Goal: Task Accomplishment & Management: Manage account settings

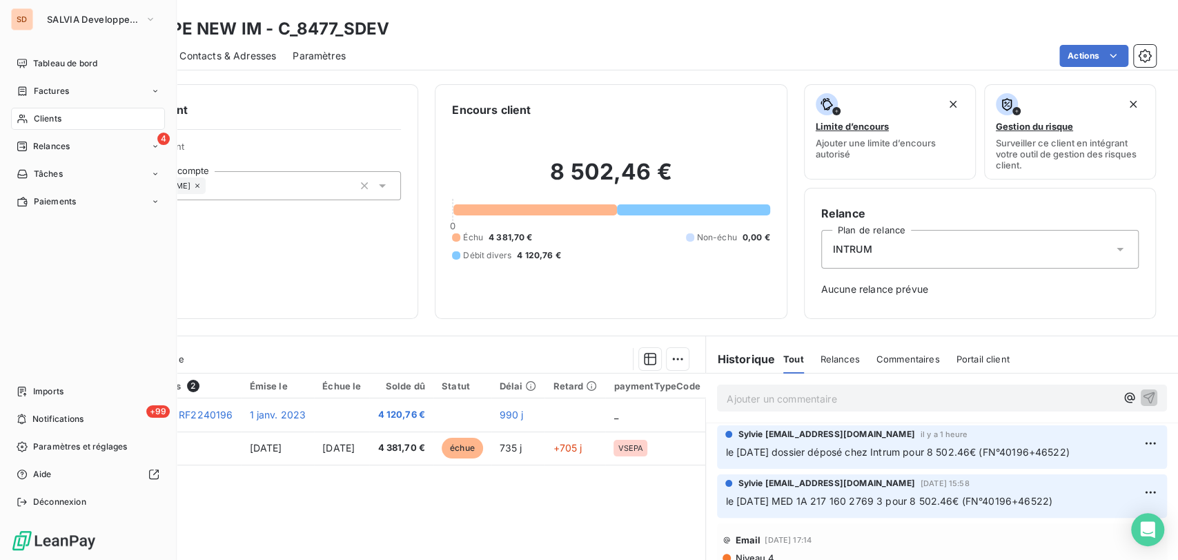
click at [37, 121] on span "Clients" at bounding box center [48, 119] width 28 height 12
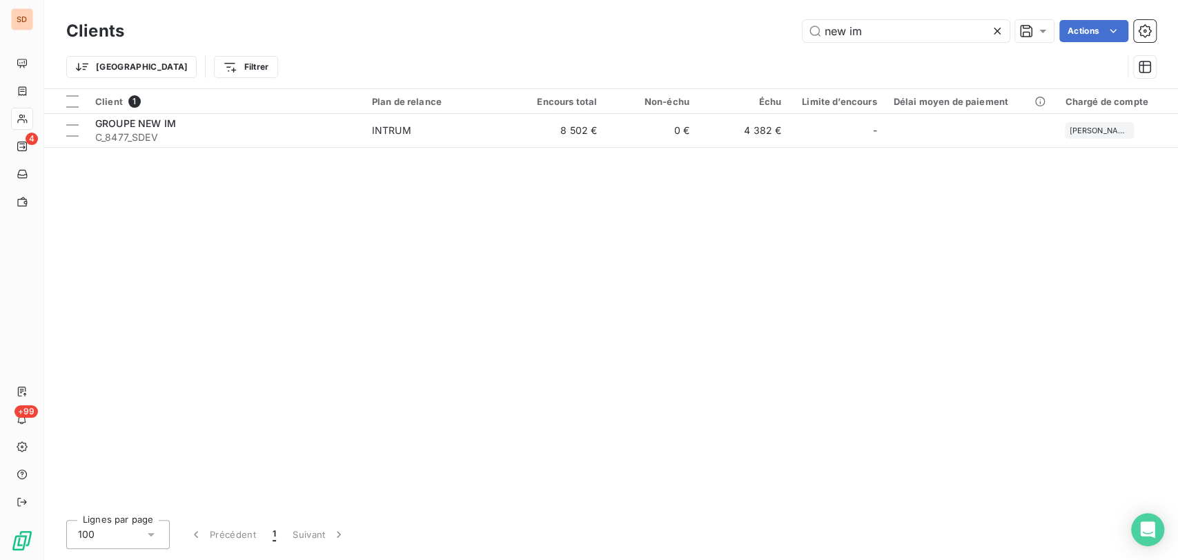
drag, startPoint x: 828, startPoint y: 28, endPoint x: 778, endPoint y: 33, distance: 50.7
click at [784, 31] on div "new im Actions" at bounding box center [648, 31] width 1015 height 22
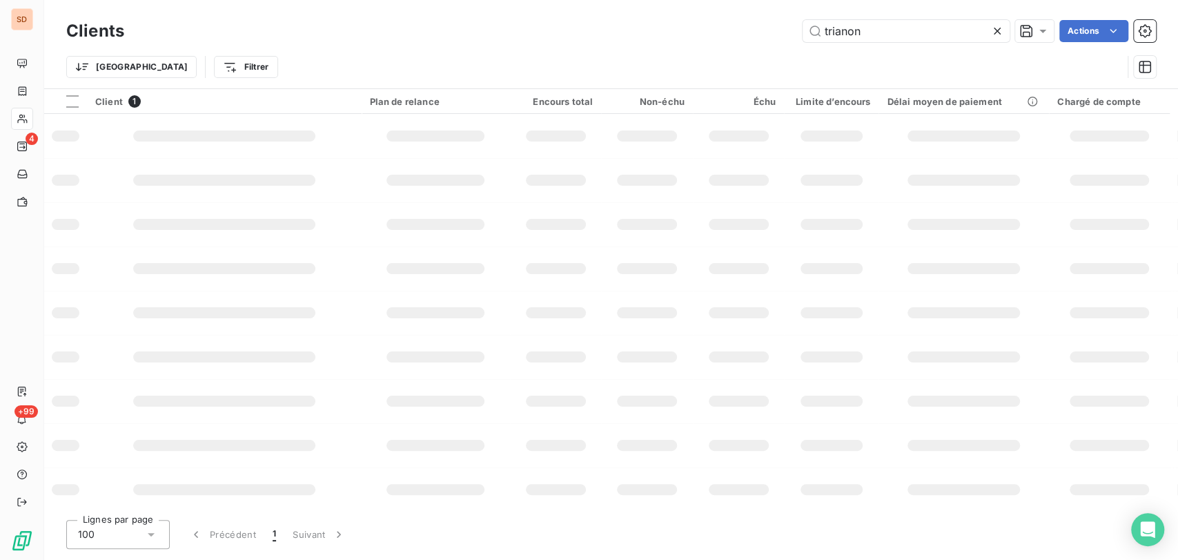
type input "trianon"
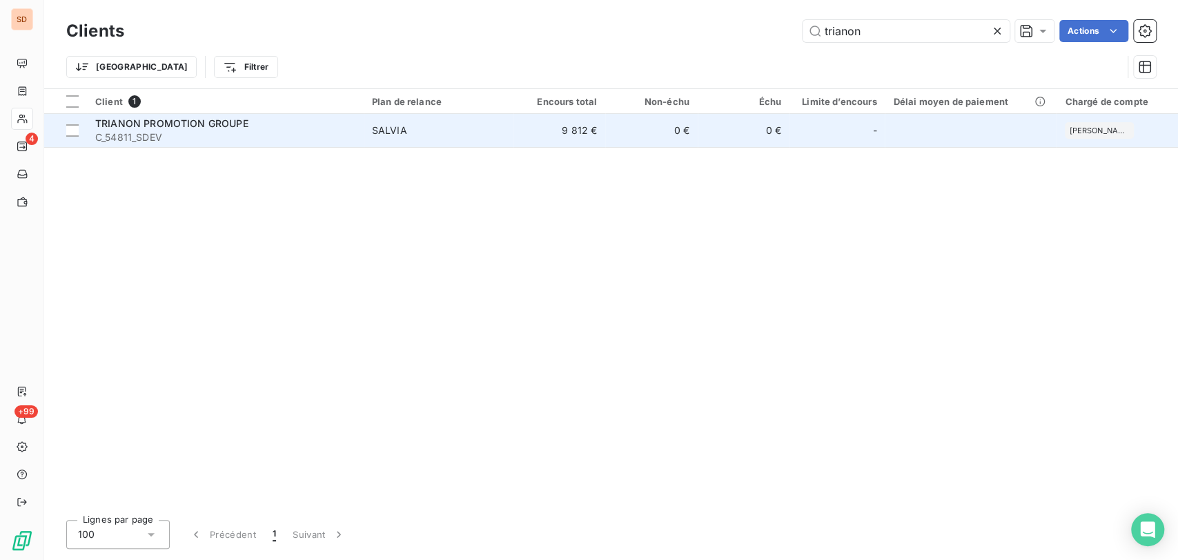
click at [124, 139] on span "C_54811_SDEV" at bounding box center [225, 137] width 260 height 14
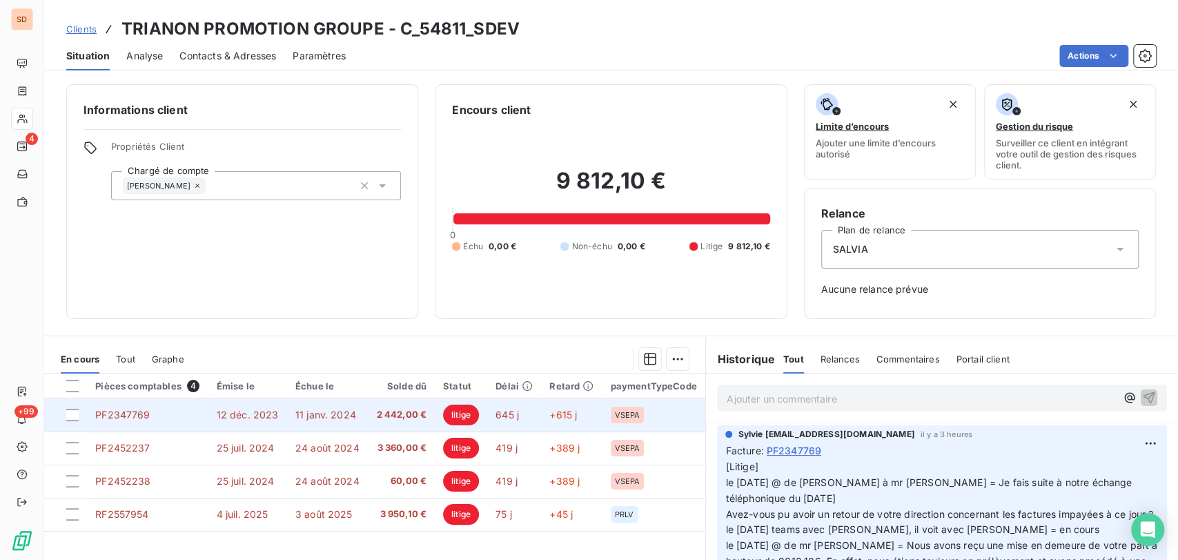
click at [132, 427] on td "PF2347769" at bounding box center [147, 414] width 121 height 33
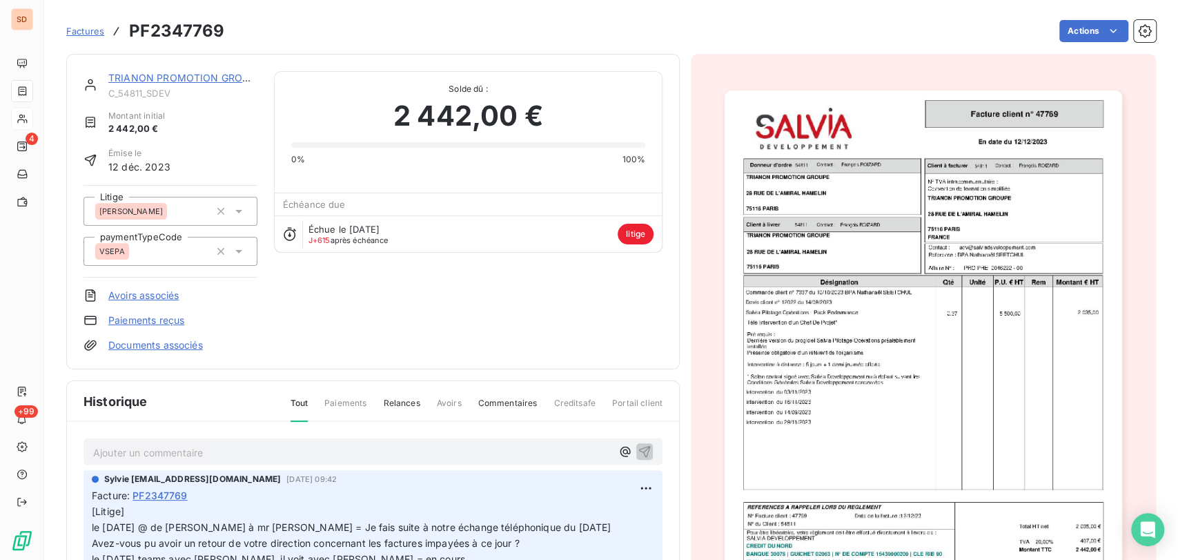
click at [147, 348] on link "Documents associés" at bounding box center [155, 345] width 95 height 14
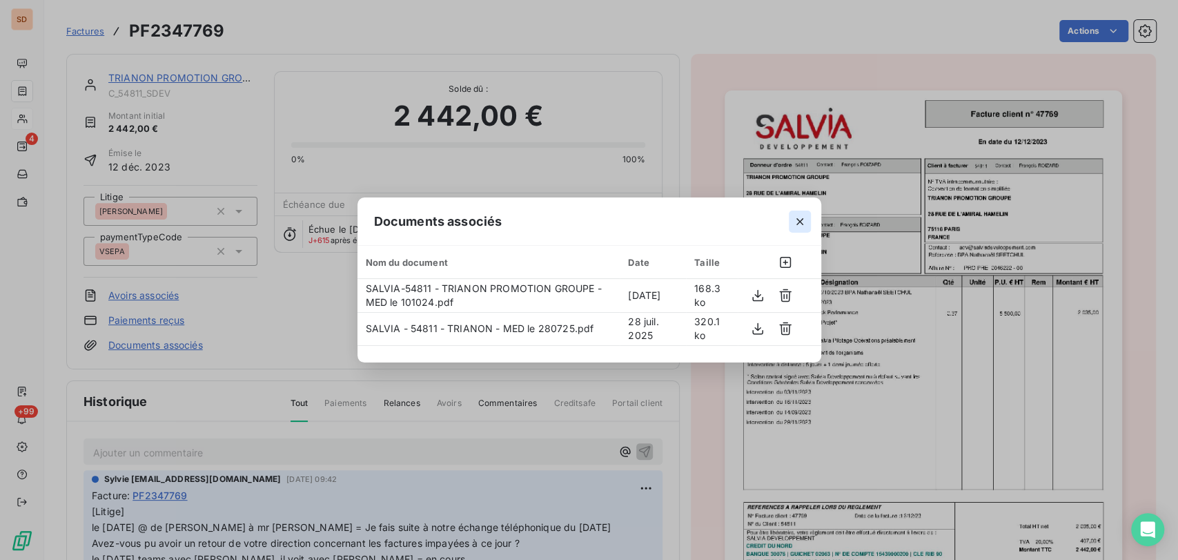
click at [801, 213] on button "button" at bounding box center [800, 222] width 22 height 22
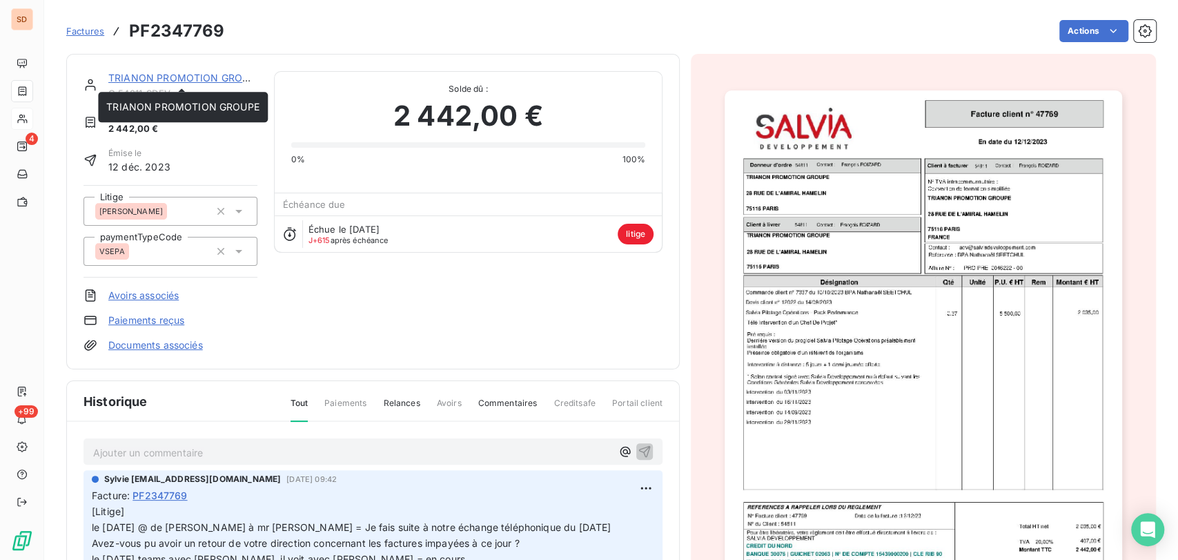
click at [181, 84] on div "TRIANON PROMOTION GROUPE" at bounding box center [182, 78] width 149 height 14
click at [138, 77] on link "TRIANON PROMOTION GROUPE" at bounding box center [184, 78] width 153 height 12
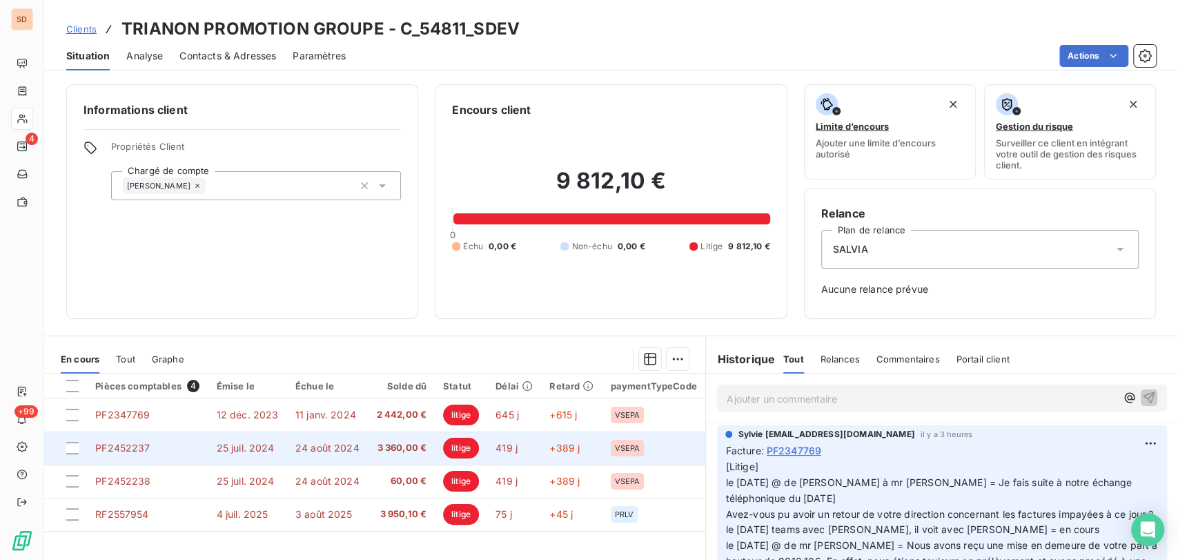
click at [126, 449] on span "PF2452237" at bounding box center [122, 448] width 55 height 12
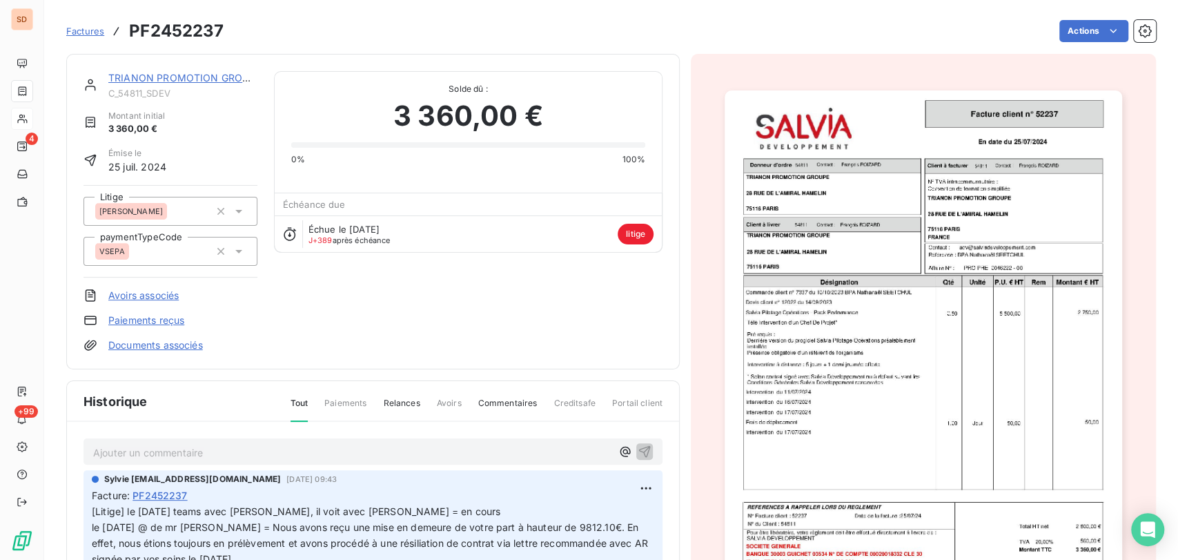
click at [171, 338] on link "Documents associés" at bounding box center [155, 345] width 95 height 14
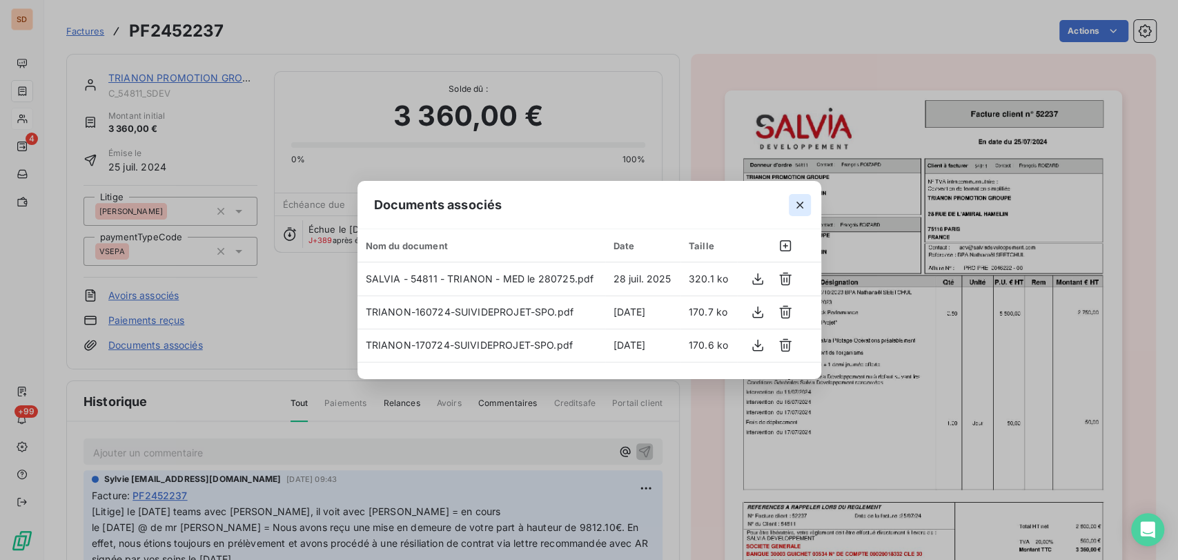
click at [800, 202] on icon "button" at bounding box center [800, 205] width 14 height 14
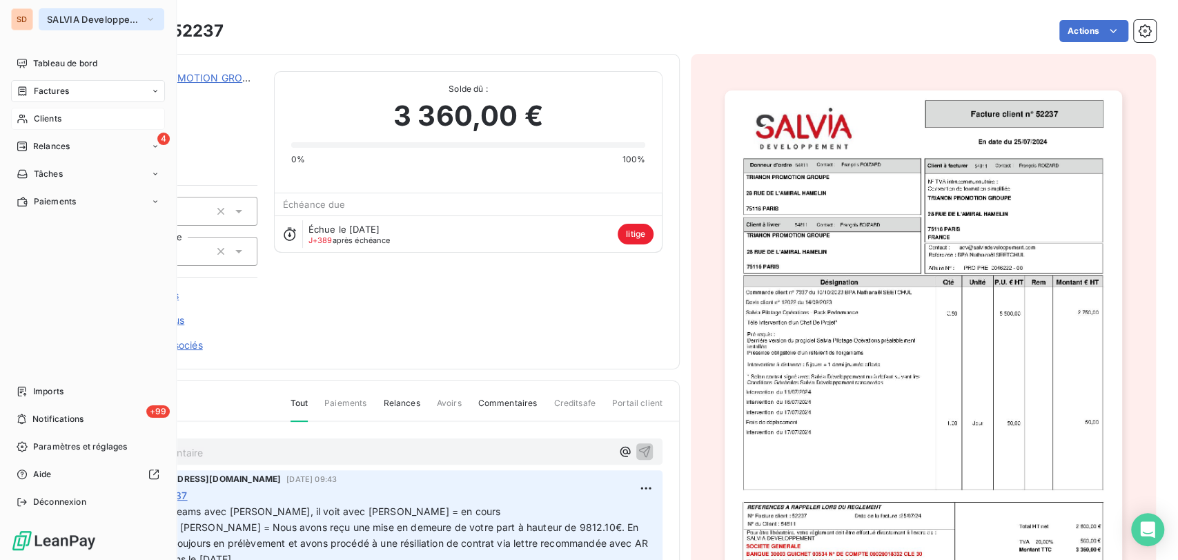
click at [149, 18] on icon "button" at bounding box center [151, 19] width 6 height 3
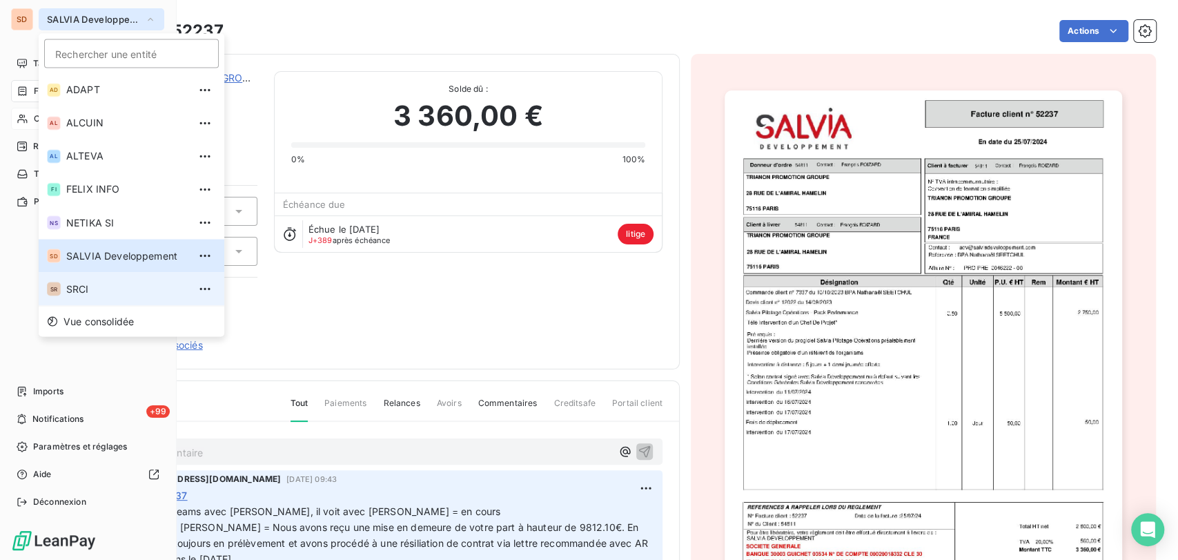
click at [75, 292] on span "SRCI" at bounding box center [127, 289] width 122 height 14
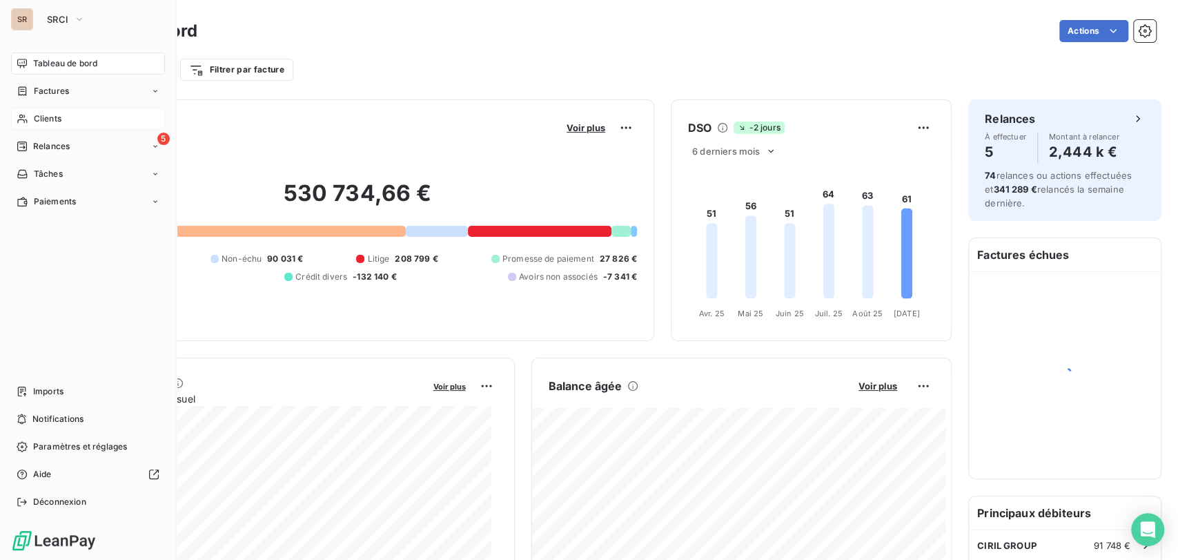
click at [48, 114] on span "Clients" at bounding box center [48, 119] width 28 height 12
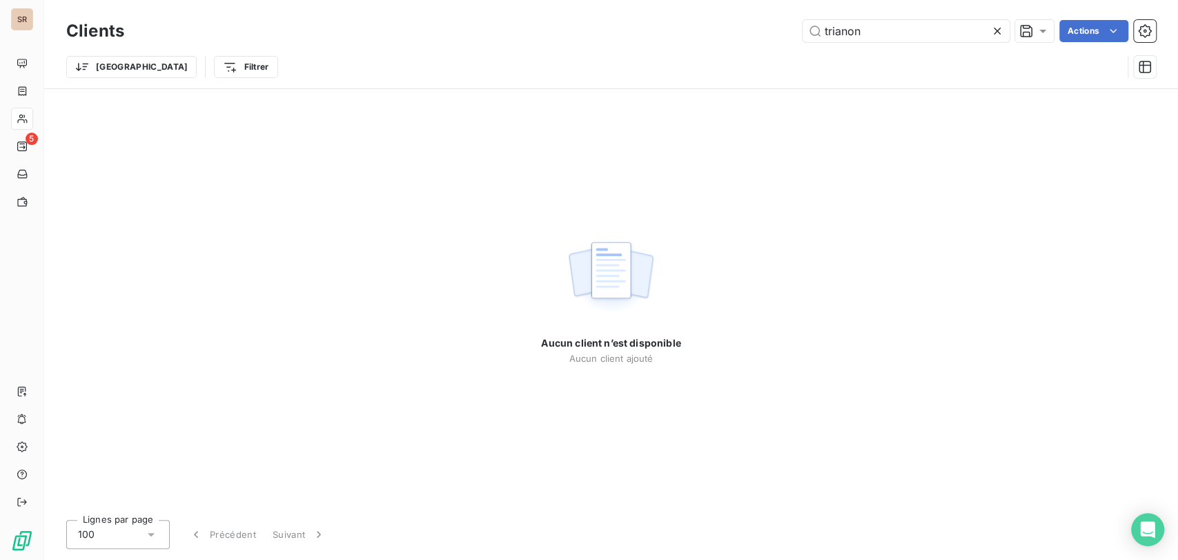
drag, startPoint x: 875, startPoint y: 29, endPoint x: 716, endPoint y: 46, distance: 159.7
click at [716, 46] on div "Clients trianon Actions Trier Filtrer" at bounding box center [611, 53] width 1090 height 72
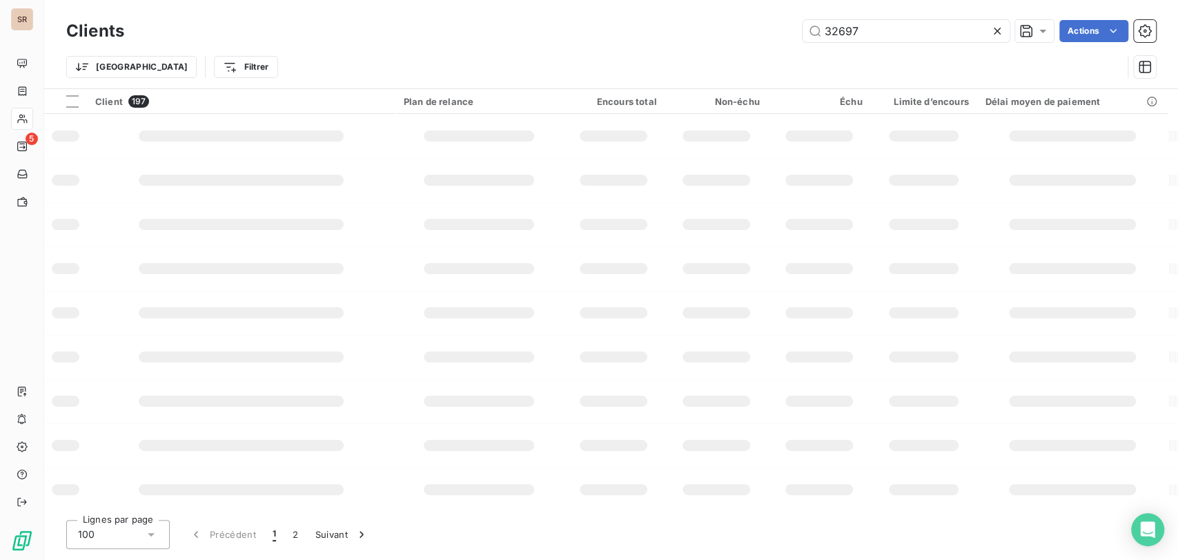
type input "32697"
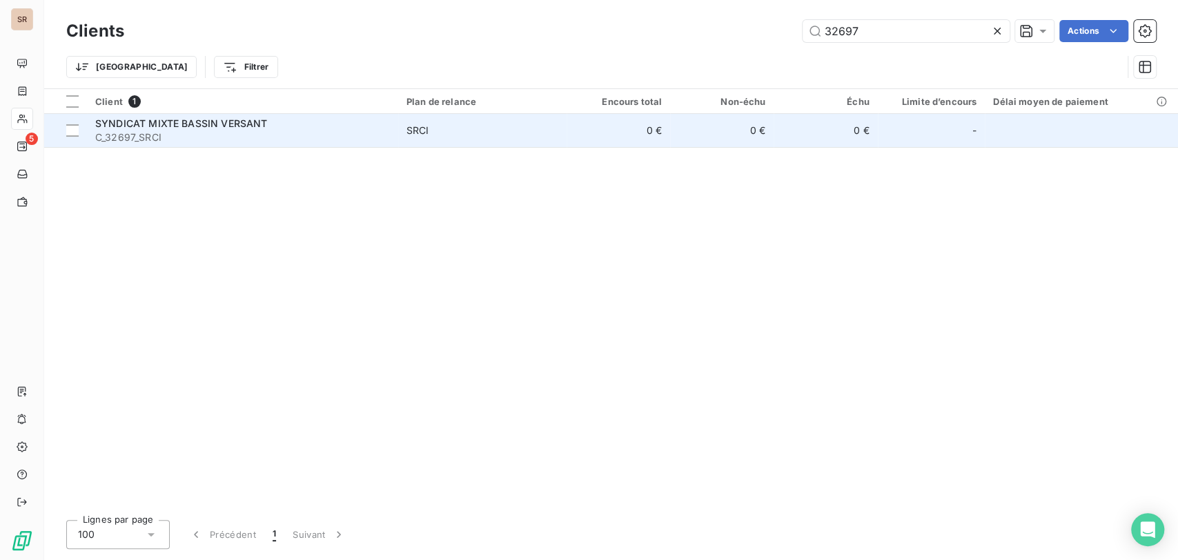
click at [129, 130] on span "C_32697_SRCI" at bounding box center [242, 137] width 295 height 14
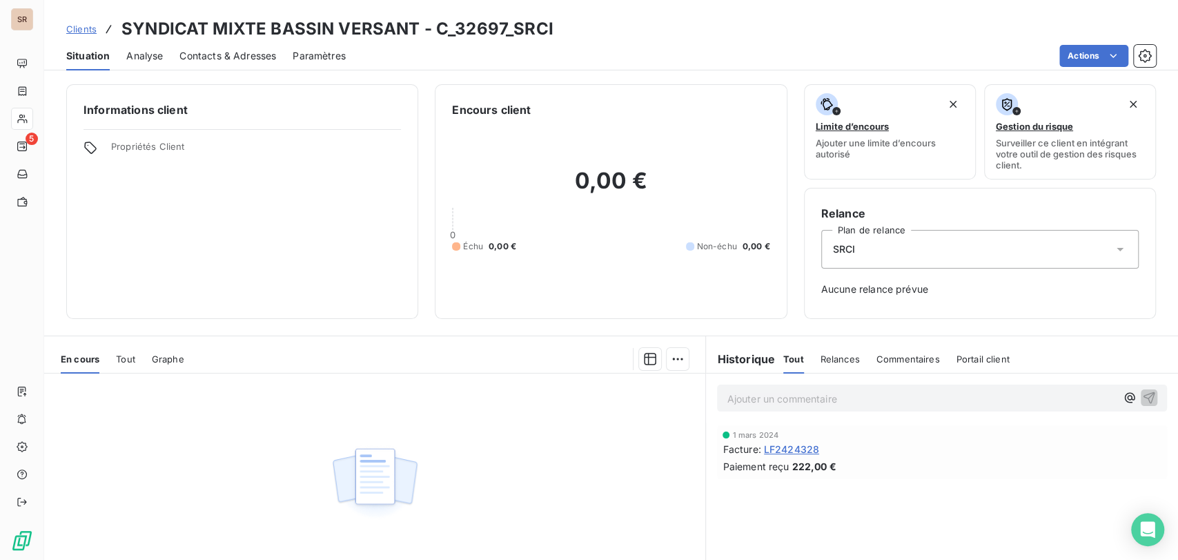
click at [226, 59] on span "Contacts & Adresses" at bounding box center [227, 56] width 97 height 14
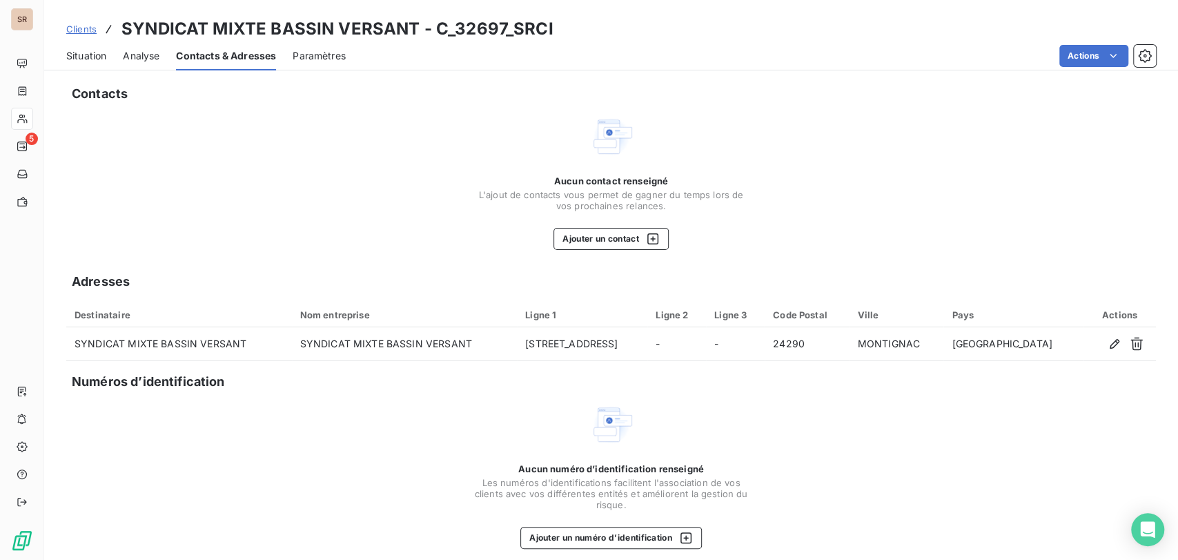
click at [208, 55] on span "Contacts & Adresses" at bounding box center [226, 56] width 100 height 14
click at [217, 55] on span "Contacts & Adresses" at bounding box center [226, 56] width 100 height 14
click at [217, 59] on span "Contacts & Adresses" at bounding box center [226, 56] width 100 height 14
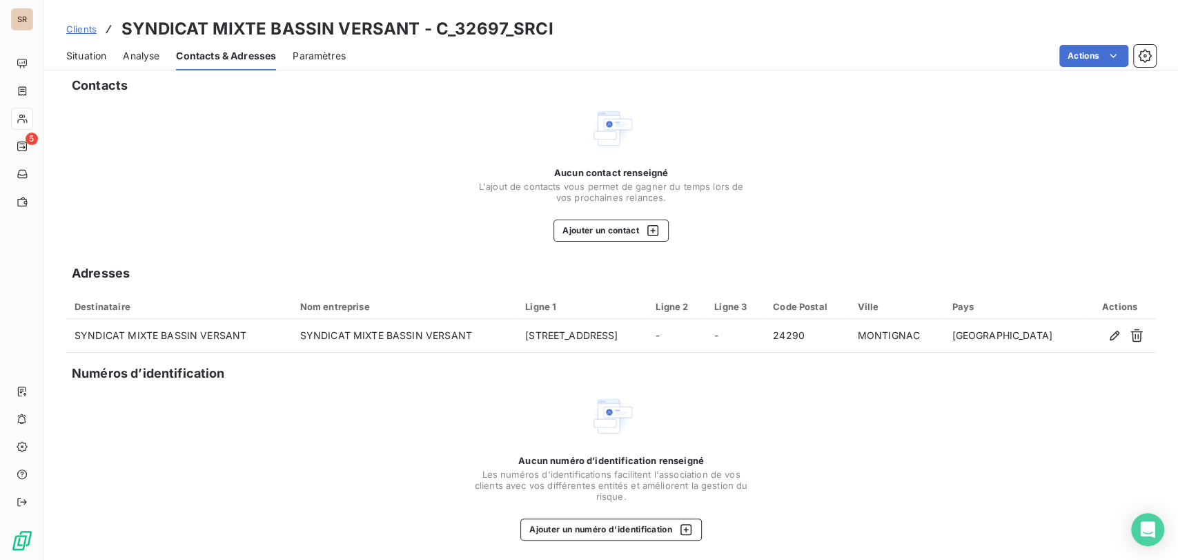
scroll to position [11, 0]
click at [77, 50] on span "Situation" at bounding box center [86, 56] width 40 height 14
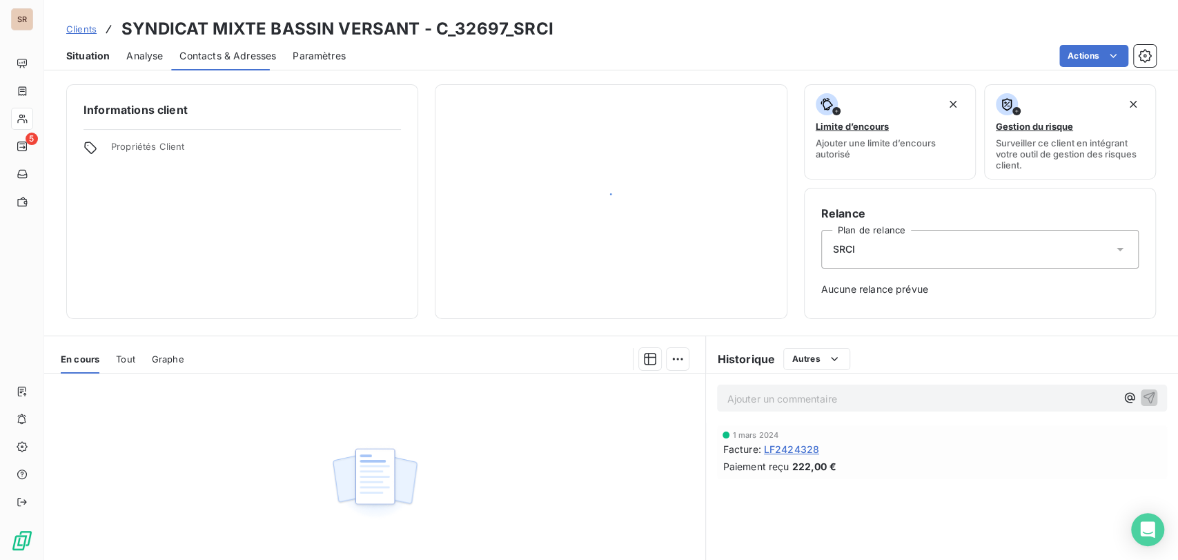
scroll to position [0, 0]
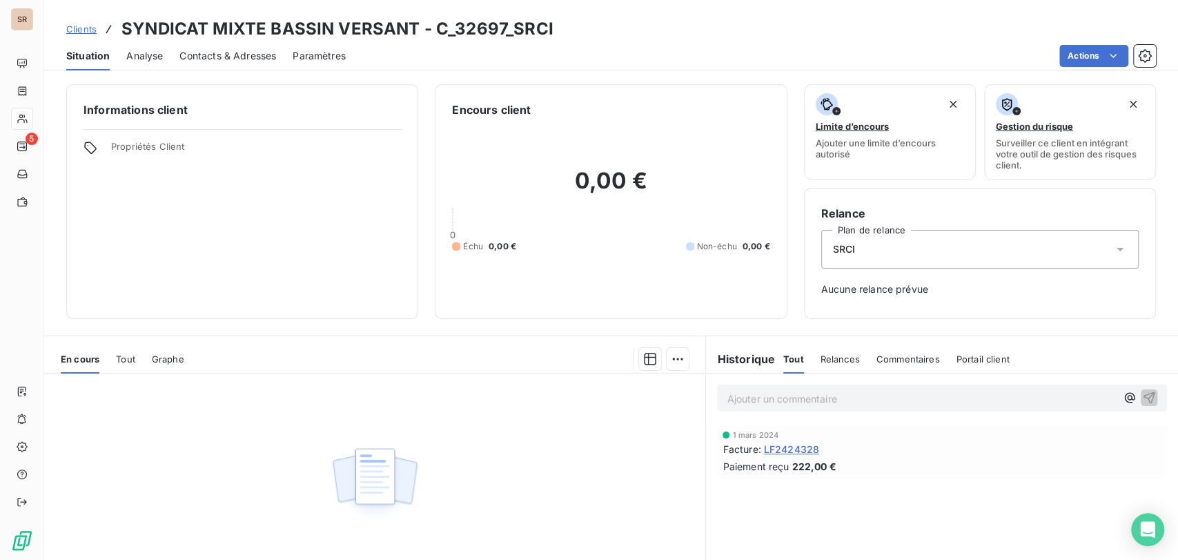
click at [787, 447] on span "LF2424328" at bounding box center [791, 449] width 55 height 14
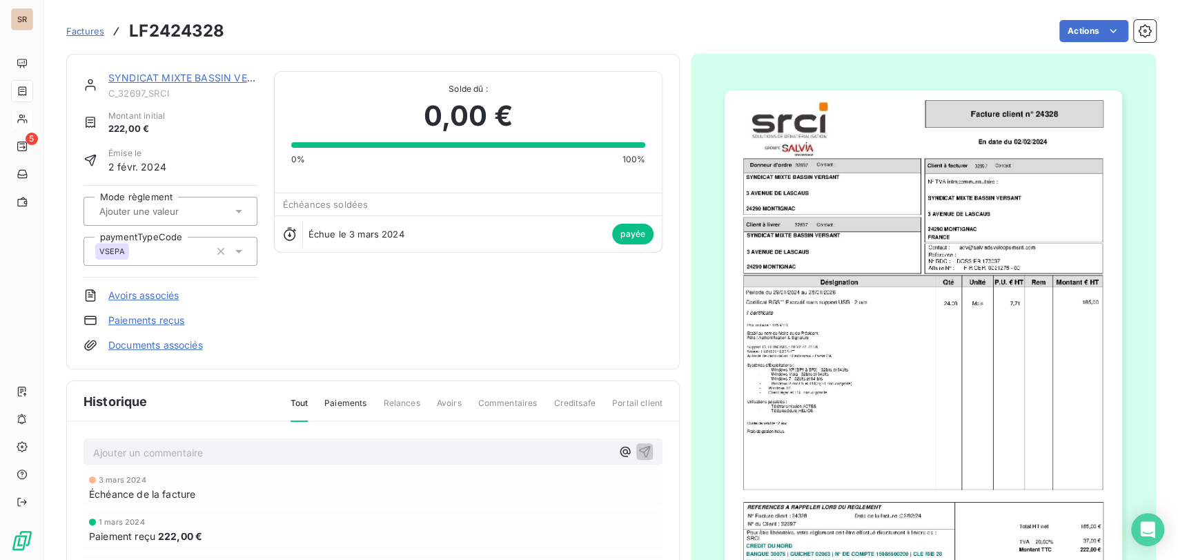
click at [863, 320] on img "button" at bounding box center [924, 371] width 398 height 562
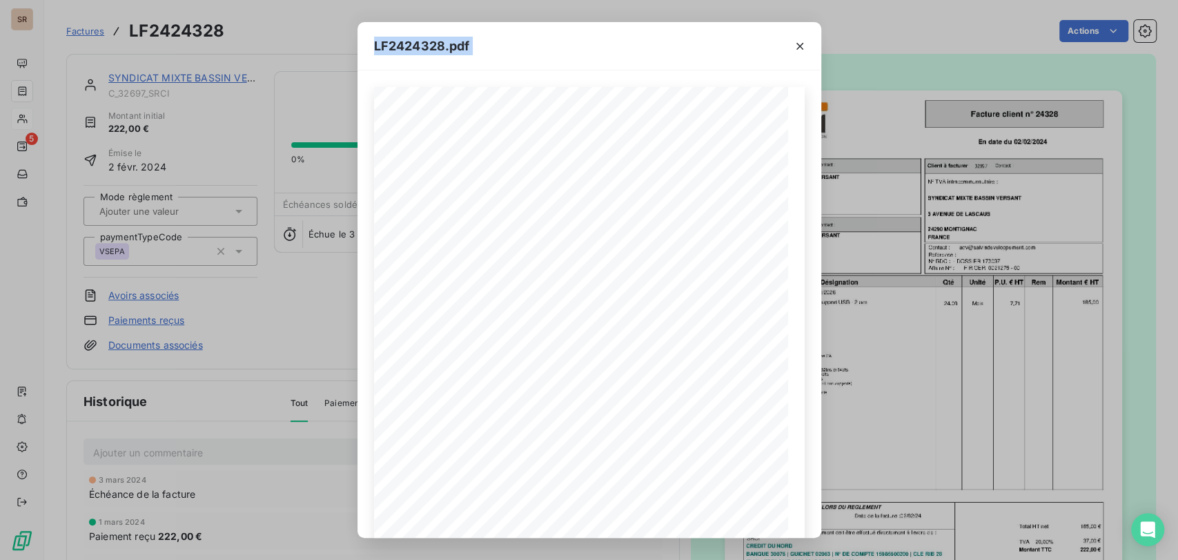
drag, startPoint x: 666, startPoint y: 72, endPoint x: 1634, endPoint y: 390, distance: 1019.1
click at [1178, 390] on html "SR 5 Factures LF2424328 Actions SYNDICAT MIXTE BASSIN VERSANT C_32697_SRCI Mont…" at bounding box center [589, 280] width 1178 height 560
click at [641, 512] on icon "button" at bounding box center [639, 518] width 14 height 14
click at [796, 46] on icon "button" at bounding box center [800, 46] width 14 height 14
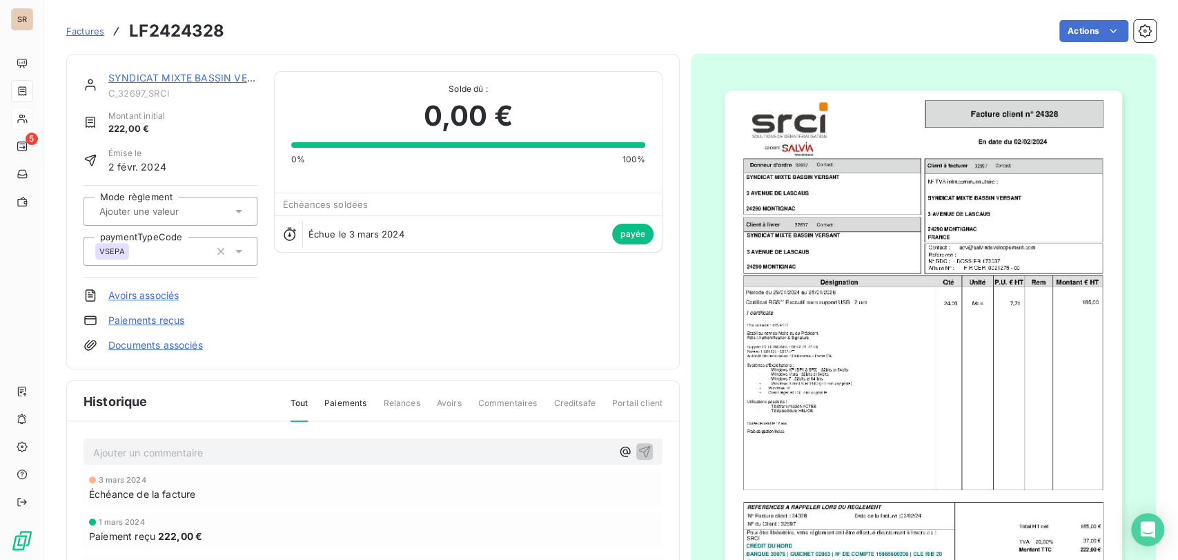
click at [167, 84] on div "SYNDICAT MIXTE BASSIN VERSANT" at bounding box center [182, 78] width 149 height 14
click at [169, 77] on link "SYNDICAT MIXTE BASSIN VERSANT" at bounding box center [194, 78] width 172 height 12
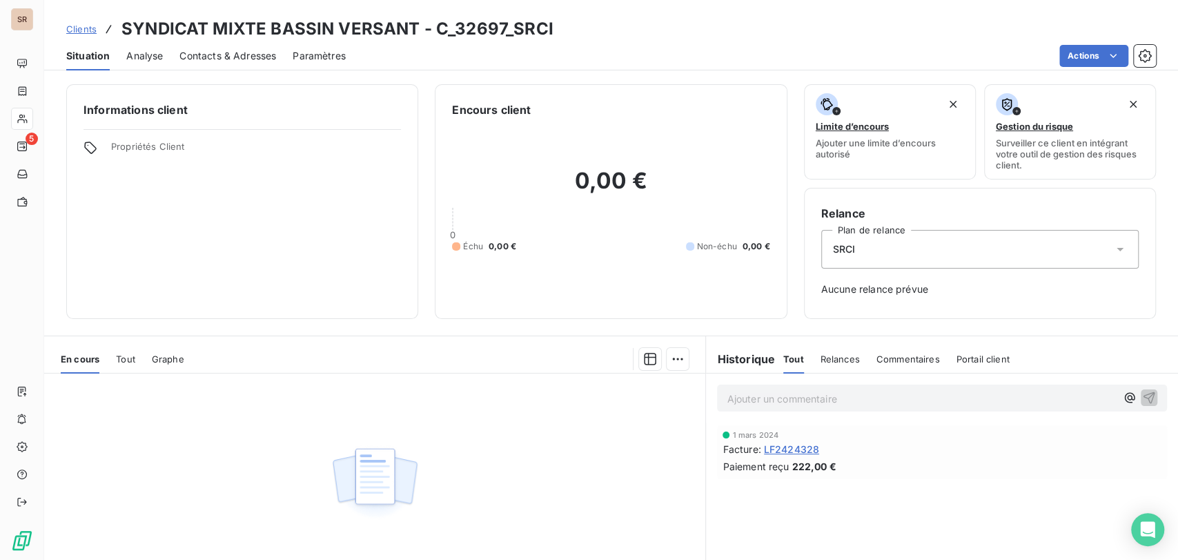
click at [254, 60] on span "Contacts & Adresses" at bounding box center [227, 56] width 97 height 14
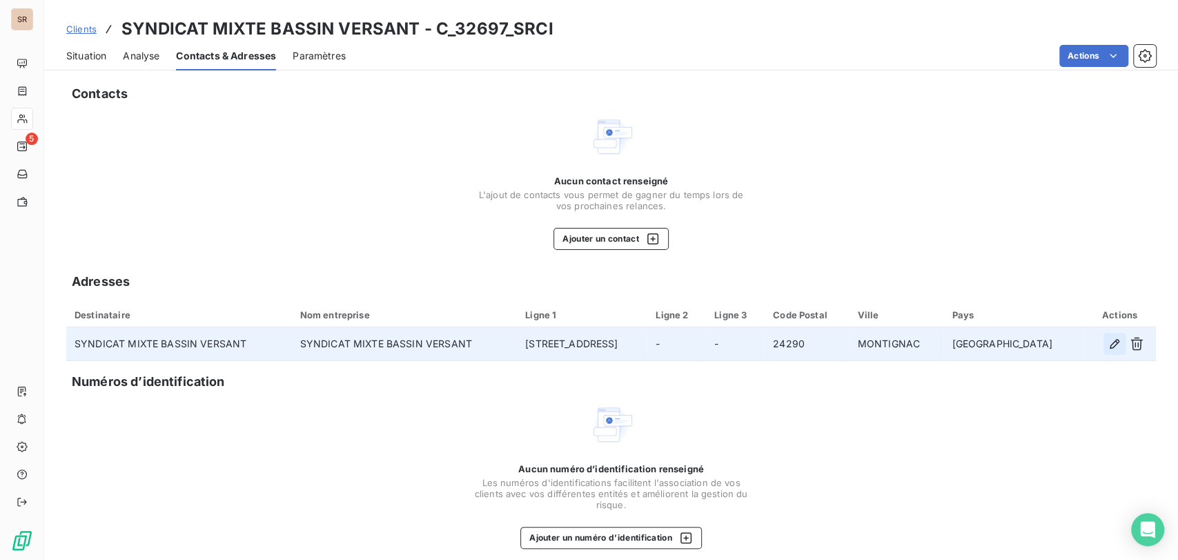
click at [1108, 346] on icon "button" at bounding box center [1115, 344] width 14 height 14
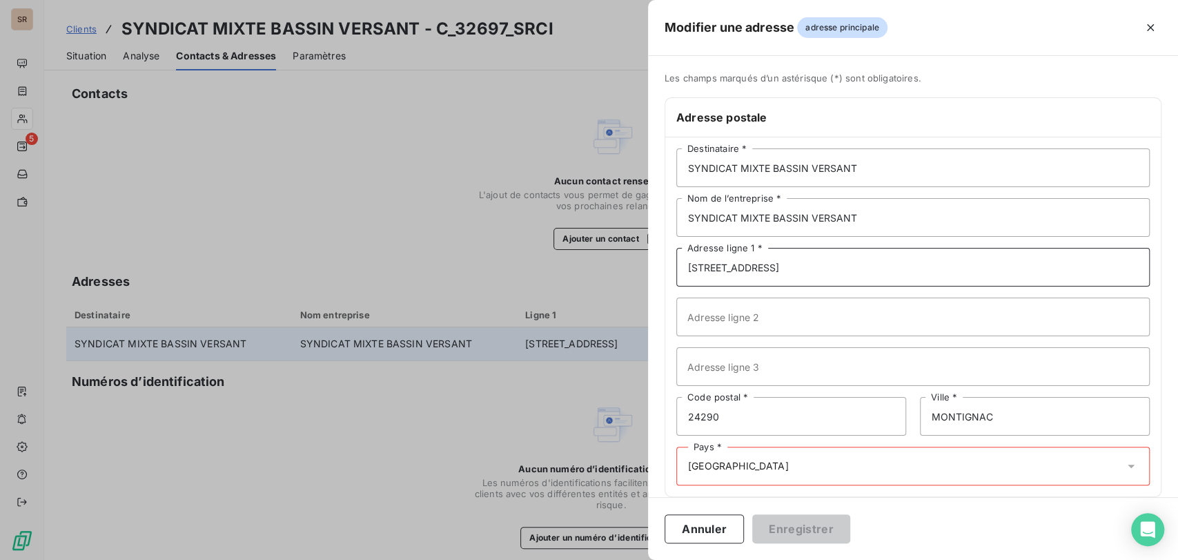
drag, startPoint x: 800, startPoint y: 268, endPoint x: 641, endPoint y: 285, distance: 160.3
click at [641, 559] on div "Modifier une adresse adresse principale Les champs marqués d’un [DEMOGRAPHIC_DA…" at bounding box center [589, 560] width 1178 height 0
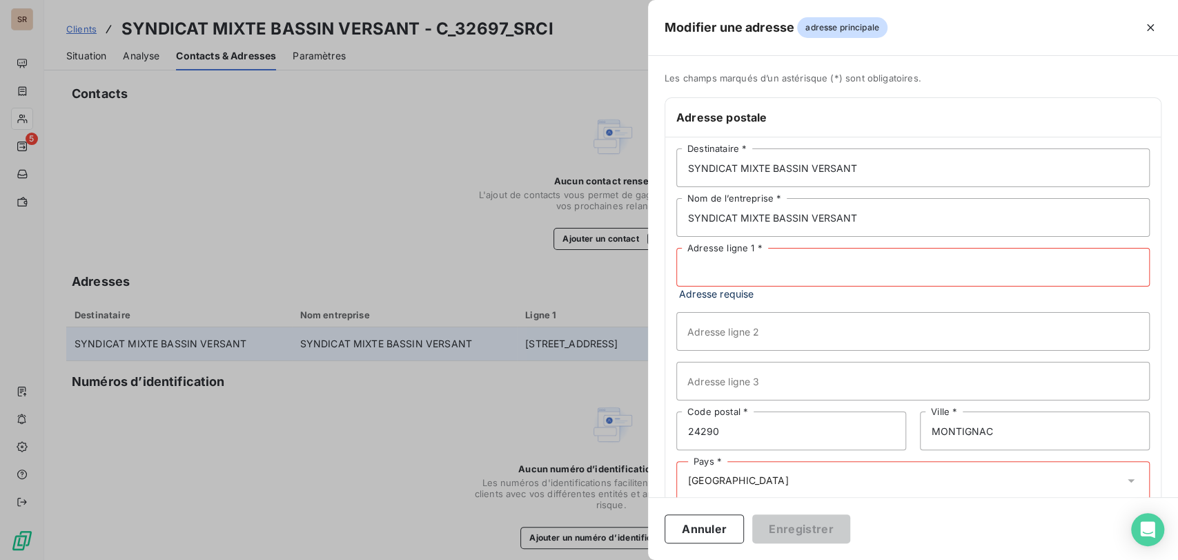
click at [696, 266] on input "Adresse ligne 1 *" at bounding box center [912, 267] width 473 height 39
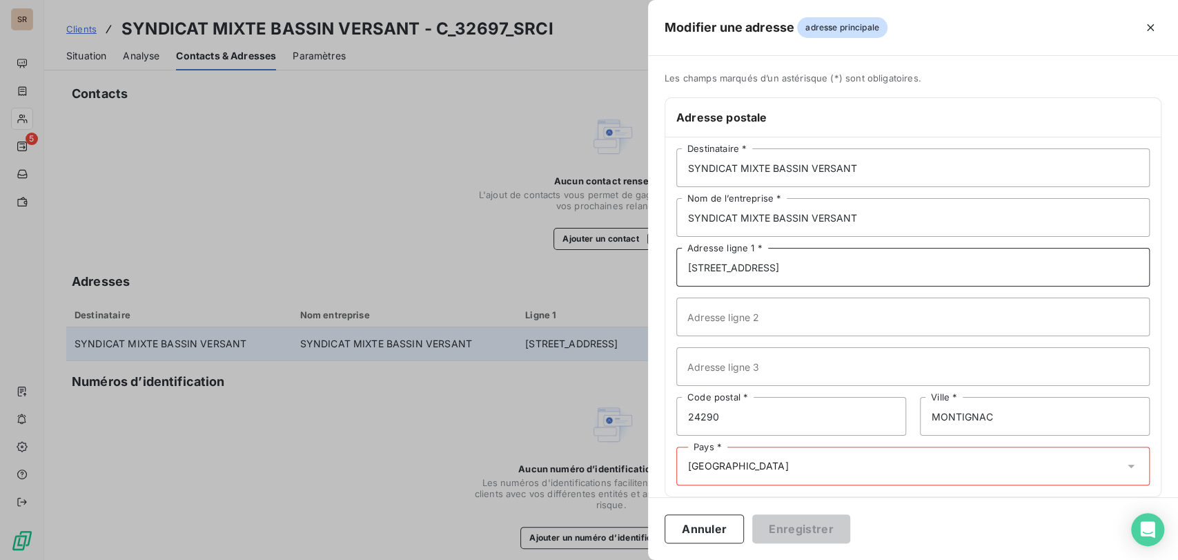
type input "[STREET_ADDRESS]"
click at [1026, 409] on input "MONTIGNAC" at bounding box center [1035, 416] width 230 height 39
type input "MONTIGNAC-LASCAUX"
click at [1126, 468] on div "Pays * [GEOGRAPHIC_DATA]" at bounding box center [912, 466] width 473 height 39
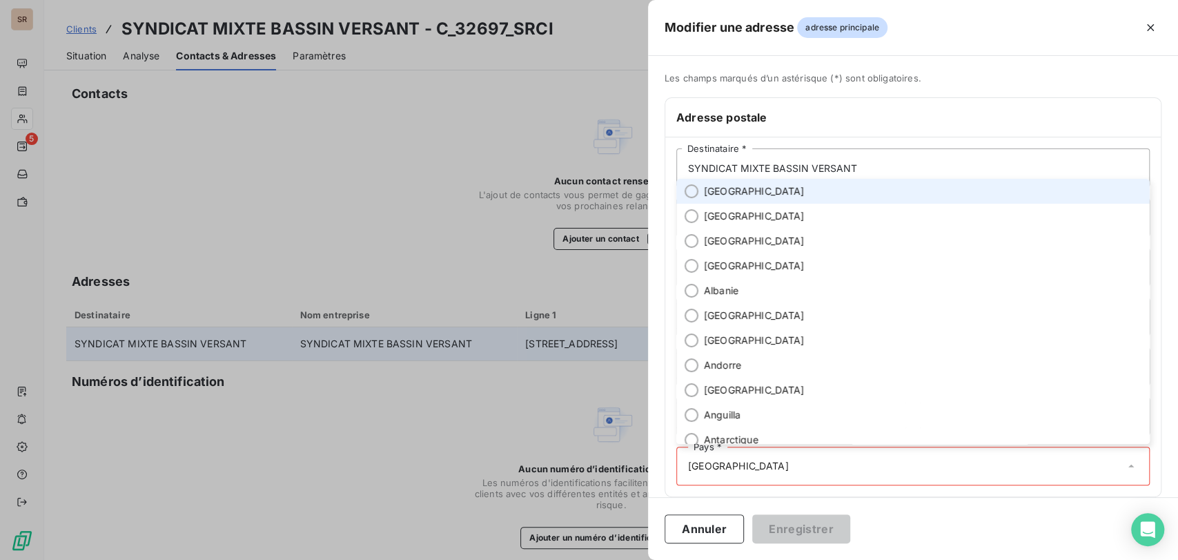
click at [699, 188] on li "[GEOGRAPHIC_DATA]" at bounding box center [912, 191] width 473 height 25
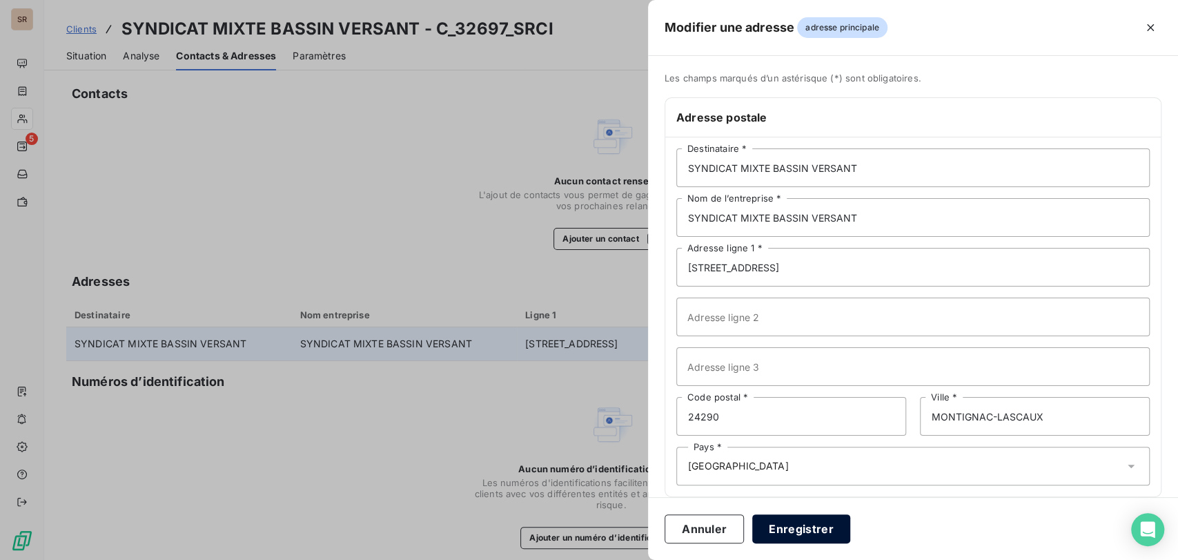
click at [801, 527] on button "Enregistrer" at bounding box center [801, 528] width 98 height 29
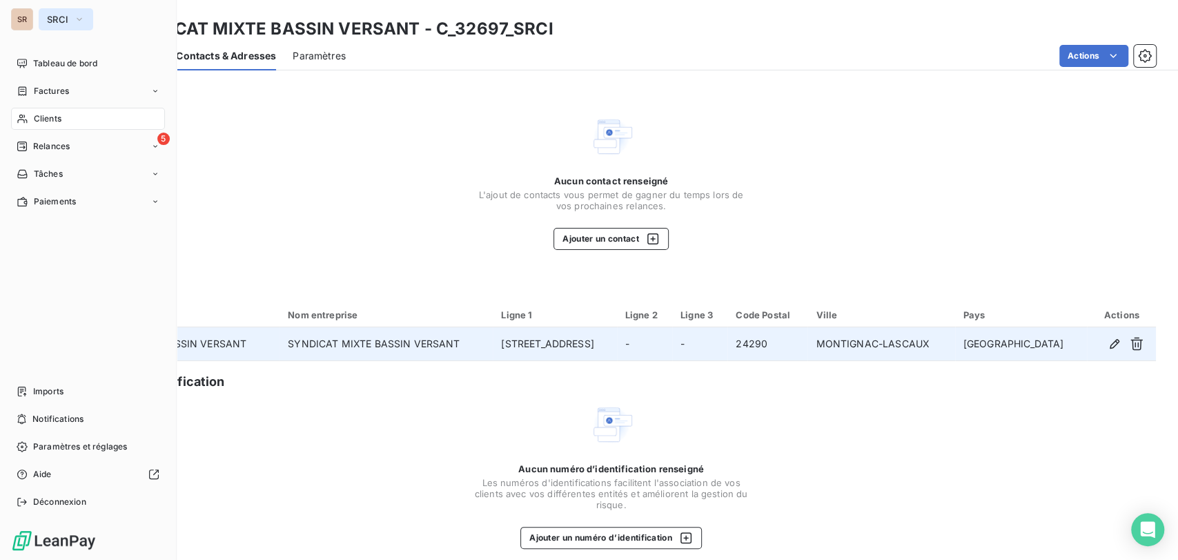
drag, startPoint x: 77, startPoint y: 7, endPoint x: 80, endPoint y: 18, distance: 11.4
click at [80, 18] on icon "button" at bounding box center [79, 19] width 11 height 14
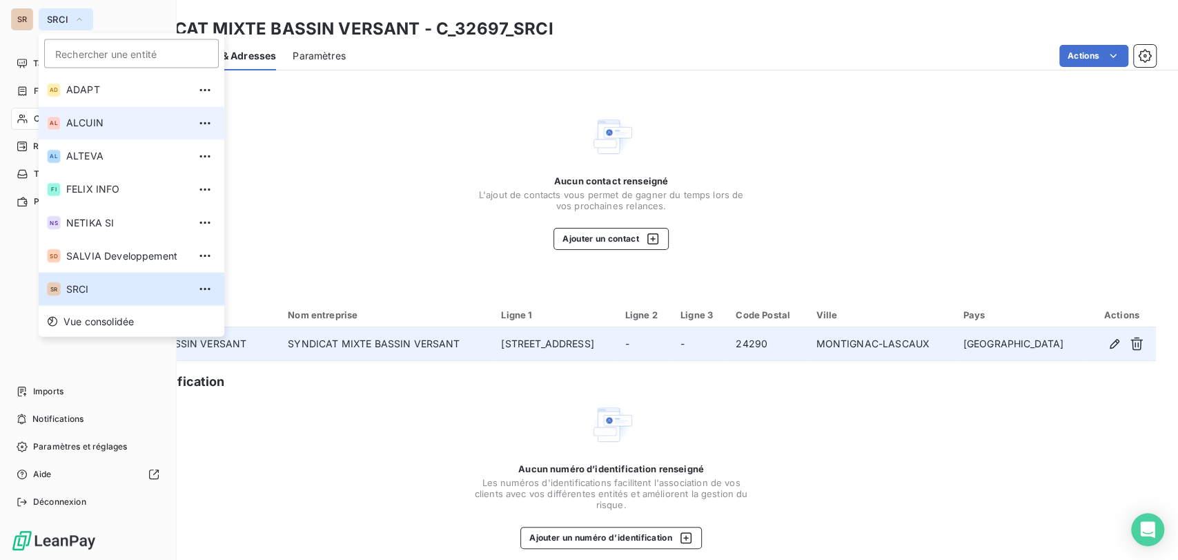
click at [80, 124] on span "ALCUIN" at bounding box center [127, 123] width 122 height 14
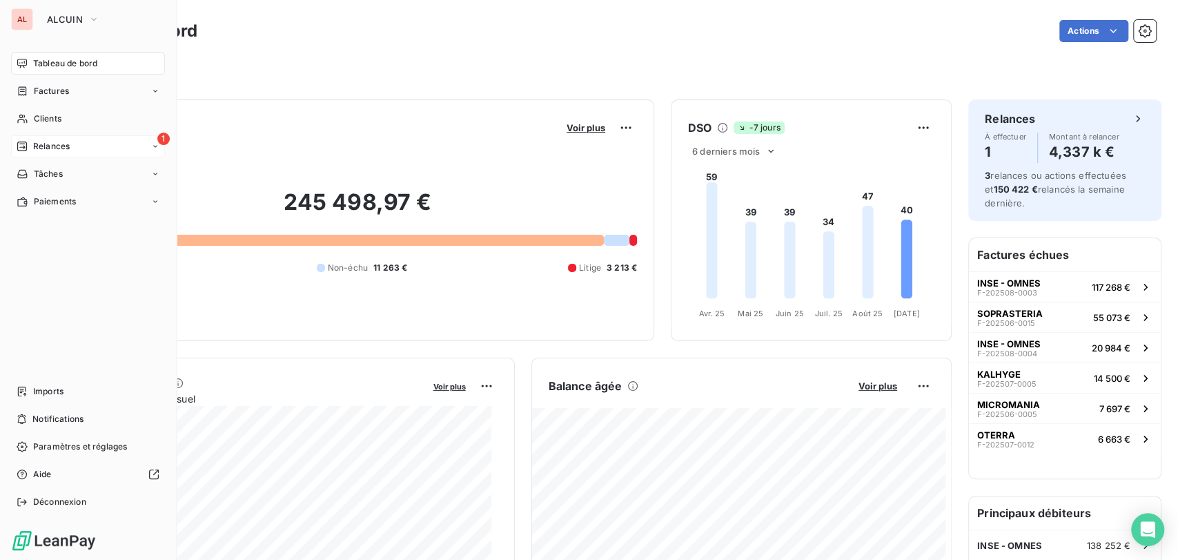
click at [77, 141] on div "1 Relances" at bounding box center [88, 146] width 154 height 22
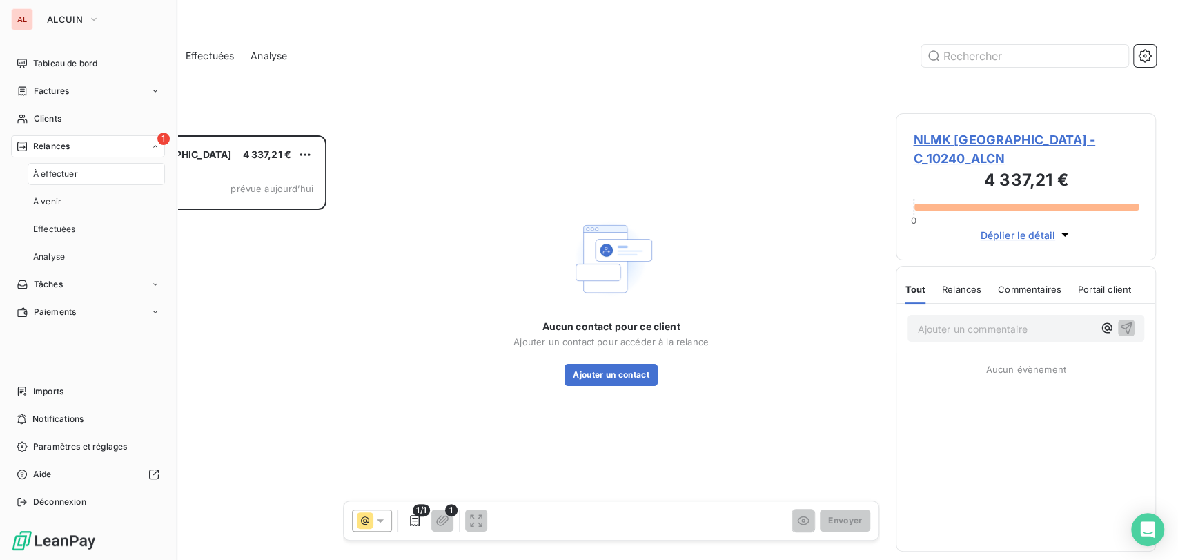
click at [77, 145] on div "1 Relances" at bounding box center [88, 146] width 154 height 22
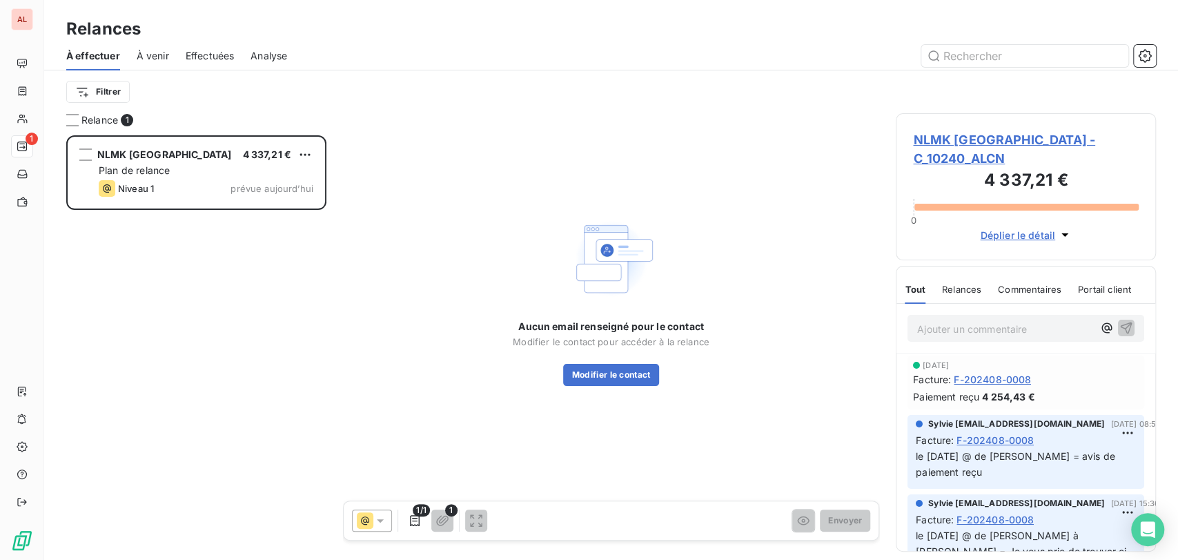
click at [947, 139] on span "NLMK [GEOGRAPHIC_DATA] - C_10240_ALCN" at bounding box center [1026, 148] width 226 height 37
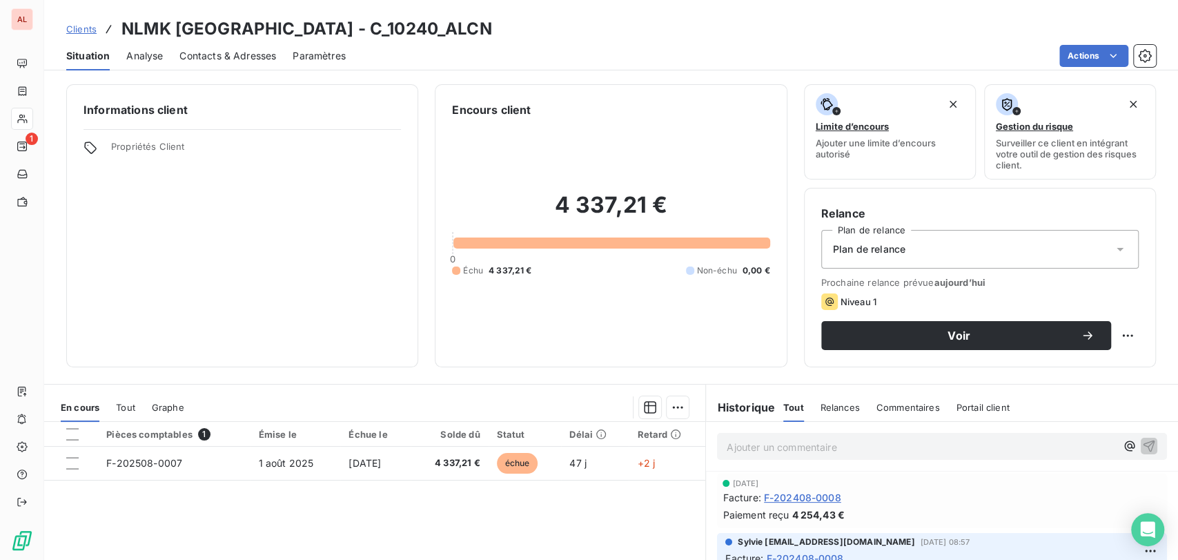
click at [219, 57] on span "Contacts & Adresses" at bounding box center [227, 56] width 97 height 14
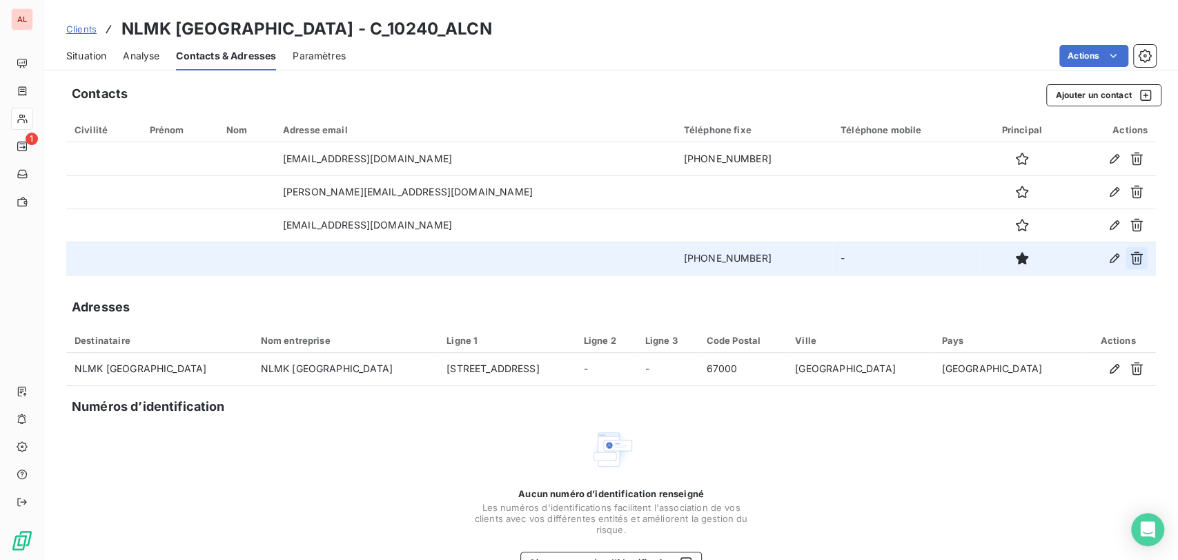
click at [1131, 260] on icon "button" at bounding box center [1137, 258] width 12 height 13
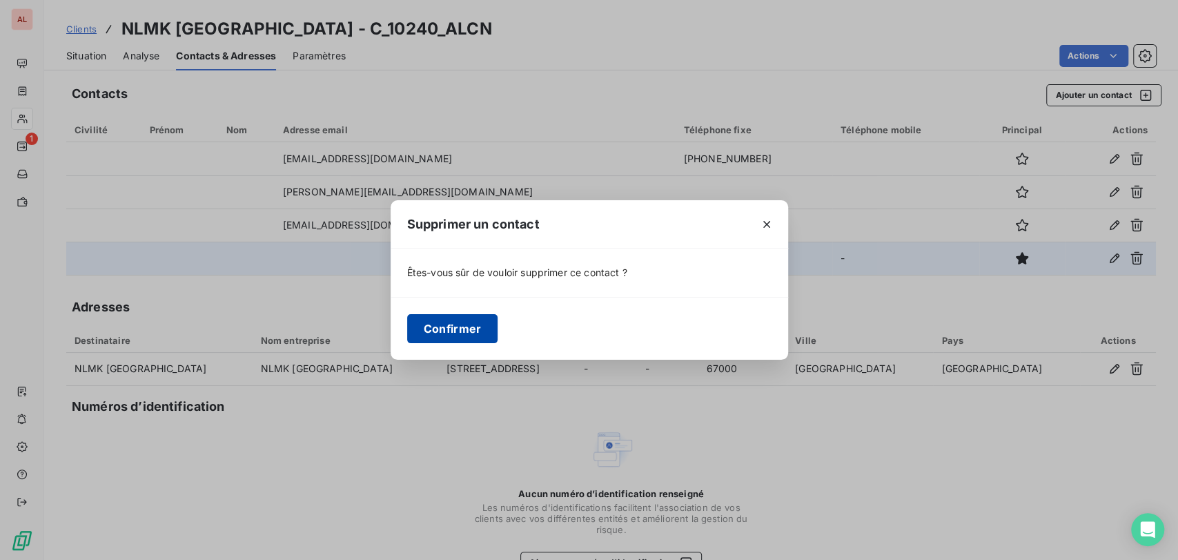
click at [460, 327] on button "Confirmer" at bounding box center [452, 328] width 91 height 29
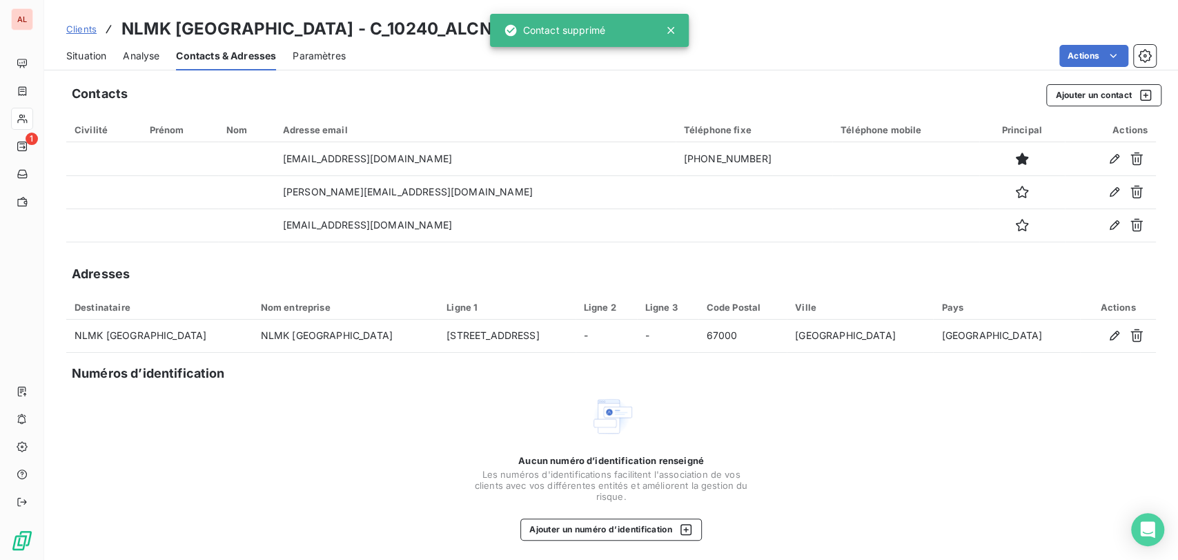
click at [89, 56] on span "Situation" at bounding box center [86, 56] width 40 height 14
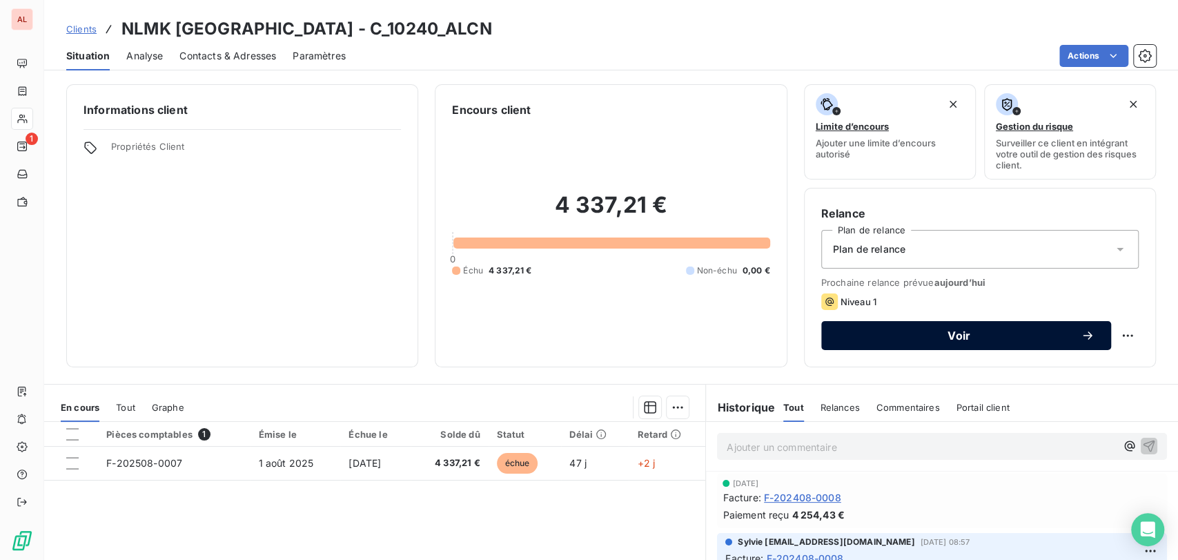
click at [888, 334] on span "Voir" at bounding box center [959, 335] width 243 height 11
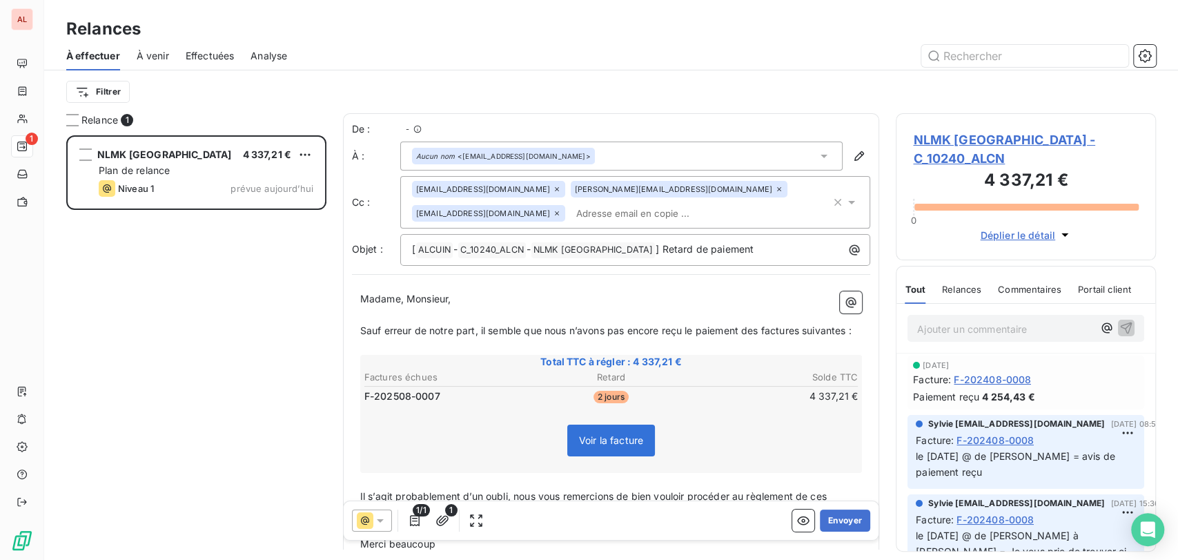
scroll to position [412, 248]
click at [826, 525] on button "Envoyer" at bounding box center [845, 520] width 50 height 22
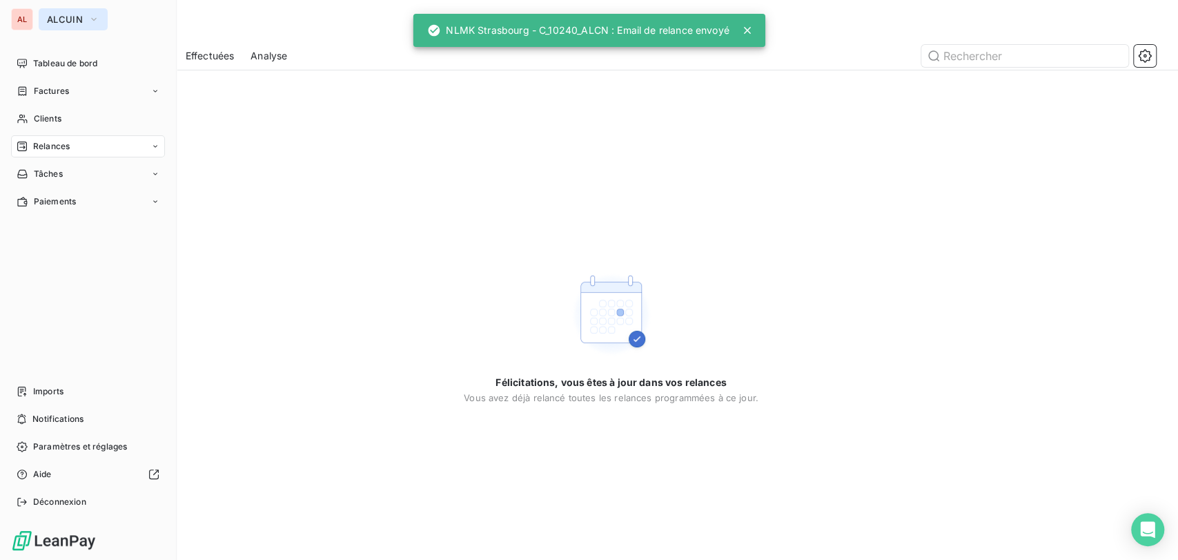
click at [97, 23] on icon "button" at bounding box center [93, 19] width 11 height 14
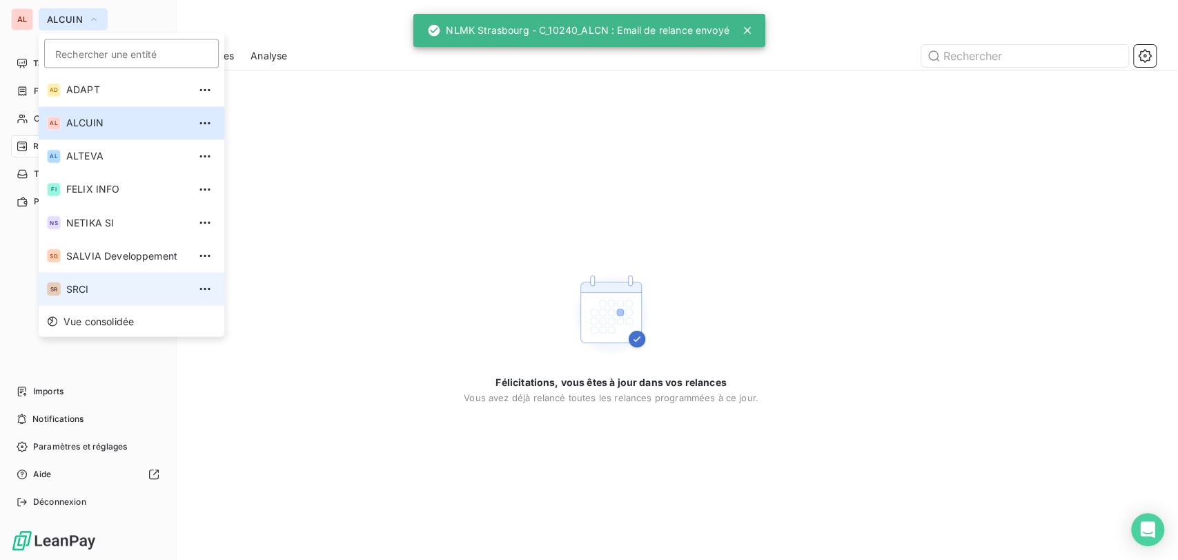
click at [97, 291] on span "SRCI" at bounding box center [127, 289] width 122 height 14
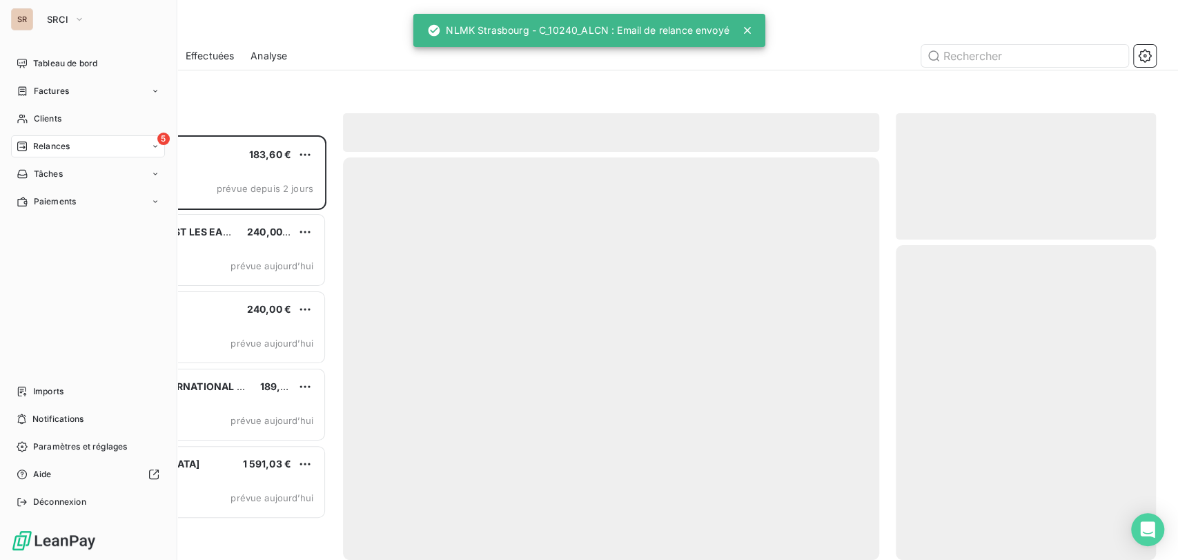
scroll to position [412, 248]
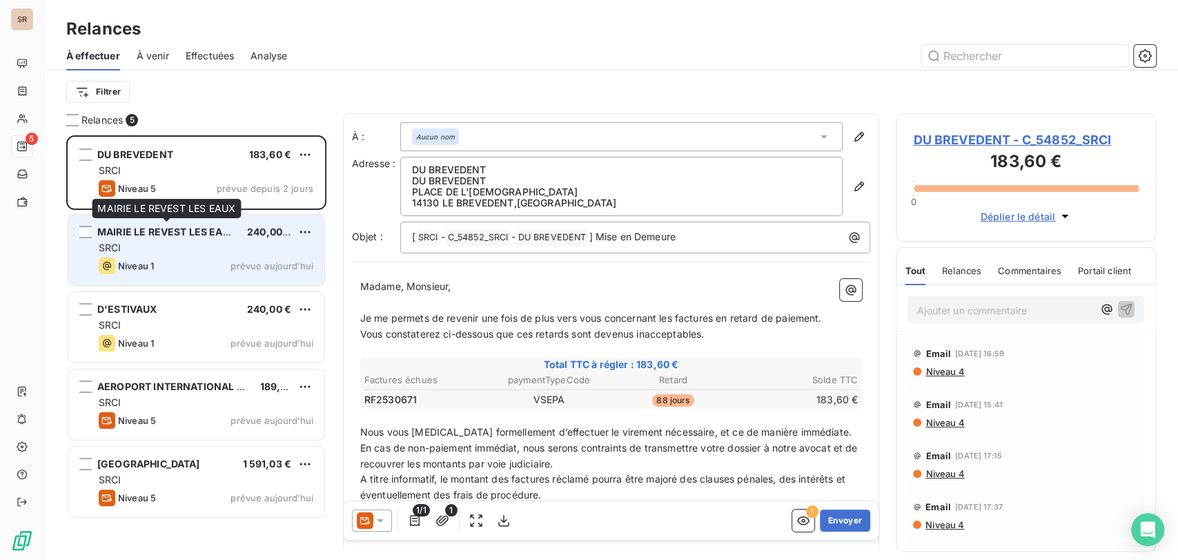
click at [193, 239] on div "MAIRIE LE REVEST LES EAUX" at bounding box center [166, 232] width 139 height 14
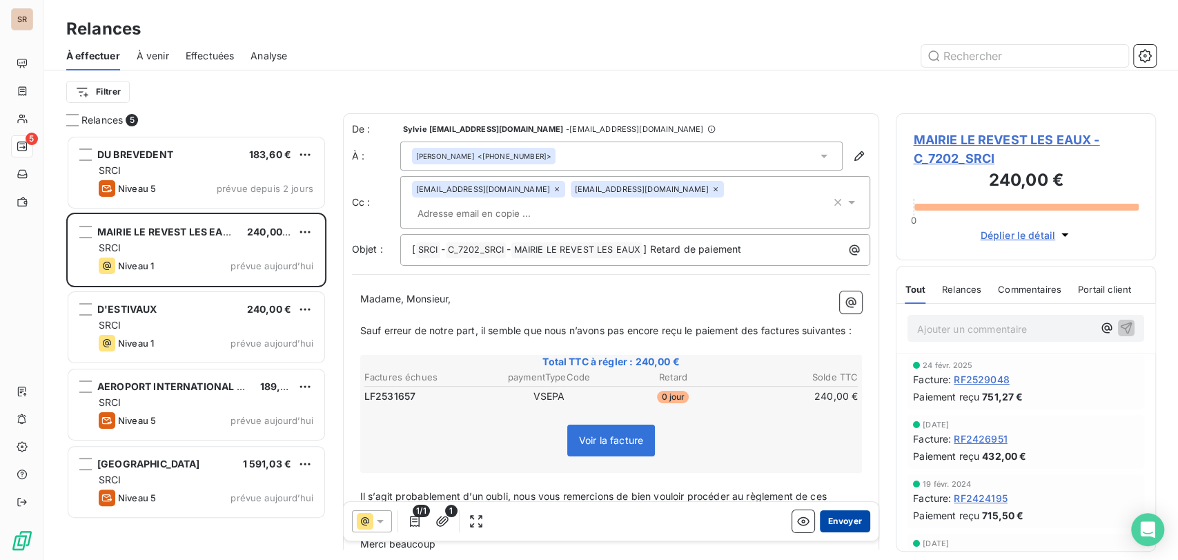
click at [828, 526] on button "Envoyer" at bounding box center [845, 520] width 50 height 22
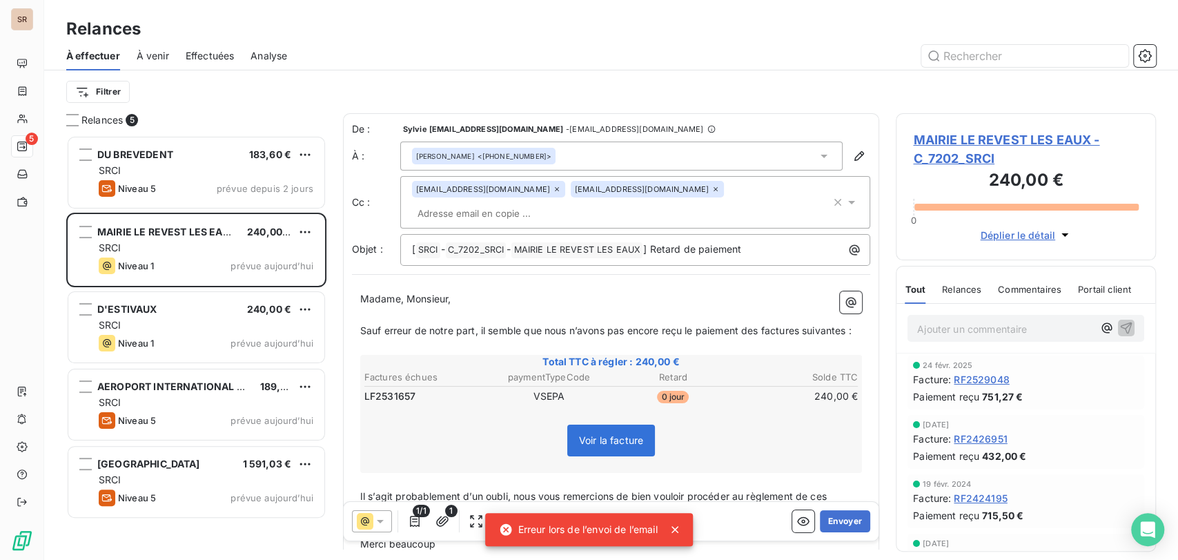
click at [947, 136] on span "MAIRIE LE REVEST LES EAUX - C_7202_SRCI" at bounding box center [1026, 148] width 226 height 37
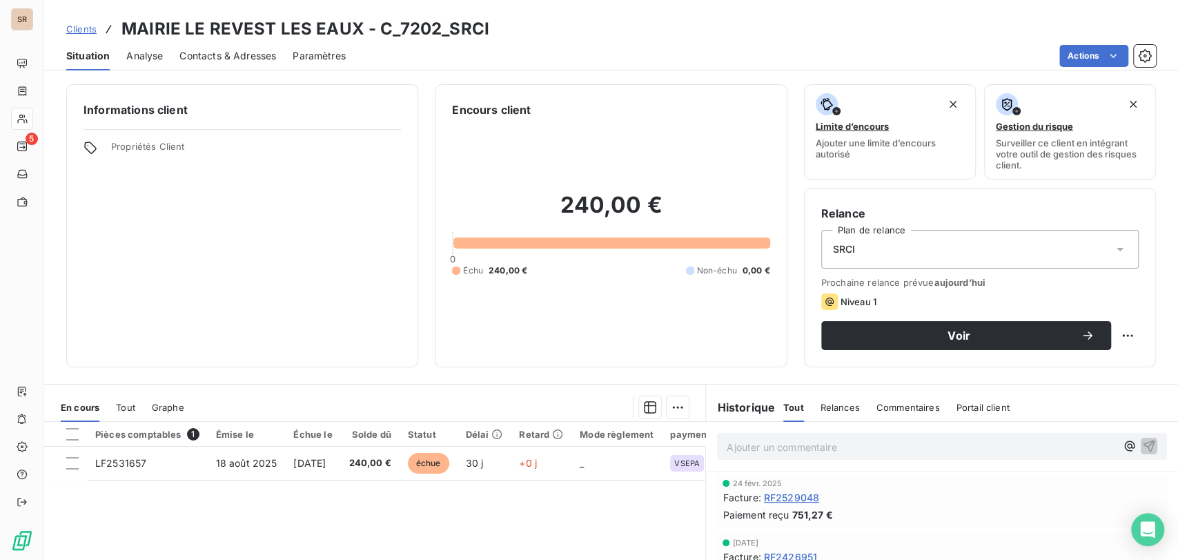
click at [231, 55] on span "Contacts & Adresses" at bounding box center [227, 56] width 97 height 14
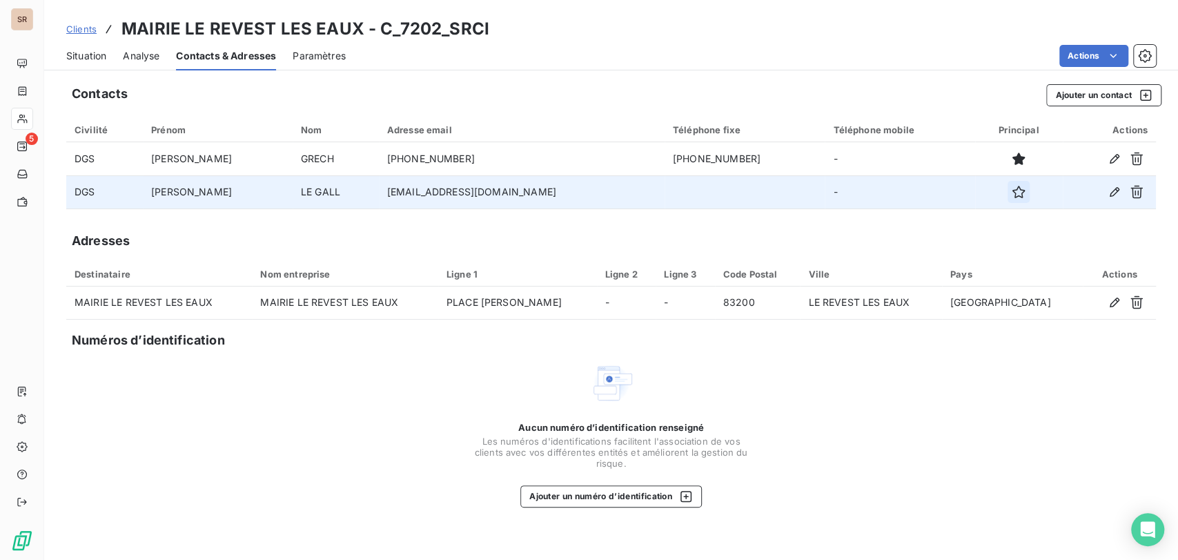
click at [1013, 194] on icon "button" at bounding box center [1019, 192] width 12 height 12
click at [94, 52] on span "Situation" at bounding box center [86, 56] width 40 height 14
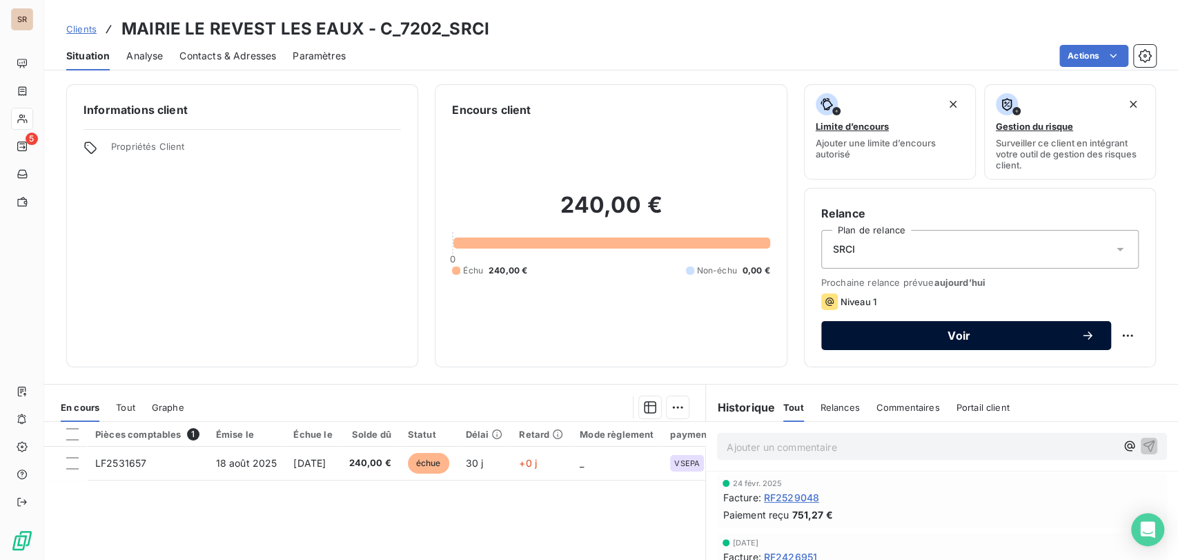
click at [897, 340] on span "Voir" at bounding box center [959, 335] width 243 height 11
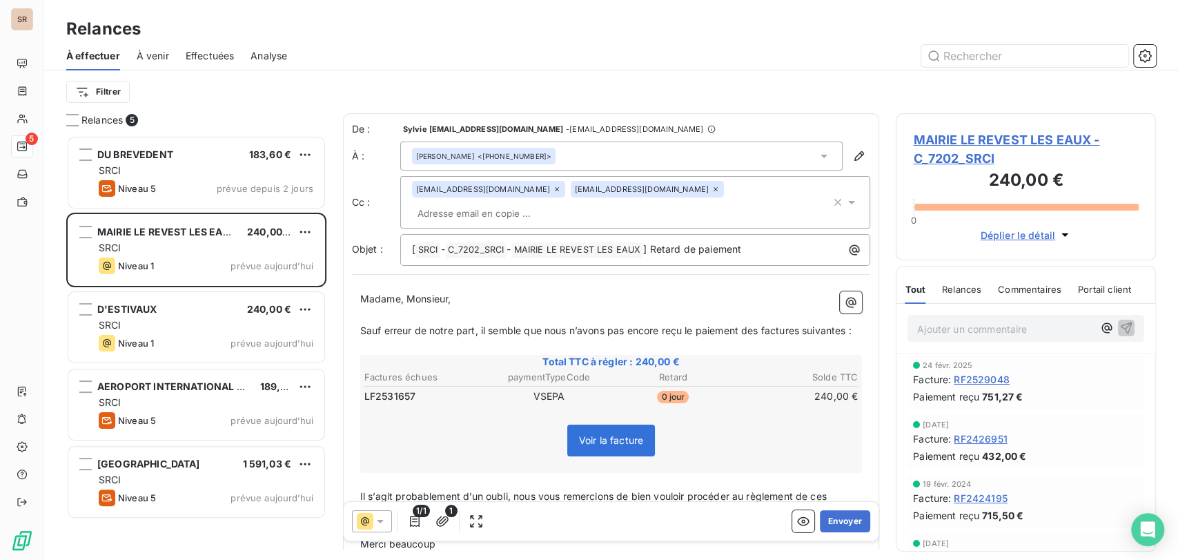
scroll to position [412, 248]
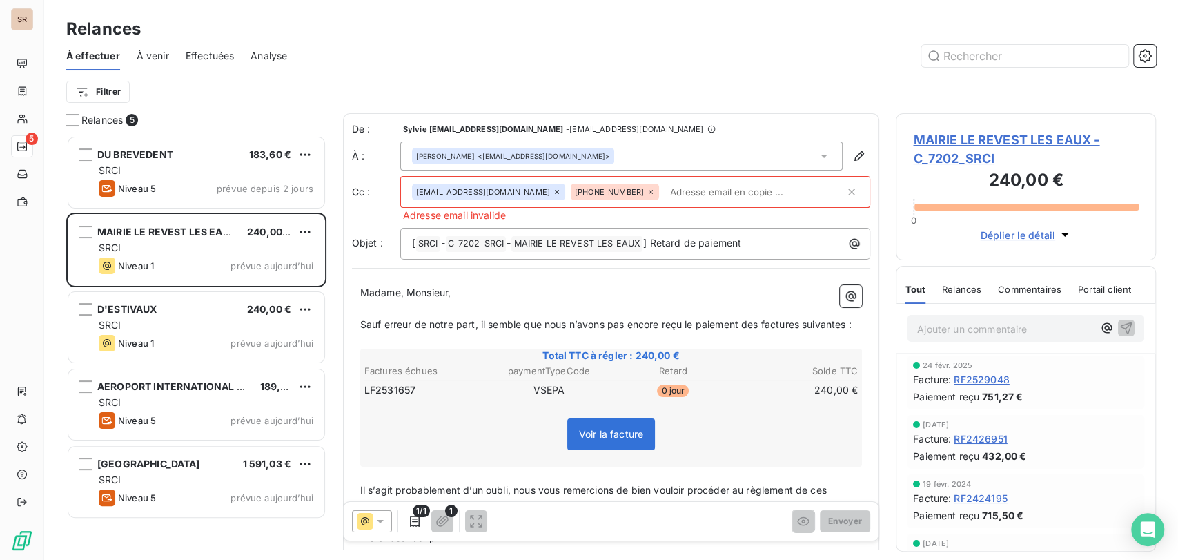
click at [655, 193] on icon at bounding box center [651, 192] width 8 height 8
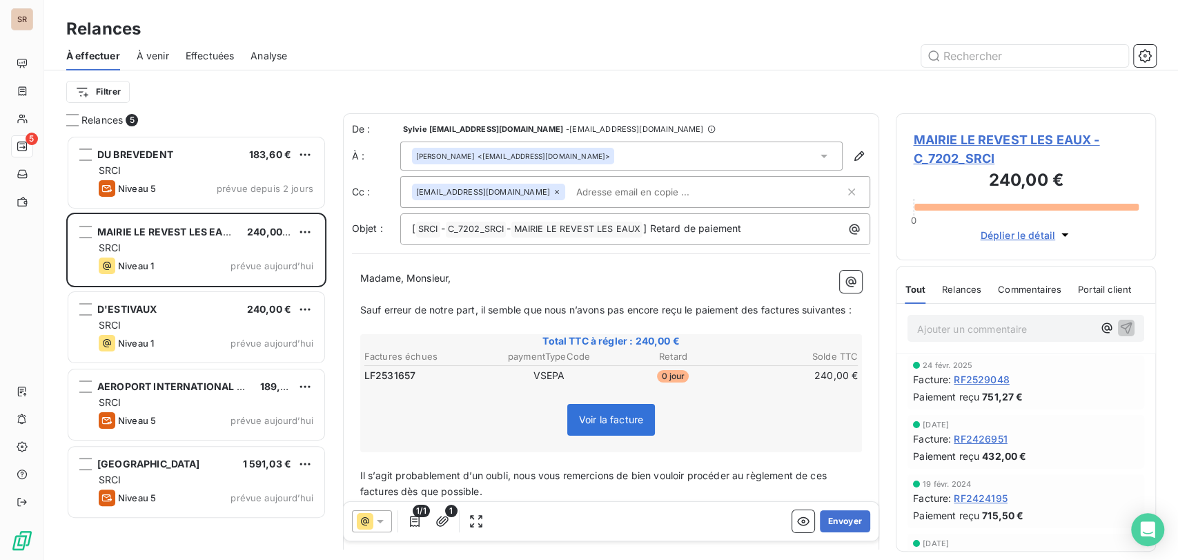
click at [941, 131] on span "MAIRIE LE REVEST LES EAUX - C_7202_SRCI" at bounding box center [1026, 148] width 226 height 37
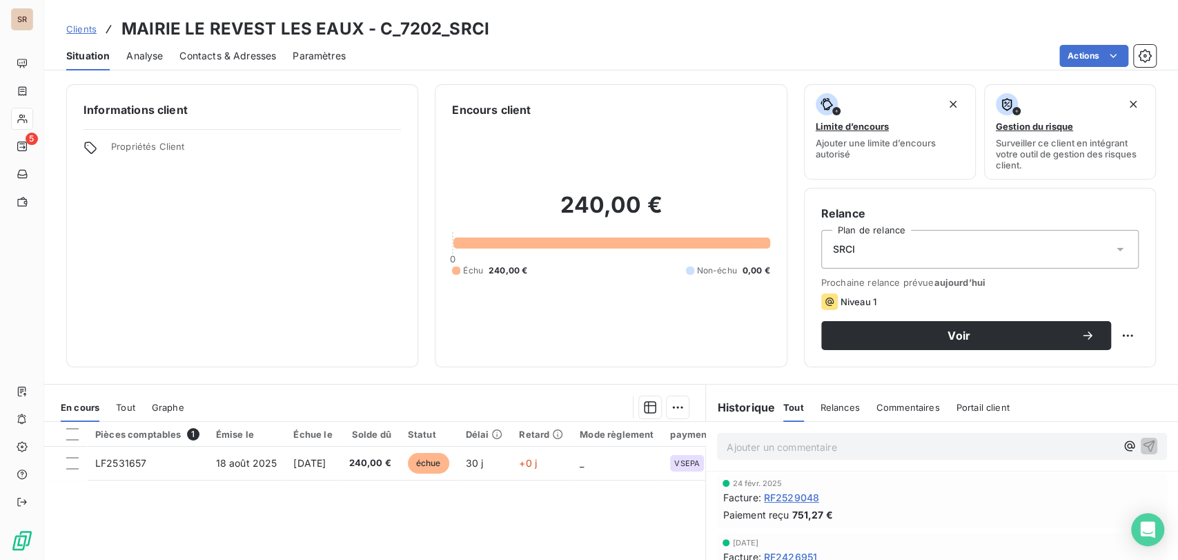
click at [215, 51] on span "Contacts & Adresses" at bounding box center [227, 56] width 97 height 14
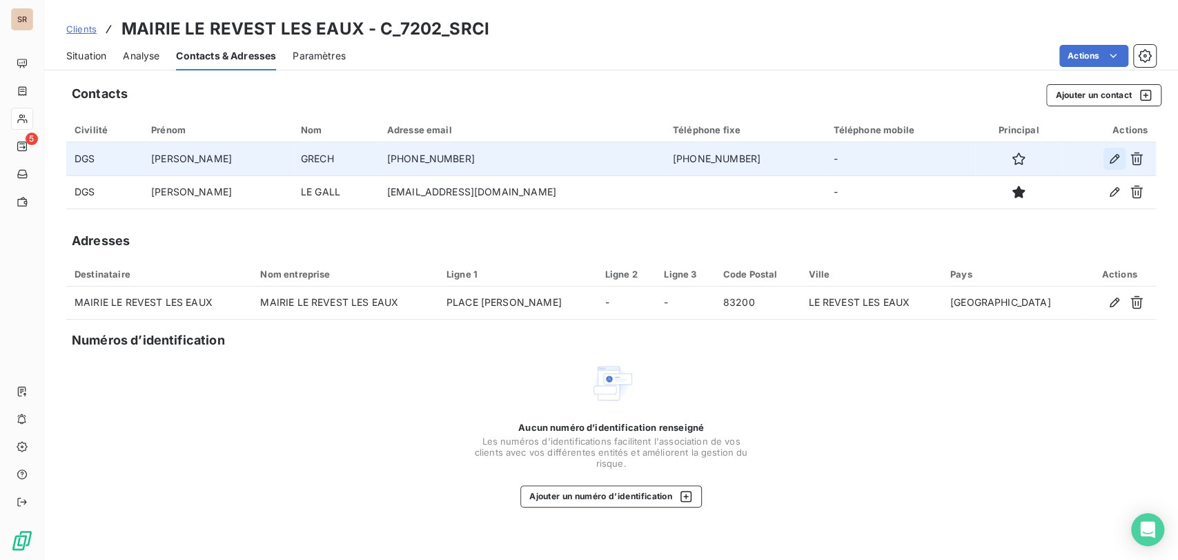
click at [1106, 160] on button "button" at bounding box center [1115, 159] width 22 height 22
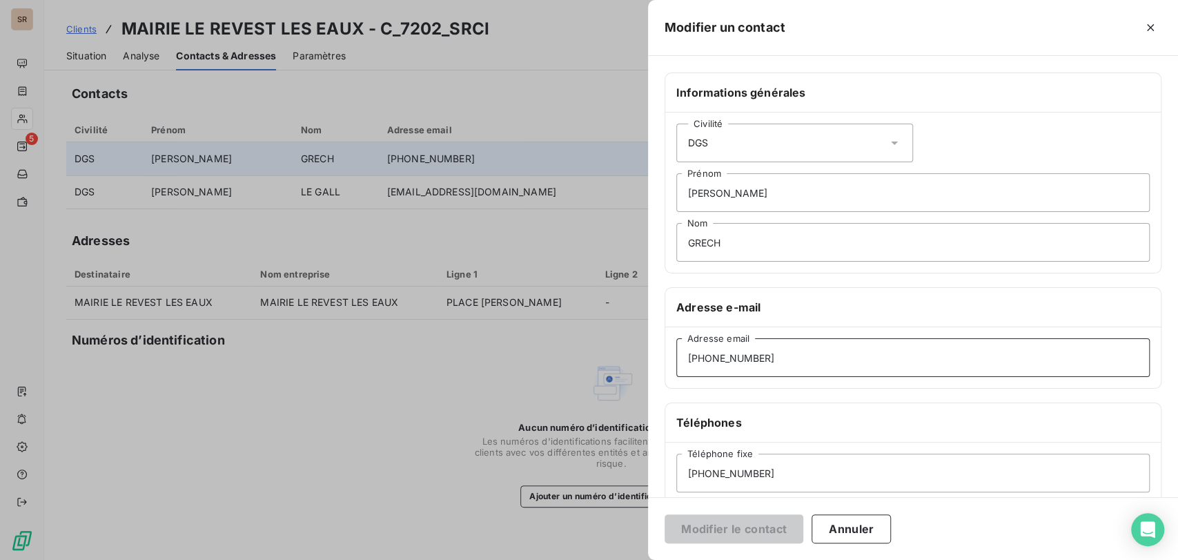
drag, startPoint x: 761, startPoint y: 364, endPoint x: 609, endPoint y: 374, distance: 151.5
click at [610, 559] on div "Modifier un contact Informations générales Civilité DGS [PERSON_NAME] GRECH Nom…" at bounding box center [589, 560] width 1178 height 0
click at [703, 530] on button "Modifier le contact" at bounding box center [734, 528] width 139 height 29
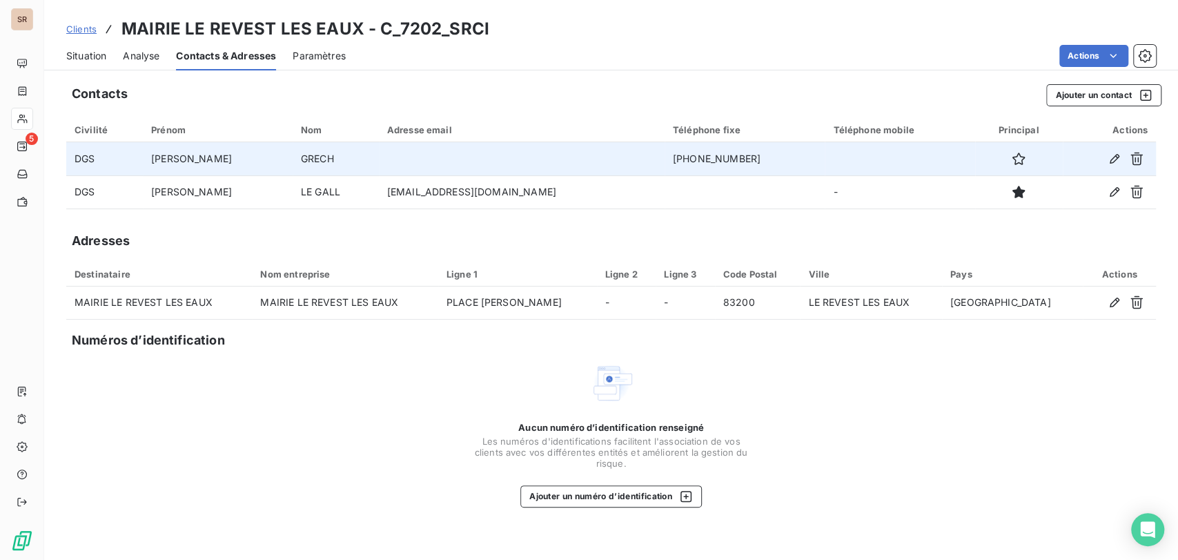
click at [95, 61] on span "Situation" at bounding box center [86, 56] width 40 height 14
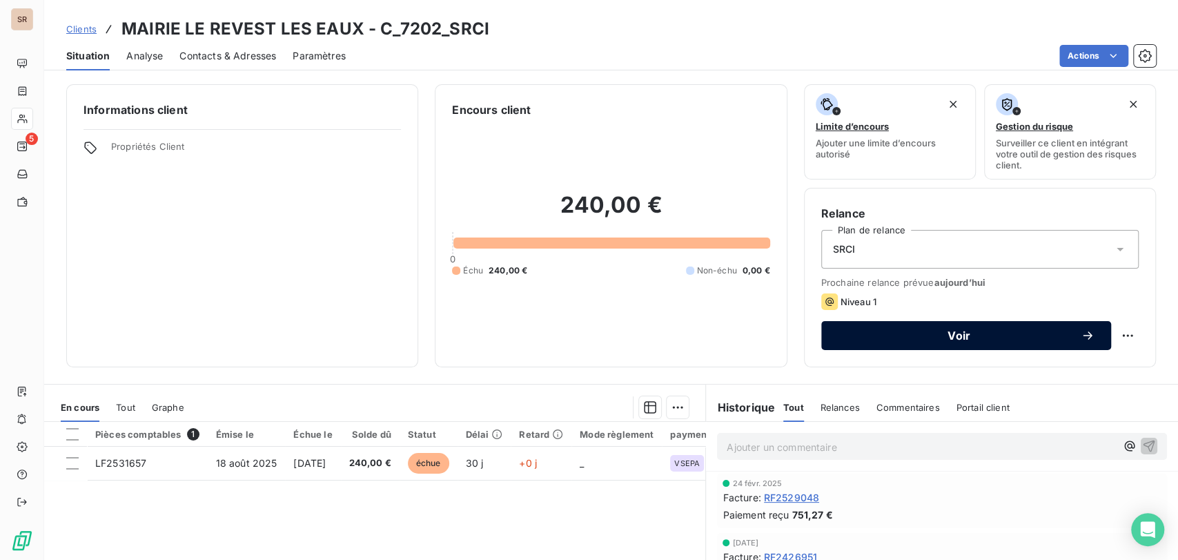
click at [873, 345] on button "Voir" at bounding box center [966, 335] width 290 height 29
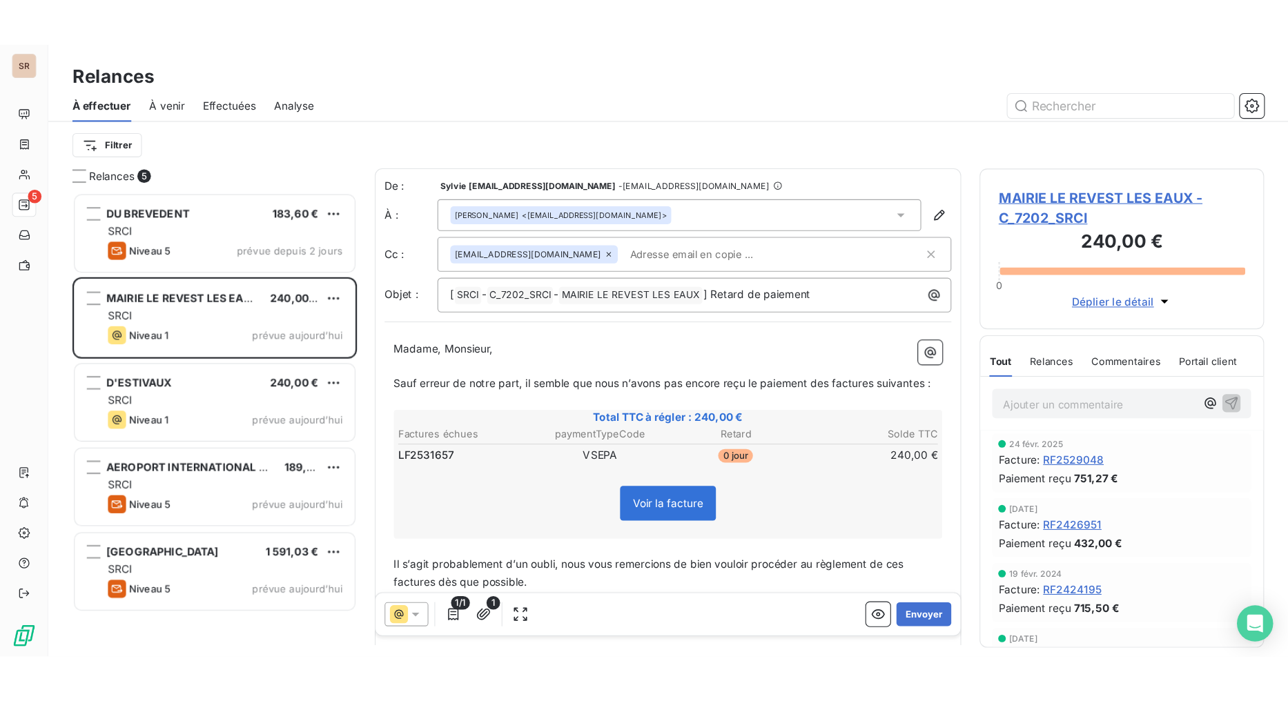
scroll to position [412, 248]
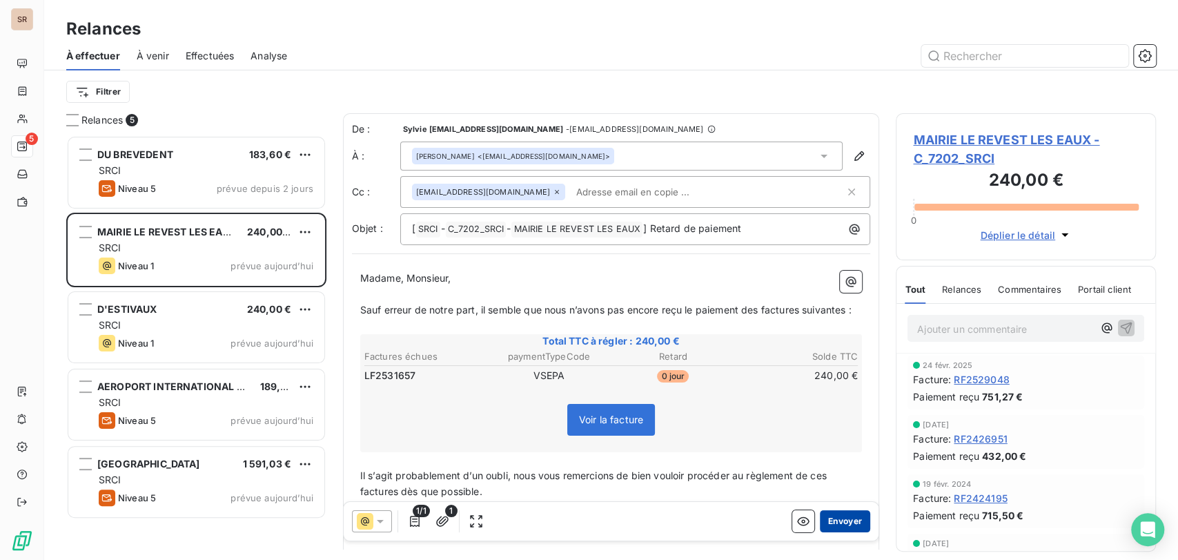
click at [839, 524] on button "Envoyer" at bounding box center [845, 520] width 50 height 22
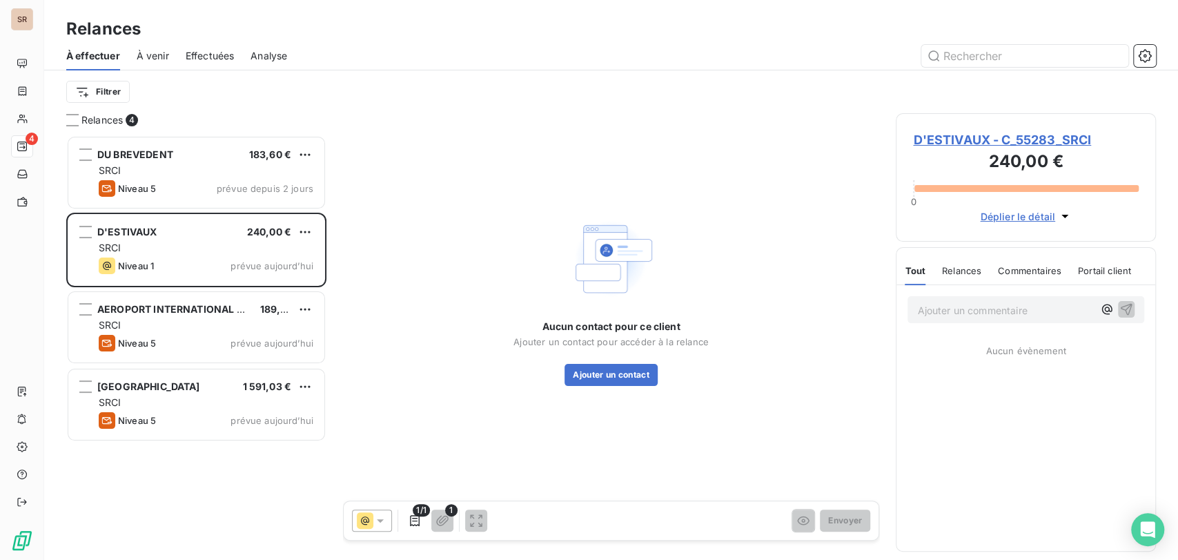
click at [959, 143] on span "D'ESTIVAUX - C_55283_SRCI" at bounding box center [1026, 139] width 226 height 19
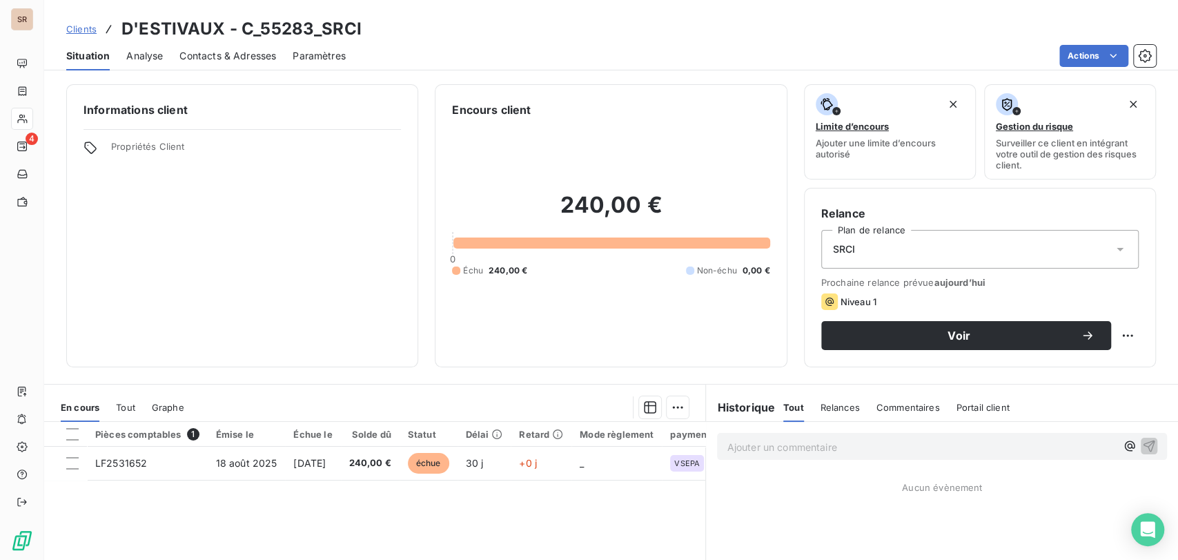
click at [231, 59] on span "Contacts & Adresses" at bounding box center [227, 56] width 97 height 14
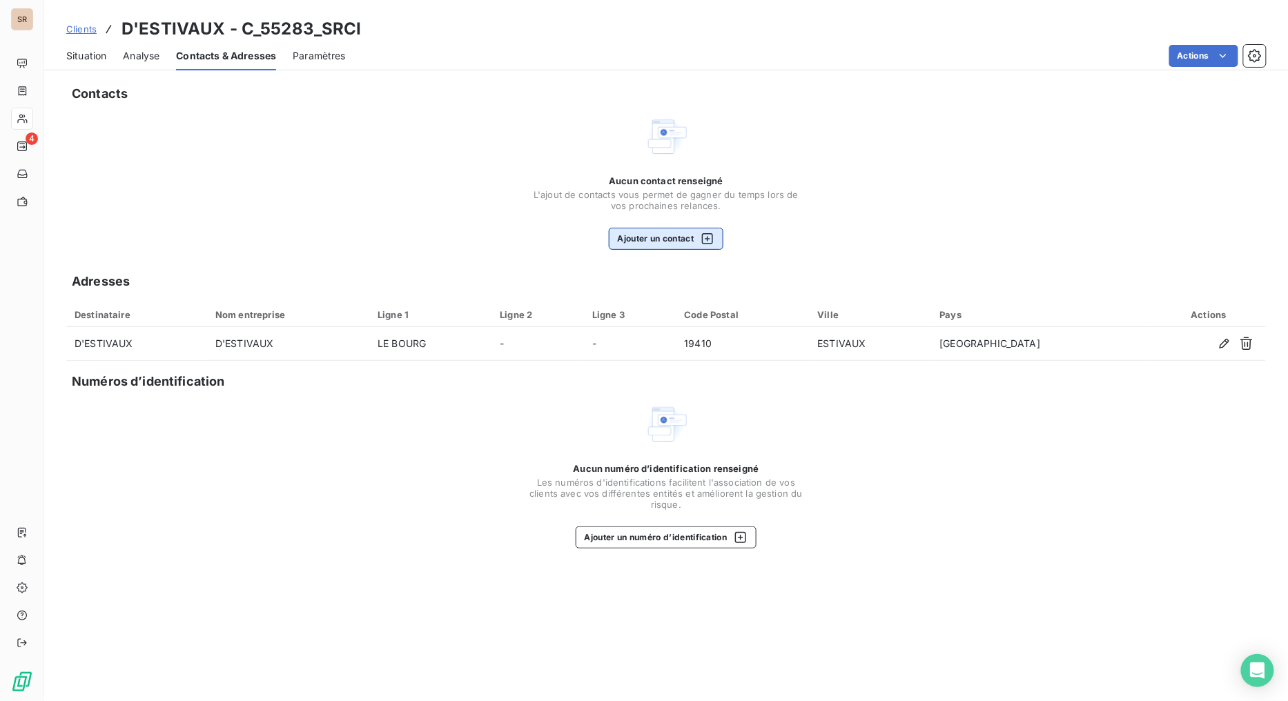
click at [649, 242] on button "Ajouter un contact" at bounding box center [666, 239] width 115 height 22
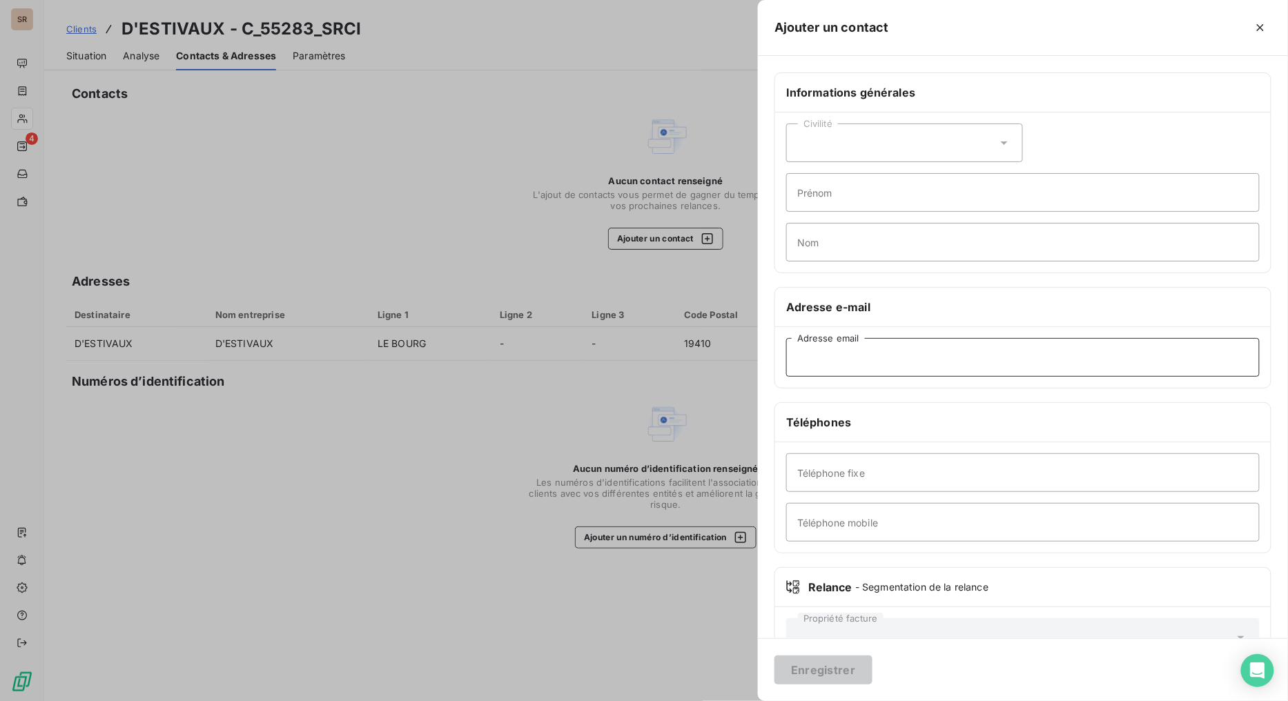
click at [802, 353] on input "Adresse email" at bounding box center [1022, 357] width 473 height 39
paste input "[EMAIL_ADDRESS][DOMAIN_NAME]"
type input "[EMAIL_ADDRESS][DOMAIN_NAME]"
click at [799, 474] on input "Téléphone fixe" at bounding box center [1022, 472] width 473 height 39
paste input "[PHONE_NUMBER]"
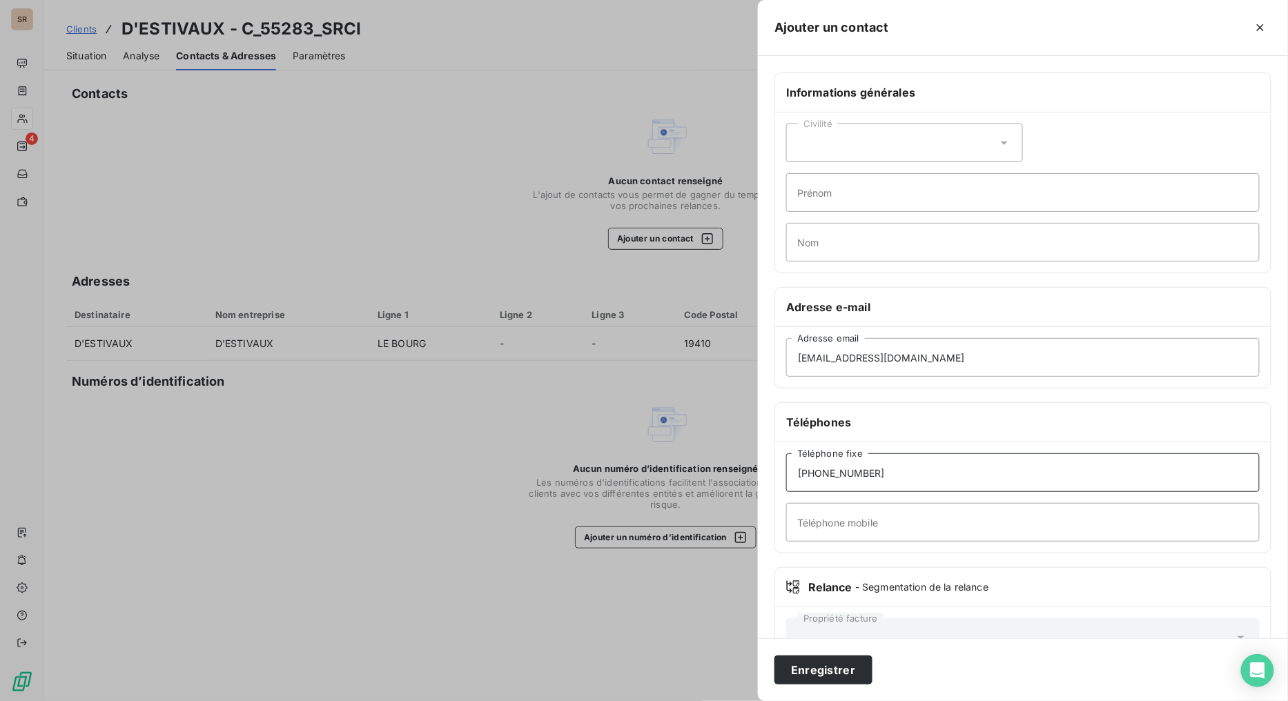
type input "[PHONE_NUMBER]"
click at [1004, 145] on icon at bounding box center [1004, 143] width 14 height 14
click at [798, 202] on input "radio" at bounding box center [801, 202] width 14 height 14
click at [829, 193] on input "Prénom" at bounding box center [1022, 192] width 473 height 39
type input "[PERSON_NAME]"
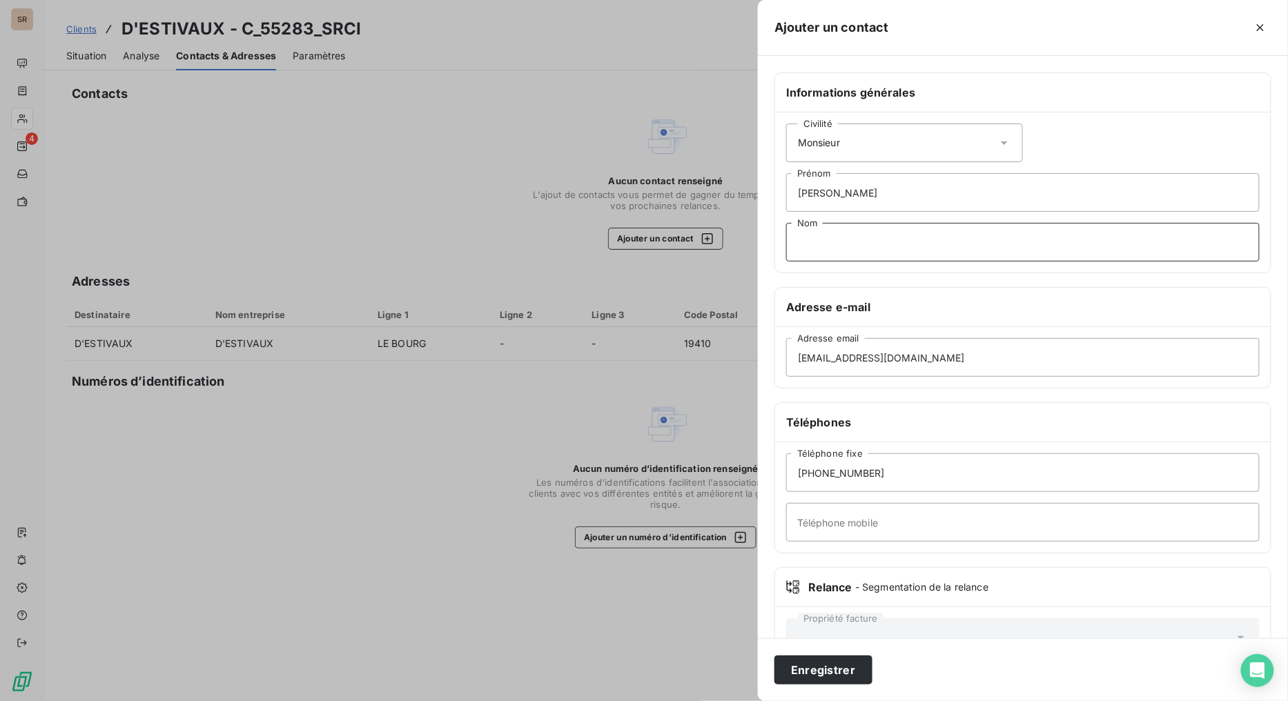
click at [839, 242] on input "Nom" at bounding box center [1022, 242] width 473 height 39
type input "[PERSON_NAME]"
click at [852, 559] on button "Enregistrer" at bounding box center [823, 670] width 98 height 29
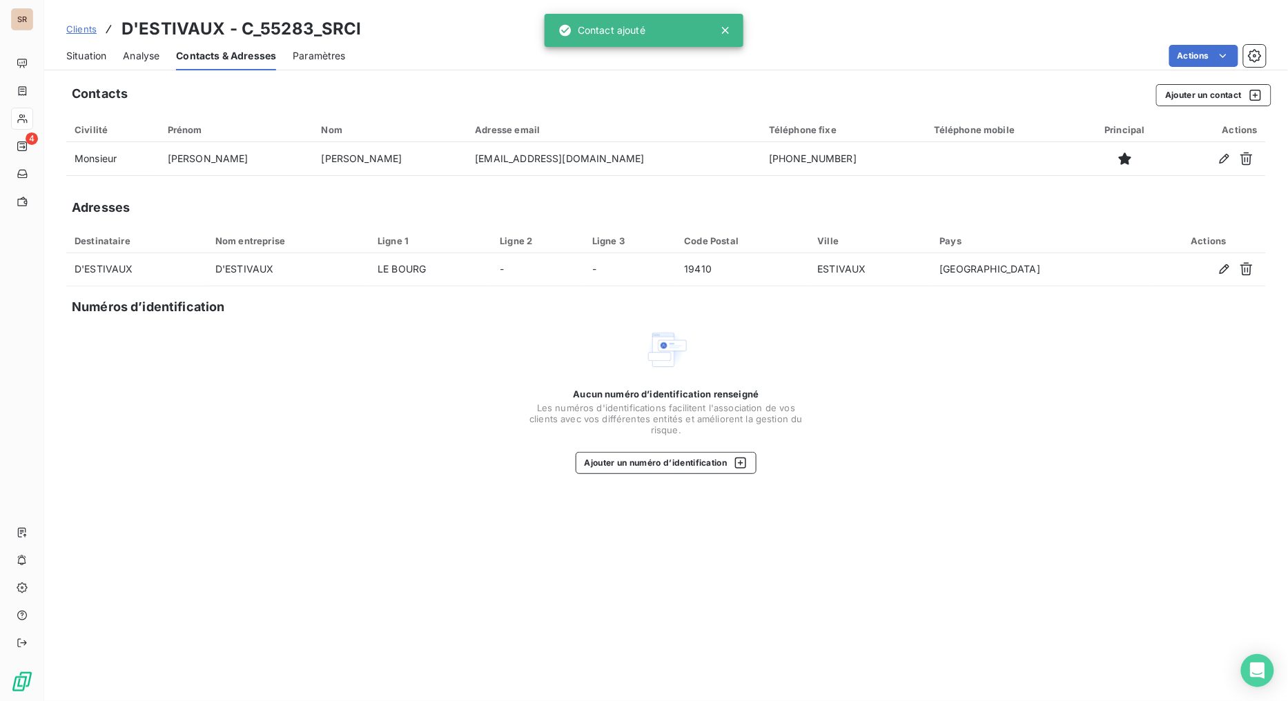
click at [78, 59] on span "Situation" at bounding box center [86, 56] width 40 height 14
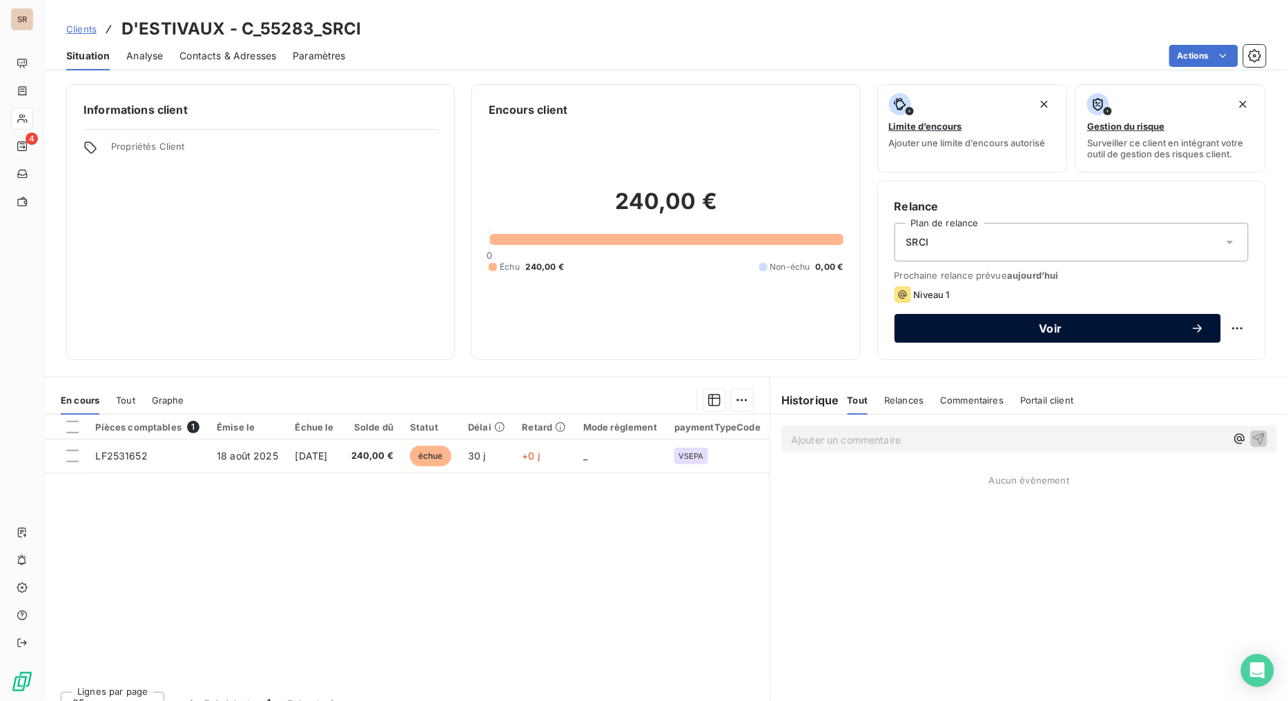
click at [961, 329] on span "Voir" at bounding box center [1051, 328] width 280 height 11
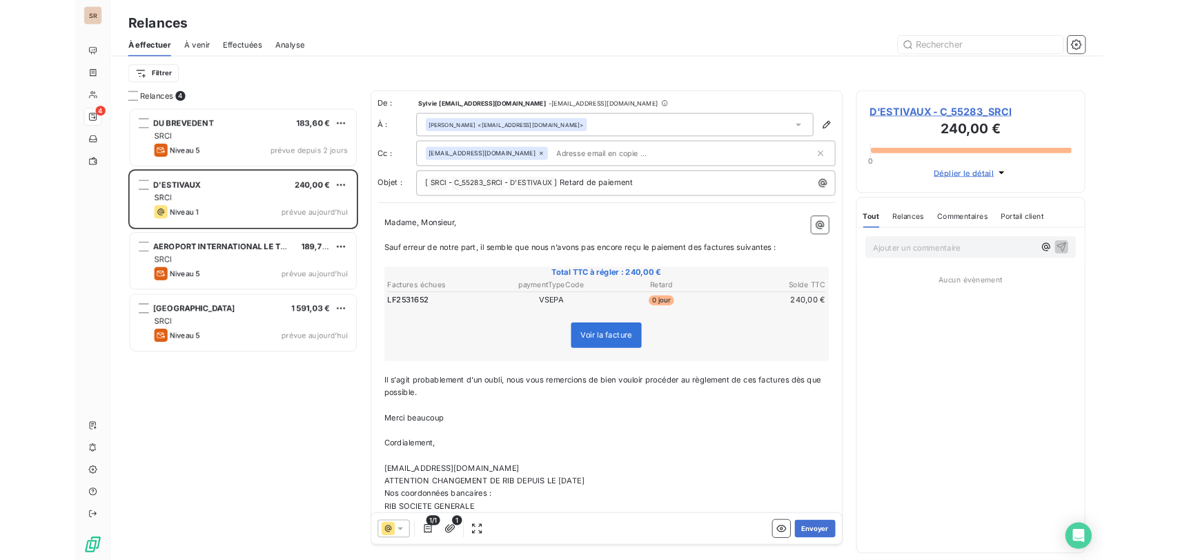
scroll to position [554, 276]
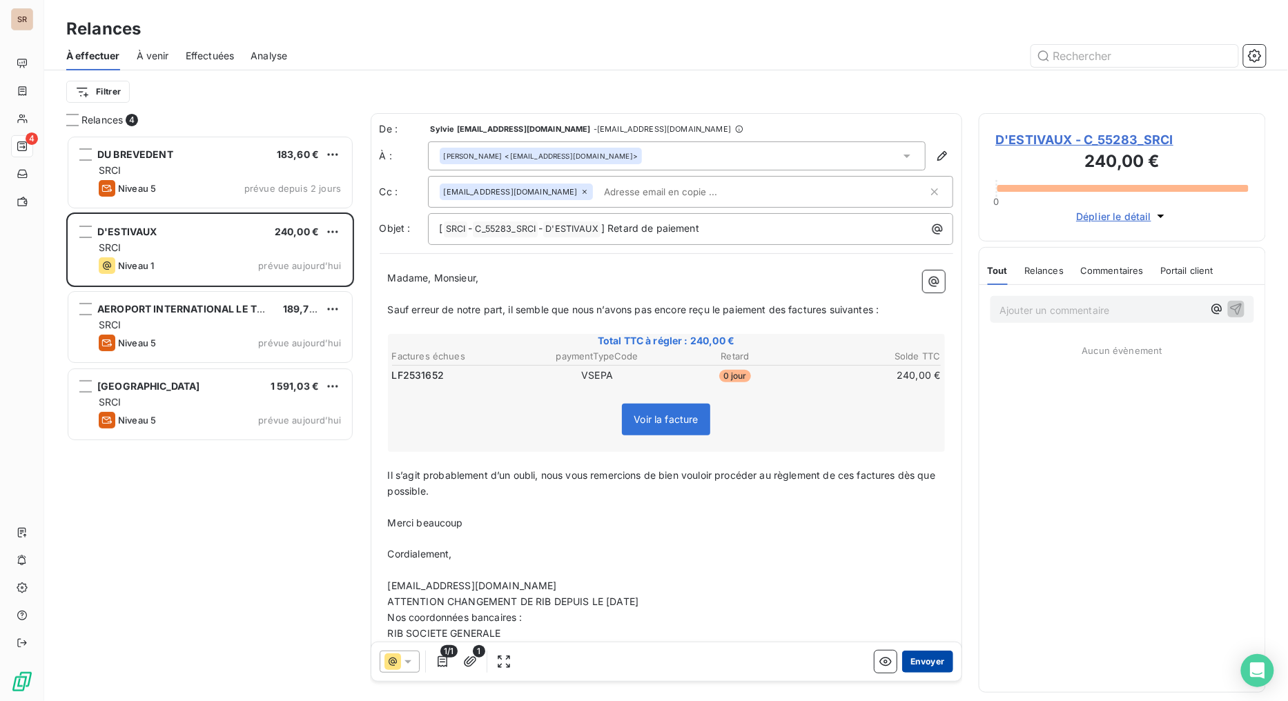
click at [902, 559] on button "Envoyer" at bounding box center [927, 662] width 50 height 22
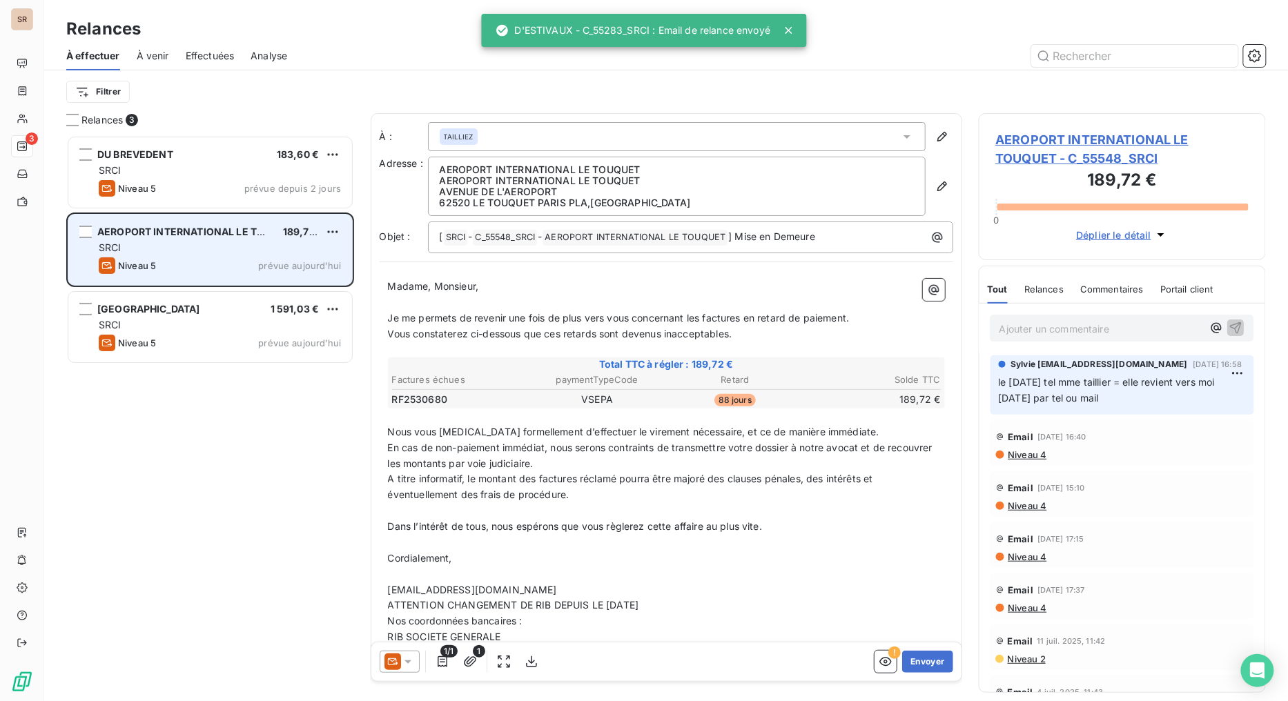
click at [164, 243] on div "SRCI" at bounding box center [220, 248] width 242 height 14
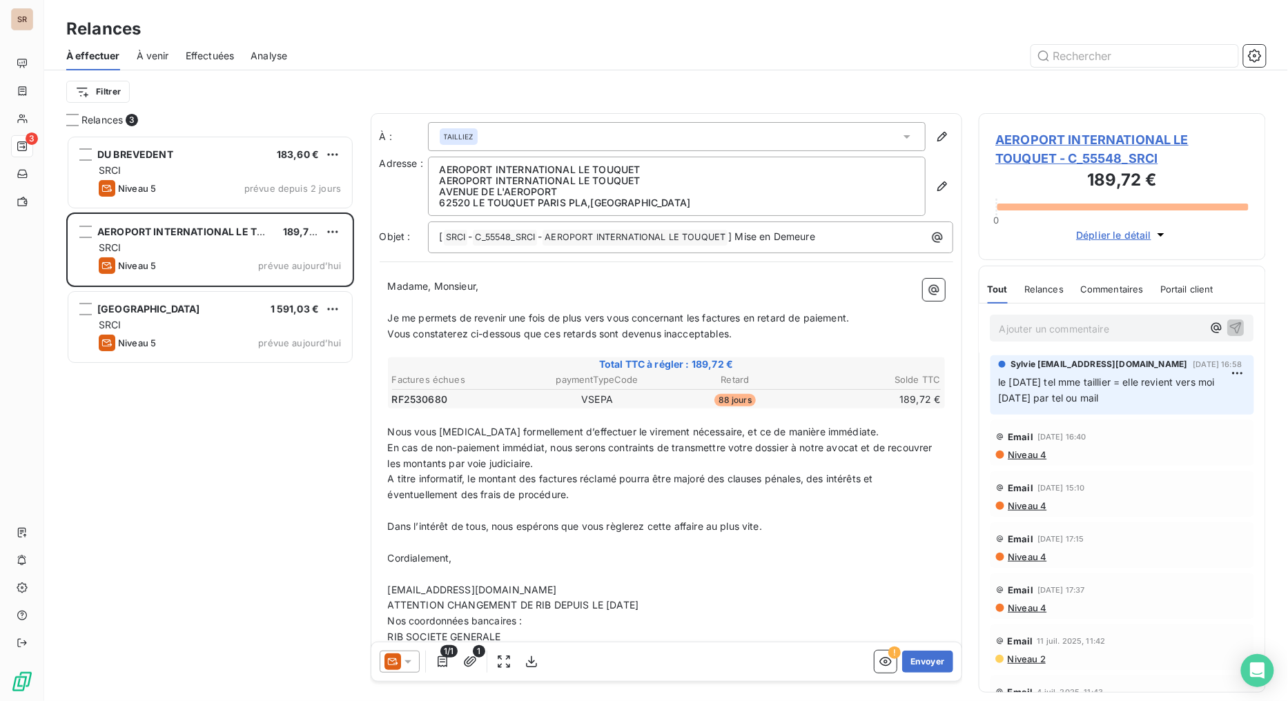
click at [1037, 143] on span "AEROPORT INTERNATIONAL LE TOUQUET - C_55548_SRCI" at bounding box center [1122, 148] width 253 height 37
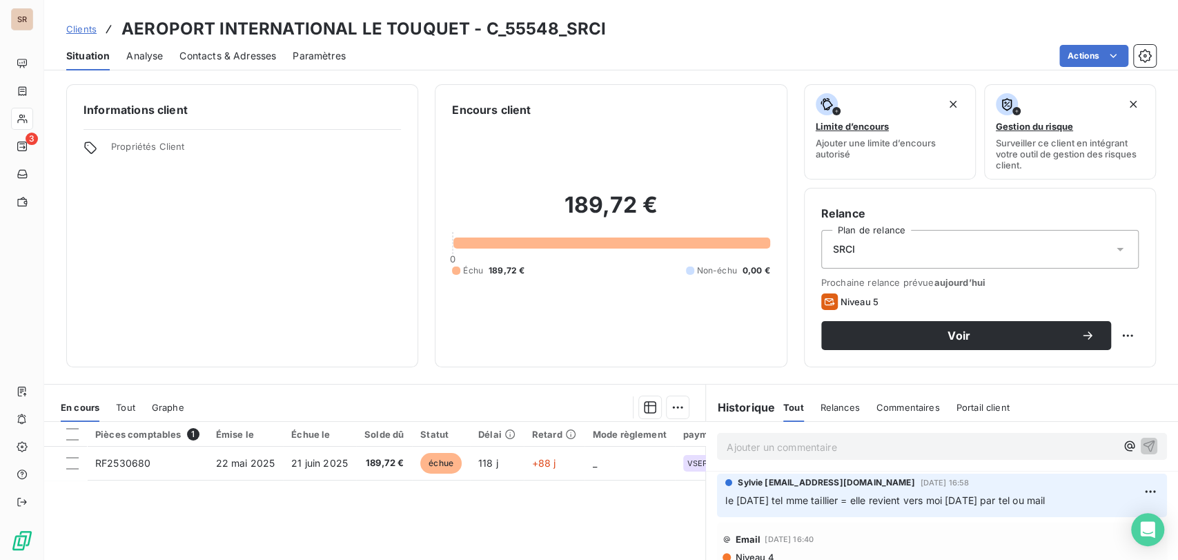
click at [232, 57] on span "Contacts & Adresses" at bounding box center [227, 56] width 97 height 14
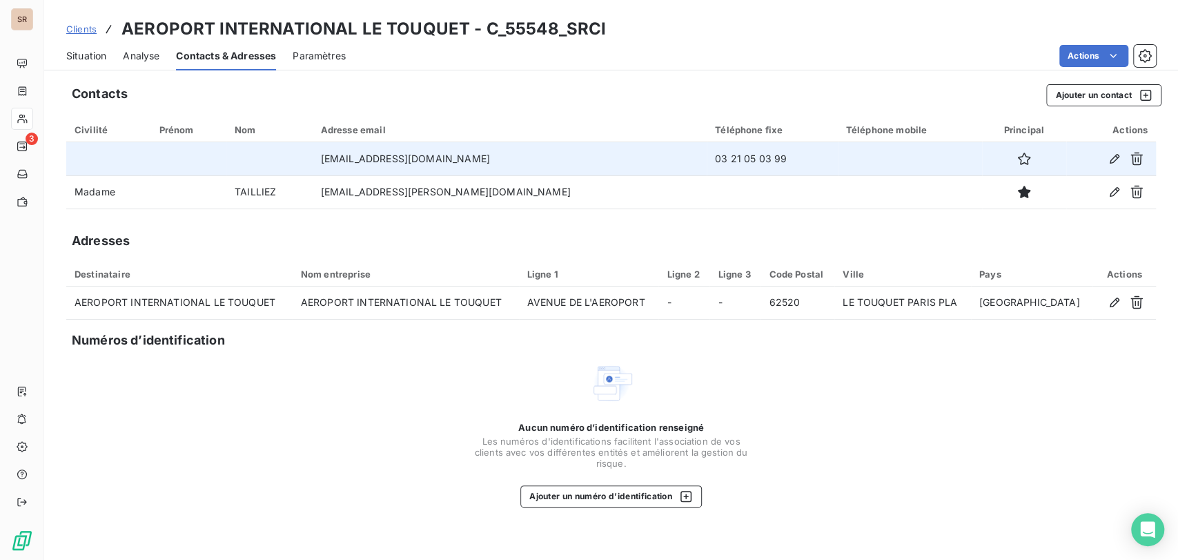
drag, startPoint x: 748, startPoint y: 162, endPoint x: 613, endPoint y: 164, distance: 135.3
click at [613, 164] on tr "[EMAIL_ADDRESS][DOMAIN_NAME] 03 21 05 03 99" at bounding box center [611, 158] width 1090 height 33
copy tr "03 21 05 03 99"
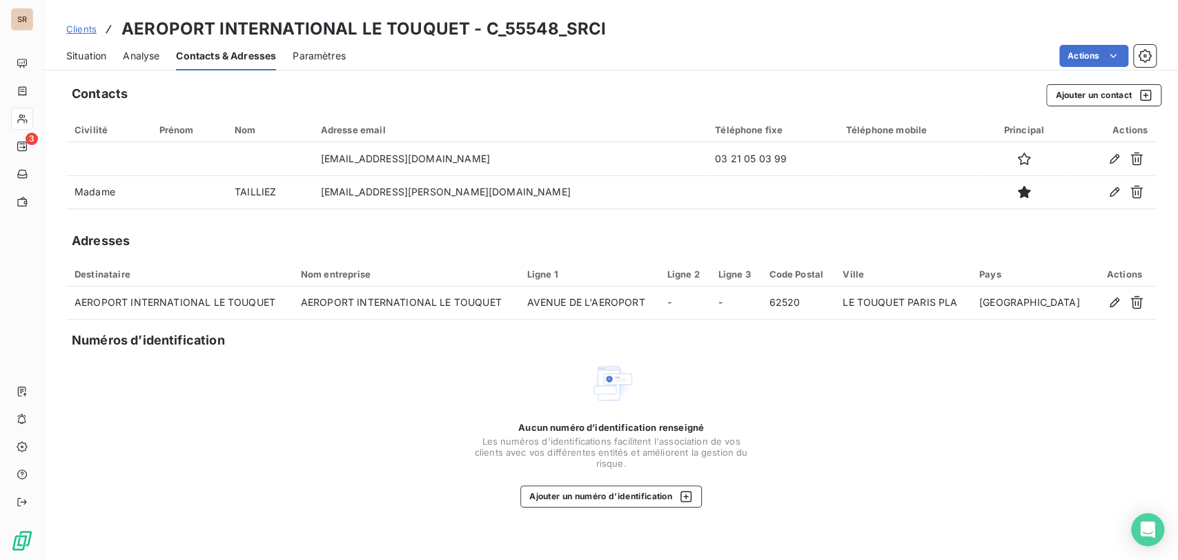
click at [101, 56] on span "Situation" at bounding box center [86, 56] width 40 height 14
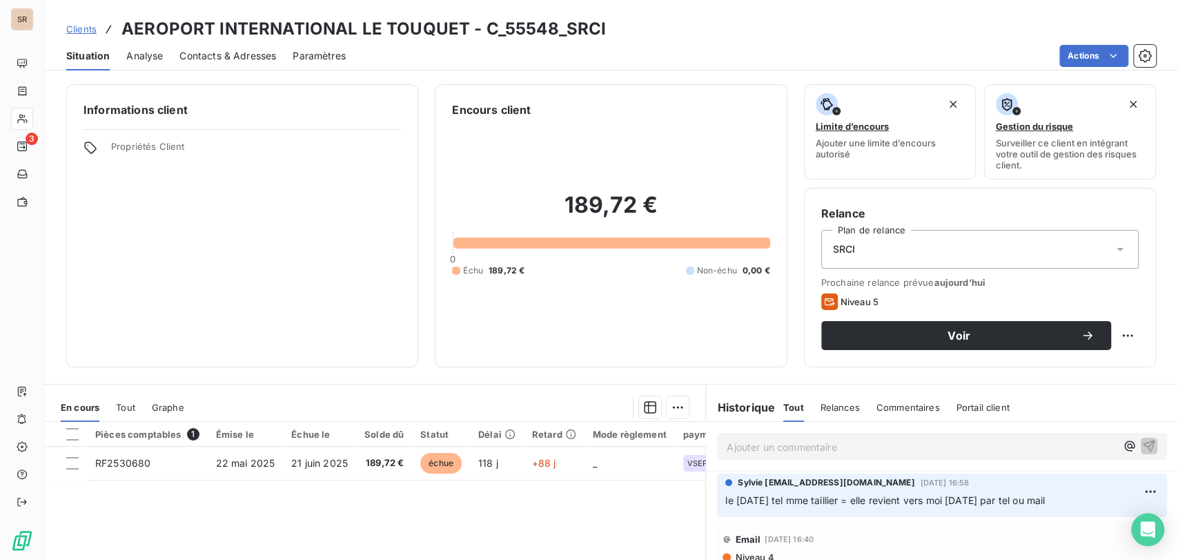
click at [236, 51] on span "Contacts & Adresses" at bounding box center [227, 56] width 97 height 14
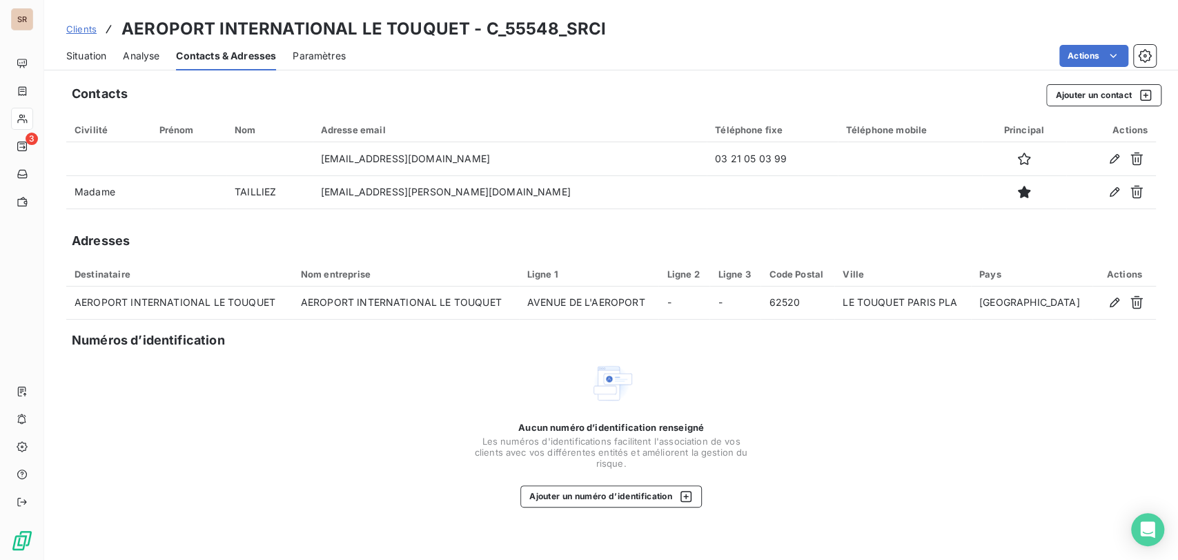
click at [81, 52] on span "Situation" at bounding box center [86, 56] width 40 height 14
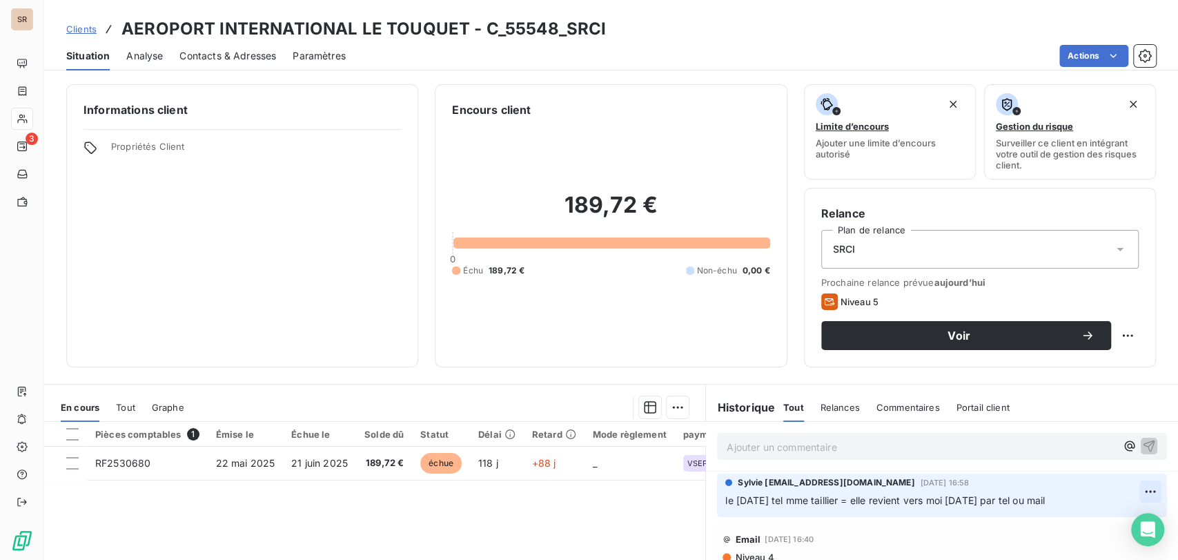
click at [1118, 493] on html "SR 3 Clients AEROPORT INTERNATIONAL LE TOUQUET - C_55548_SRCI Situation Analyse…" at bounding box center [589, 280] width 1178 height 560
click at [1072, 432] on div "Editer" at bounding box center [1093, 436] width 77 height 22
click at [841, 500] on span "le [DATE] tel mme taillier = elle revient vers moi [DATE] par tel ou mail" at bounding box center [885, 500] width 320 height 12
click at [1144, 497] on icon "button" at bounding box center [1151, 500] width 14 height 14
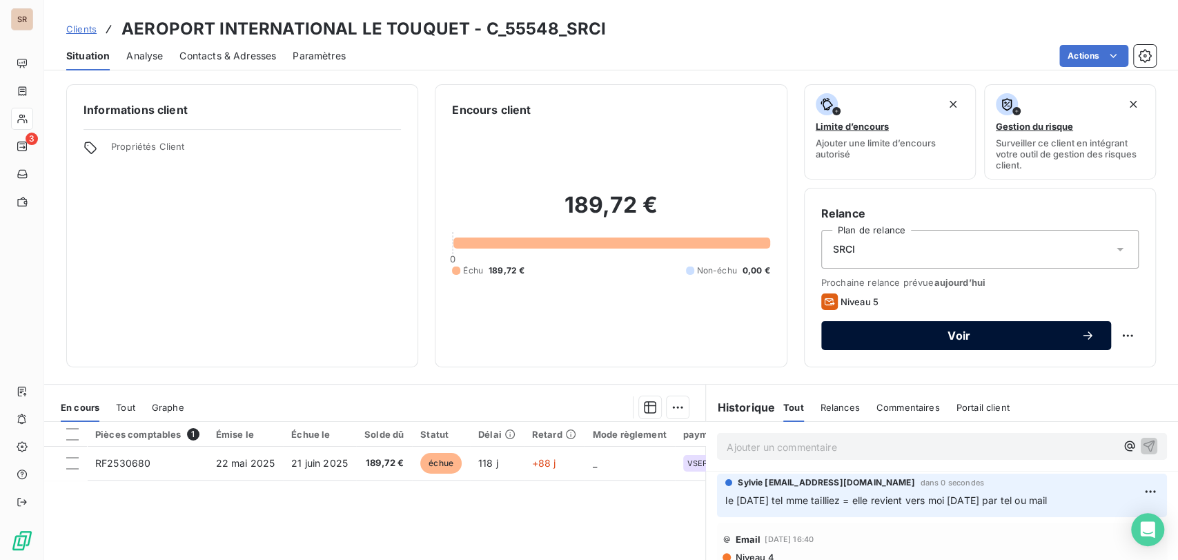
click at [1015, 335] on span "Voir" at bounding box center [959, 335] width 243 height 11
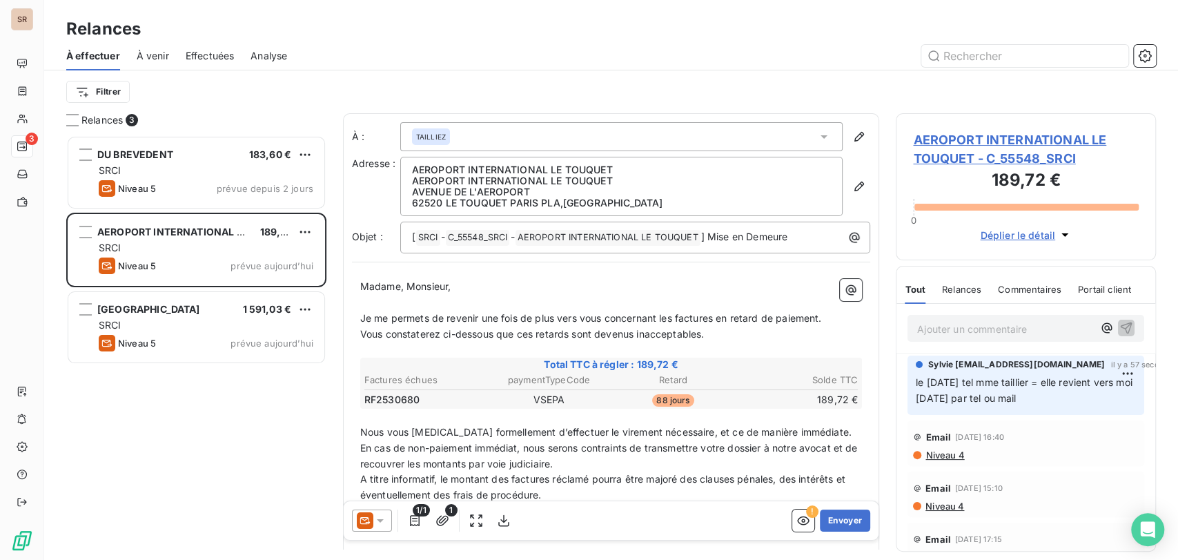
scroll to position [412, 248]
click at [379, 529] on div at bounding box center [372, 520] width 40 height 22
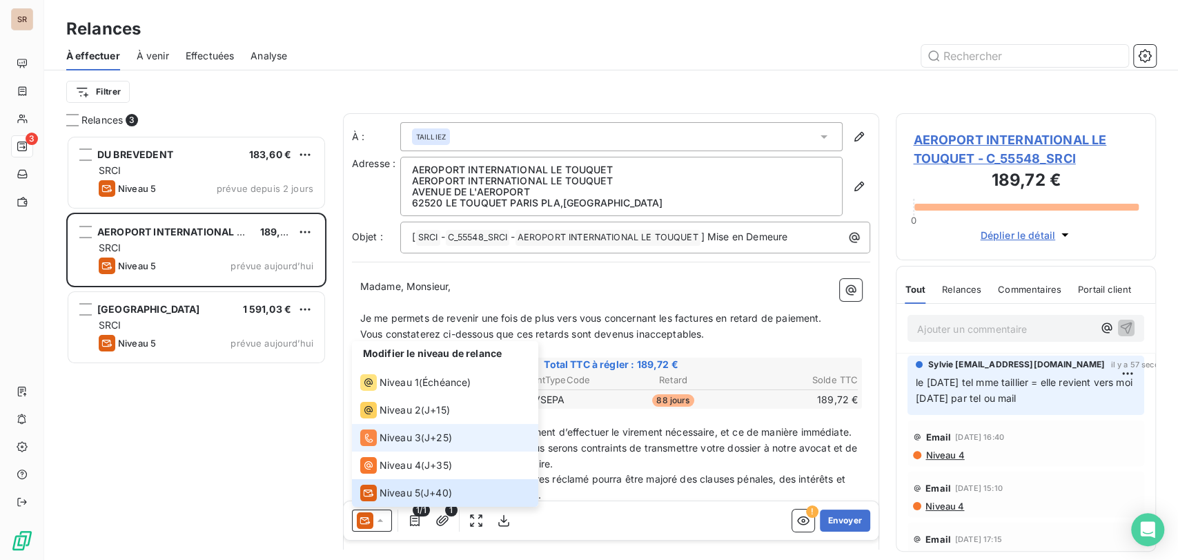
click at [384, 438] on span "Niveau 3" at bounding box center [400, 438] width 41 height 14
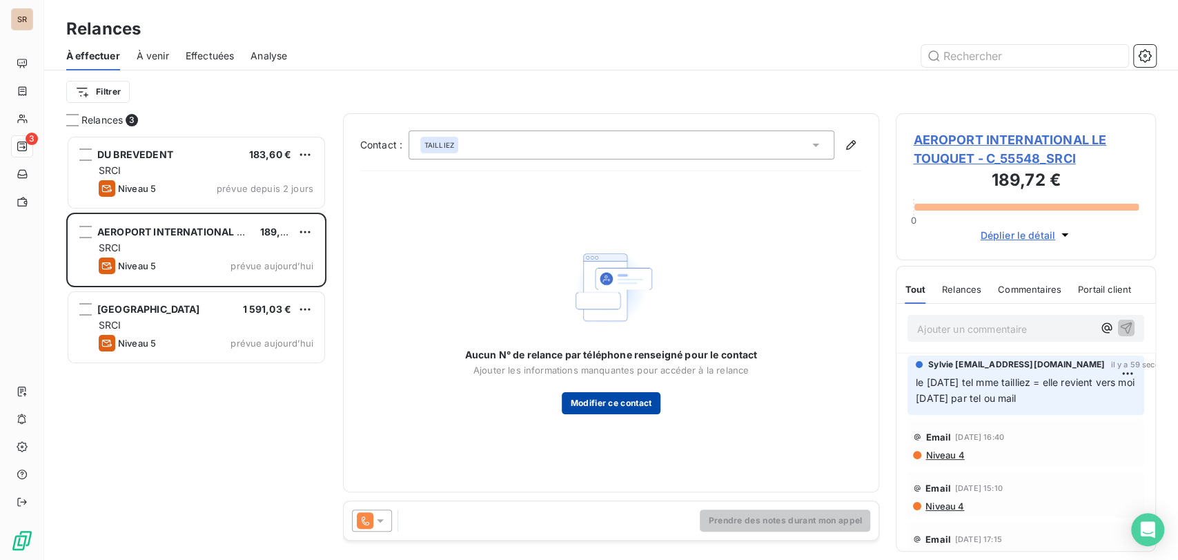
click at [592, 400] on button "Modifier ce contact" at bounding box center [611, 403] width 98 height 22
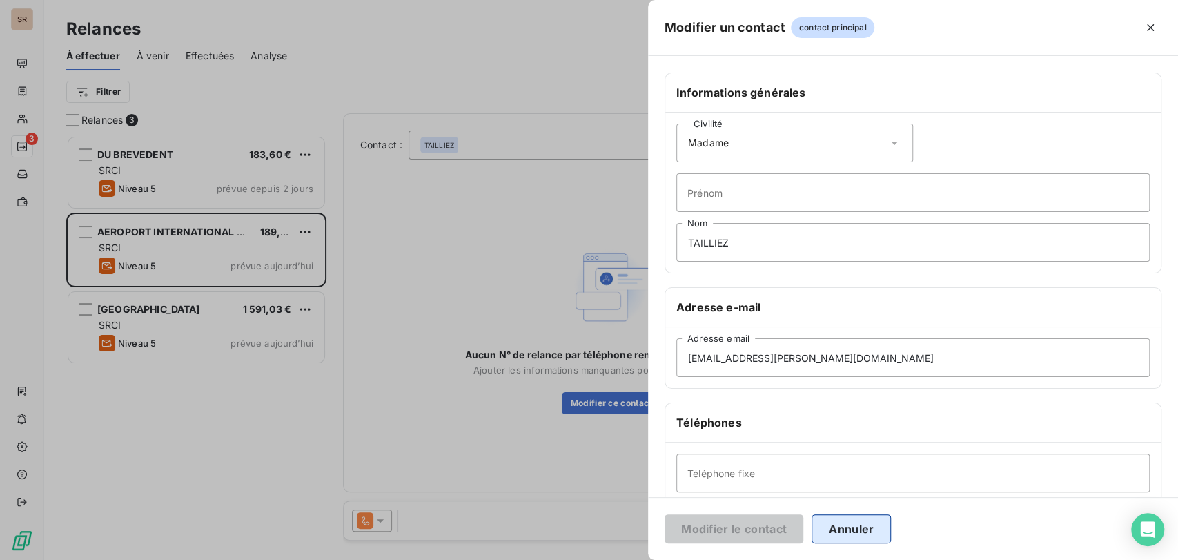
click at [835, 537] on button "Annuler" at bounding box center [851, 528] width 79 height 29
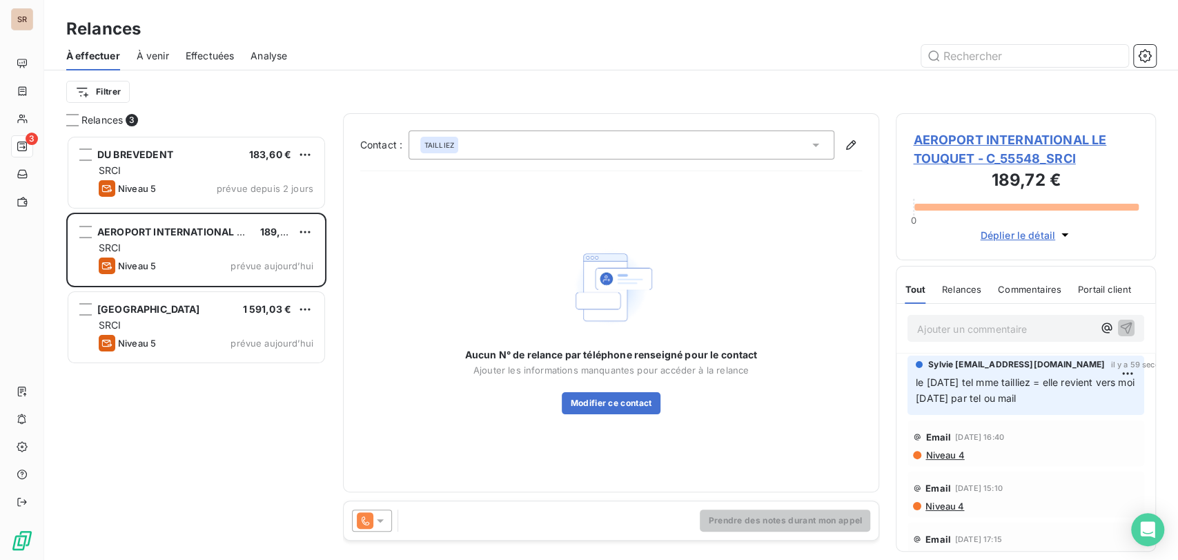
click at [819, 141] on icon at bounding box center [816, 145] width 14 height 14
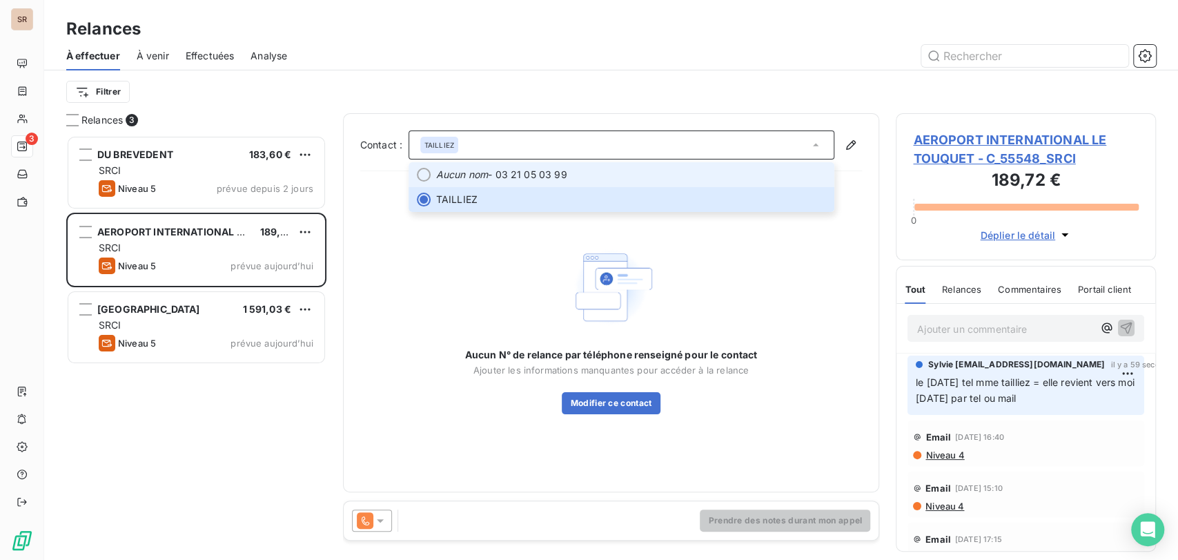
click at [576, 180] on span "Aucun nom - 03 21 05 03 99" at bounding box center [631, 175] width 391 height 14
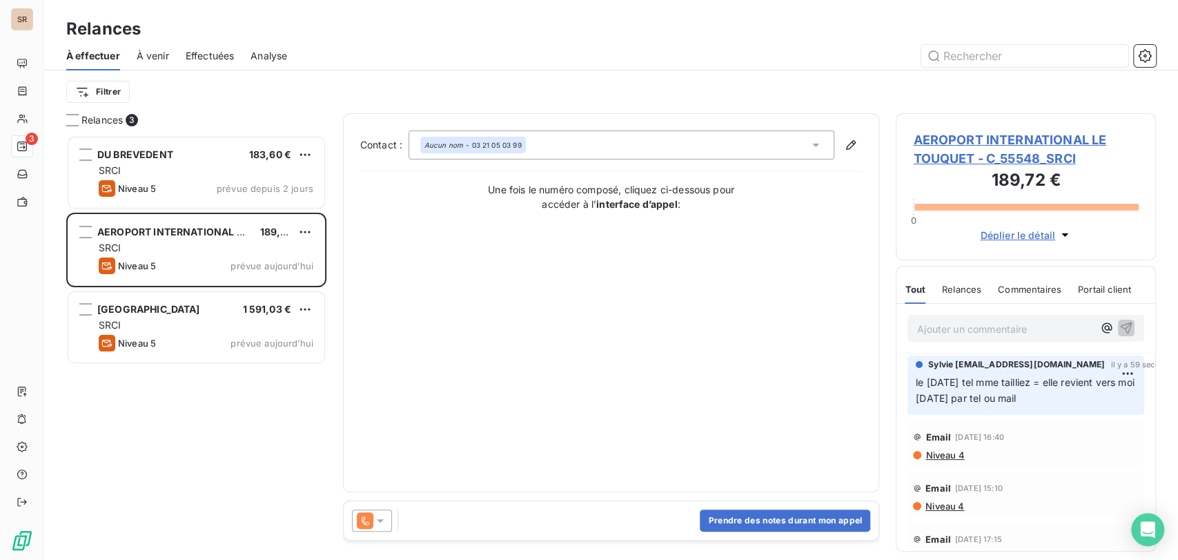
click at [561, 181] on div "Contact : Aucun nom - 03 21 05 03 99 Une fois le numéro composé, cliquez ci-des…" at bounding box center [611, 302] width 502 height 344
click at [751, 520] on button "Prendre des notes durant mon appel" at bounding box center [785, 520] width 170 height 22
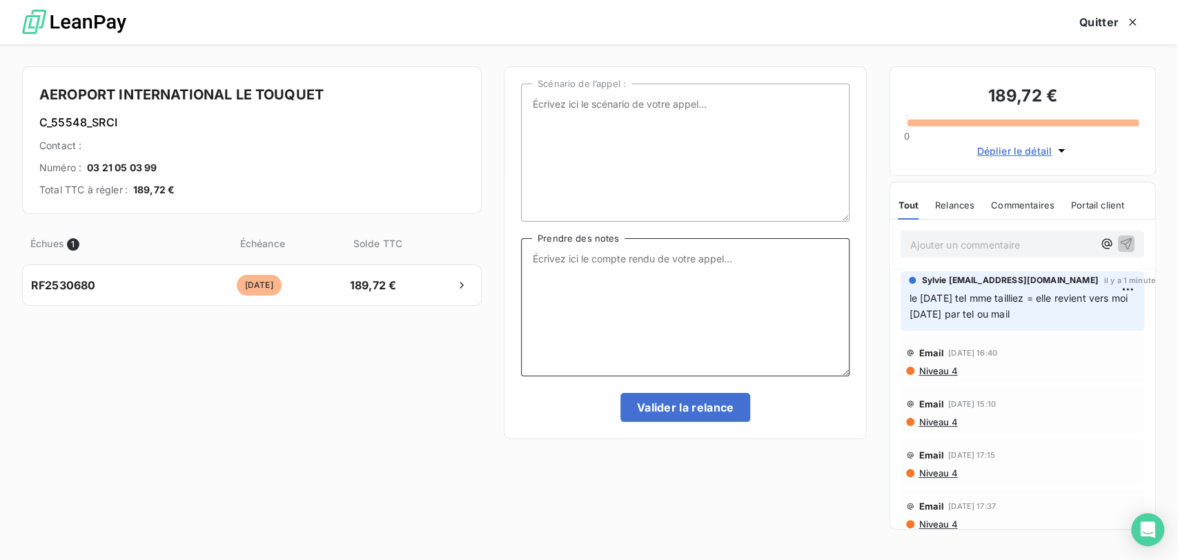
click at [554, 259] on textarea "Prendre des notes" at bounding box center [685, 307] width 329 height 138
drag, startPoint x: 659, startPoint y: 257, endPoint x: 624, endPoint y: 259, distance: 35.3
click at [624, 259] on textarea "le [DATE] tel mme letaillze" at bounding box center [685, 307] width 329 height 138
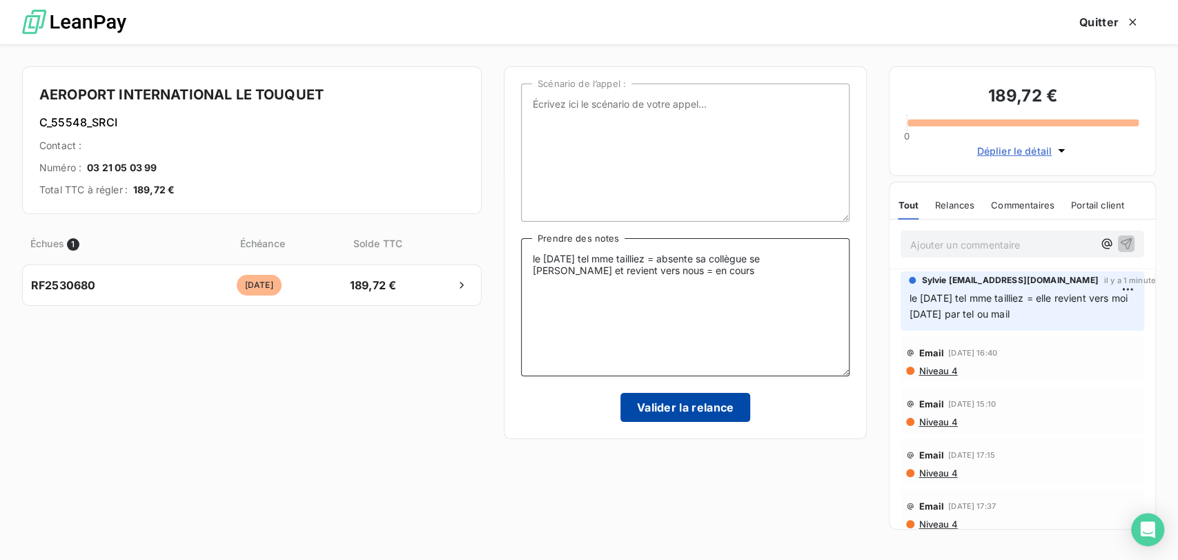
type textarea "le [DATE] tel mme tailliez = absente sa collègue se [PERSON_NAME] et revient ve…"
click at [683, 413] on button "Valider la relance" at bounding box center [686, 407] width 130 height 29
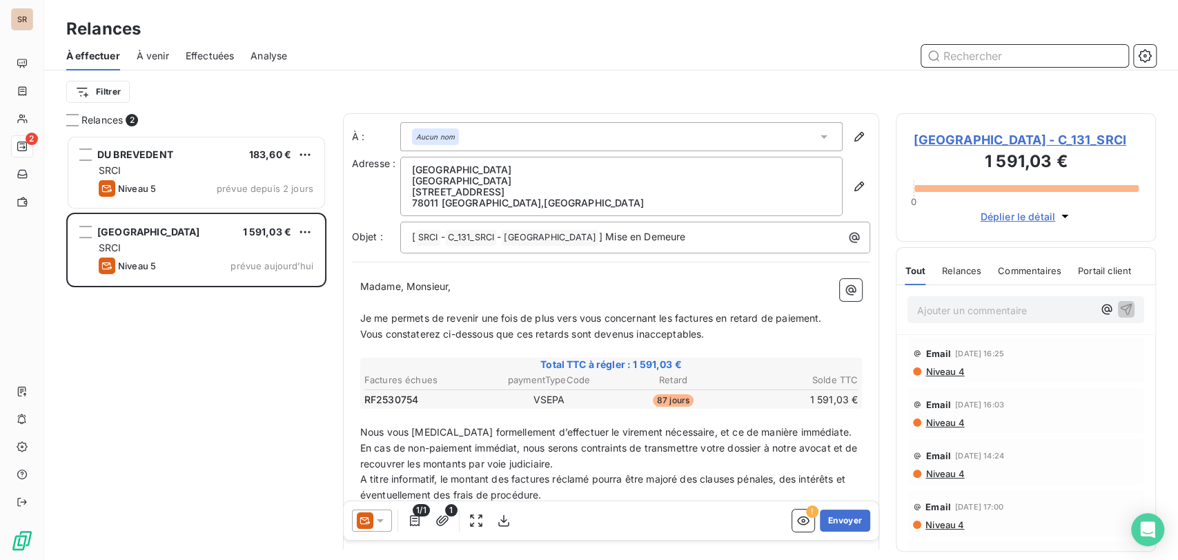
click at [226, 57] on span "Effectuées" at bounding box center [210, 56] width 49 height 14
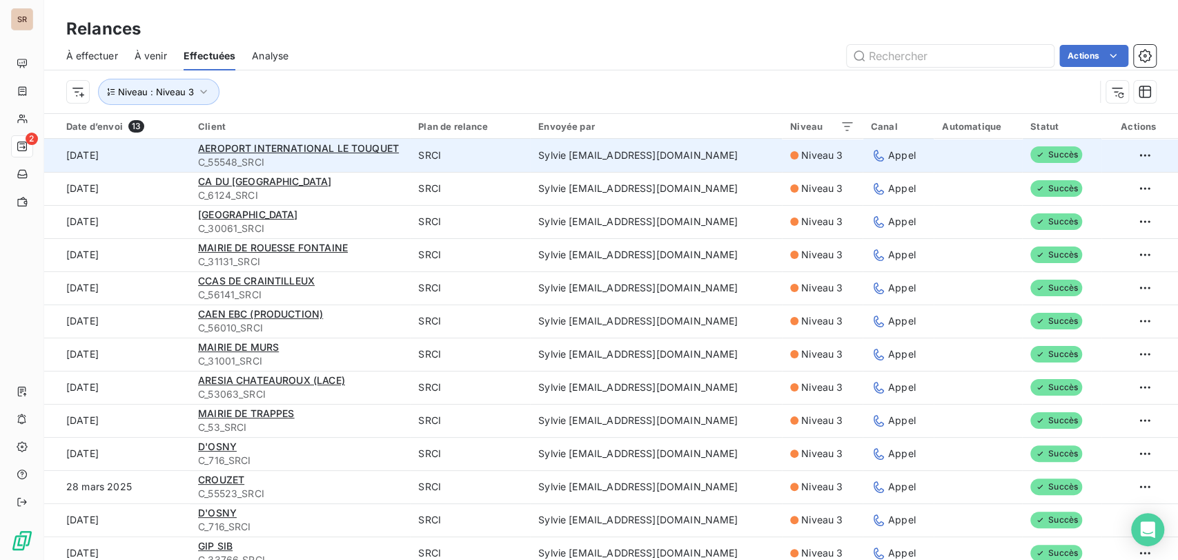
click at [268, 154] on div "AEROPORT INTERNATIONAL LE TOUQUET" at bounding box center [300, 148] width 204 height 14
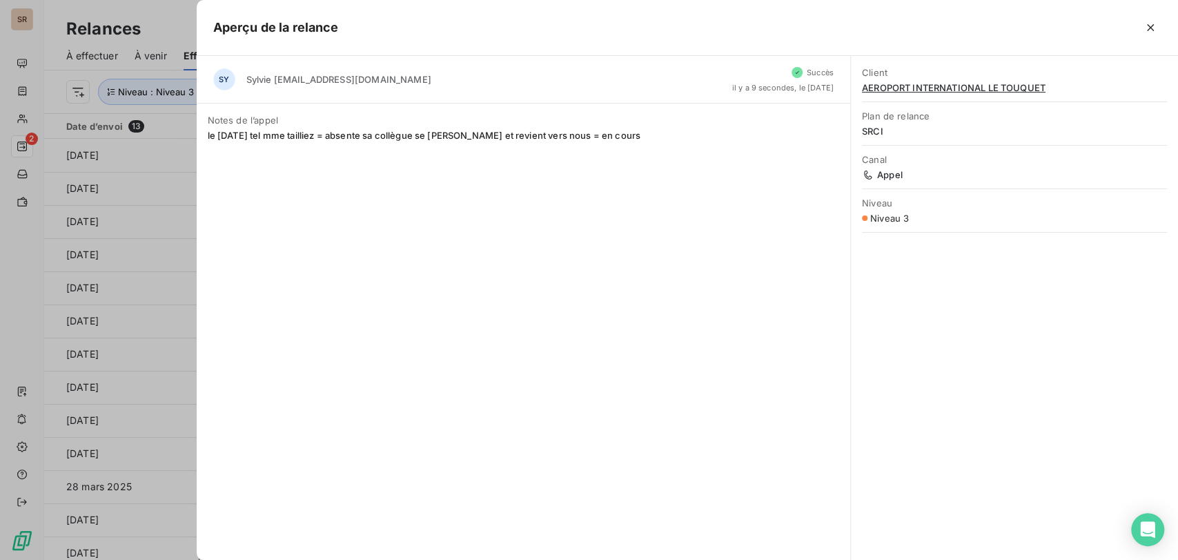
click at [172, 156] on div at bounding box center [589, 280] width 1178 height 560
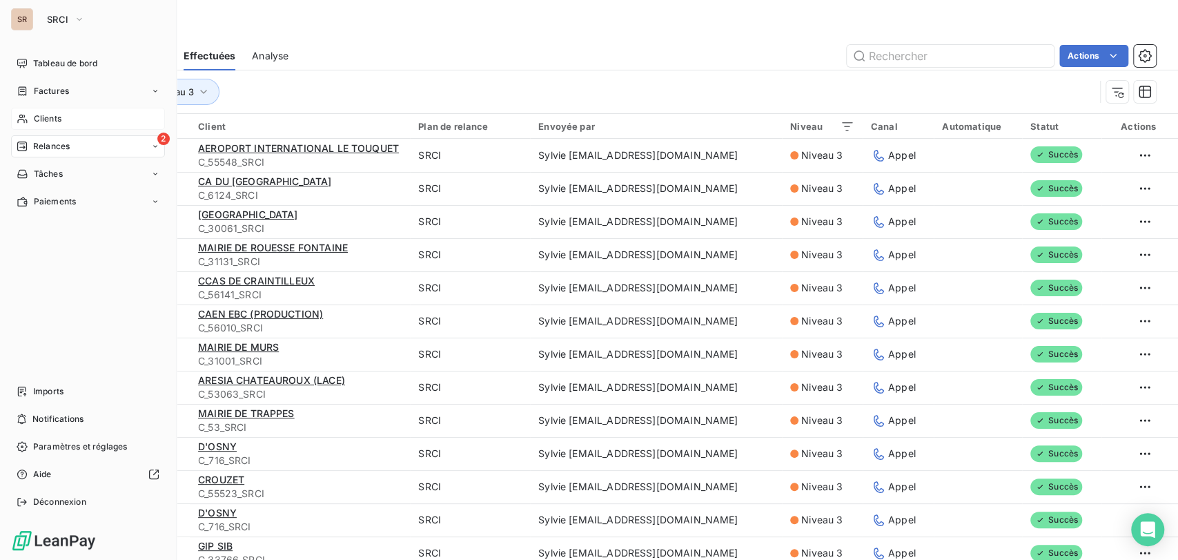
click at [40, 121] on span "Clients" at bounding box center [48, 119] width 28 height 12
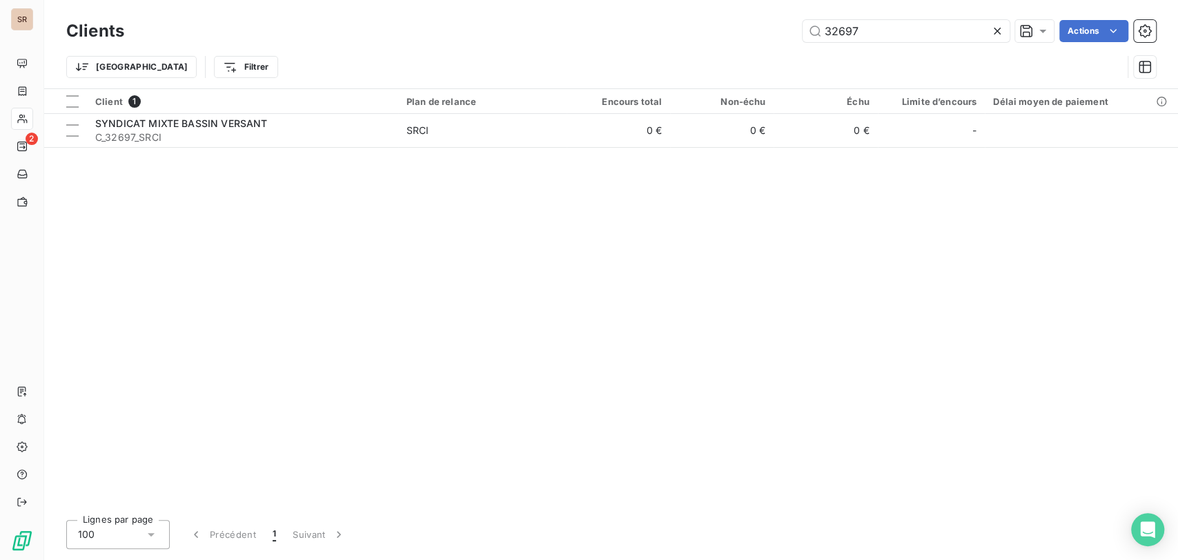
drag, startPoint x: 825, startPoint y: 28, endPoint x: 759, endPoint y: 37, distance: 67.5
click at [759, 37] on div "32697 Actions" at bounding box center [648, 31] width 1015 height 22
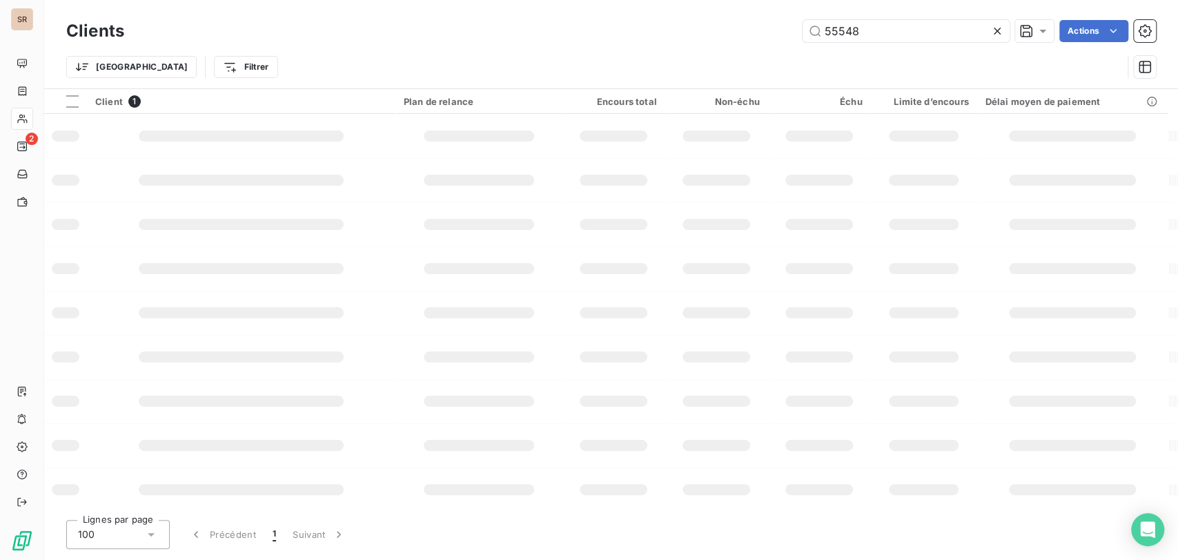
type input "55548"
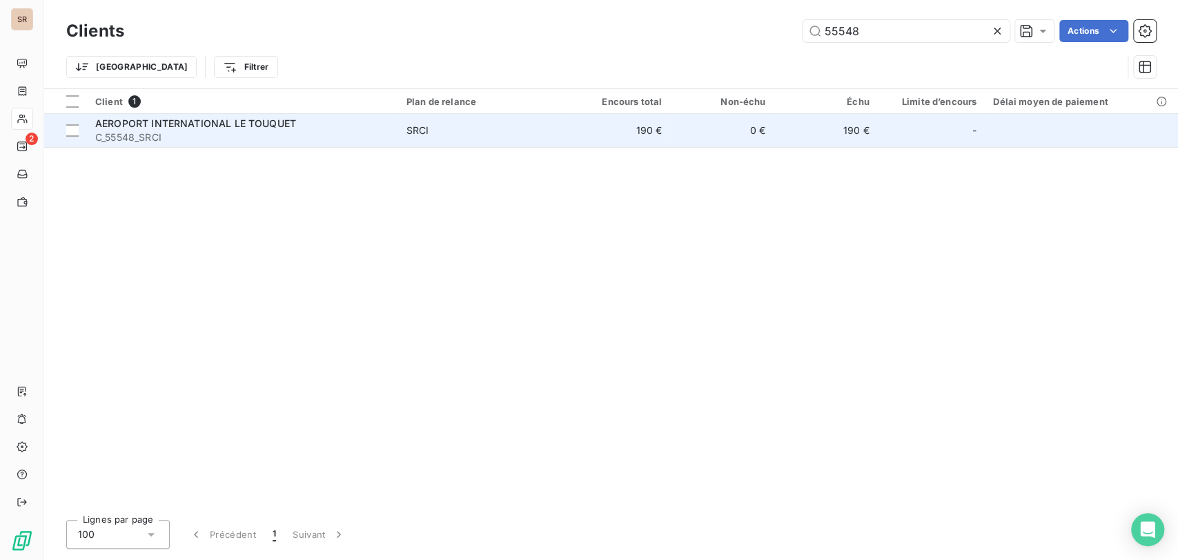
click at [182, 129] on div "AEROPORT INTERNATIONAL LE TOUQUET" at bounding box center [242, 124] width 295 height 14
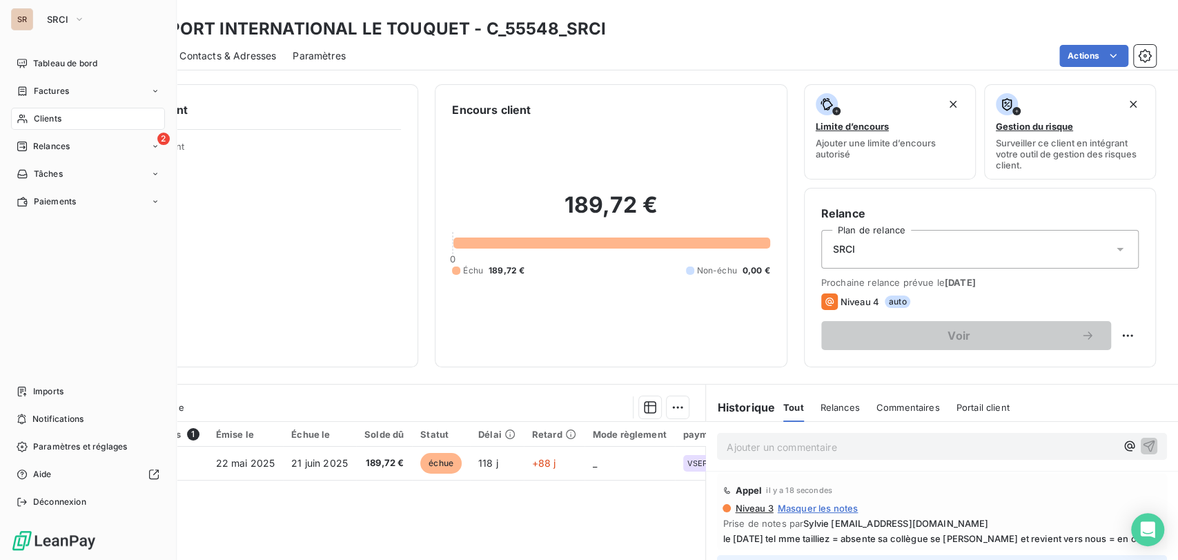
click at [34, 121] on span "Clients" at bounding box center [48, 119] width 28 height 12
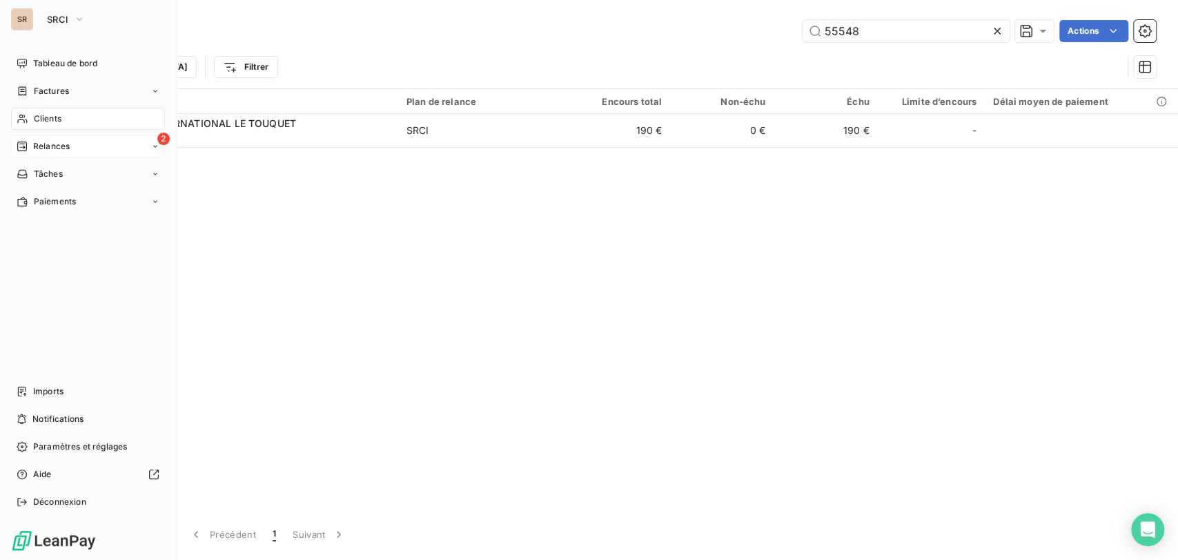
click at [81, 147] on div "2 Relances" at bounding box center [88, 146] width 154 height 22
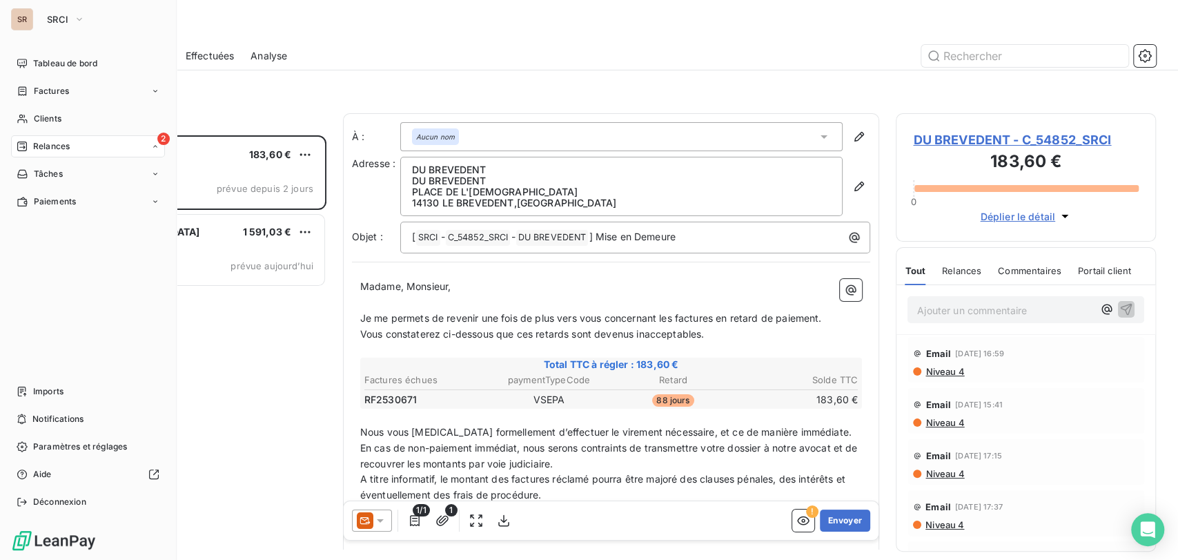
scroll to position [412, 248]
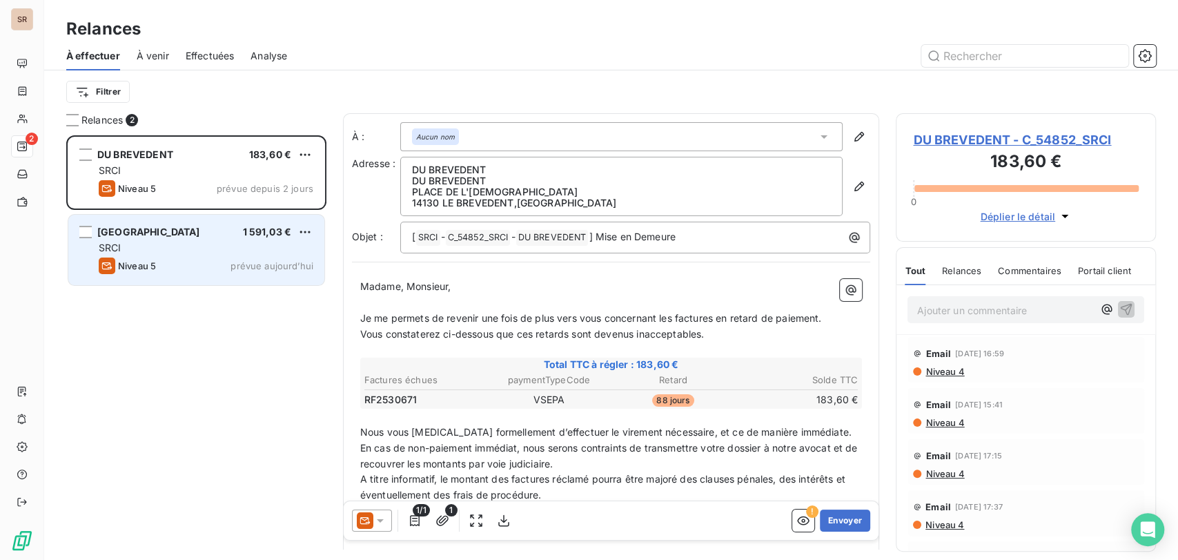
click at [173, 231] on span "[GEOGRAPHIC_DATA]" at bounding box center [148, 232] width 103 height 12
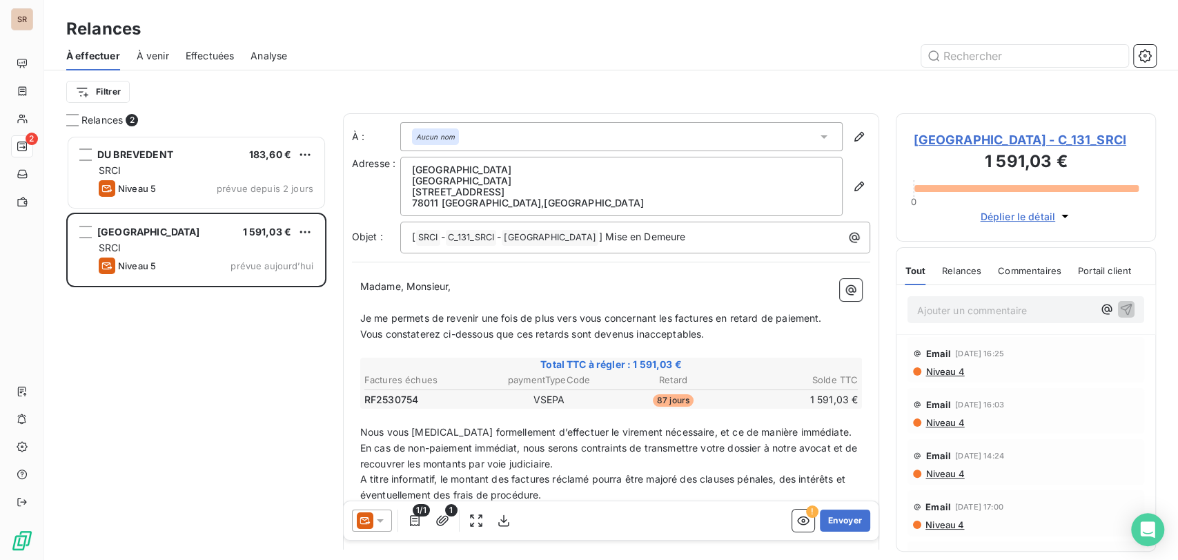
click at [936, 139] on span "[GEOGRAPHIC_DATA] - C_131_SRCI" at bounding box center [1026, 139] width 226 height 19
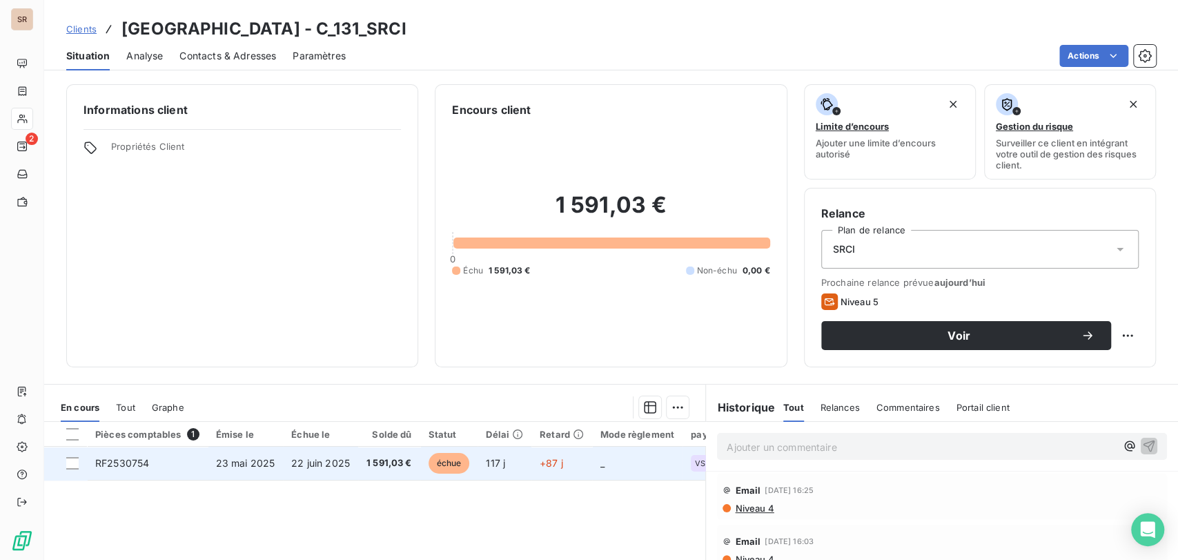
click at [116, 465] on span "RF2530754" at bounding box center [122, 463] width 54 height 12
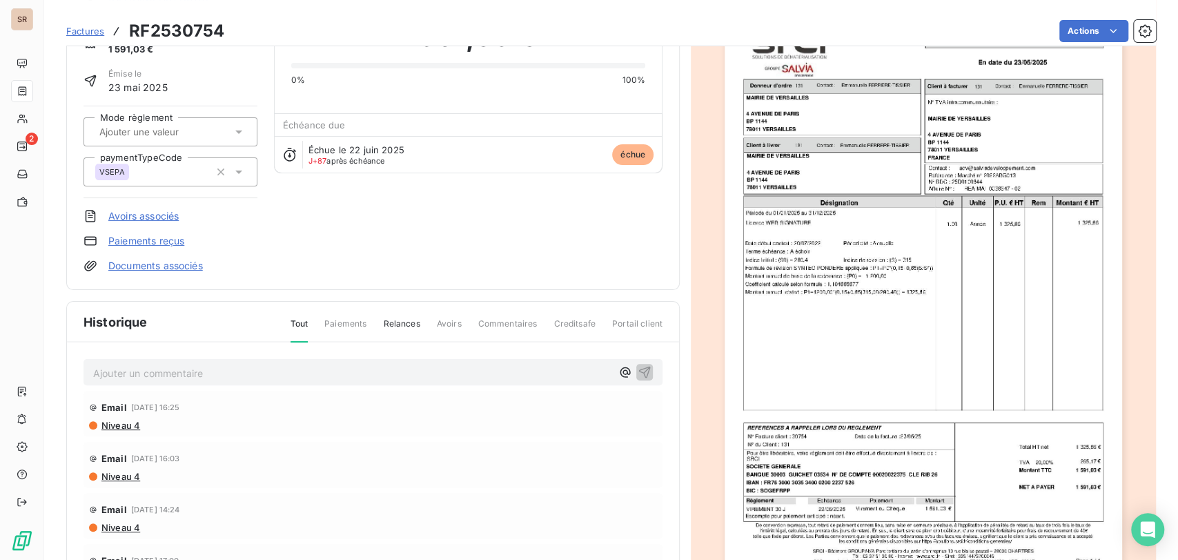
scroll to position [1, 0]
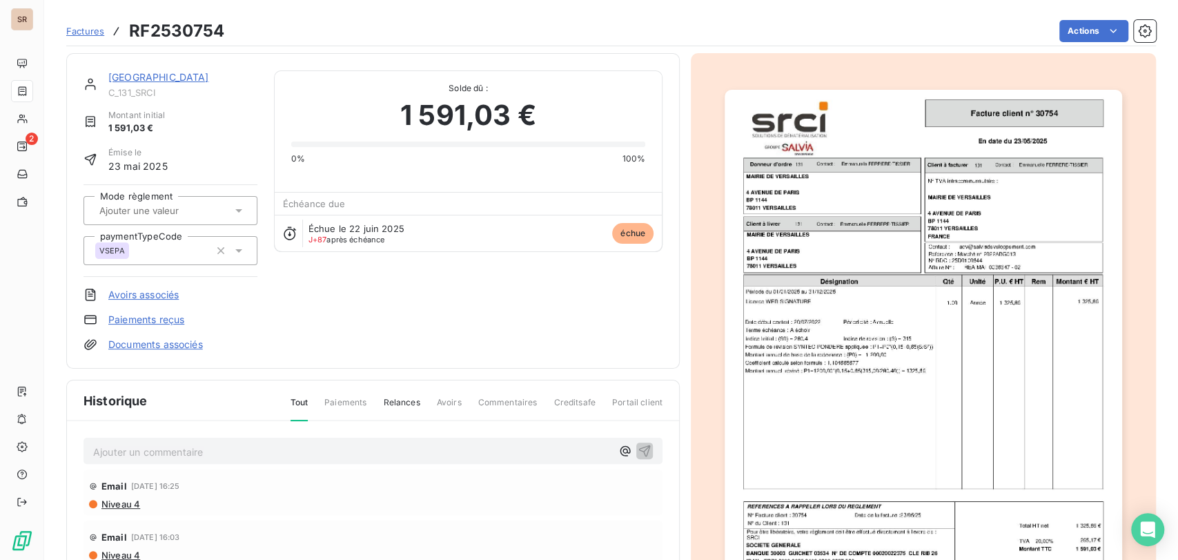
click at [157, 79] on link "[GEOGRAPHIC_DATA]" at bounding box center [158, 77] width 101 height 12
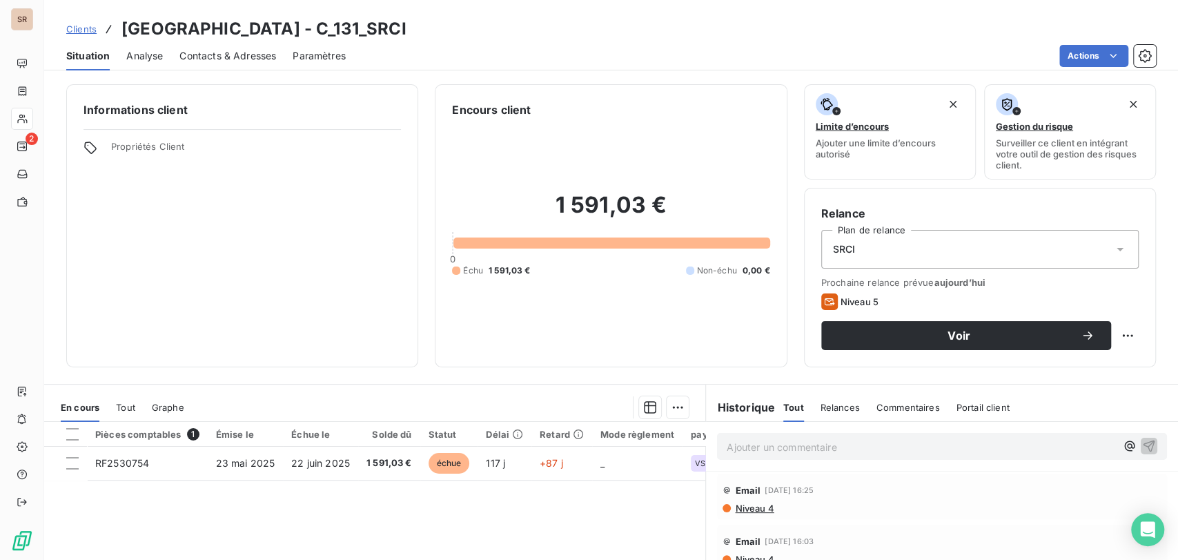
click at [191, 59] on span "Contacts & Adresses" at bounding box center [227, 56] width 97 height 14
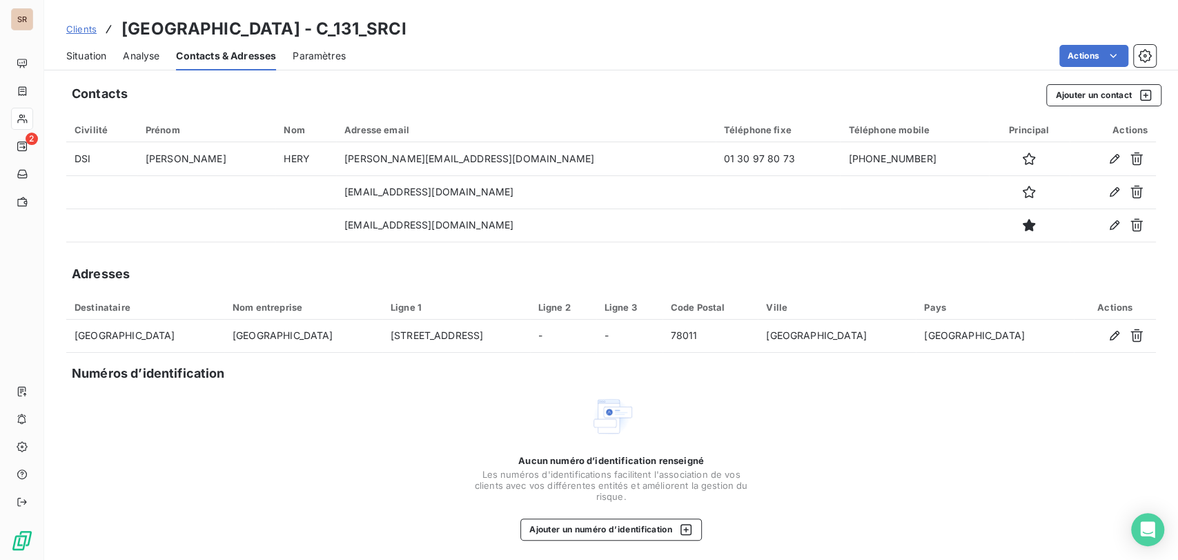
click at [88, 55] on span "Situation" at bounding box center [86, 56] width 40 height 14
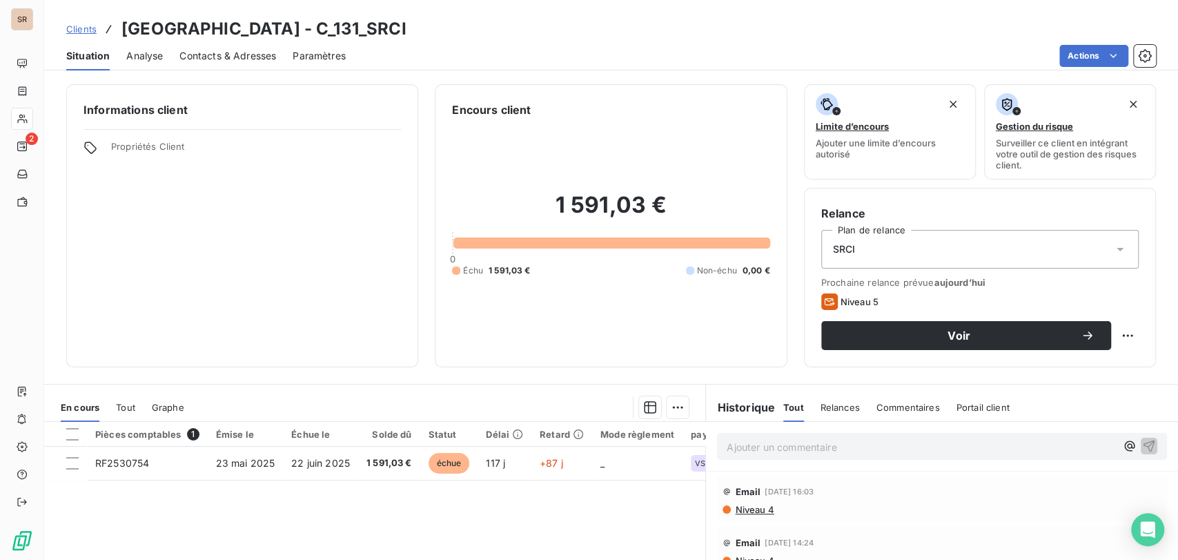
scroll to position [77, 0]
click at [226, 52] on span "Contacts & Adresses" at bounding box center [227, 56] width 97 height 14
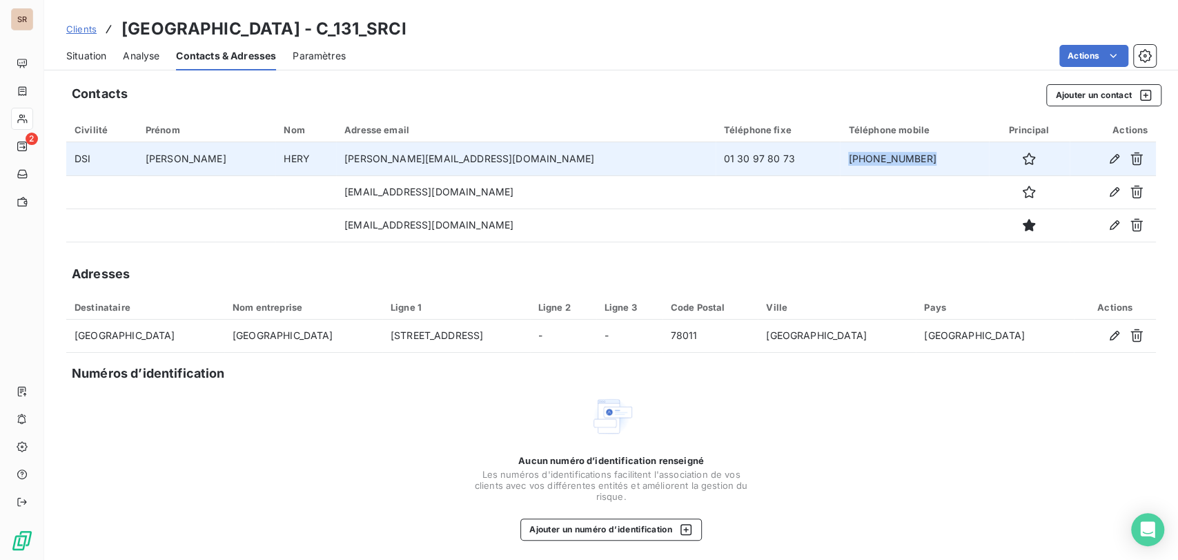
drag, startPoint x: 832, startPoint y: 162, endPoint x: 731, endPoint y: 162, distance: 101.5
click at [731, 162] on tr "DSI GAELLE HERY [EMAIL_ADDRESS][DOMAIN_NAME] 01 30 97 80 73 01.30.97.80.00" at bounding box center [611, 158] width 1090 height 33
copy tr "[PHONE_NUMBER]"
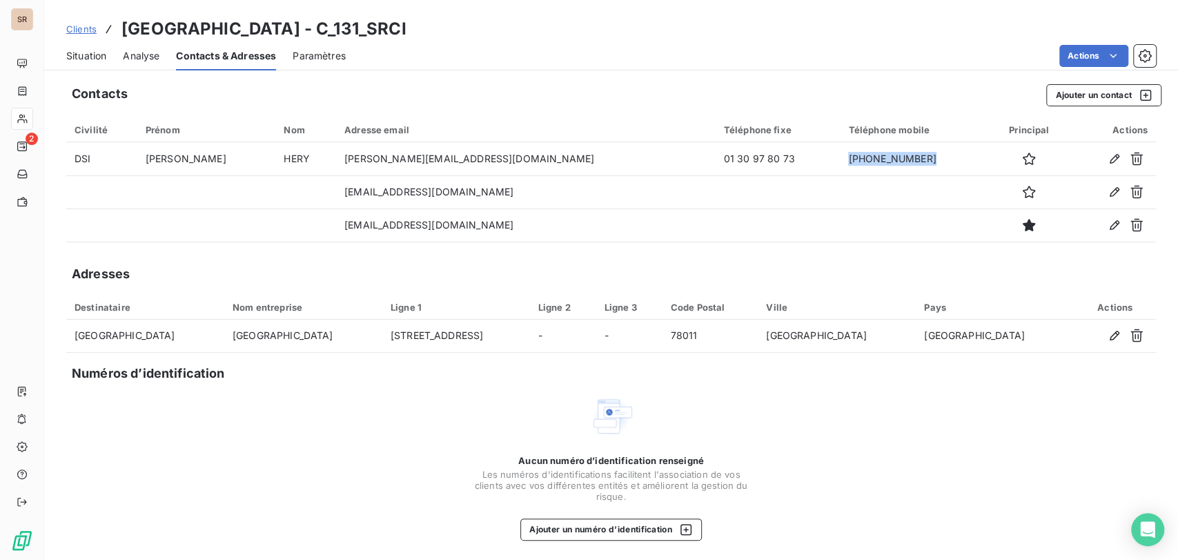
click at [100, 57] on span "Situation" at bounding box center [86, 56] width 40 height 14
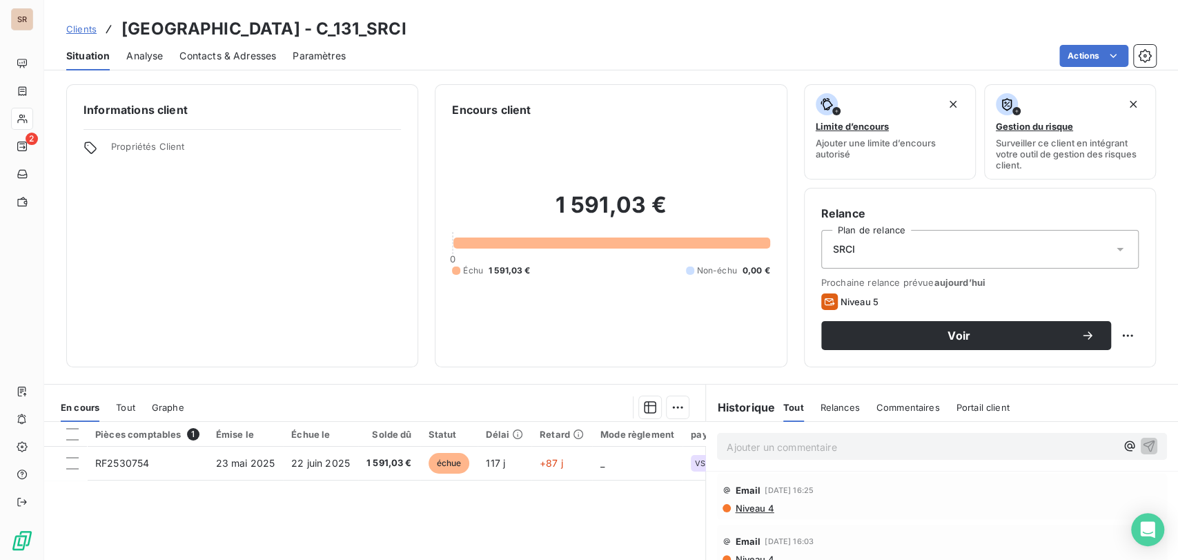
click at [240, 46] on div "Contacts & Adresses" at bounding box center [227, 55] width 97 height 29
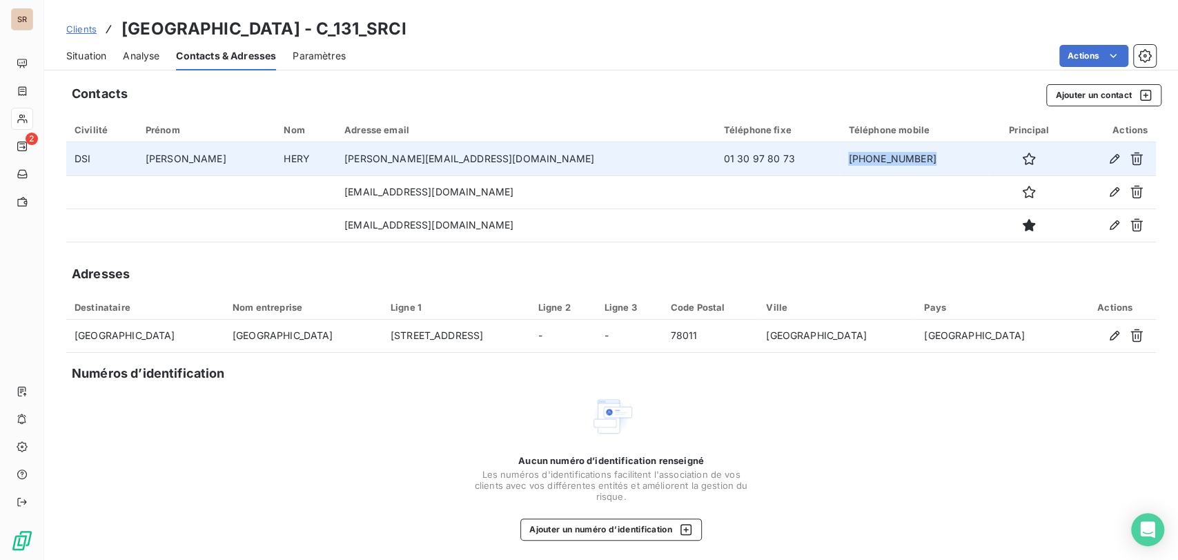
drag, startPoint x: 828, startPoint y: 165, endPoint x: 762, endPoint y: 166, distance: 65.6
click at [840, 166] on td "[PHONE_NUMBER]" at bounding box center [914, 158] width 148 height 33
copy td "[PHONE_NUMBER]"
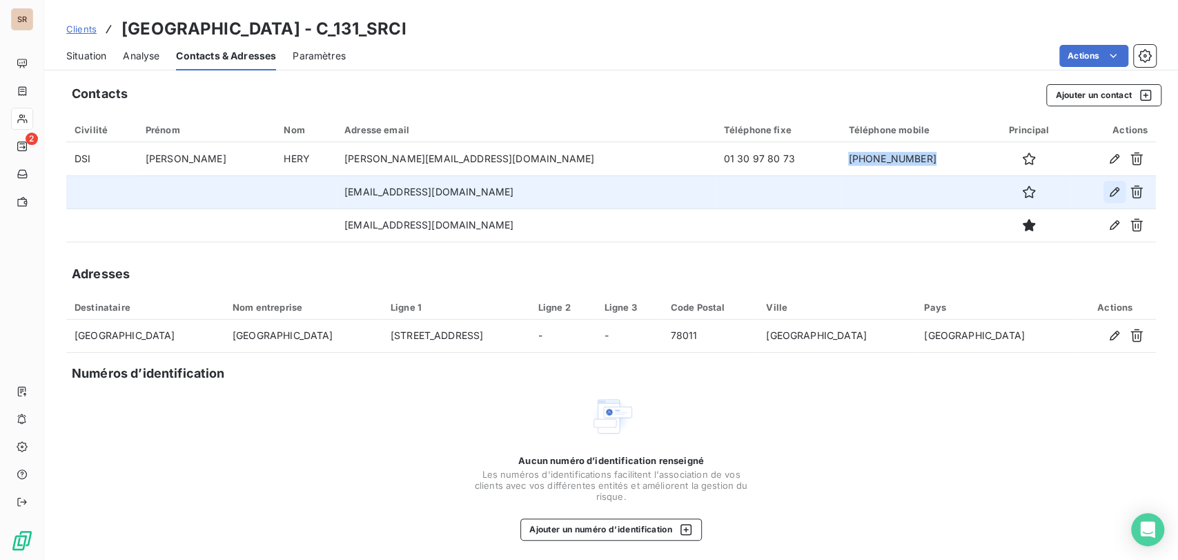
click at [1108, 193] on icon "button" at bounding box center [1115, 192] width 14 height 14
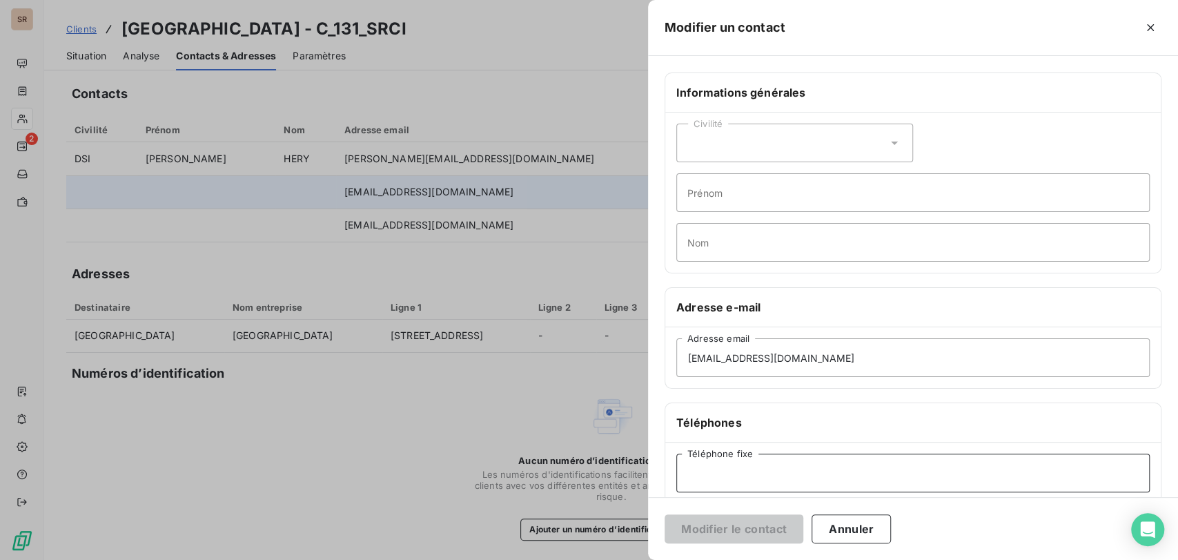
click at [729, 469] on input "Téléphone fixe" at bounding box center [912, 472] width 473 height 39
type input "01 30 97 30 66"
click at [716, 523] on button "Modifier le contact" at bounding box center [734, 528] width 139 height 29
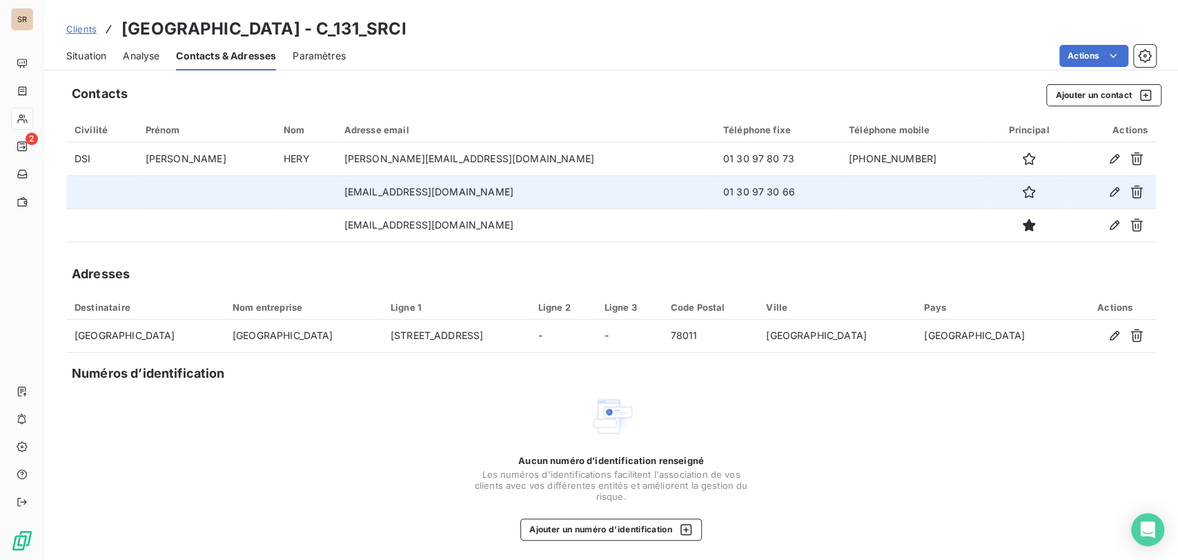
drag, startPoint x: 625, startPoint y: 511, endPoint x: 629, endPoint y: 499, distance: 12.2
click at [625, 509] on div "Aucun numéro d’identification renseigné Les numéros d'identifications faciliten…" at bounding box center [611, 498] width 276 height 86
click at [99, 55] on span "Situation" at bounding box center [86, 56] width 40 height 14
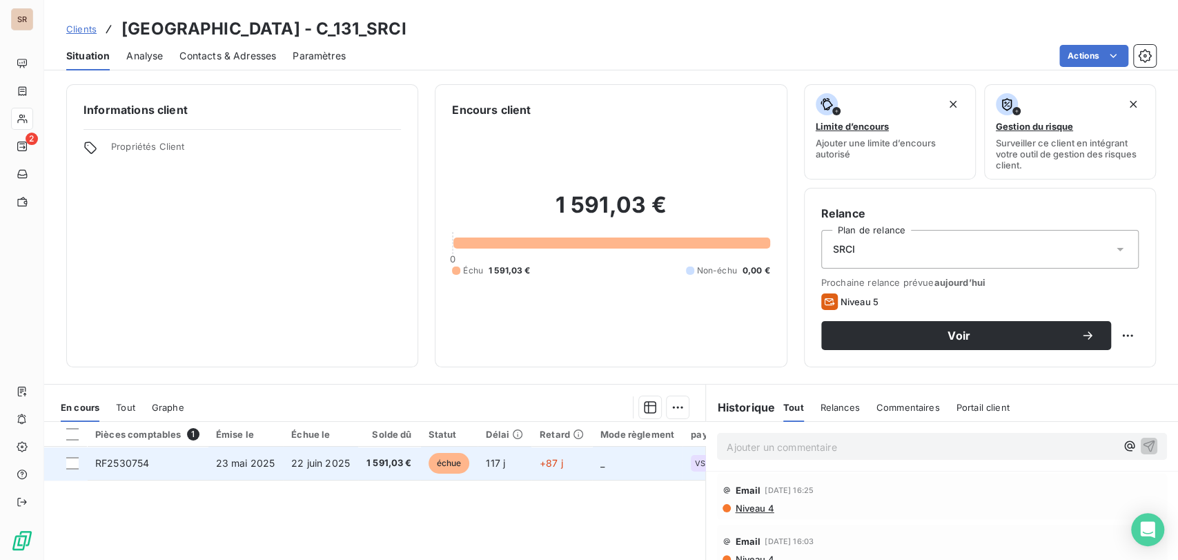
click at [121, 467] on td "RF2530754" at bounding box center [147, 463] width 121 height 33
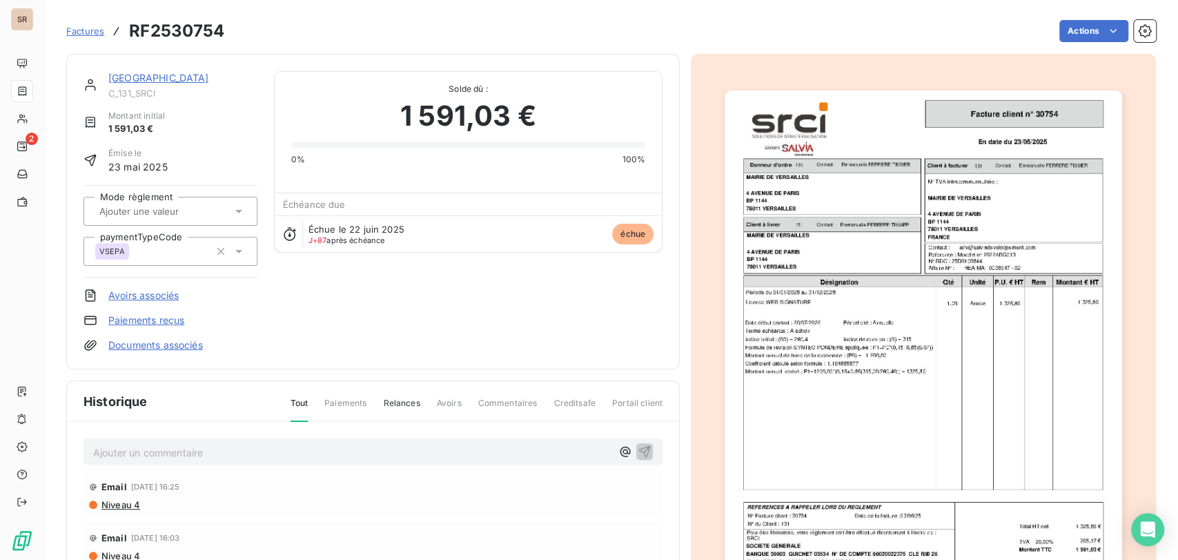
click at [928, 263] on img "button" at bounding box center [924, 371] width 398 height 562
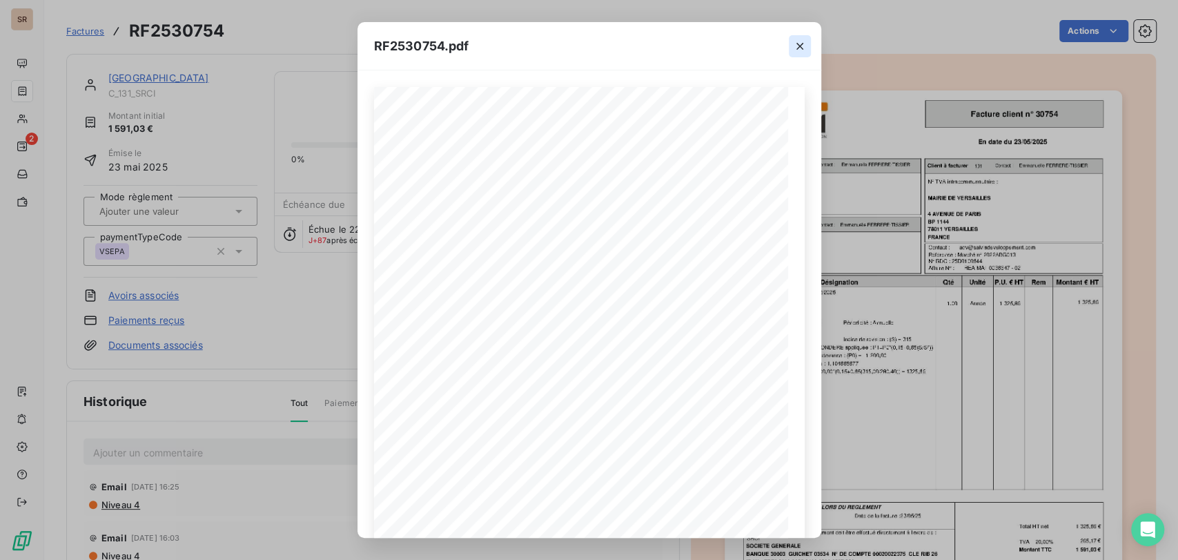
click at [803, 46] on icon "button" at bounding box center [800, 46] width 14 height 14
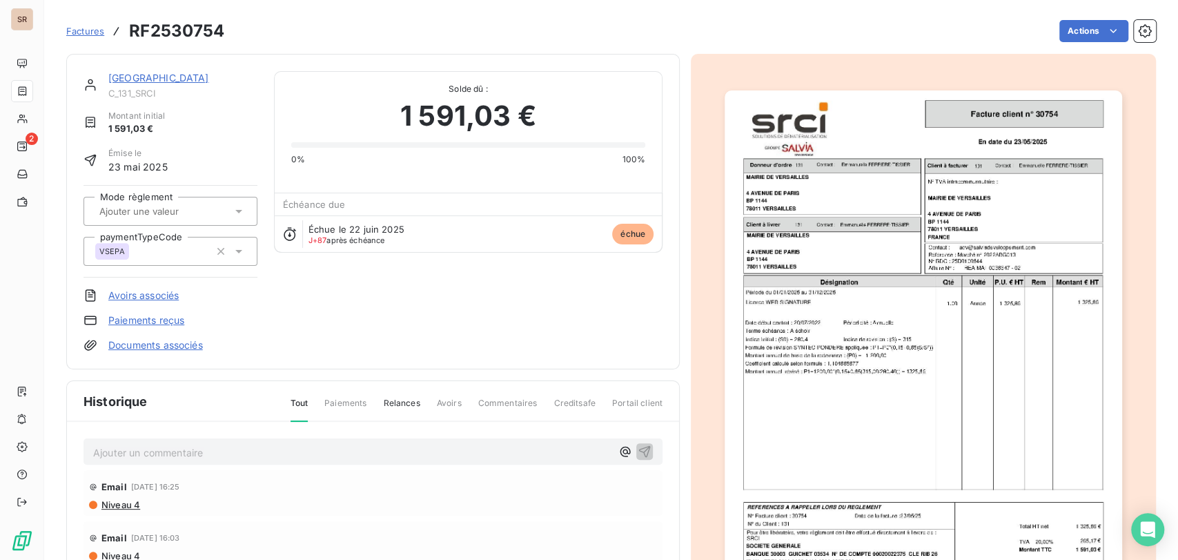
click at [140, 79] on link "[GEOGRAPHIC_DATA]" at bounding box center [158, 78] width 101 height 12
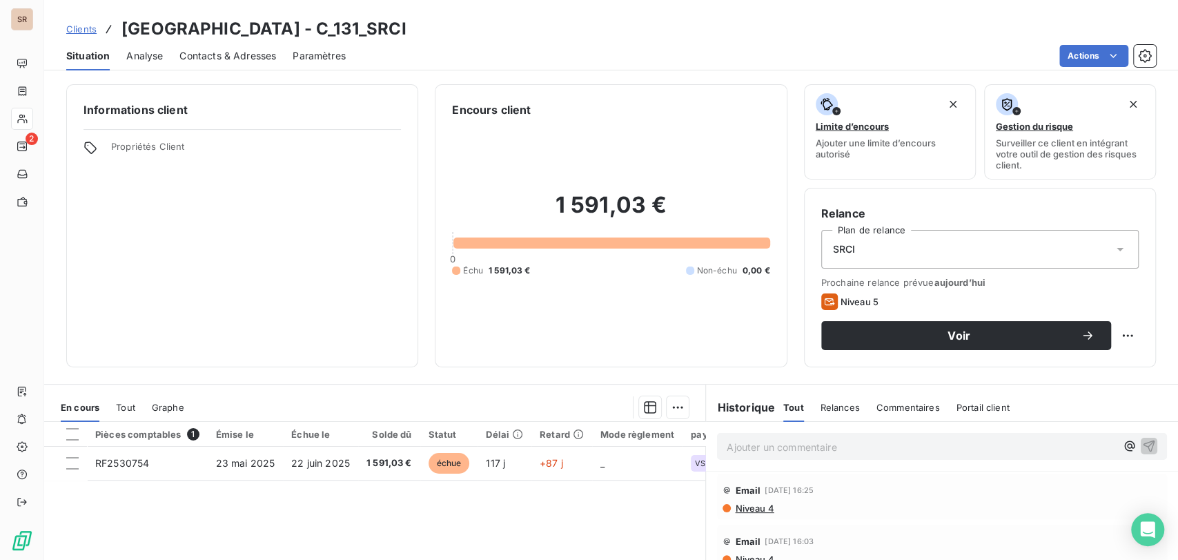
click at [217, 59] on span "Contacts & Adresses" at bounding box center [227, 56] width 97 height 14
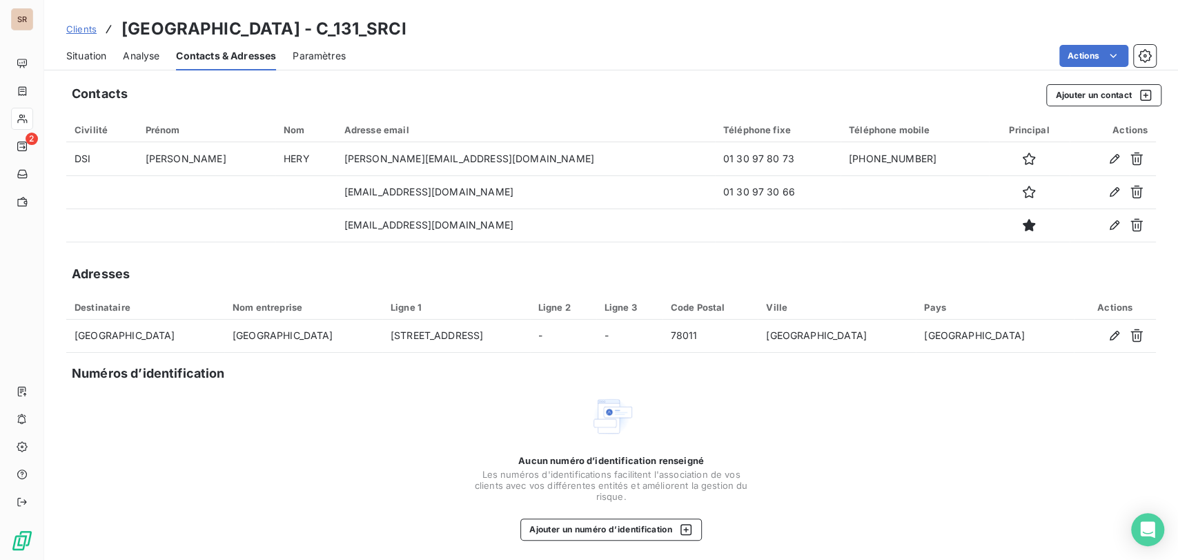
click at [96, 57] on span "Situation" at bounding box center [86, 56] width 40 height 14
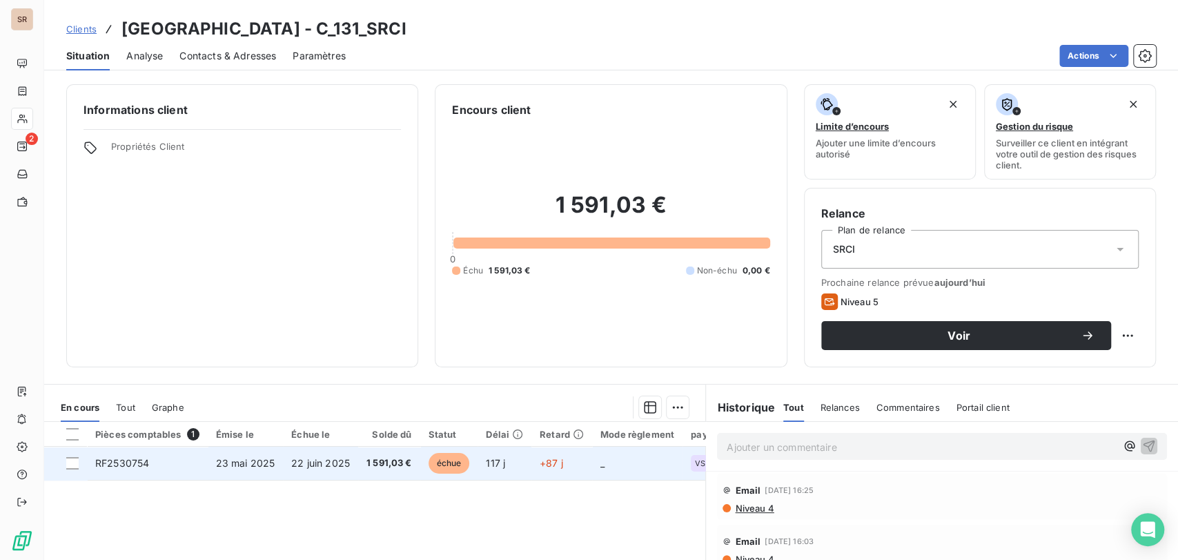
click at [124, 458] on span "RF2530754" at bounding box center [122, 463] width 54 height 12
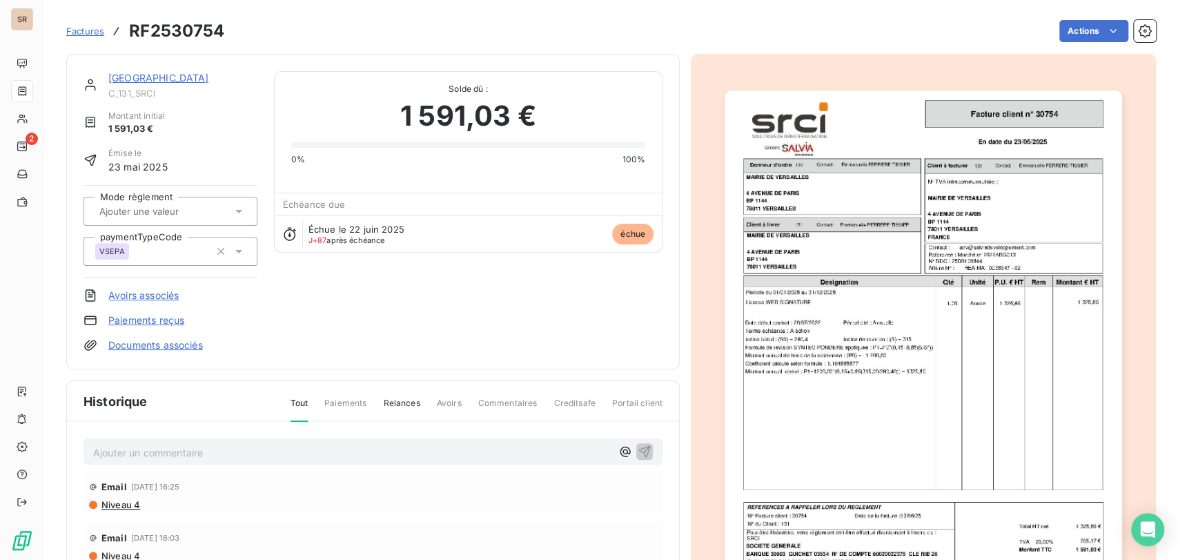
click at [835, 358] on img "button" at bounding box center [924, 371] width 398 height 562
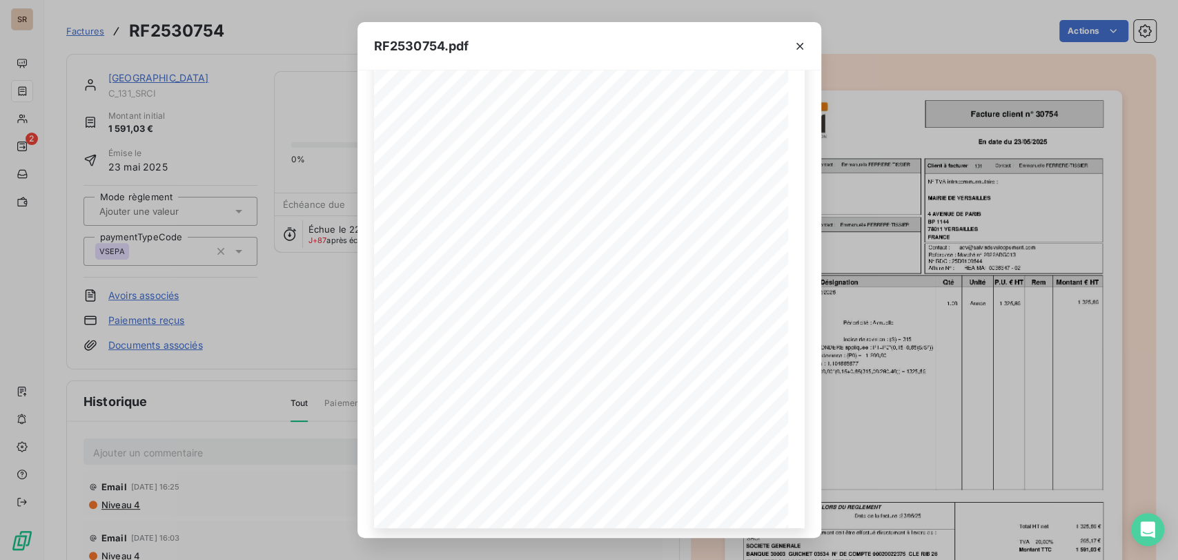
scroll to position [170, 0]
click at [537, 520] on icon "button" at bounding box center [539, 518] width 14 height 14
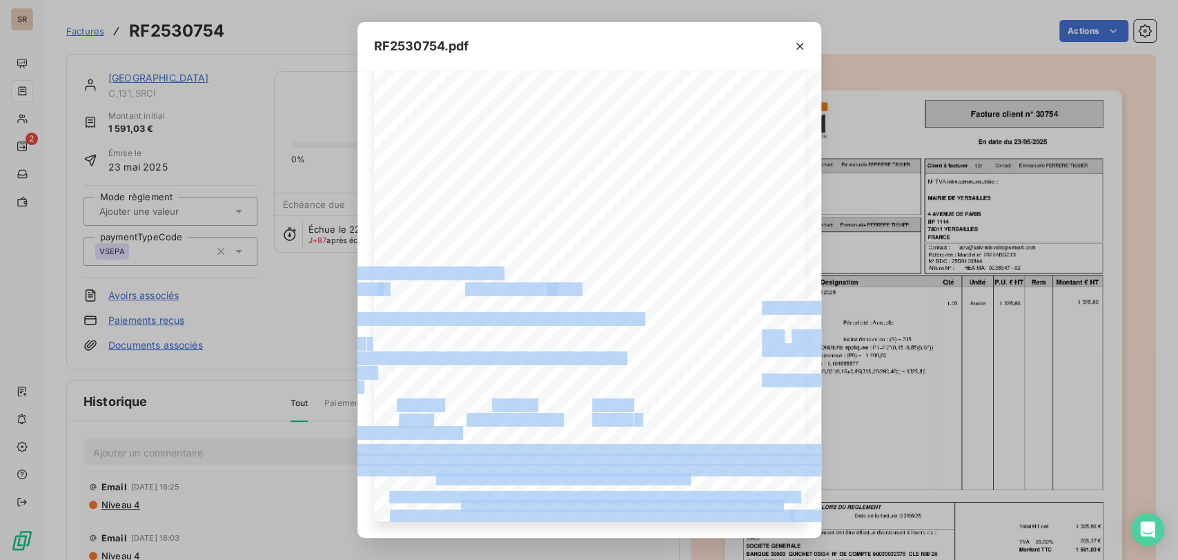
scroll to position [565, 0]
drag, startPoint x: 629, startPoint y: 531, endPoint x: 676, endPoint y: 537, distance: 47.3
click at [676, 537] on div "REA MAI 0038647 - 02 [DATE] En date du Client à livrer Donneur d'ordre [GEOGRAP…" at bounding box center [590, 303] width 464 height 467
click at [801, 49] on icon "button" at bounding box center [800, 46] width 14 height 14
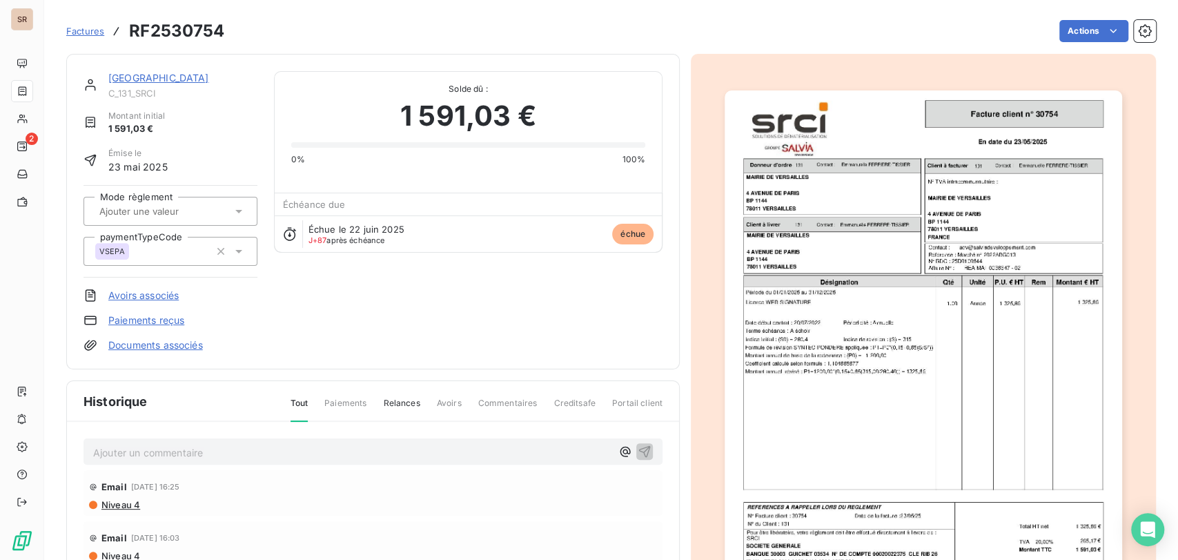
click at [141, 82] on link "[GEOGRAPHIC_DATA]" at bounding box center [158, 78] width 101 height 12
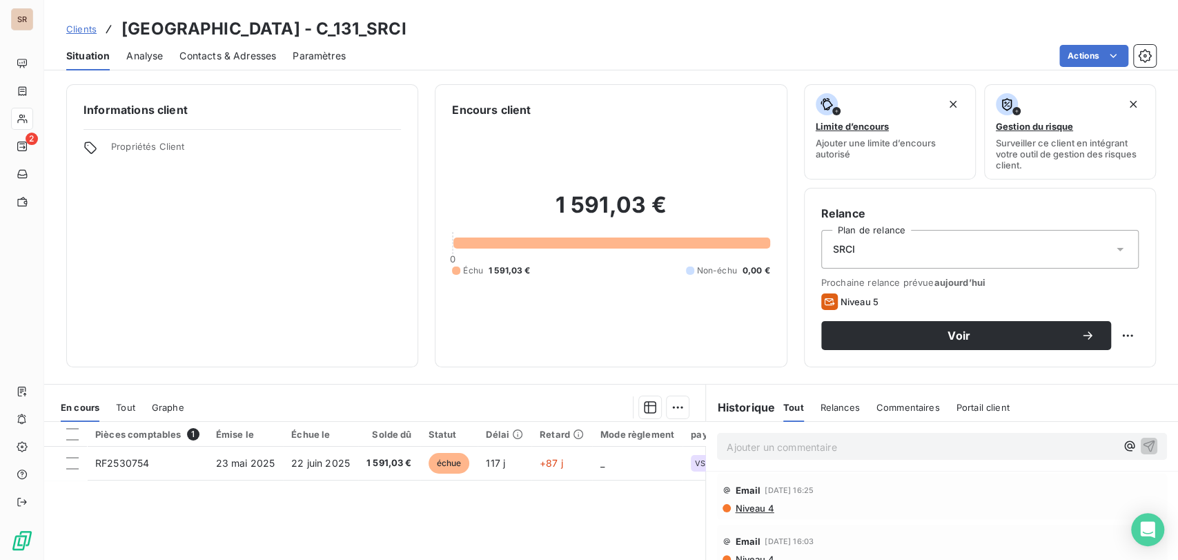
click at [133, 402] on span "Tout" at bounding box center [125, 407] width 19 height 11
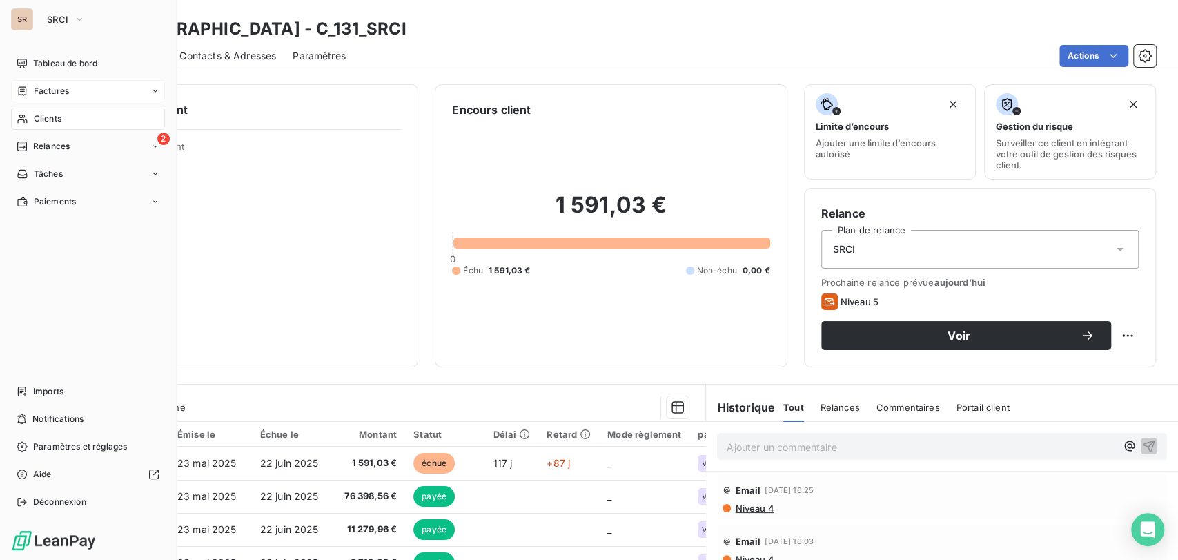
click at [41, 97] on span "Factures" at bounding box center [51, 91] width 35 height 12
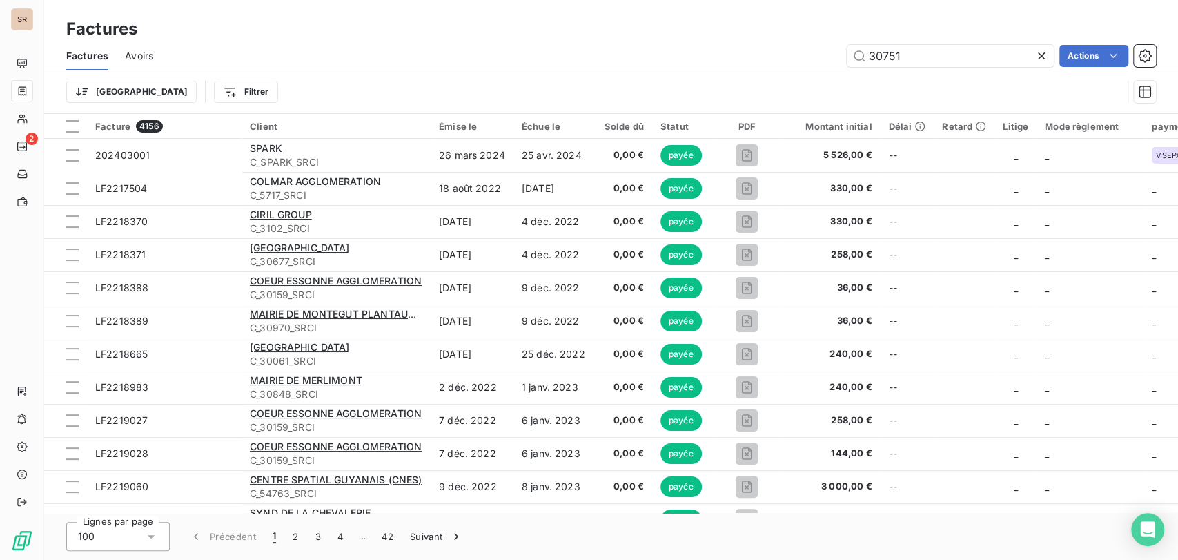
type input "30751"
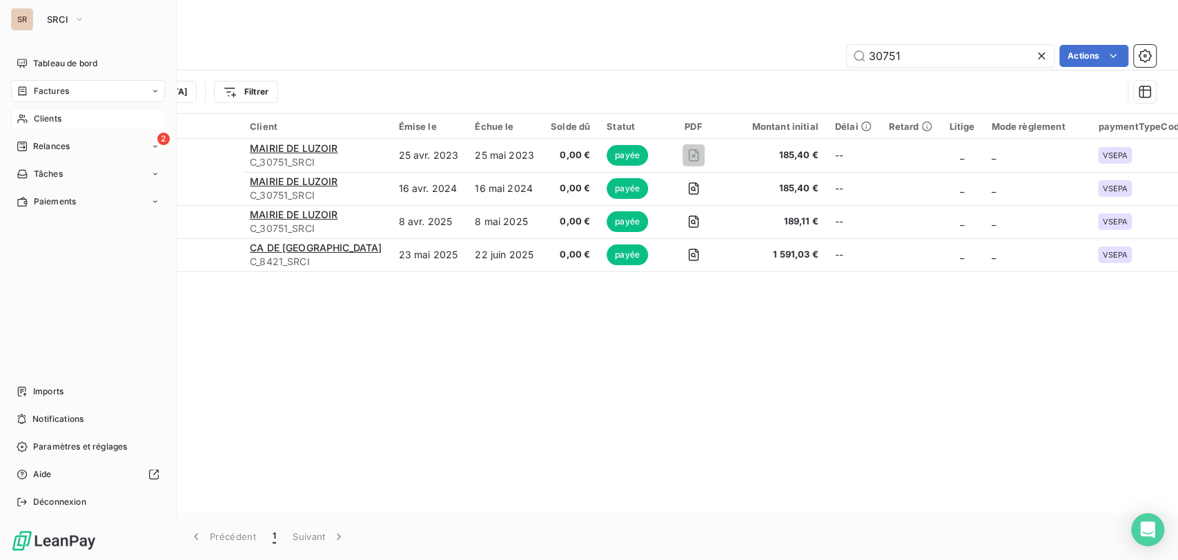
click at [59, 118] on span "Clients" at bounding box center [48, 119] width 28 height 12
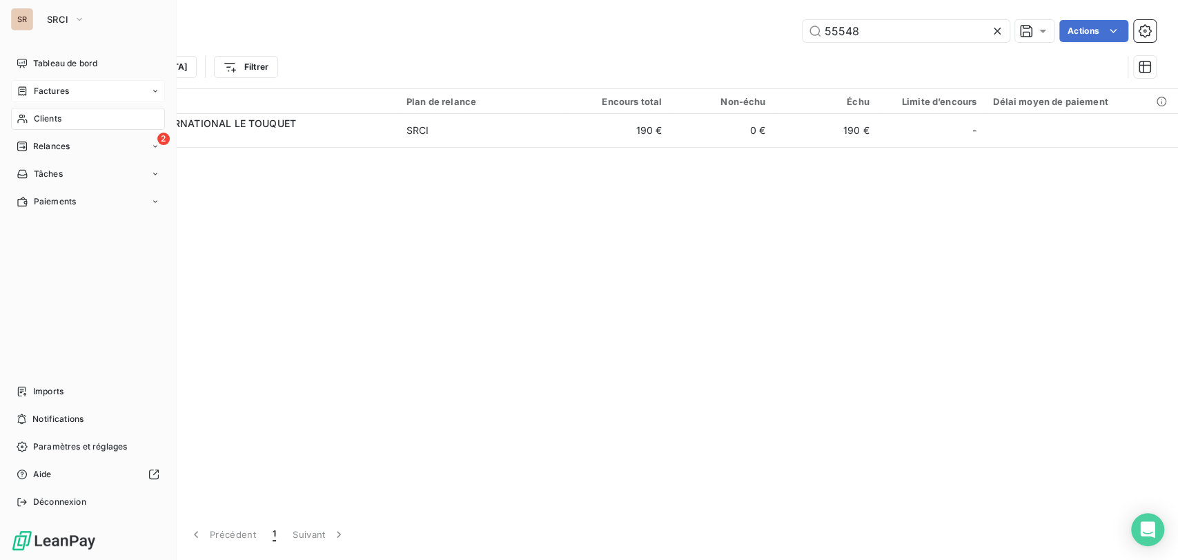
click at [41, 86] on span "Factures" at bounding box center [51, 91] width 35 height 12
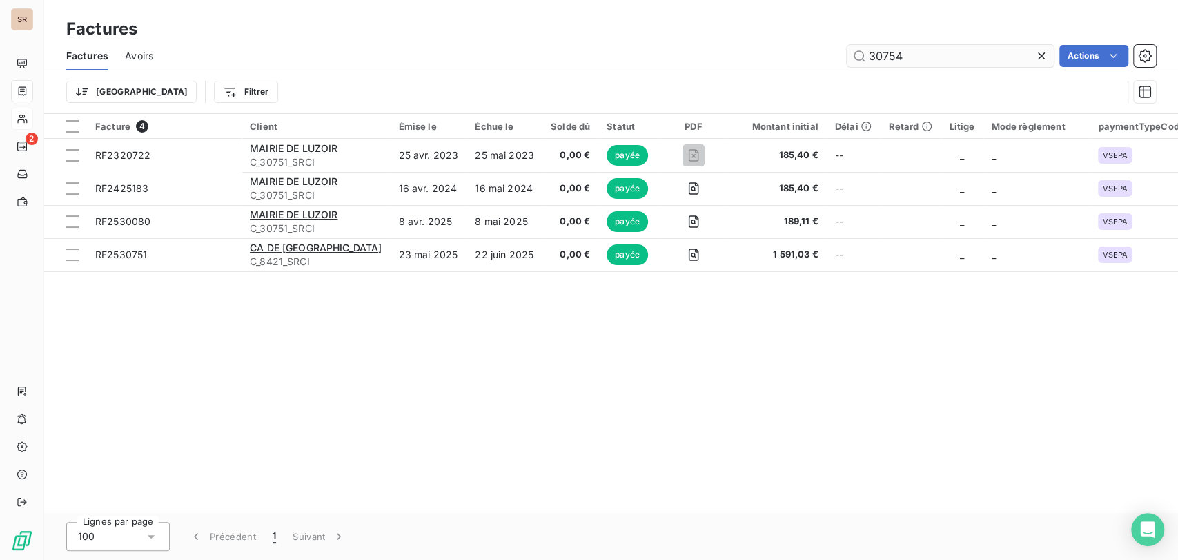
type input "30754"
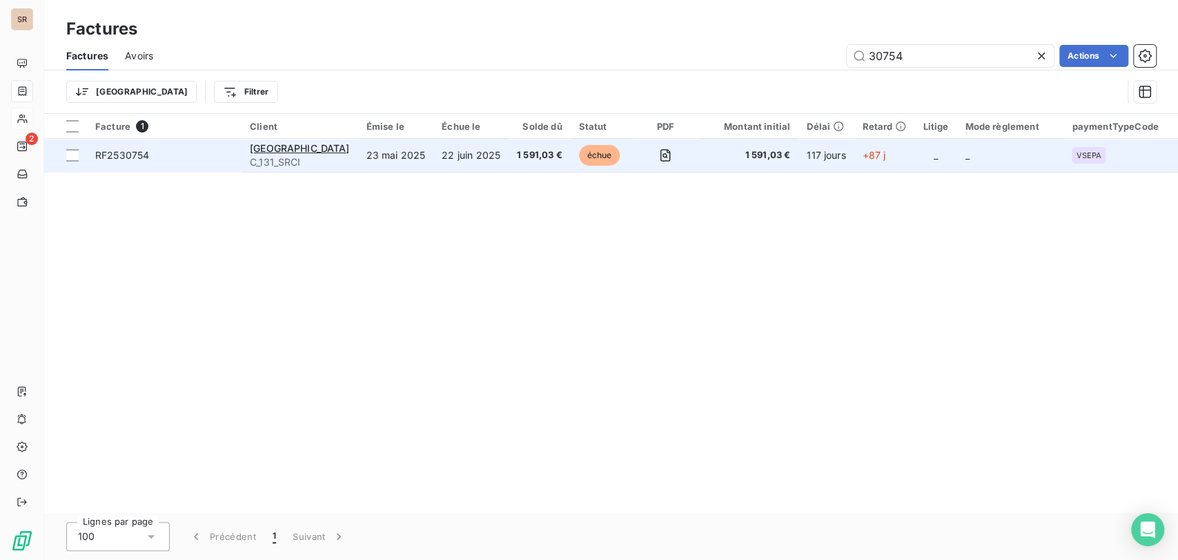
click at [114, 157] on span "RF2530754" at bounding box center [122, 155] width 54 height 12
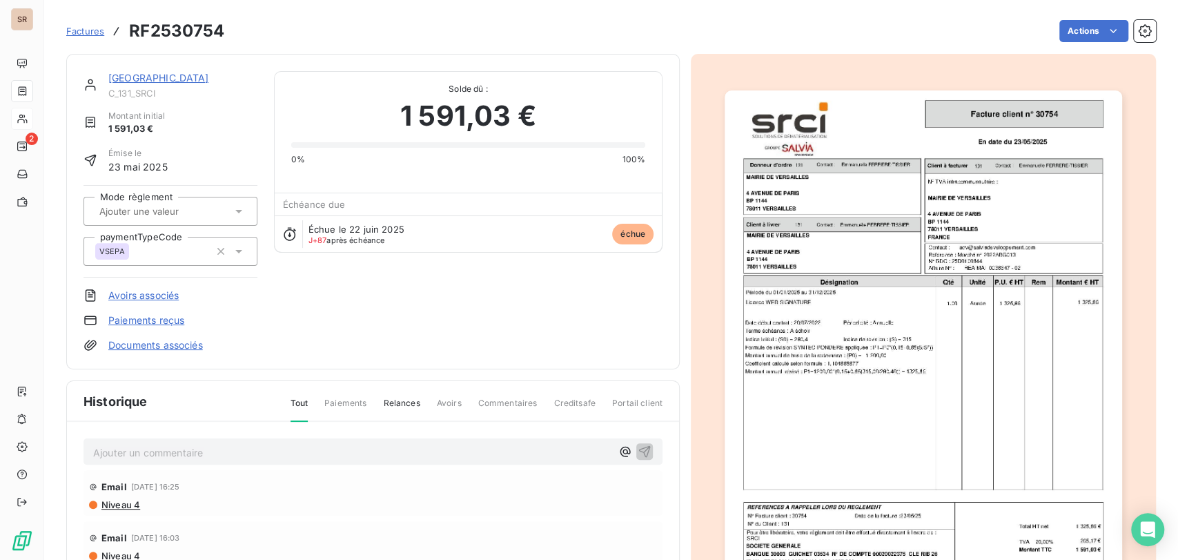
click at [862, 256] on img "button" at bounding box center [924, 371] width 398 height 562
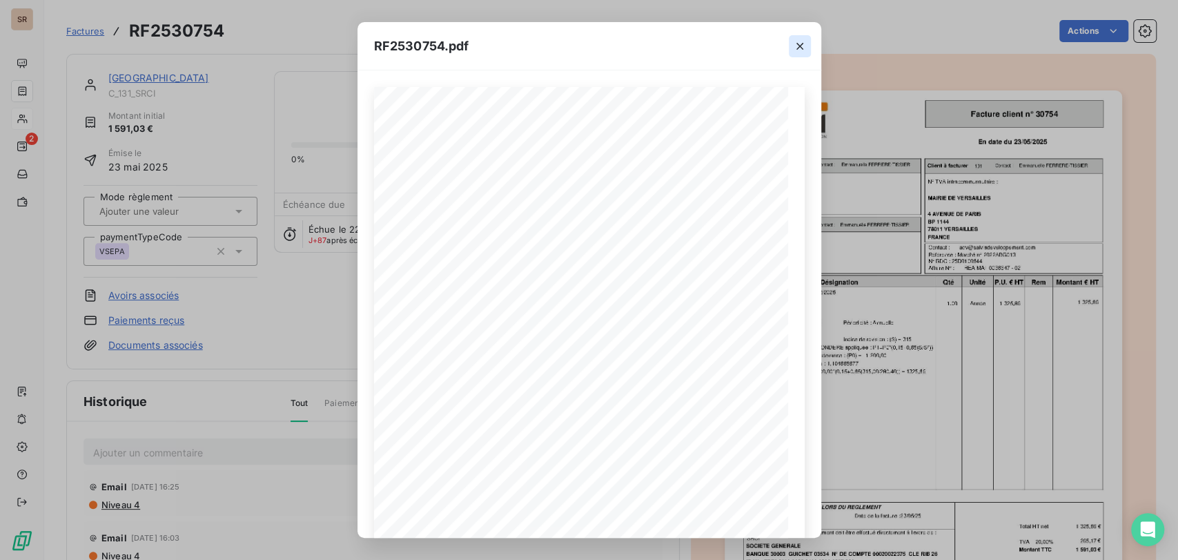
click at [797, 48] on icon "button" at bounding box center [800, 46] width 7 height 7
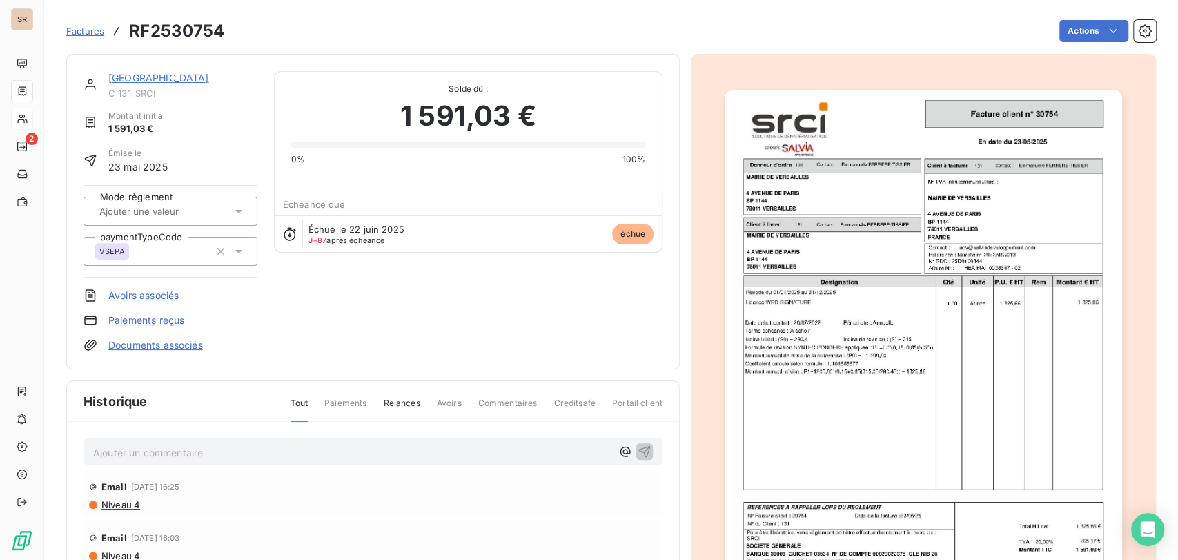
click at [170, 82] on link "[GEOGRAPHIC_DATA]" at bounding box center [158, 78] width 101 height 12
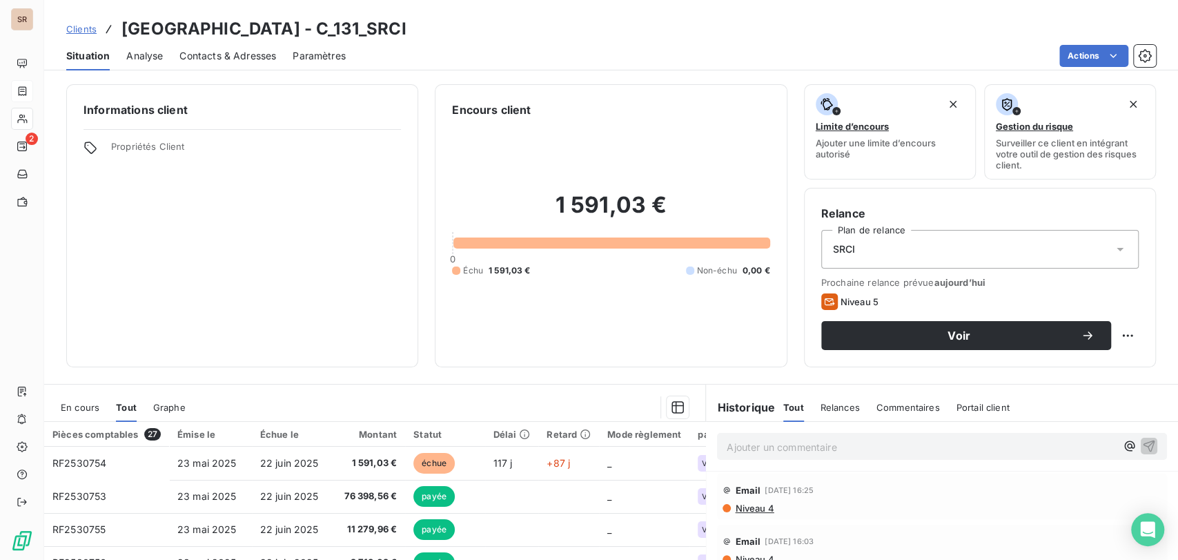
click at [235, 57] on span "Contacts & Adresses" at bounding box center [227, 56] width 97 height 14
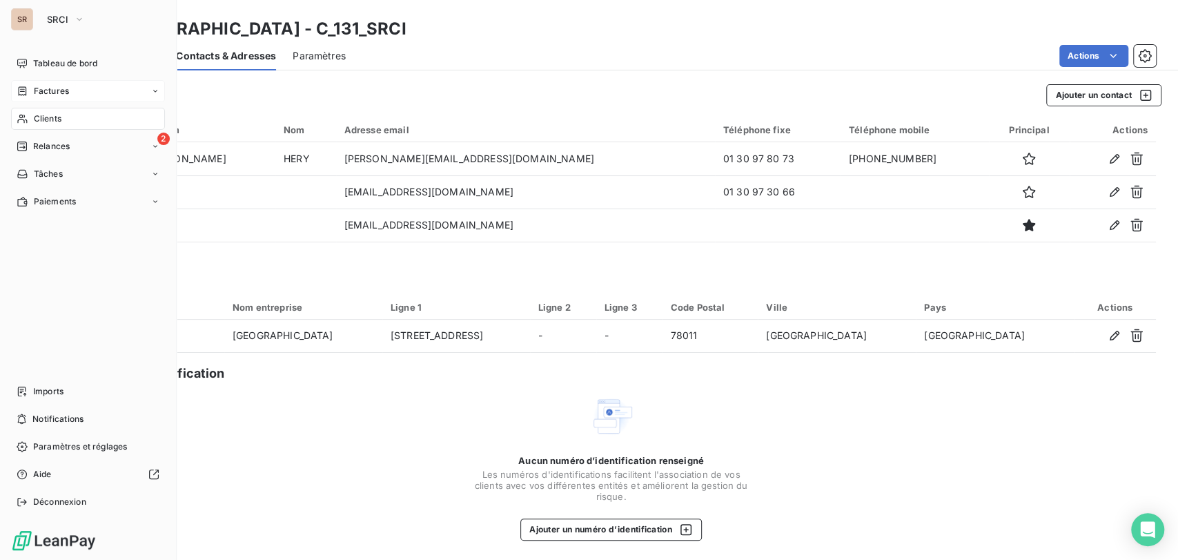
click at [25, 95] on icon at bounding box center [23, 91] width 12 height 11
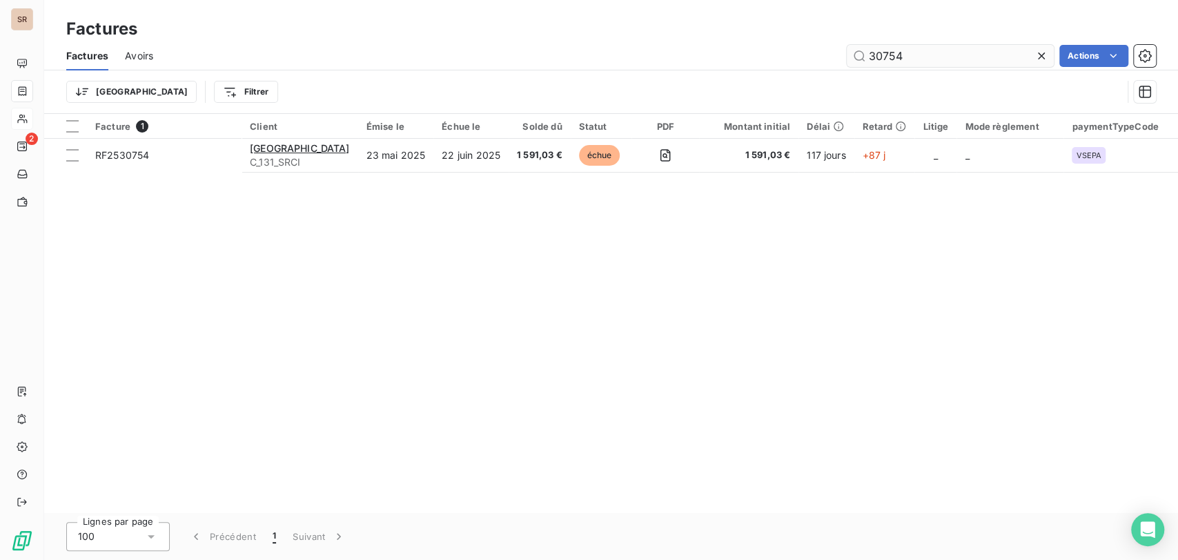
click at [906, 52] on input "30754" at bounding box center [950, 56] width 207 height 22
type input "30751"
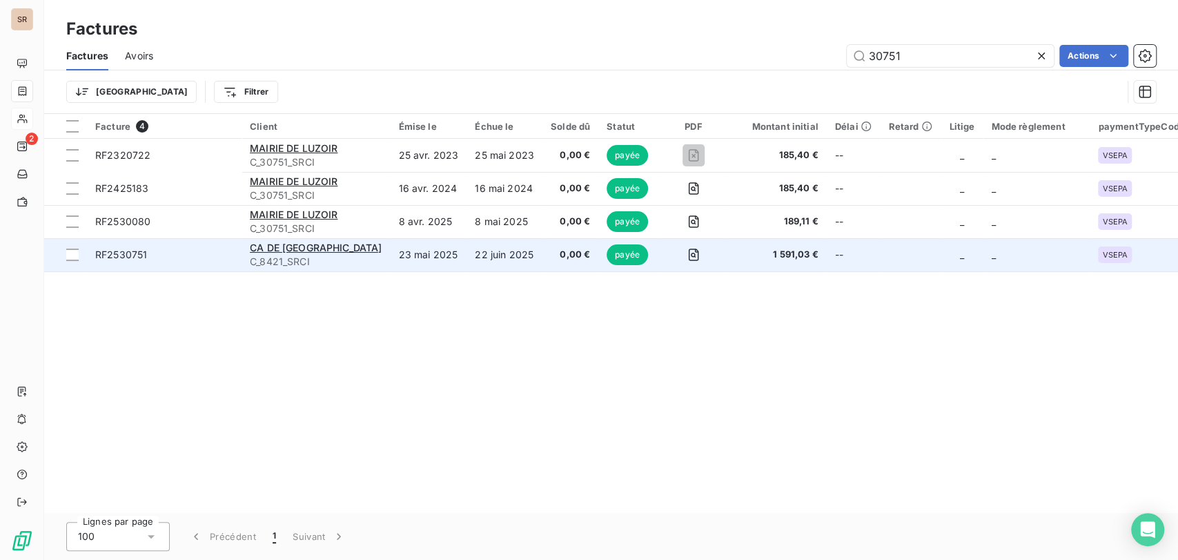
click at [127, 251] on span "RF2530751" at bounding box center [121, 254] width 52 height 12
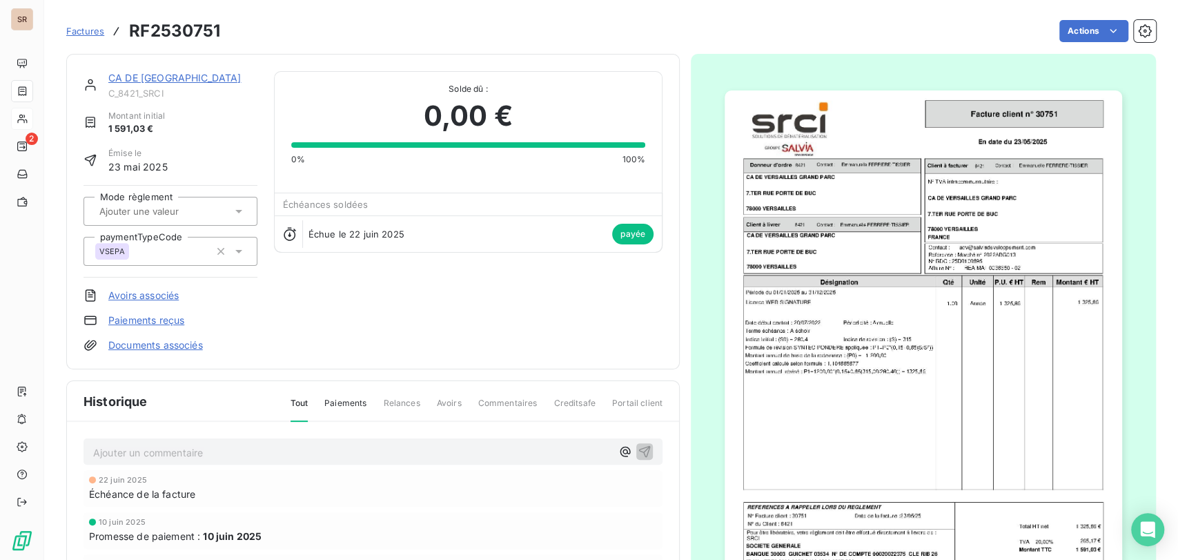
click at [163, 72] on link "CA DE [GEOGRAPHIC_DATA]" at bounding box center [174, 78] width 133 height 12
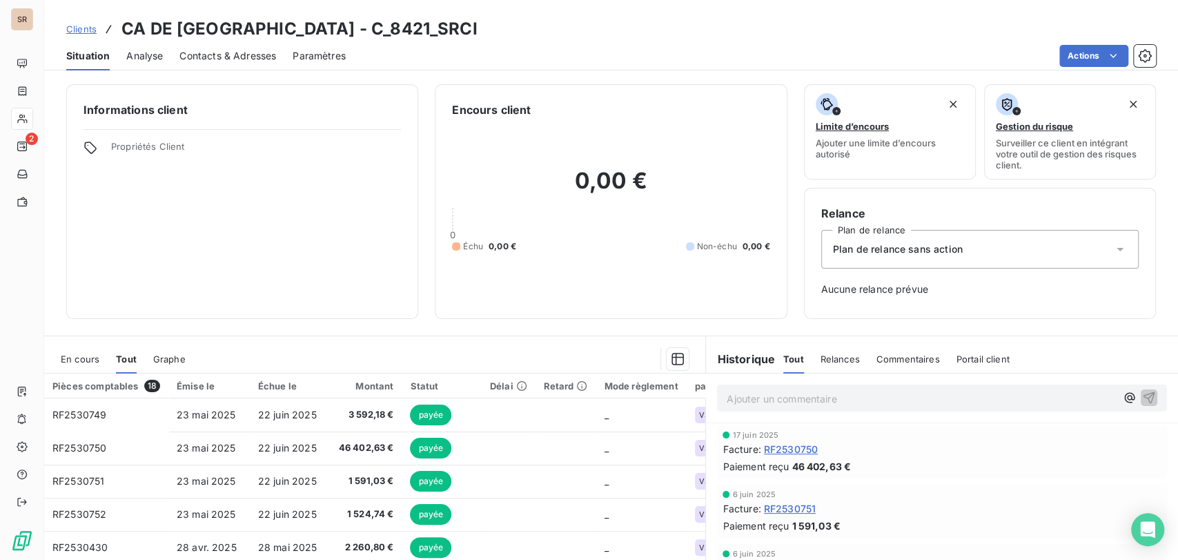
click at [228, 65] on div "Contacts & Adresses" at bounding box center [227, 55] width 97 height 29
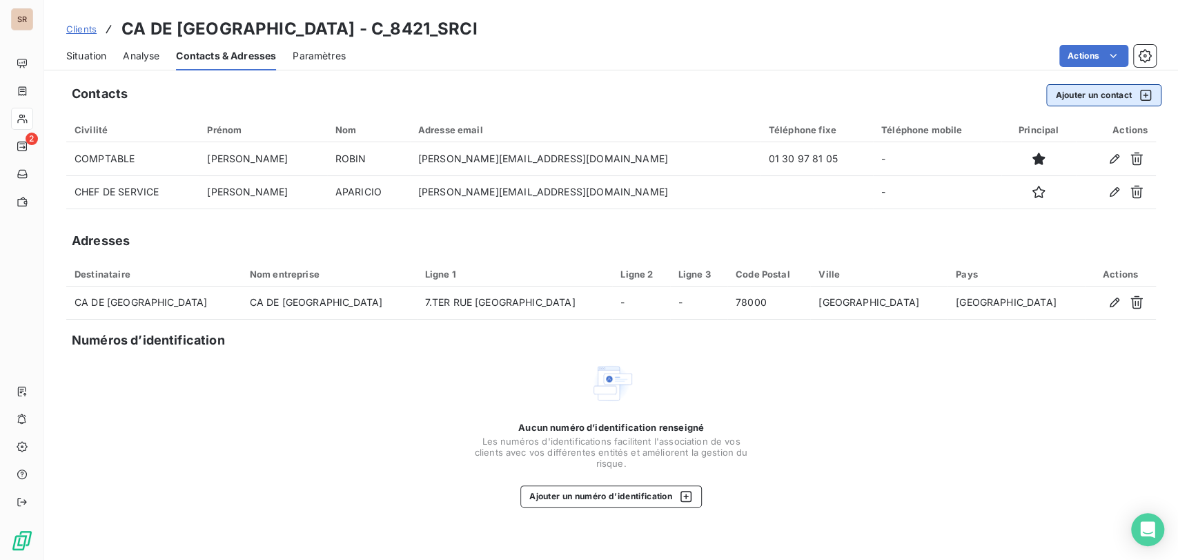
click at [1088, 94] on button "Ajouter un contact" at bounding box center [1103, 95] width 115 height 22
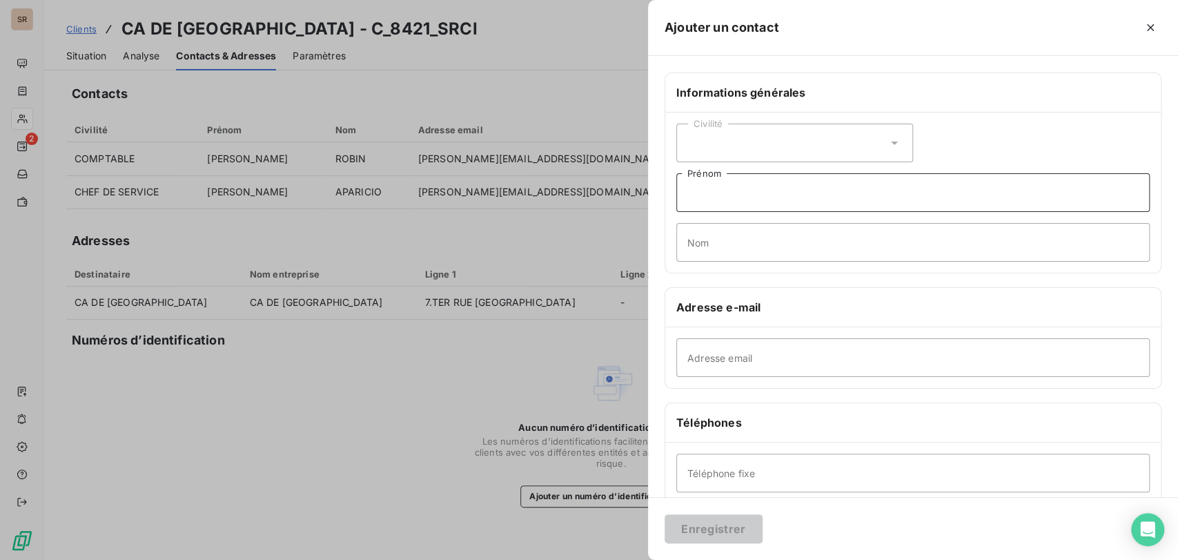
click at [693, 194] on input "Prénom" at bounding box center [912, 192] width 473 height 39
click at [704, 249] on input "Nom" at bounding box center [912, 242] width 473 height 39
type input "m"
type input "METHARI"
click at [705, 191] on input "Prénom" at bounding box center [912, 192] width 473 height 39
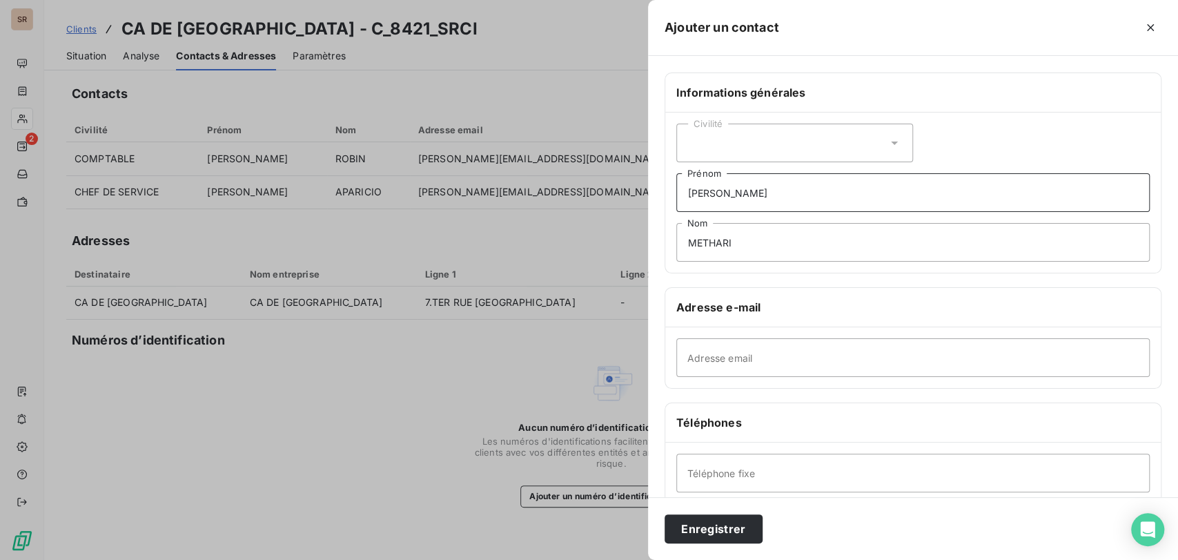
type input "[PERSON_NAME]"
click at [689, 360] on input "Adresse email" at bounding box center [912, 357] width 473 height 39
type input "[PERSON_NAME][EMAIL_ADDRESS][DOMAIN_NAME]"
click at [692, 468] on input "Téléphone fixe" at bounding box center [912, 472] width 473 height 39
type input "01 39 66 30 27"
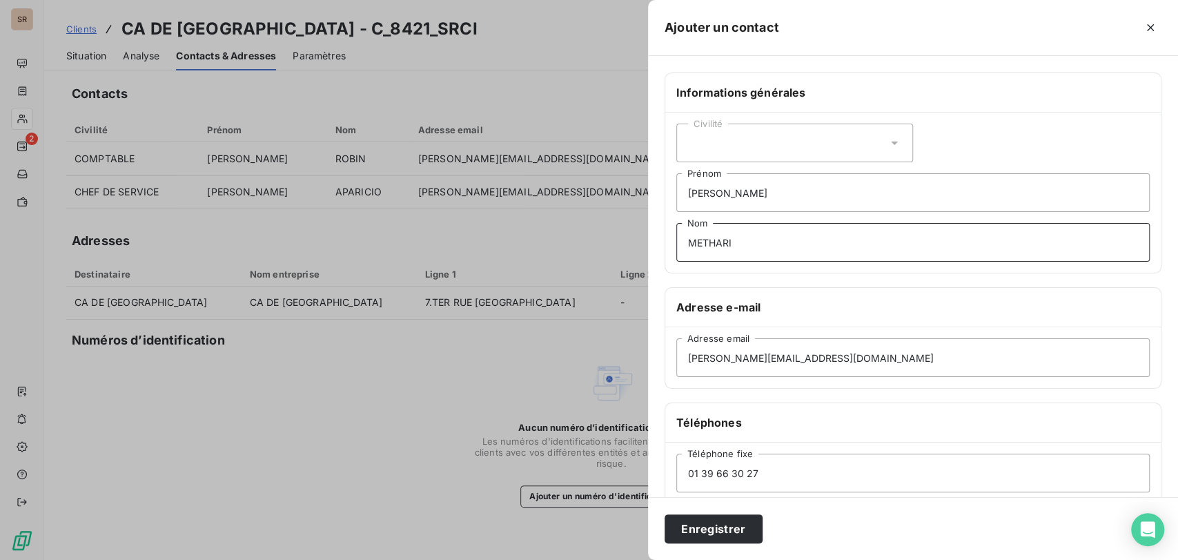
click at [750, 244] on input "METHARI" at bounding box center [912, 242] width 473 height 39
type input "METHARI - CONTACT 1"
click at [698, 516] on button "Enregistrer" at bounding box center [714, 528] width 98 height 29
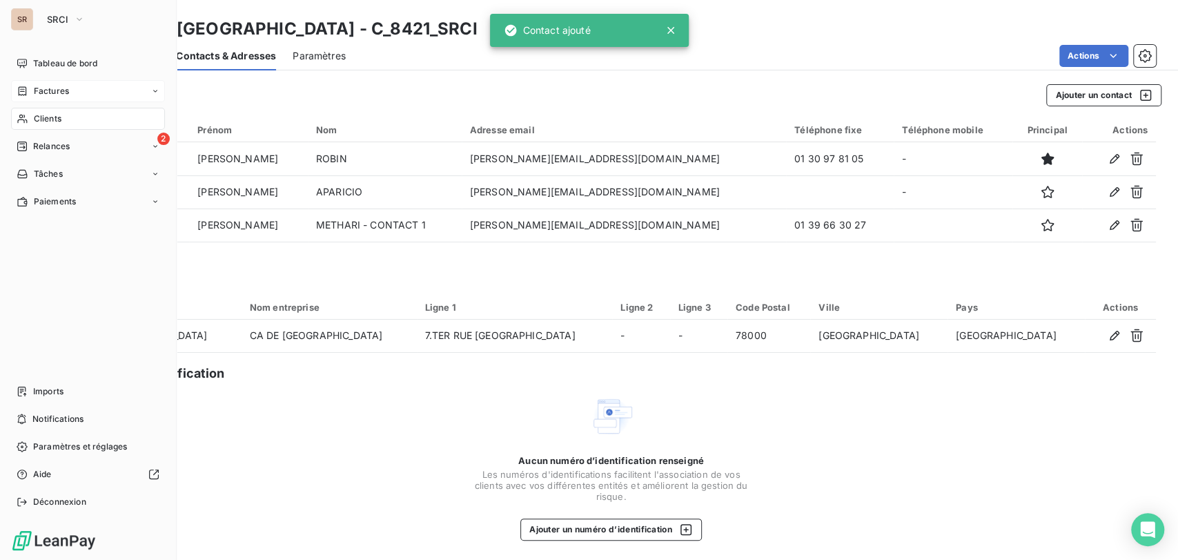
click at [51, 89] on span "Factures" at bounding box center [51, 91] width 35 height 12
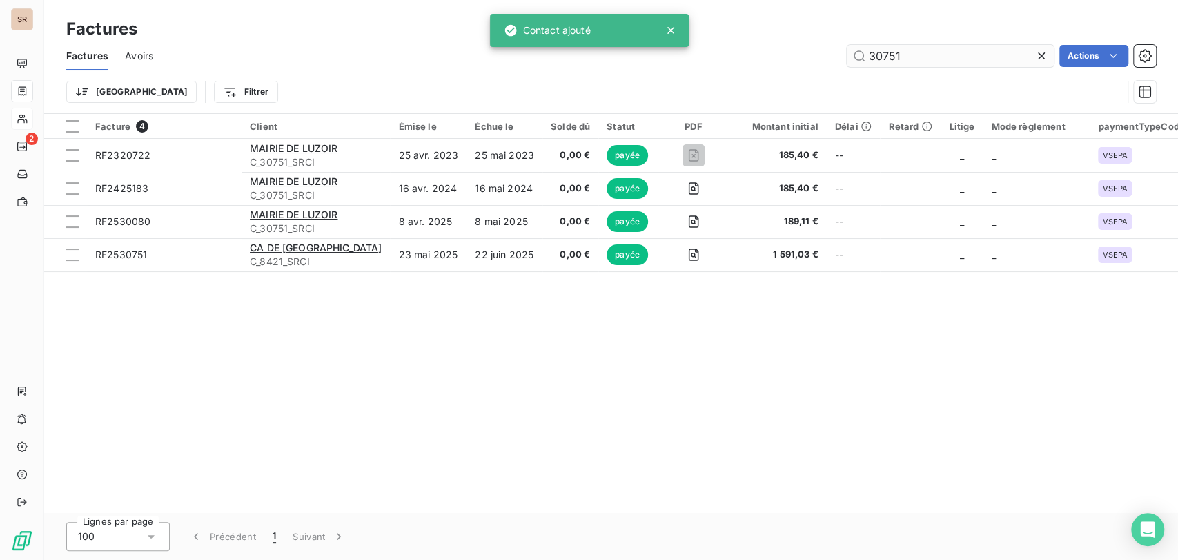
click at [906, 57] on input "30751" at bounding box center [950, 56] width 207 height 22
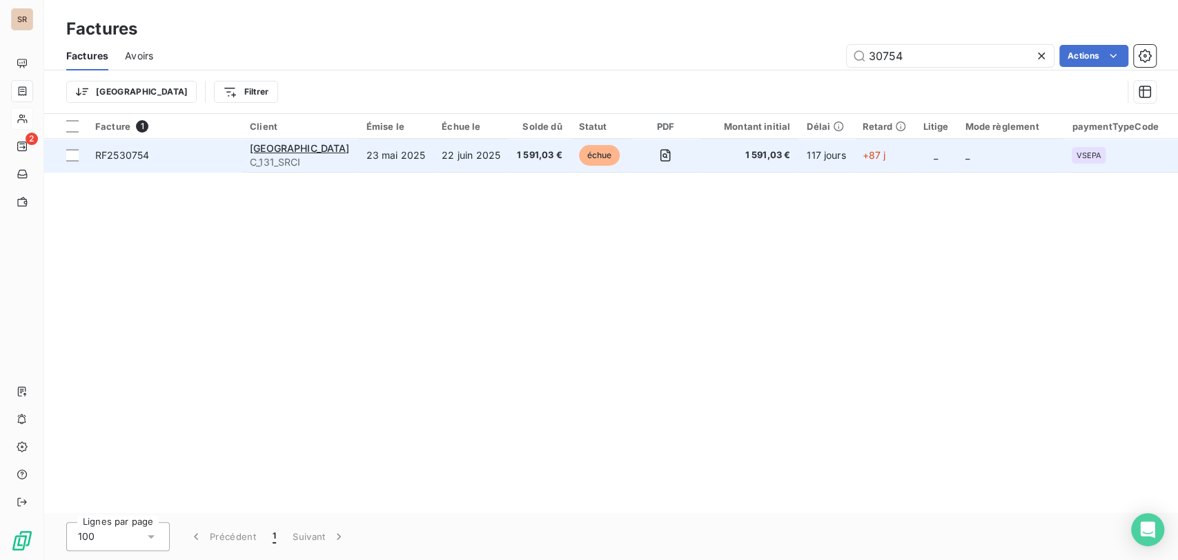
type input "30754"
click at [109, 152] on span "RF2530754" at bounding box center [122, 155] width 54 height 12
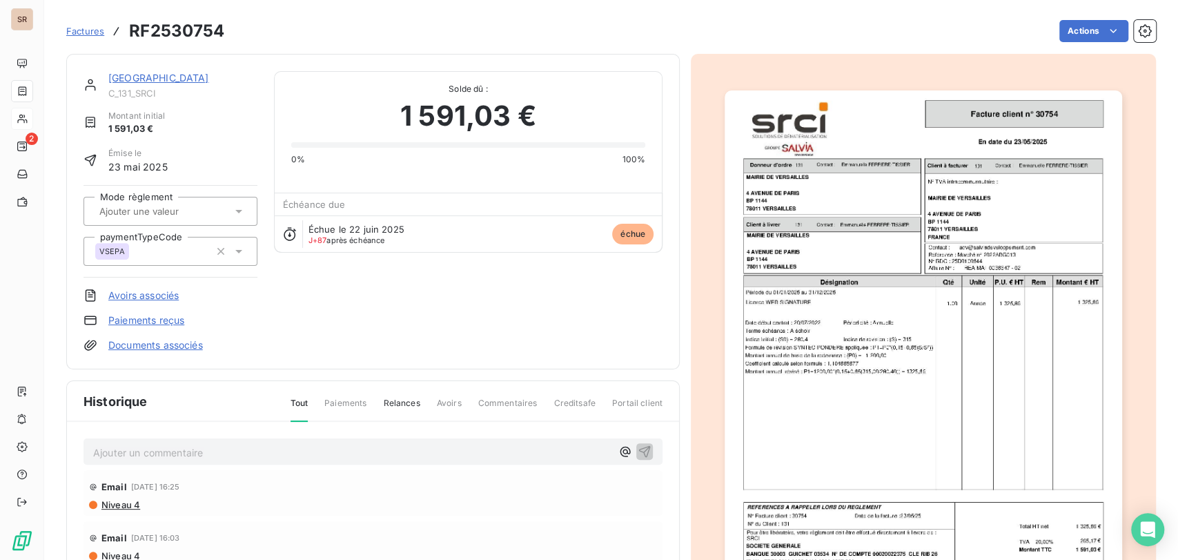
click at [176, 77] on link "[GEOGRAPHIC_DATA]" at bounding box center [158, 78] width 101 height 12
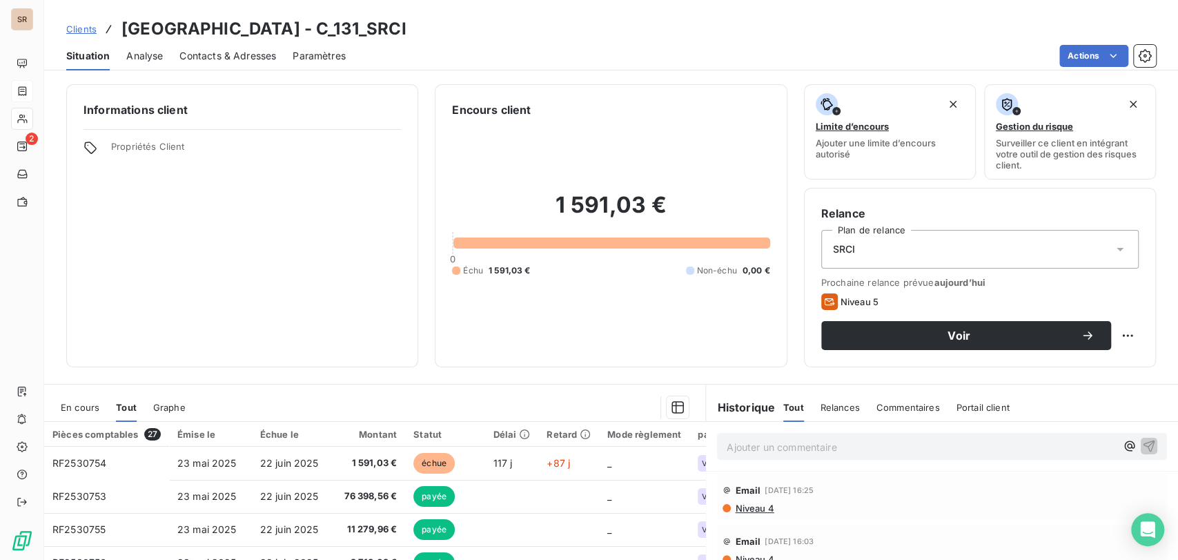
click at [240, 52] on span "Contacts & Adresses" at bounding box center [227, 56] width 97 height 14
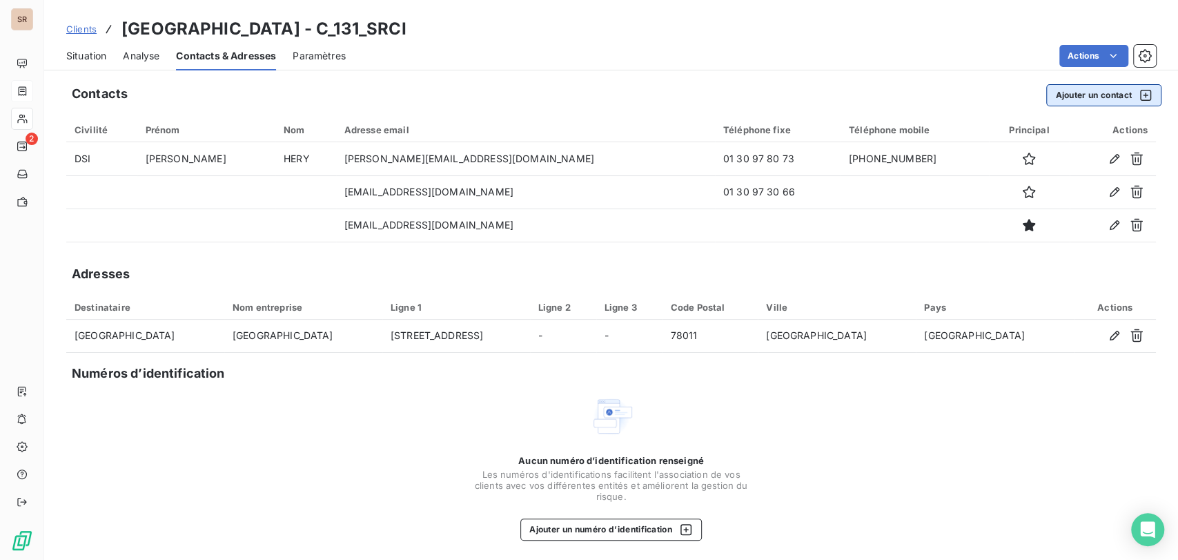
click at [1096, 91] on button "Ajouter un contact" at bounding box center [1103, 95] width 115 height 22
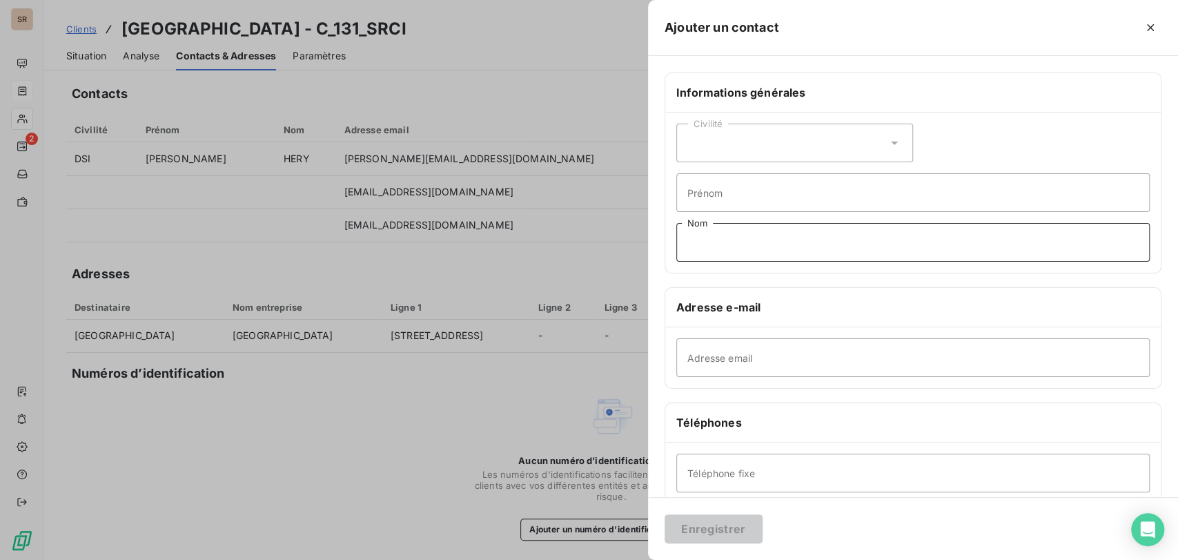
click at [704, 240] on input "Nom" at bounding box center [912, 242] width 473 height 39
type input "[PERSON_NAME]"
click at [742, 205] on input "Prénom" at bounding box center [912, 192] width 473 height 39
type input "[PERSON_NAME]"
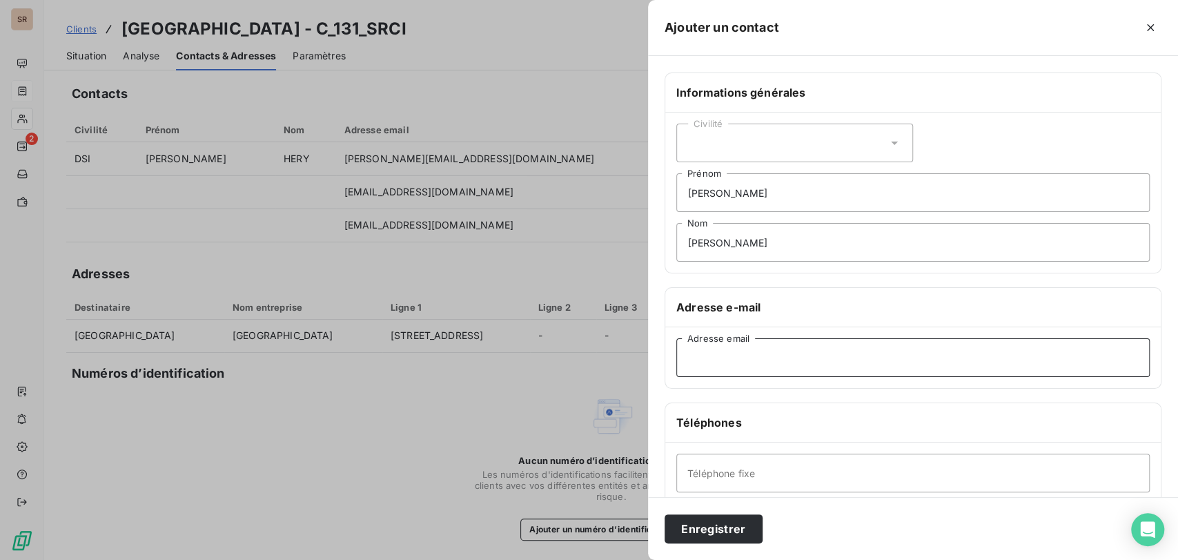
click at [707, 357] on input "Adresse email" at bounding box center [912, 357] width 473 height 39
type input "[PERSON_NAME][EMAIL_ADDRESS][DOMAIN_NAME]"
click at [712, 473] on input "Téléphone fixe" at bounding box center [912, 472] width 473 height 39
type input "01 30 97 83 69"
click at [769, 240] on input "[PERSON_NAME]" at bounding box center [912, 242] width 473 height 39
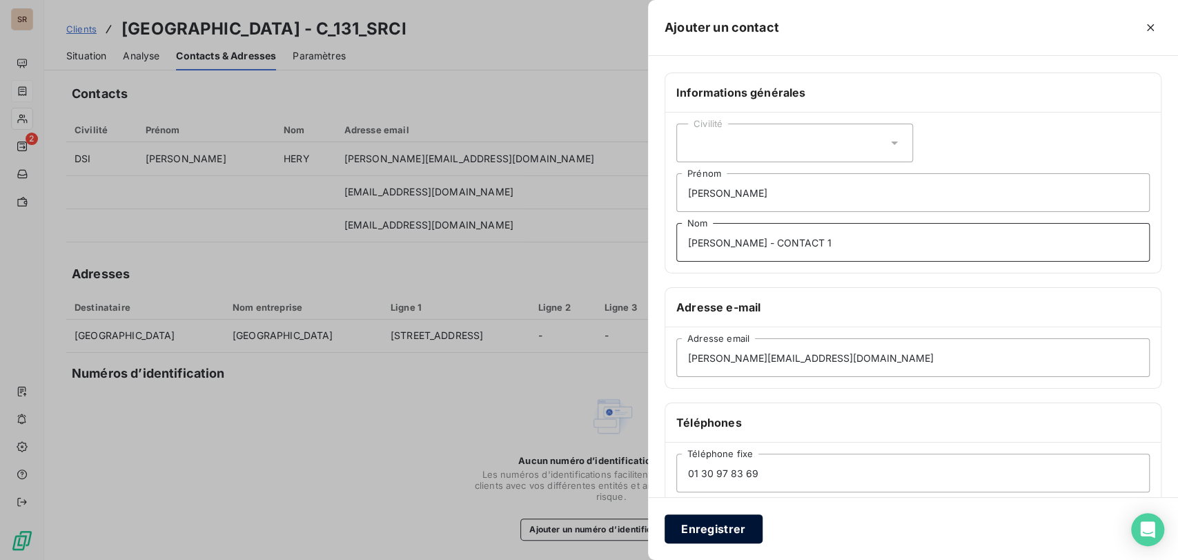
type input "[PERSON_NAME] - CONTACT 1"
click at [701, 535] on button "Enregistrer" at bounding box center [714, 528] width 98 height 29
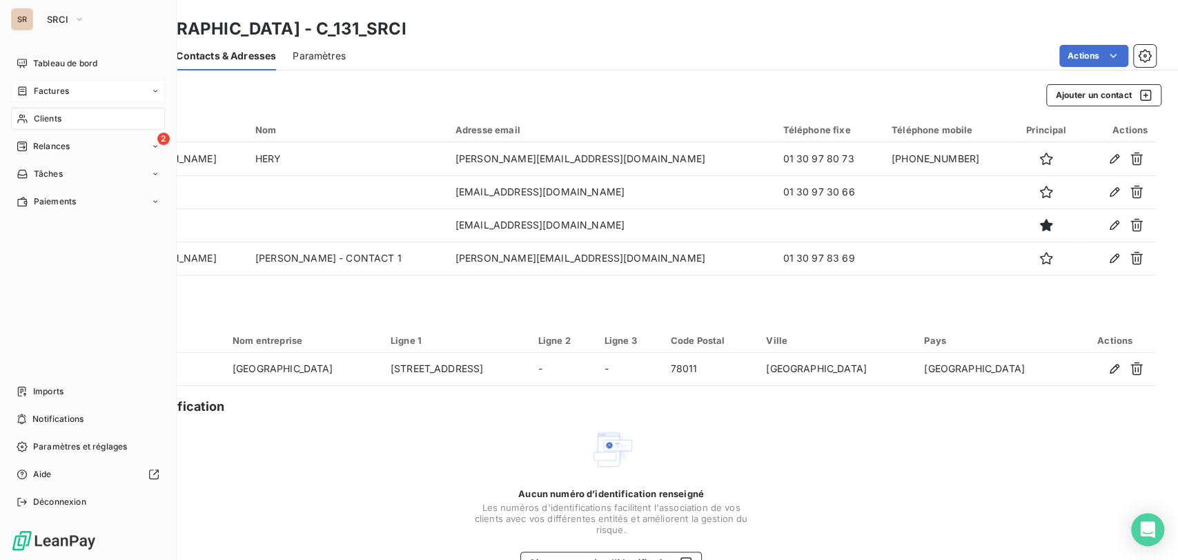
click at [34, 117] on span "Clients" at bounding box center [48, 119] width 28 height 12
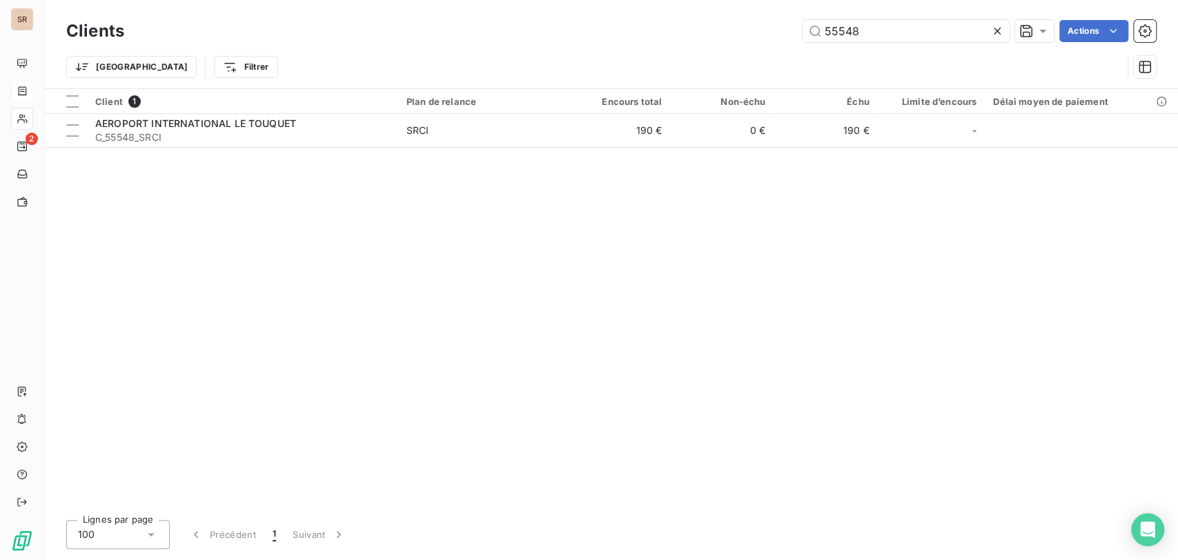
drag, startPoint x: 870, startPoint y: 25, endPoint x: 771, endPoint y: 18, distance: 99.6
click at [783, 25] on div "55548 Actions" at bounding box center [648, 31] width 1015 height 22
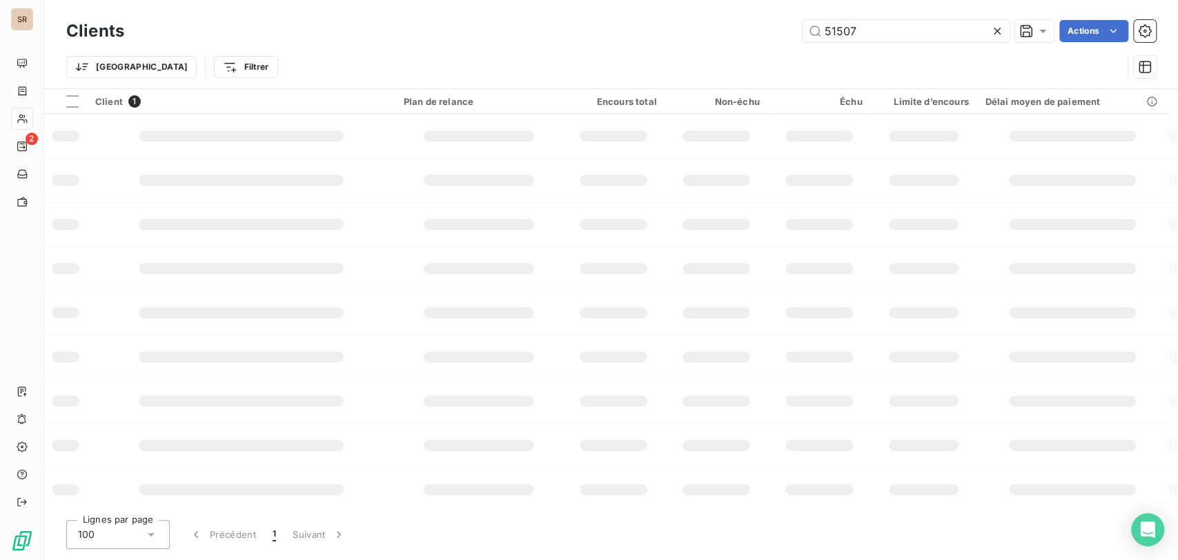
type input "51507"
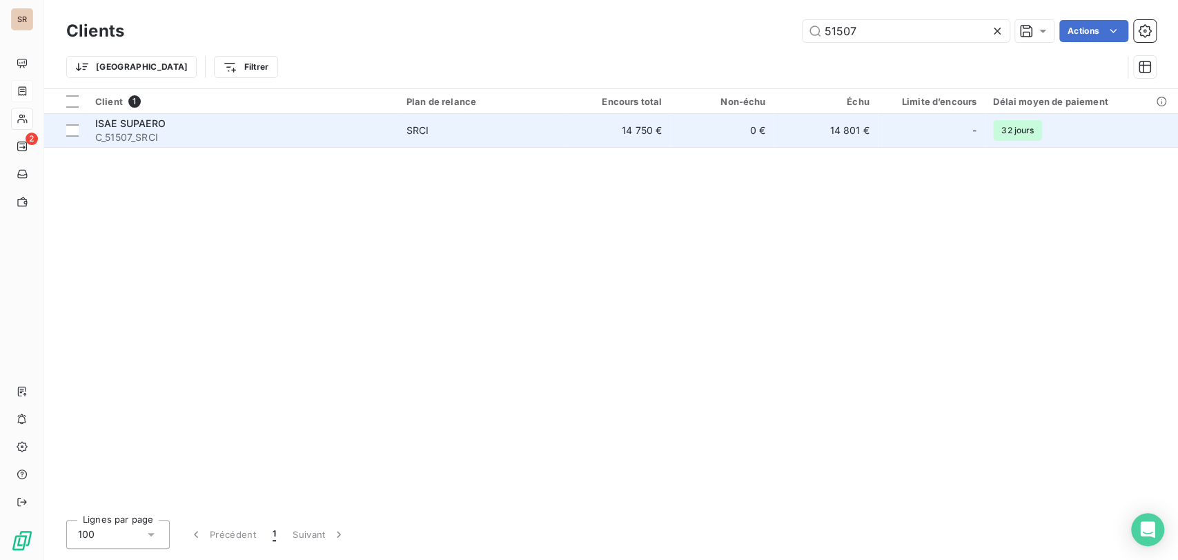
click at [139, 127] on span "ISAE SUPAERO" at bounding box center [130, 123] width 70 height 12
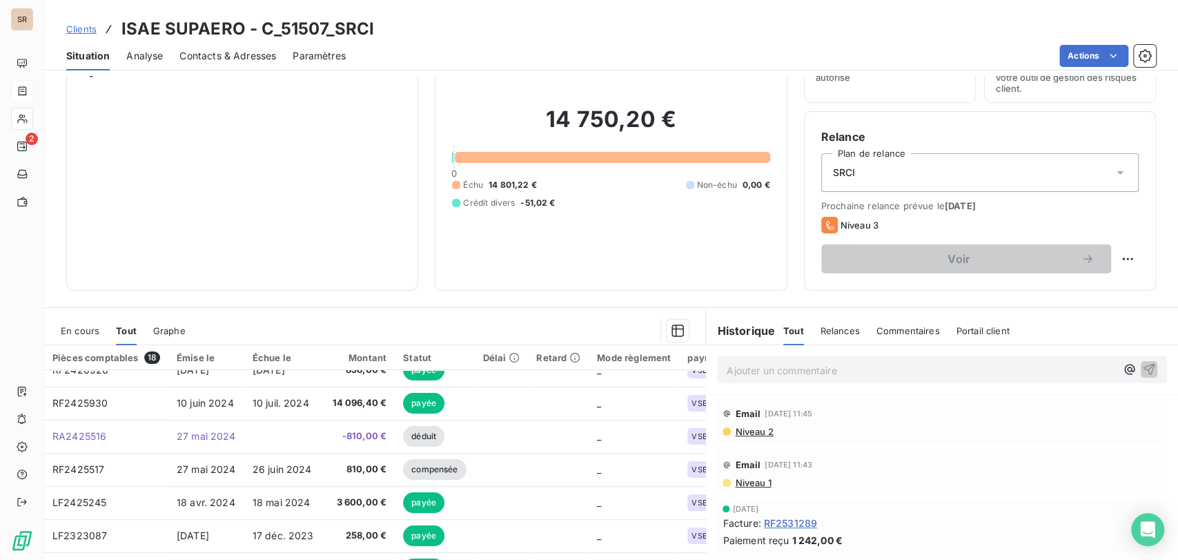
scroll to position [55, 0]
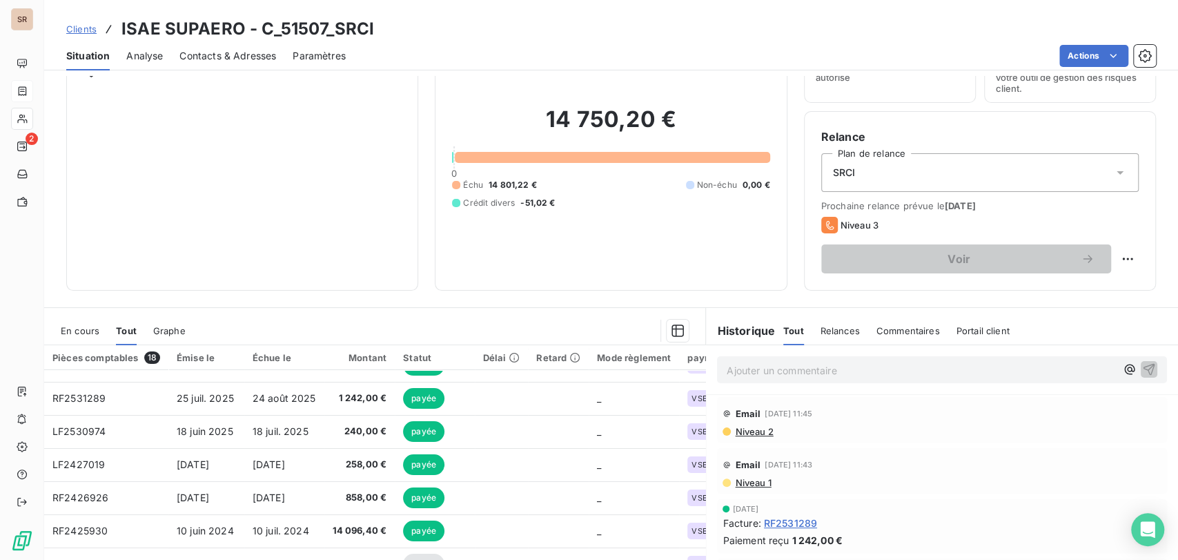
click at [66, 325] on span "En cours" at bounding box center [80, 330] width 39 height 11
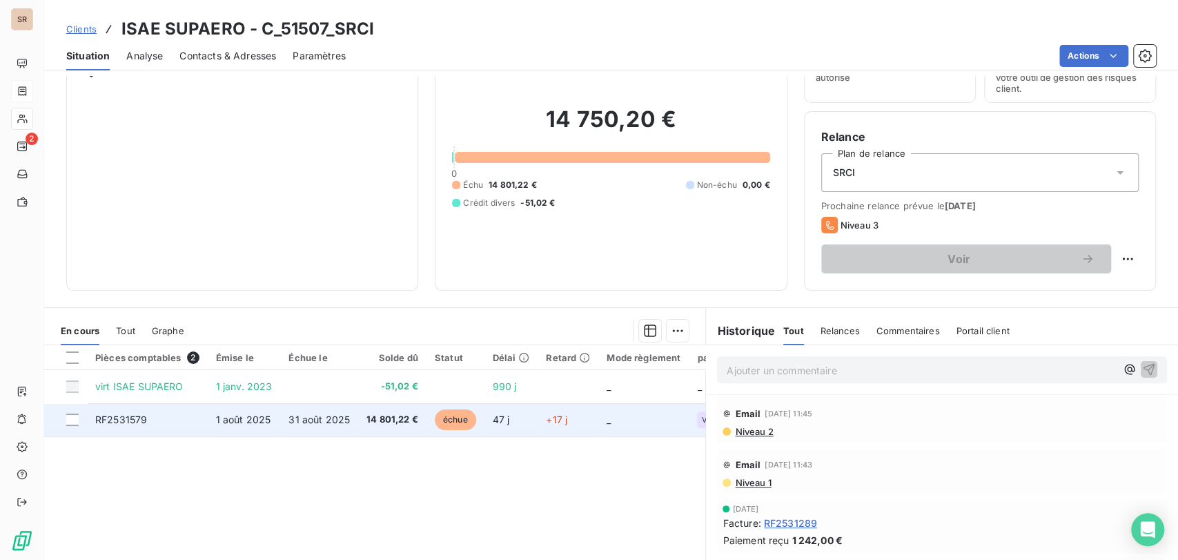
click at [127, 420] on span "RF2531579" at bounding box center [121, 419] width 52 height 12
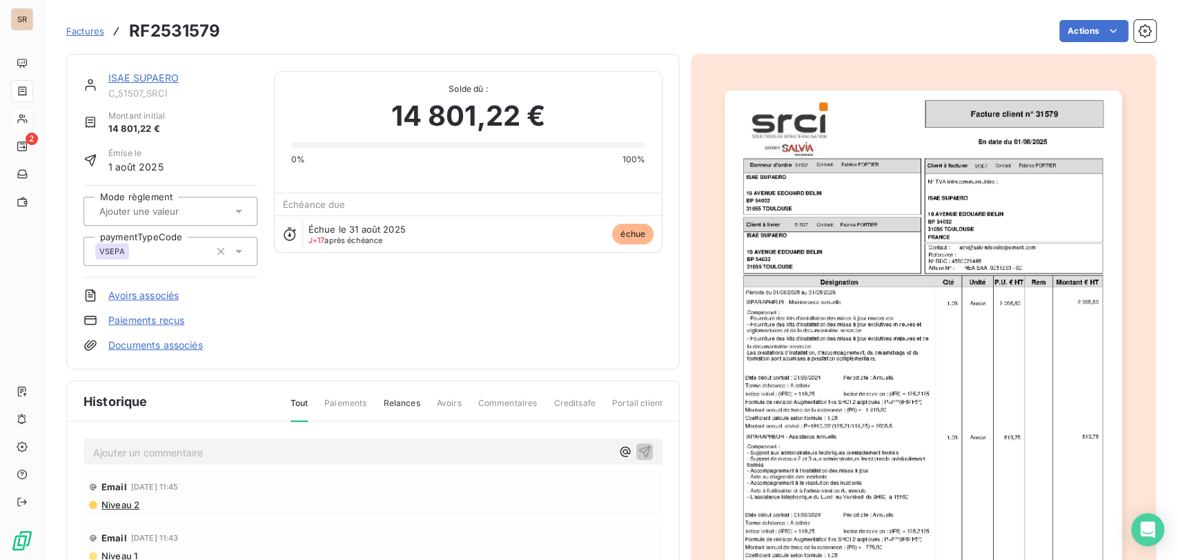
click at [166, 446] on p "Ajouter un commentaire ﻿" at bounding box center [352, 452] width 518 height 17
click at [255, 447] on p "le [DATE] @ de facturier =" at bounding box center [352, 452] width 518 height 16
click at [638, 451] on icon "button" at bounding box center [645, 451] width 14 height 14
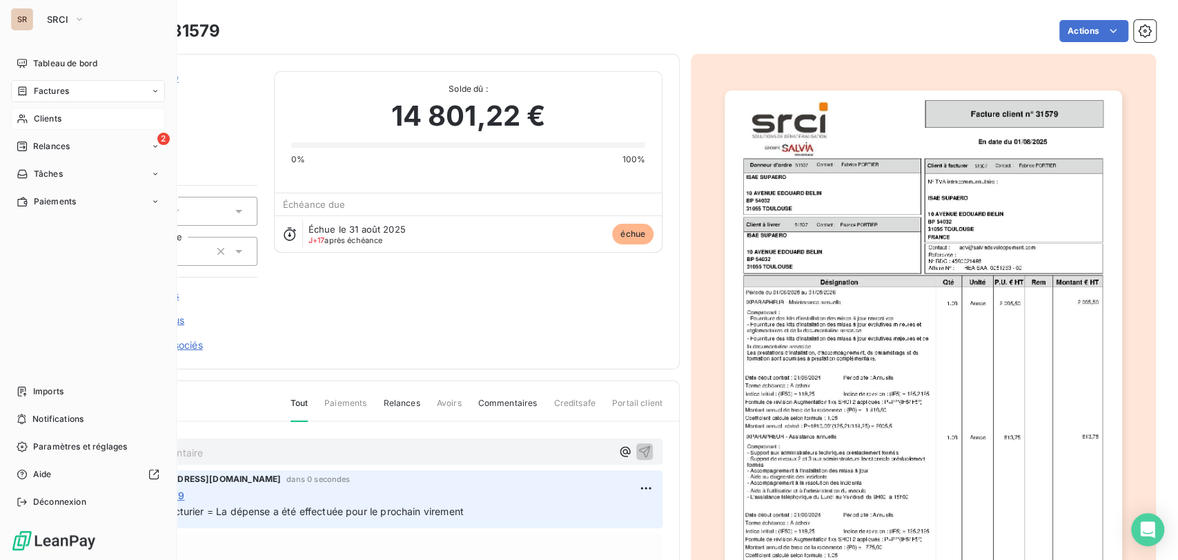
click at [39, 117] on span "Clients" at bounding box center [48, 119] width 28 height 12
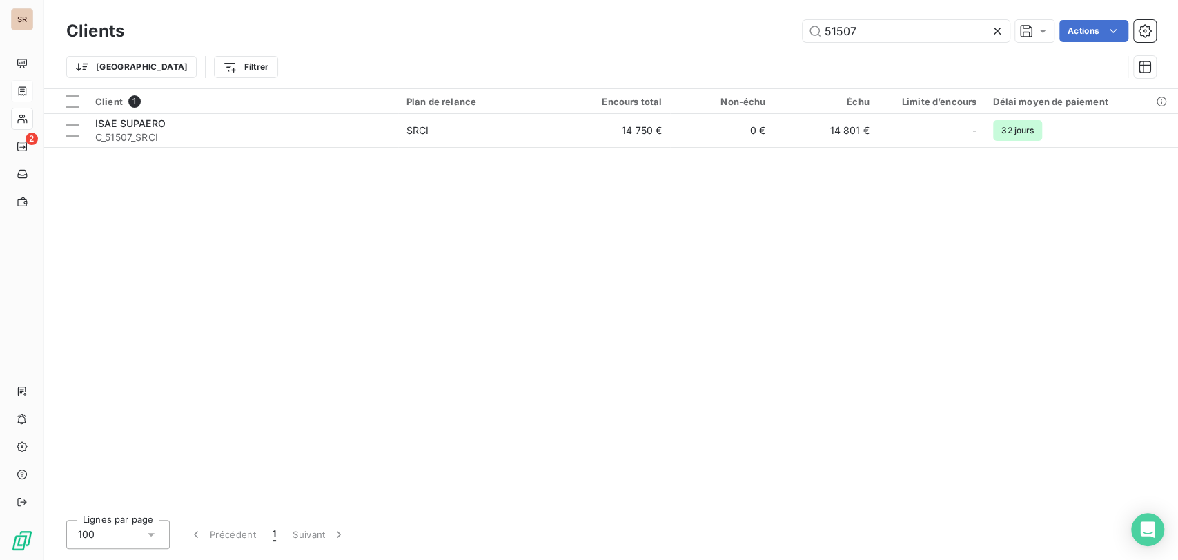
drag, startPoint x: 857, startPoint y: 21, endPoint x: 749, endPoint y: 32, distance: 109.0
click at [758, 46] on div "Clients 51507 Actions Trier Filtrer" at bounding box center [611, 53] width 1090 height 72
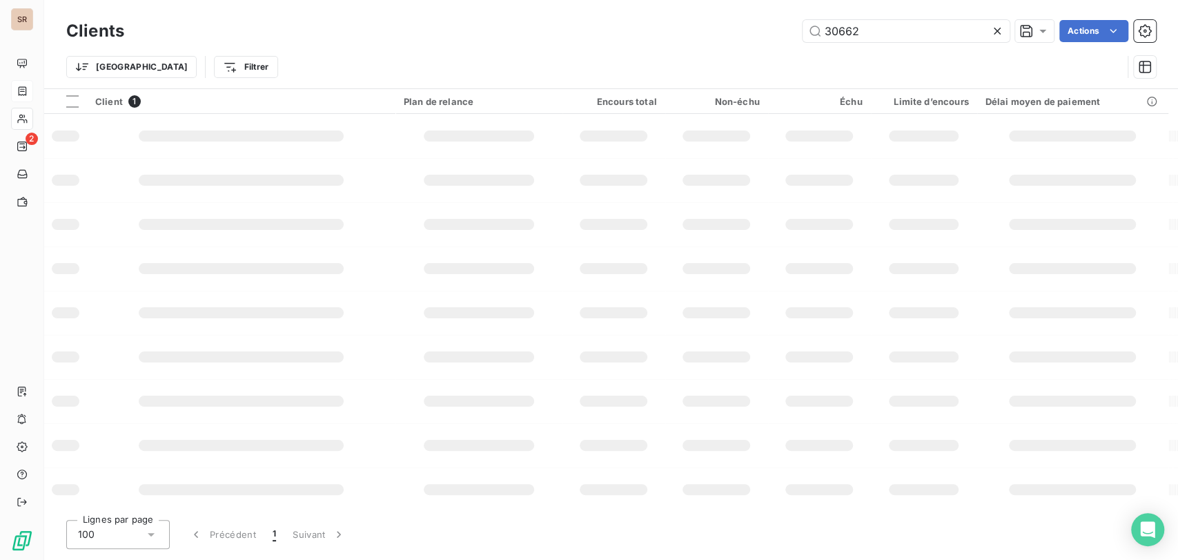
type input "30662"
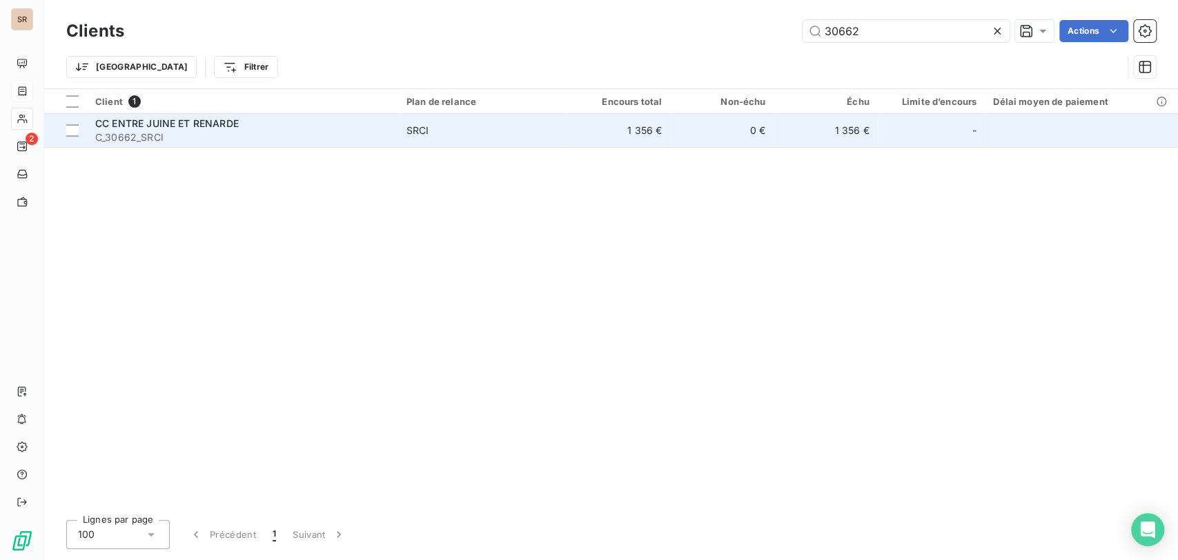
click at [149, 137] on span "C_30662_SRCI" at bounding box center [242, 137] width 295 height 14
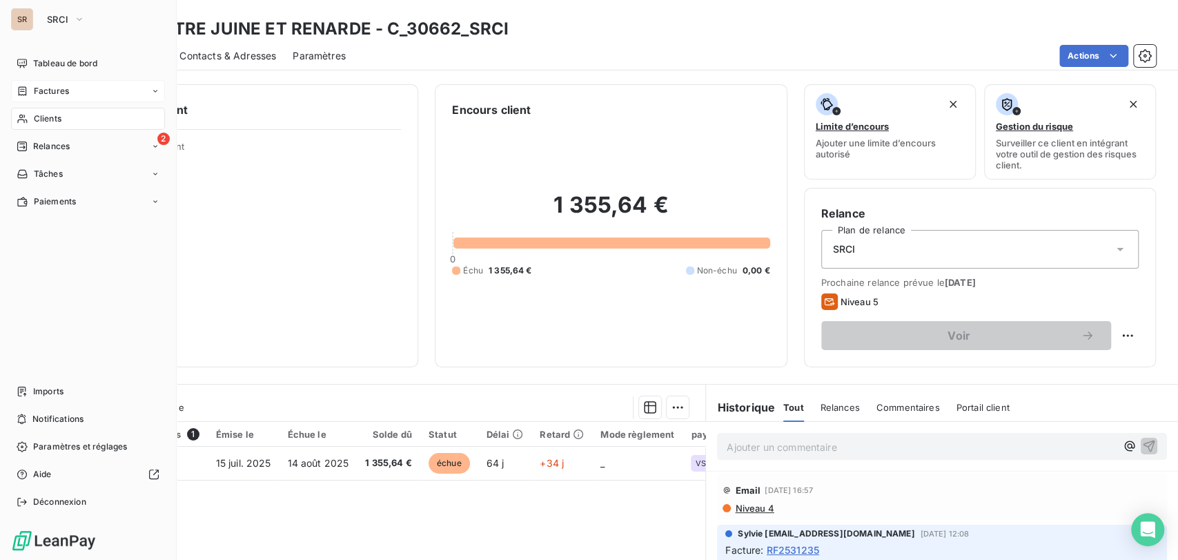
click at [50, 90] on span "Factures" at bounding box center [51, 91] width 35 height 12
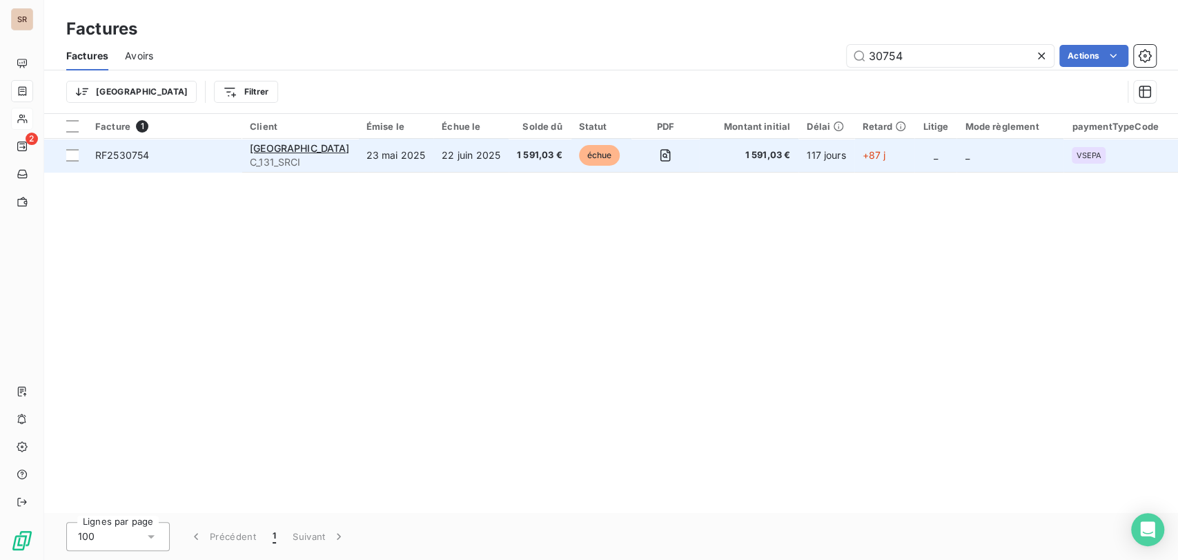
click at [118, 150] on span "RF2530754" at bounding box center [122, 155] width 54 height 12
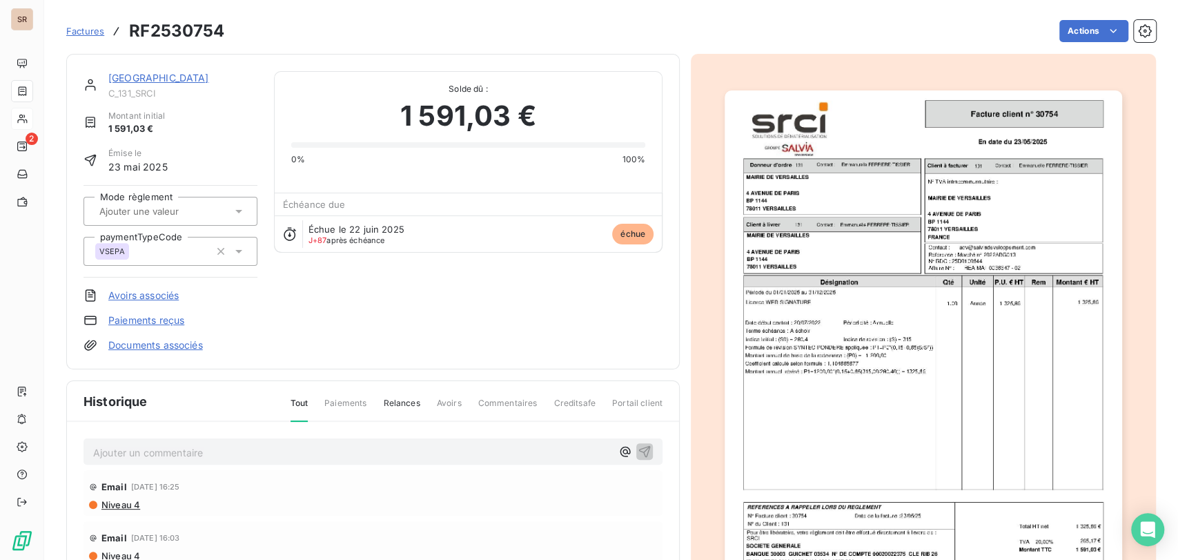
click at [189, 77] on link "[GEOGRAPHIC_DATA]" at bounding box center [158, 78] width 101 height 12
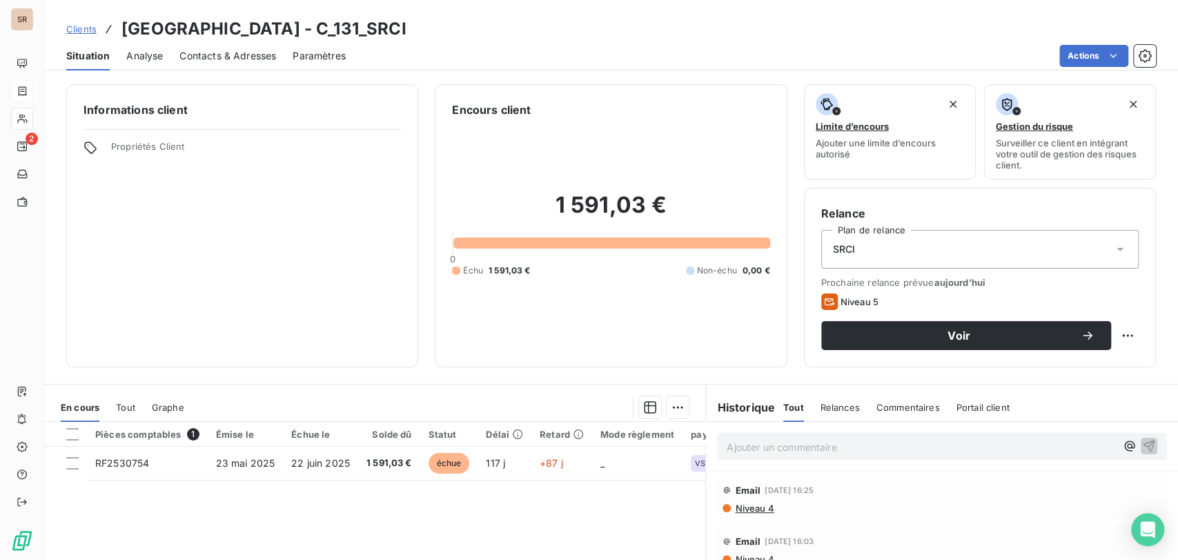
click at [237, 57] on span "Contacts & Adresses" at bounding box center [227, 56] width 97 height 14
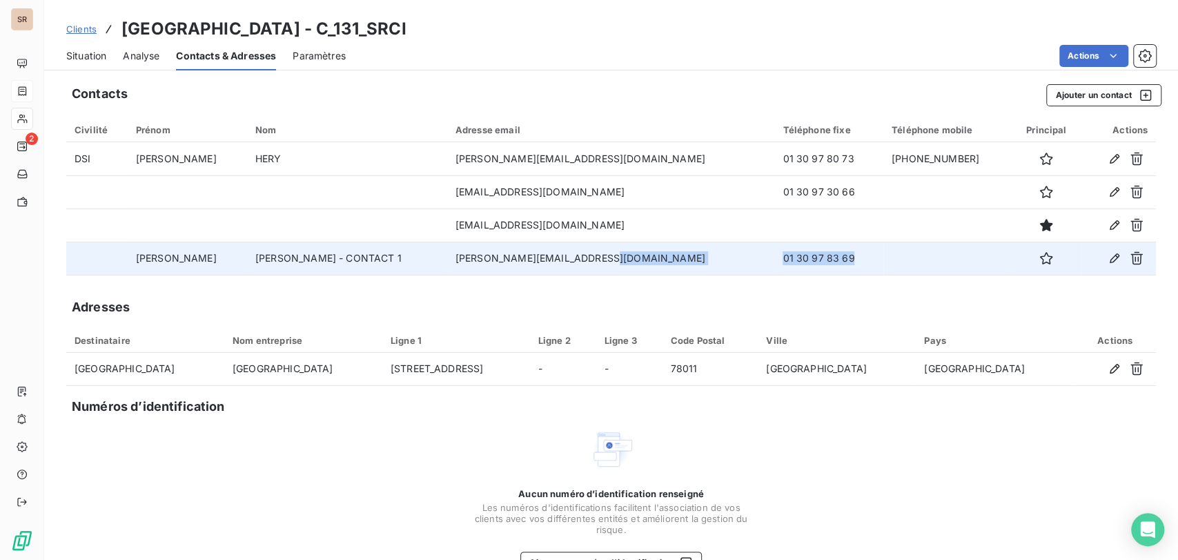
drag, startPoint x: 740, startPoint y: 262, endPoint x: 631, endPoint y: 272, distance: 109.5
click at [631, 272] on tr "[PERSON_NAME] - CONTACT 1 [PERSON_NAME][EMAIL_ADDRESS][DOMAIN_NAME] 01 30 97 83…" at bounding box center [611, 258] width 1090 height 33
copy tr "01 30 97 83 69"
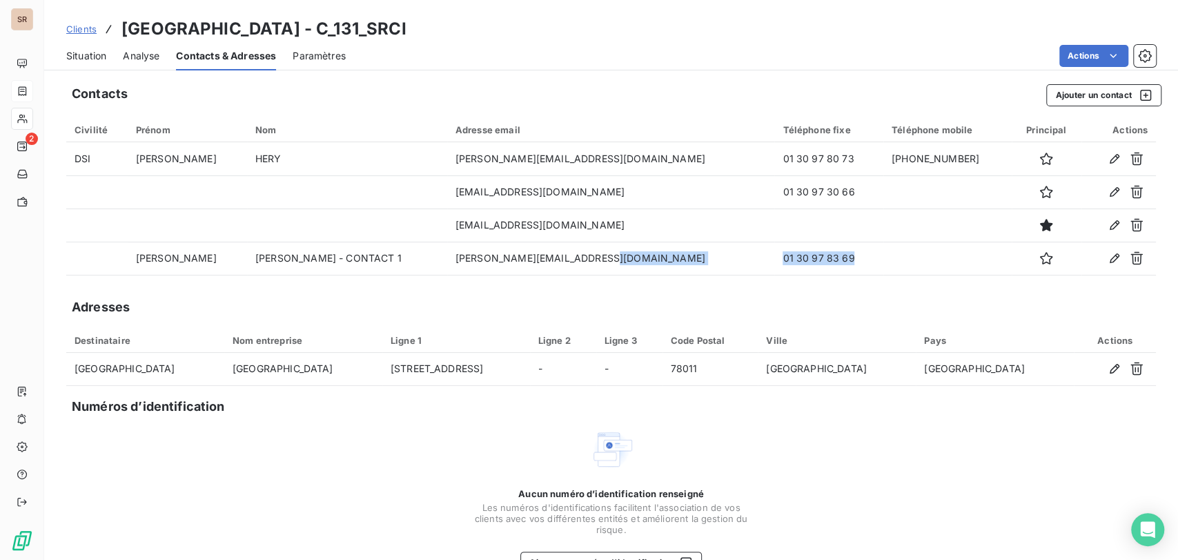
click at [81, 55] on span "Situation" at bounding box center [86, 56] width 40 height 14
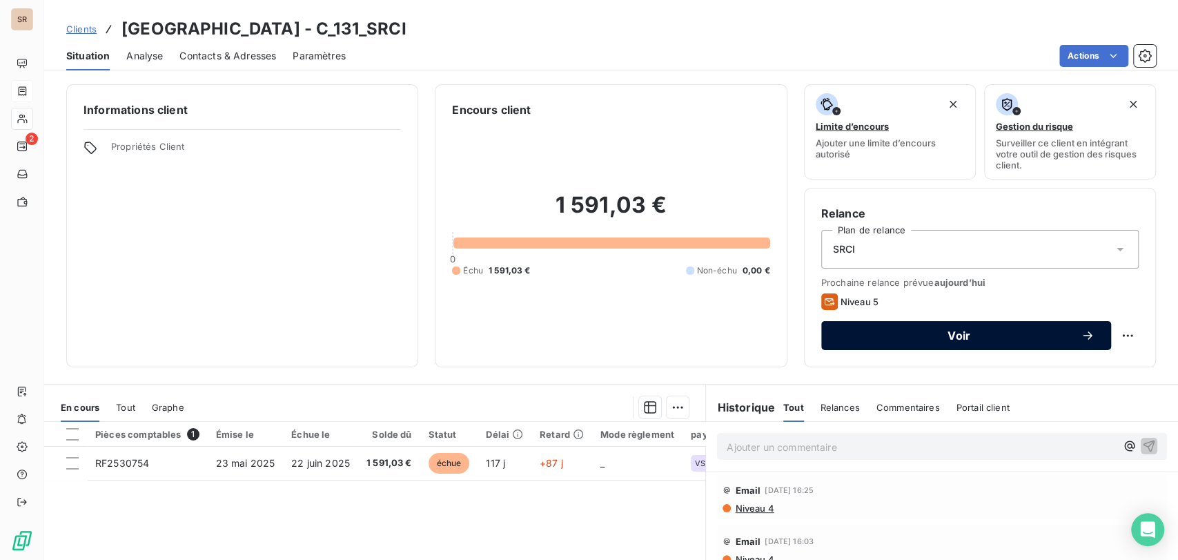
click at [925, 333] on span "Voir" at bounding box center [959, 335] width 243 height 11
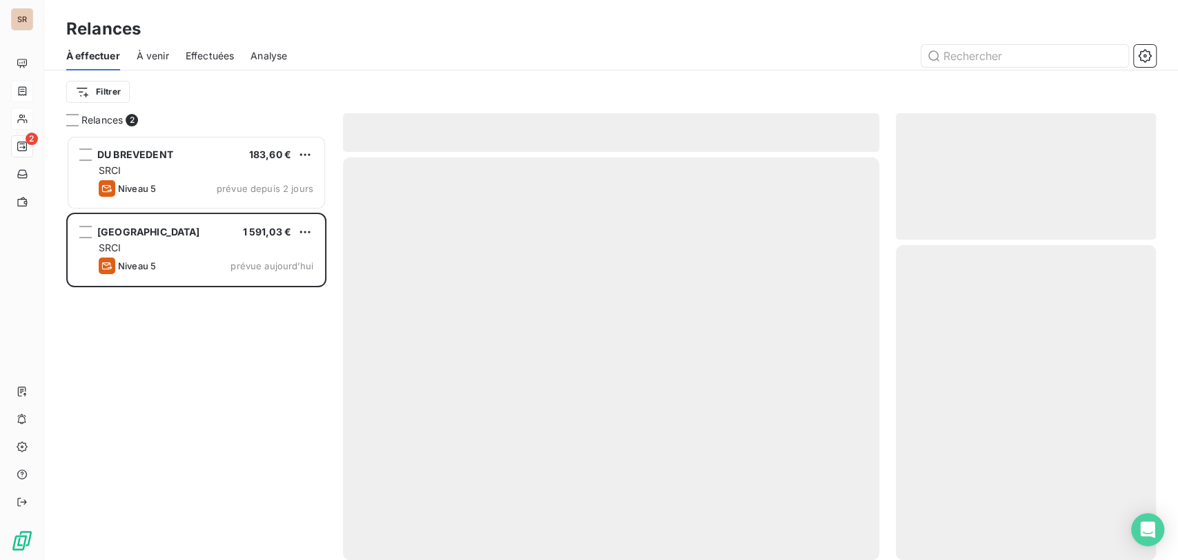
scroll to position [412, 248]
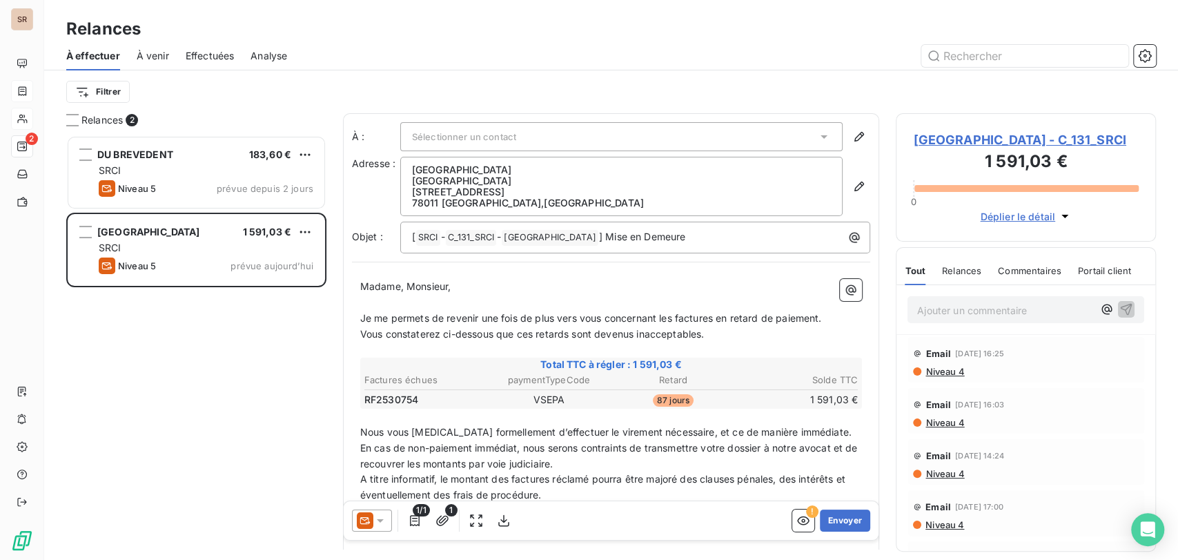
click at [385, 518] on icon at bounding box center [380, 521] width 14 height 14
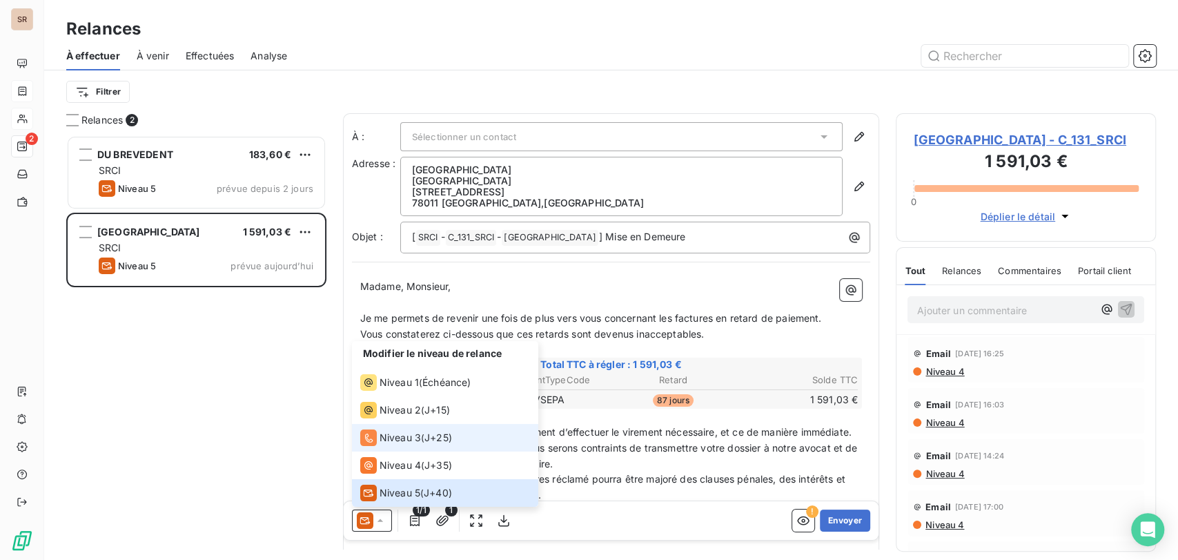
click at [387, 442] on span "Niveau 3" at bounding box center [400, 438] width 41 height 14
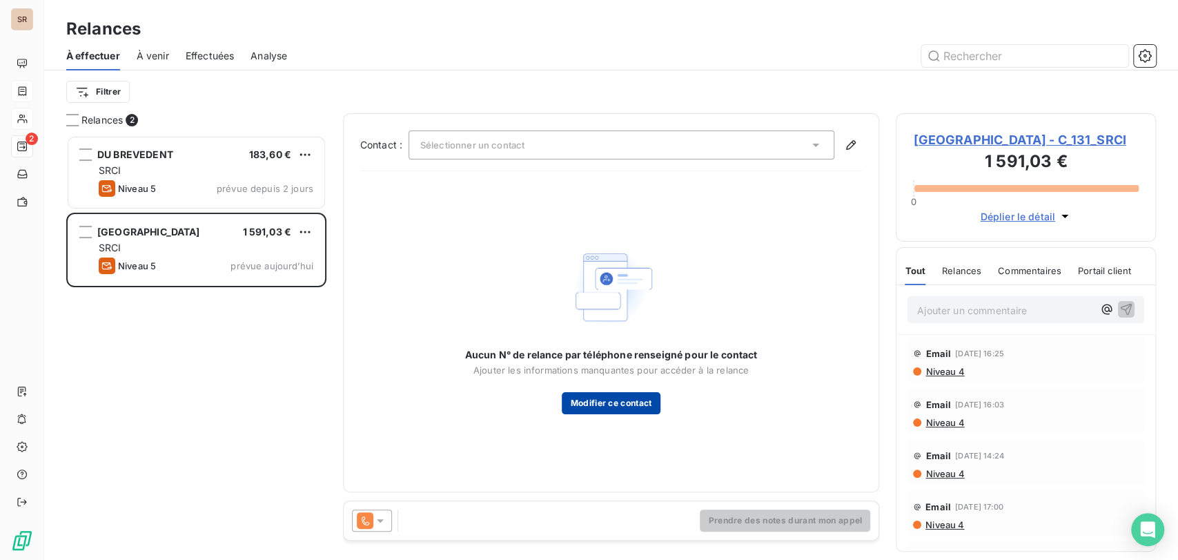
click at [624, 409] on button "Modifier ce contact" at bounding box center [611, 403] width 98 height 22
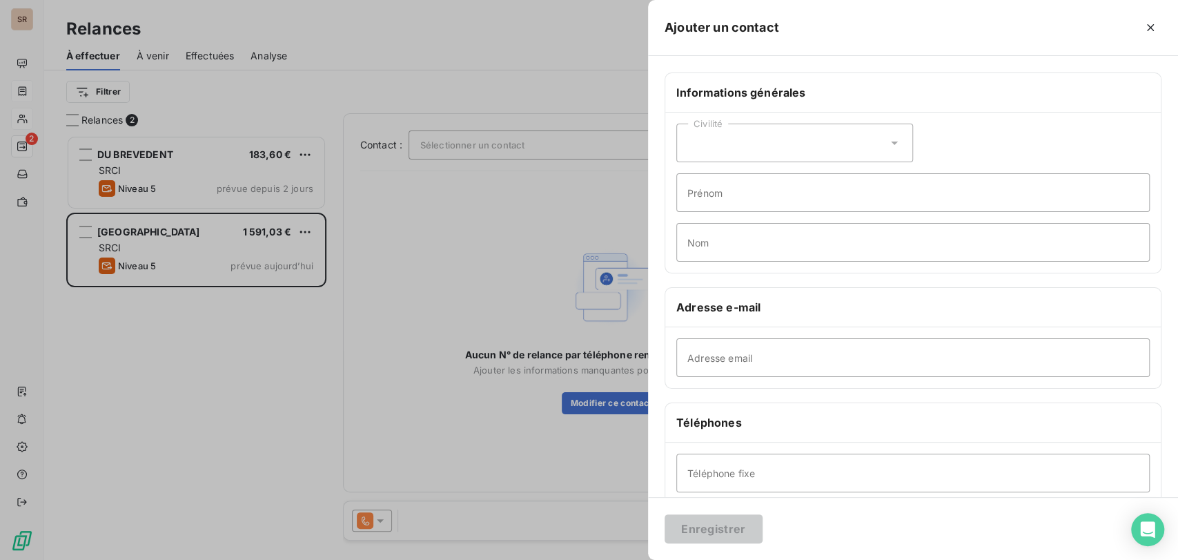
drag, startPoint x: 1151, startPoint y: 23, endPoint x: 1125, endPoint y: 33, distance: 28.0
click at [1146, 26] on icon "button" at bounding box center [1151, 28] width 14 height 14
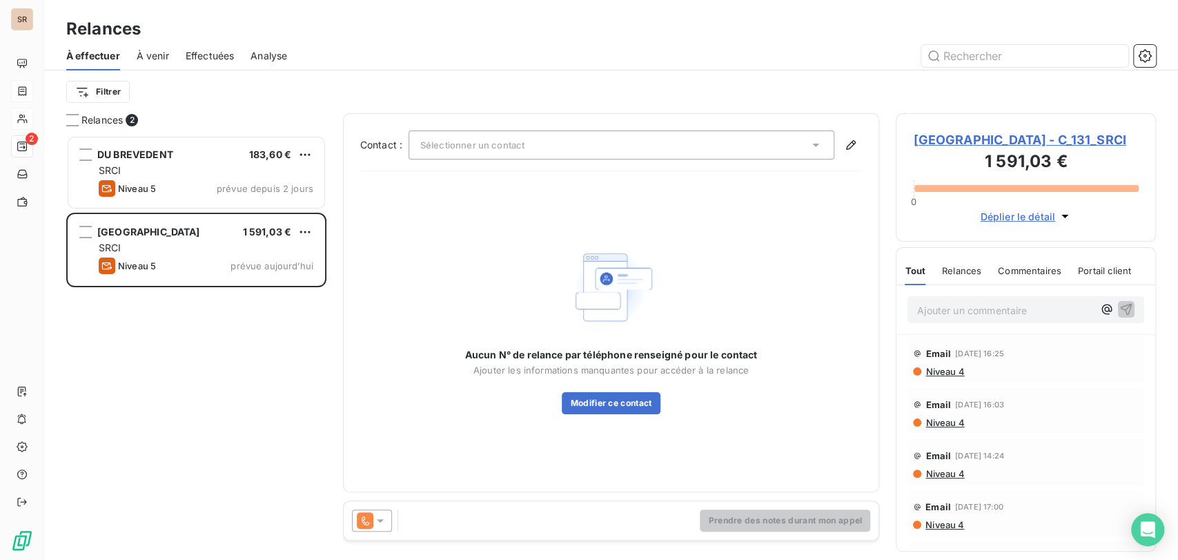
click at [816, 150] on icon at bounding box center [816, 145] width 14 height 14
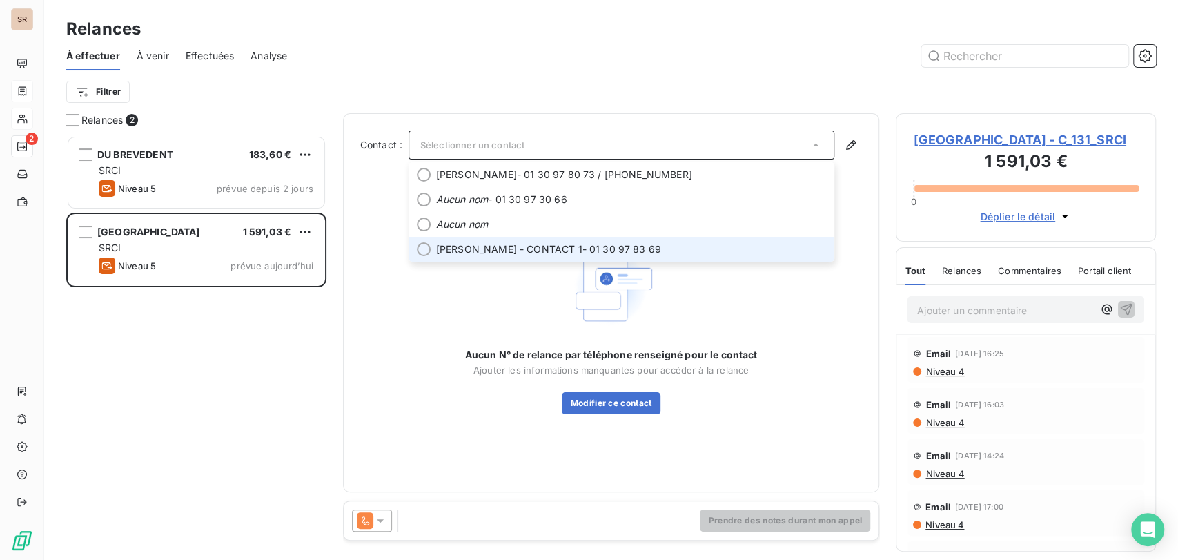
click at [418, 250] on div at bounding box center [424, 249] width 14 height 14
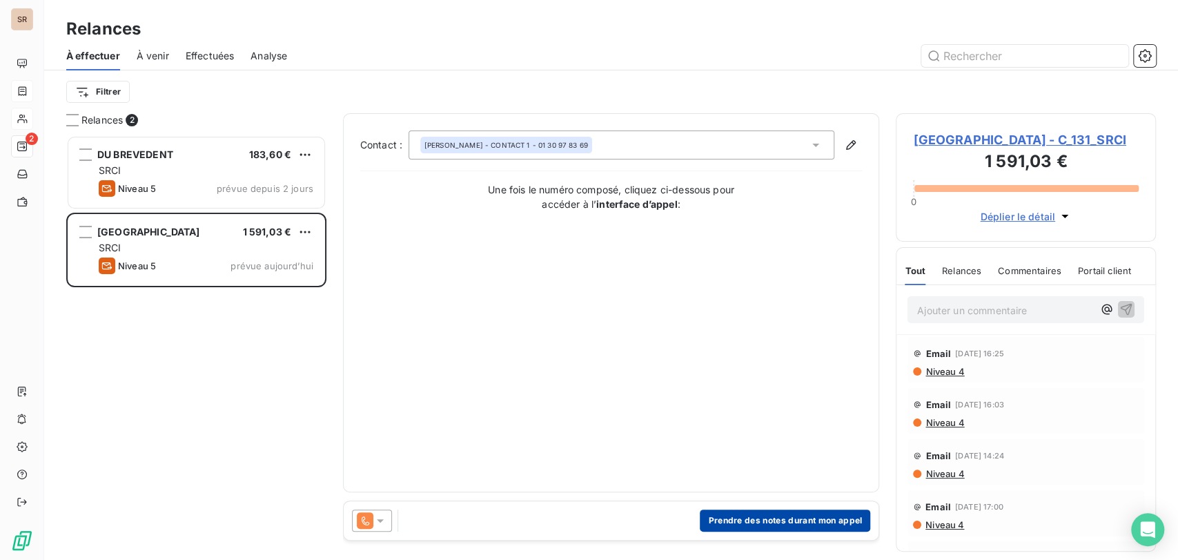
click at [739, 527] on button "Prendre des notes durant mon appel" at bounding box center [785, 520] width 170 height 22
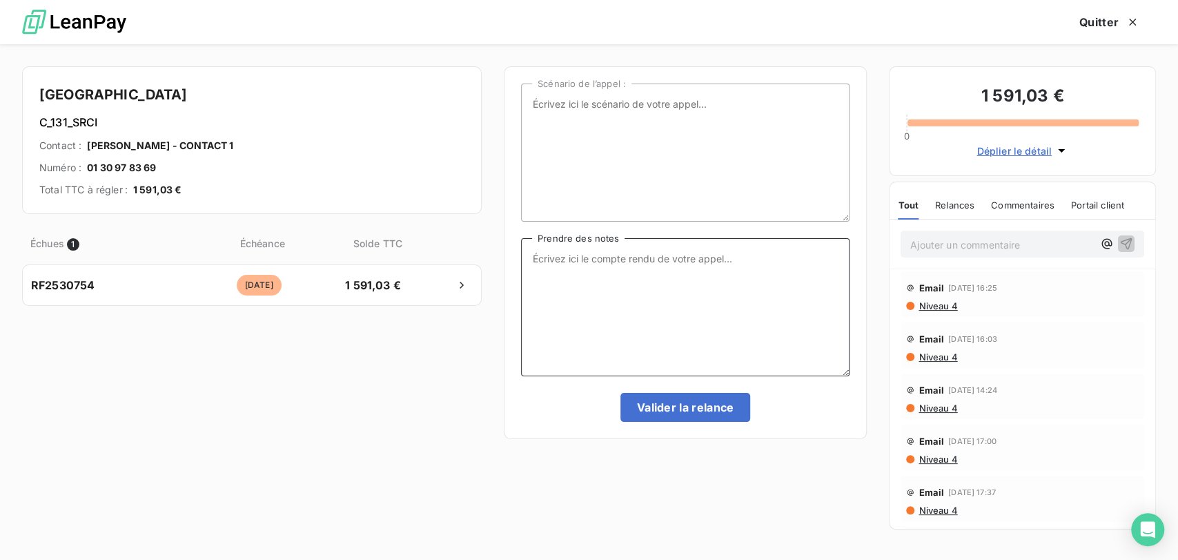
click at [545, 289] on textarea "Prendre des notes" at bounding box center [685, 307] width 329 height 138
type textarea "le [DATE] tel [PERSON_NAME] = personne donc remail"
click at [675, 399] on button "Valider la relance" at bounding box center [686, 407] width 130 height 29
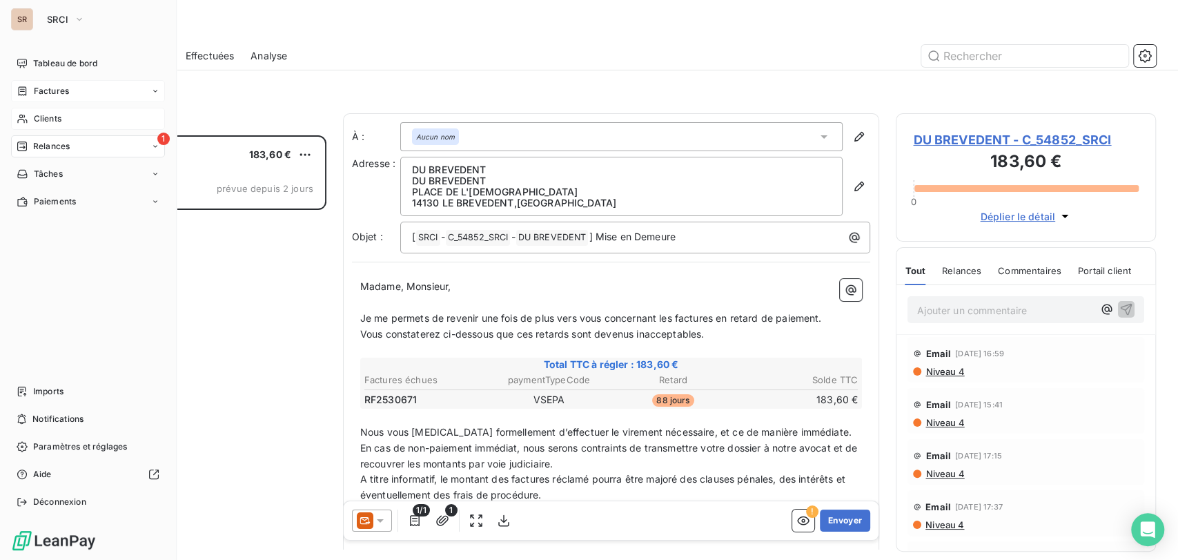
click at [35, 87] on span "Factures" at bounding box center [51, 91] width 35 height 12
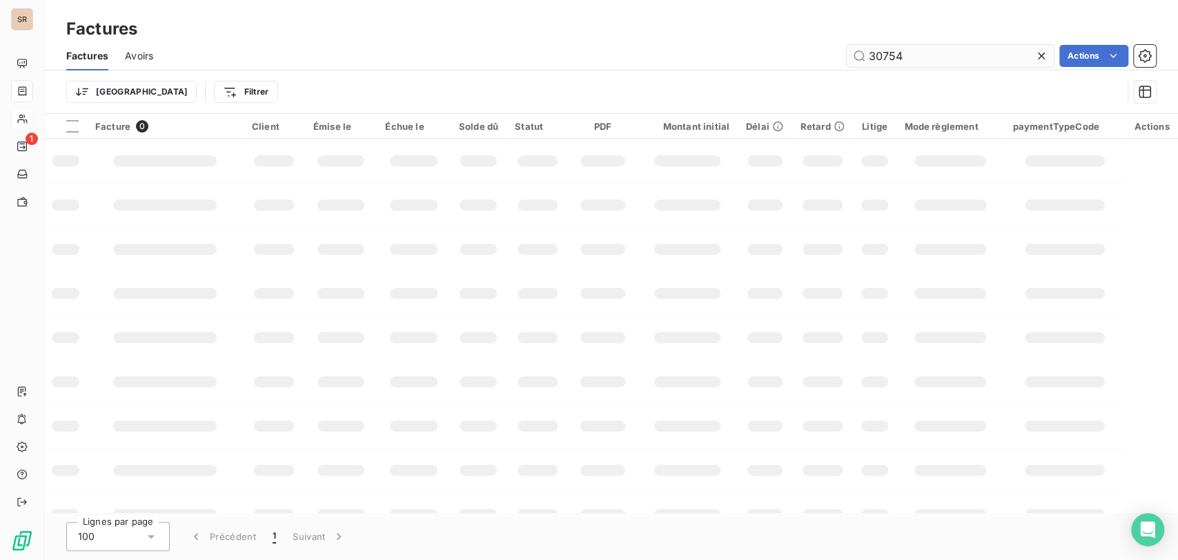
click at [922, 61] on input "30754" at bounding box center [950, 56] width 207 height 22
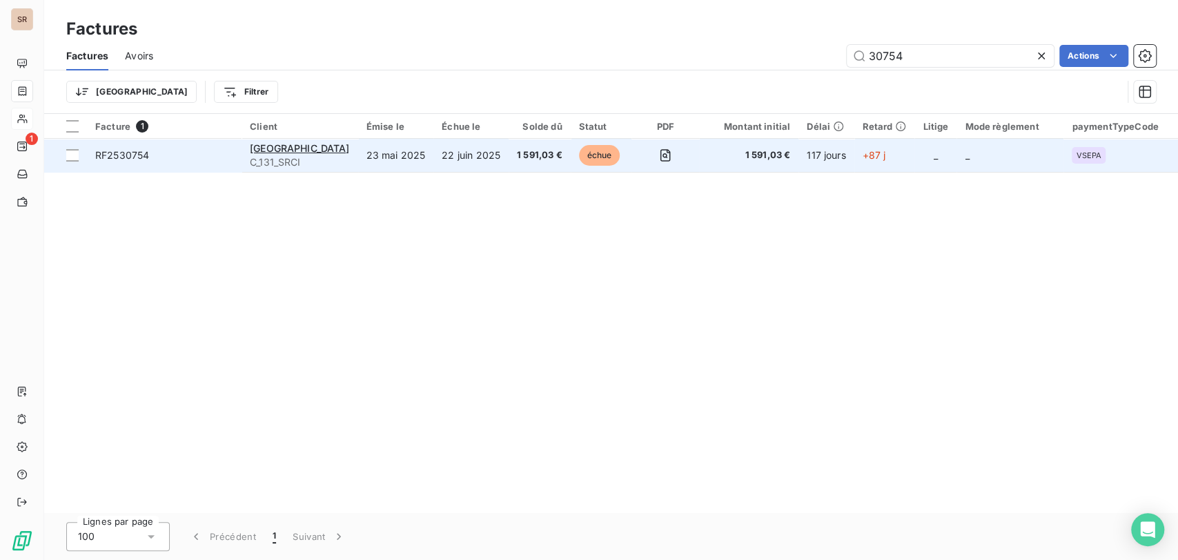
click at [123, 151] on span "RF2530754" at bounding box center [122, 155] width 54 height 12
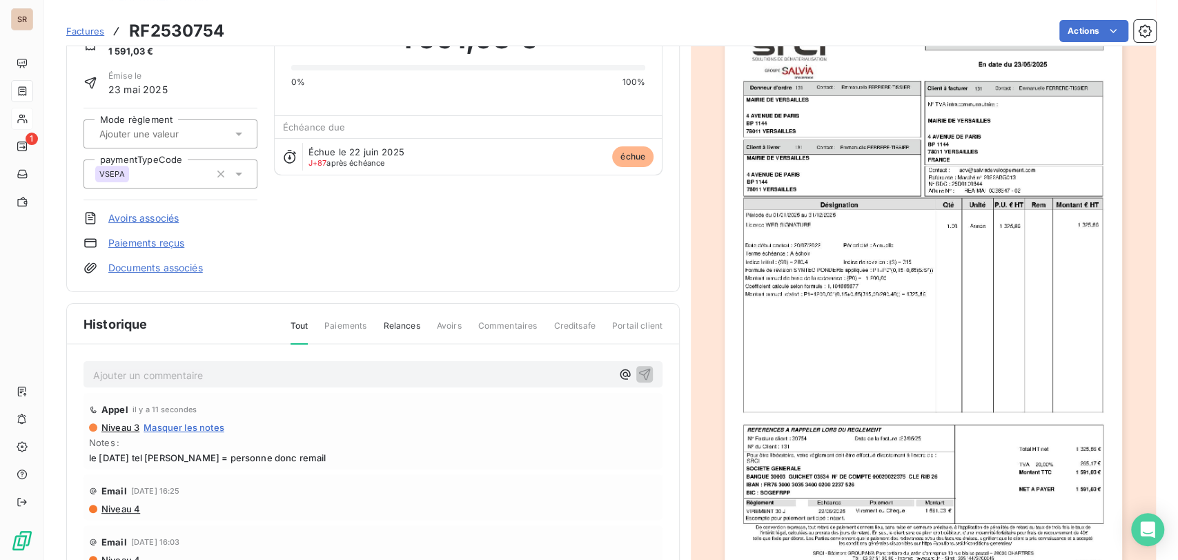
click at [166, 374] on p "Ajouter un commentaire ﻿" at bounding box center [352, 375] width 518 height 17
click at [114, 371] on p "le" at bounding box center [352, 375] width 518 height 16
click at [268, 371] on span "le 147/09/25 chorus = statut rejetée = motif" at bounding box center [194, 374] width 202 height 12
click at [313, 370] on p "le 147/09/25 chorus = statut rejetée / motif" at bounding box center [352, 375] width 518 height 16
click at [308, 374] on p "le 147/09/25 chorus = statut rejetée / motif =" at bounding box center [352, 375] width 518 height 16
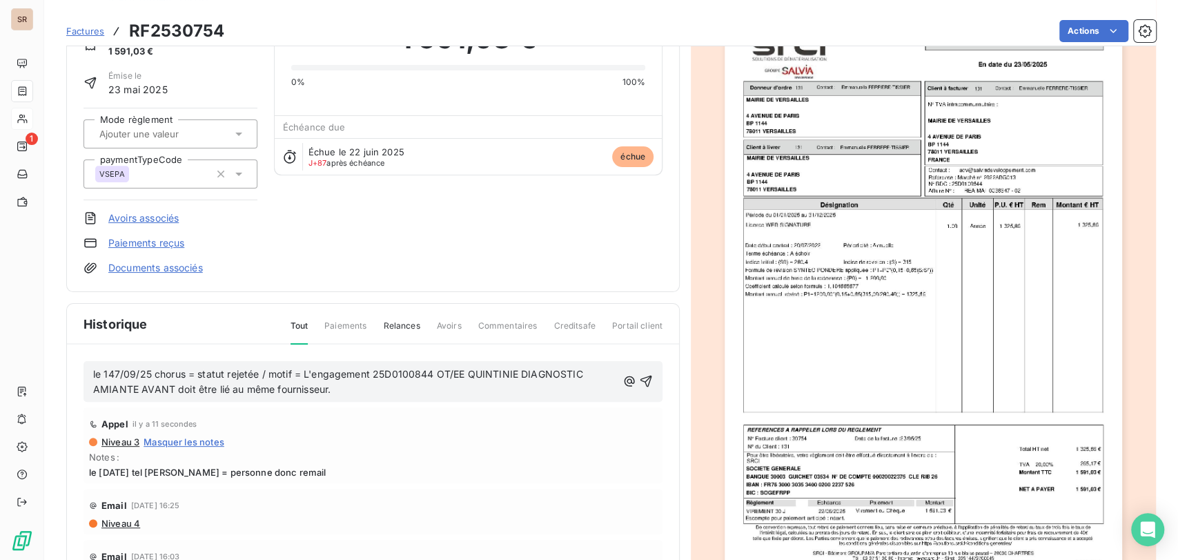
click at [638, 376] on div "le 147/09/25 chorus = statut rejetée / motif = L'engagement 25D0100844 OT/EE QU…" at bounding box center [373, 381] width 579 height 41
click at [639, 378] on icon "button" at bounding box center [646, 381] width 14 height 14
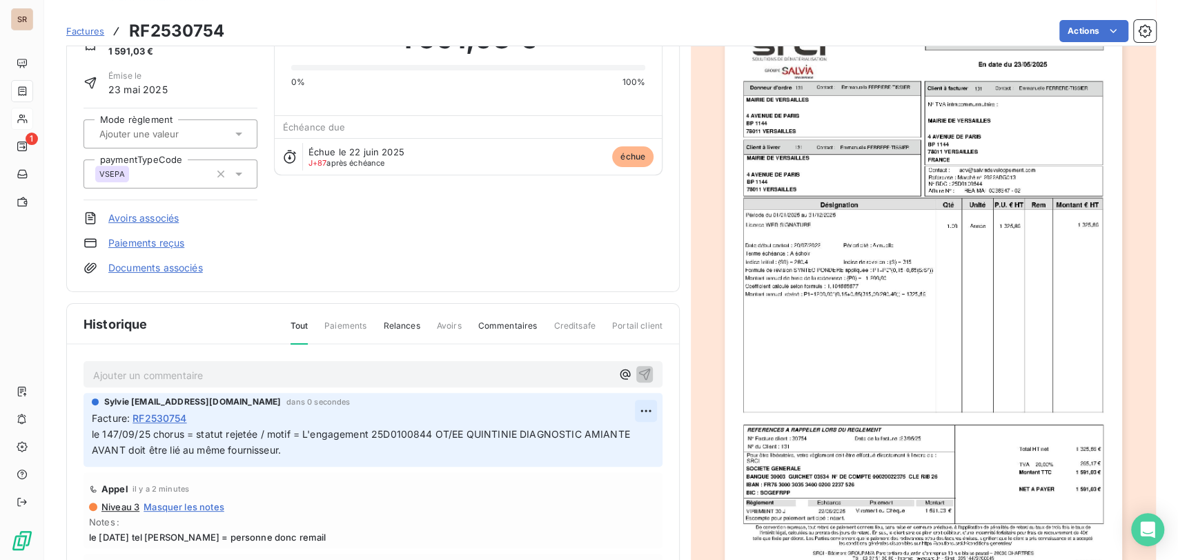
click at [623, 407] on html "SR 1 Factures RF2530754 Actions MAIRIE DE VERSAILLES C_131_SRCI Montant initial…" at bounding box center [589, 280] width 1178 height 560
click at [568, 438] on div "Editer" at bounding box center [594, 440] width 77 height 22
click at [120, 431] on span "le 147/09/25 chorus = statut rejetée / motif = L'engagement 25D0100844 OT/EE QU…" at bounding box center [362, 442] width 541 height 28
click at [92, 432] on span "le [DATE] chorus = statut rejetée / motif = L'engagement 25D0100844 OT/EE QUINT…" at bounding box center [354, 442] width 525 height 28
click at [100, 433] on p "le [DATE] chorus = statut rejetée / motif = L'engagement 25D0100844 OT/EE QUINT…" at bounding box center [365, 443] width 546 height 32
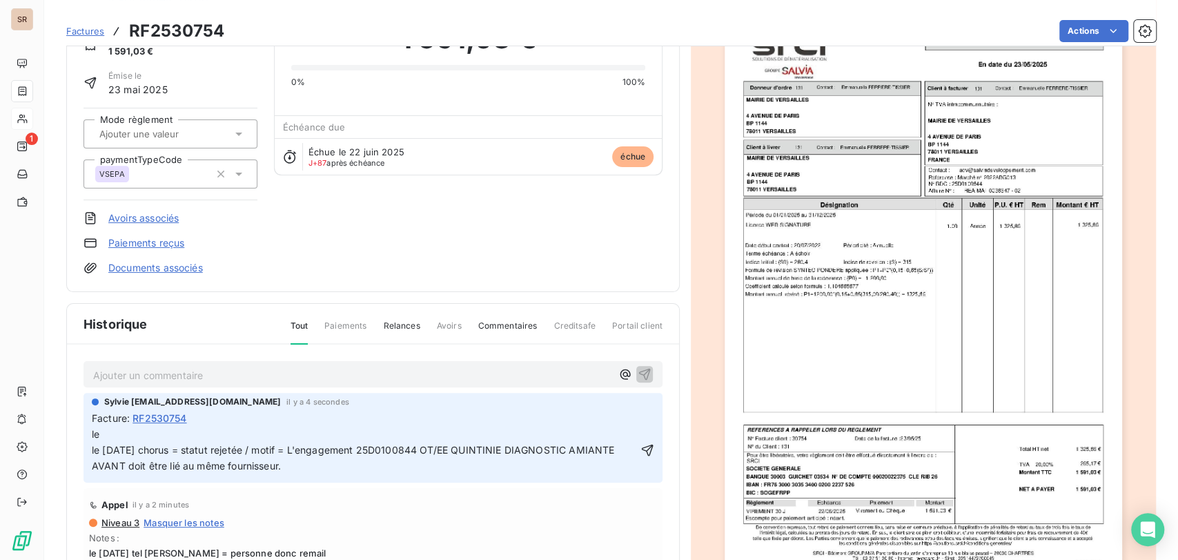
click at [110, 446] on span "le le [DATE] chorus = statut rejetée / motif = L'engagement 25D0100844 OT/EE QU…" at bounding box center [354, 449] width 525 height 43
click at [112, 440] on p "le le [DATE] chorus = statut rejetée / motif = L'engagement 25D0100844 OT/EE QU…" at bounding box center [365, 451] width 546 height 48
click at [641, 449] on icon "button" at bounding box center [648, 450] width 14 height 14
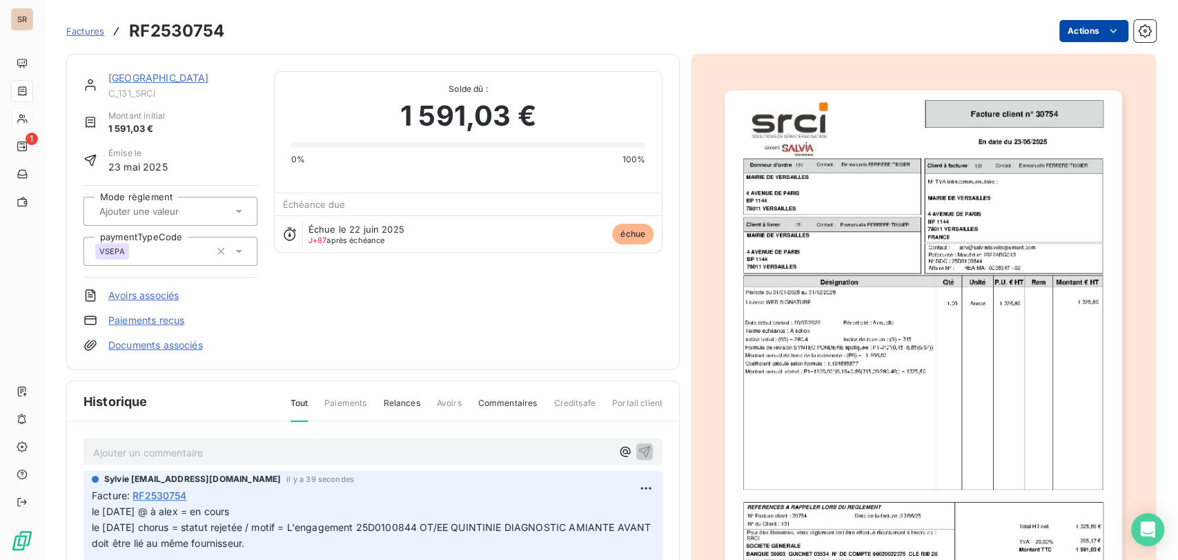
click at [1070, 24] on html "SR 1 Factures RF2530754 Actions MAIRIE DE VERSAILLES C_131_SRCI Montant initial…" at bounding box center [589, 280] width 1178 height 560
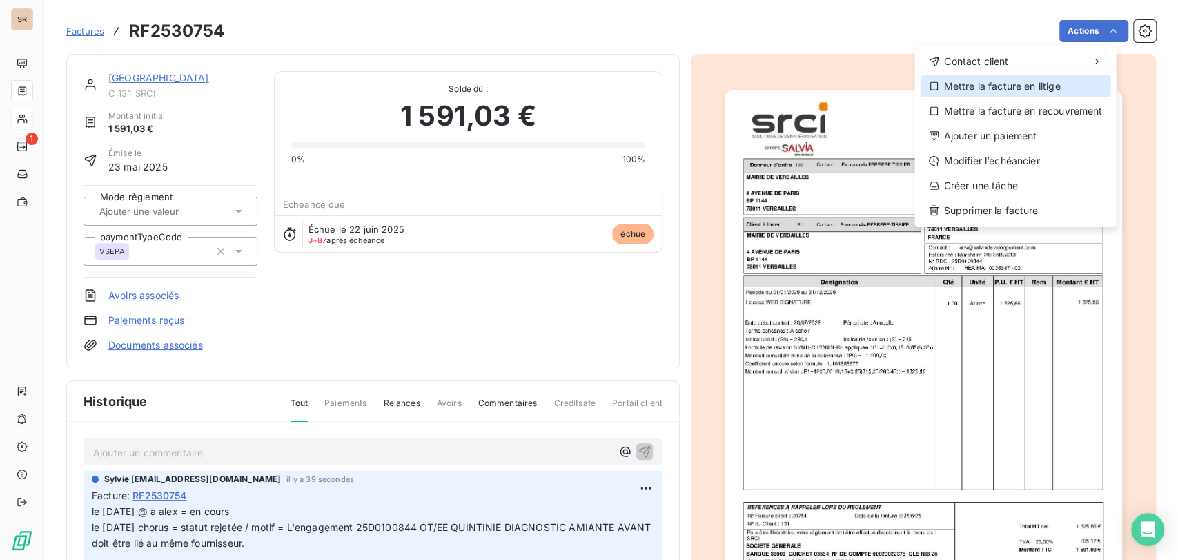
click at [1000, 86] on div "Mettre la facture en litige" at bounding box center [1015, 86] width 190 height 22
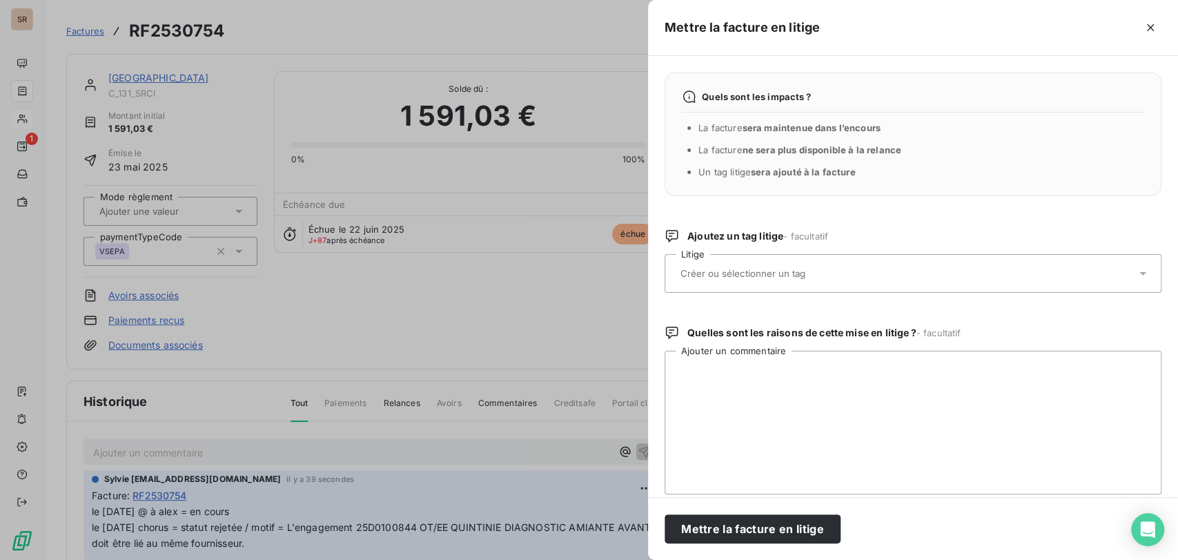
click at [1140, 271] on div at bounding box center [913, 273] width 497 height 39
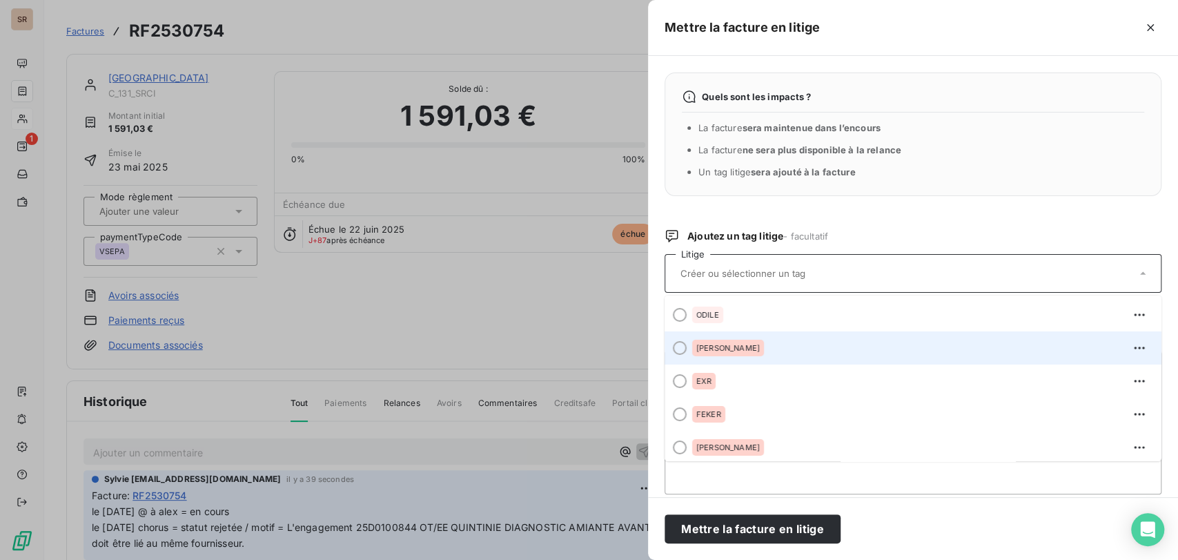
click at [676, 346] on div at bounding box center [680, 348] width 14 height 14
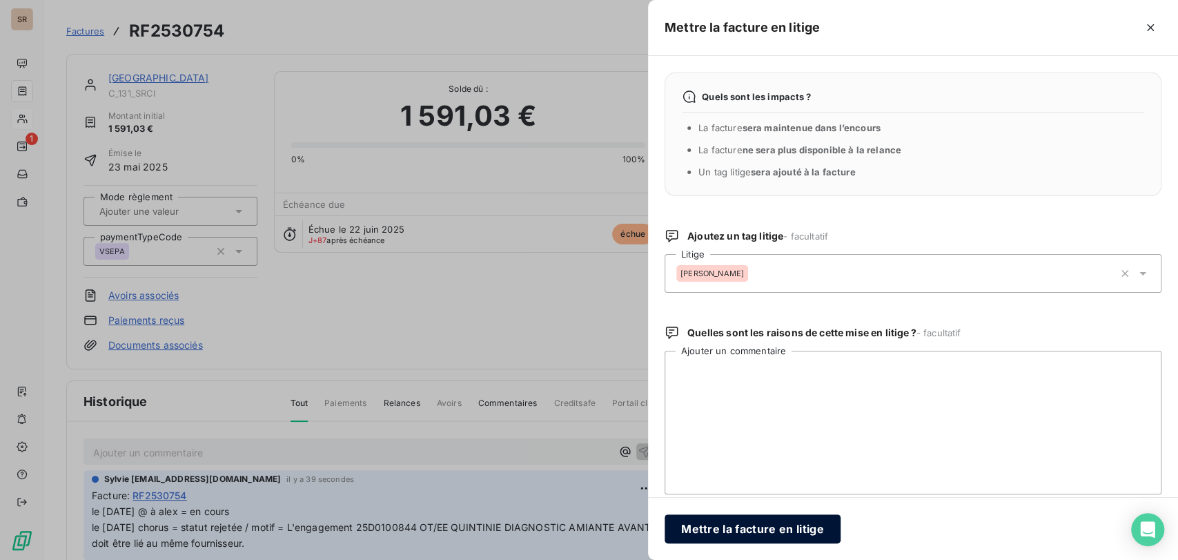
click at [740, 531] on button "Mettre la facture en litige" at bounding box center [753, 528] width 176 height 29
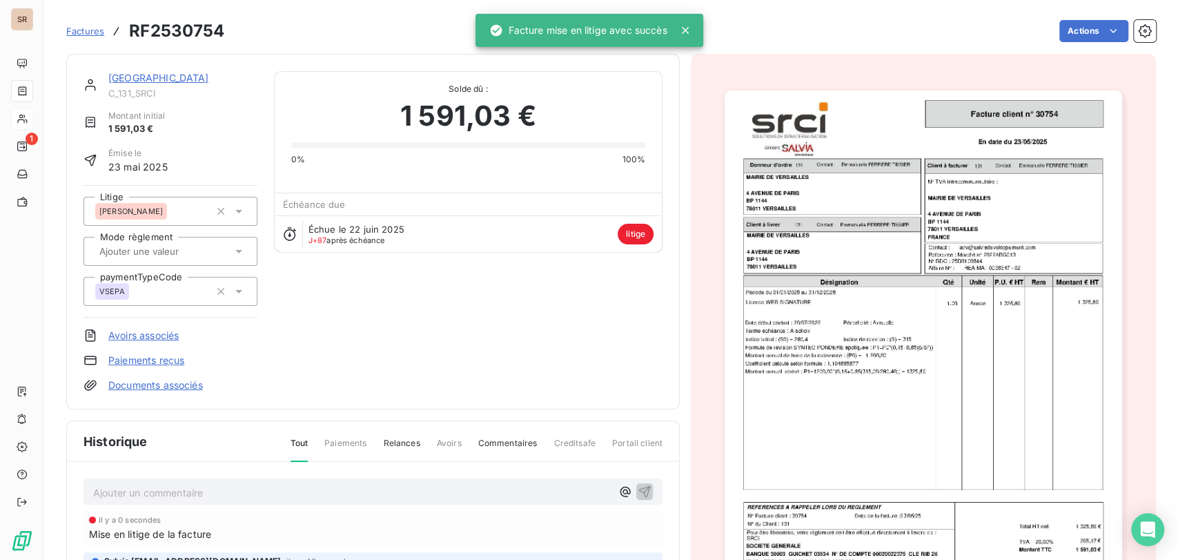
click at [134, 88] on span "C_131_SRCI" at bounding box center [182, 93] width 149 height 11
click at [149, 76] on link "[GEOGRAPHIC_DATA]" at bounding box center [158, 78] width 101 height 12
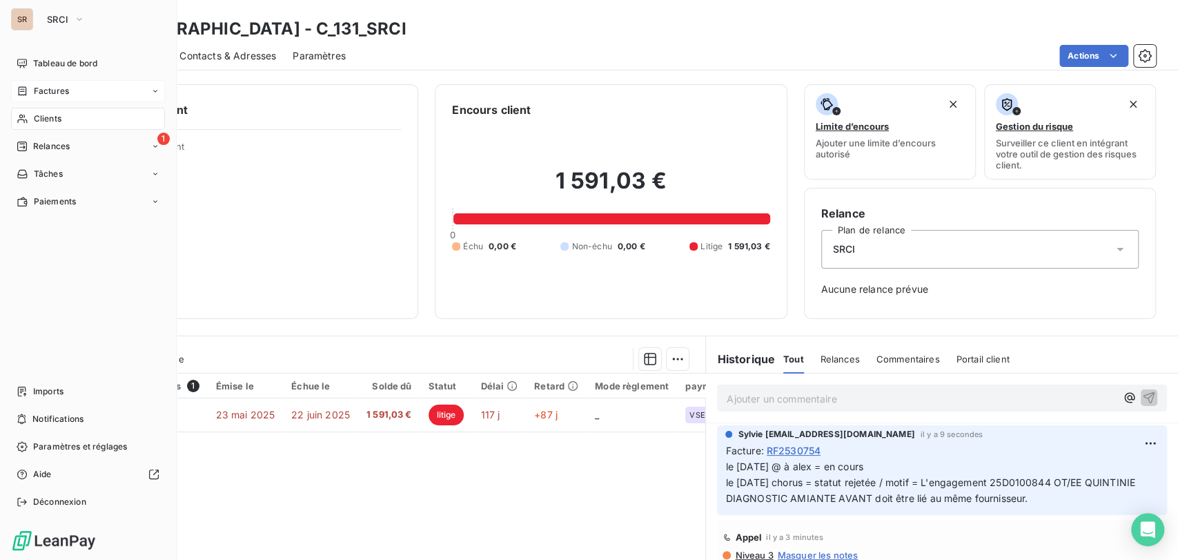
click at [40, 93] on span "Factures" at bounding box center [51, 91] width 35 height 12
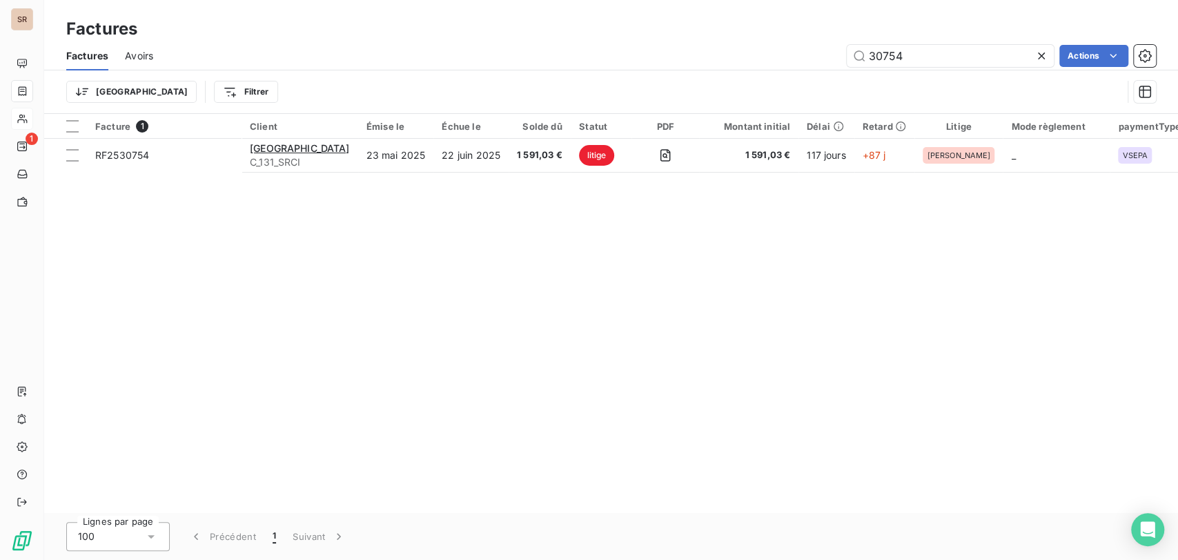
drag, startPoint x: 908, startPoint y: 60, endPoint x: 734, endPoint y: 52, distance: 174.1
click at [738, 63] on div "30754 Actions" at bounding box center [663, 56] width 986 height 22
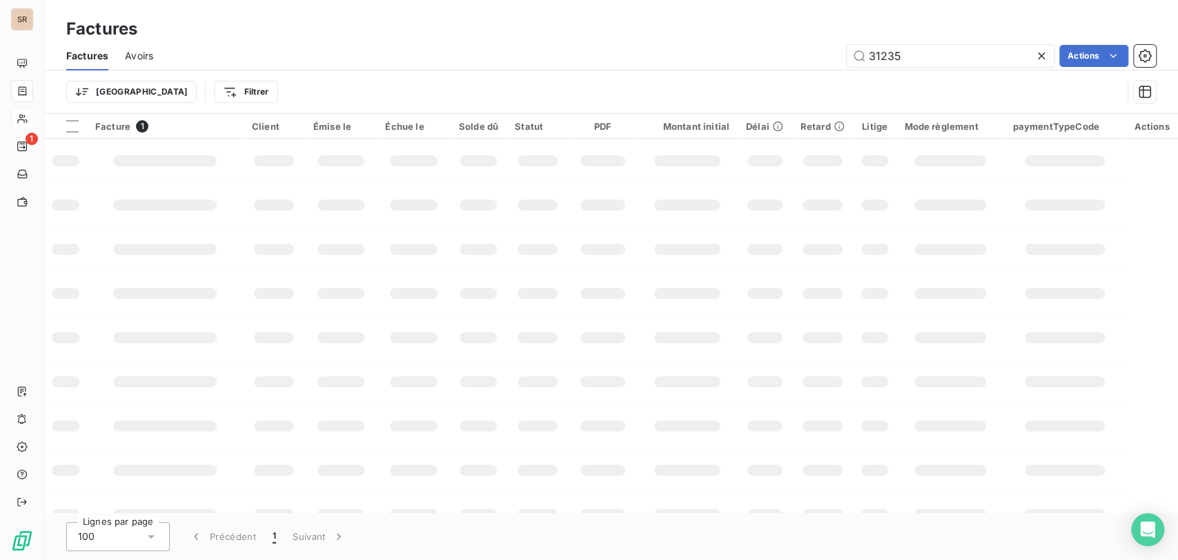
type input "31235"
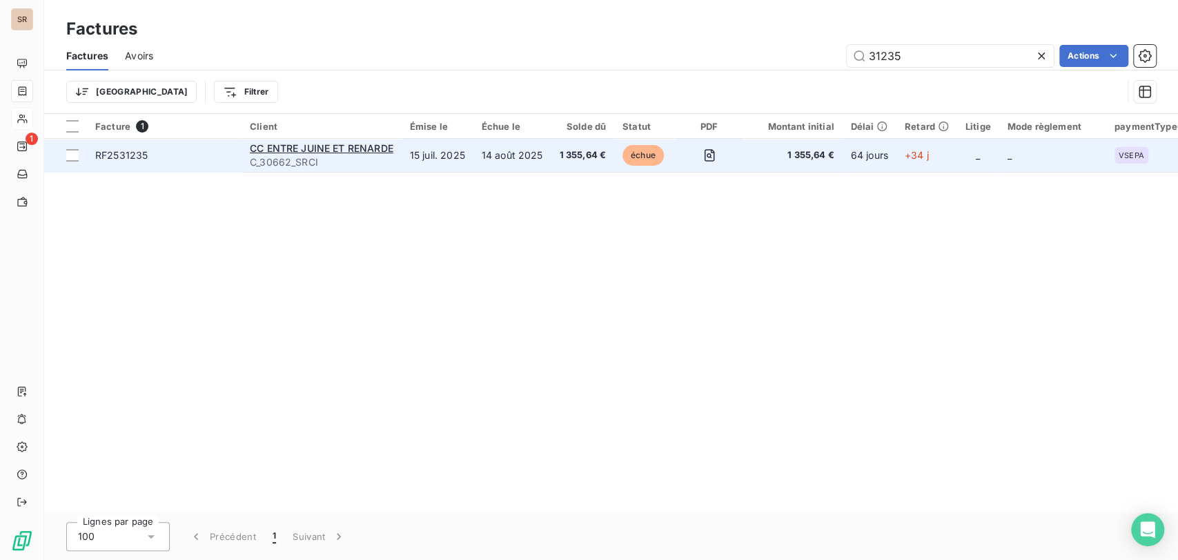
click at [128, 158] on span "RF2531235" at bounding box center [121, 155] width 52 height 12
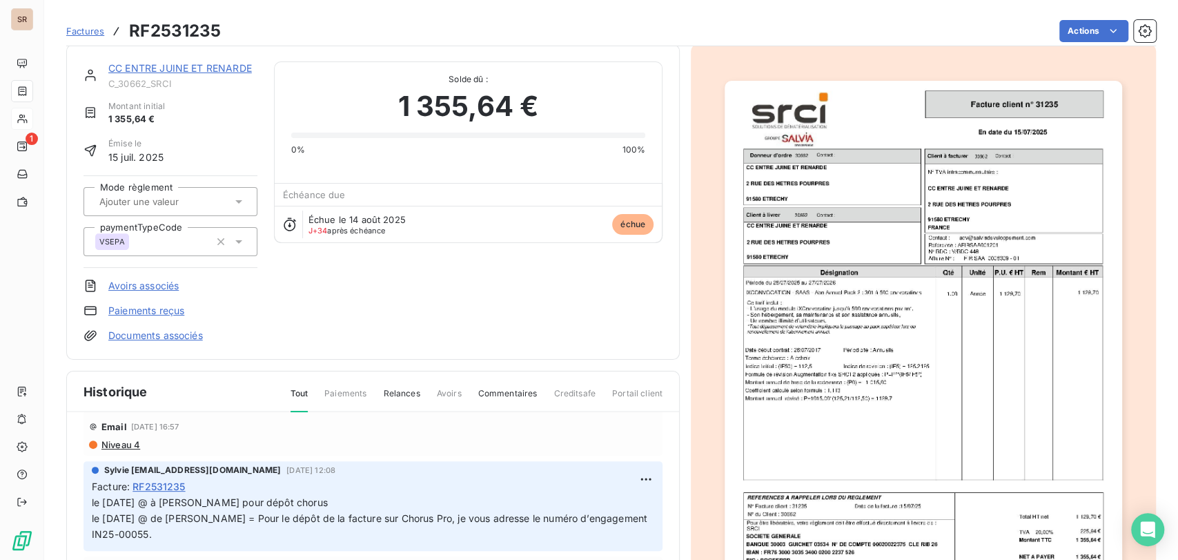
scroll to position [77, 0]
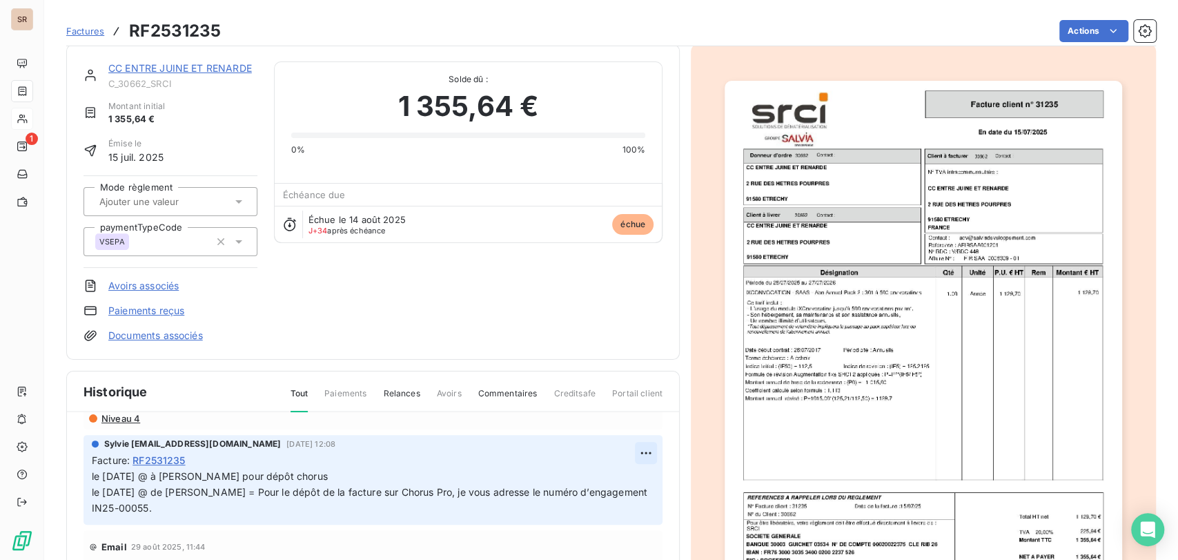
click at [624, 453] on html "SR 1 Factures RF2531235 Actions CC ENTRE JUINE ET RENARDE C_30662_SRCI Montant …" at bounding box center [589, 280] width 1178 height 560
drag, startPoint x: 576, startPoint y: 482, endPoint x: 476, endPoint y: 477, distance: 99.5
click at [575, 482] on div "Editer" at bounding box center [594, 482] width 77 height 22
click at [93, 475] on span "le [DATE] @ à [PERSON_NAME] pour dépôt chorus le [DATE] @ de [PERSON_NAME] = Po…" at bounding box center [336, 491] width 489 height 43
click at [96, 475] on p "le [DATE] @ à [PERSON_NAME] pour dépôt chorus le [DATE] @ de [PERSON_NAME] = Po…" at bounding box center [364, 493] width 545 height 48
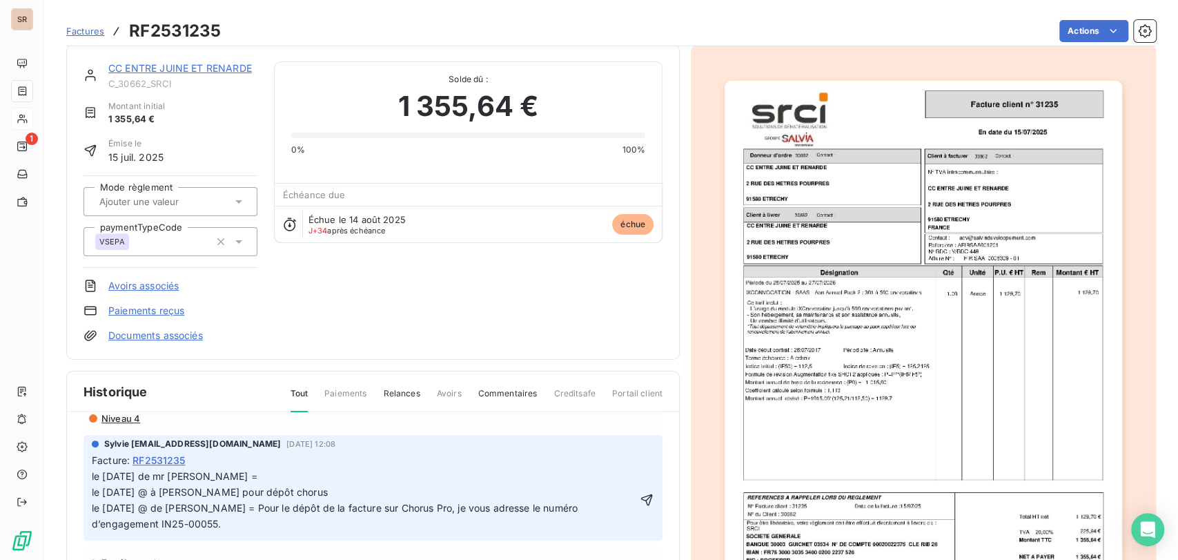
click at [287, 482] on p "le [DATE] de mr [PERSON_NAME] = le [DATE] @ à [PERSON_NAME] pour dépôt chorus l…" at bounding box center [364, 500] width 545 height 63
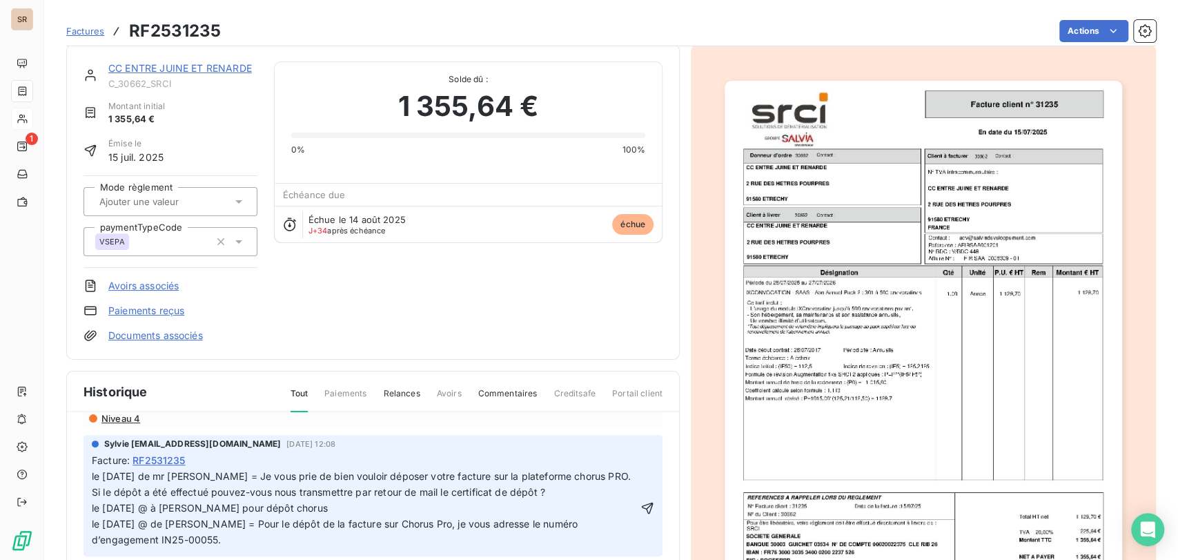
click at [641, 506] on icon "button" at bounding box center [648, 508] width 14 height 14
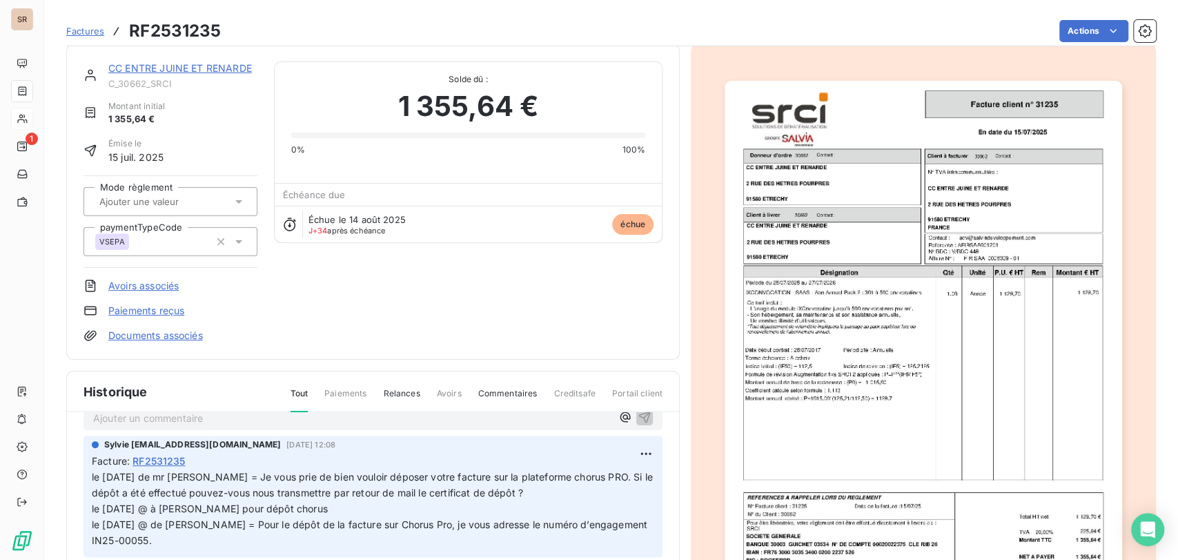
click at [155, 333] on link "Documents associés" at bounding box center [155, 336] width 95 height 14
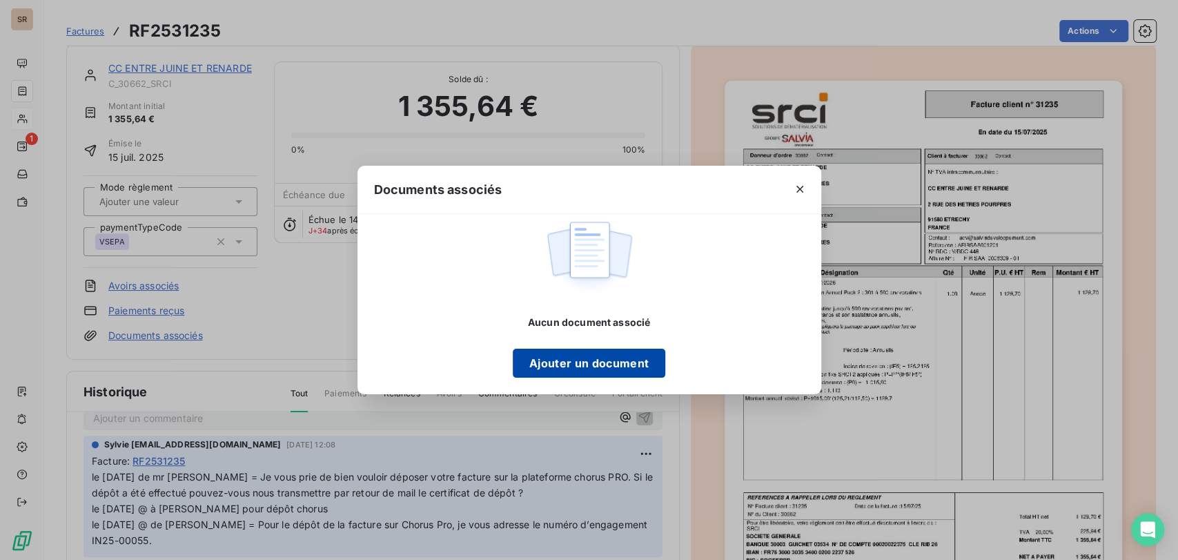
click at [559, 368] on button "Ajouter un document" at bounding box center [589, 363] width 153 height 29
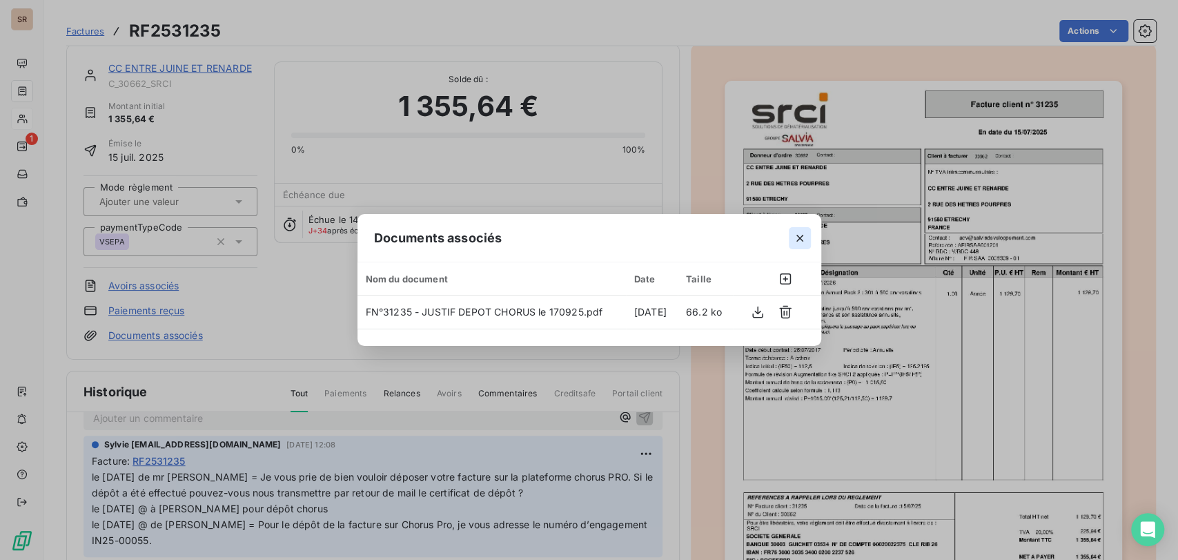
click at [805, 236] on icon "button" at bounding box center [800, 238] width 14 height 14
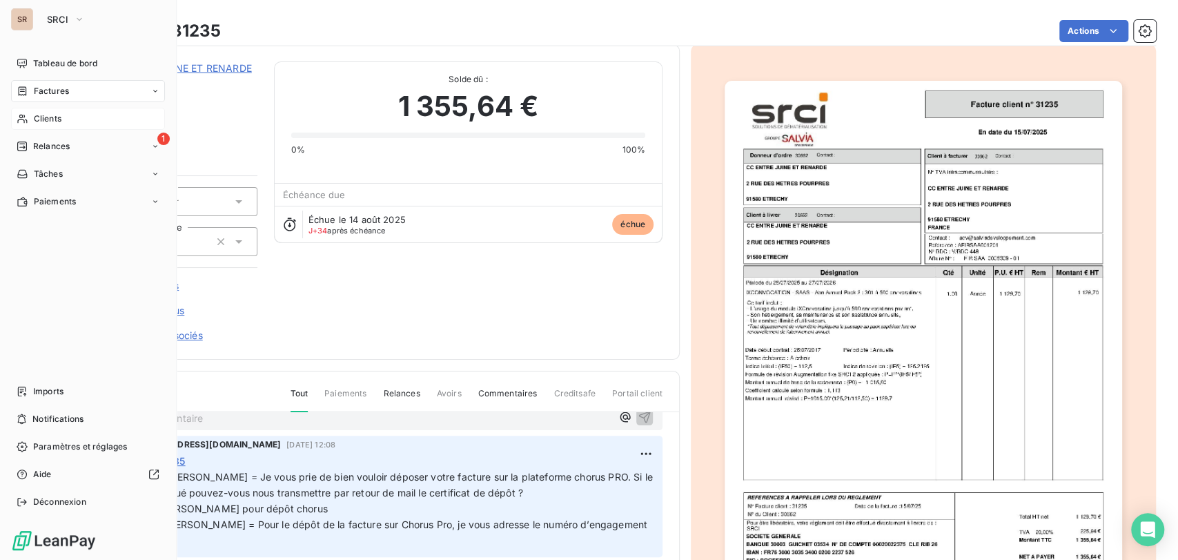
click at [34, 123] on span "Clients" at bounding box center [48, 119] width 28 height 12
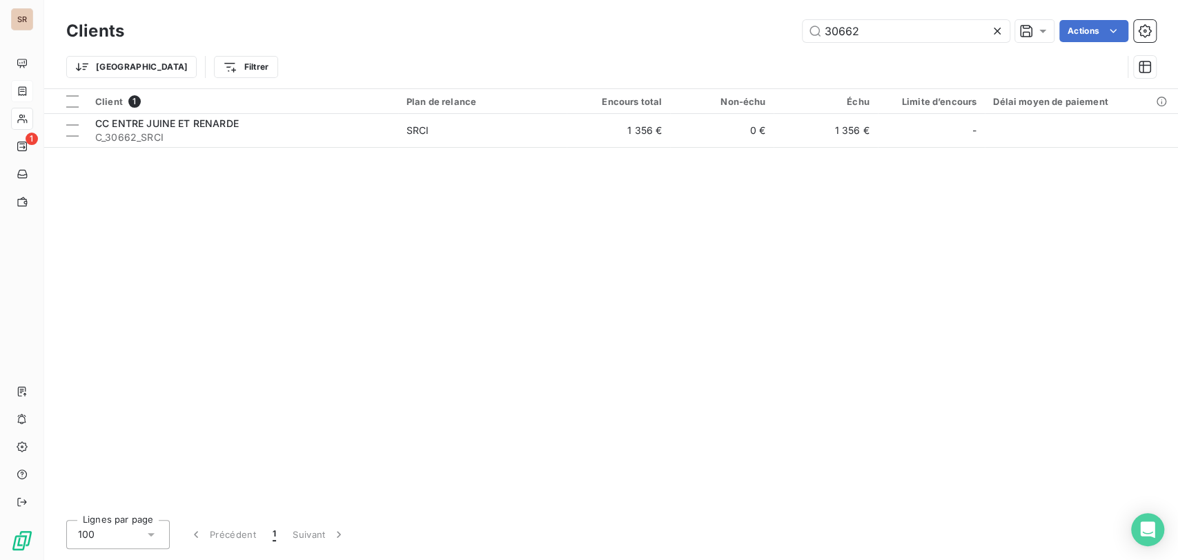
drag, startPoint x: 738, startPoint y: 43, endPoint x: 720, endPoint y: 39, distance: 18.4
click at [721, 41] on div "30662 Actions" at bounding box center [648, 31] width 1015 height 22
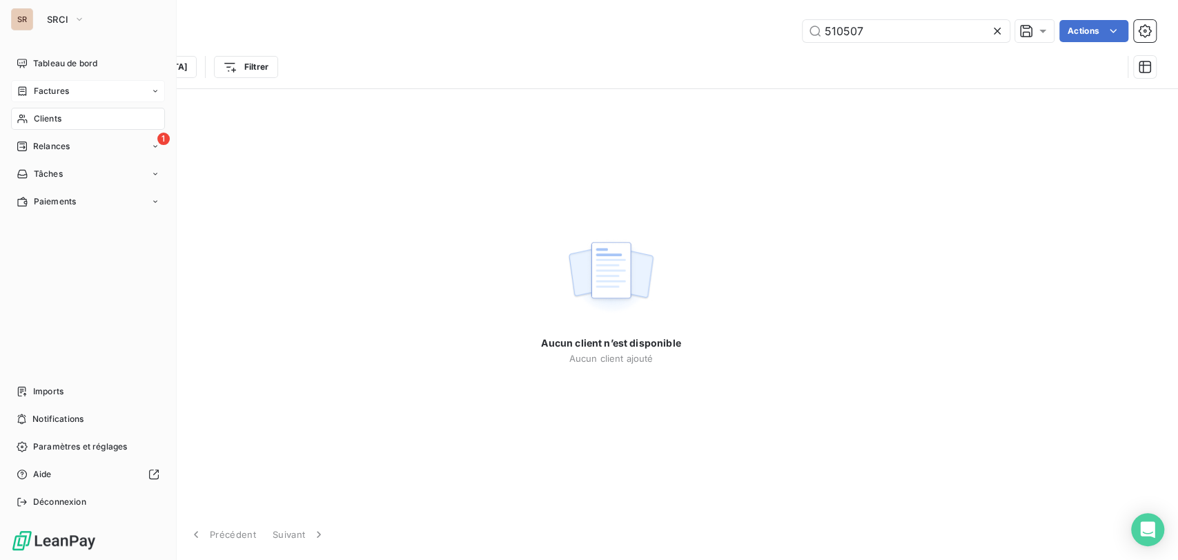
click at [66, 121] on div "Clients" at bounding box center [88, 119] width 154 height 22
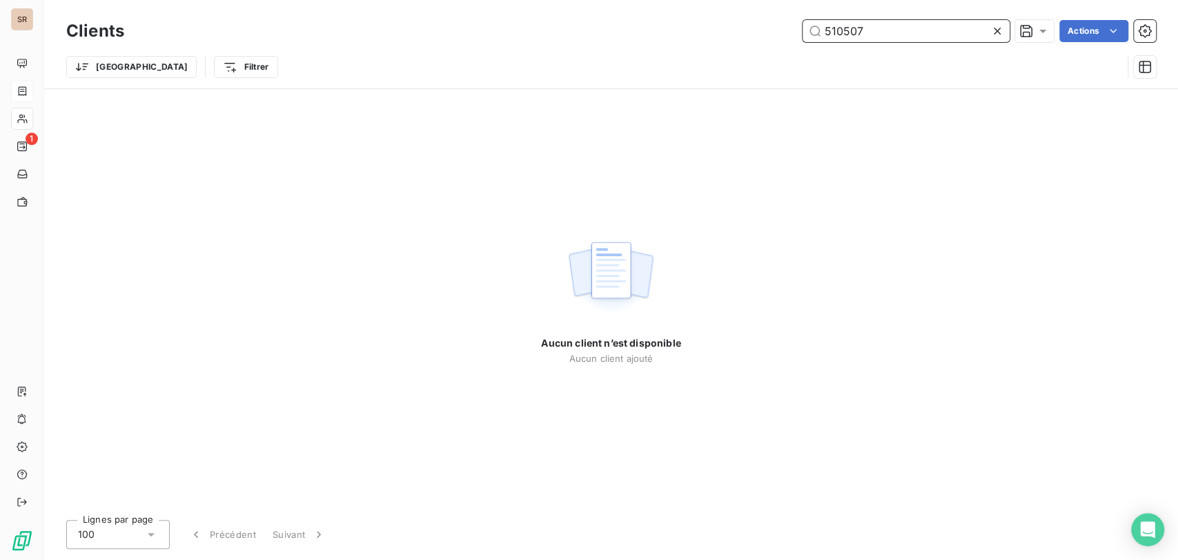
click at [842, 32] on input "510507" at bounding box center [906, 31] width 207 height 22
type input "51507"
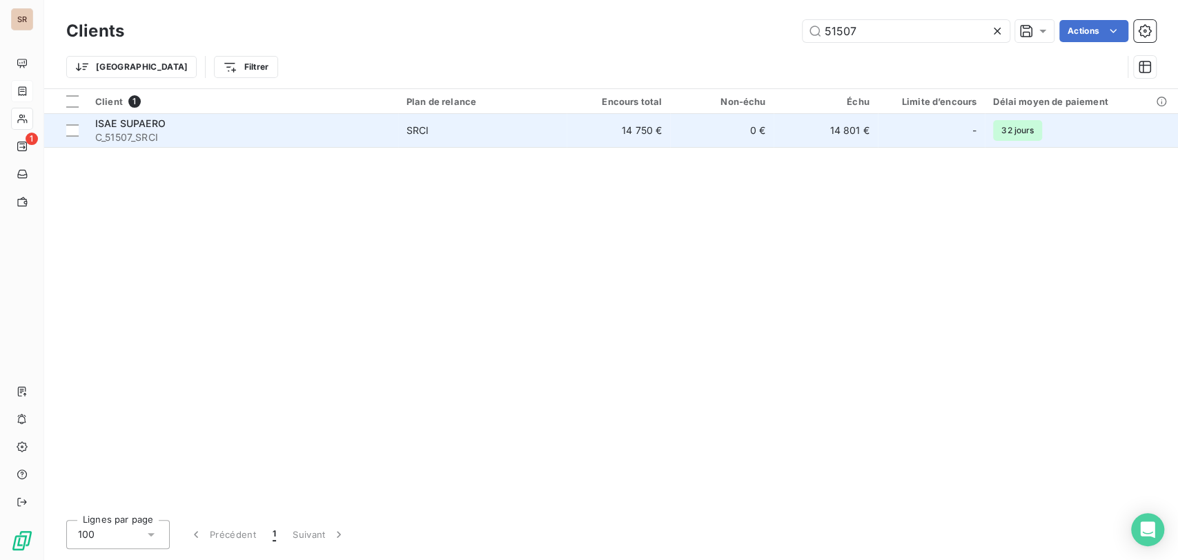
click at [119, 122] on span "ISAE SUPAERO" at bounding box center [130, 123] width 70 height 12
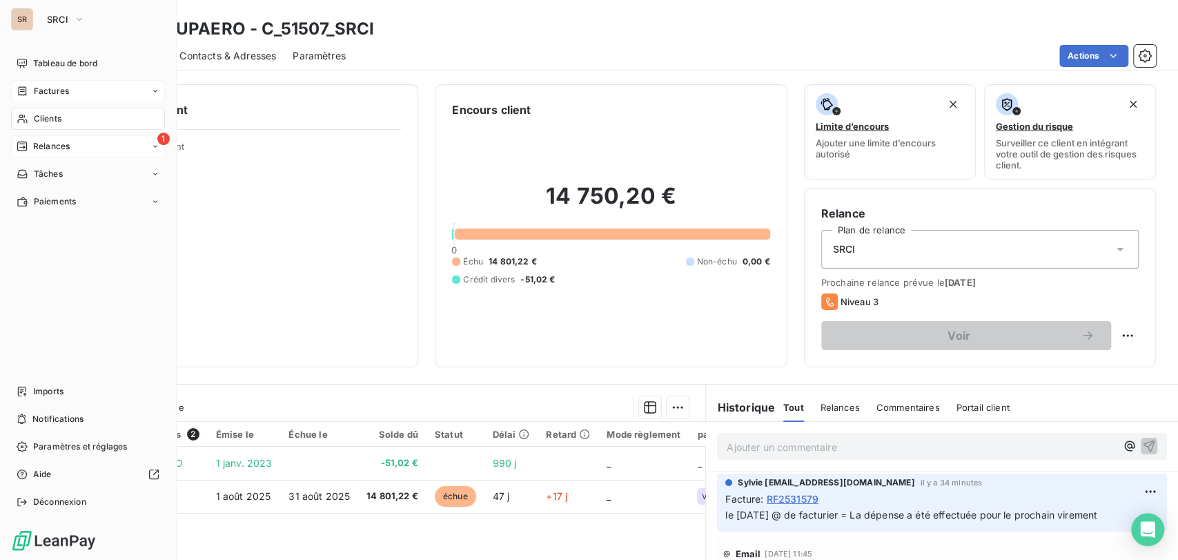
click at [54, 145] on span "Relances" at bounding box center [51, 146] width 37 height 12
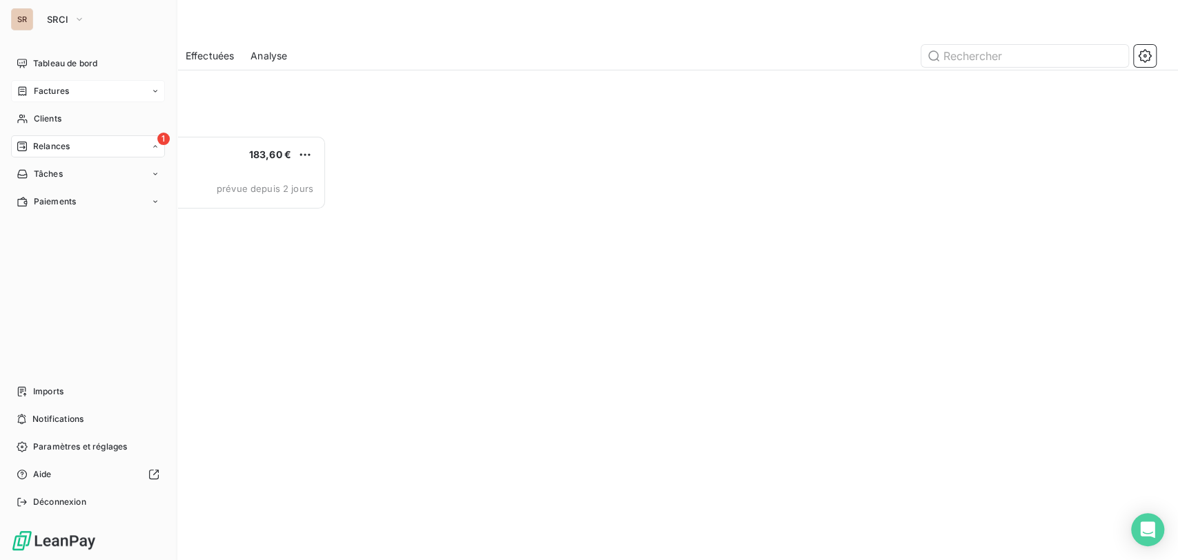
scroll to position [412, 248]
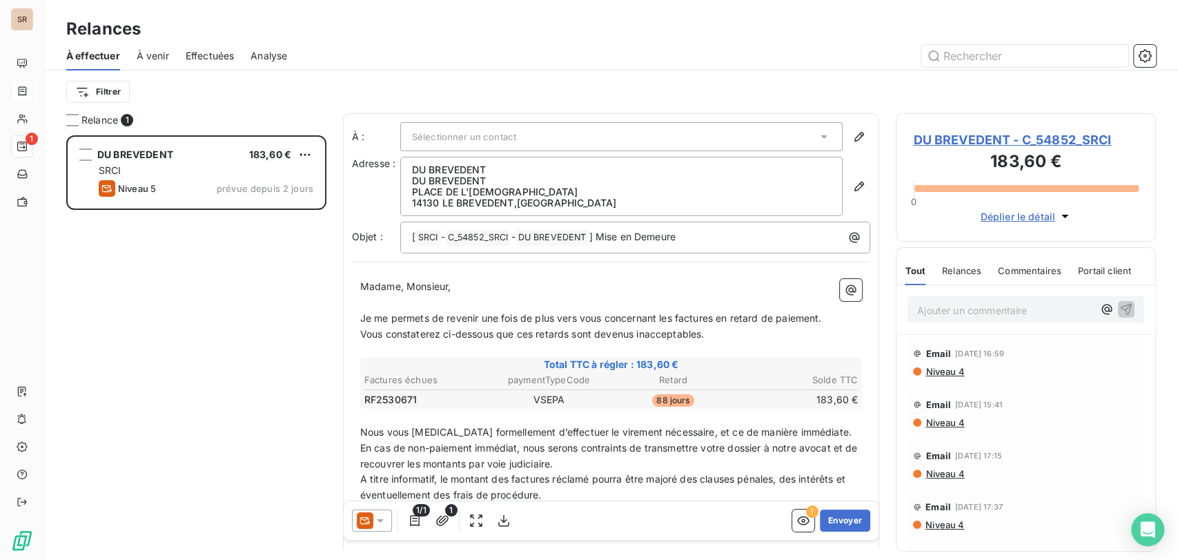
click at [964, 141] on span "DU BREVEDENT - C_54852_SRCI" at bounding box center [1026, 139] width 226 height 19
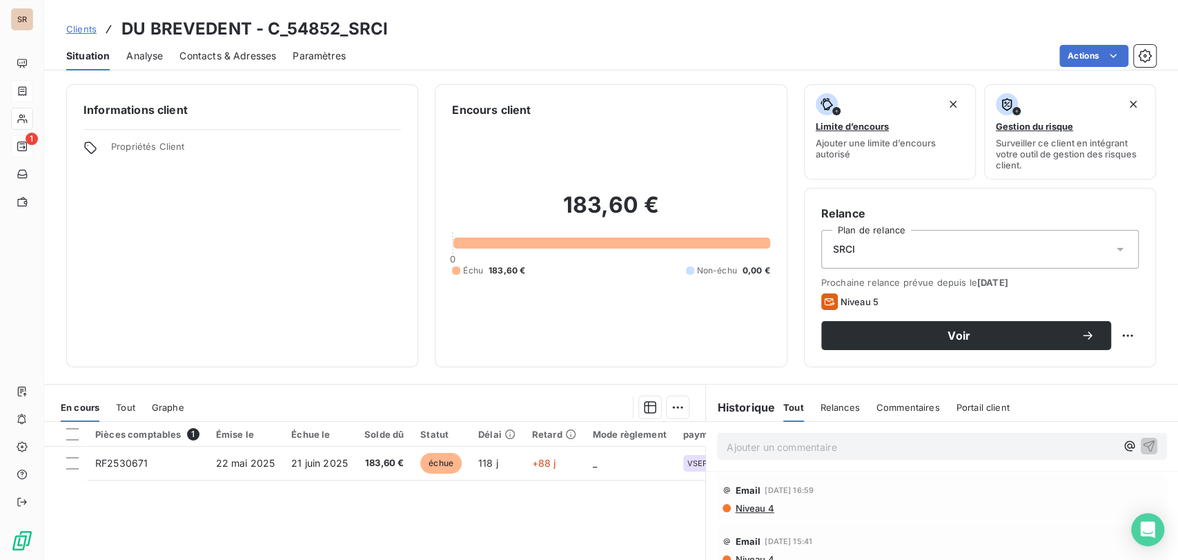
click at [224, 52] on span "Contacts & Adresses" at bounding box center [227, 56] width 97 height 14
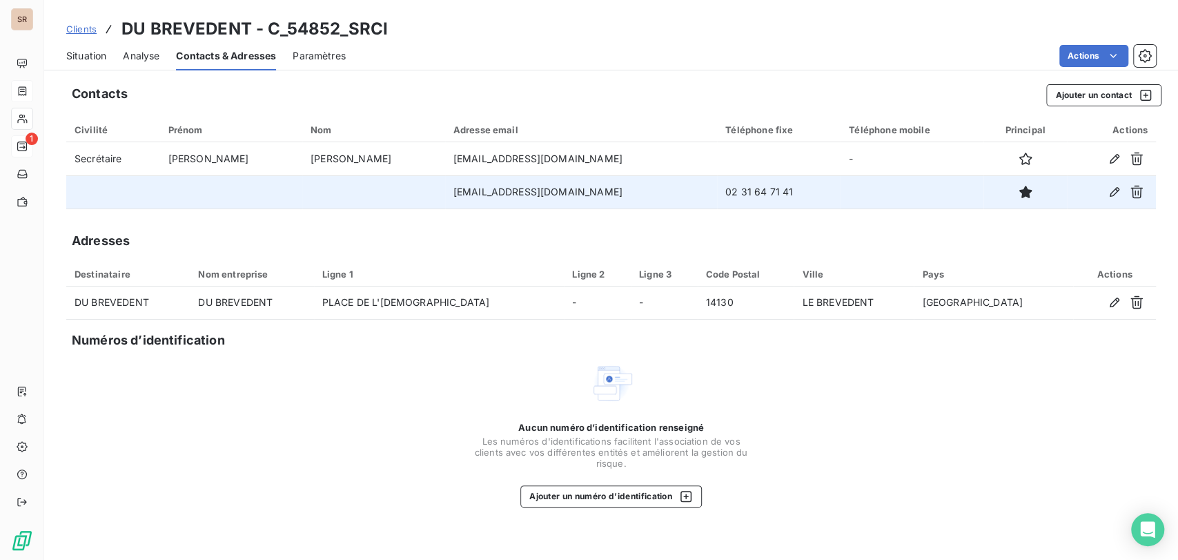
drag, startPoint x: 728, startPoint y: 191, endPoint x: 585, endPoint y: 200, distance: 143.2
click at [585, 200] on tr "[EMAIL_ADDRESS][DOMAIN_NAME] 02 31 64 71 41" at bounding box center [611, 191] width 1090 height 33
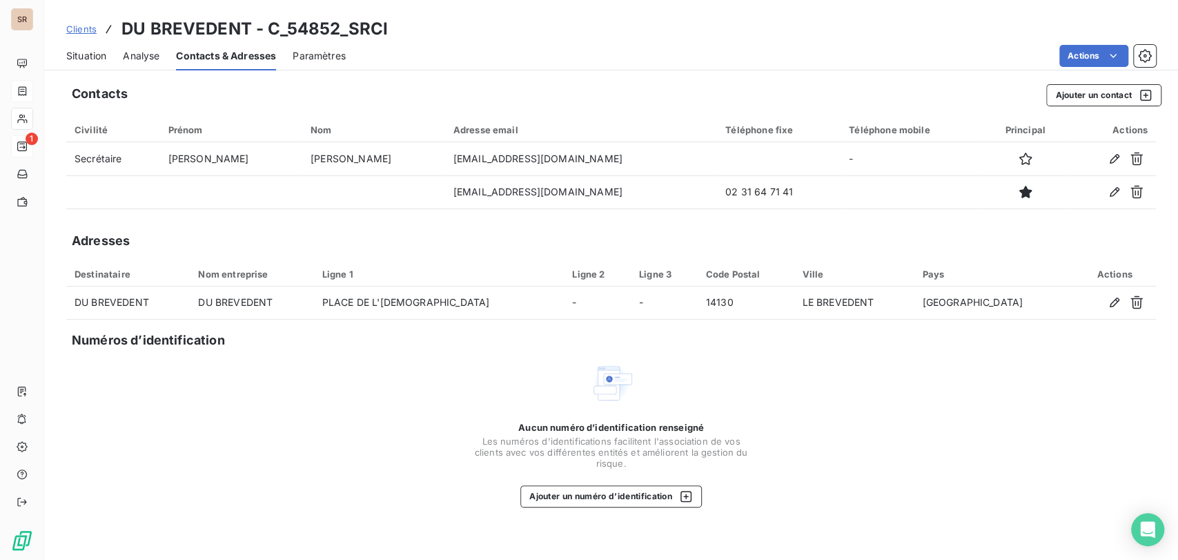
copy tr "02 31 64 71 41"
click at [76, 59] on span "Situation" at bounding box center [86, 56] width 40 height 14
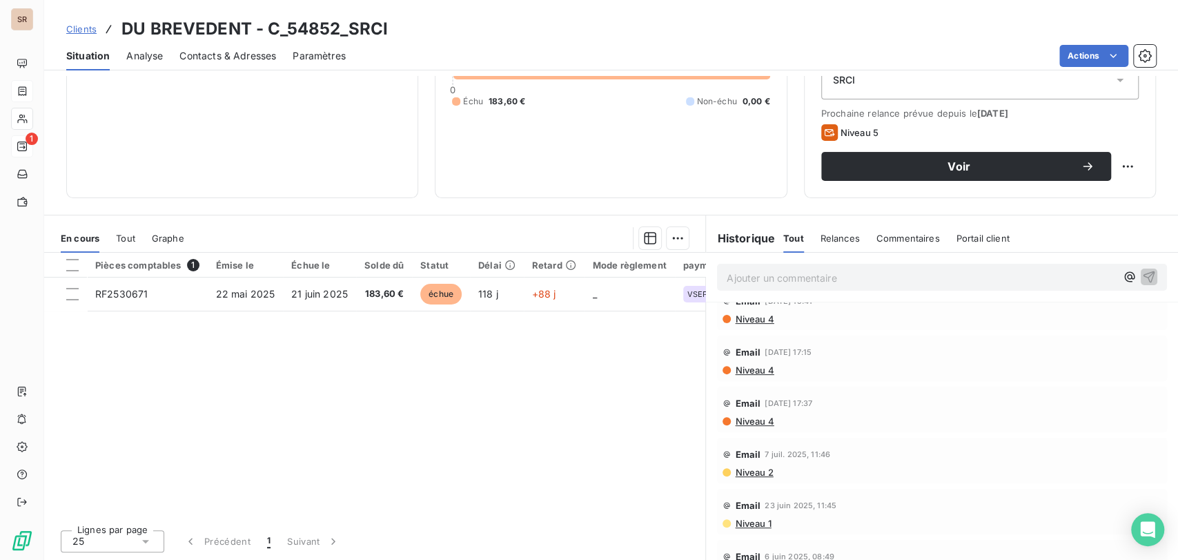
scroll to position [153, 0]
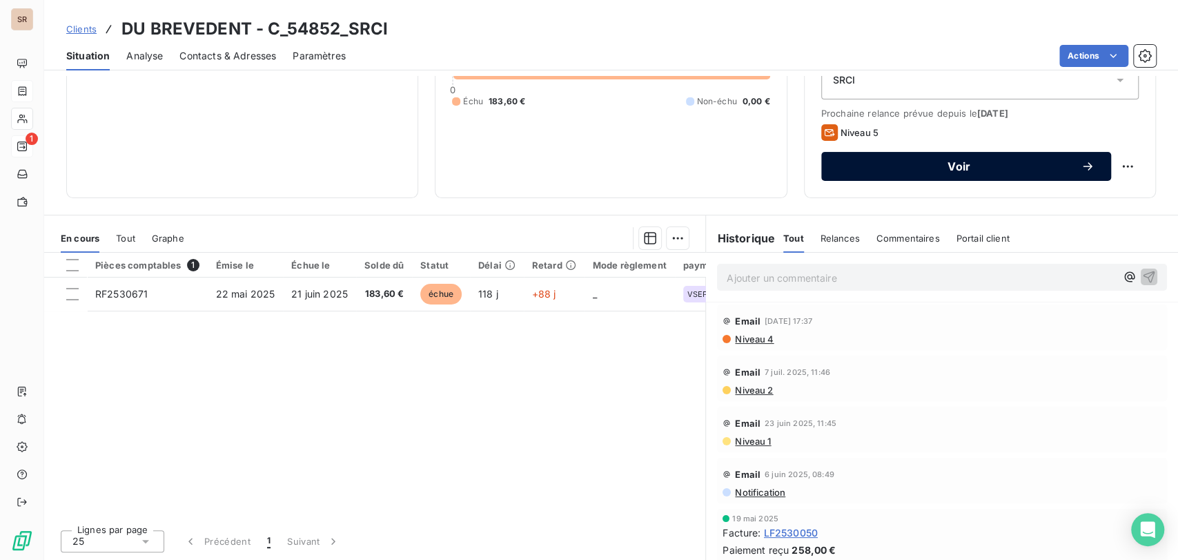
click at [1037, 162] on span "Voir" at bounding box center [959, 166] width 243 height 11
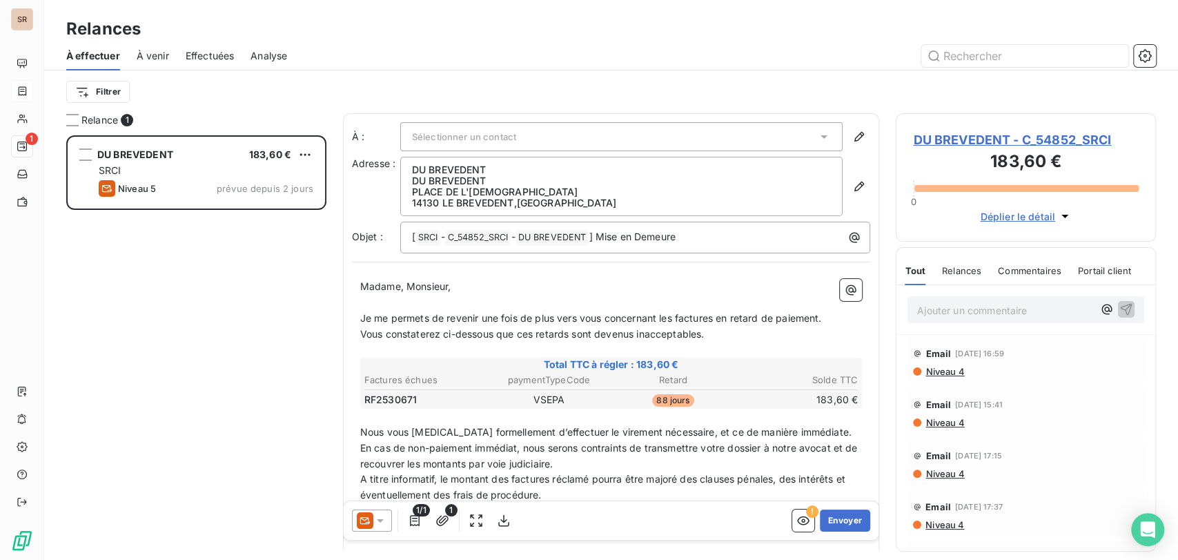
scroll to position [412, 248]
click at [381, 515] on icon at bounding box center [380, 521] width 14 height 14
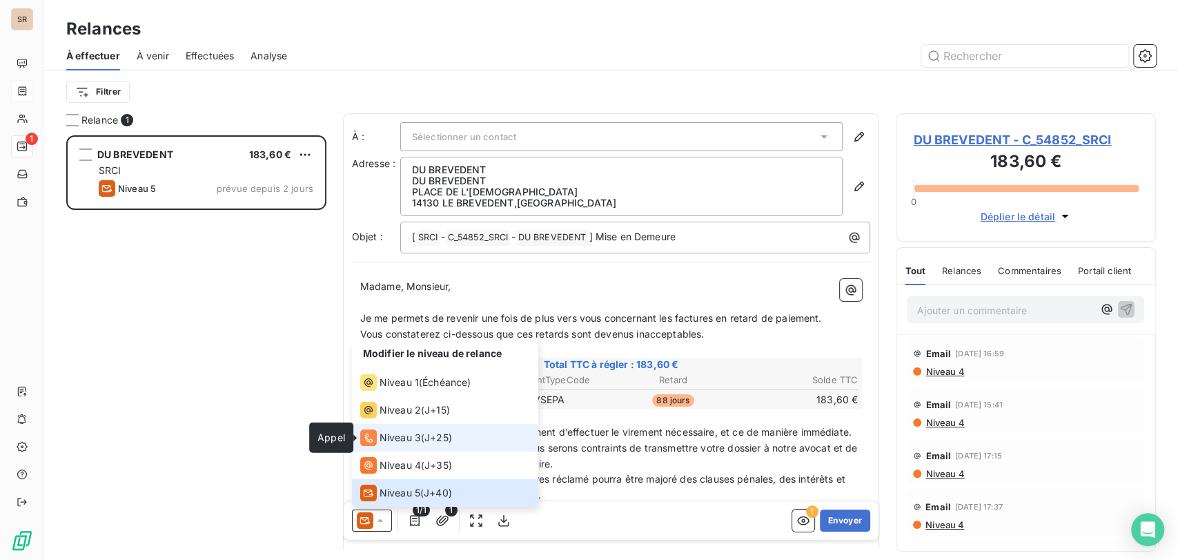
click at [370, 433] on icon at bounding box center [368, 437] width 17 height 17
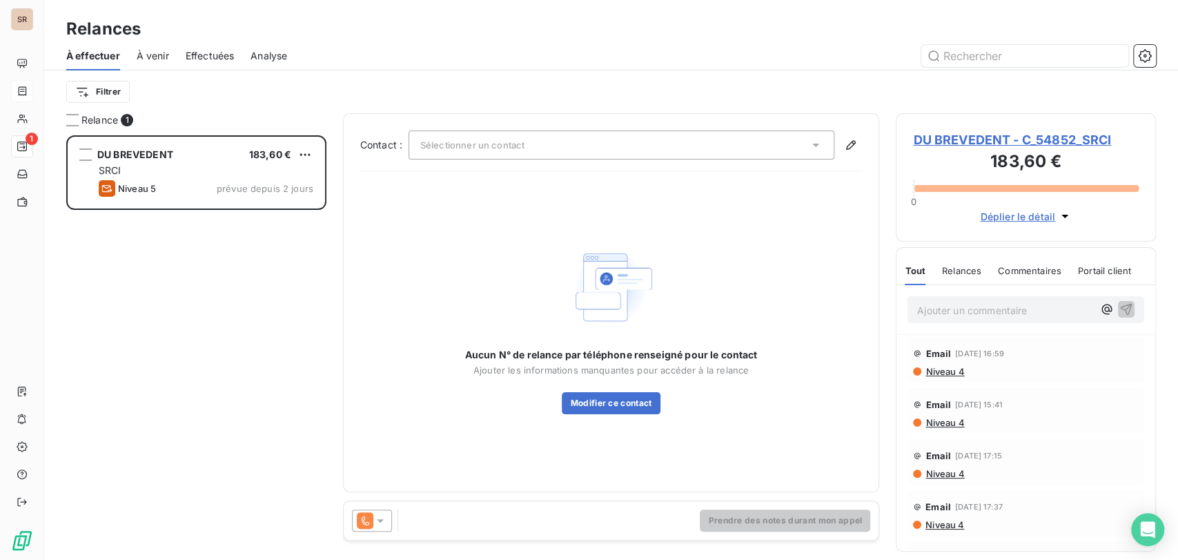
click at [818, 139] on icon at bounding box center [816, 145] width 14 height 14
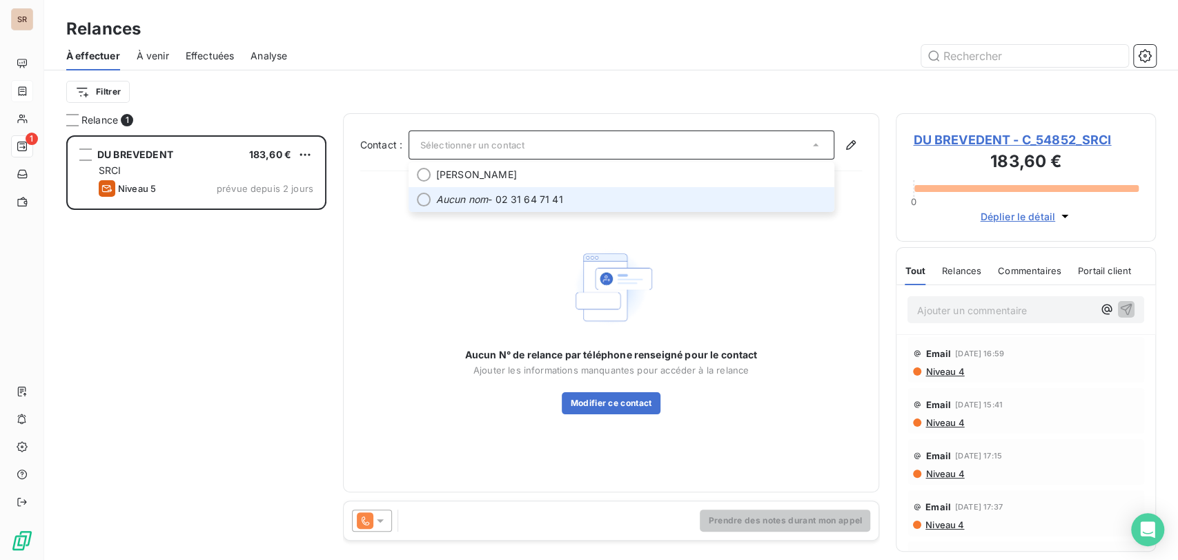
click at [422, 199] on div at bounding box center [424, 200] width 14 height 14
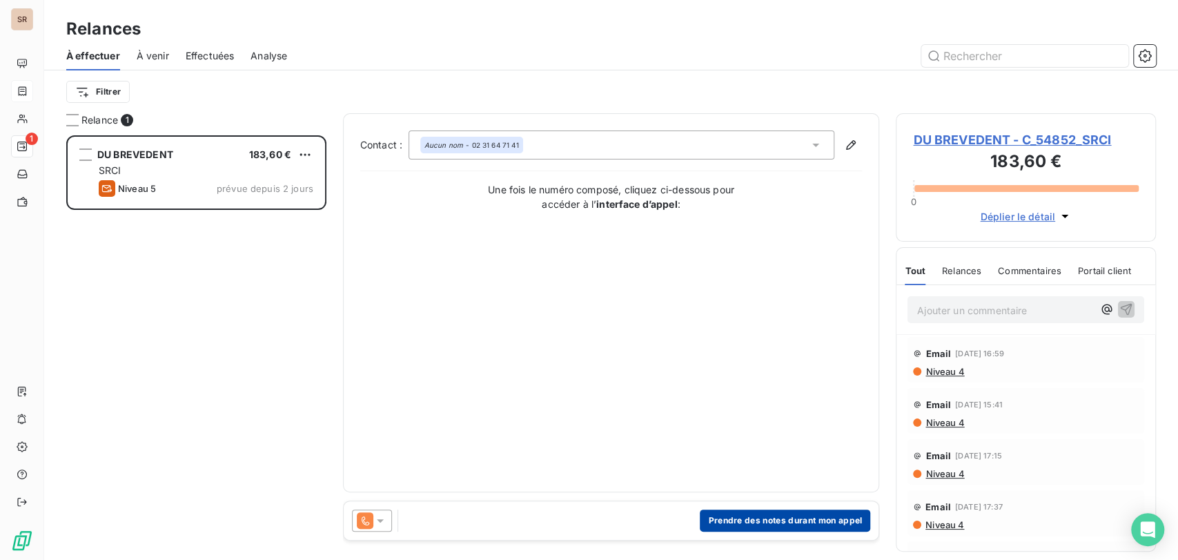
click at [723, 525] on button "Prendre des notes durant mon appel" at bounding box center [785, 520] width 170 height 22
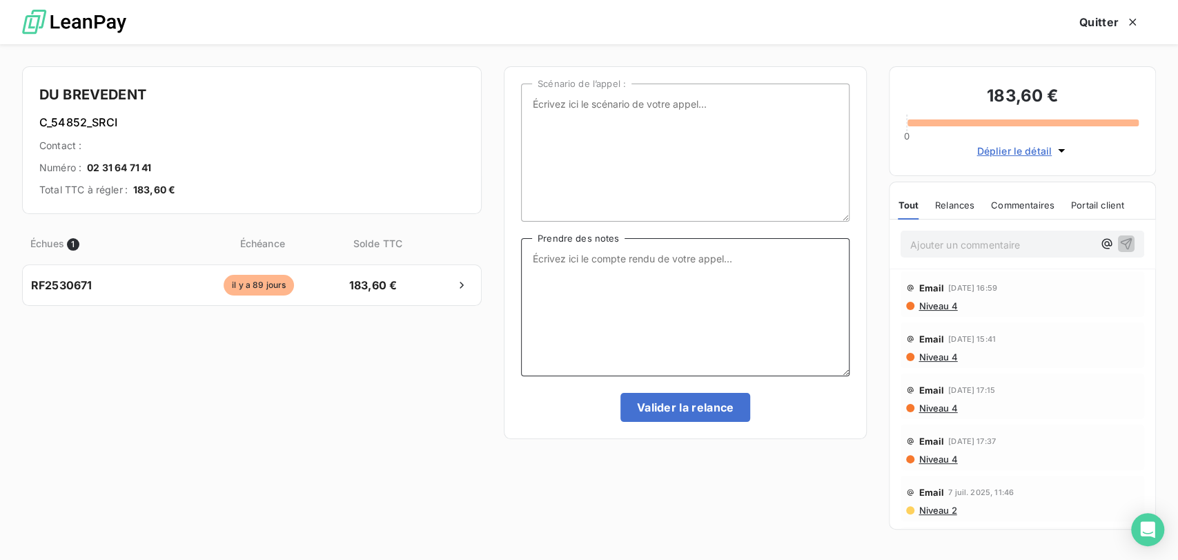
click at [567, 261] on textarea "Prendre des notes" at bounding box center [685, 307] width 329 height 138
type textarea "le [DATE] tel = personne donc laissé message"
click at [678, 414] on button "Valider la relance" at bounding box center [686, 407] width 130 height 29
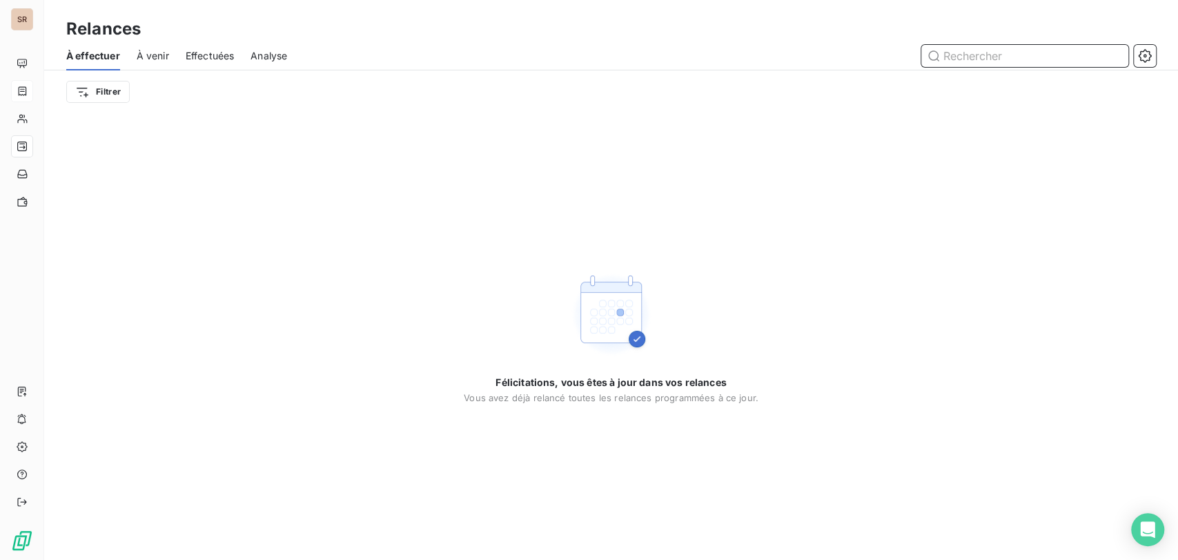
click at [202, 54] on span "Effectuées" at bounding box center [210, 56] width 49 height 14
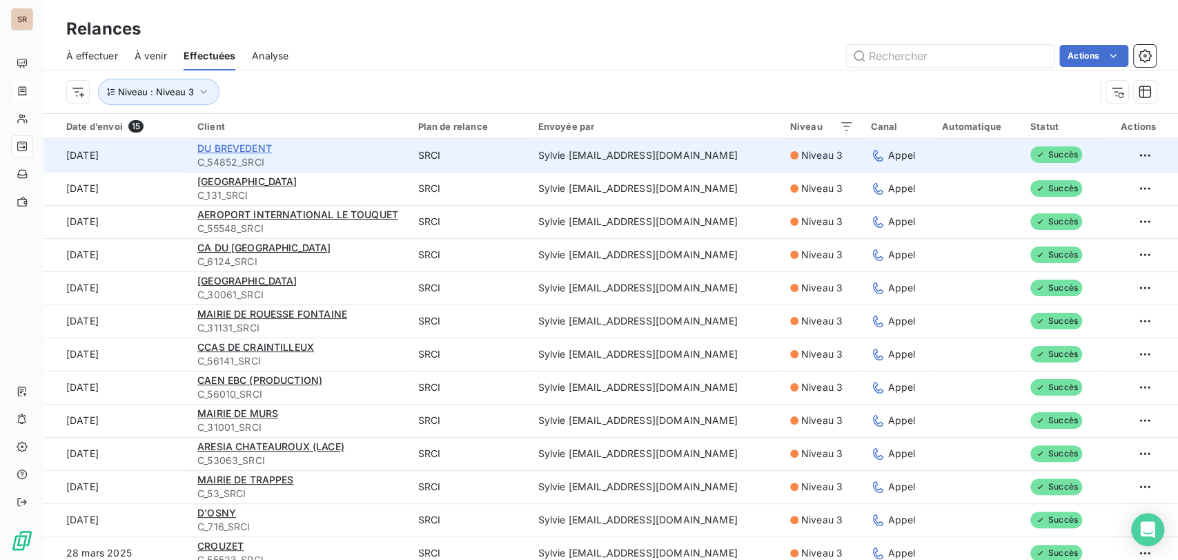
click at [257, 148] on span "DU BREVEDENT" at bounding box center [234, 148] width 75 height 12
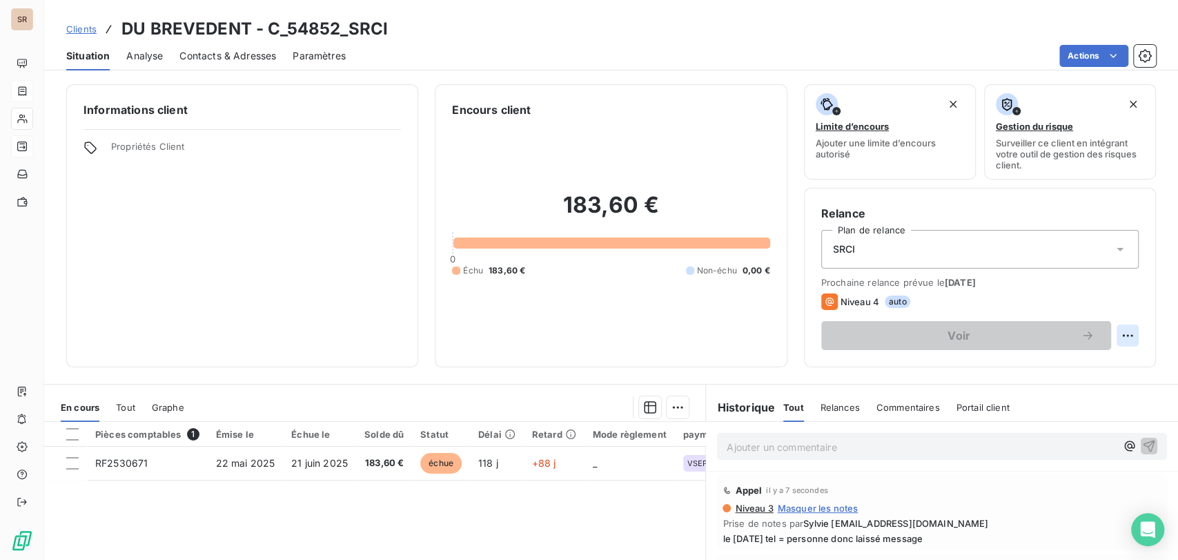
click at [1118, 335] on html "SR Clients DU BREVEDENT - C_54852_SRCI Situation Analyse Contacts & Adresses Pa…" at bounding box center [589, 280] width 1178 height 560
click at [1032, 362] on div "Replanifier cette action" at bounding box center [1059, 366] width 124 height 22
select select "8"
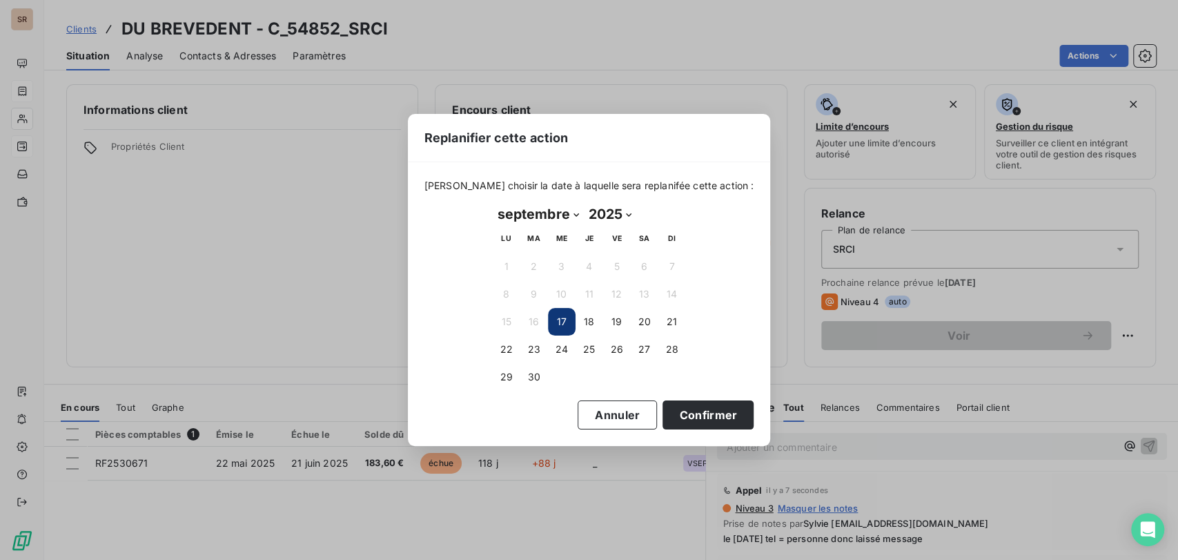
click at [566, 316] on button "17" at bounding box center [562, 322] width 28 height 28
click at [707, 421] on button "Confirmer" at bounding box center [708, 414] width 91 height 29
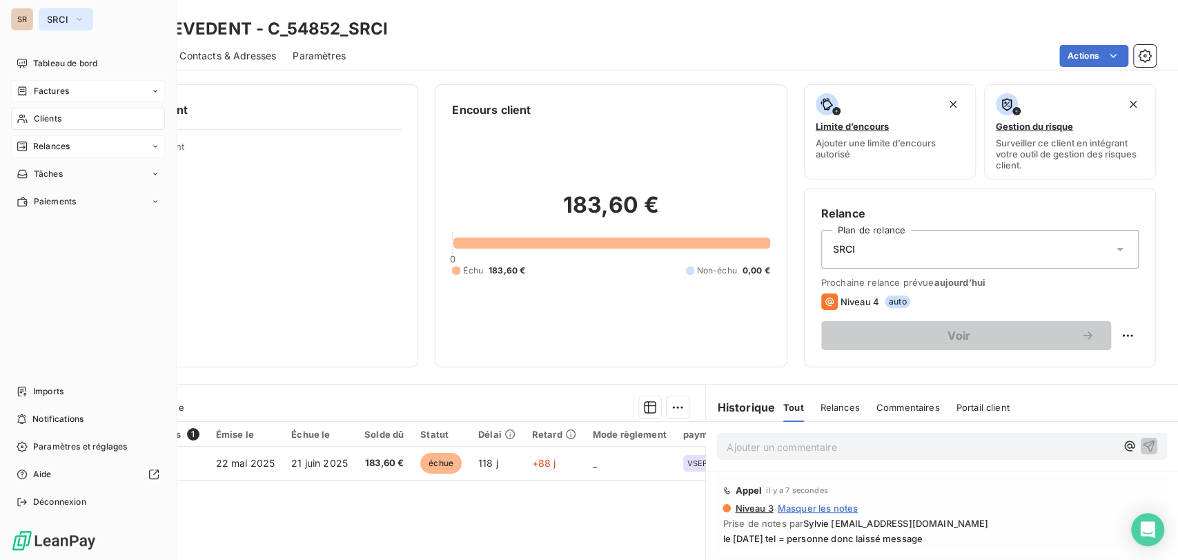
click at [77, 18] on icon "button" at bounding box center [79, 19] width 11 height 14
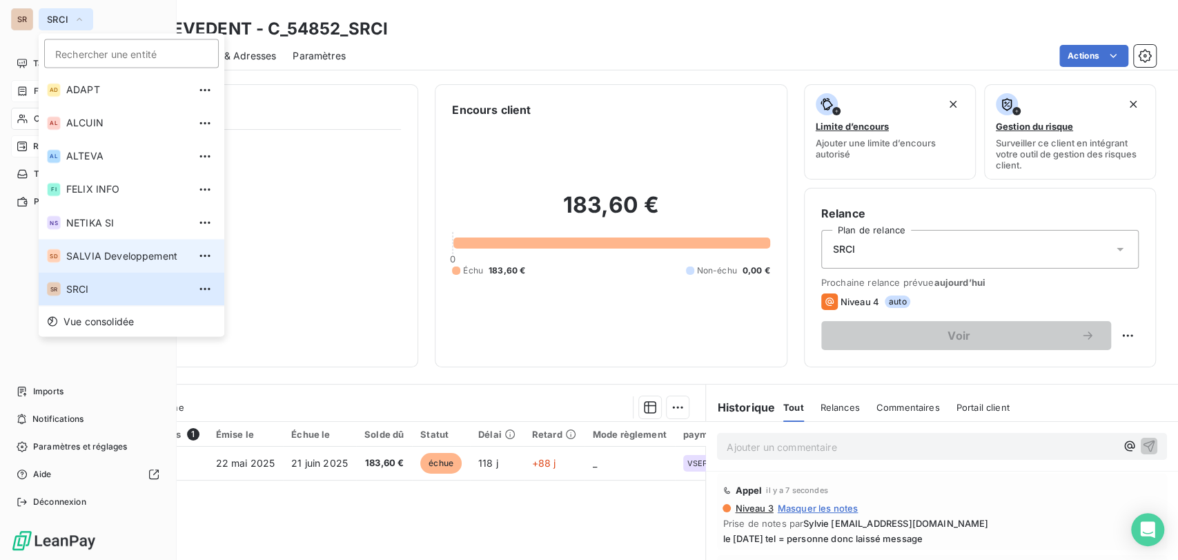
click at [97, 253] on span "SALVIA Developpement" at bounding box center [127, 255] width 122 height 14
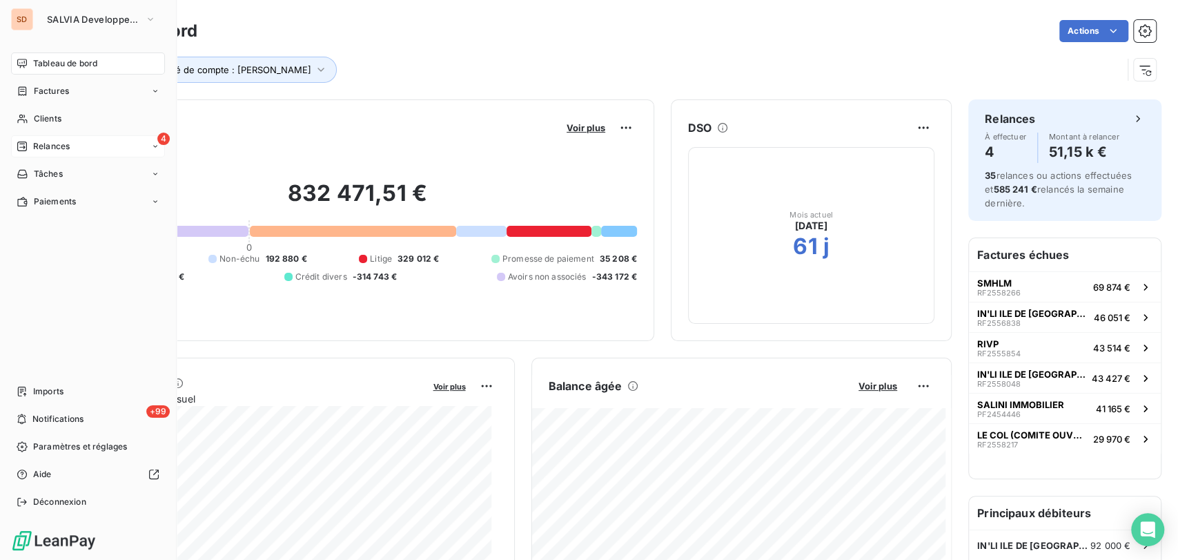
click at [35, 148] on span "Relances" at bounding box center [51, 146] width 37 height 12
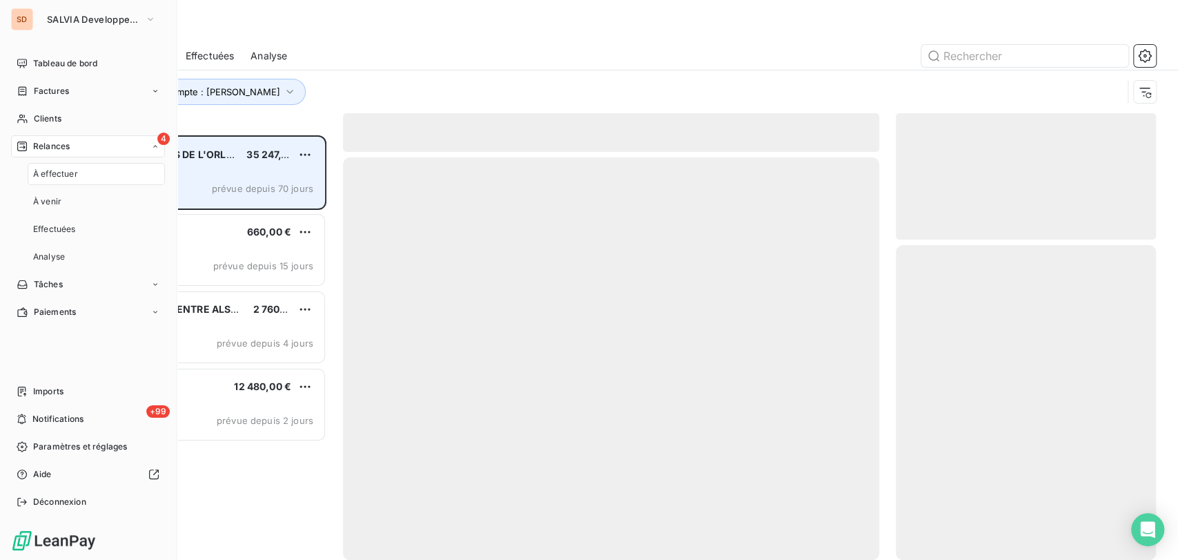
scroll to position [412, 248]
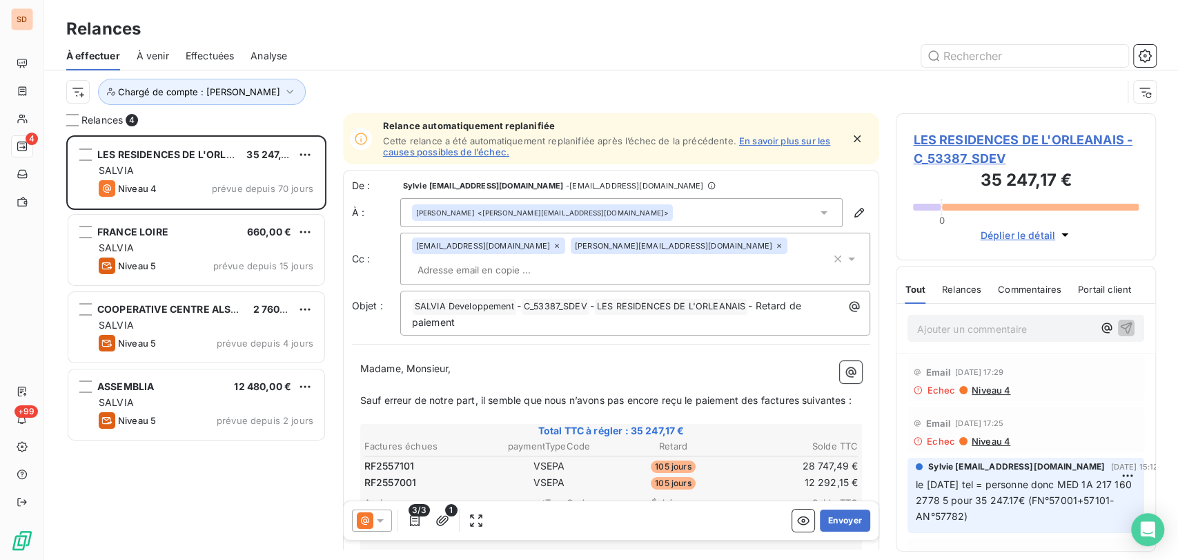
click at [952, 142] on span "LES RESIDENCES DE L'ORLEANAIS - C_53387_SDEV" at bounding box center [1026, 148] width 226 height 37
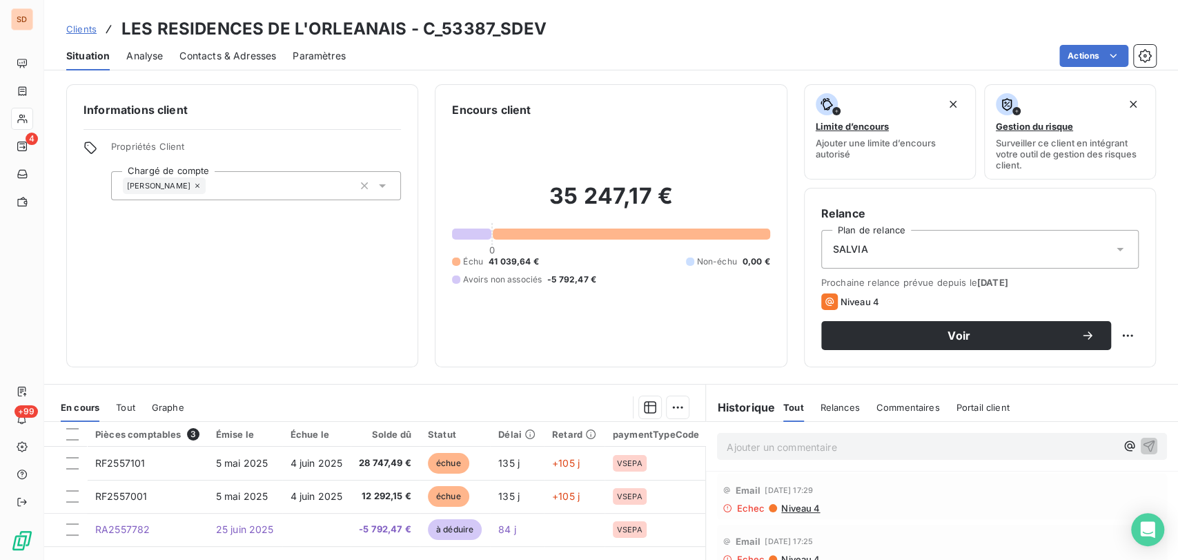
click at [231, 51] on span "Contacts & Adresses" at bounding box center [227, 56] width 97 height 14
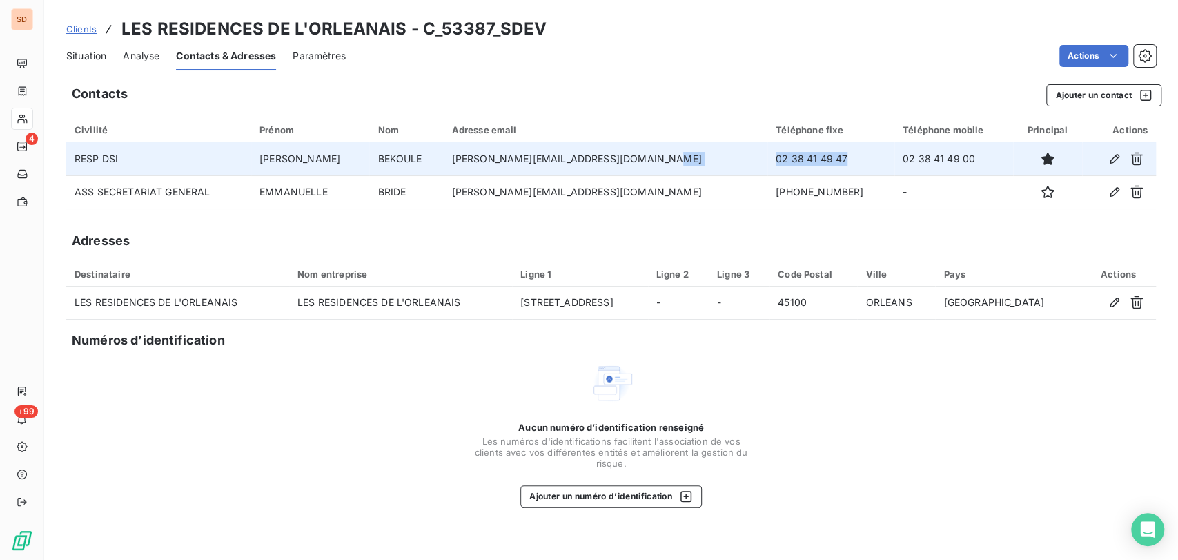
drag, startPoint x: 810, startPoint y: 159, endPoint x: 712, endPoint y: 162, distance: 98.0
click at [712, 161] on tr "RESP DSI [PERSON_NAME] [PERSON_NAME][EMAIL_ADDRESS][DOMAIN_NAME] 02 38 41 49 47…" at bounding box center [611, 158] width 1090 height 33
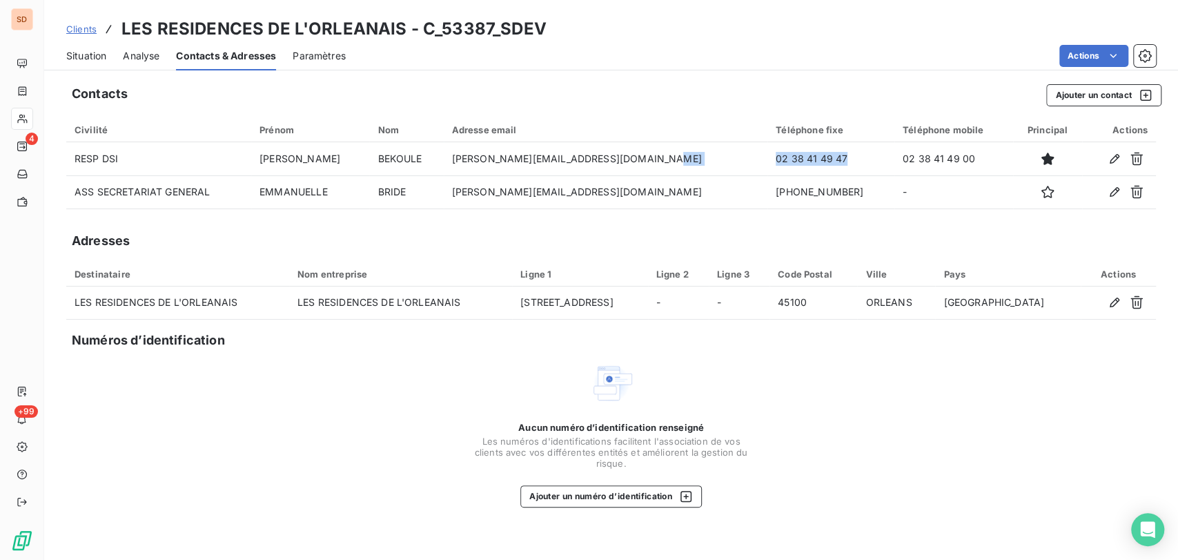
click at [79, 45] on div "Situation" at bounding box center [86, 55] width 40 height 29
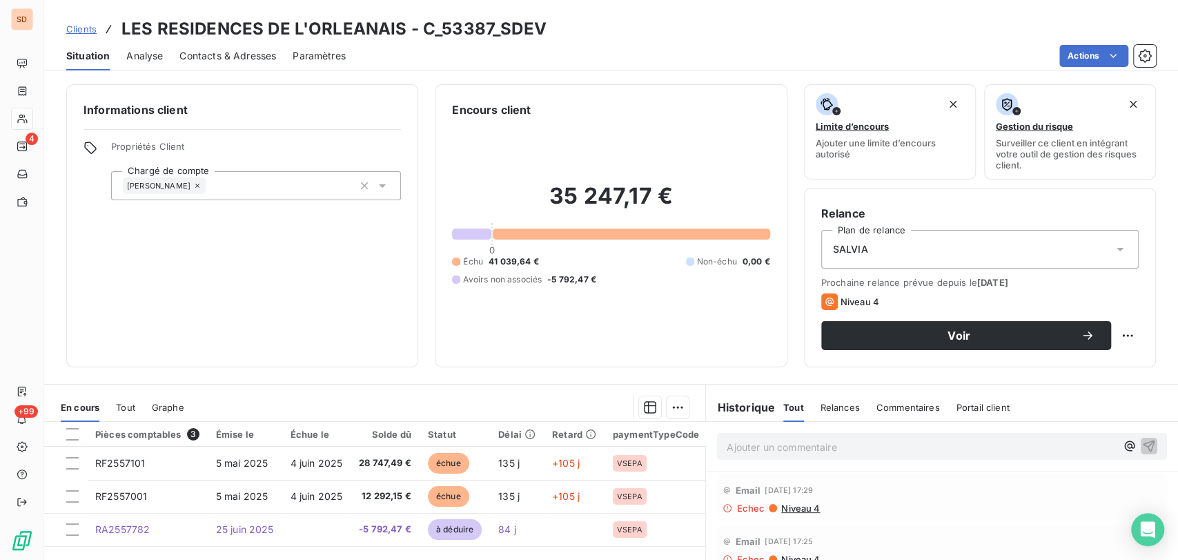
click at [245, 55] on span "Contacts & Adresses" at bounding box center [227, 56] width 97 height 14
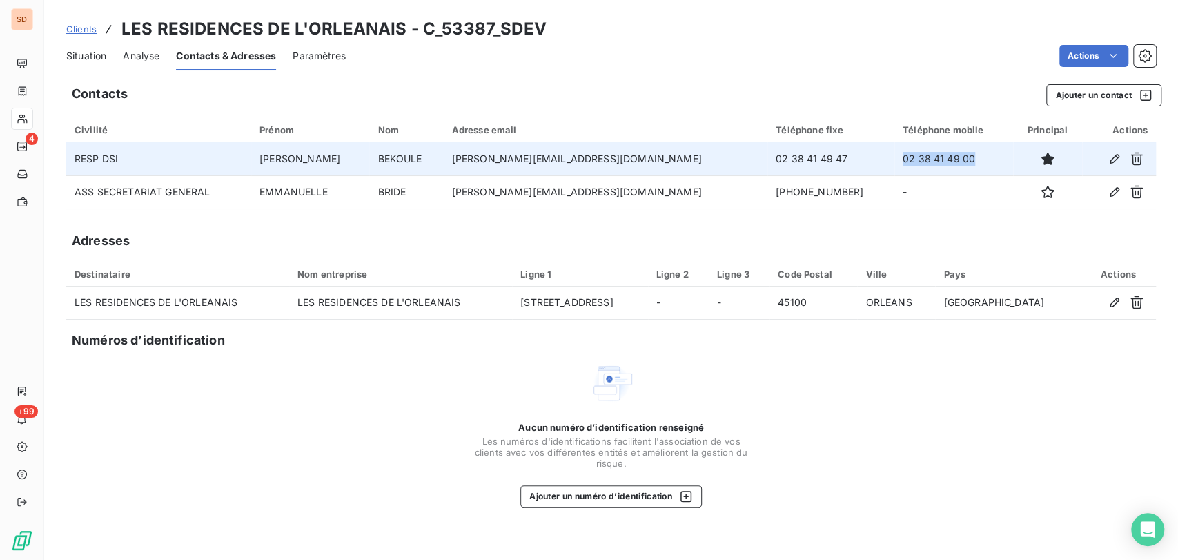
drag, startPoint x: 948, startPoint y: 165, endPoint x: 876, endPoint y: 174, distance: 73.0
click at [895, 174] on td "02 38 41 49 00" at bounding box center [954, 158] width 119 height 33
copy td "02 38 41 49 00"
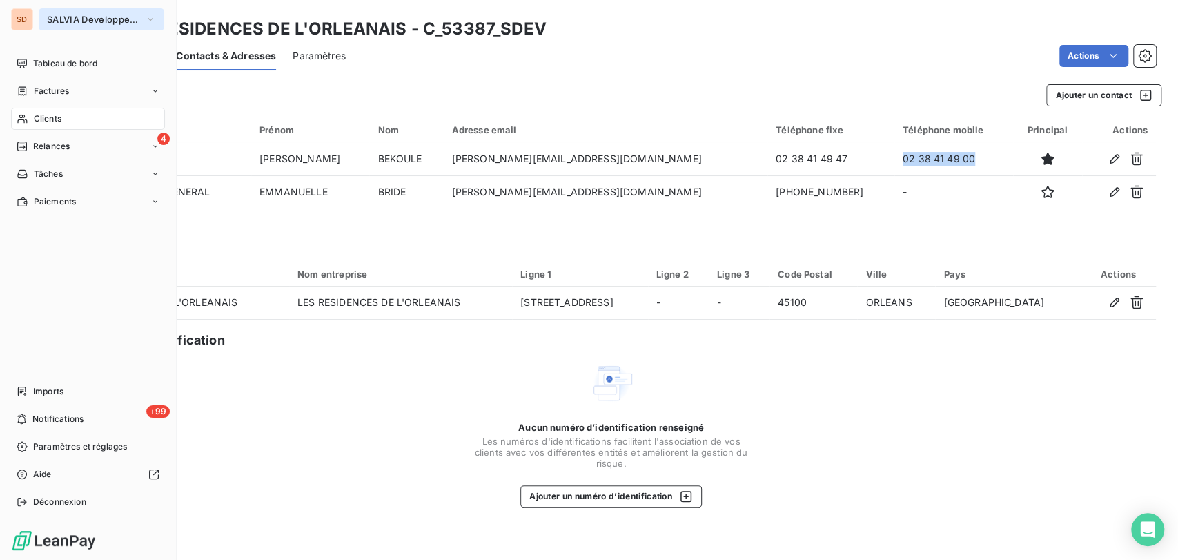
click at [147, 20] on icon "button" at bounding box center [150, 19] width 11 height 14
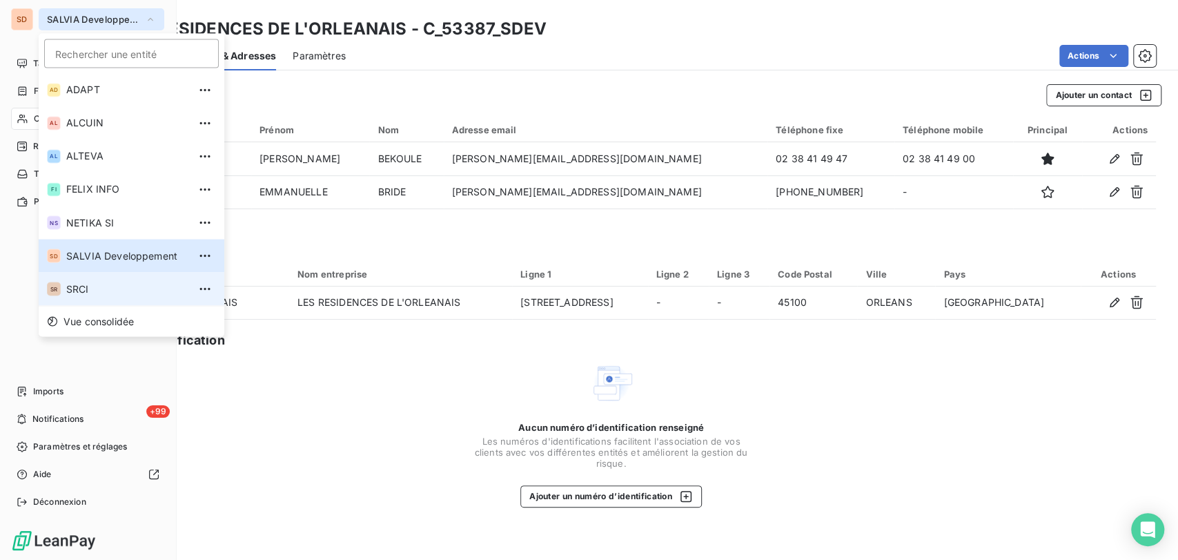
click at [77, 291] on span "SRCI" at bounding box center [127, 289] width 122 height 14
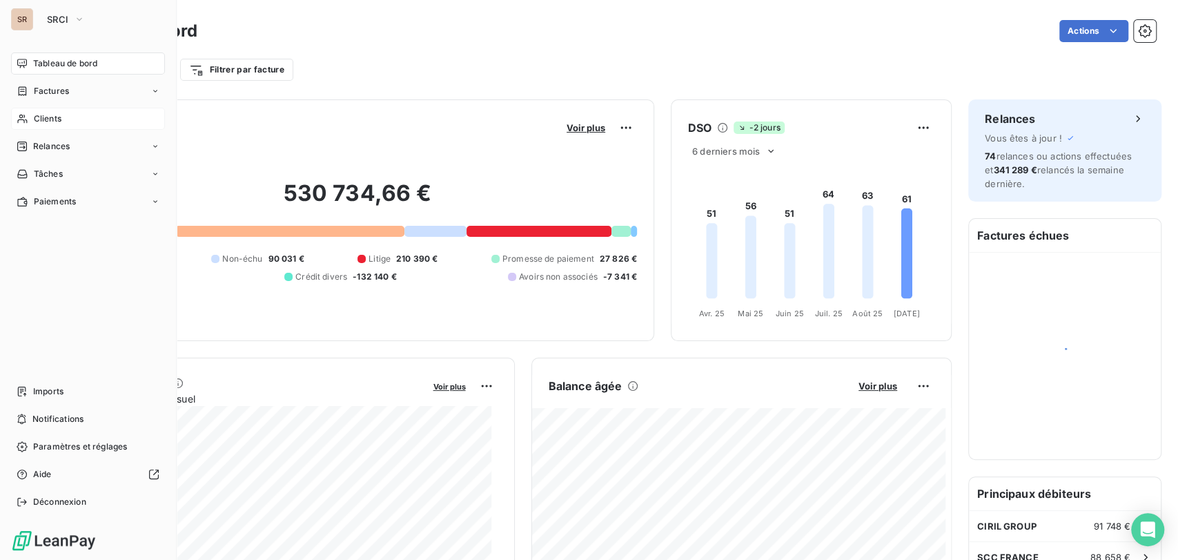
click at [50, 121] on span "Clients" at bounding box center [48, 119] width 28 height 12
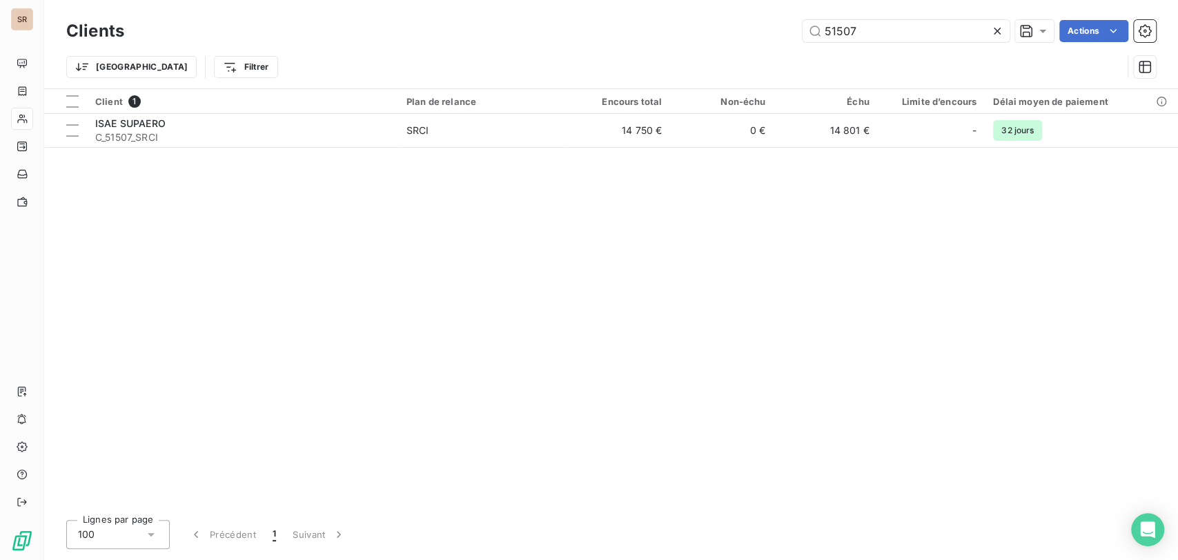
drag, startPoint x: 857, startPoint y: 21, endPoint x: 791, endPoint y: 35, distance: 66.9
click at [791, 35] on div "51507 Actions" at bounding box center [648, 31] width 1015 height 22
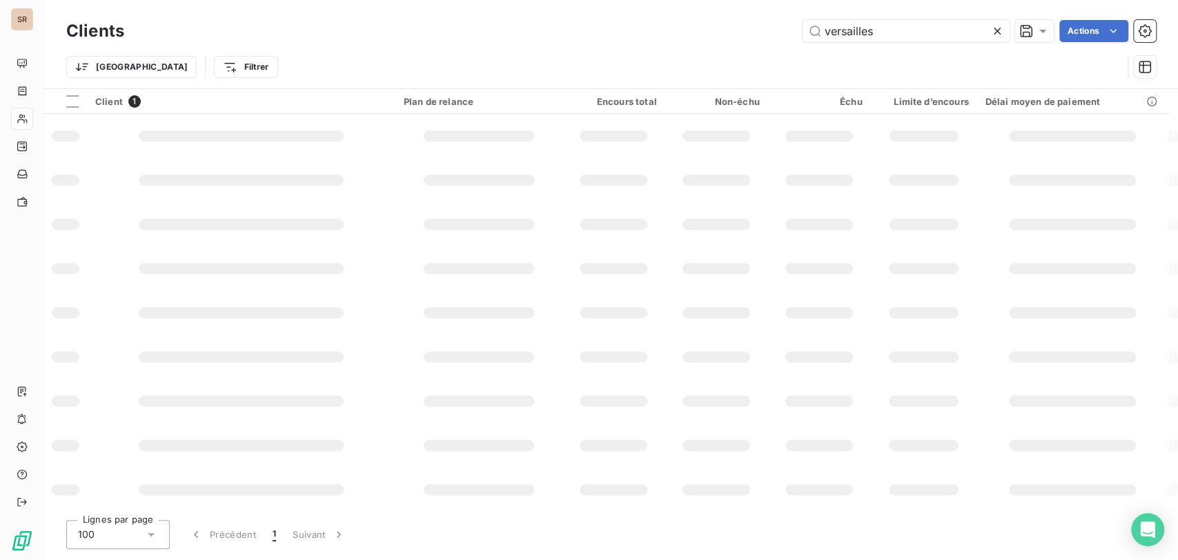
type input "versailles"
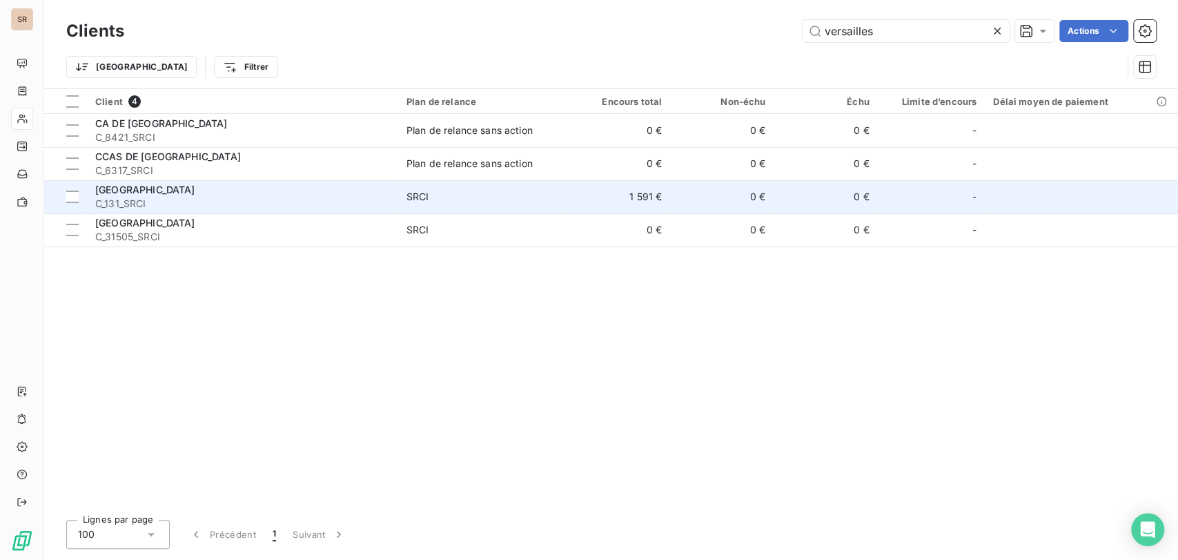
click at [131, 190] on span "[GEOGRAPHIC_DATA]" at bounding box center [145, 190] width 100 height 12
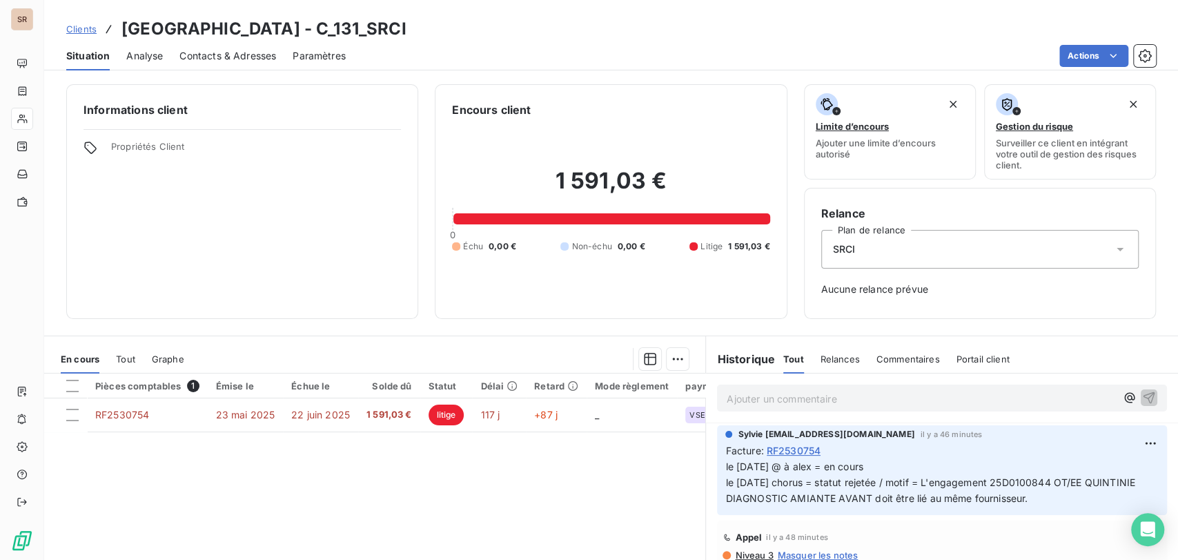
click at [209, 58] on span "Contacts & Adresses" at bounding box center [227, 56] width 97 height 14
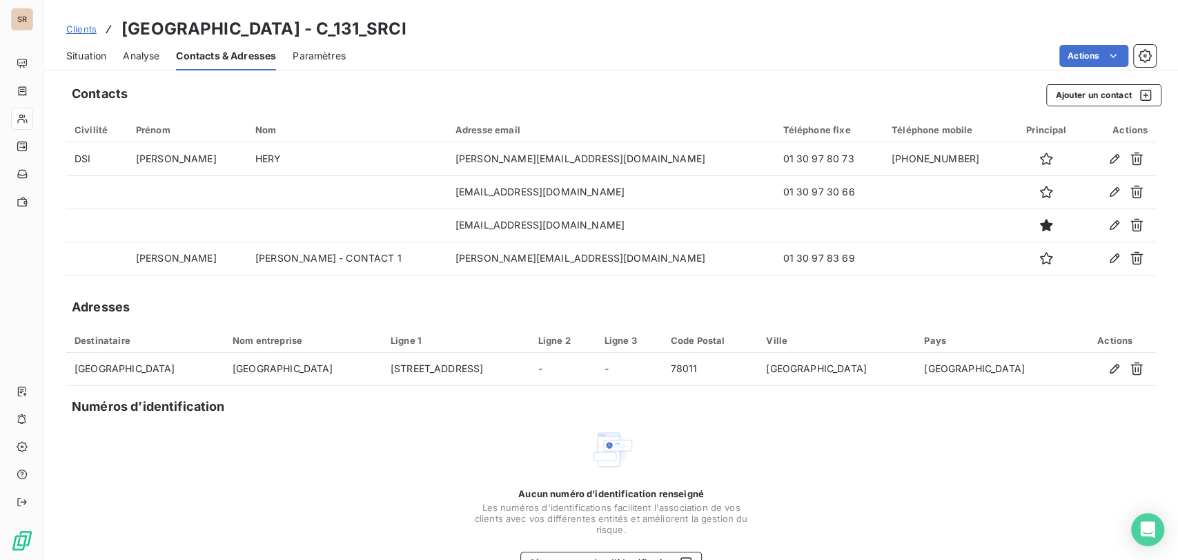
click at [84, 59] on span "Situation" at bounding box center [86, 56] width 40 height 14
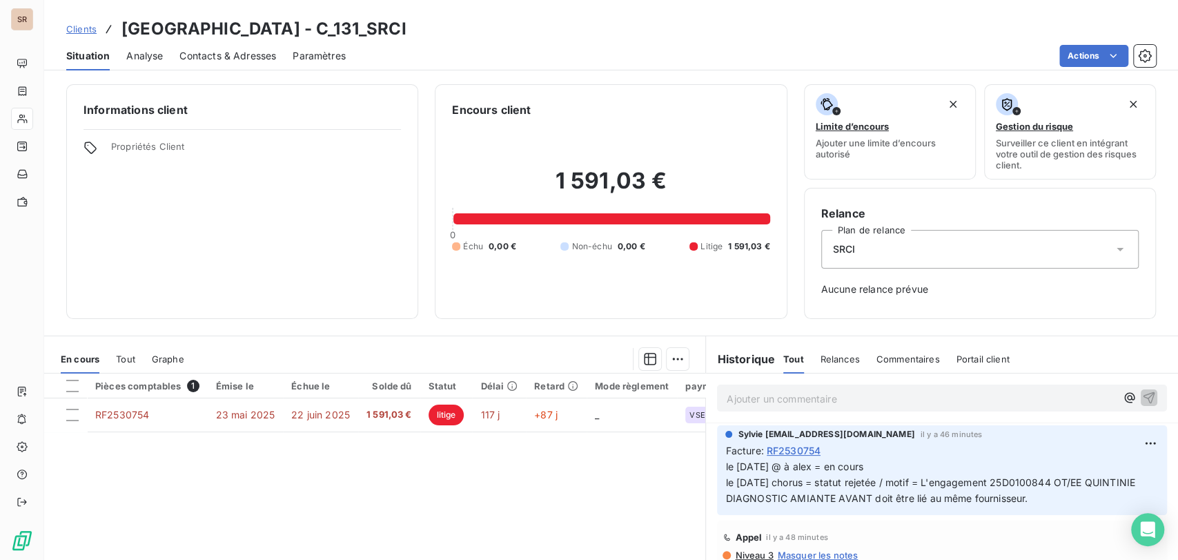
click at [125, 356] on span "Tout" at bounding box center [125, 358] width 19 height 11
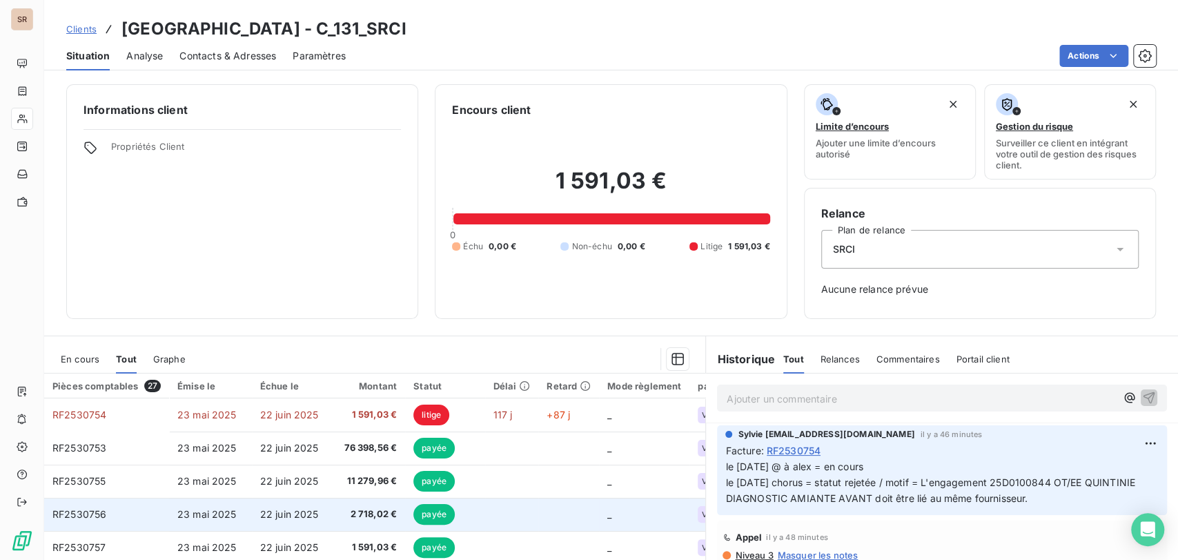
click at [94, 511] on span "RF2530756" at bounding box center [79, 514] width 54 height 12
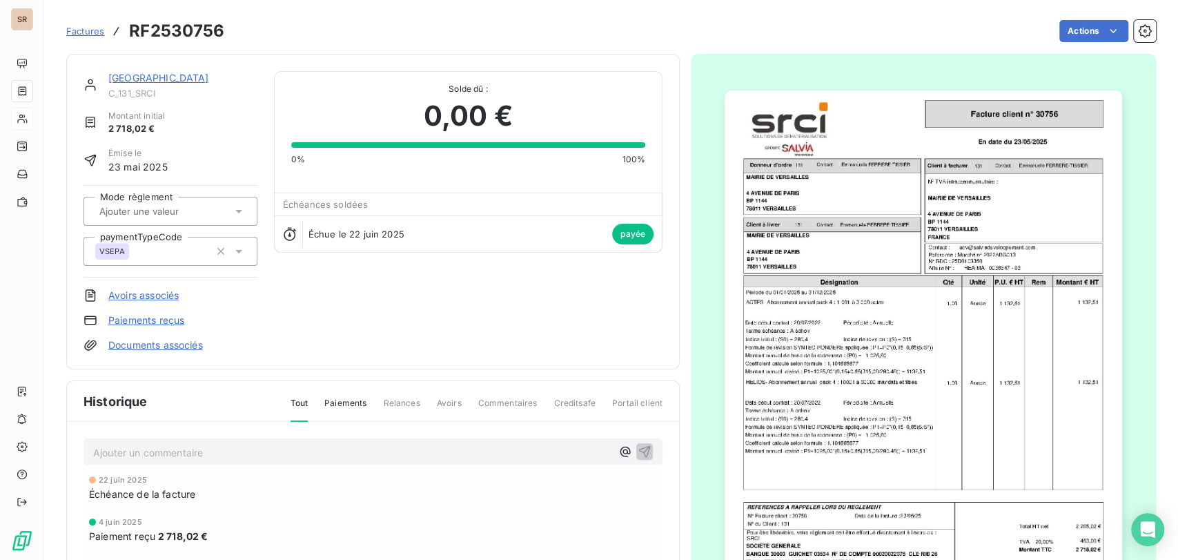
click at [846, 348] on img "button" at bounding box center [924, 371] width 398 height 562
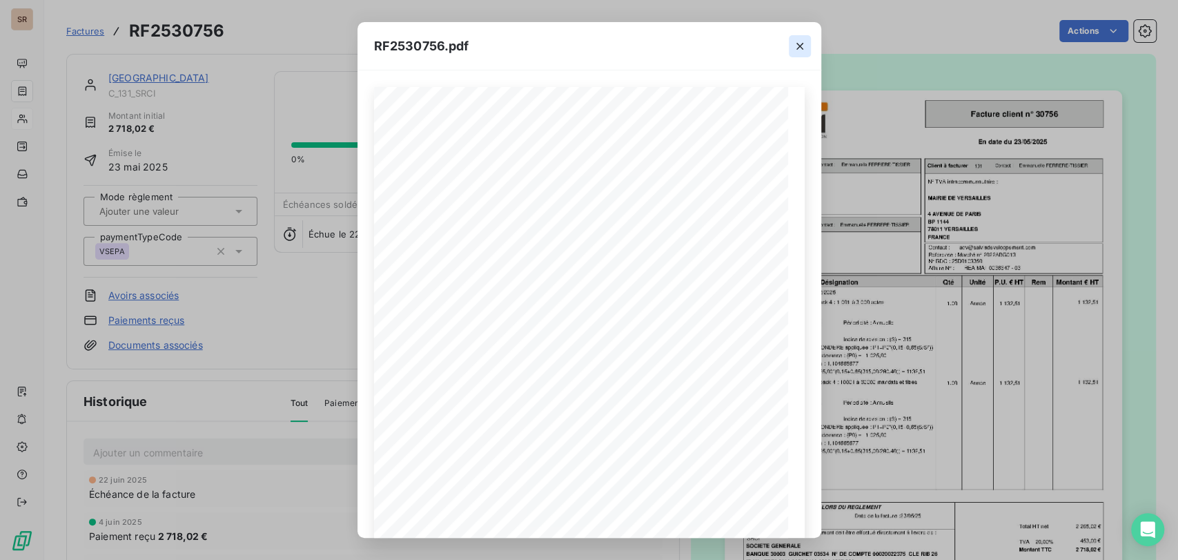
click at [795, 46] on icon "button" at bounding box center [800, 46] width 14 height 14
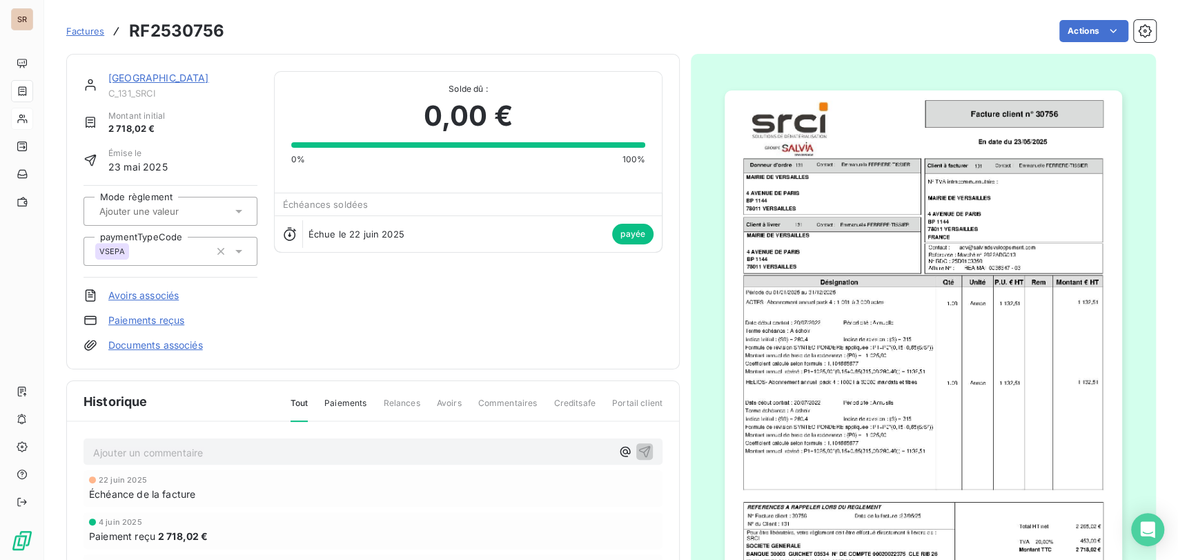
click at [166, 79] on link "[GEOGRAPHIC_DATA]" at bounding box center [158, 78] width 101 height 12
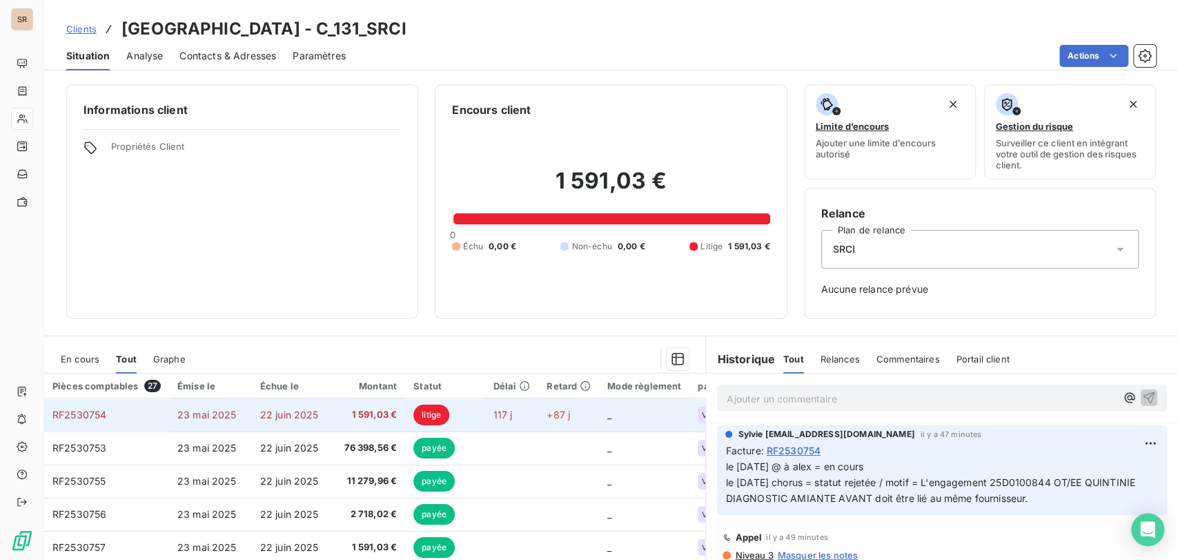
click at [91, 412] on span "RF2530754" at bounding box center [79, 415] width 54 height 12
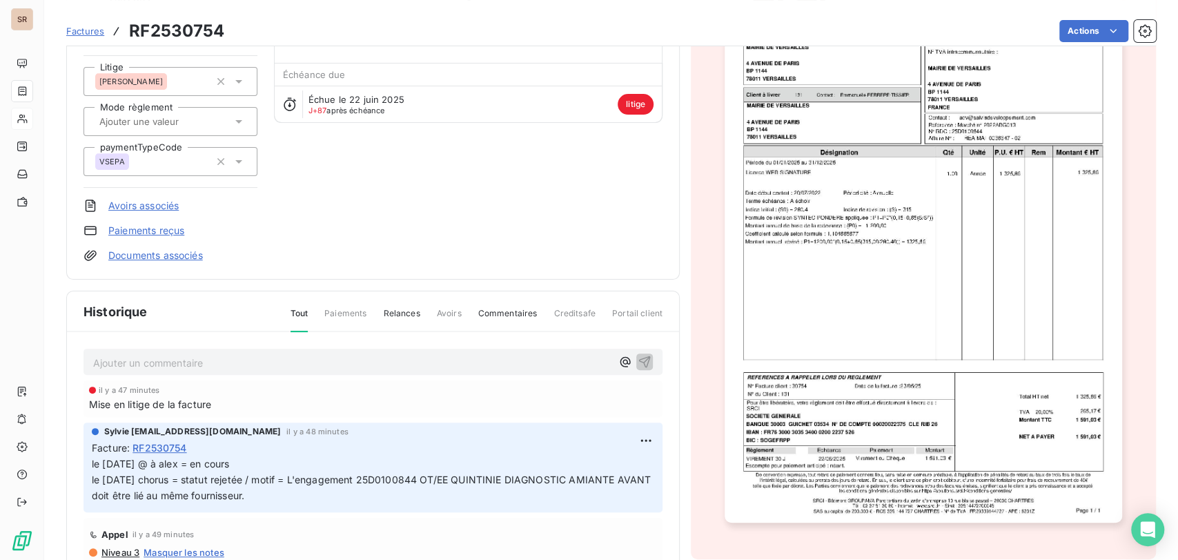
scroll to position [127, 0]
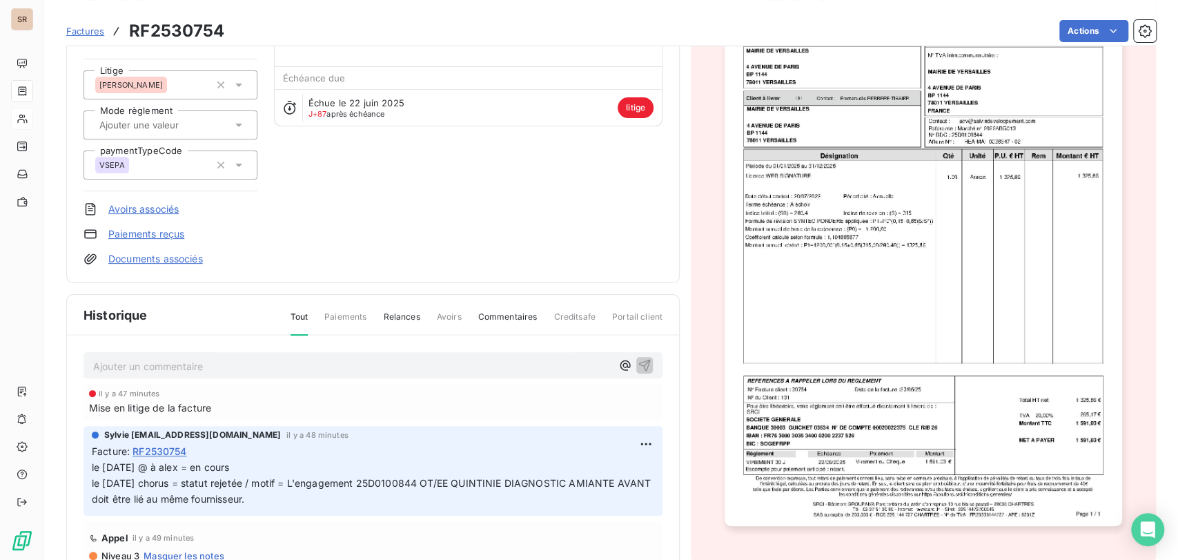
click at [787, 274] on img "button" at bounding box center [924, 245] width 398 height 562
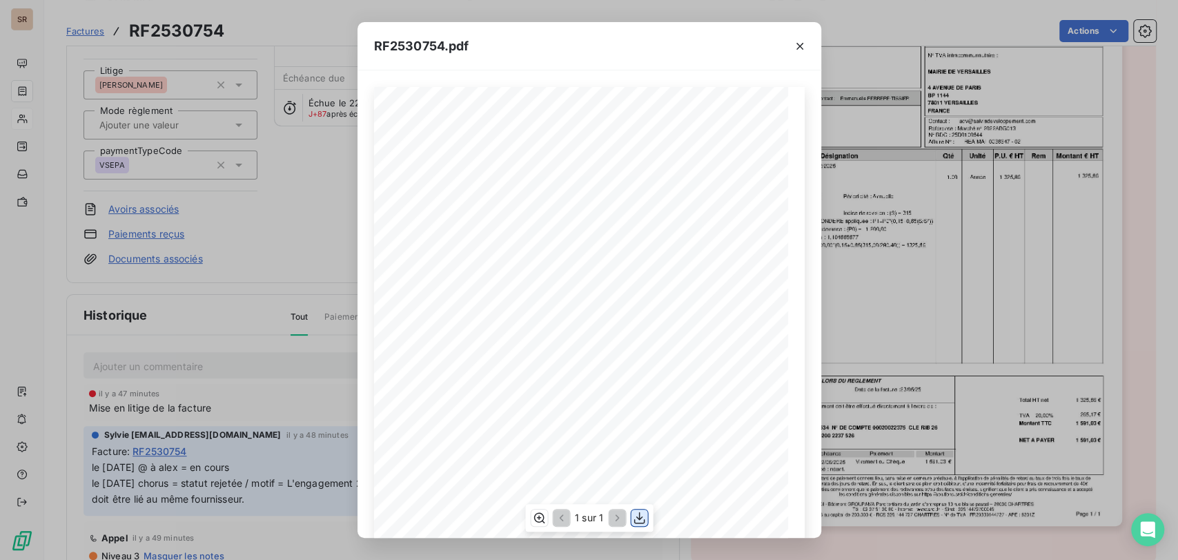
click at [636, 520] on icon "button" at bounding box center [639, 518] width 14 height 14
drag, startPoint x: 796, startPoint y: 48, endPoint x: 678, endPoint y: 39, distance: 117.6
click at [795, 46] on icon "button" at bounding box center [800, 46] width 14 height 14
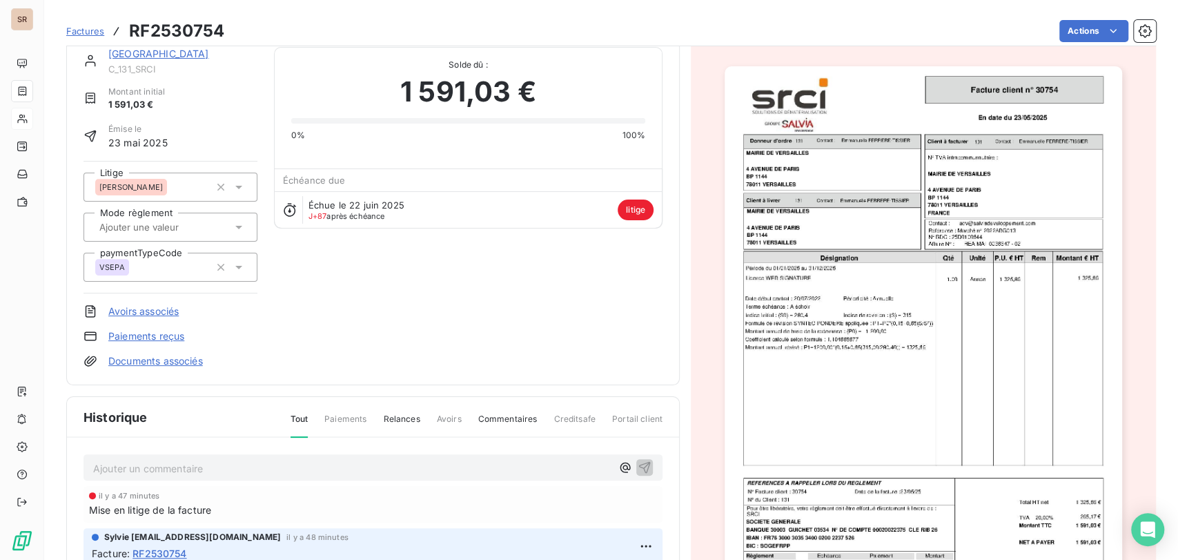
scroll to position [0, 0]
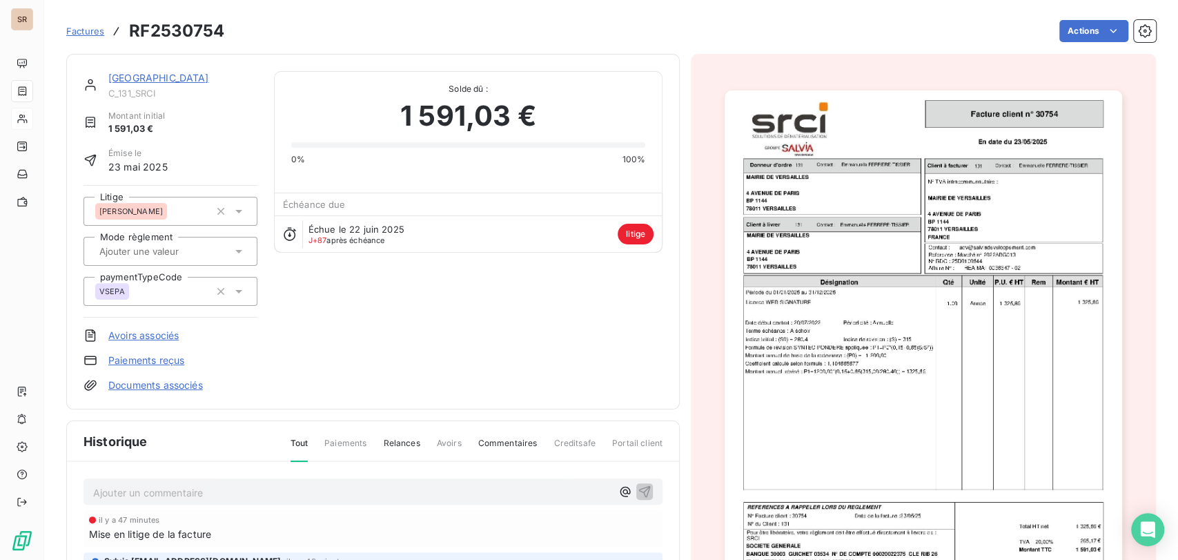
click at [150, 82] on link "[GEOGRAPHIC_DATA]" at bounding box center [158, 78] width 101 height 12
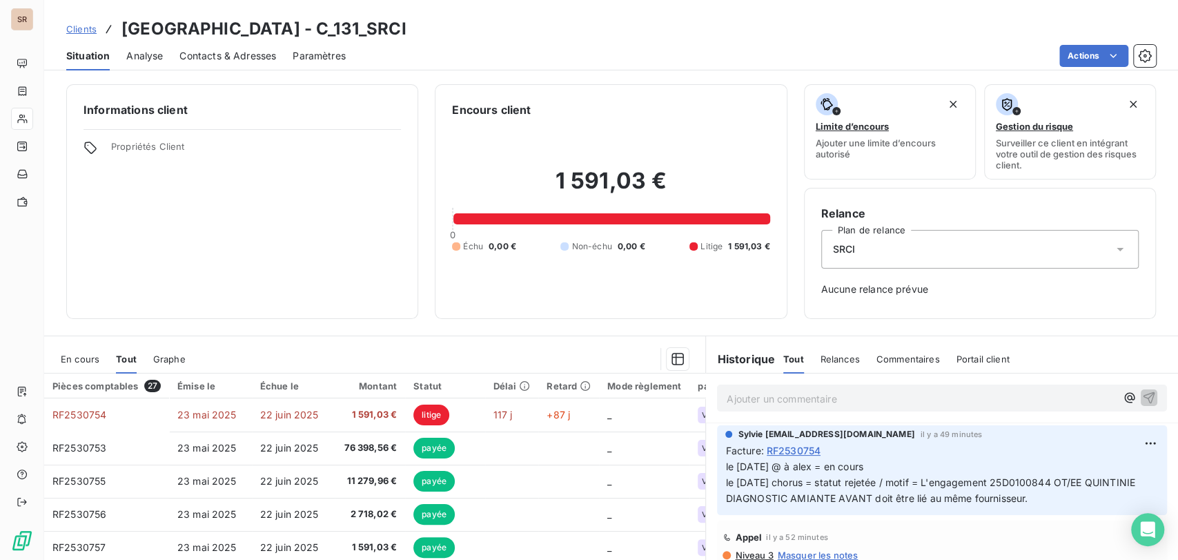
click at [223, 52] on span "Contacts & Adresses" at bounding box center [227, 56] width 97 height 14
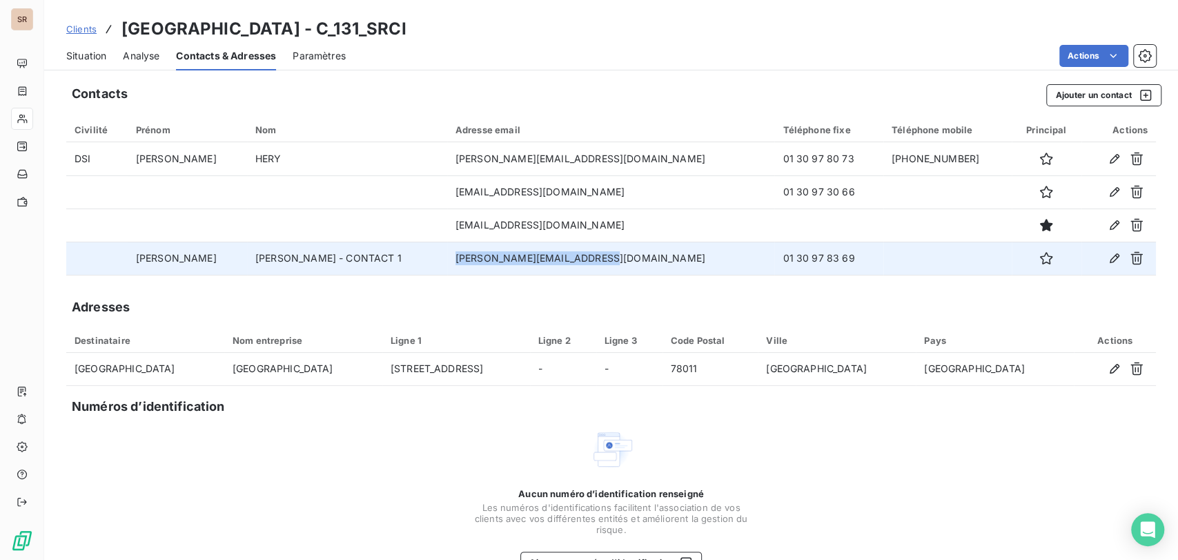
drag, startPoint x: 567, startPoint y: 260, endPoint x: 427, endPoint y: 255, distance: 139.5
click at [447, 255] on td "[PERSON_NAME][EMAIL_ADDRESS][DOMAIN_NAME]" at bounding box center [611, 258] width 328 height 33
copy td "[PERSON_NAME][EMAIL_ADDRESS][DOMAIN_NAME]"
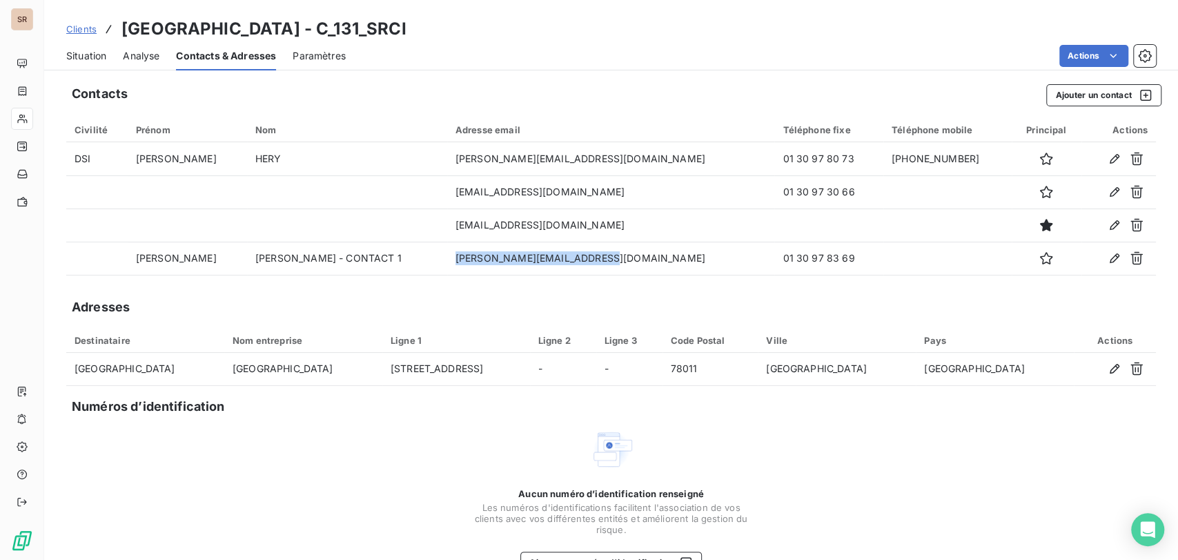
click at [81, 57] on span "Situation" at bounding box center [86, 56] width 40 height 14
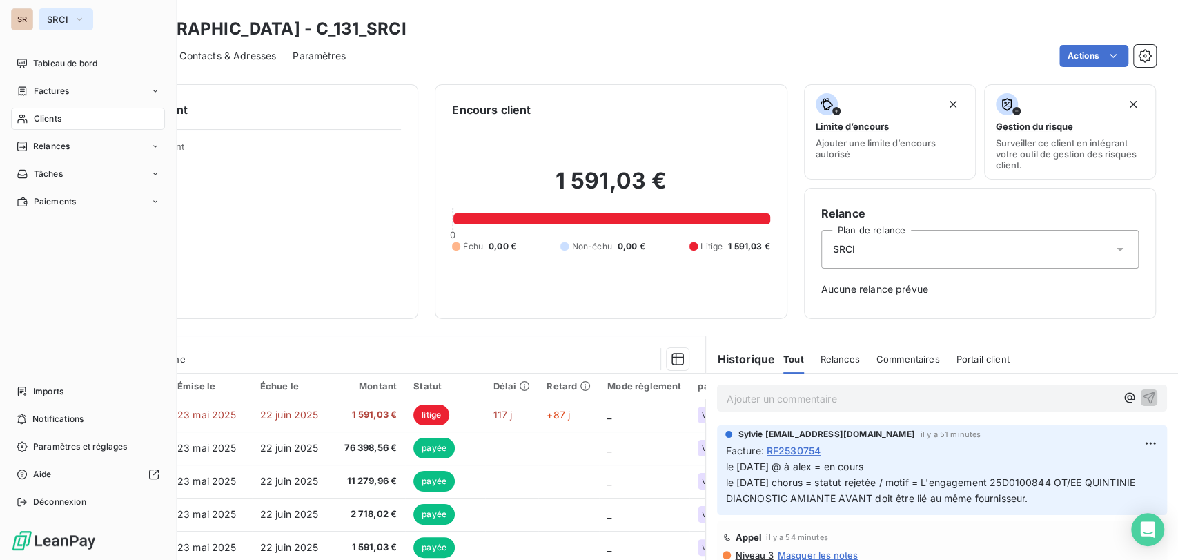
click at [83, 16] on icon "button" at bounding box center [79, 19] width 11 height 14
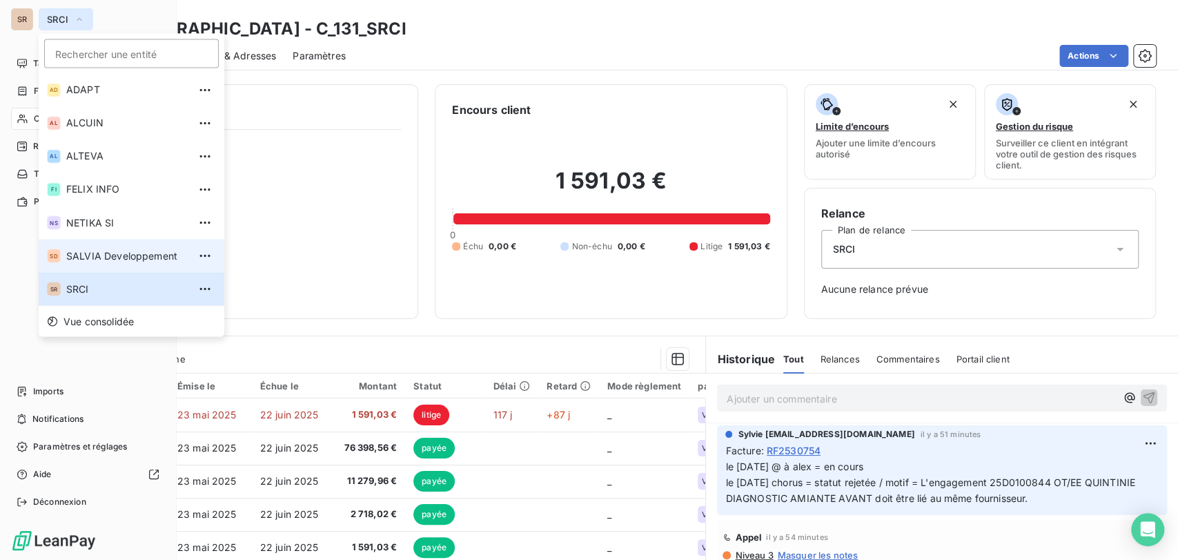
click at [78, 257] on span "SALVIA Developpement" at bounding box center [127, 255] width 122 height 14
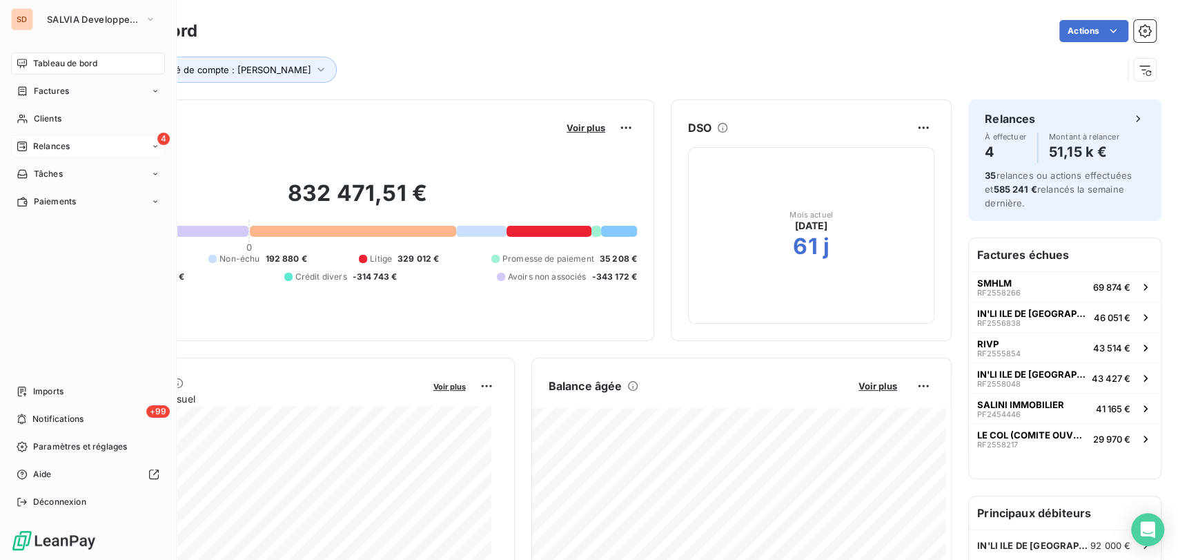
click at [50, 148] on span "Relances" at bounding box center [51, 146] width 37 height 12
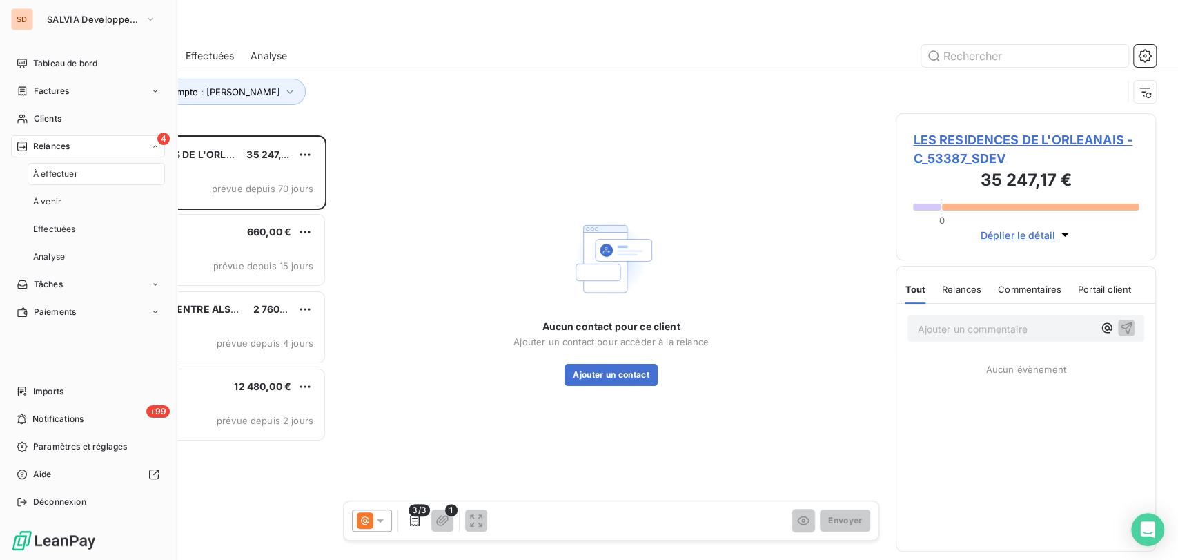
scroll to position [412, 248]
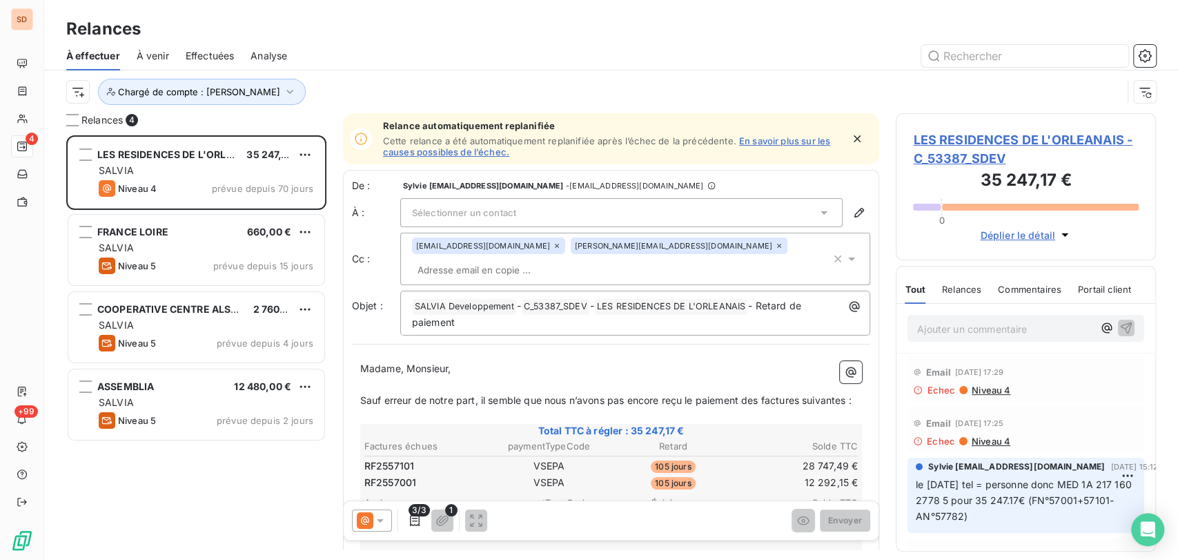
click at [970, 141] on span "LES RESIDENCES DE L'ORLEANAIS - C_53387_SDEV" at bounding box center [1026, 148] width 226 height 37
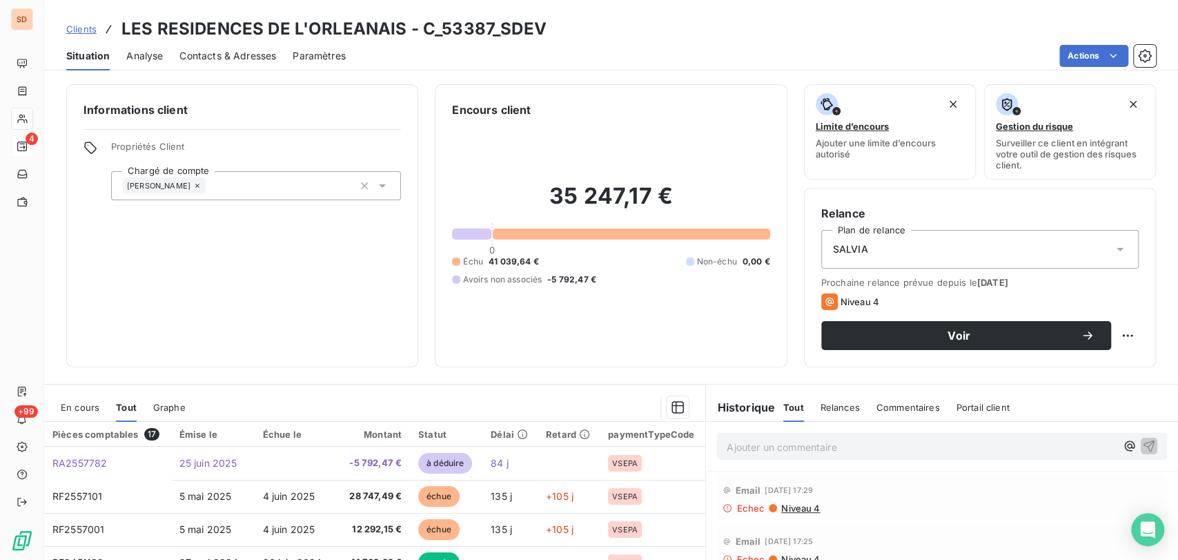
scroll to position [77, 0]
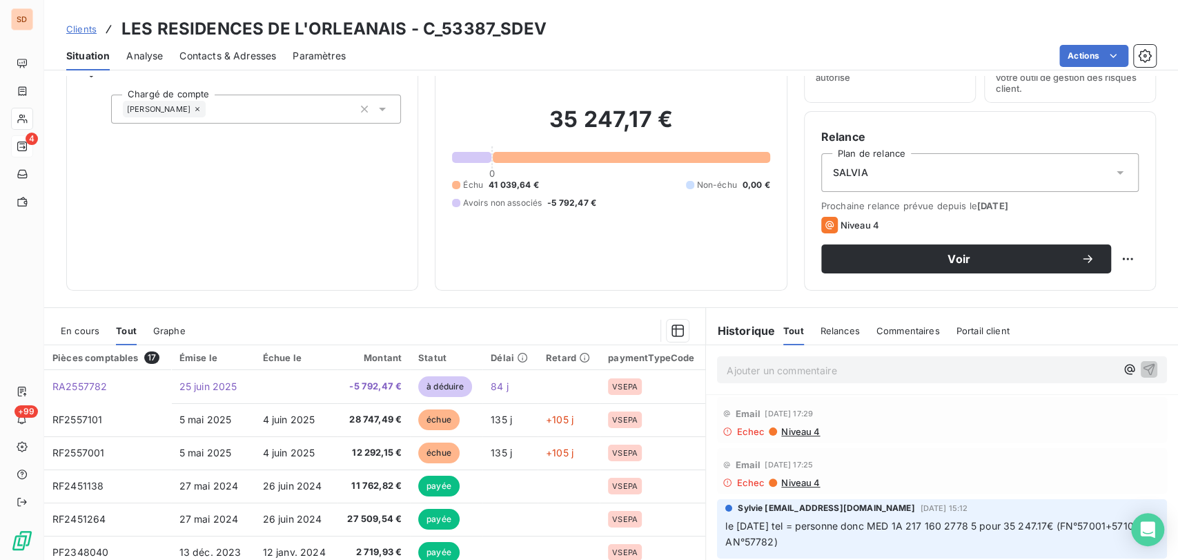
click at [226, 55] on span "Contacts & Adresses" at bounding box center [227, 56] width 97 height 14
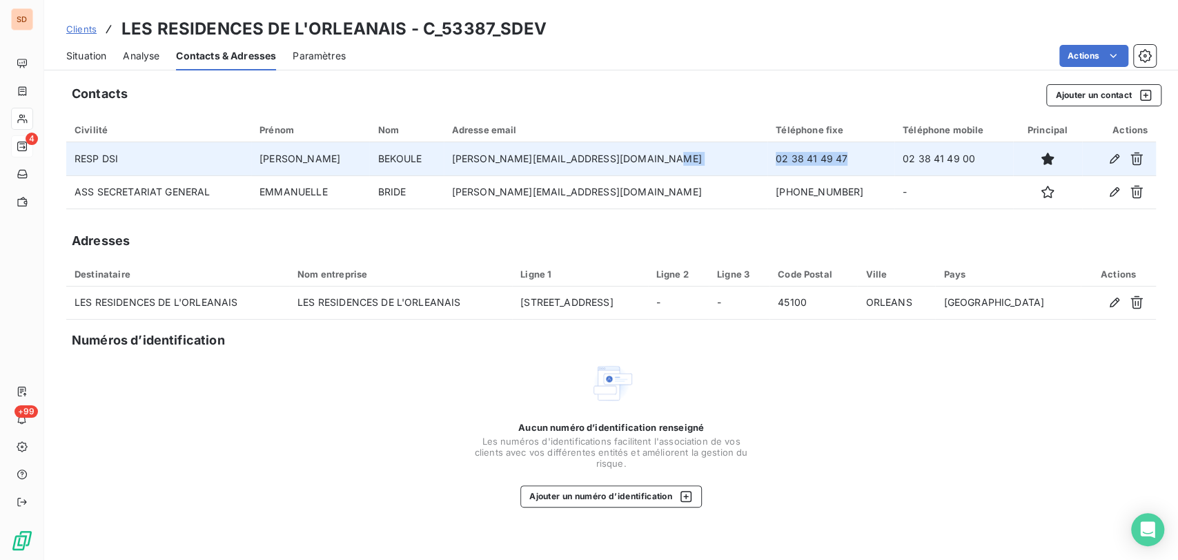
drag, startPoint x: 837, startPoint y: 162, endPoint x: 701, endPoint y: 167, distance: 135.4
click at [701, 167] on tr "RESP DSI [PERSON_NAME] [PERSON_NAME][EMAIL_ADDRESS][DOMAIN_NAME] 02 38 41 49 47…" at bounding box center [611, 158] width 1090 height 33
copy tr "02 38 41 49 47"
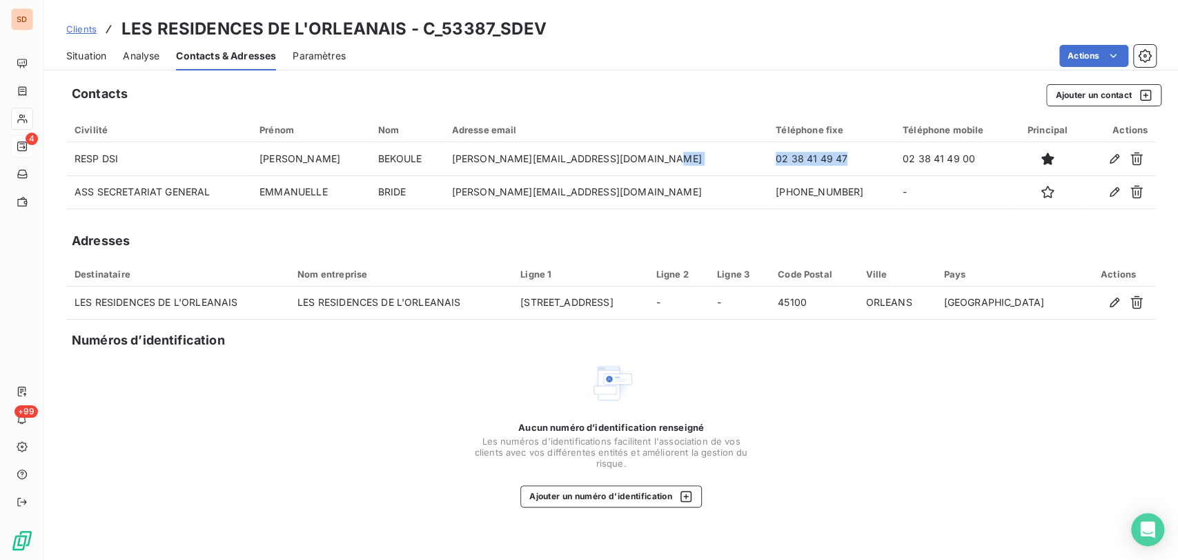
click at [77, 57] on span "Situation" at bounding box center [86, 56] width 40 height 14
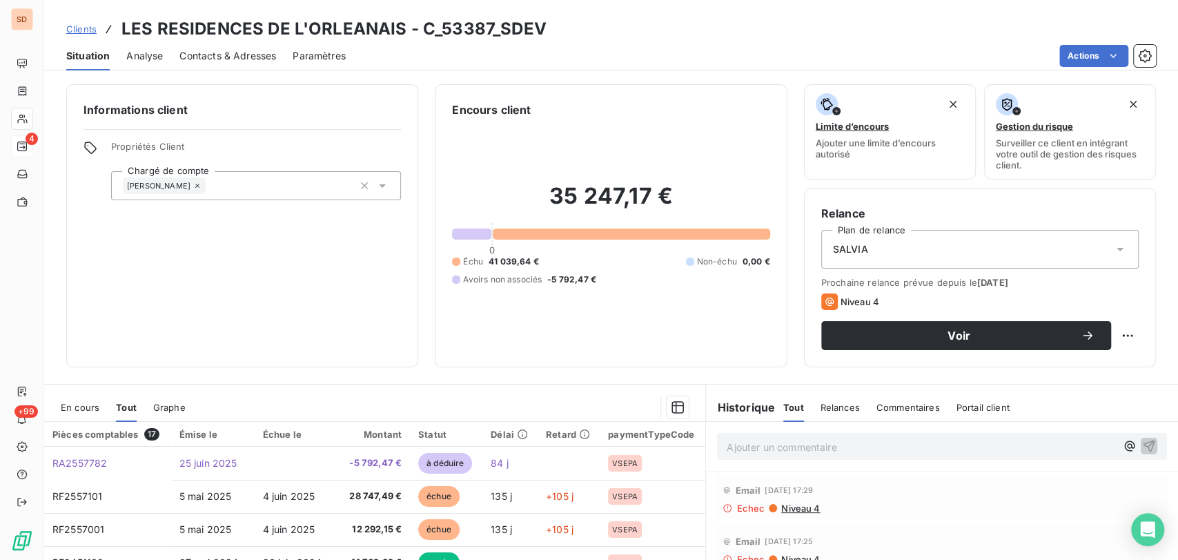
click at [242, 51] on span "Contacts & Adresses" at bounding box center [227, 56] width 97 height 14
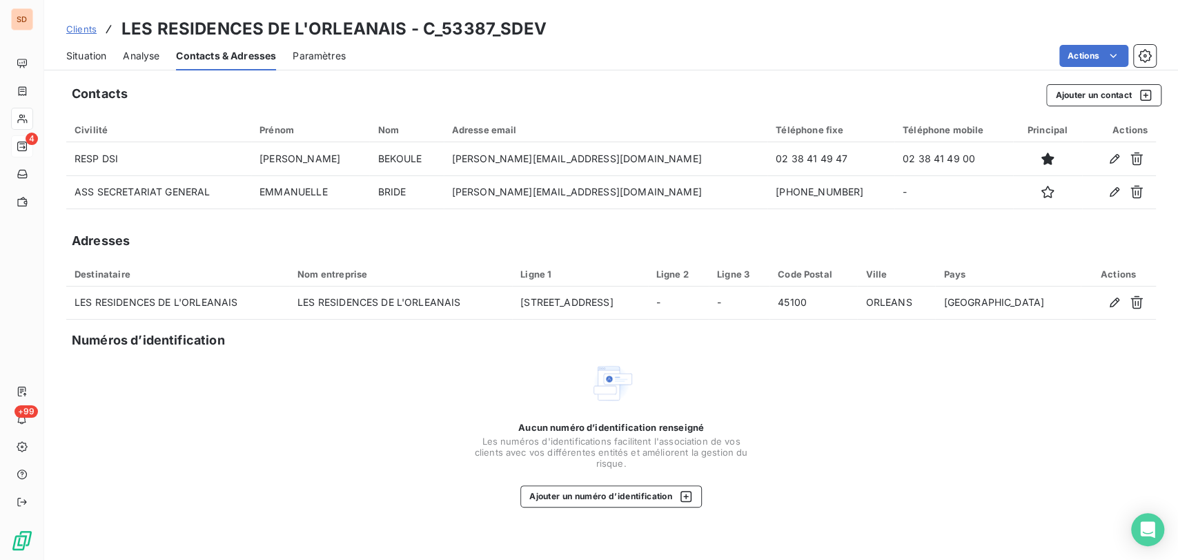
click at [87, 54] on span "Situation" at bounding box center [86, 56] width 40 height 14
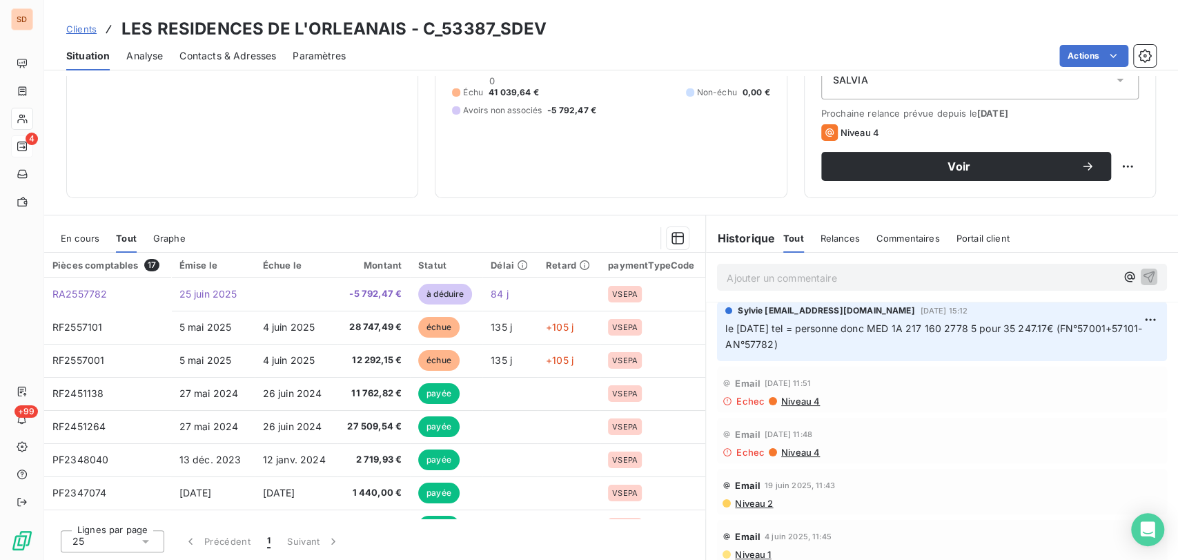
scroll to position [153, 0]
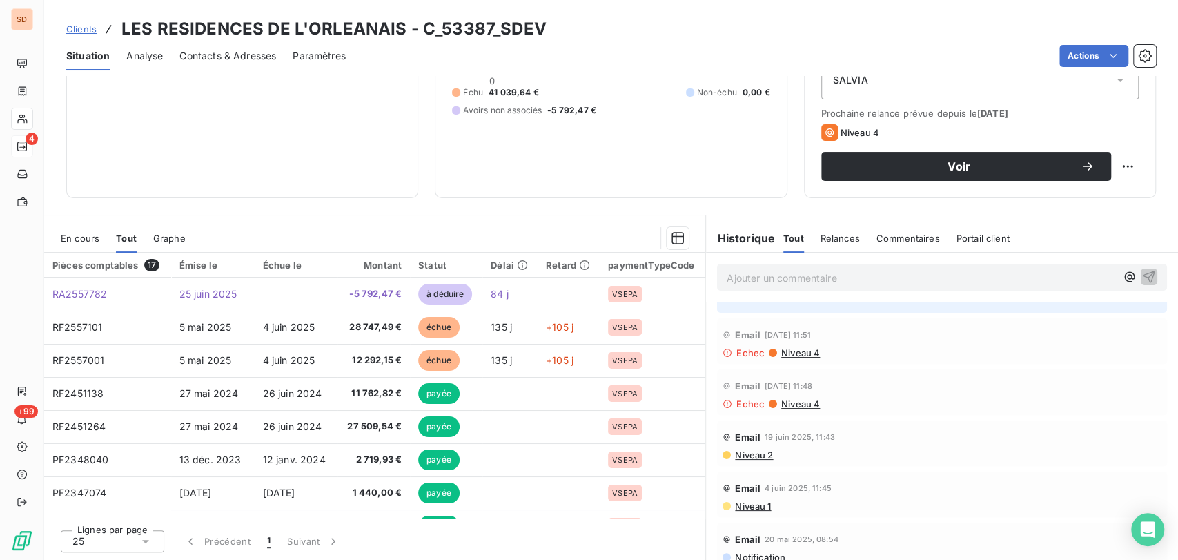
click at [756, 460] on div "Email [DATE] 11:43 Niveau 2" at bounding box center [942, 443] width 450 height 46
click at [753, 453] on span "Niveau 2" at bounding box center [753, 454] width 39 height 11
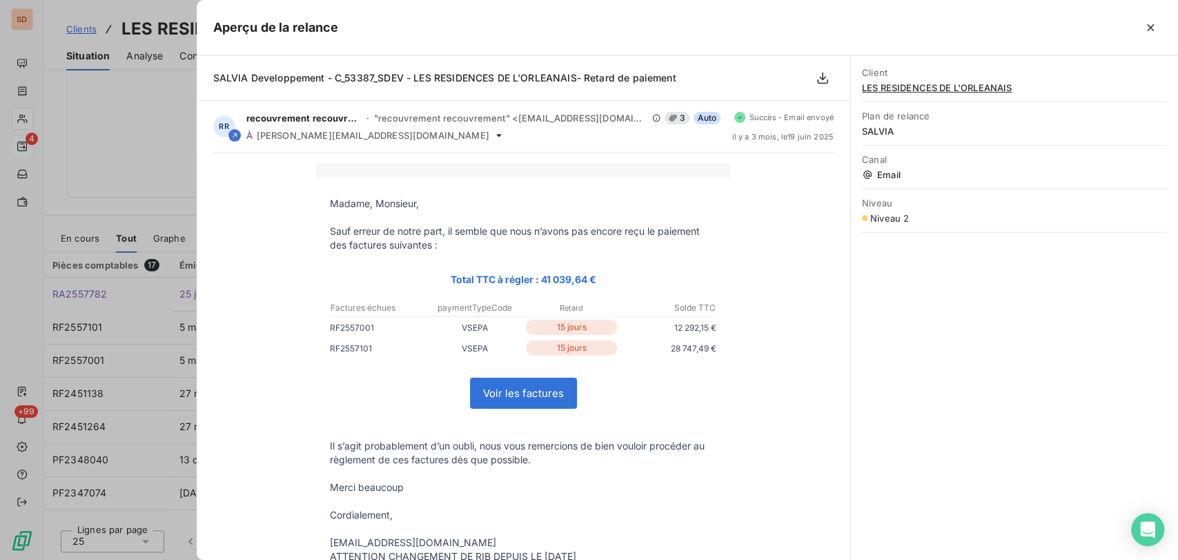
click at [154, 167] on div at bounding box center [589, 280] width 1178 height 560
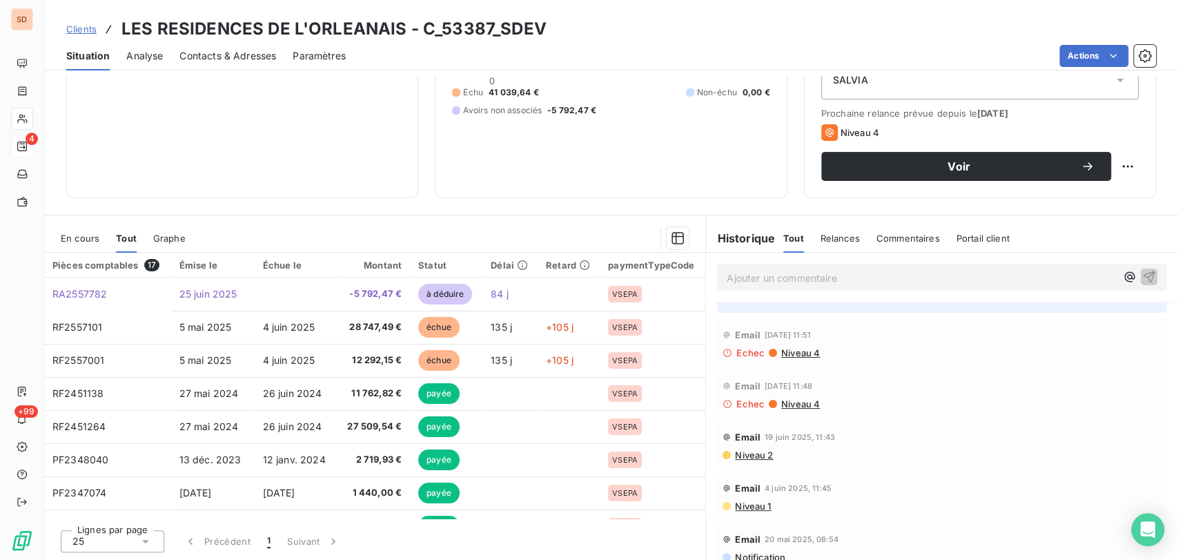
click at [248, 52] on span "Contacts & Adresses" at bounding box center [227, 56] width 97 height 14
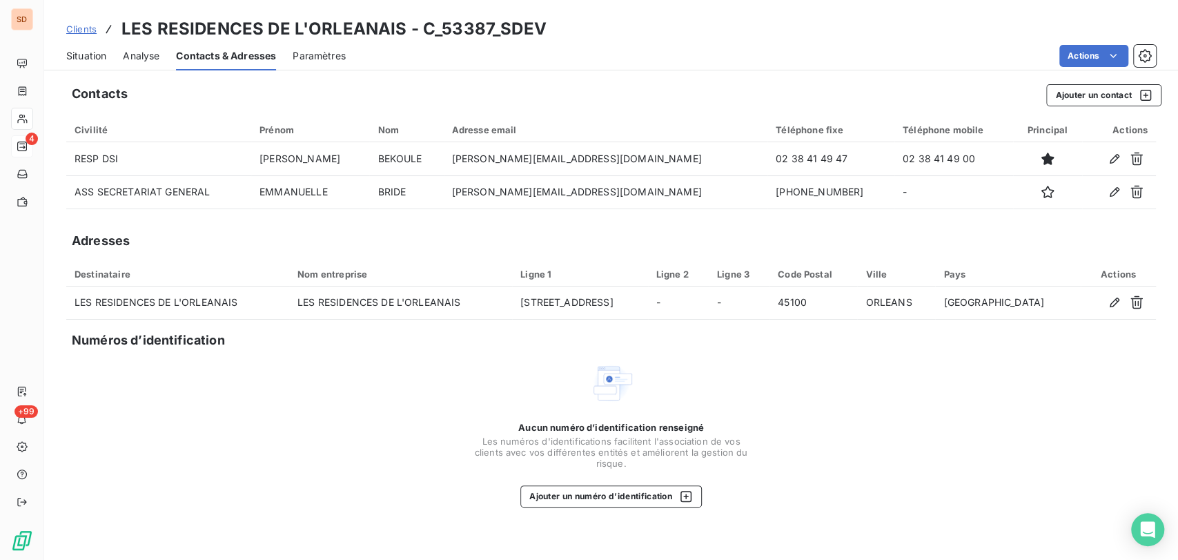
drag, startPoint x: 95, startPoint y: 53, endPoint x: 147, endPoint y: 70, distance: 54.6
click at [96, 53] on span "Situation" at bounding box center [86, 56] width 40 height 14
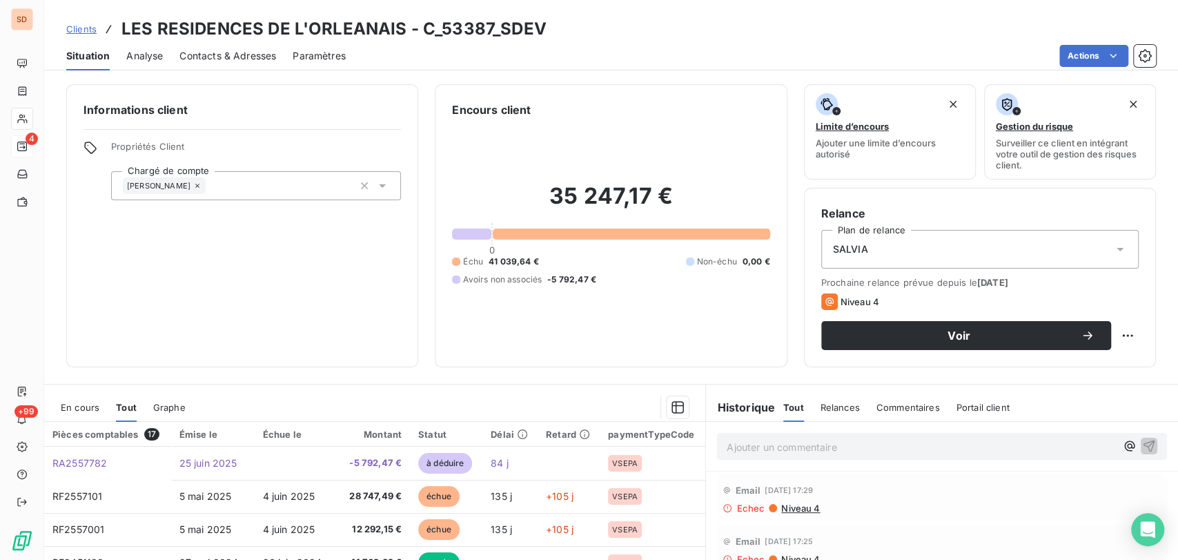
click at [790, 514] on div "Email [DATE] 17:29 Echec Niveau 4" at bounding box center [942, 496] width 450 height 46
click at [785, 505] on span "Niveau 4" at bounding box center [800, 507] width 40 height 11
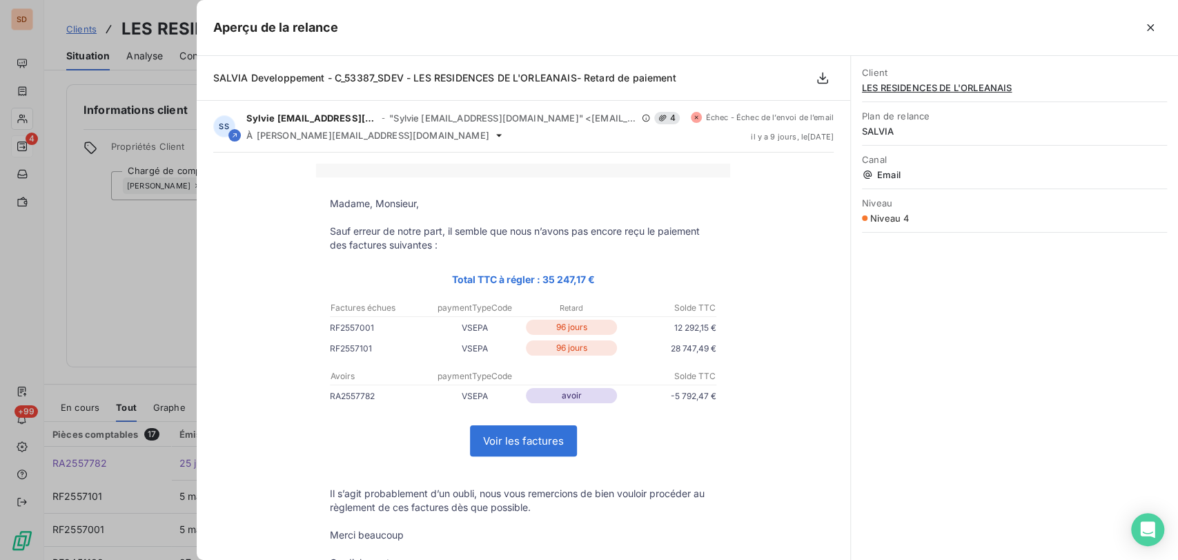
click at [138, 244] on div at bounding box center [589, 280] width 1178 height 560
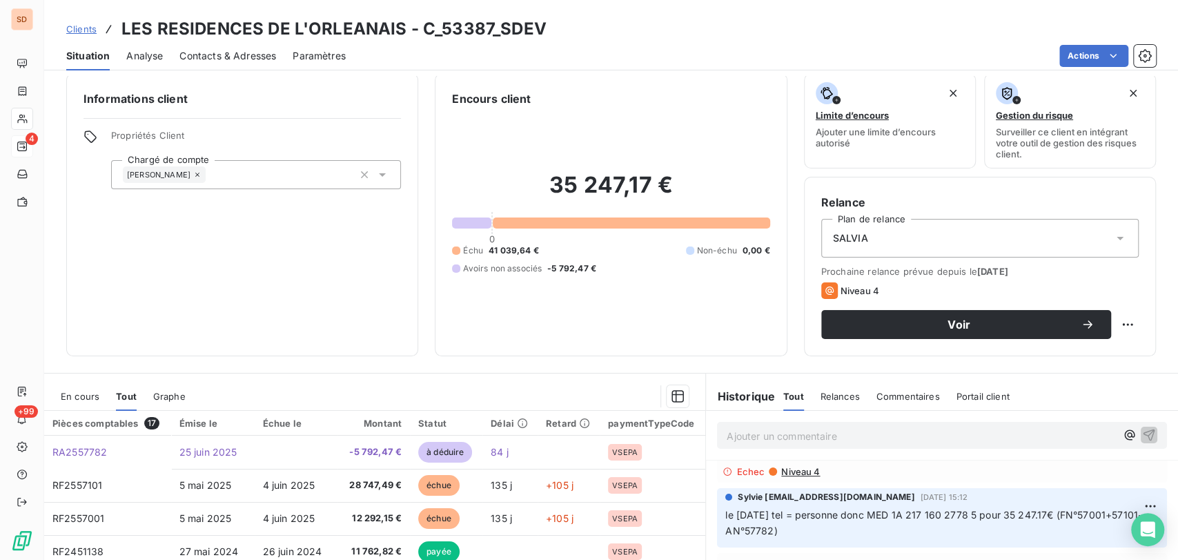
scroll to position [169, 0]
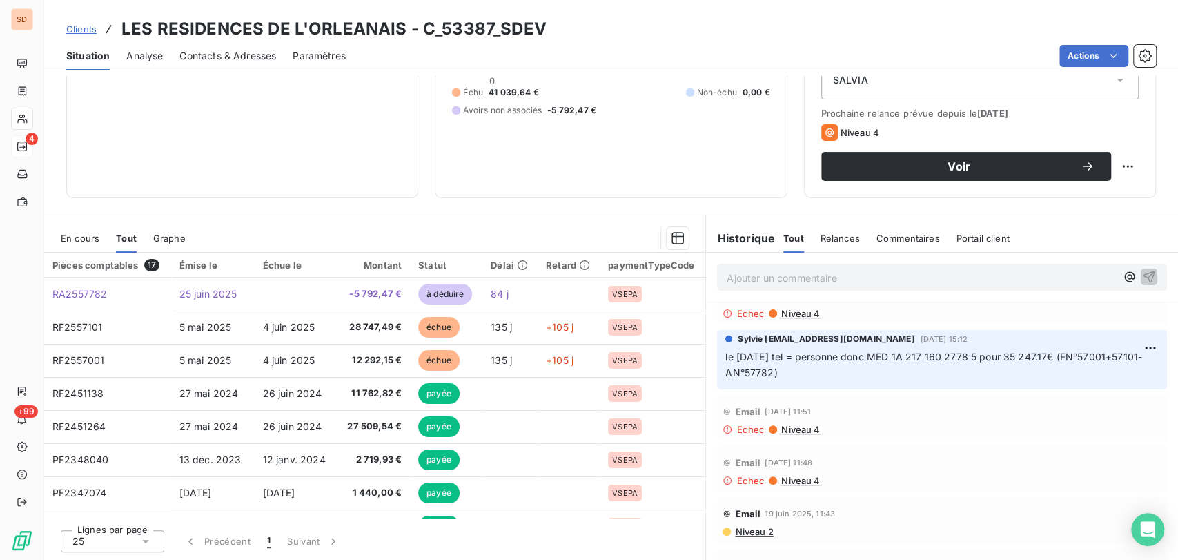
click at [752, 531] on span "Niveau 2" at bounding box center [753, 531] width 39 height 11
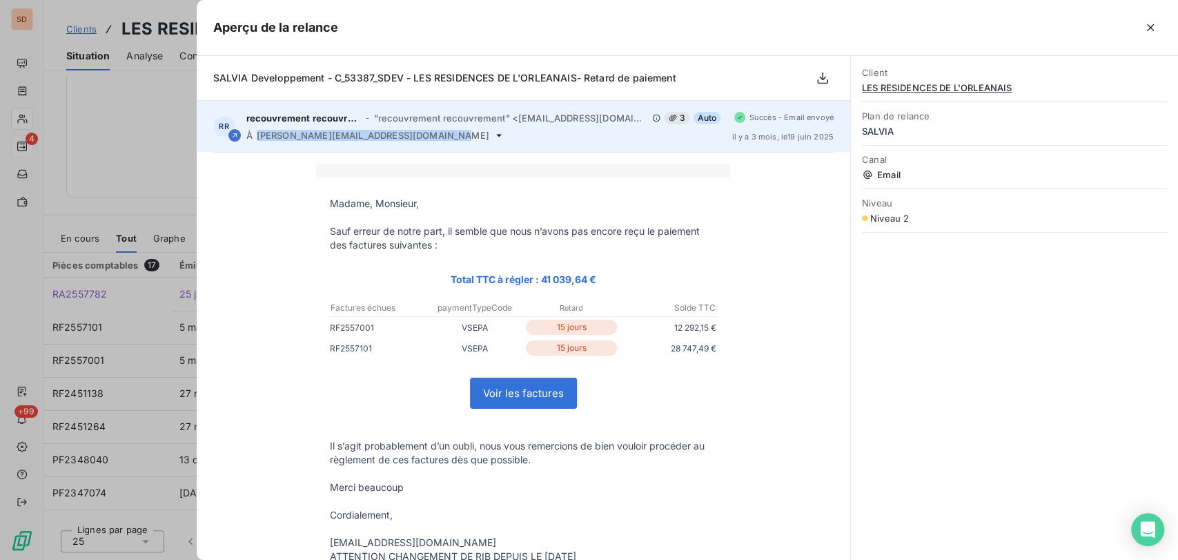
drag, startPoint x: 429, startPoint y: 138, endPoint x: 255, endPoint y: 145, distance: 174.1
click at [256, 143] on div "RR recouvrement recouvrement - "recouvrement recouvrement" <[EMAIL_ADDRESS][DOM…" at bounding box center [524, 126] width 654 height 51
copy span "[PERSON_NAME][EMAIL_ADDRESS][DOMAIN_NAME]"
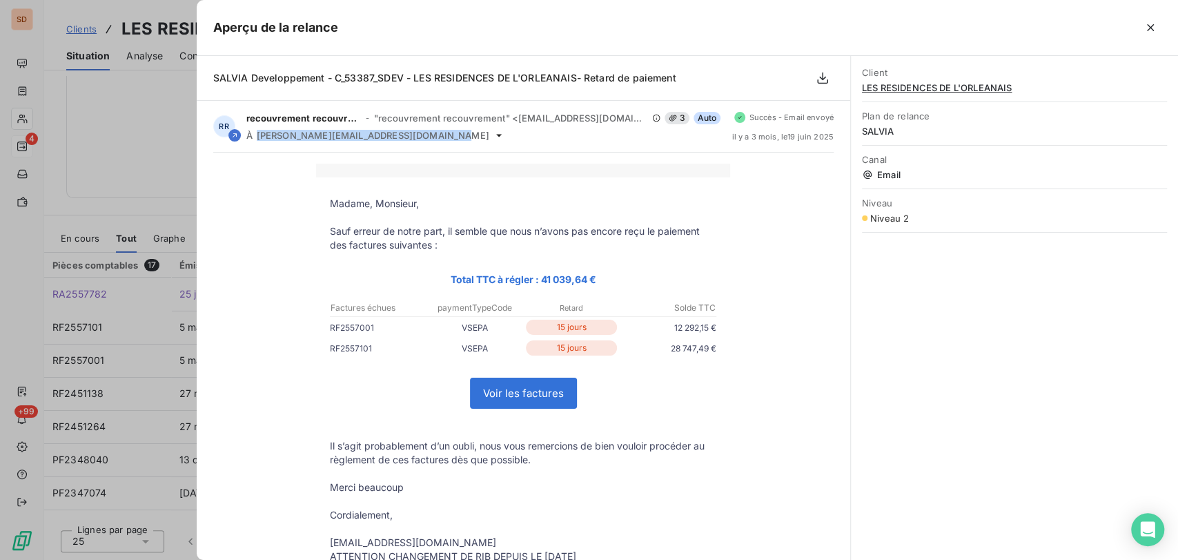
click at [1153, 21] on icon "button" at bounding box center [1151, 28] width 14 height 14
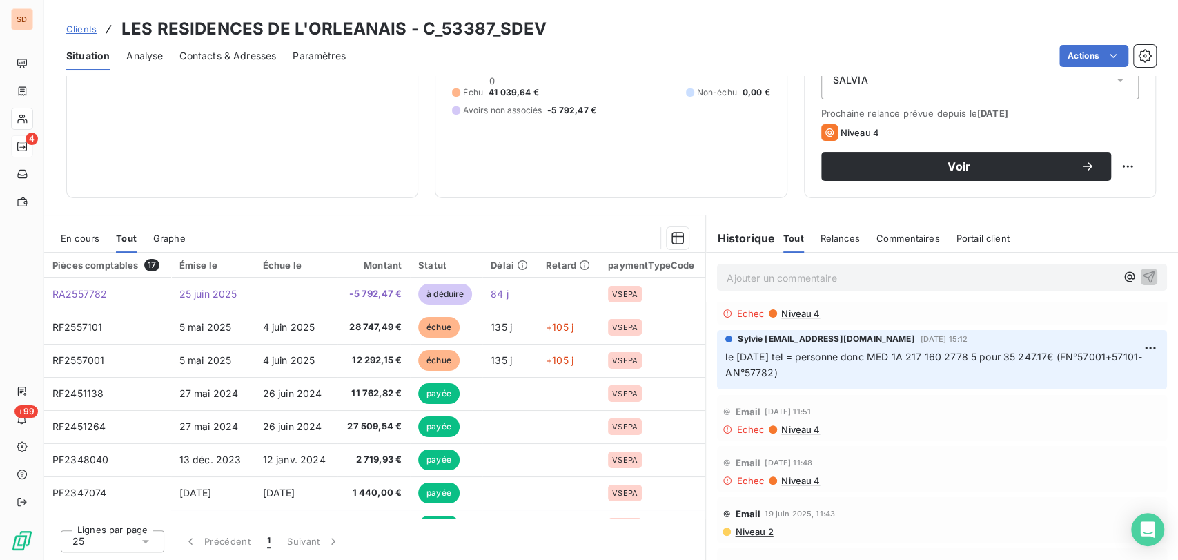
click at [210, 56] on span "Contacts & Adresses" at bounding box center [227, 56] width 97 height 14
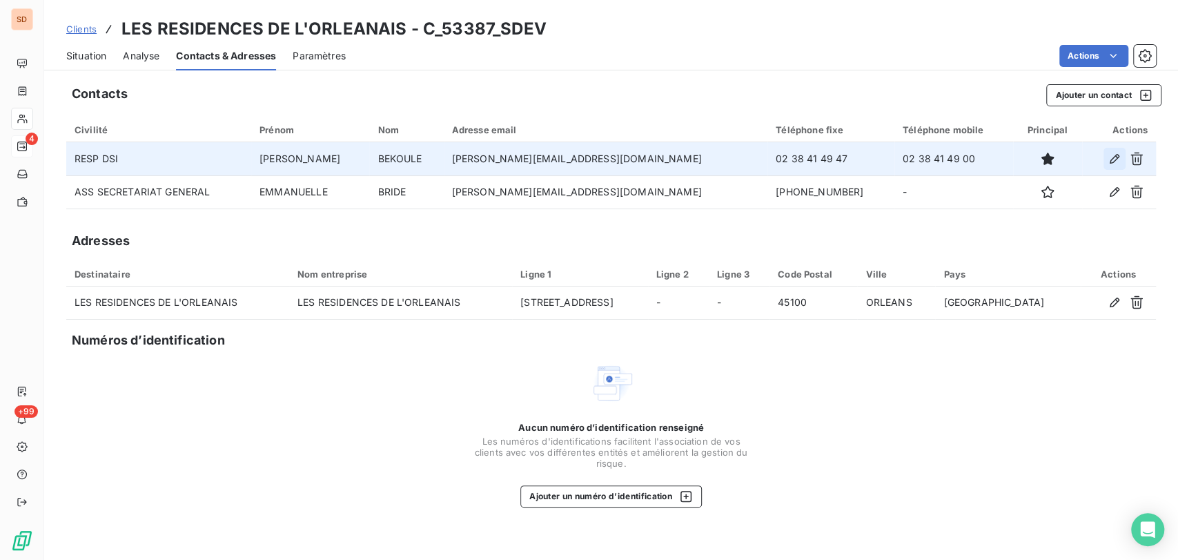
click at [1108, 164] on icon "button" at bounding box center [1115, 159] width 14 height 14
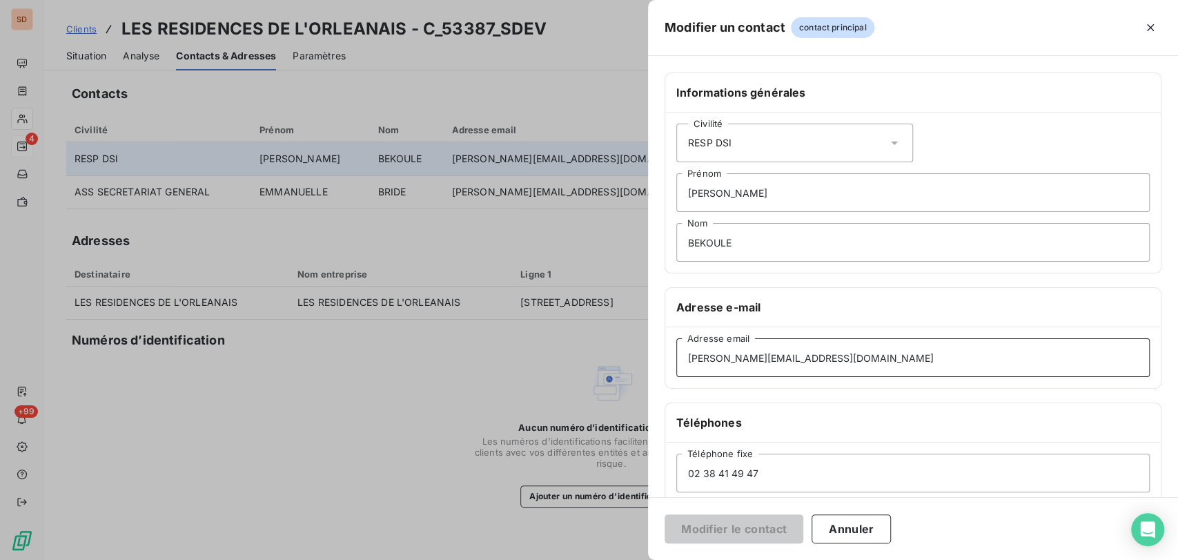
drag, startPoint x: 868, startPoint y: 353, endPoint x: 530, endPoint y: 364, distance: 337.7
click at [530, 559] on div "Modifier un contact contact principal Informations générales Civilité RESP DSI …" at bounding box center [589, 560] width 1178 height 0
paste input "[PERSON_NAME][EMAIL_ADDRESS][DOMAIN_NAME]"
type input "[PERSON_NAME][EMAIL_ADDRESS][DOMAIN_NAME]"
click at [687, 356] on input "[PERSON_NAME][EMAIL_ADDRESS][DOMAIN_NAME]" at bounding box center [912, 357] width 473 height 39
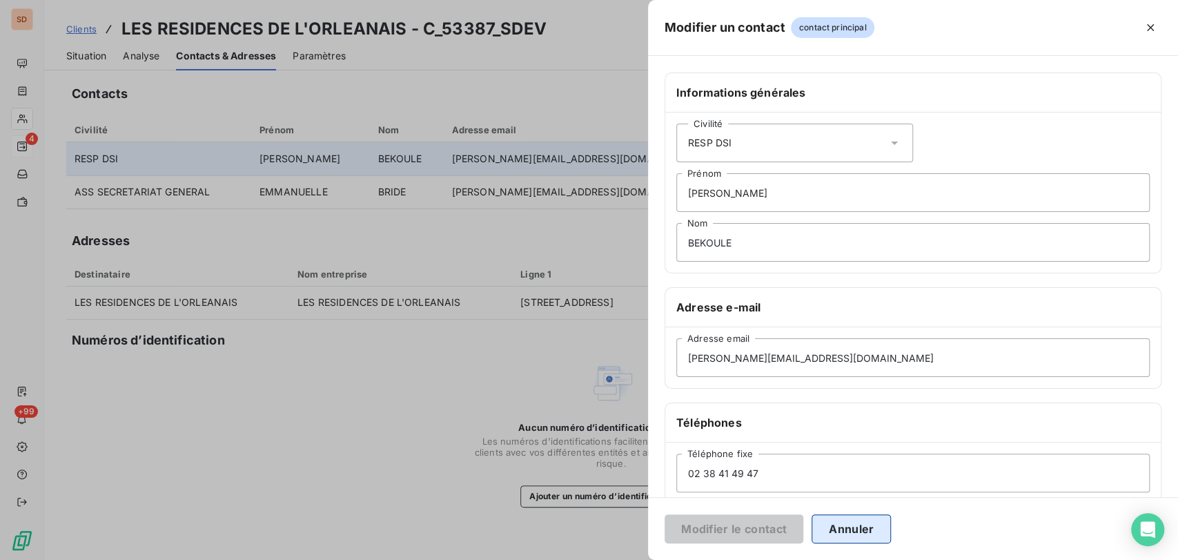
click at [847, 522] on button "Annuler" at bounding box center [851, 528] width 79 height 29
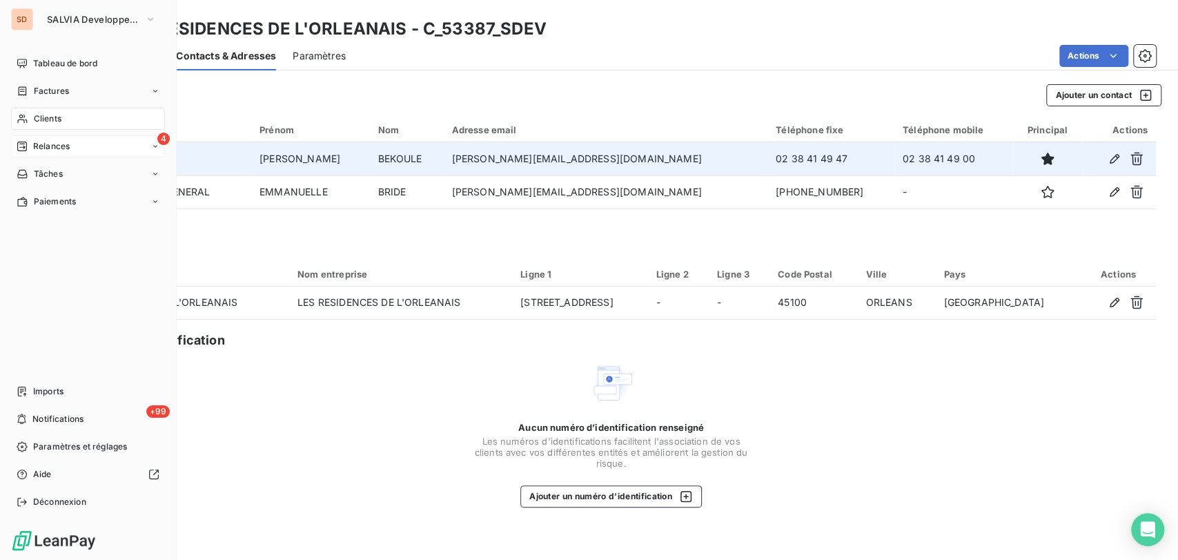
click at [35, 139] on div "4 Relances" at bounding box center [88, 146] width 154 height 22
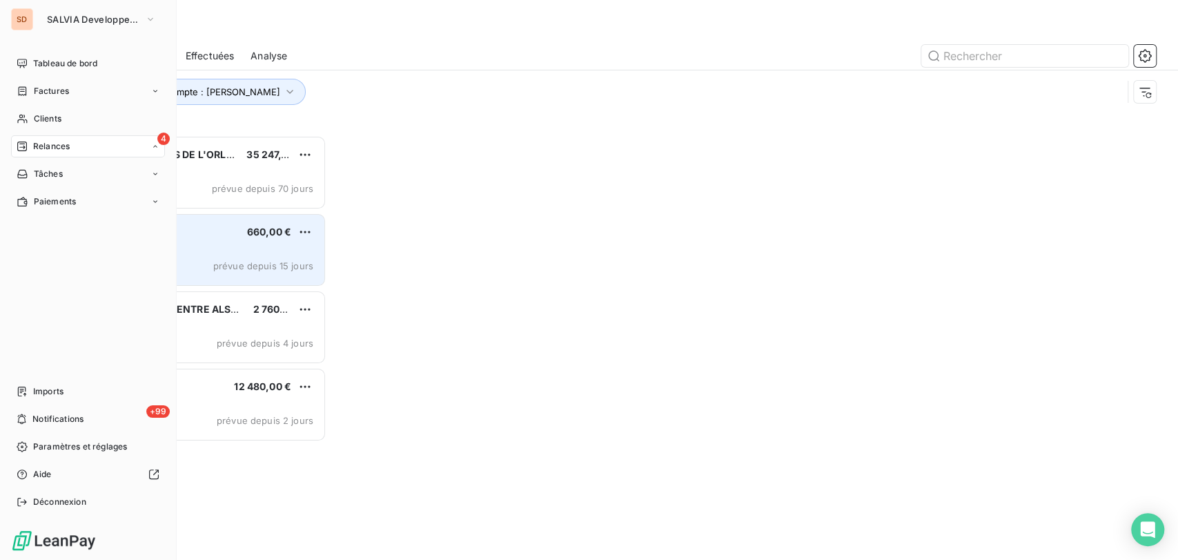
scroll to position [412, 248]
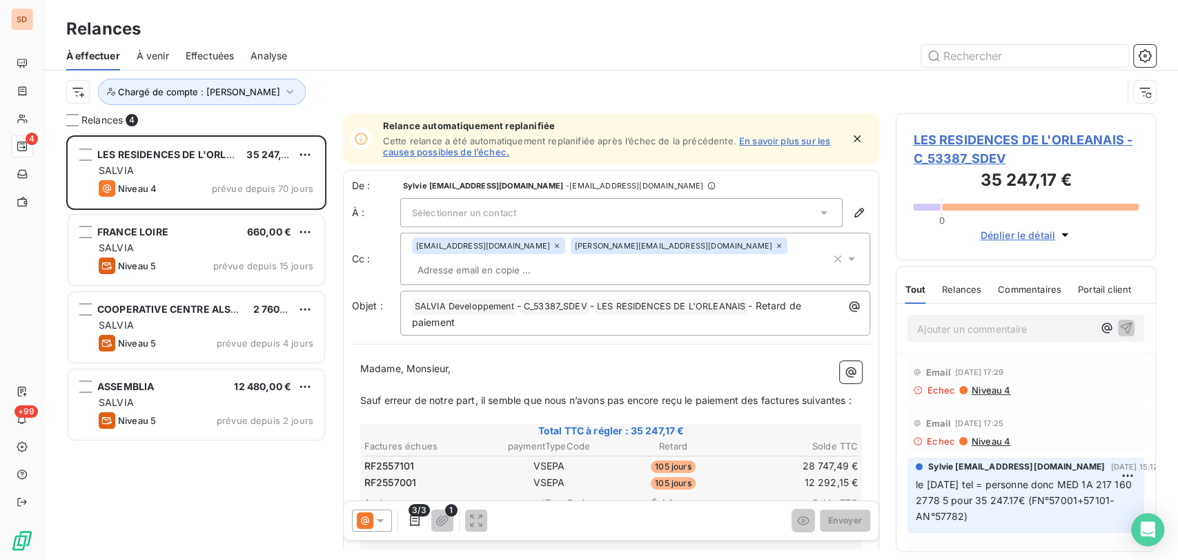
click at [821, 212] on icon at bounding box center [824, 212] width 7 height 3
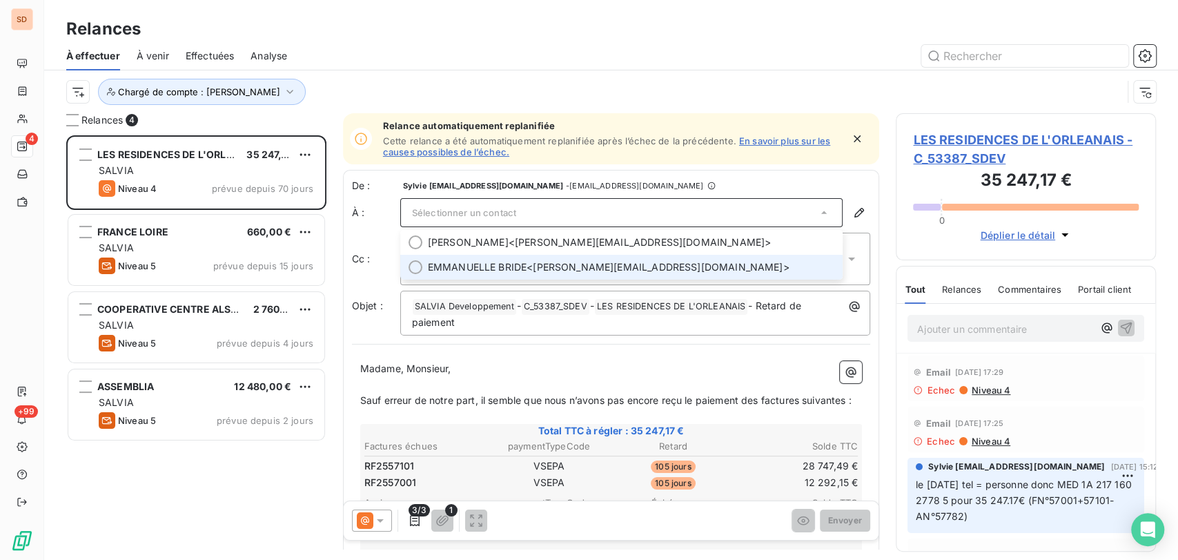
click at [413, 268] on div at bounding box center [416, 267] width 14 height 14
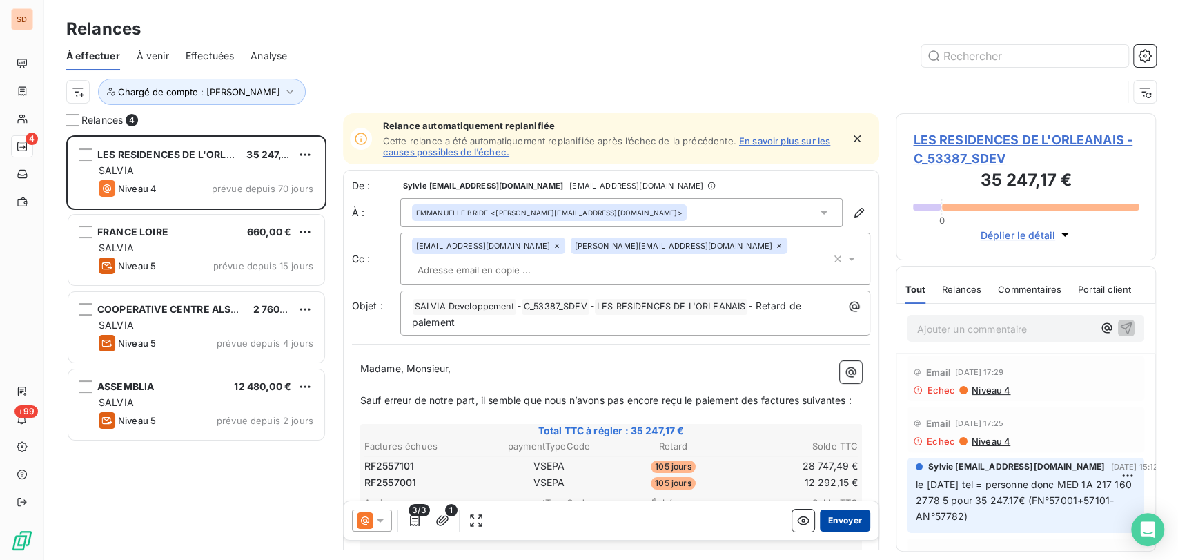
click at [835, 520] on button "Envoyer" at bounding box center [845, 520] width 50 height 22
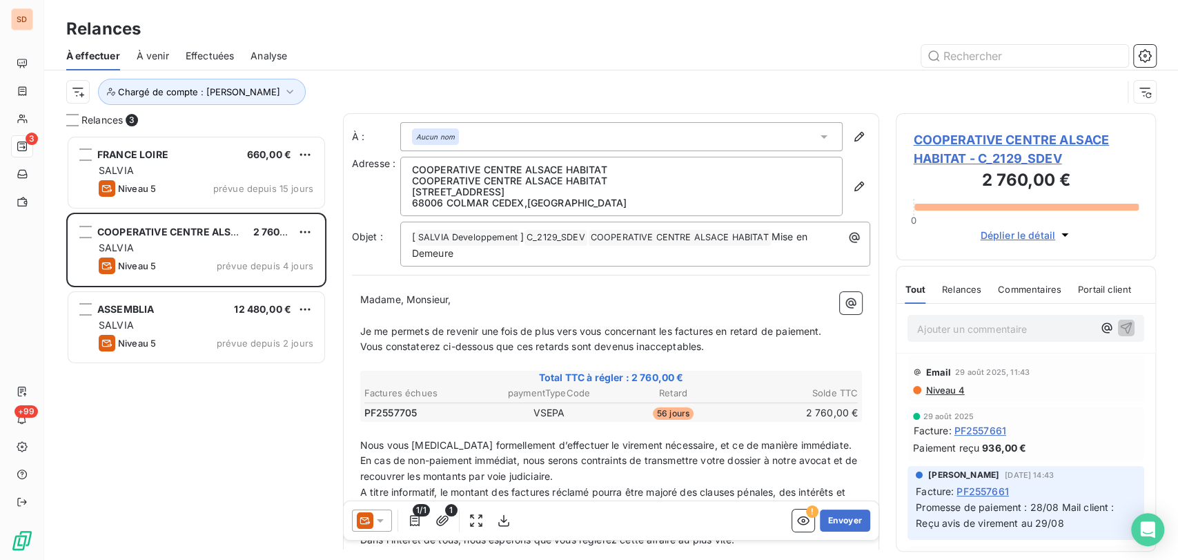
click at [980, 146] on span "COOPERATIVE CENTRE ALSACE HABITAT - C_2129_SDEV" at bounding box center [1026, 148] width 226 height 37
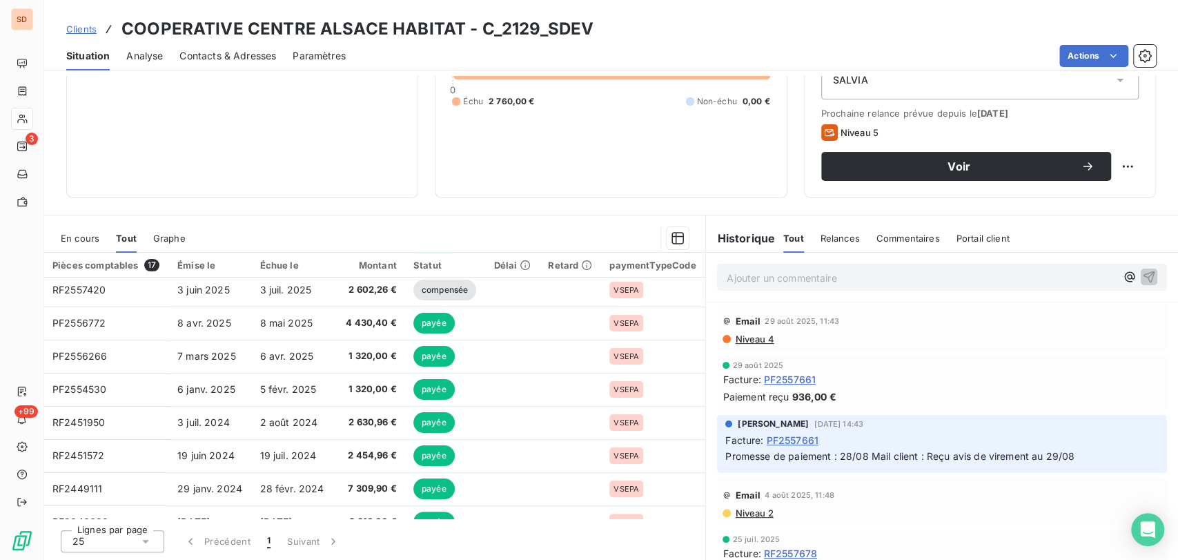
scroll to position [230, 0]
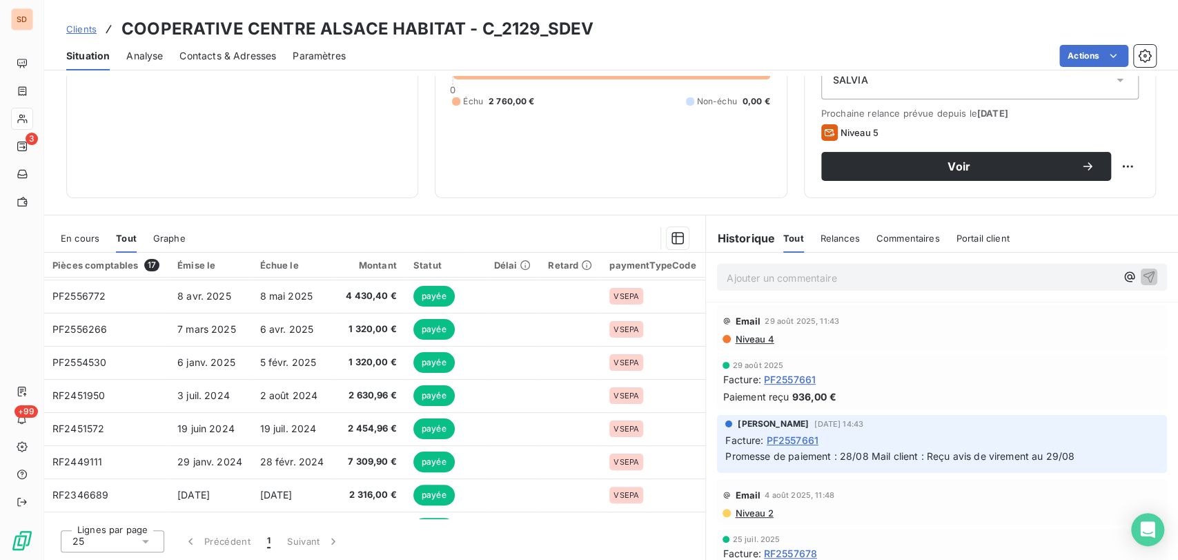
click at [84, 240] on span "En cours" at bounding box center [80, 238] width 39 height 11
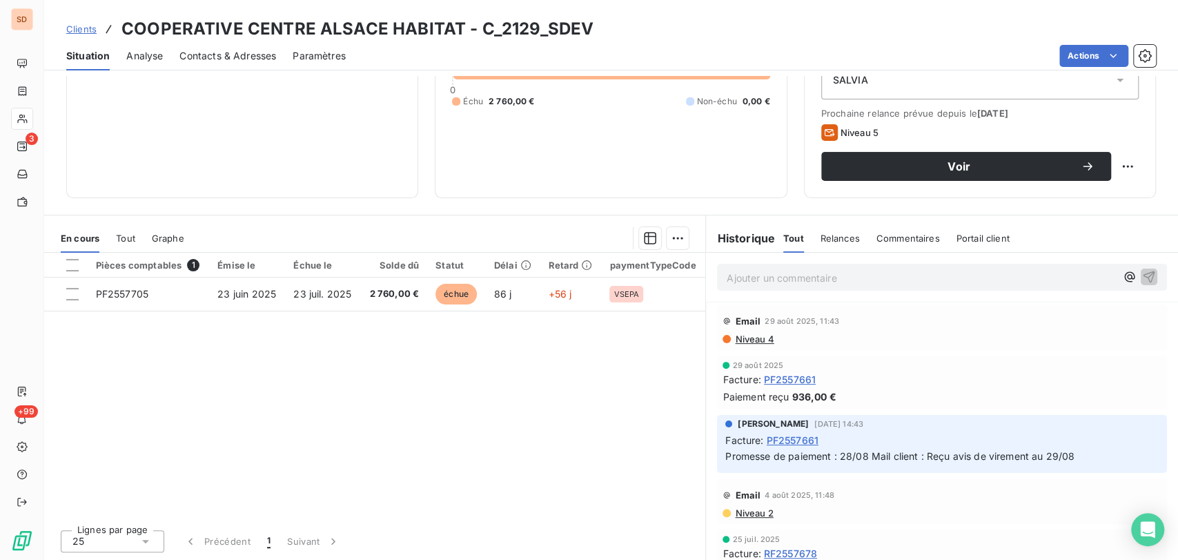
click at [233, 57] on span "Contacts & Adresses" at bounding box center [227, 56] width 97 height 14
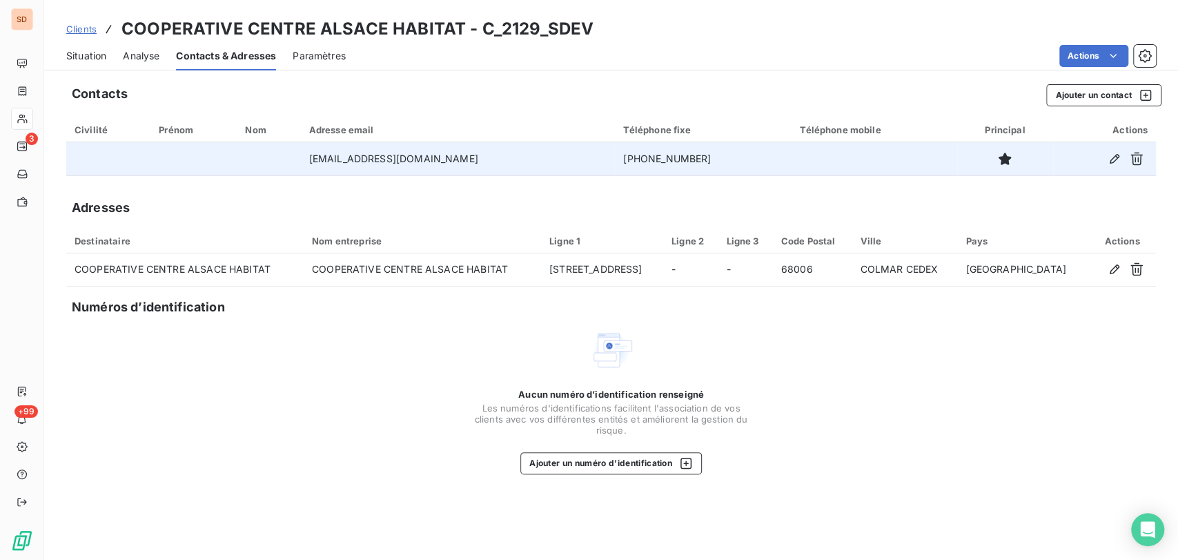
drag, startPoint x: 725, startPoint y: 155, endPoint x: 574, endPoint y: 165, distance: 150.8
click at [576, 164] on tr "[EMAIL_ADDRESS][DOMAIN_NAME] [PHONE_NUMBER]" at bounding box center [611, 158] width 1090 height 33
copy tr "[PHONE_NUMBER]"
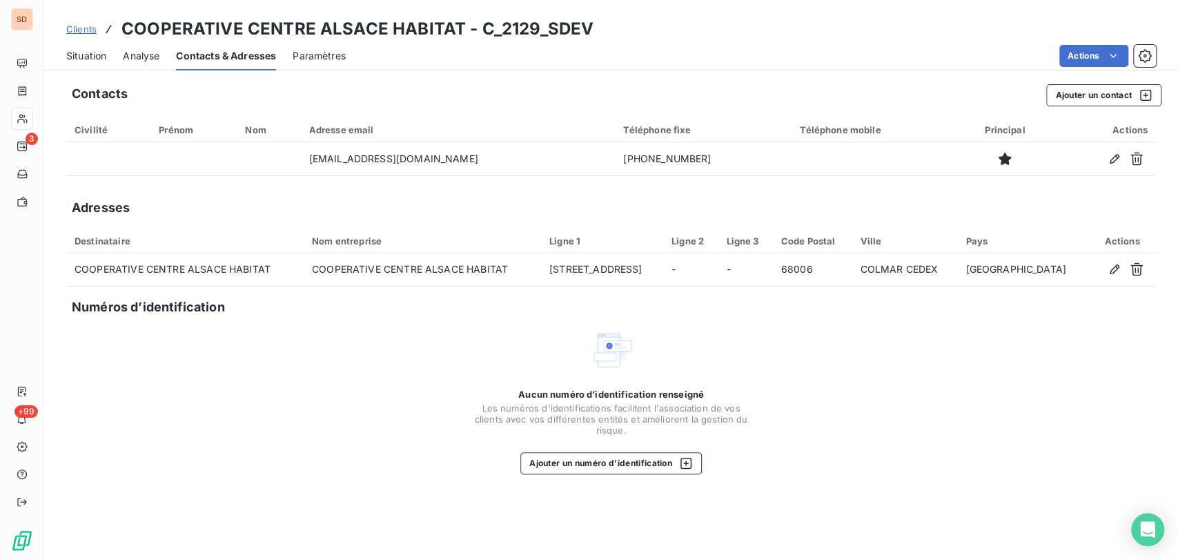
click at [91, 49] on span "Situation" at bounding box center [86, 56] width 40 height 14
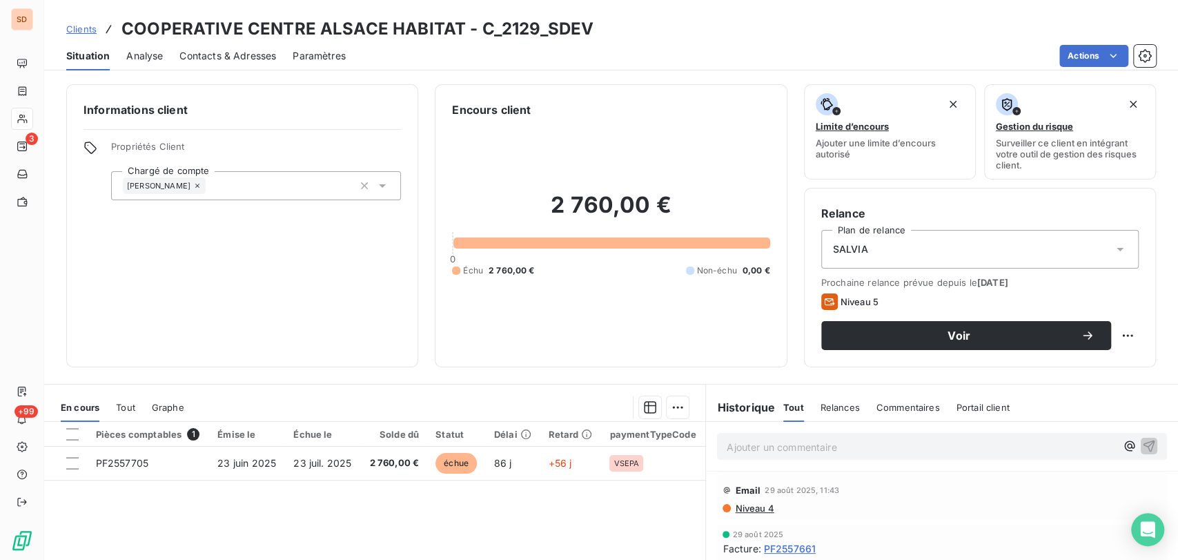
click at [211, 50] on span "Contacts & Adresses" at bounding box center [227, 56] width 97 height 14
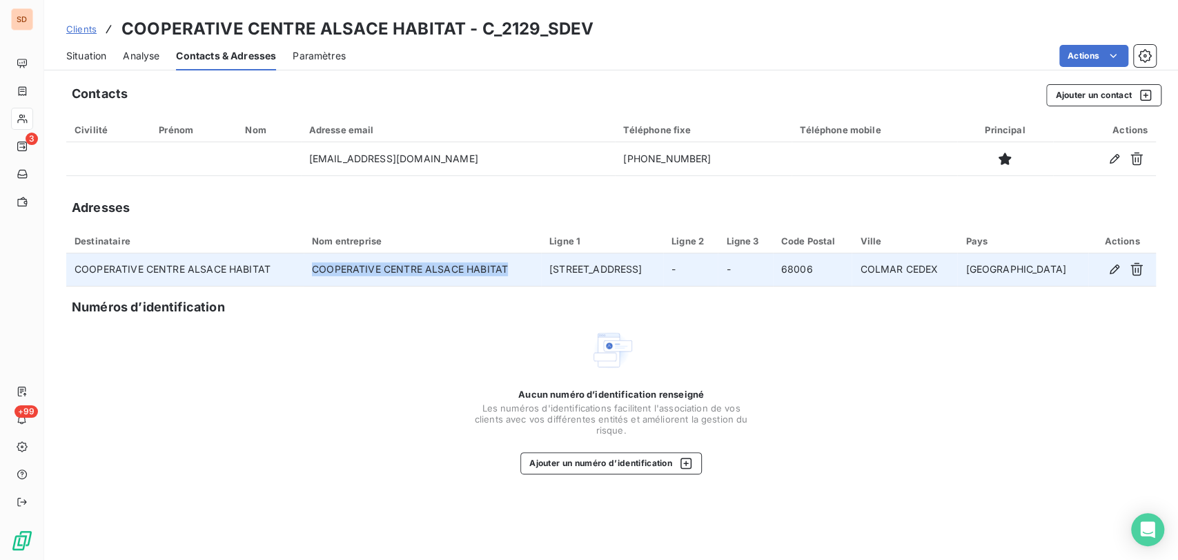
drag, startPoint x: 511, startPoint y: 271, endPoint x: 309, endPoint y: 262, distance: 202.4
click at [309, 262] on td "COOPERATIVE CENTRE ALSACE HABITAT" at bounding box center [422, 269] width 237 height 33
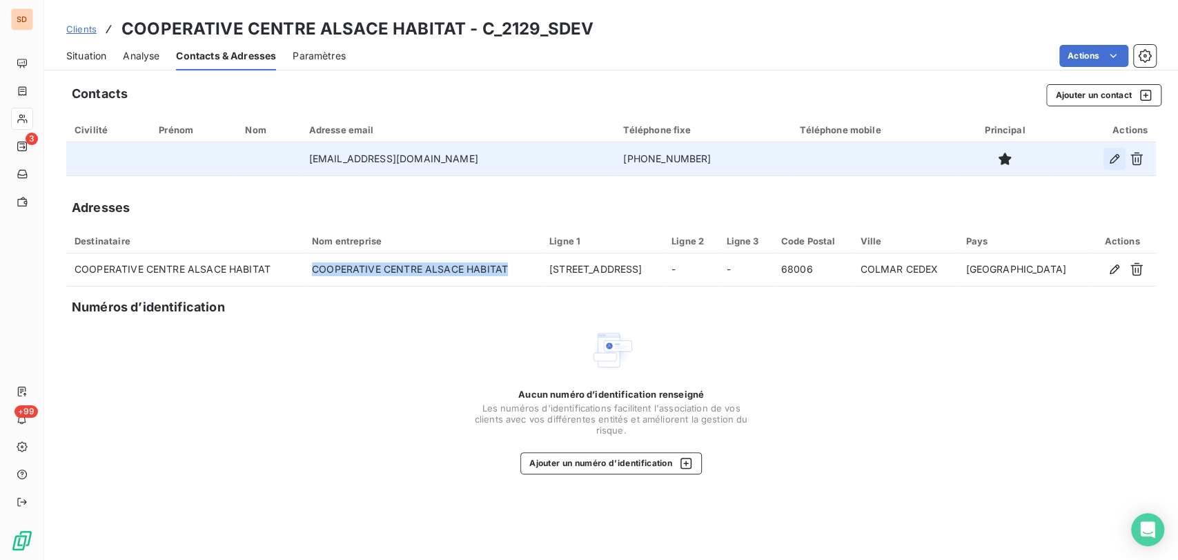
click at [1118, 156] on icon "button" at bounding box center [1115, 159] width 14 height 14
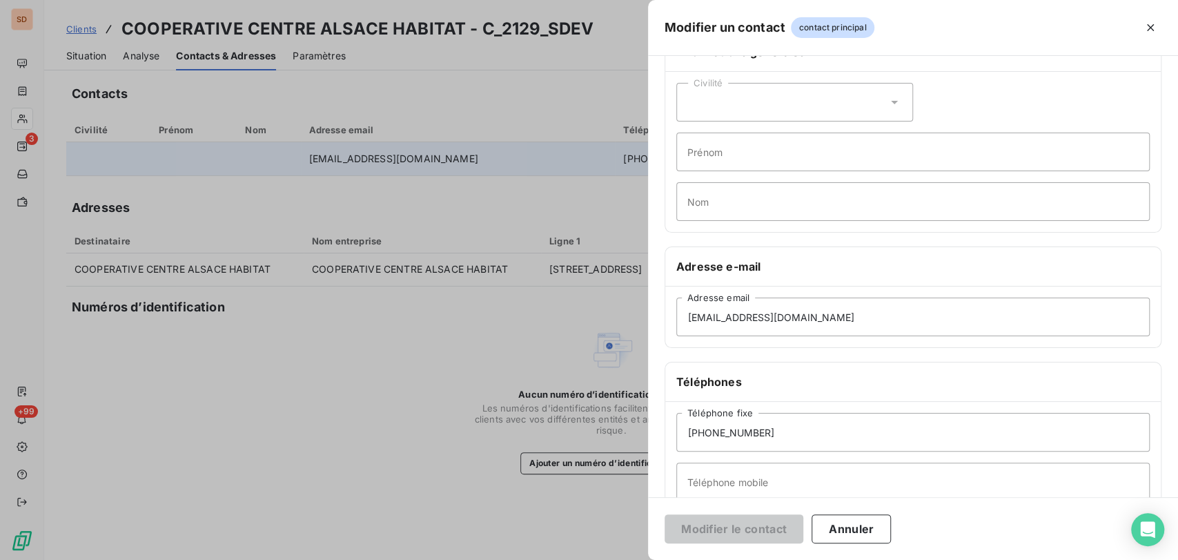
scroll to position [77, 0]
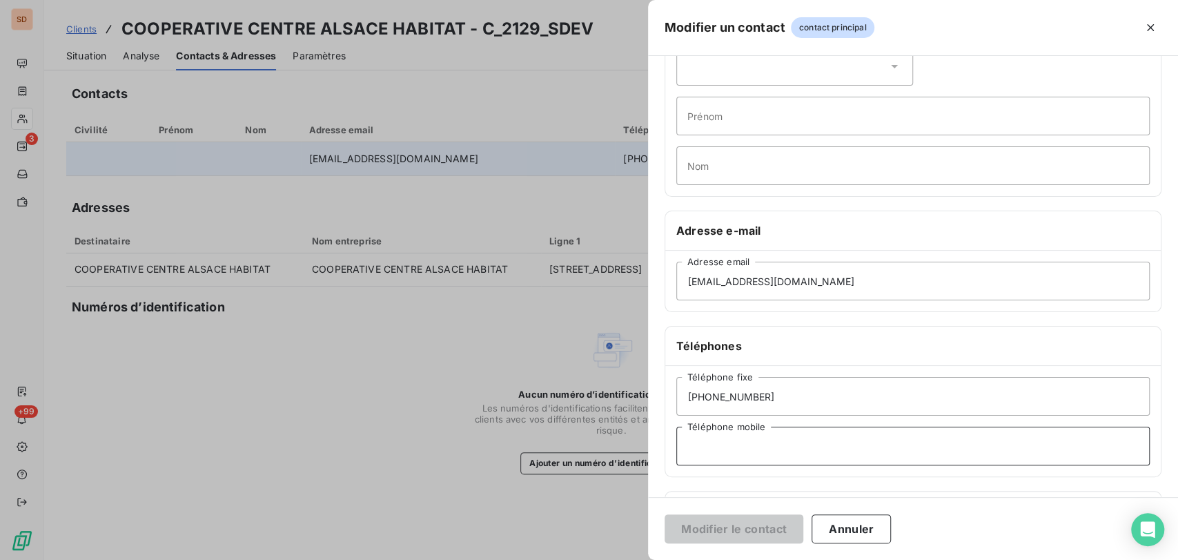
click at [734, 452] on input "Téléphone mobile" at bounding box center [912, 446] width 473 height 39
paste input "03 89 20 32 20"
type input "03 89 20 32 20"
drag, startPoint x: 756, startPoint y: 522, endPoint x: 719, endPoint y: 415, distance: 113.5
click at [755, 522] on button "Modifier le contact" at bounding box center [734, 528] width 139 height 29
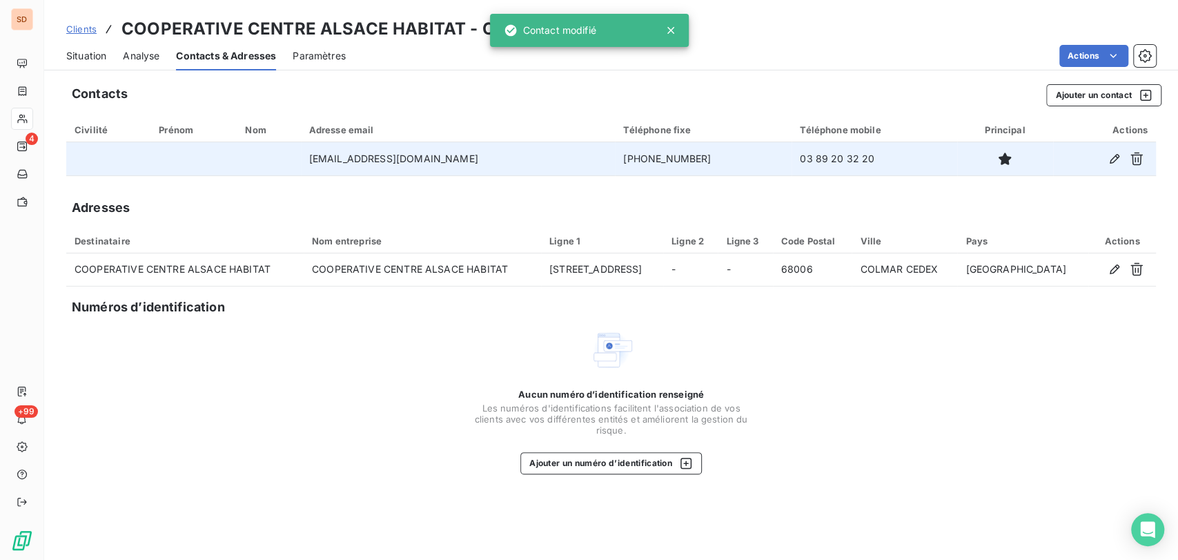
click at [80, 55] on span "Situation" at bounding box center [86, 56] width 40 height 14
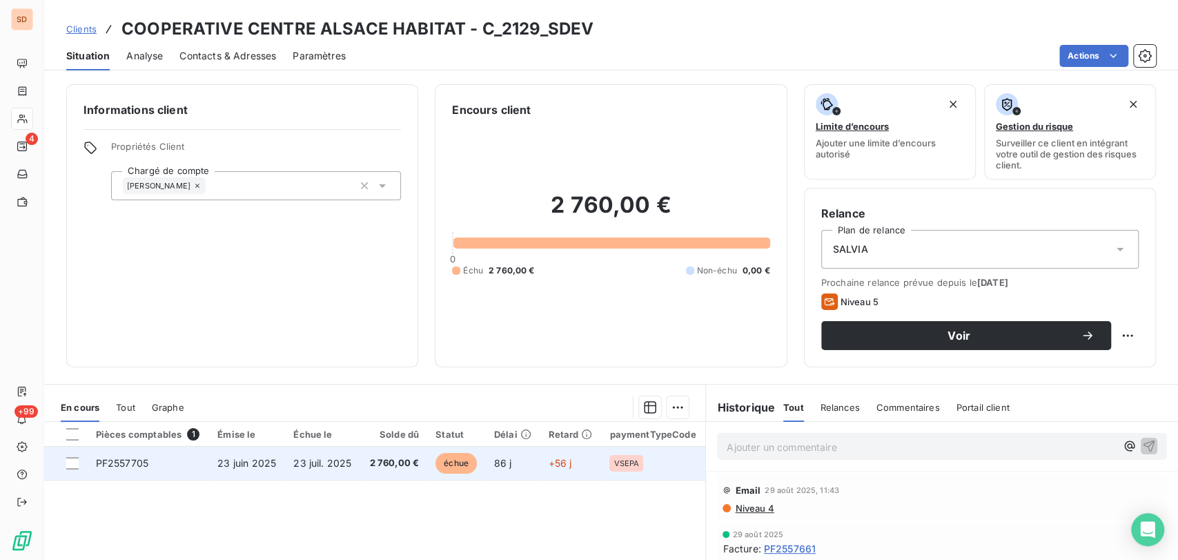
click at [122, 467] on span "PF2557705" at bounding box center [122, 463] width 52 height 12
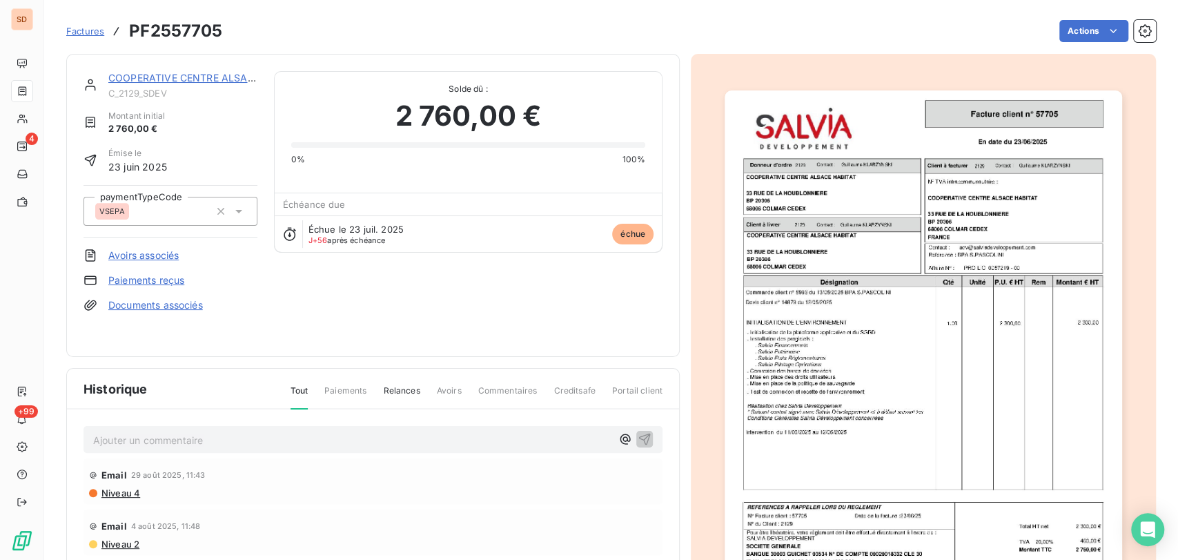
click at [170, 79] on link "COOPERATIVE CENTRE ALSACE HABITAT" at bounding box center [206, 78] width 196 height 12
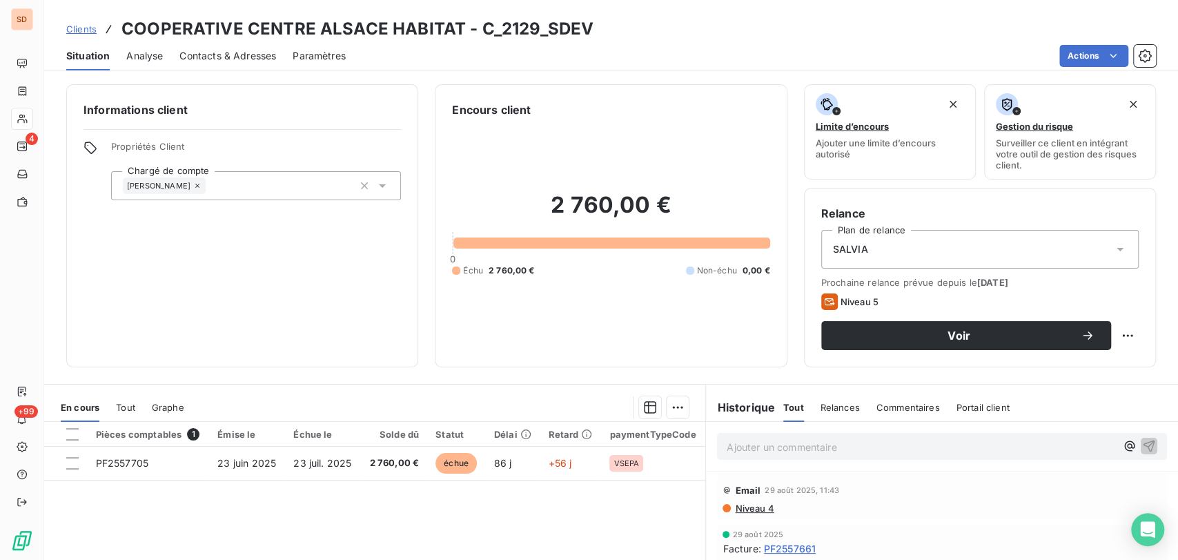
click at [740, 514] on div "Email [DATE] 11:43 Niveau 4" at bounding box center [942, 496] width 450 height 46
click at [739, 510] on span "Niveau 4" at bounding box center [754, 507] width 40 height 11
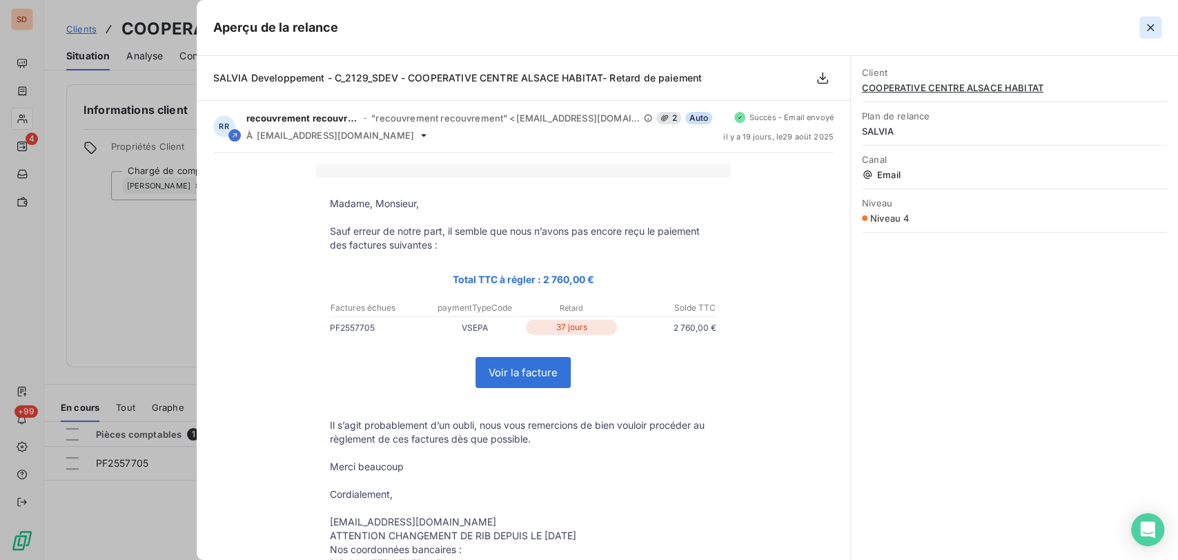
click at [1155, 28] on icon "button" at bounding box center [1151, 28] width 14 height 14
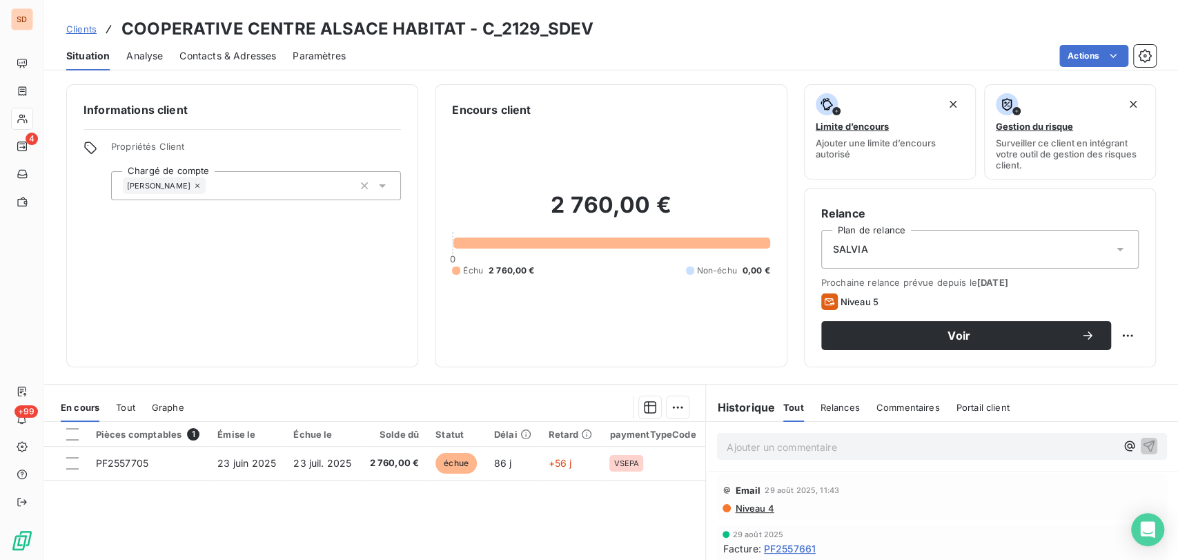
click at [215, 52] on span "Contacts & Adresses" at bounding box center [227, 56] width 97 height 14
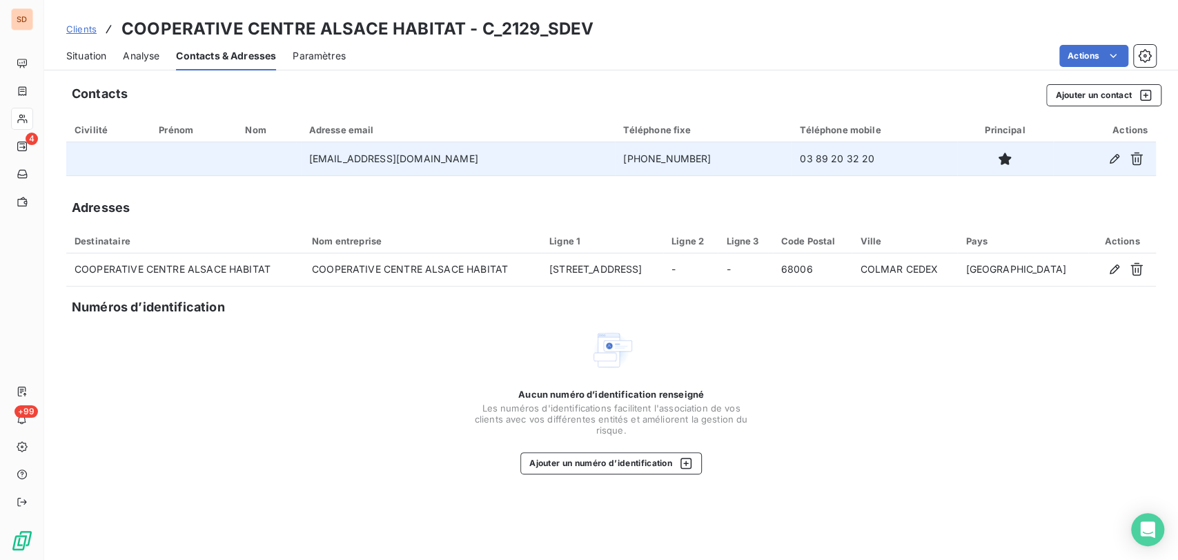
drag, startPoint x: 494, startPoint y: 164, endPoint x: 362, endPoint y: 156, distance: 131.4
click at [364, 155] on td "[EMAIL_ADDRESS][DOMAIN_NAME]" at bounding box center [458, 158] width 315 height 33
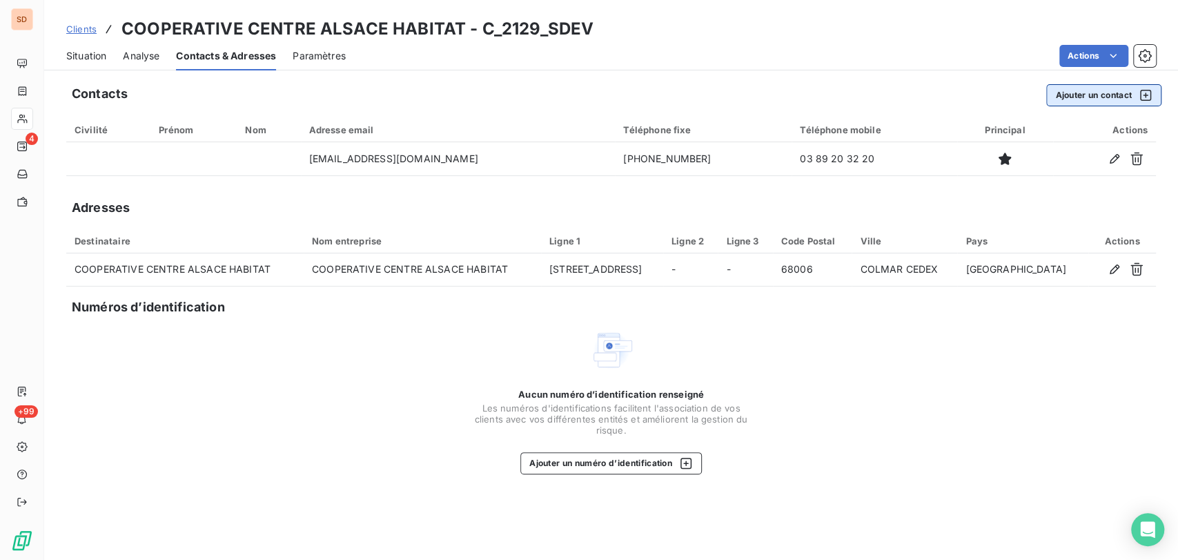
click at [1073, 93] on button "Ajouter un contact" at bounding box center [1103, 95] width 115 height 22
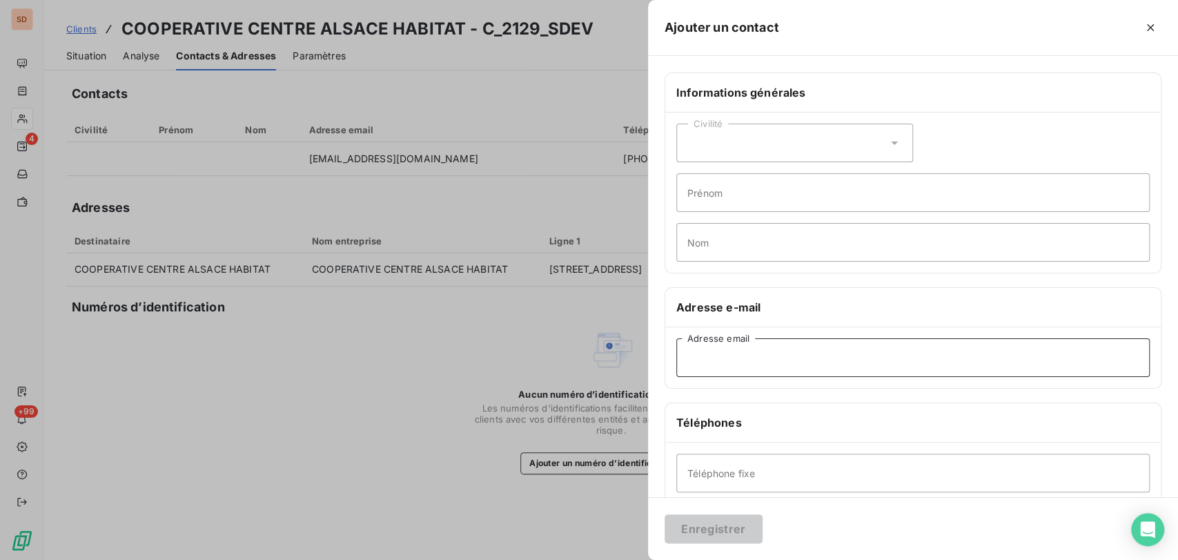
click at [691, 354] on input "Adresse email" at bounding box center [912, 357] width 473 height 39
type input "[EMAIL_ADDRESS][DOMAIN_NAME]"
click at [717, 526] on button "Enregistrer" at bounding box center [714, 528] width 98 height 29
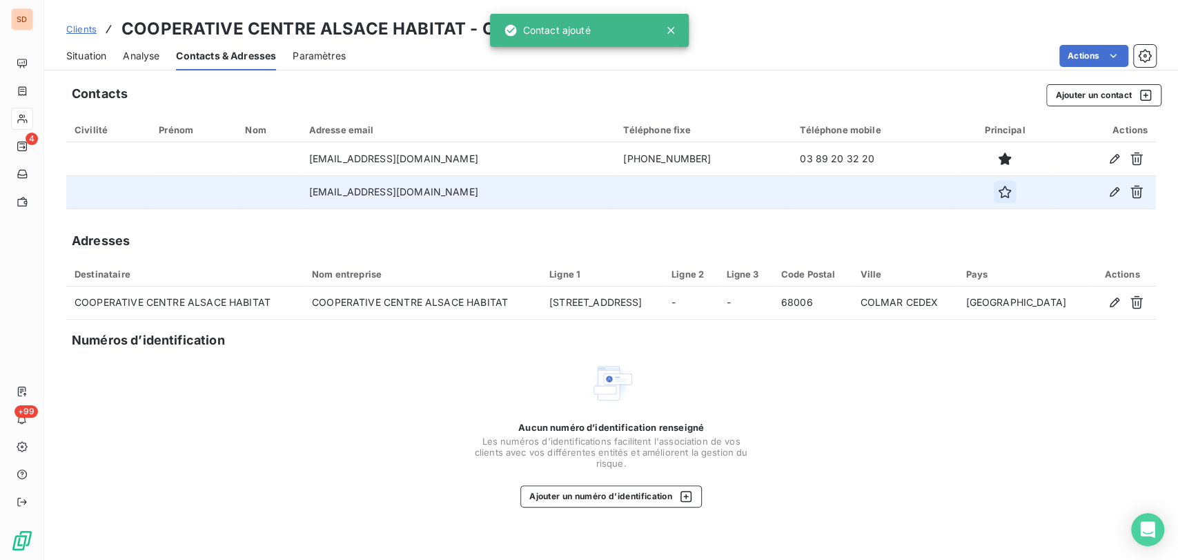
click at [1005, 189] on icon "button" at bounding box center [1005, 192] width 12 height 12
click at [87, 59] on span "Situation" at bounding box center [86, 56] width 40 height 14
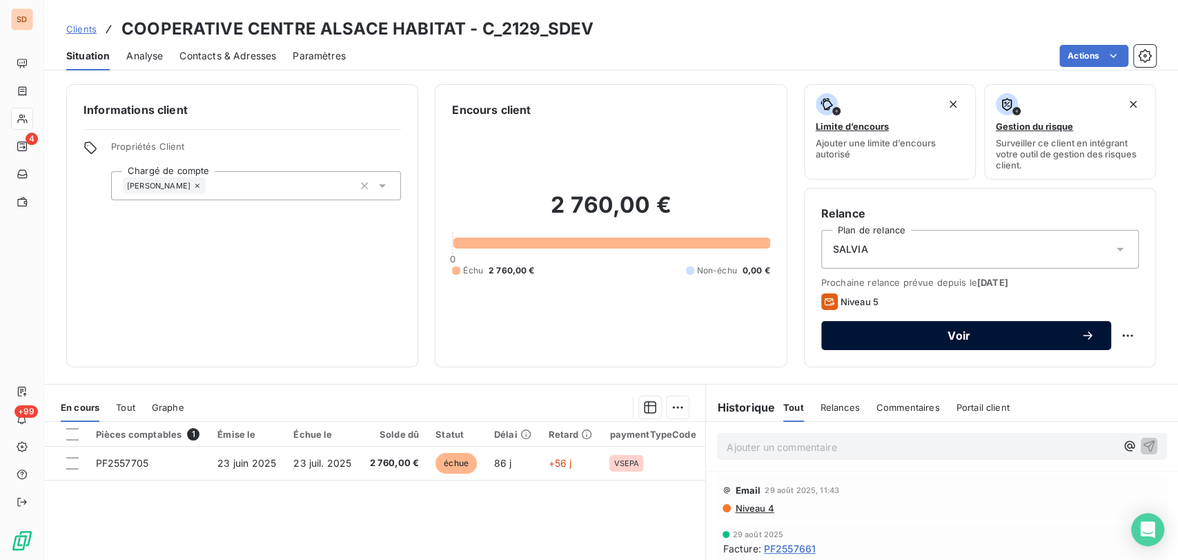
click at [908, 334] on span "Voir" at bounding box center [959, 335] width 243 height 11
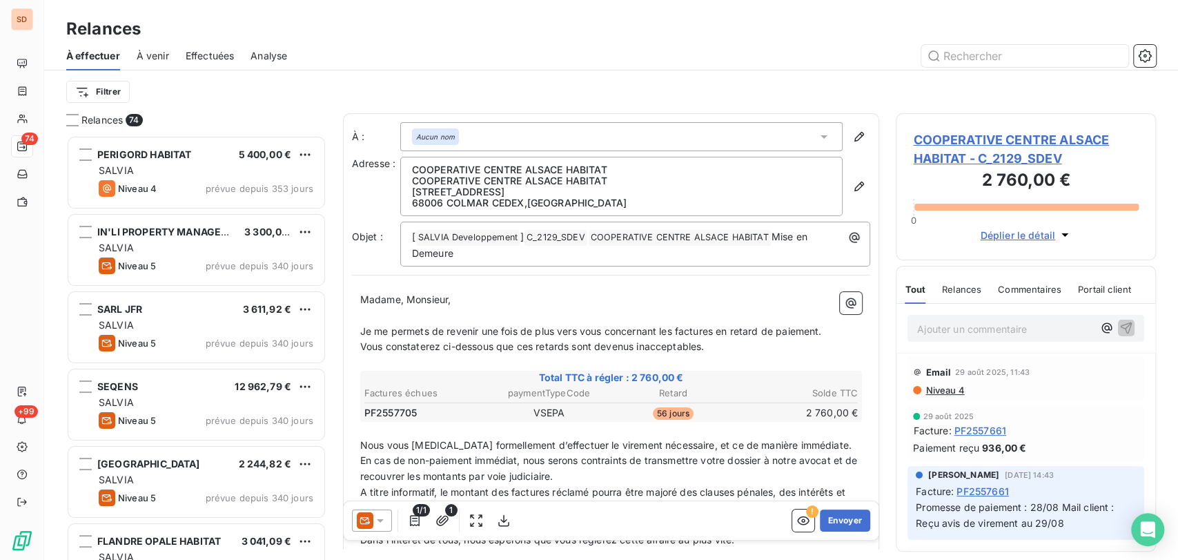
scroll to position [412, 248]
click at [387, 519] on div at bounding box center [372, 520] width 40 height 22
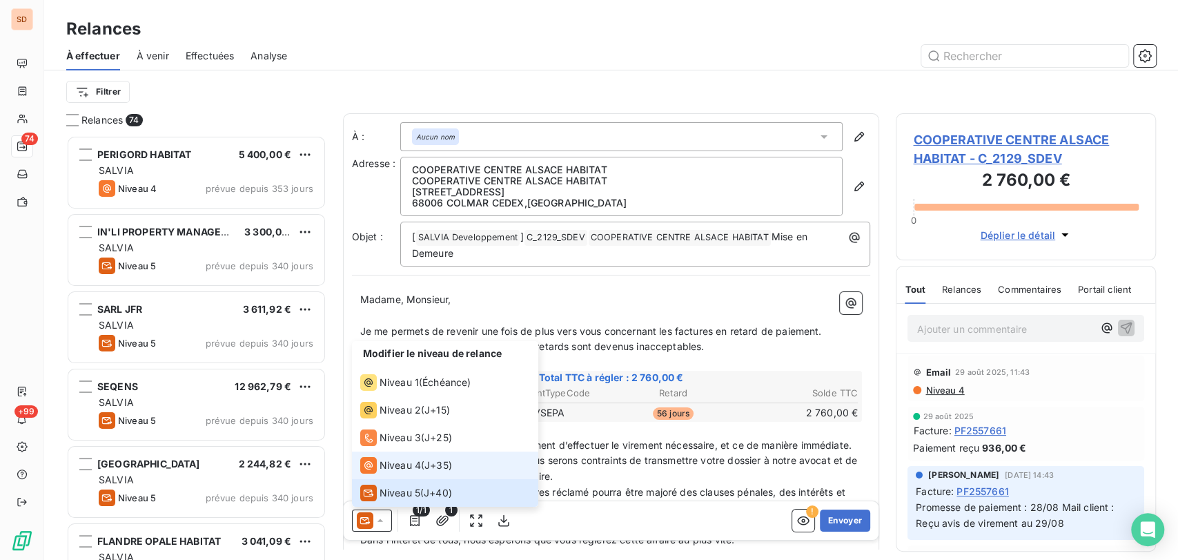
click at [387, 459] on span "Niveau 4" at bounding box center [400, 465] width 41 height 14
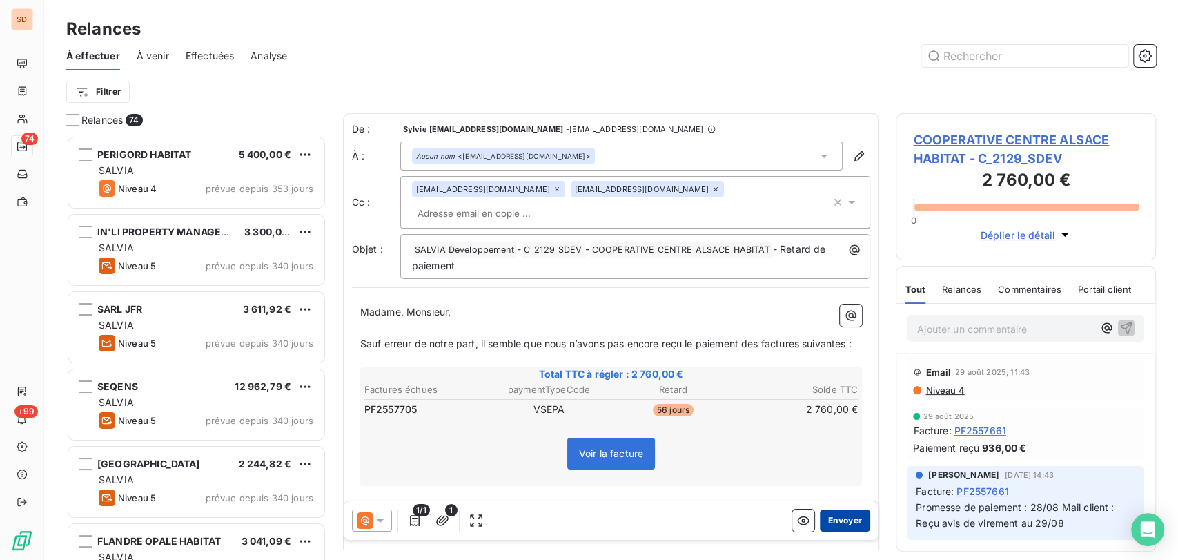
click at [837, 514] on button "Envoyer" at bounding box center [845, 520] width 50 height 22
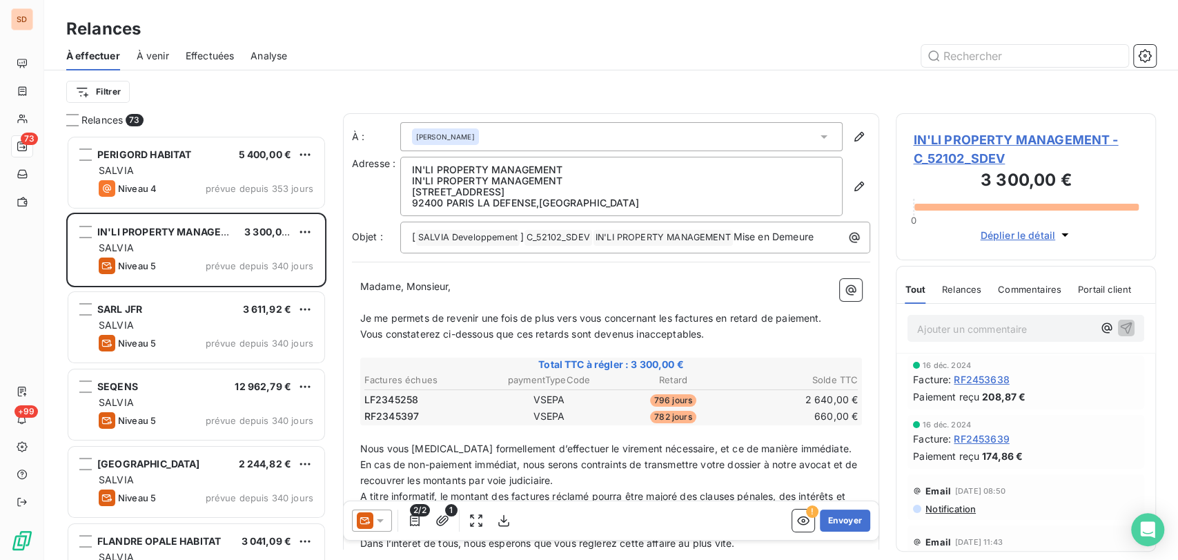
click at [200, 62] on div "Effectuées" at bounding box center [210, 55] width 49 height 29
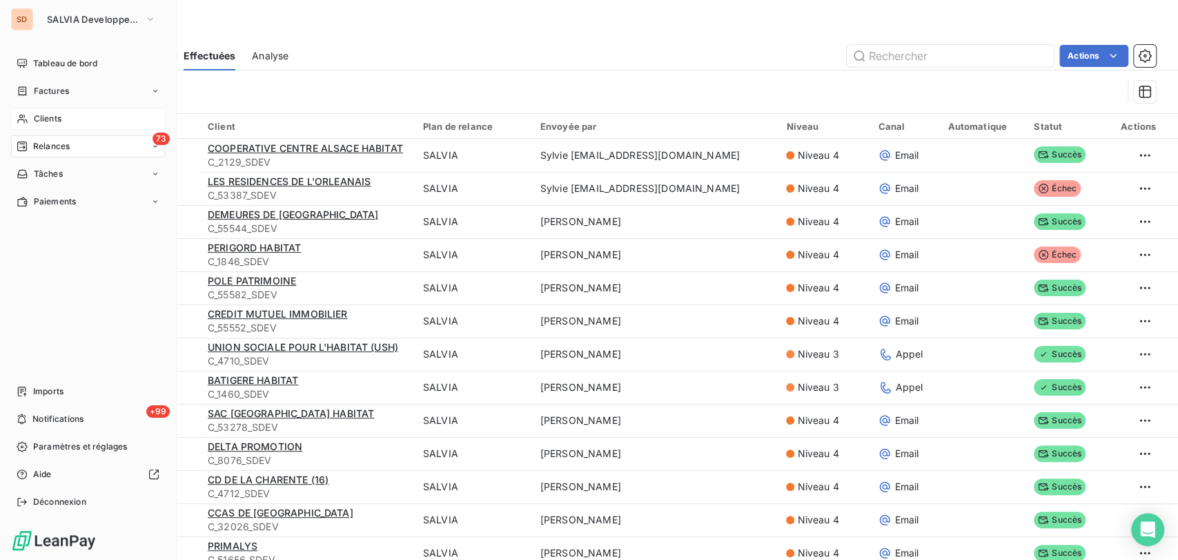
click at [38, 125] on div "Clients" at bounding box center [88, 119] width 154 height 22
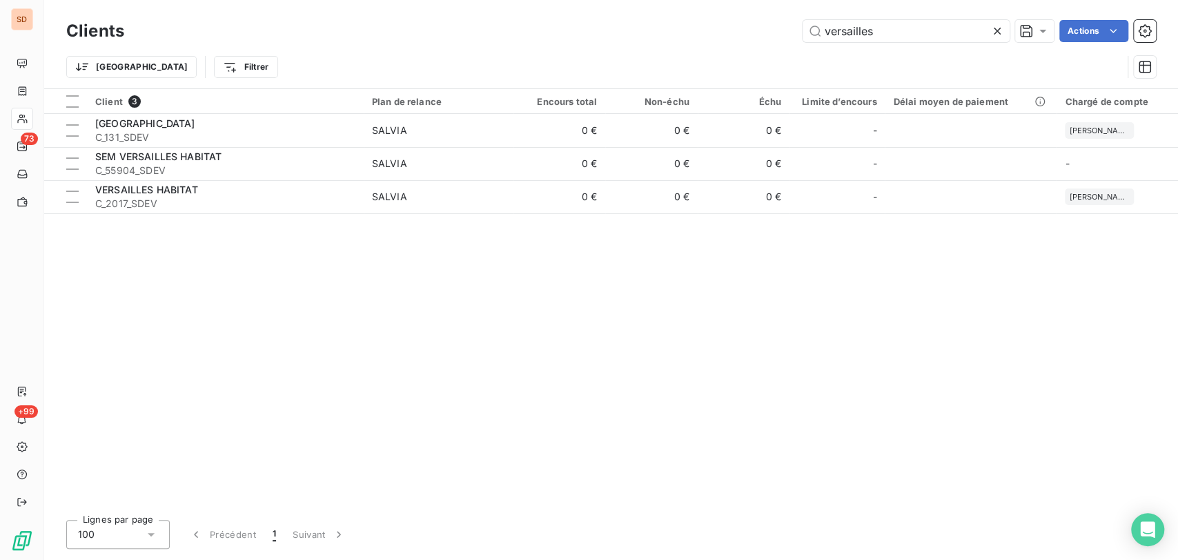
drag, startPoint x: 892, startPoint y: 34, endPoint x: 790, endPoint y: 39, distance: 102.3
click at [790, 39] on div "versailles Actions" at bounding box center [648, 31] width 1015 height 22
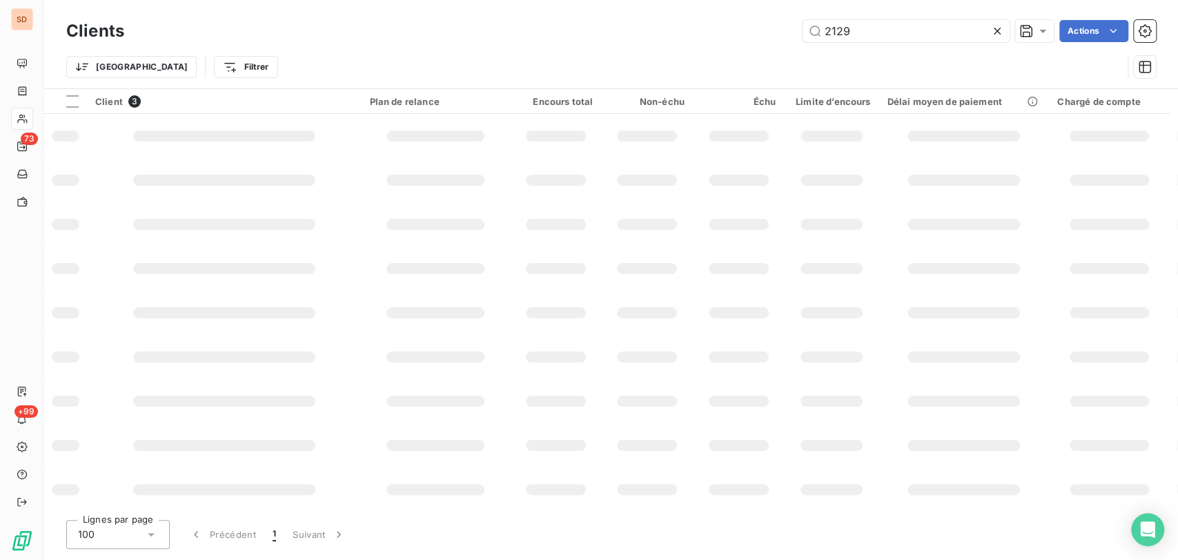
type input "2129"
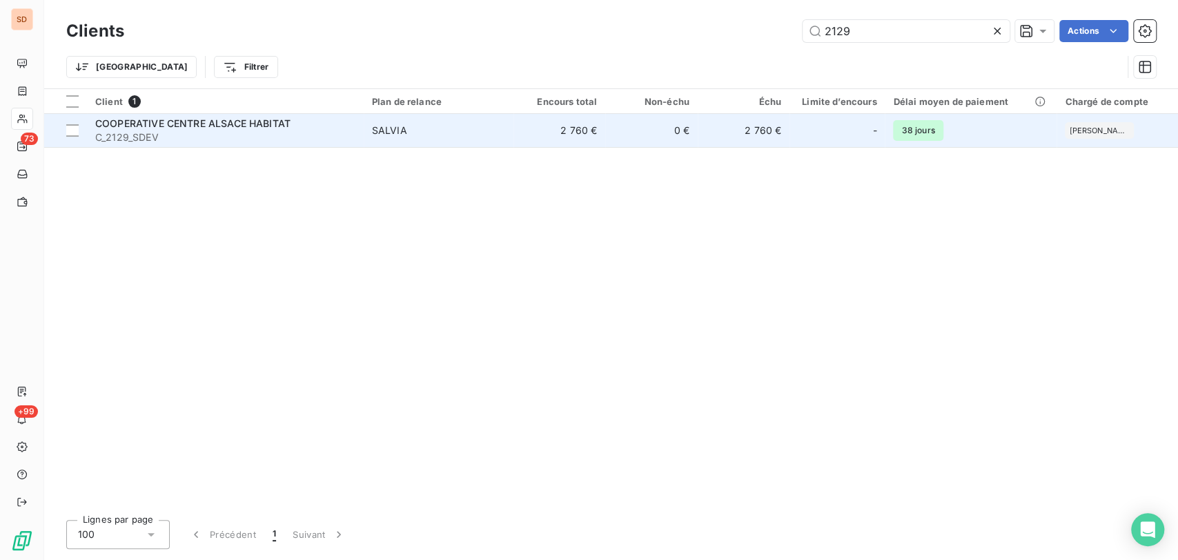
click at [130, 130] on span "C_2129_SDEV" at bounding box center [225, 137] width 260 height 14
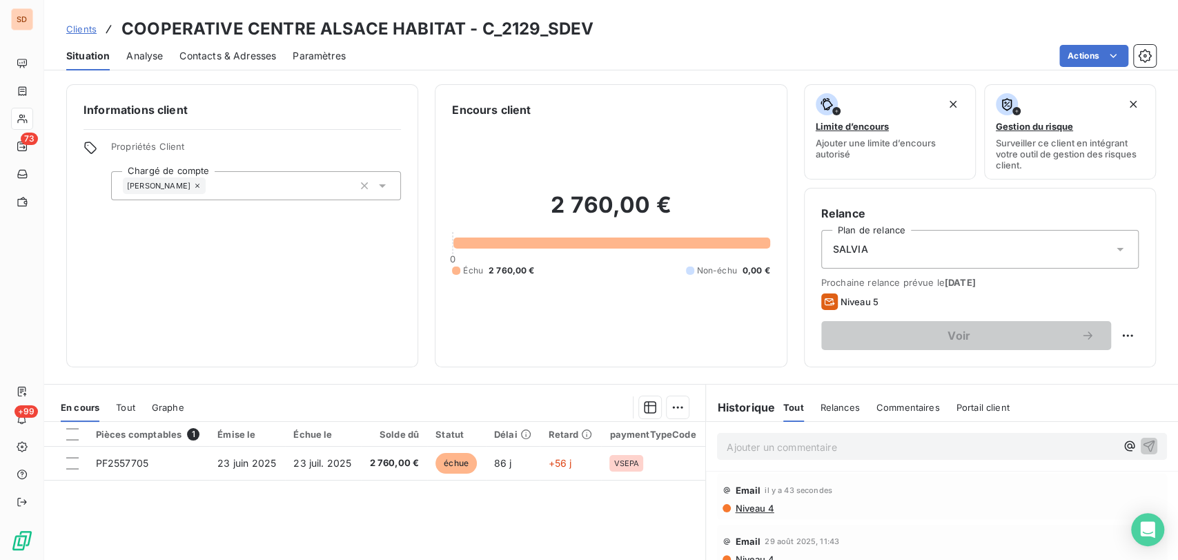
click at [200, 52] on span "Contacts & Adresses" at bounding box center [227, 56] width 97 height 14
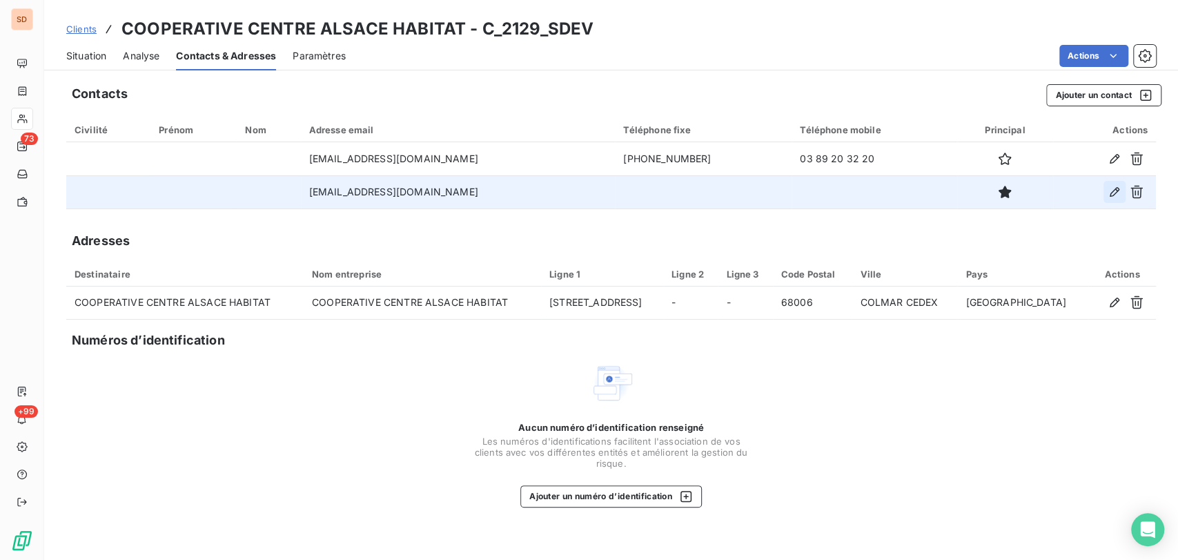
click at [1113, 195] on icon "button" at bounding box center [1115, 192] width 10 height 10
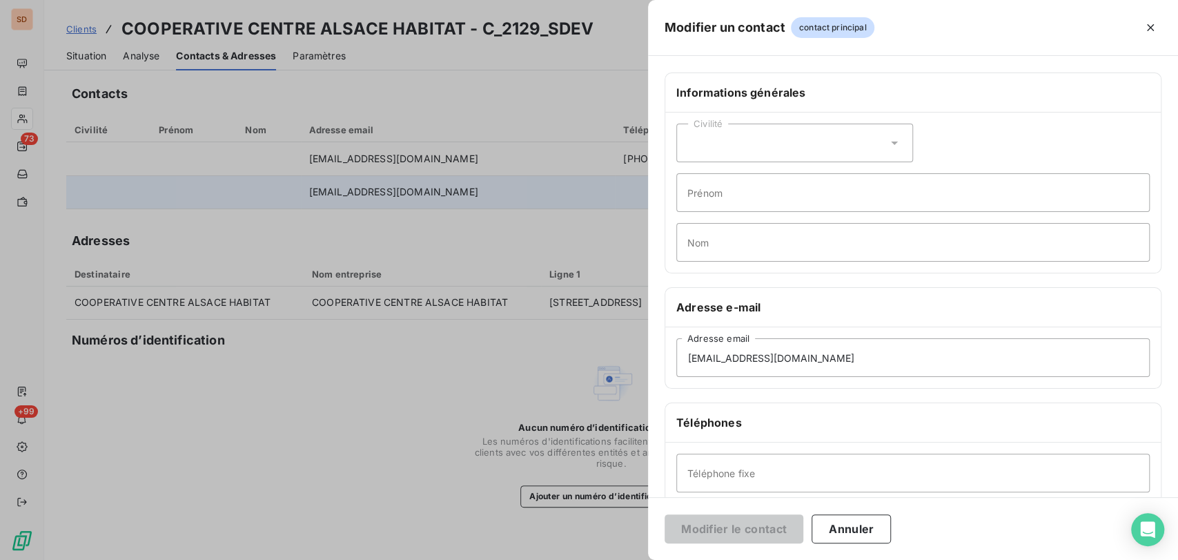
click at [891, 144] on icon at bounding box center [894, 142] width 7 height 3
click at [692, 177] on input "radio" at bounding box center [692, 177] width 14 height 14
click at [703, 237] on input "Nom" at bounding box center [912, 242] width 473 height 39
type input "HIERHOLTZER"
click at [723, 529] on button "Modifier le contact" at bounding box center [734, 528] width 139 height 29
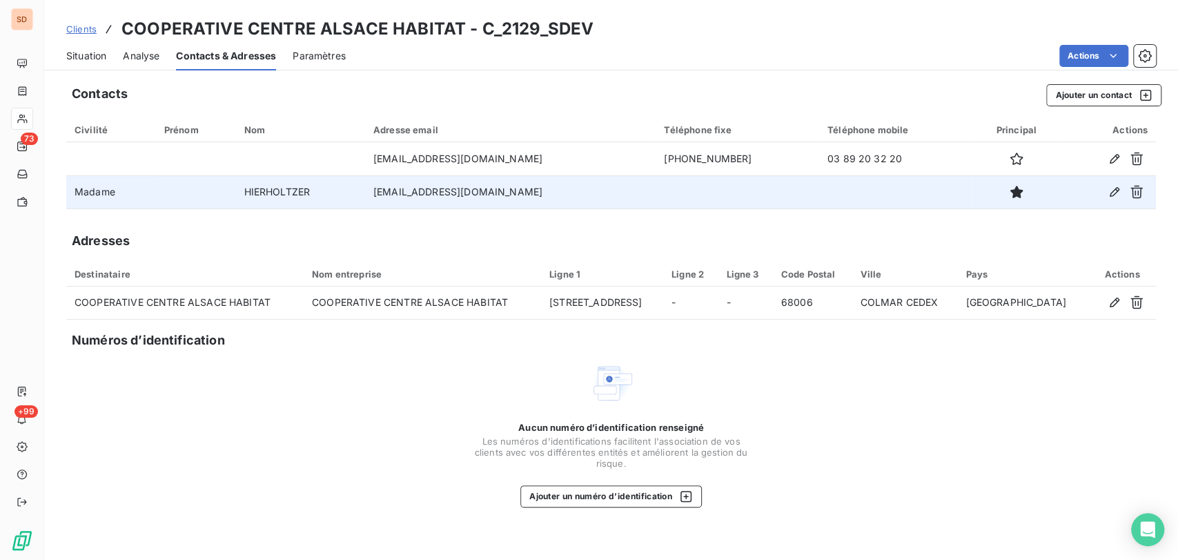
click at [79, 52] on span "Situation" at bounding box center [86, 56] width 40 height 14
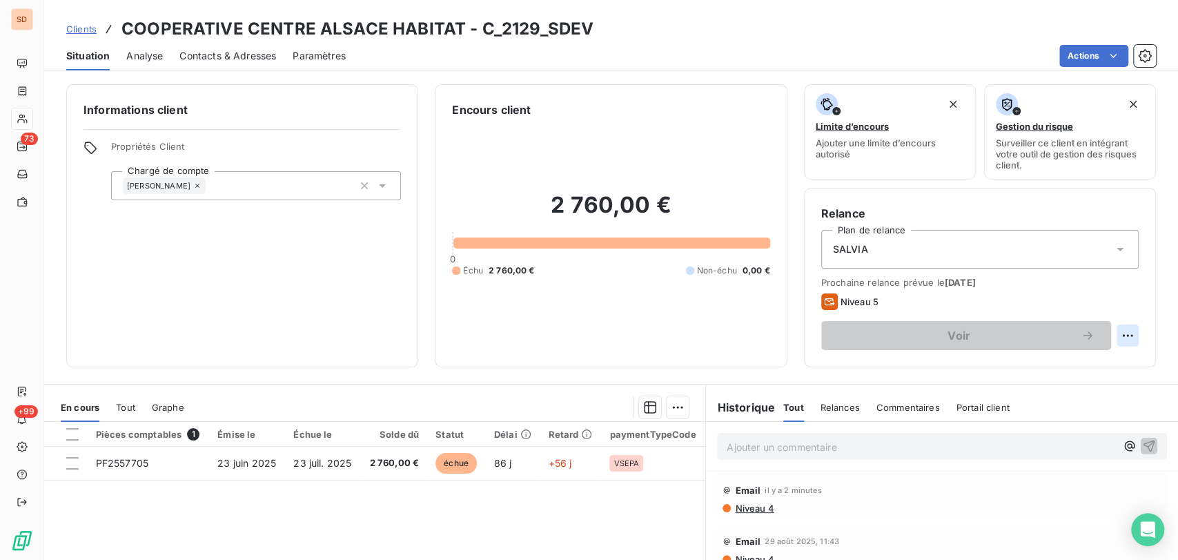
click at [1115, 335] on html "SD 73 +99 Clients COOPERATIVE CENTRE ALSACE HABITAT - C_2129_SDEV Situation Ana…" at bounding box center [589, 280] width 1178 height 560
click at [1037, 367] on div "Replanifier cette action" at bounding box center [1059, 366] width 124 height 22
select select "8"
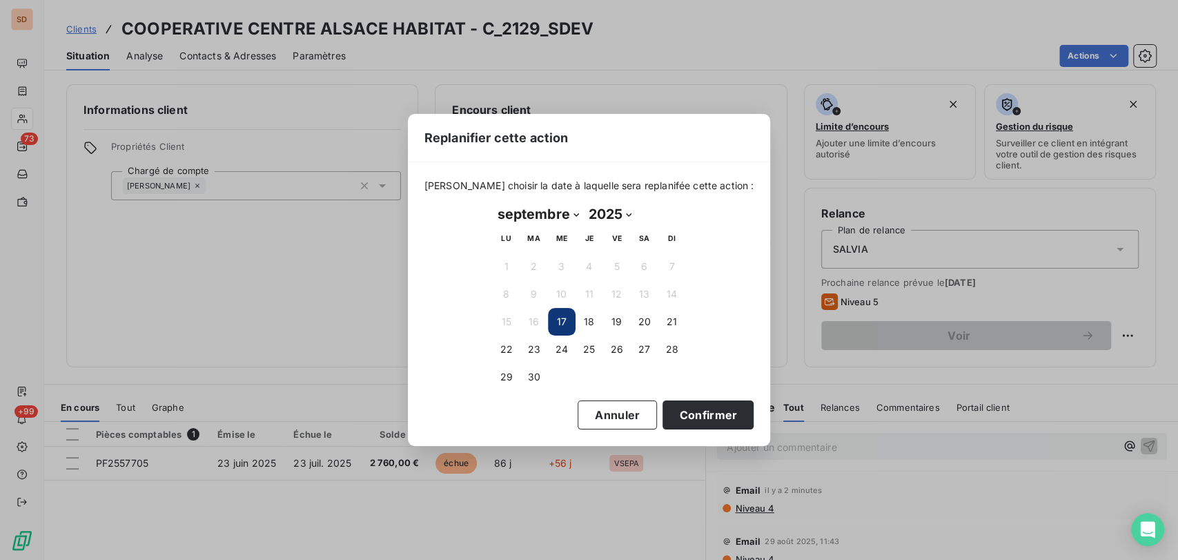
click at [559, 323] on button "17" at bounding box center [562, 322] width 28 height 28
click at [676, 416] on button "Confirmer" at bounding box center [708, 414] width 91 height 29
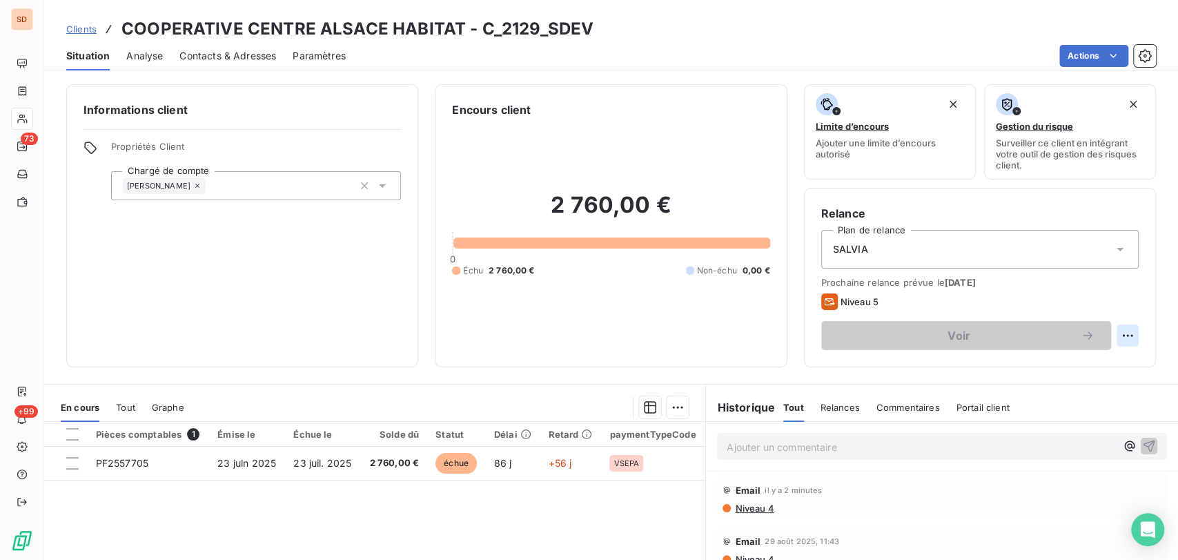
click at [1121, 334] on html "SD 73 +99 Clients COOPERATIVE CENTRE ALSACE HABITAT - C_2129_SDEV Situation Ana…" at bounding box center [589, 280] width 1178 height 560
drag, startPoint x: 1046, startPoint y: 366, endPoint x: 1034, endPoint y: 365, distance: 12.4
click at [1044, 366] on div "Replanifier cette action" at bounding box center [1059, 366] width 124 height 22
select select "8"
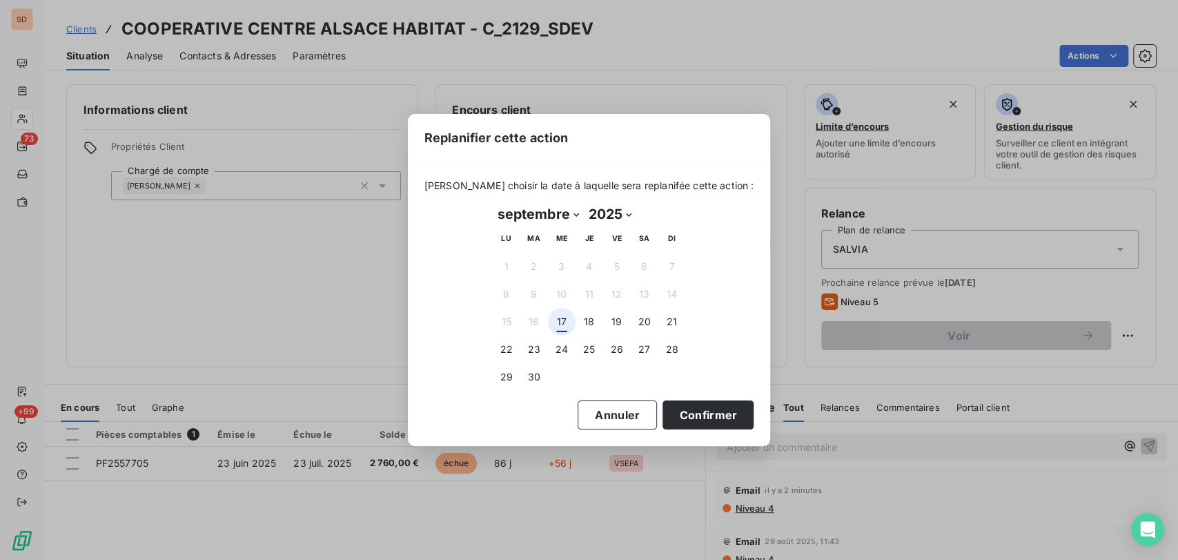
click at [558, 316] on button "17" at bounding box center [562, 322] width 28 height 28
click at [668, 413] on button "Confirmer" at bounding box center [708, 414] width 91 height 29
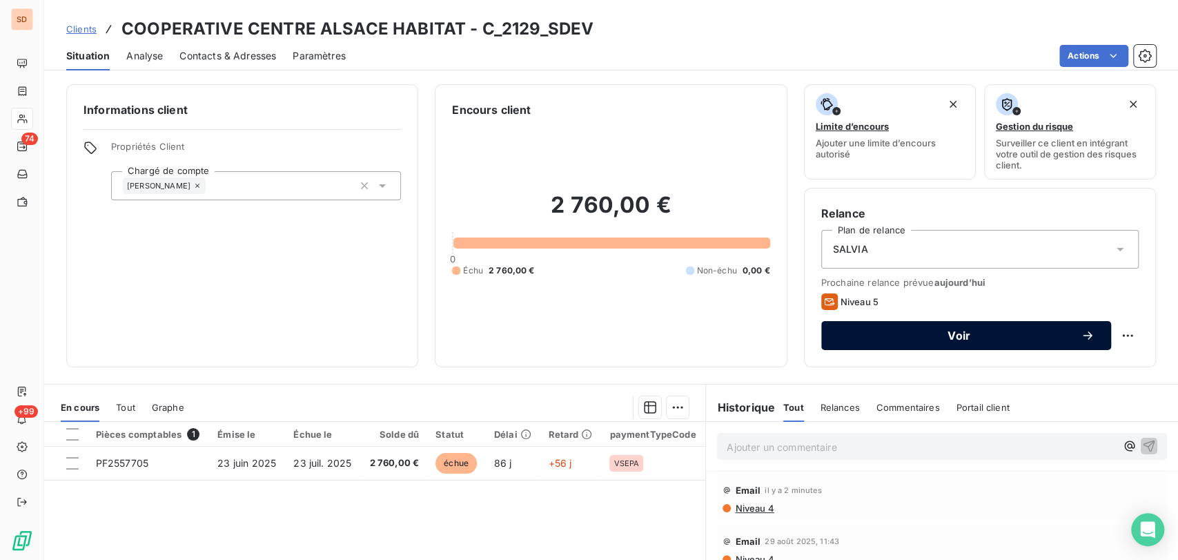
click at [869, 331] on span "Voir" at bounding box center [959, 335] width 243 height 11
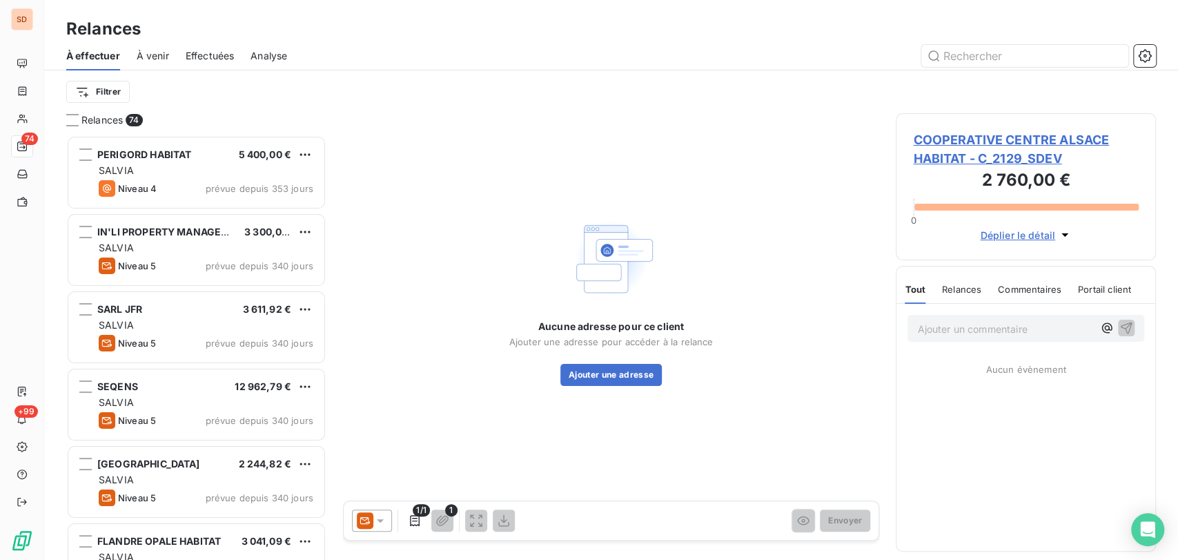
scroll to position [412, 248]
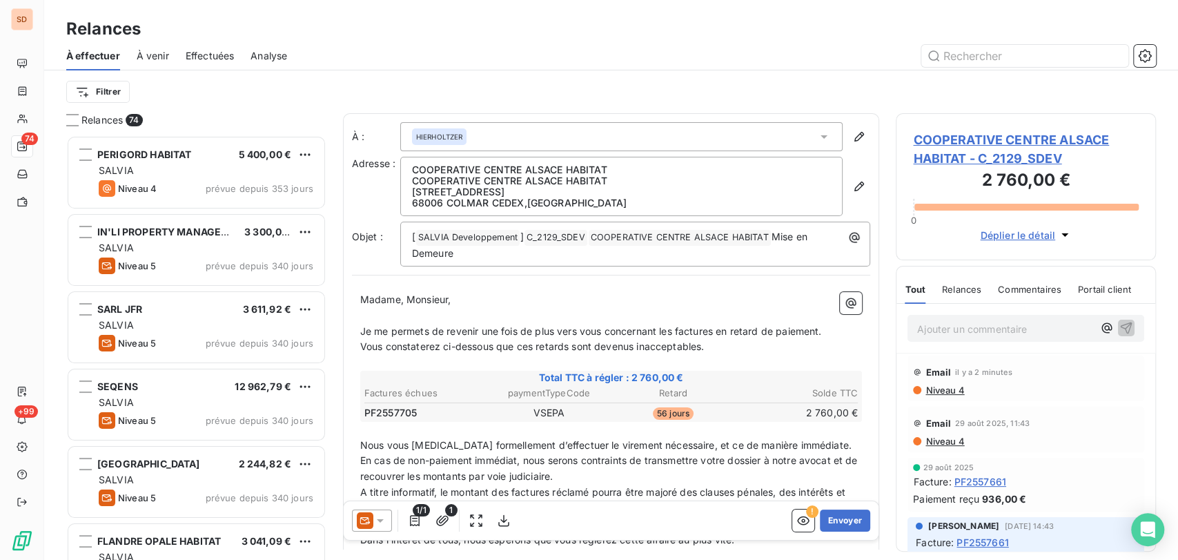
click at [381, 520] on icon at bounding box center [380, 520] width 7 height 3
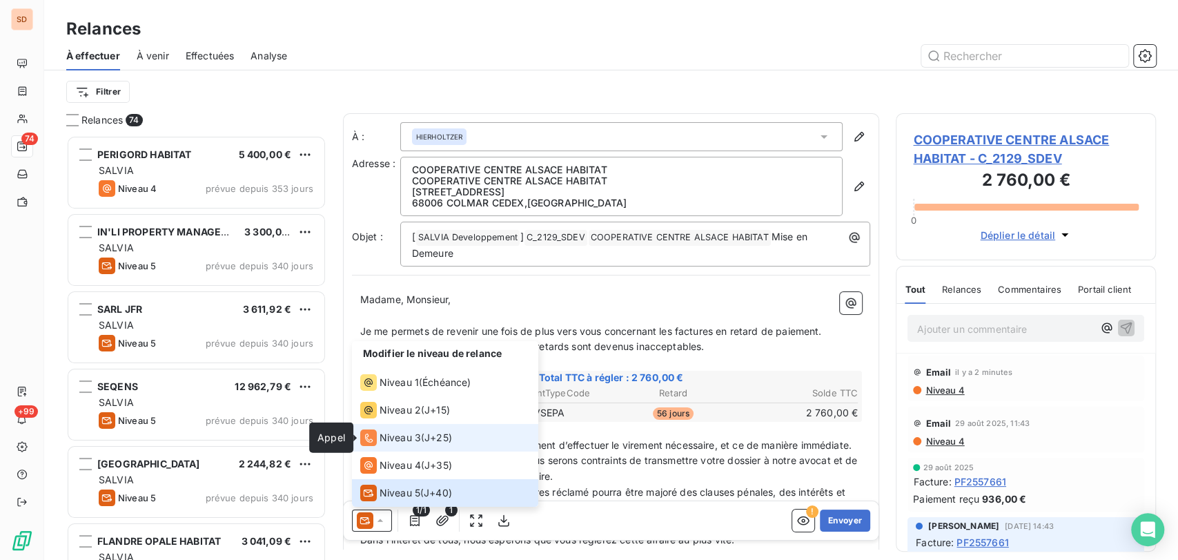
click at [375, 436] on icon at bounding box center [368, 437] width 17 height 17
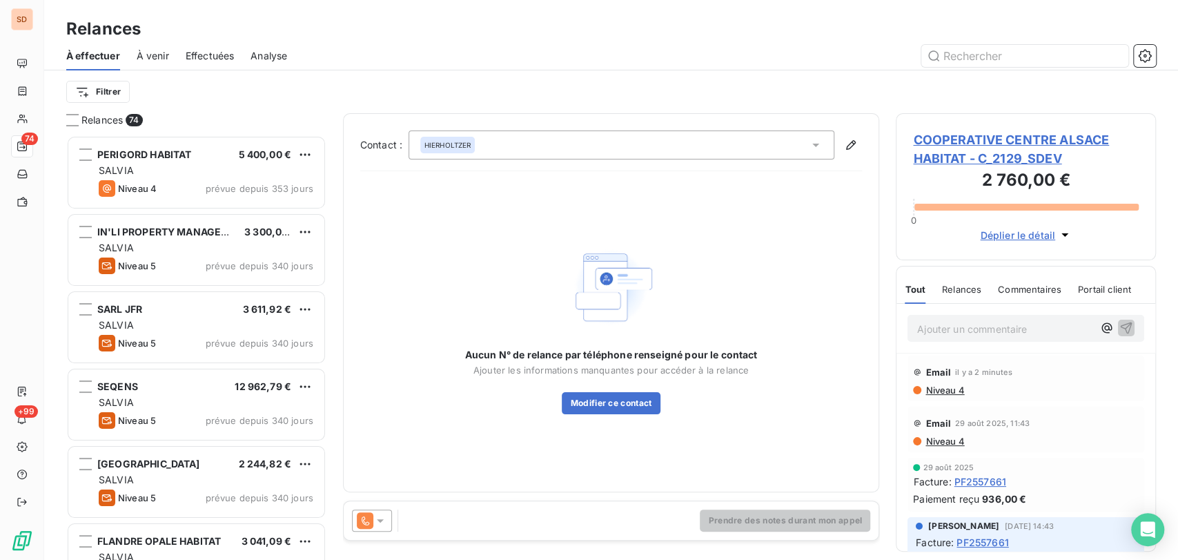
click at [817, 141] on icon at bounding box center [816, 145] width 14 height 14
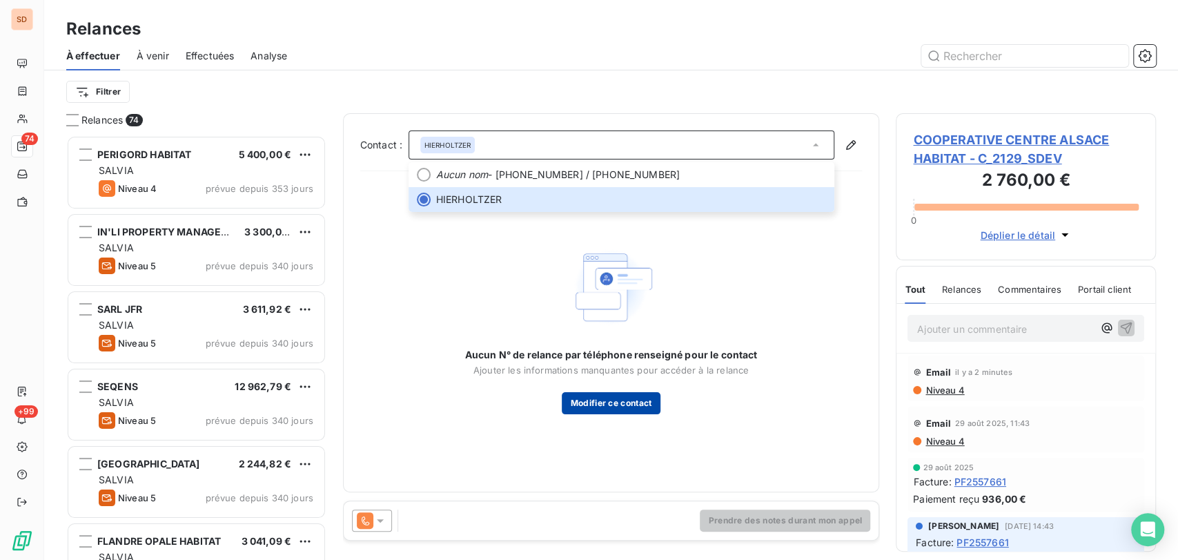
click at [593, 402] on button "Modifier ce contact" at bounding box center [611, 403] width 98 height 22
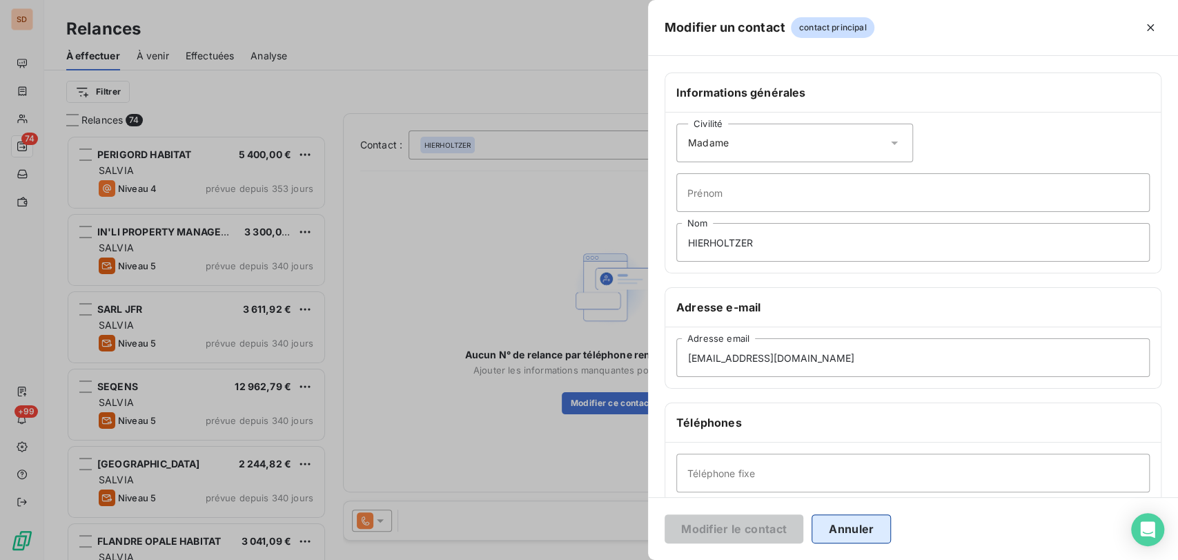
click at [839, 531] on button "Annuler" at bounding box center [851, 528] width 79 height 29
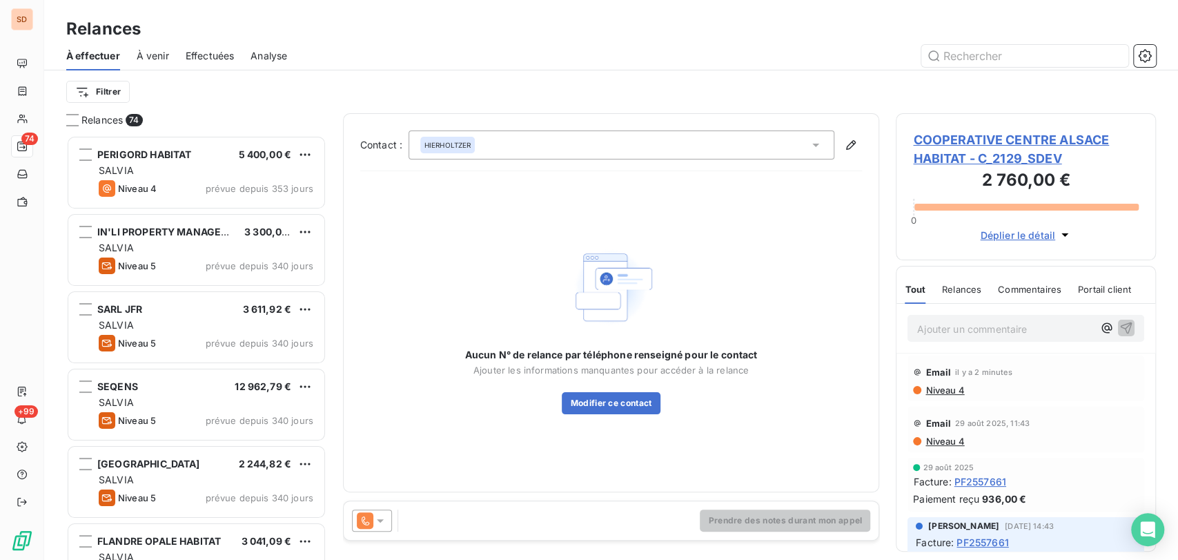
click at [812, 228] on div "Aucun N° de relance par téléphone renseigné pour le contact Ajouter les informa…" at bounding box center [611, 328] width 502 height 293
click at [819, 146] on icon at bounding box center [816, 145] width 14 height 14
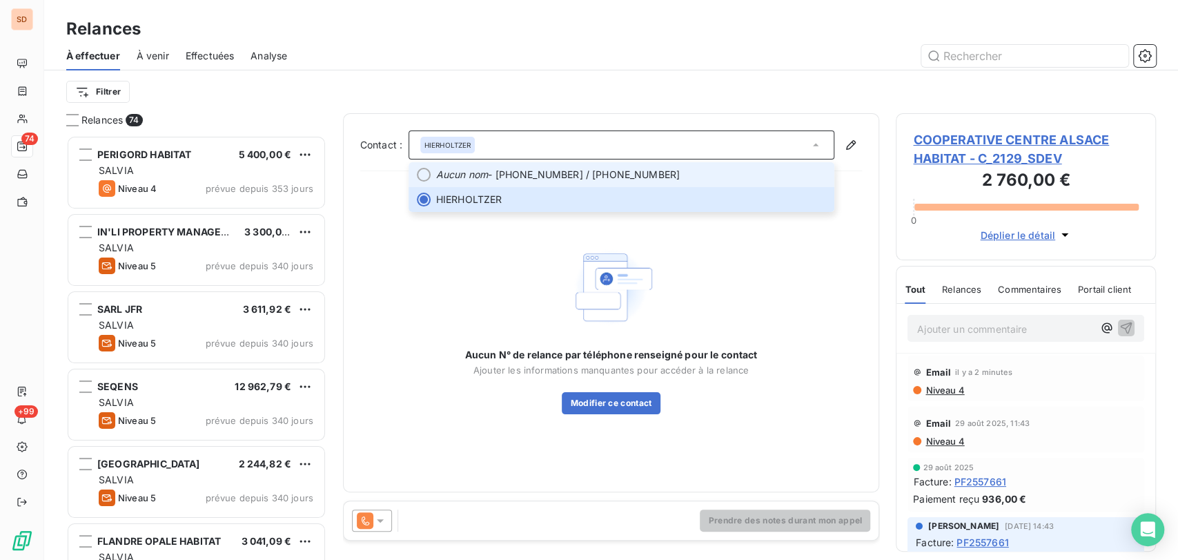
click at [431, 172] on li "Aucun nom - [PHONE_NUMBER] / [PHONE_NUMBER]" at bounding box center [622, 174] width 427 height 25
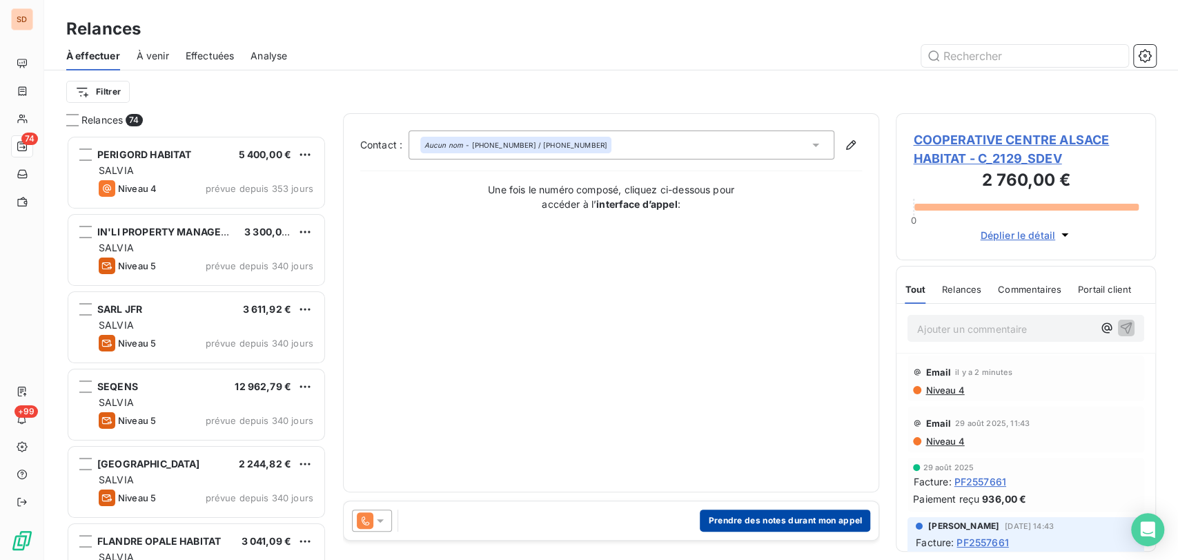
click at [759, 518] on button "Prendre des notes durant mon appel" at bounding box center [785, 520] width 170 height 22
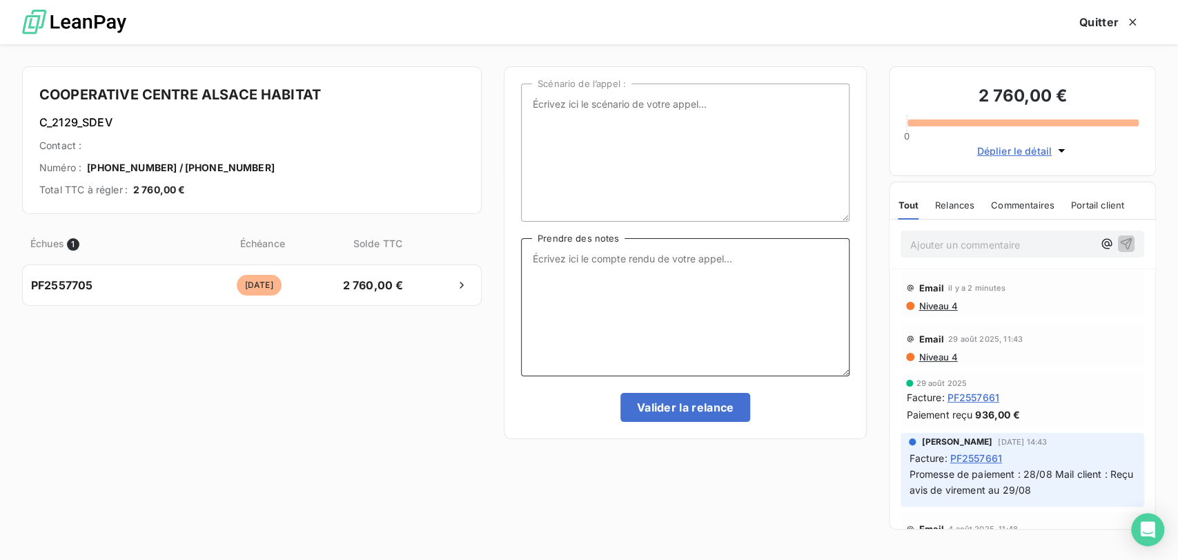
click at [556, 260] on textarea "Prendre des notes" at bounding box center [685, 307] width 329 height 138
click at [600, 260] on textarea "le [DATE] tel mme hierholtzer = envoyé la facture par mail elle revient vers no…" at bounding box center [685, 307] width 329 height 138
click at [759, 256] on textarea "le [DATE] tel + @ à mme hierholtzer = envoyé la facture par mail elle revient v…" at bounding box center [685, 307] width 329 height 138
click at [746, 257] on textarea "le [DATE] tel + @ à mme hierholtzer = facture par mail elle revient vers nous =…" at bounding box center [685, 307] width 329 height 138
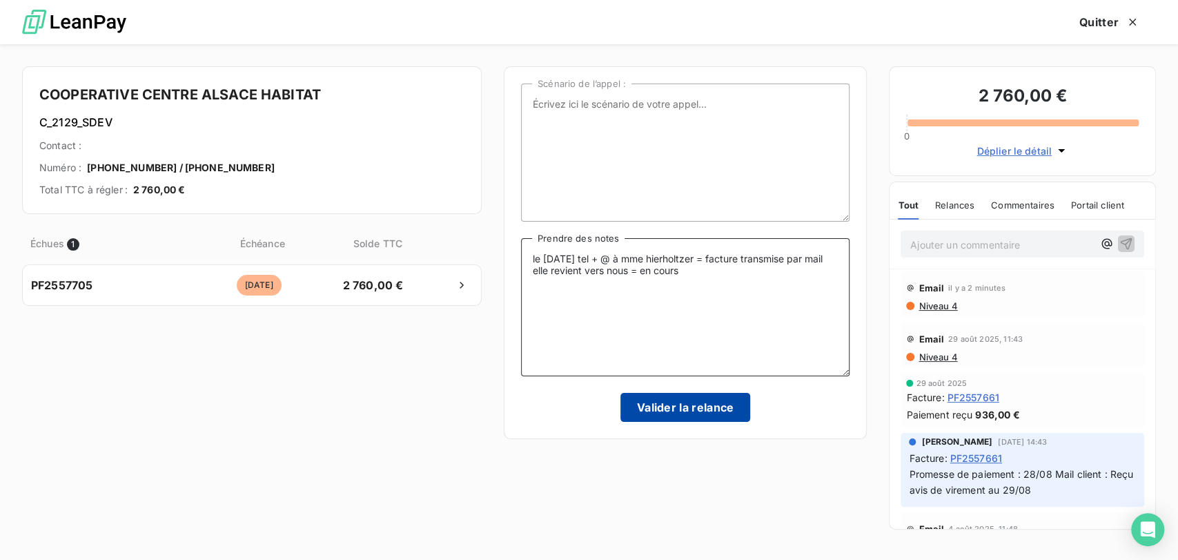
type textarea "le [DATE] tel + @ à mme hierholtzer = facture transmise par mail elle revient v…"
click at [723, 410] on button "Valider la relance" at bounding box center [686, 407] width 130 height 29
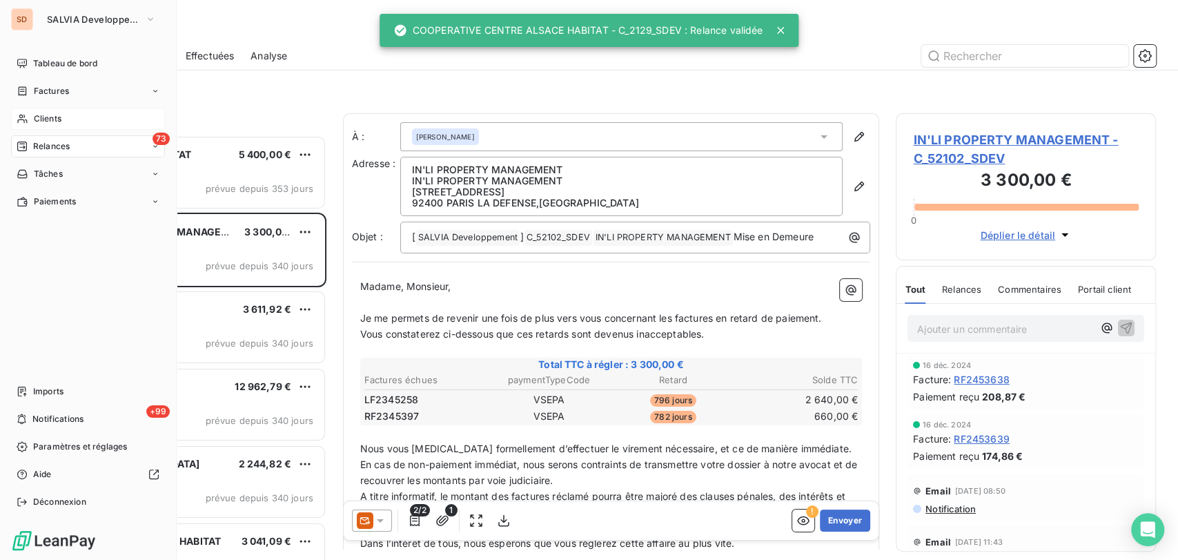
click at [34, 115] on span "Clients" at bounding box center [48, 119] width 28 height 12
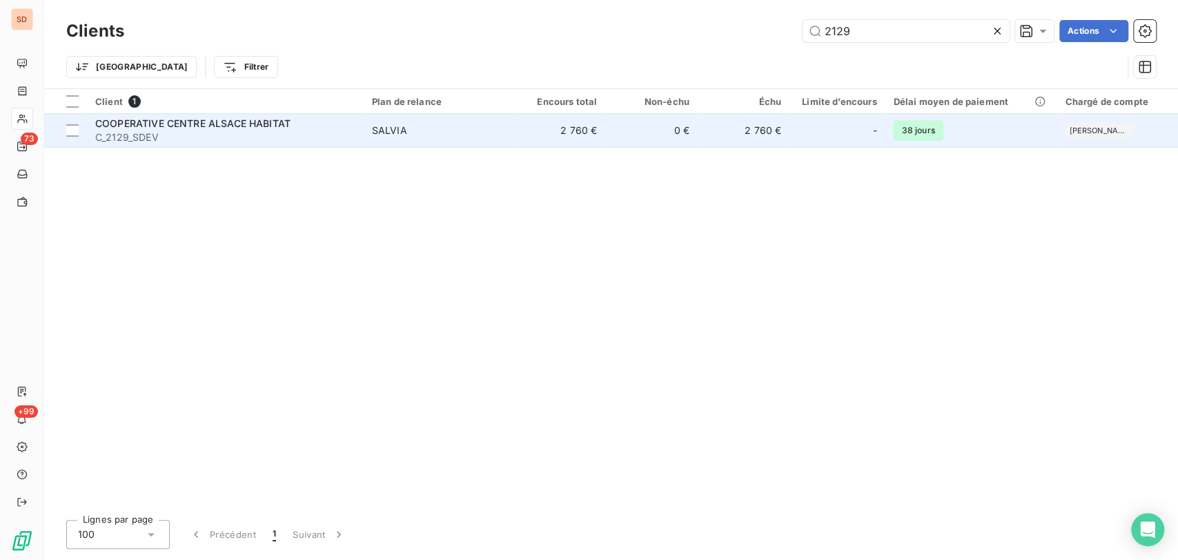
click at [137, 135] on span "C_2129_SDEV" at bounding box center [225, 137] width 260 height 14
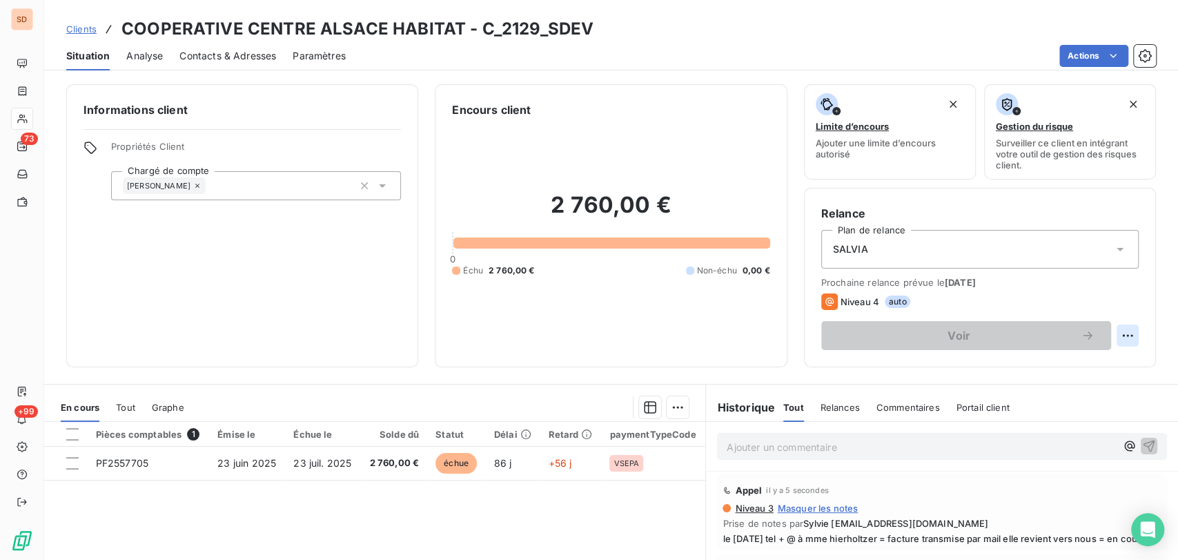
click at [1117, 333] on html "SD 73 +99 Clients COOPERATIVE CENTRE ALSACE HABITAT - C_2129_SDEV Situation Ana…" at bounding box center [589, 280] width 1178 height 560
click at [1028, 366] on div "Replanifier cette action" at bounding box center [1059, 366] width 124 height 22
select select "8"
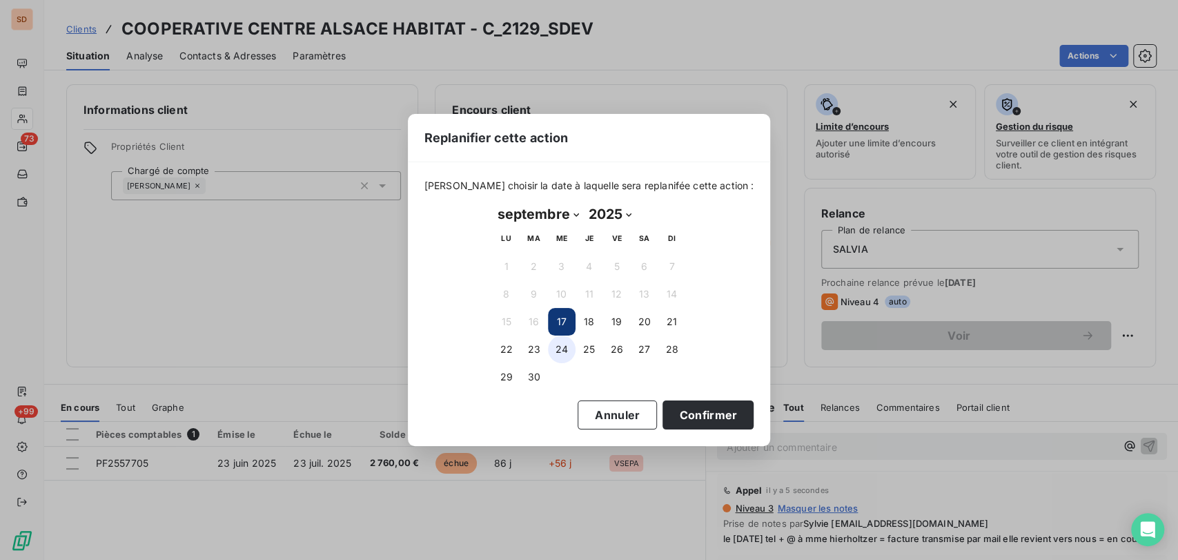
click at [566, 350] on button "24" at bounding box center [562, 349] width 28 height 28
click at [683, 417] on button "Confirmer" at bounding box center [708, 414] width 91 height 29
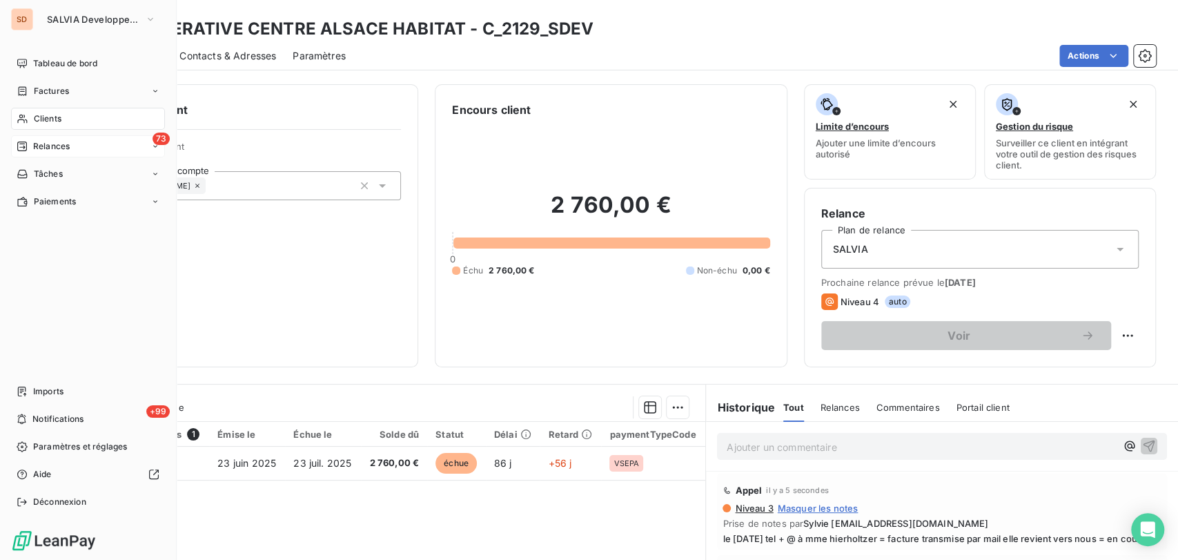
click at [66, 149] on span "Relances" at bounding box center [51, 146] width 37 height 12
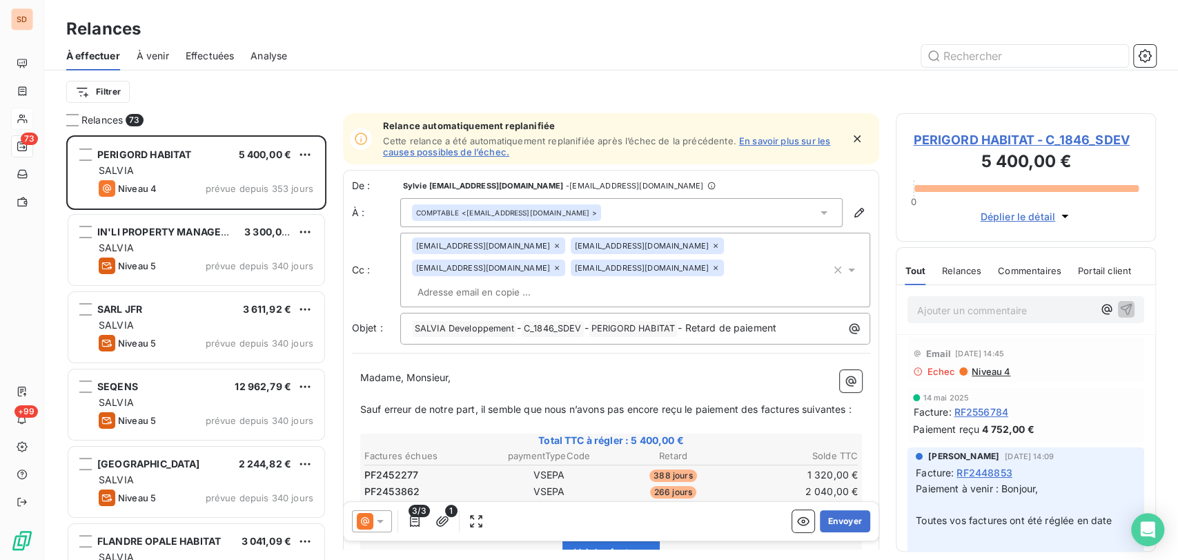
scroll to position [412, 248]
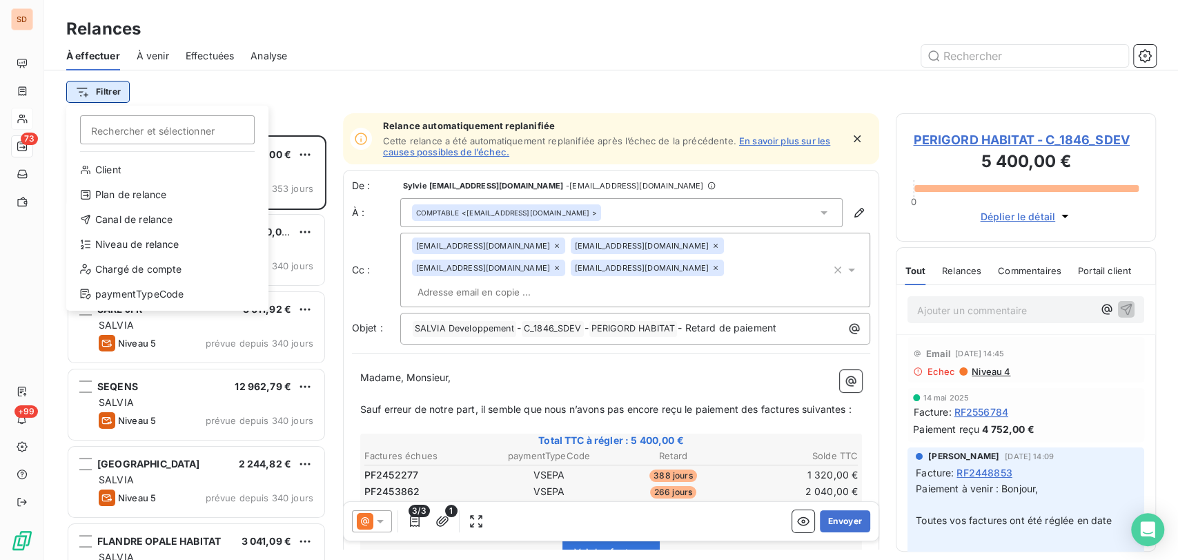
click at [116, 91] on html "SD 73 +99 Relances À effectuer À venir Effectuées Analyse Filtrer Rechercher et…" at bounding box center [589, 280] width 1178 height 560
click at [155, 271] on div "Chargé de compte" at bounding box center [167, 269] width 191 height 22
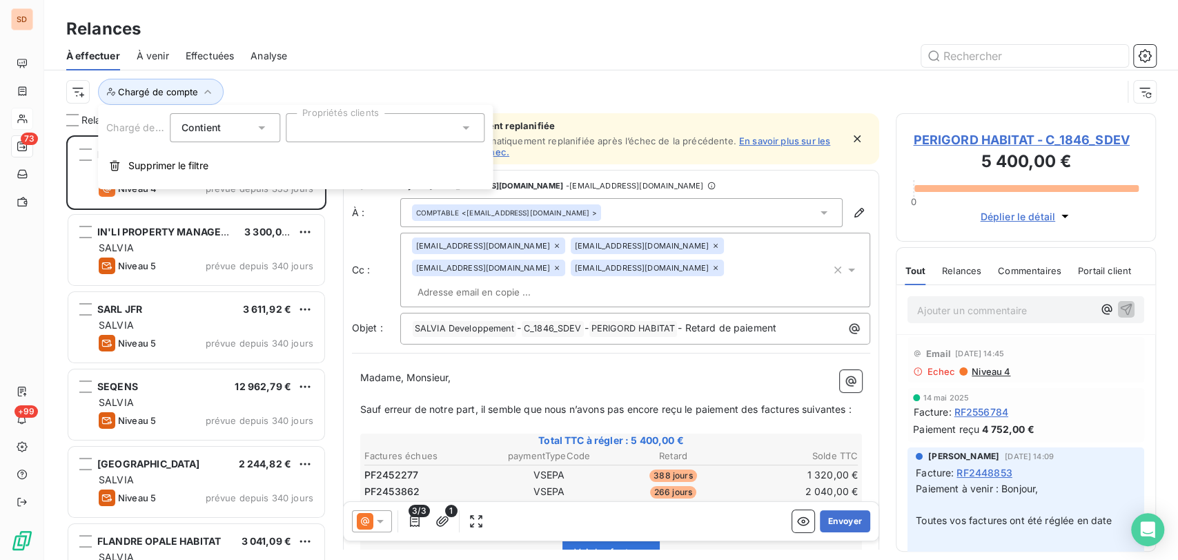
click at [465, 127] on icon at bounding box center [465, 127] width 7 height 3
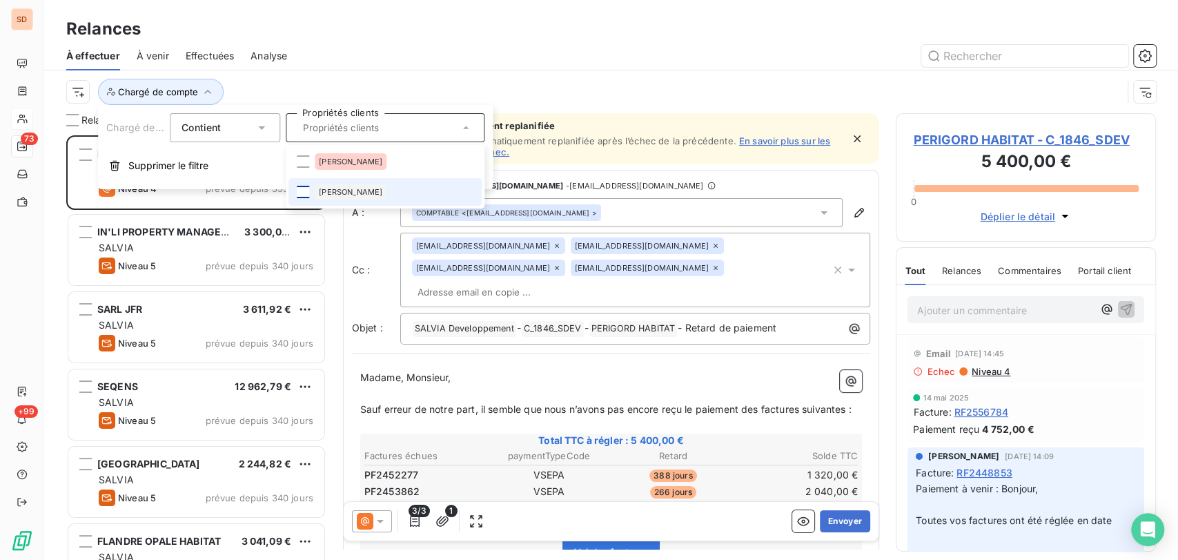
click at [302, 192] on div at bounding box center [303, 192] width 12 height 12
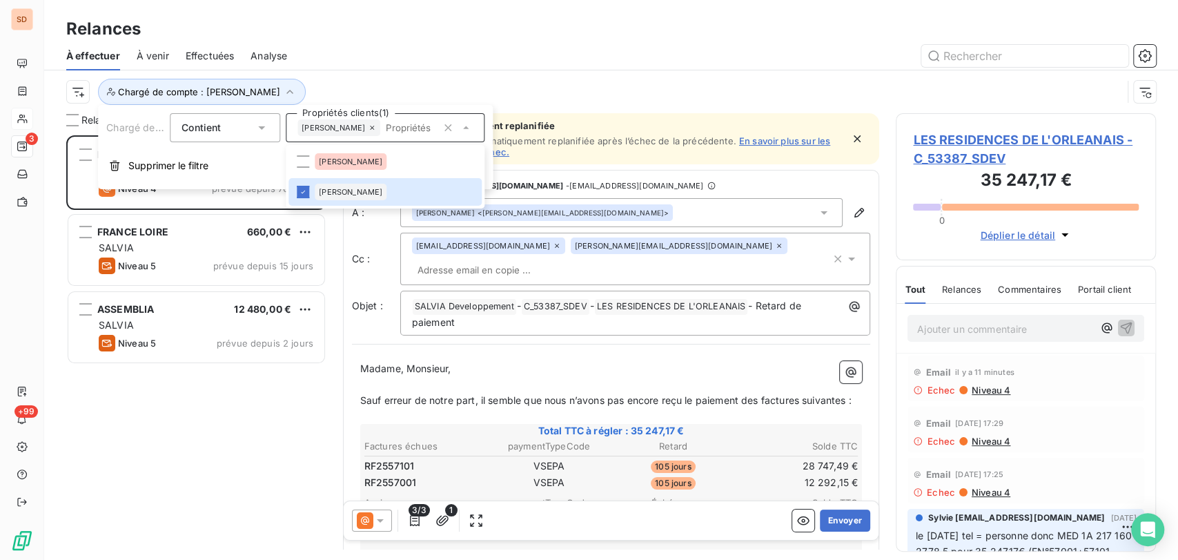
click at [610, 72] on div "Chargé de compte : [PERSON_NAME]" at bounding box center [611, 91] width 1090 height 43
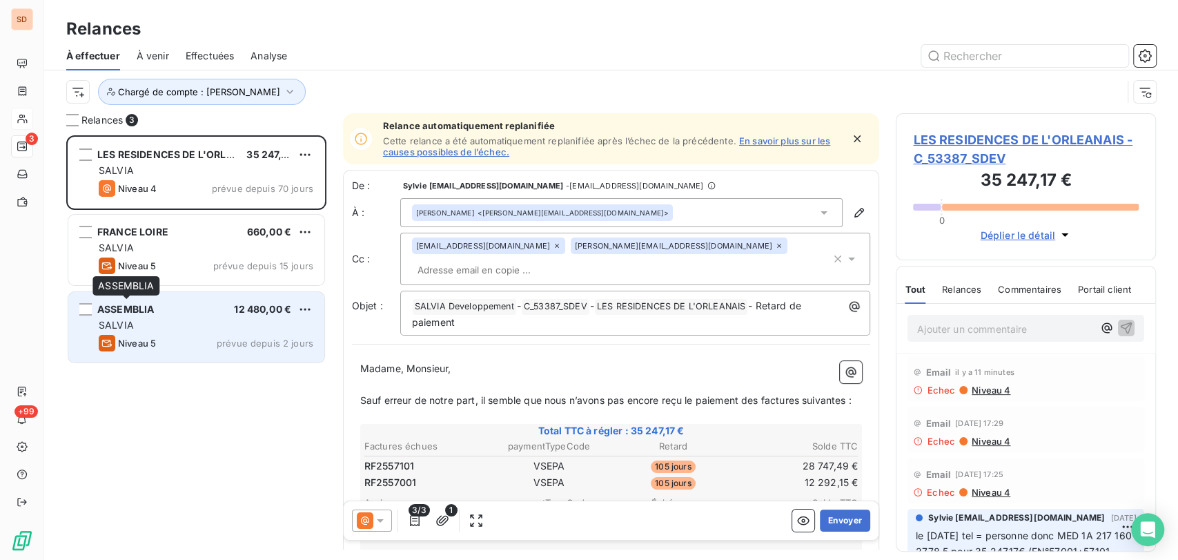
click at [123, 304] on span "ASSEMBLIA" at bounding box center [125, 309] width 57 height 12
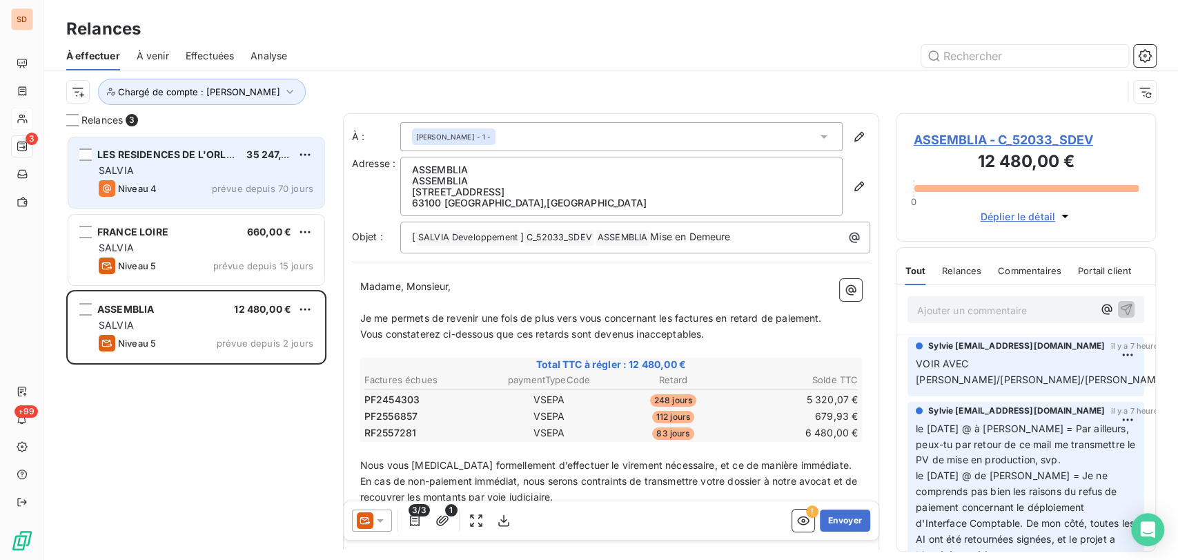
drag, startPoint x: 175, startPoint y: 153, endPoint x: 242, endPoint y: 188, distance: 76.0
click at [175, 151] on span "LES RESIDENCES DE L'ORLEANAIS" at bounding box center [180, 154] width 166 height 12
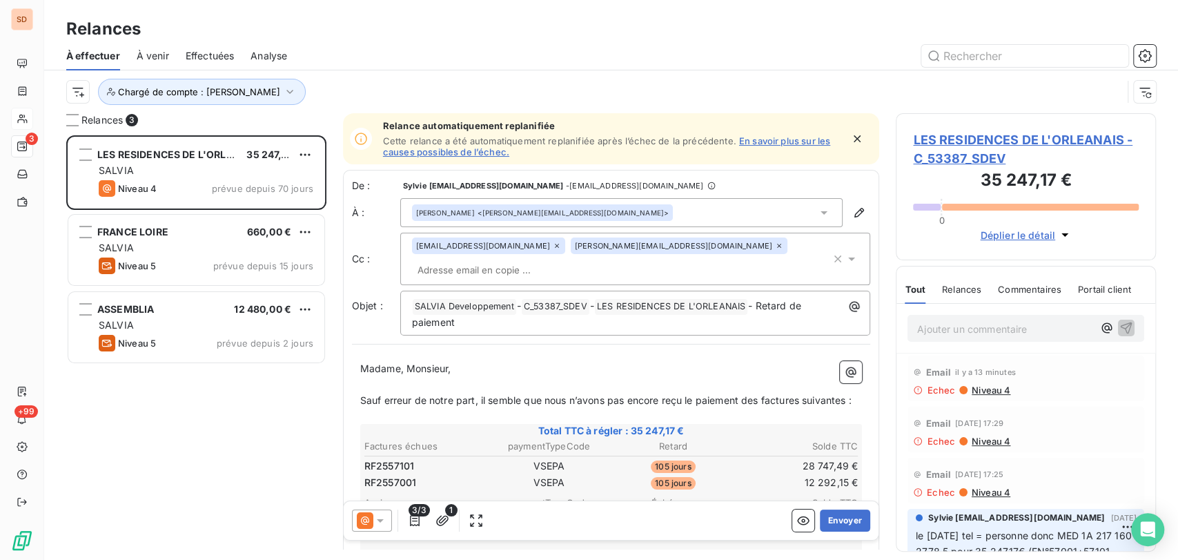
click at [979, 135] on span "LES RESIDENCES DE L'ORLEANAIS - C_53387_SDEV" at bounding box center [1026, 148] width 226 height 37
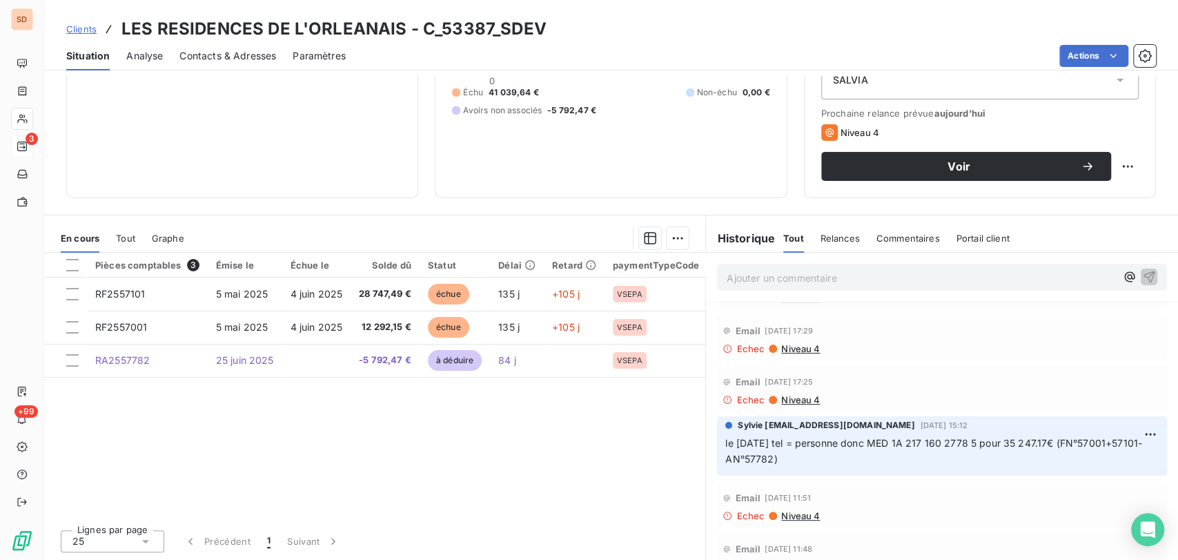
scroll to position [77, 0]
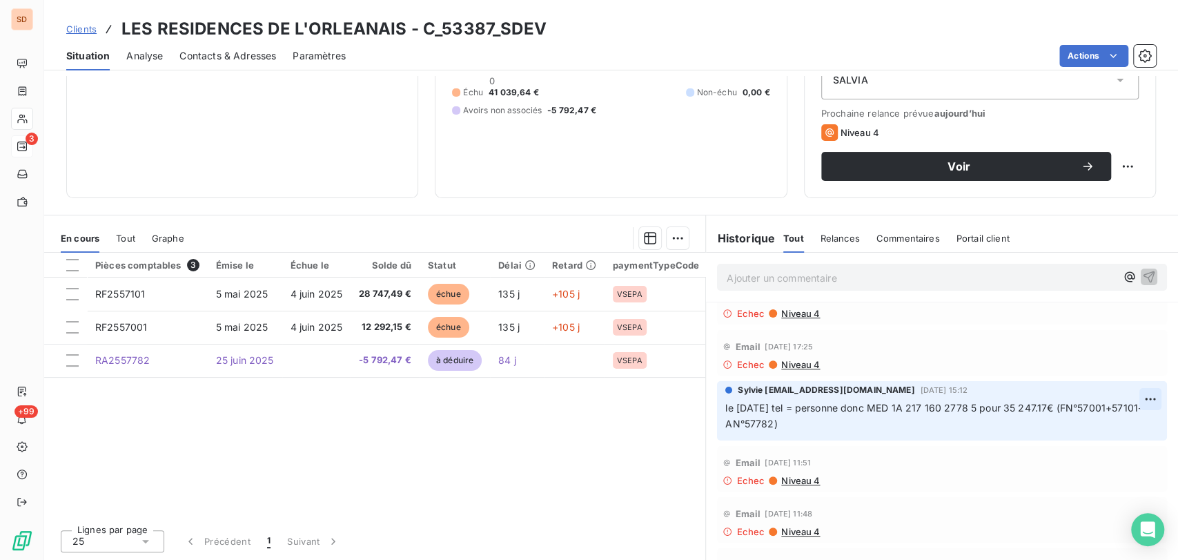
click at [1120, 398] on html "SD 3 +99 Clients LES RESIDENCES DE L'ORLEANAIS - C_53387_SDEV Situation Analyse…" at bounding box center [589, 280] width 1178 height 560
click at [1068, 426] on div "Editer" at bounding box center [1093, 429] width 77 height 22
click at [725, 409] on span "le [DATE] tel = personne donc MED 1A 217 160 2778 5 pour 35 247.17€ (FN°57001+5…" at bounding box center [890, 416] width 331 height 28
click at [725, 408] on p "le [DATE] tel = personne donc MED 1A 217 160 2778 5 pour 35 247.17€ (FN°57001+5…" at bounding box center [933, 416] width 416 height 32
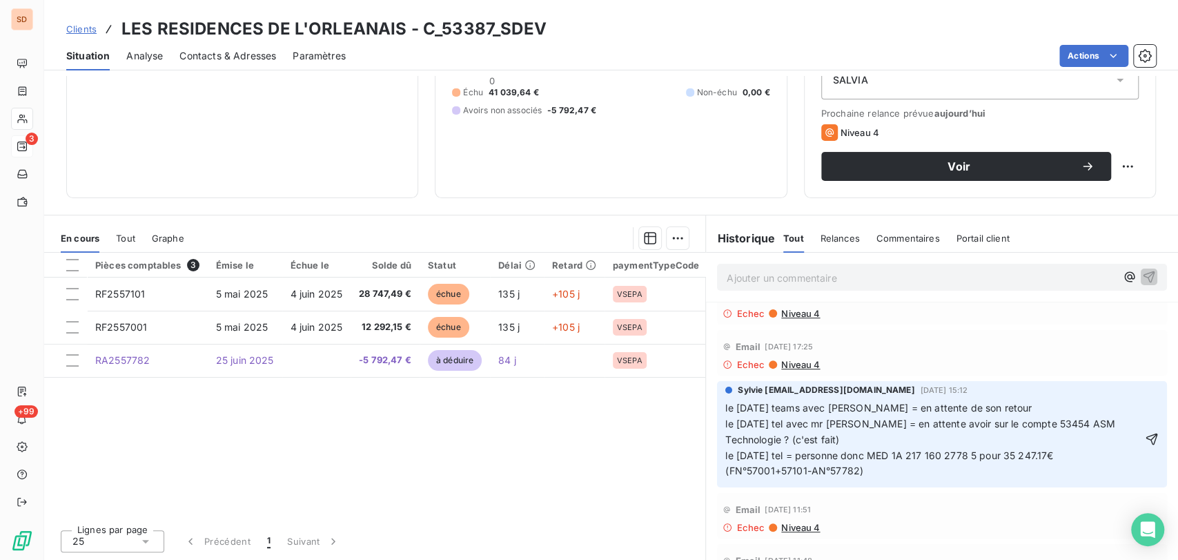
click at [831, 438] on span "le [DATE] teams avec [PERSON_NAME] = en attente de son retour le [DATE] tel ave…" at bounding box center [921, 439] width 393 height 75
click at [1145, 438] on icon "button" at bounding box center [1152, 439] width 14 height 14
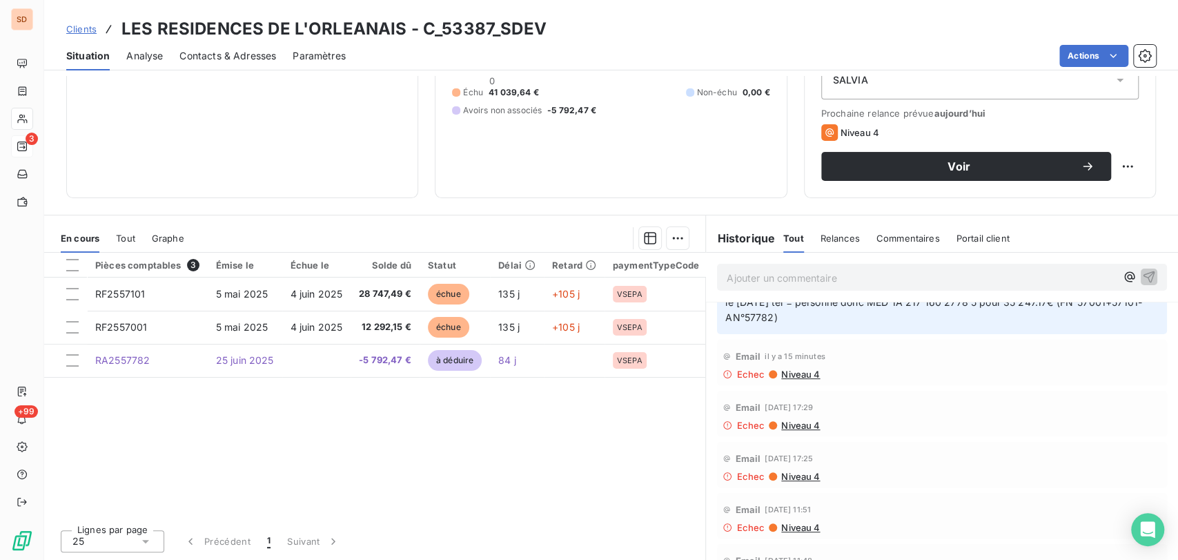
scroll to position [0, 0]
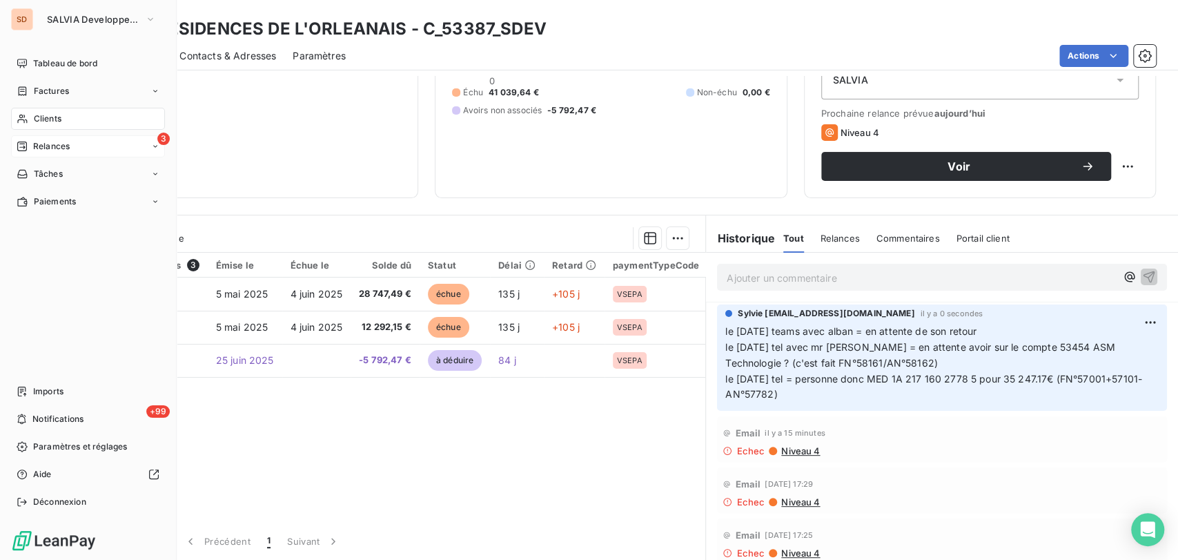
click at [73, 144] on div "3 Relances" at bounding box center [88, 146] width 154 height 22
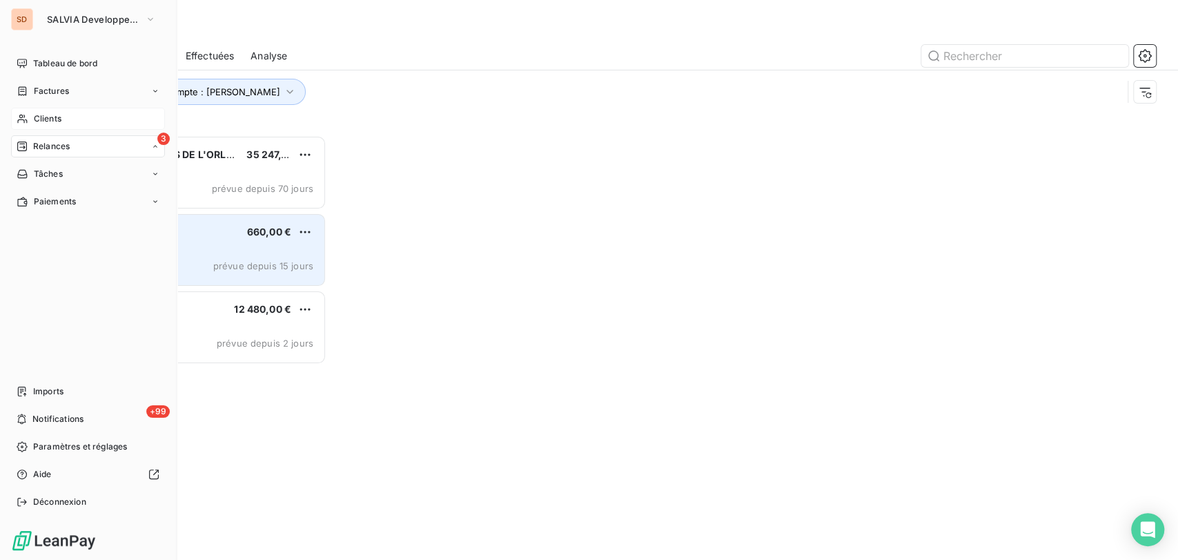
scroll to position [412, 248]
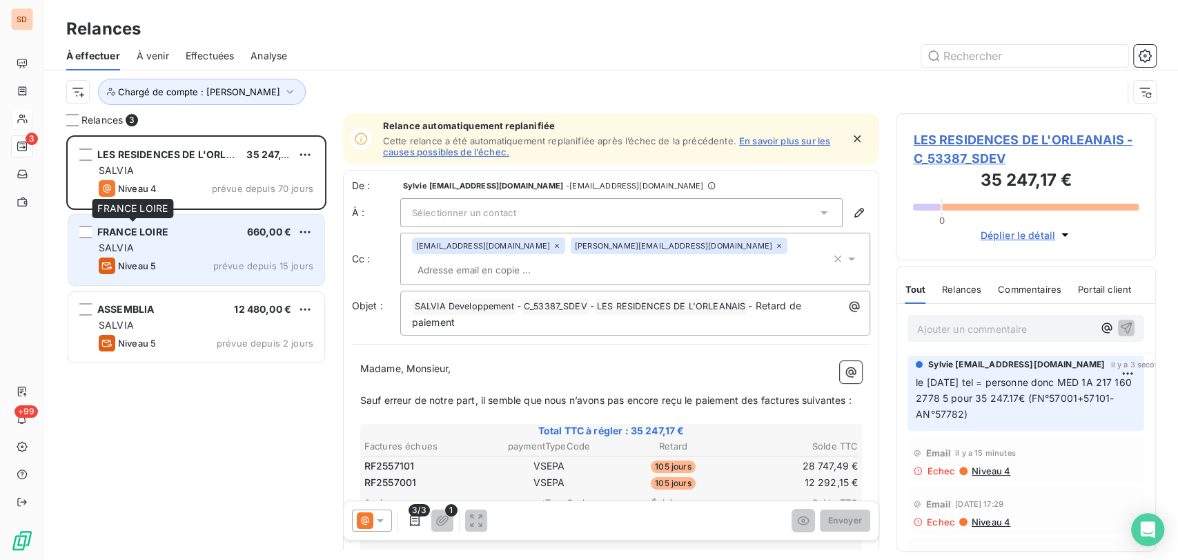
click at [135, 226] on span "FRANCE LOIRE" at bounding box center [132, 232] width 71 height 12
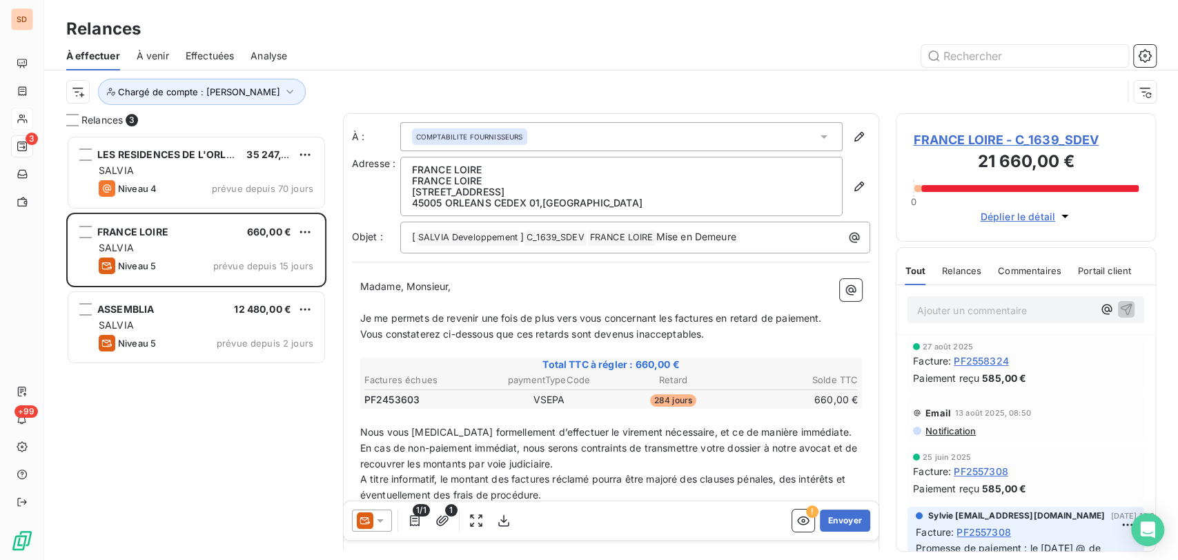
click at [939, 136] on span "FRANCE LOIRE - C_1639_SDEV" at bounding box center [1026, 139] width 226 height 19
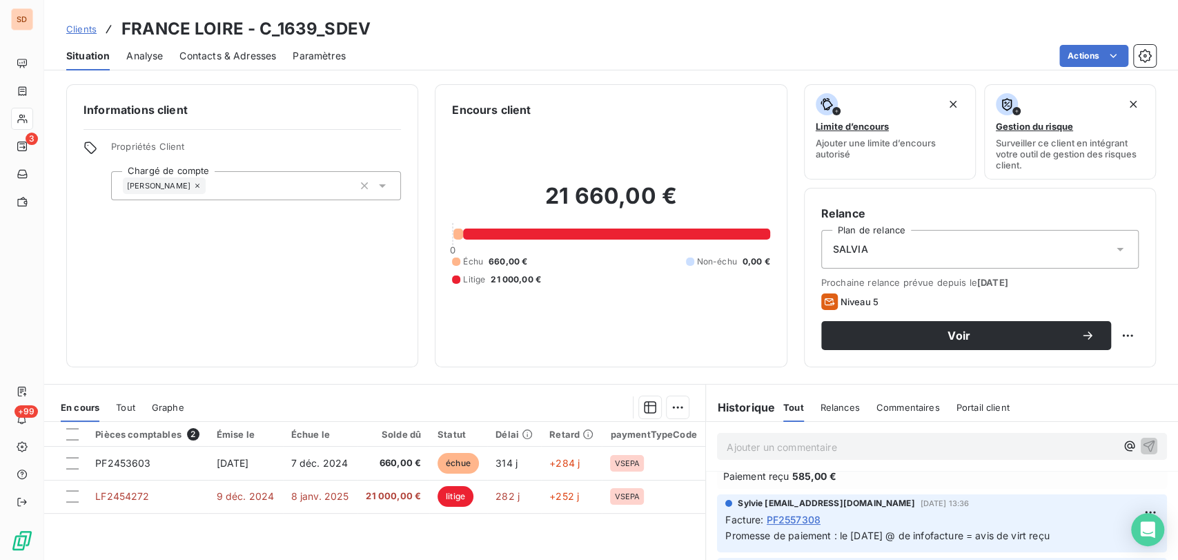
scroll to position [153, 0]
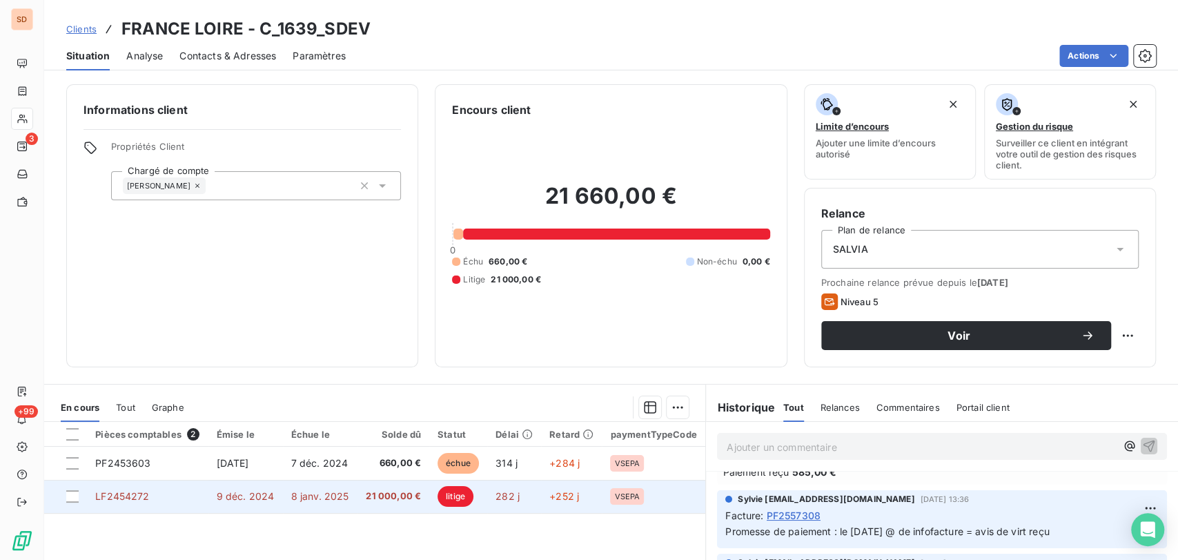
click at [116, 497] on span "LF2454272" at bounding box center [122, 496] width 54 height 12
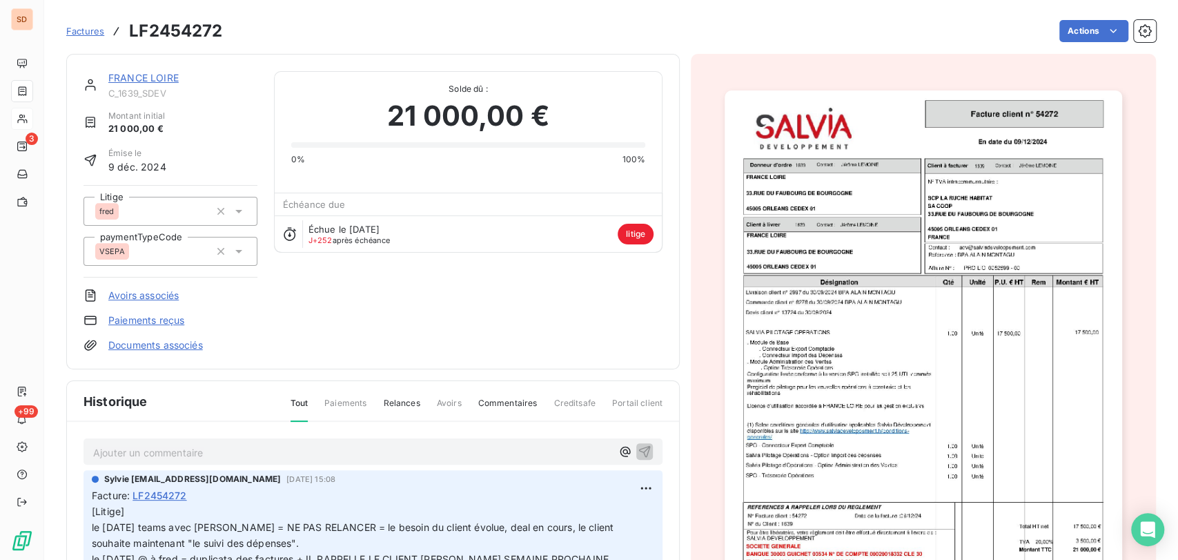
click at [126, 79] on link "FRANCE LOIRE" at bounding box center [143, 78] width 70 height 12
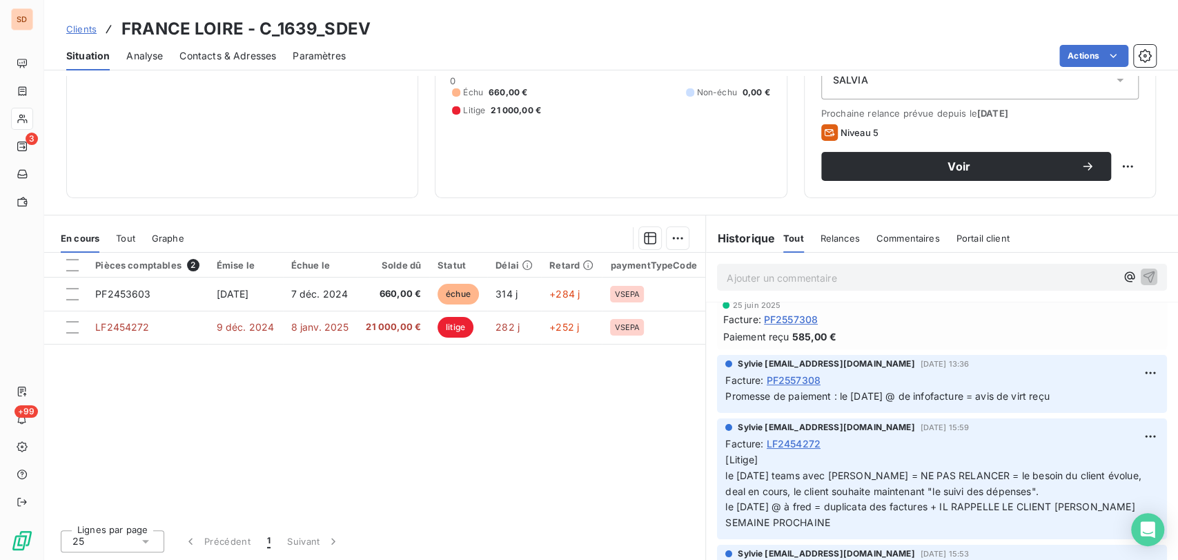
scroll to position [153, 0]
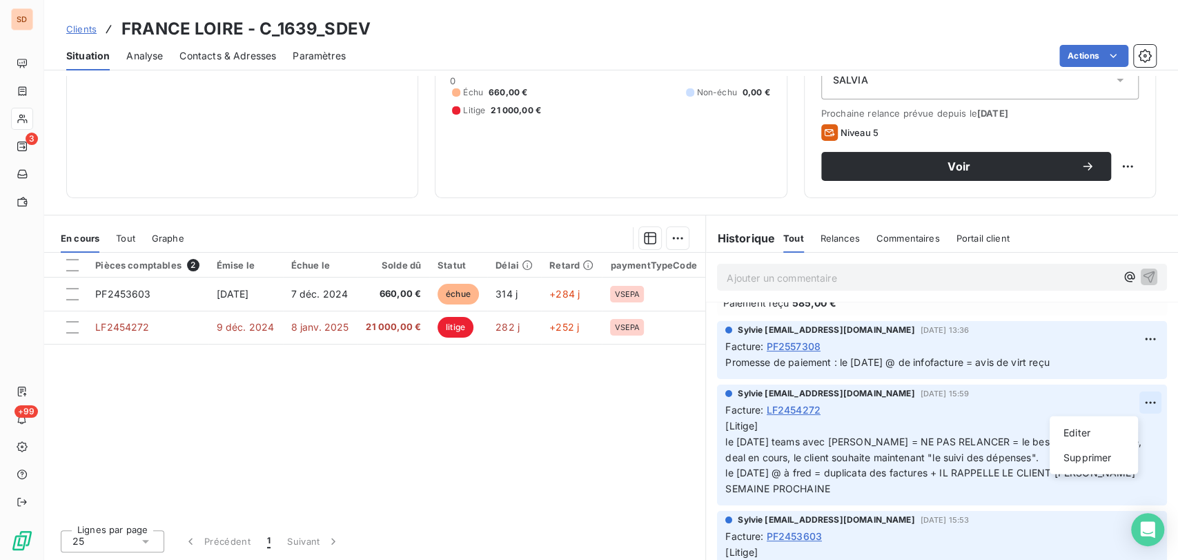
click at [1123, 402] on html "SD 3 +99 Clients FRANCE LOIRE - C_1639_SDEV Situation Analyse Contacts & Adress…" at bounding box center [589, 280] width 1178 height 560
click at [1080, 427] on div "Editer" at bounding box center [1093, 433] width 77 height 22
click at [725, 443] on span "[Litige] le [DATE] teams avec [PERSON_NAME] = NE PAS RELANCER = le besoin du cl…" at bounding box center [934, 457] width 418 height 75
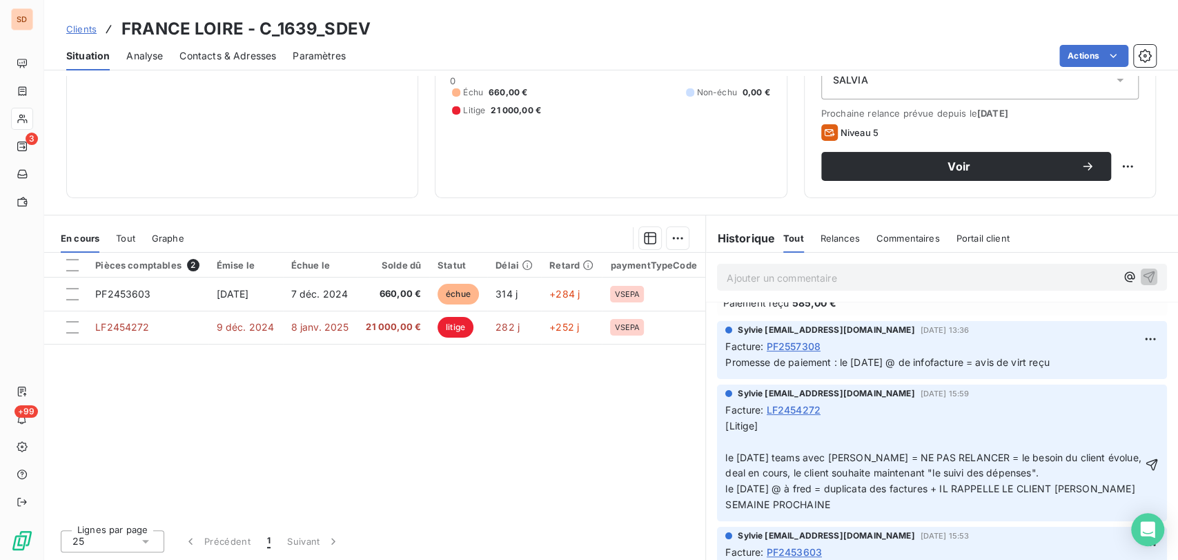
click at [725, 441] on p "[Litige] le [DATE] teams avec [PERSON_NAME] = NE PAS RELANCER = le besoin du cl…" at bounding box center [933, 465] width 417 height 95
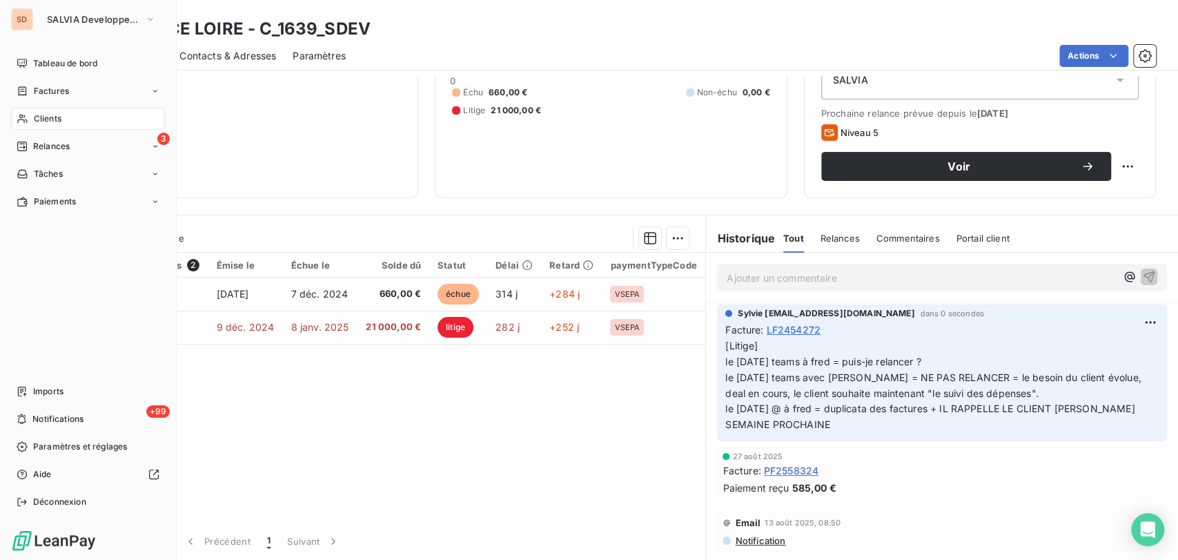
click at [48, 146] on span "Relances" at bounding box center [51, 146] width 37 height 12
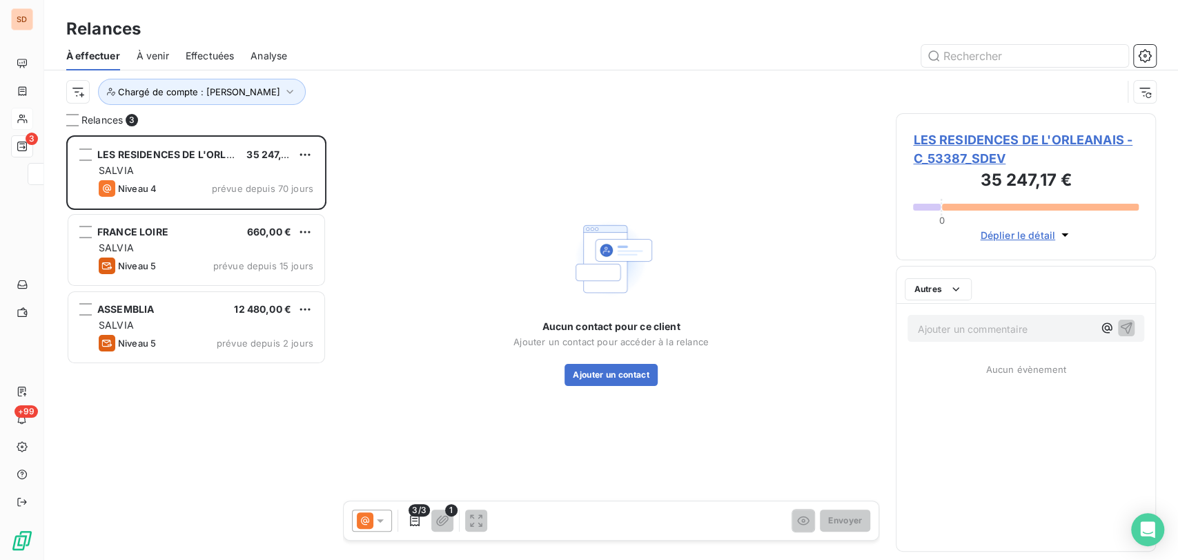
scroll to position [412, 248]
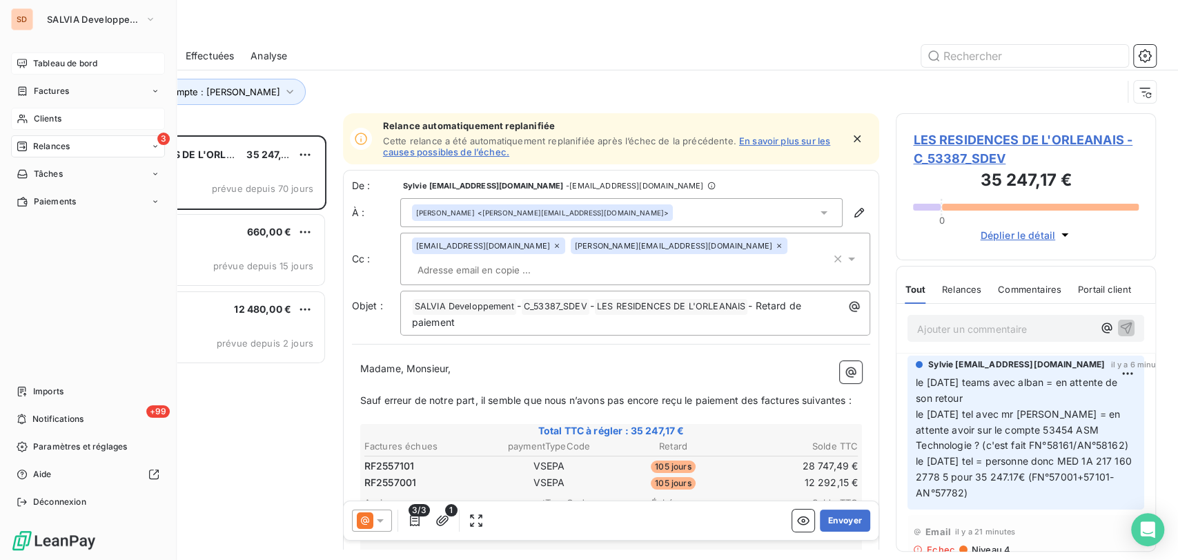
click at [52, 62] on span "Tableau de bord" at bounding box center [65, 63] width 64 height 12
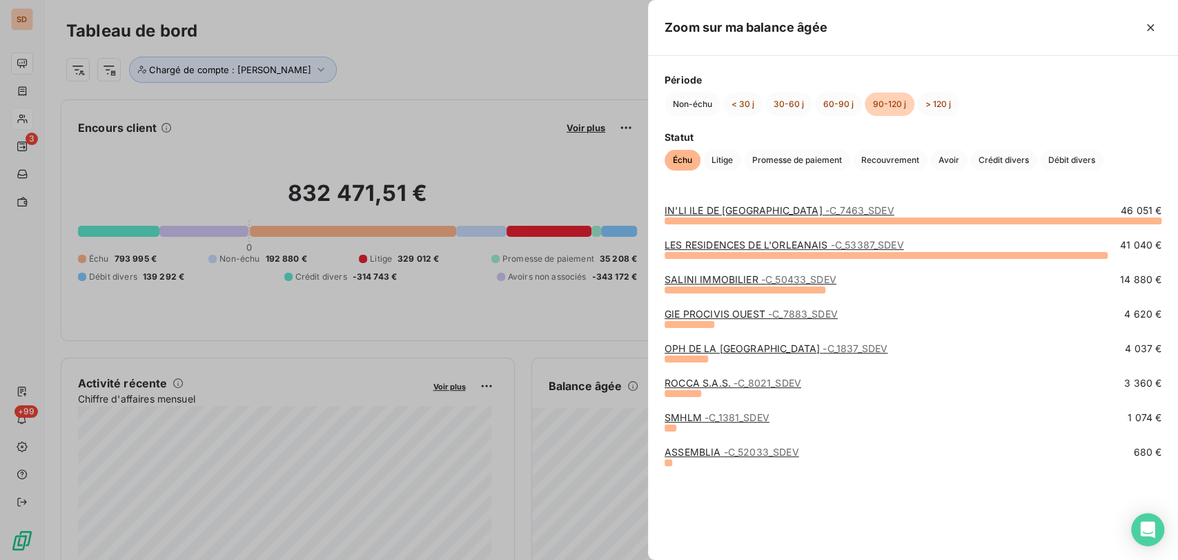
click at [701, 222] on div at bounding box center [913, 220] width 497 height 7
click at [694, 211] on link "IN'LI ILE DE FRANCE - C_7463_SDEV" at bounding box center [779, 210] width 229 height 12
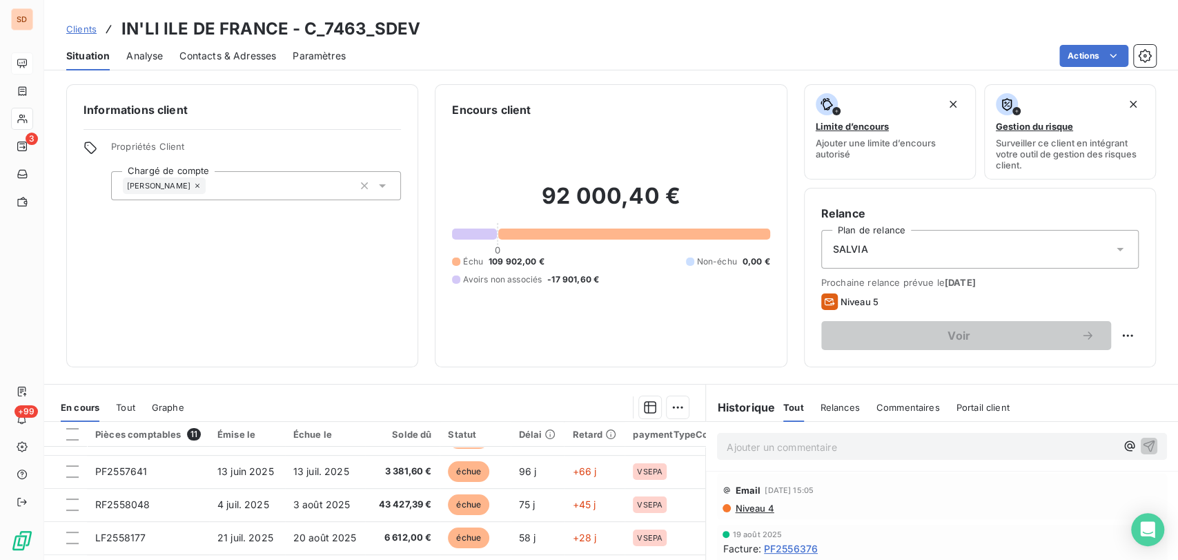
scroll to position [129, 0]
click at [233, 55] on span "Contacts & Adresses" at bounding box center [227, 56] width 97 height 14
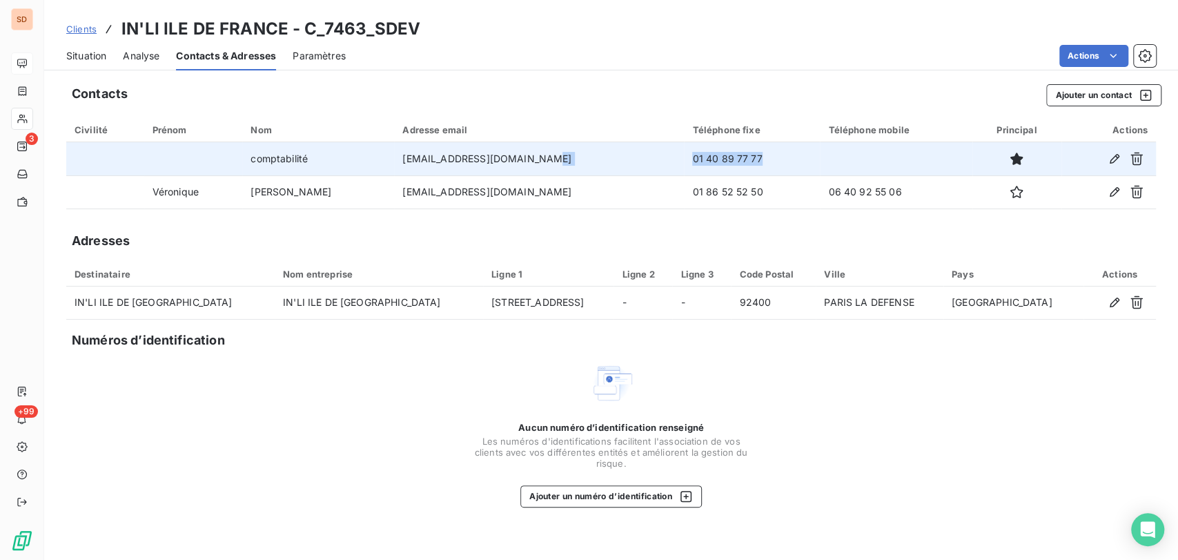
drag, startPoint x: 720, startPoint y: 161, endPoint x: 582, endPoint y: 163, distance: 138.1
click at [582, 163] on tr "comptabilité [EMAIL_ADDRESS][DOMAIN_NAME] 01 40 89 77 77" at bounding box center [611, 158] width 1090 height 33
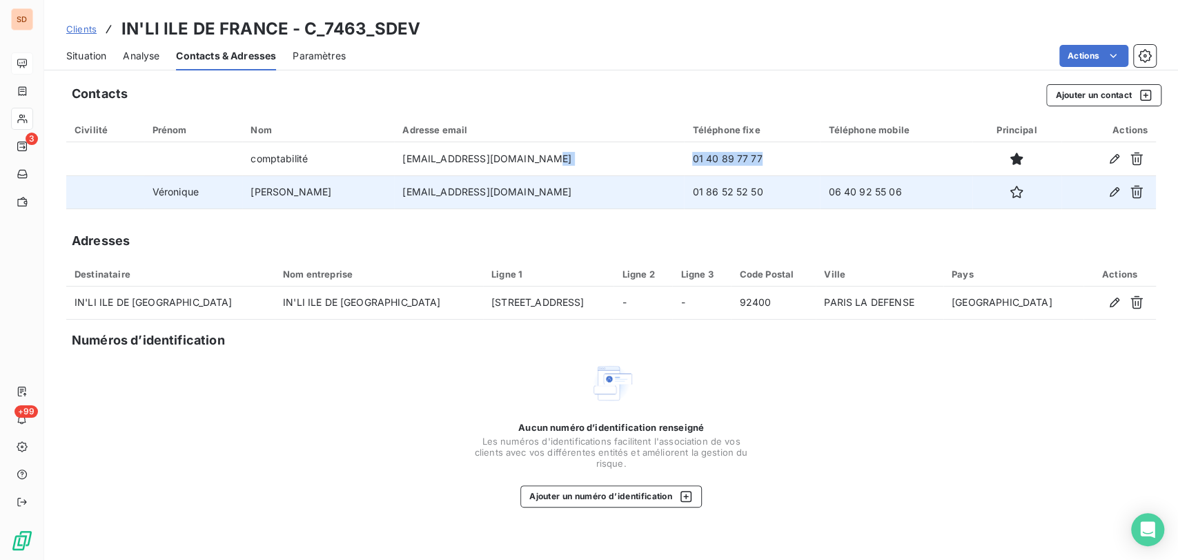
drag, startPoint x: 726, startPoint y: 194, endPoint x: 615, endPoint y: 195, distance: 111.1
click at [615, 195] on tr "Véronique Louis Mirtile [EMAIL_ADDRESS][DOMAIN_NAME] 01 86 52 52 50 06 40 92 55…" at bounding box center [611, 191] width 1090 height 33
drag, startPoint x: 870, startPoint y: 195, endPoint x: 794, endPoint y: 195, distance: 75.9
click at [820, 195] on td "06 40 92 55 06" at bounding box center [896, 191] width 153 height 33
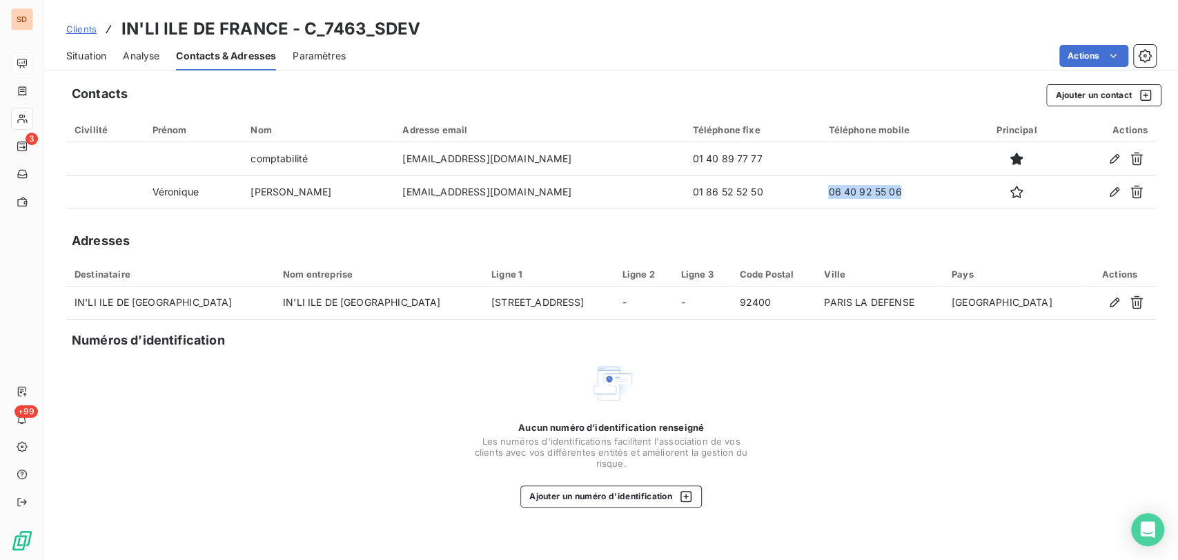
click at [85, 57] on span "Situation" at bounding box center [86, 56] width 40 height 14
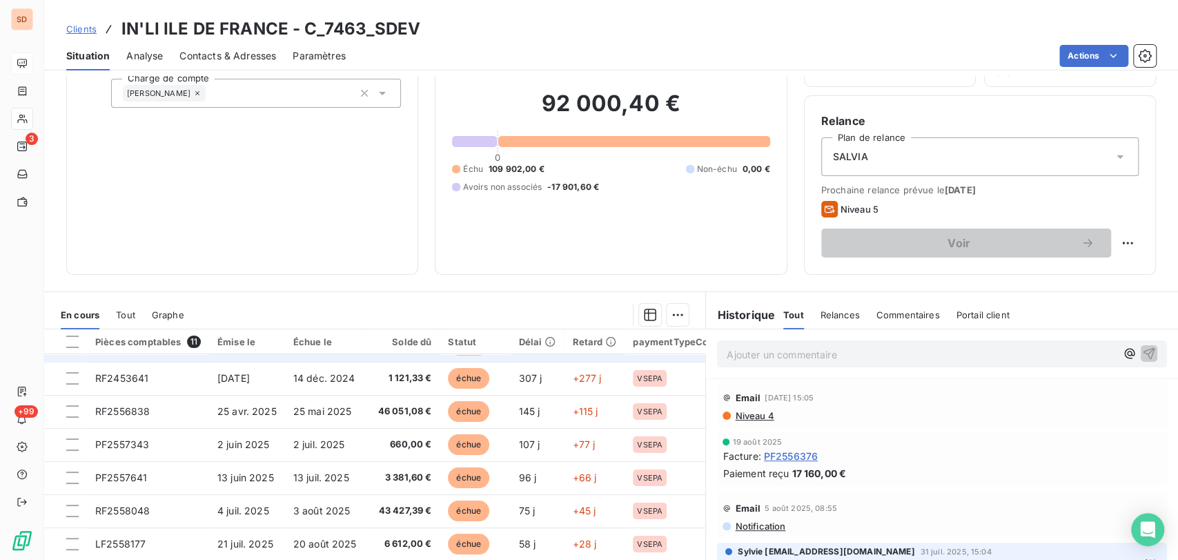
scroll to position [0, 0]
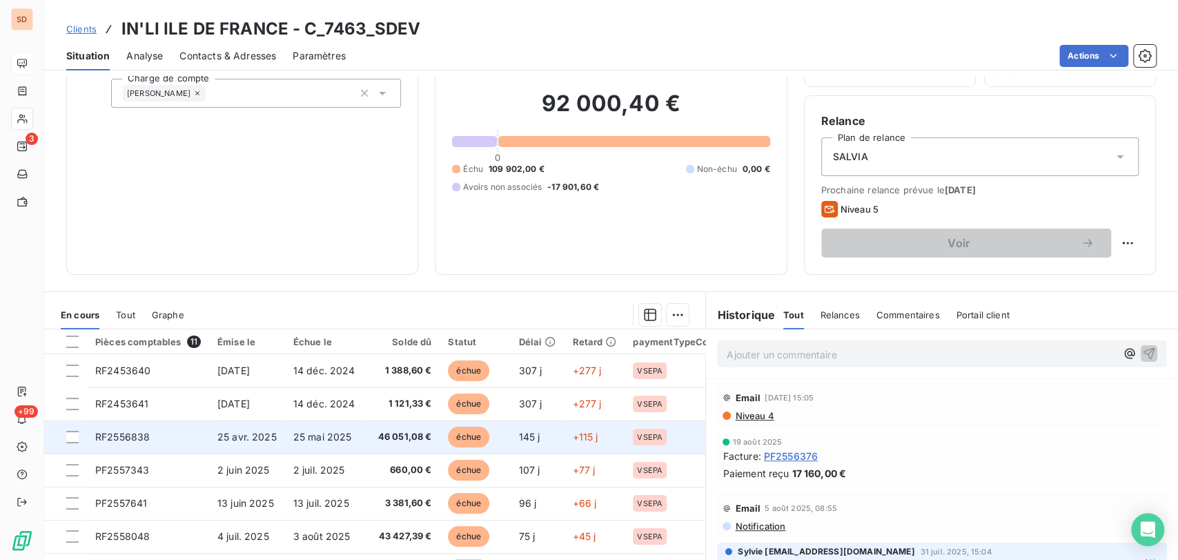
click at [113, 436] on span "RF2556838" at bounding box center [122, 437] width 55 height 12
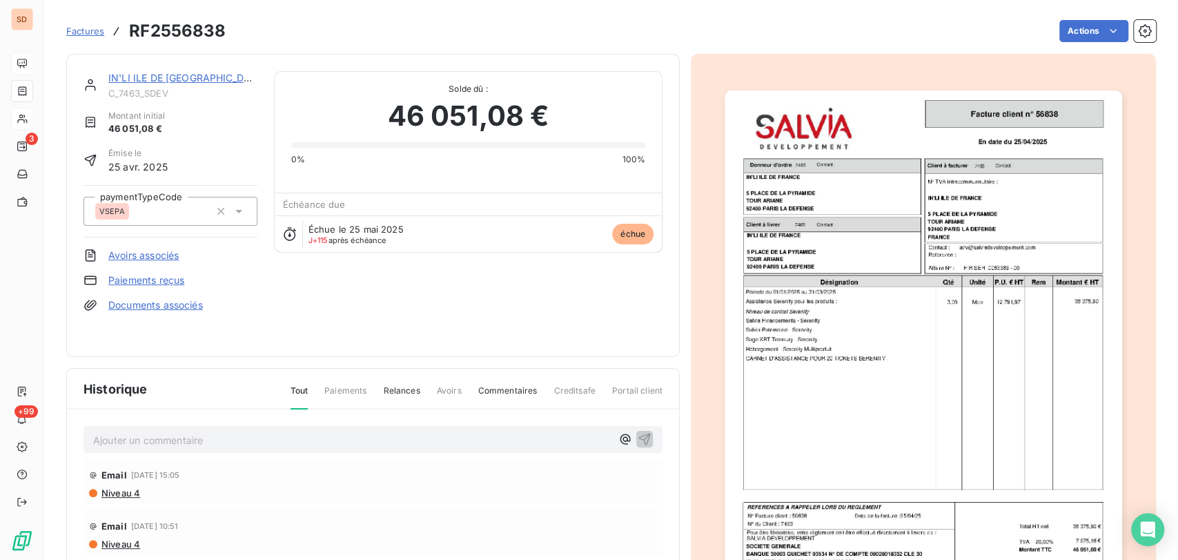
click at [812, 333] on img "button" at bounding box center [924, 371] width 398 height 562
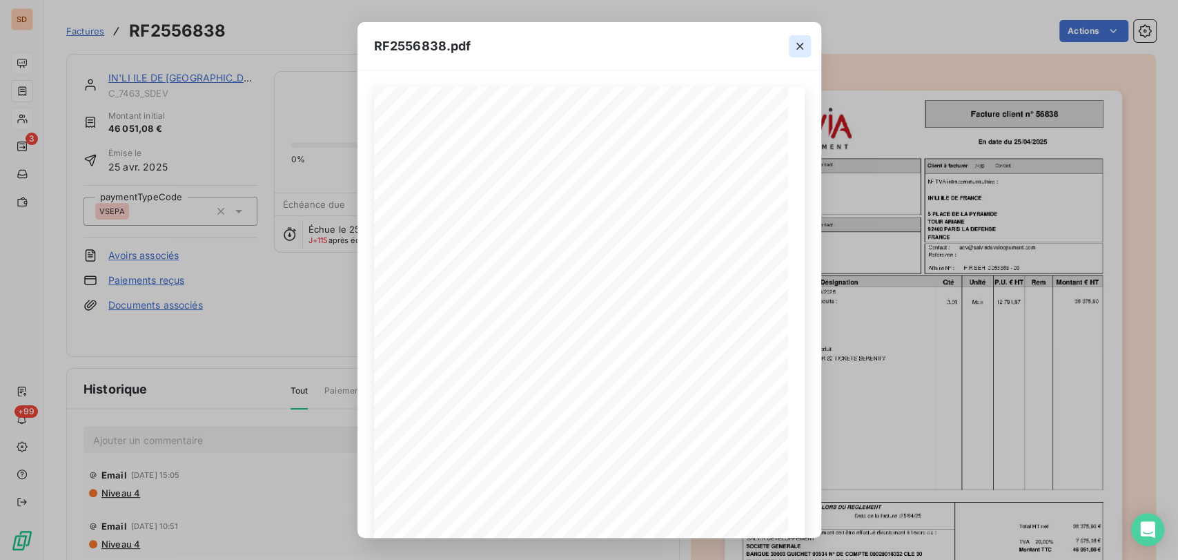
click at [794, 47] on icon "button" at bounding box center [800, 46] width 14 height 14
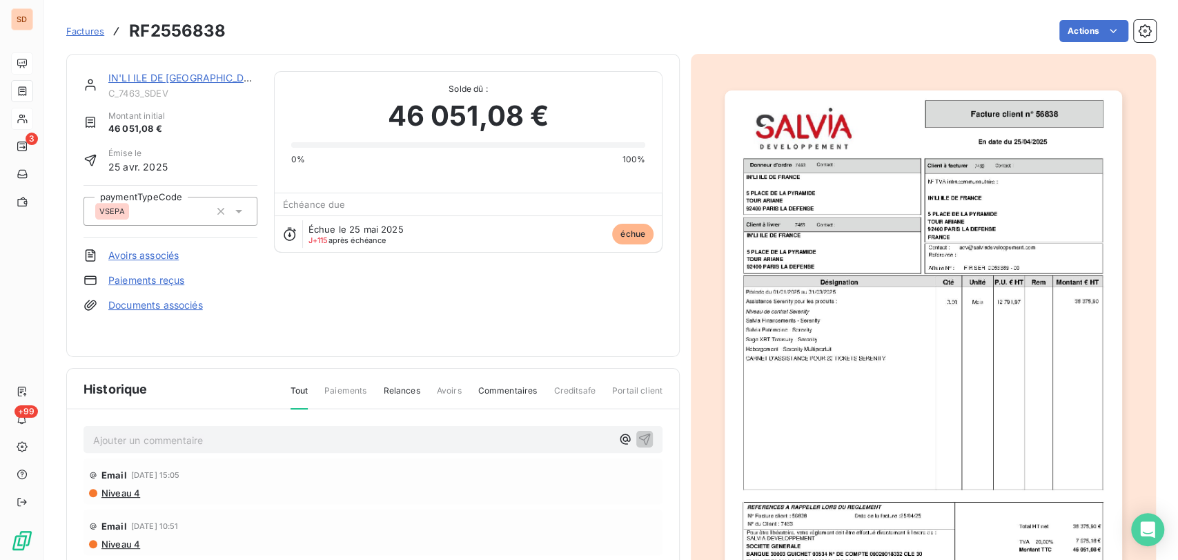
click at [144, 77] on link "IN'LI ILE DE [GEOGRAPHIC_DATA]" at bounding box center [187, 78] width 158 height 12
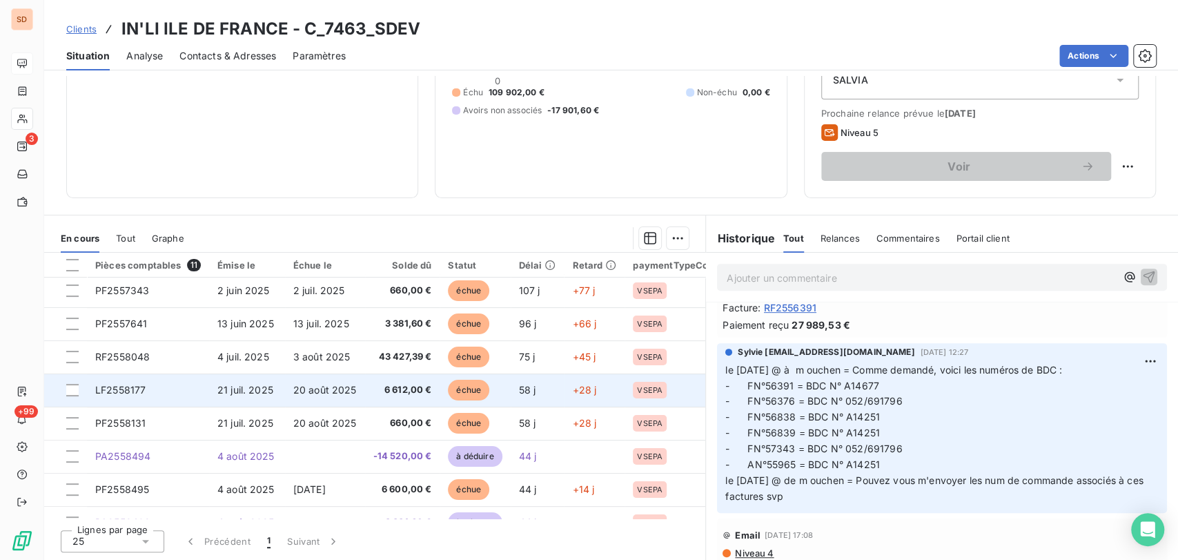
scroll to position [129, 0]
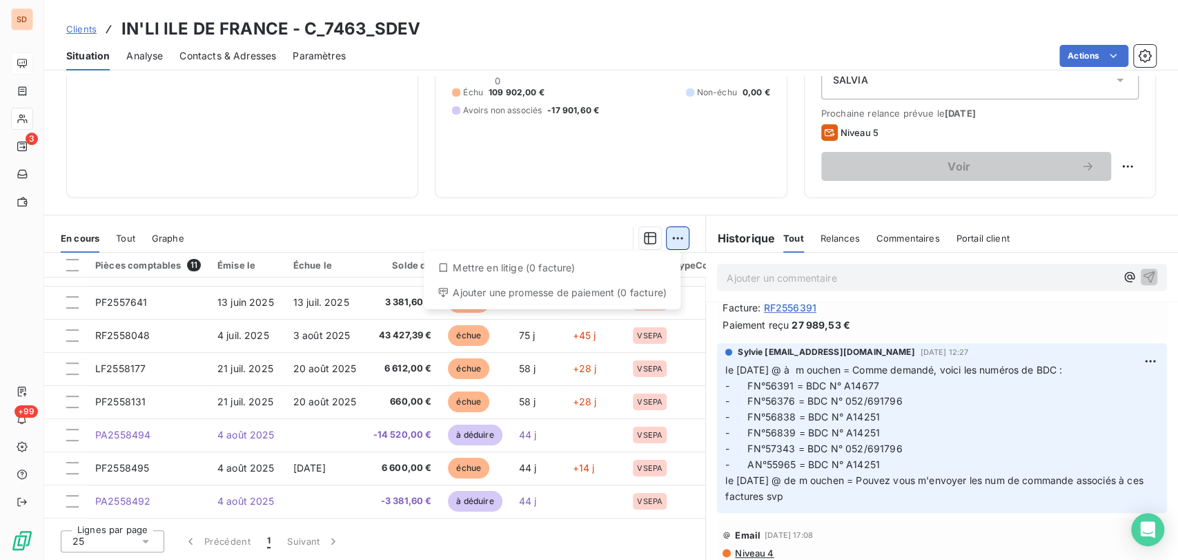
click at [670, 234] on html "SD 3 +99 Clients IN'LI ILE DE FRANCE - C_7463_SDEV Situation Analyse Contacts &…" at bounding box center [589, 280] width 1178 height 560
click at [698, 199] on html "SD 3 +99 Clients IN'LI ILE DE FRANCE - C_7463_SDEV Situation Analyse Contacts &…" at bounding box center [589, 280] width 1178 height 560
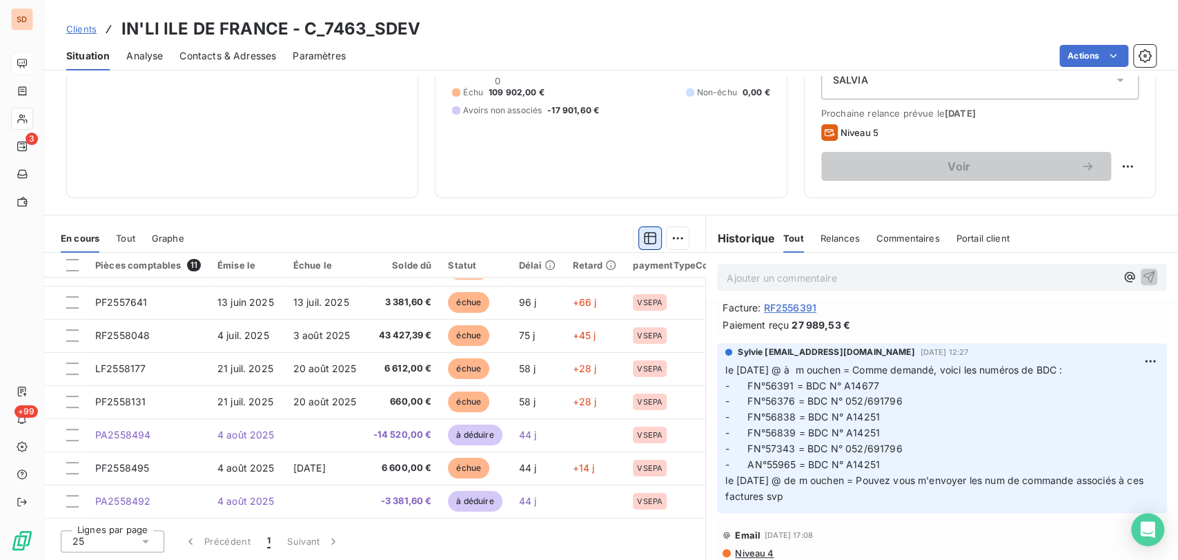
click at [643, 237] on icon "button" at bounding box center [650, 238] width 14 height 14
click at [636, 193] on div "Encours client 92 000,40 € 0 Échu 109 902,00 € Non-échu 0,00 € Avoirs non assoc…" at bounding box center [611, 56] width 352 height 283
click at [68, 268] on div at bounding box center [72, 265] width 12 height 12
drag, startPoint x: 164, startPoint y: 263, endPoint x: 456, endPoint y: 222, distance: 294.1
click at [456, 222] on section "En cours Tout Graphe Pièces comptables 11 Émise le Échue le Solde dû Statut Dél…" at bounding box center [374, 387] width 661 height 344
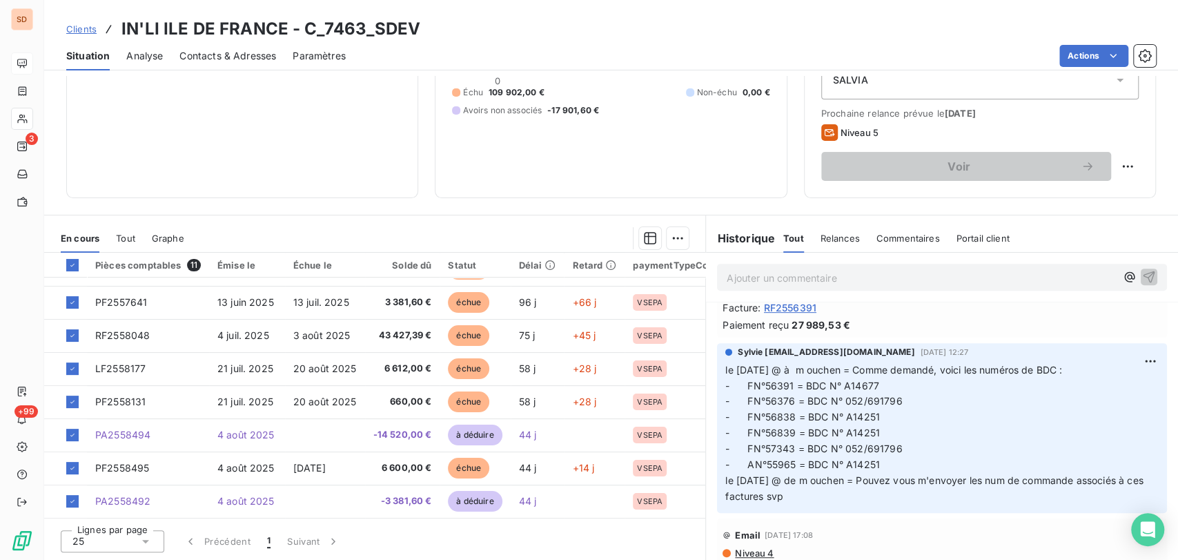
click at [965, 242] on span "Portail client" at bounding box center [983, 238] width 53 height 11
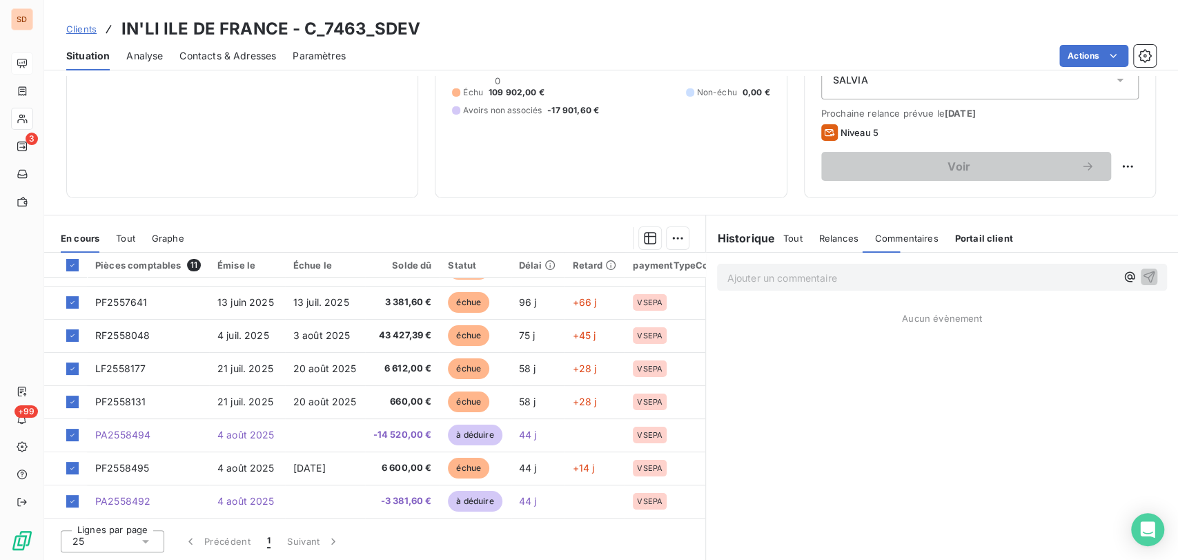
scroll to position [0, 0]
click at [894, 242] on span "Commentaires" at bounding box center [906, 238] width 63 height 11
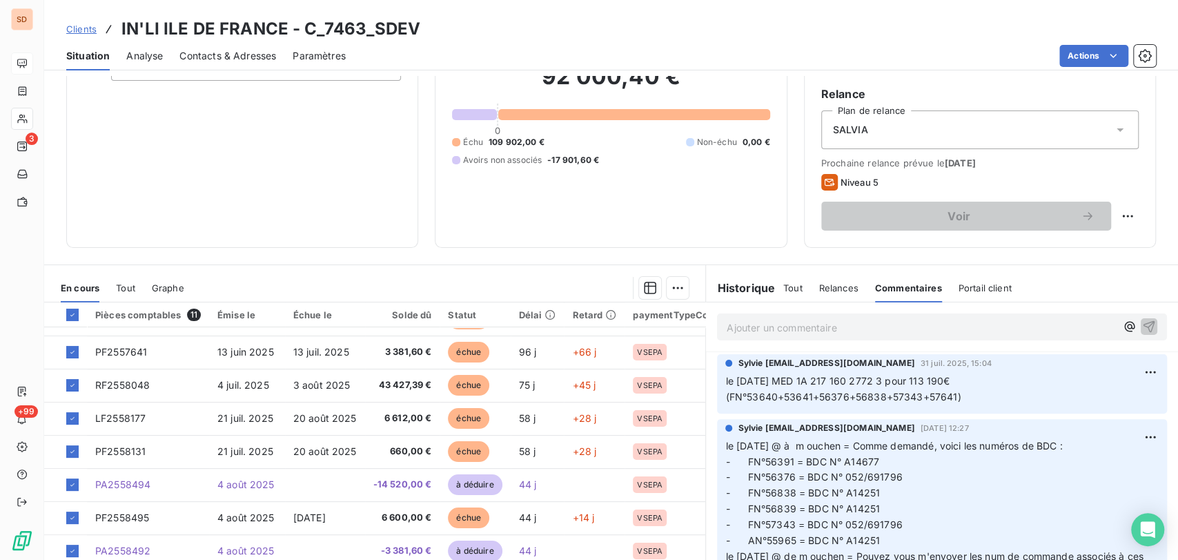
scroll to position [92, 0]
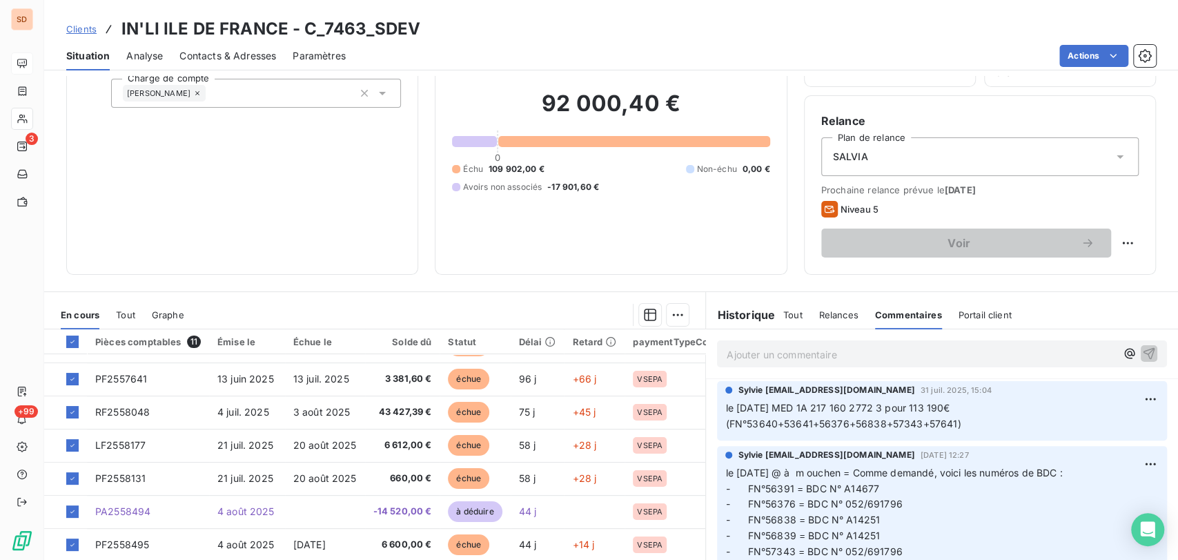
click at [827, 315] on span "Relances" at bounding box center [838, 314] width 39 height 11
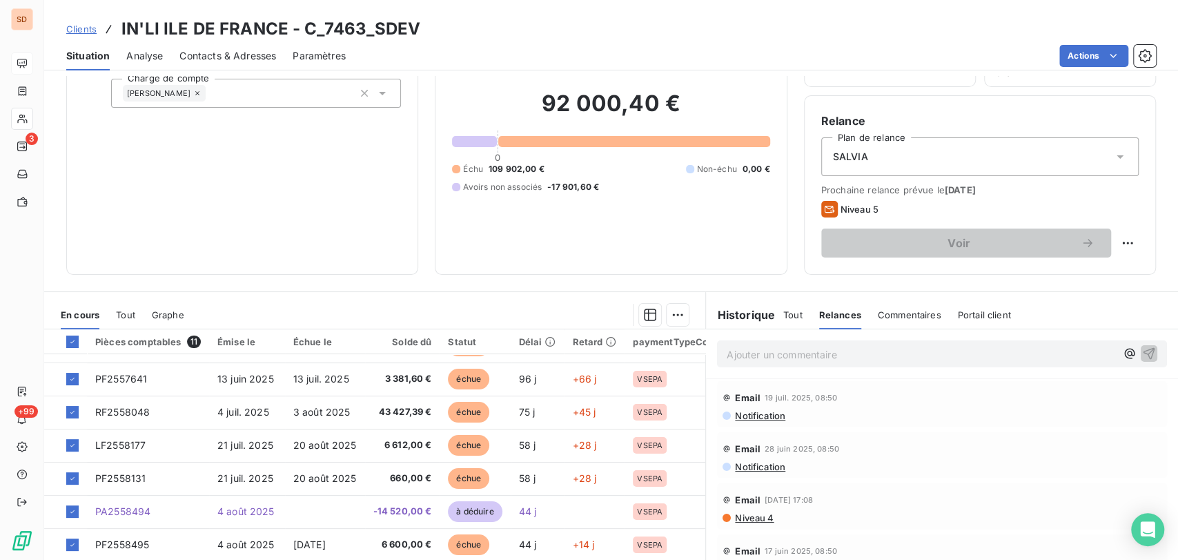
scroll to position [169, 0]
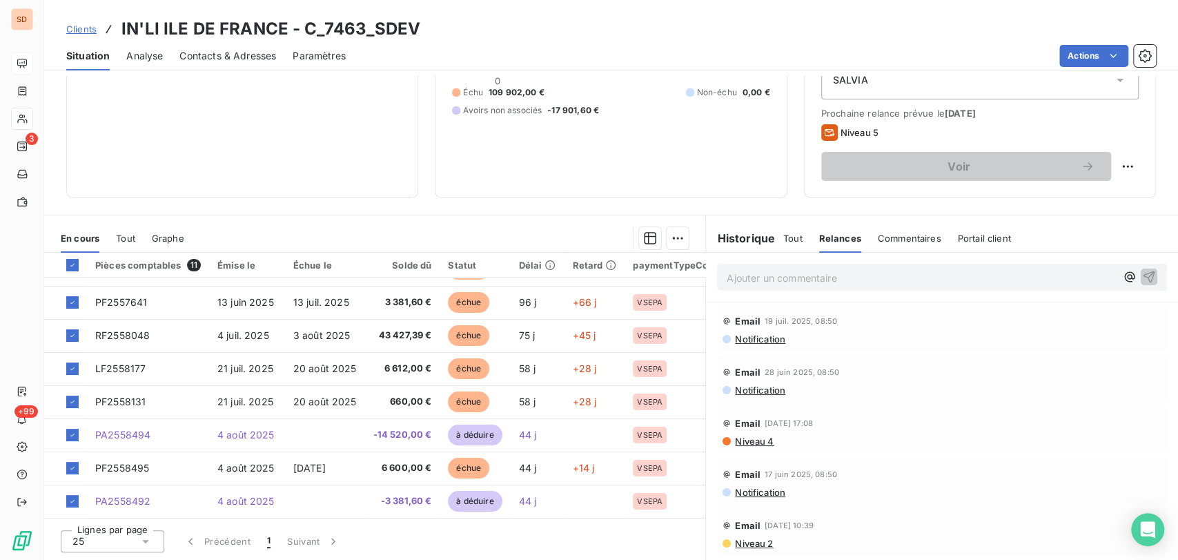
click at [740, 243] on h6 "Historique" at bounding box center [740, 238] width 69 height 17
click at [735, 240] on h6 "Historique" at bounding box center [740, 238] width 69 height 17
click at [783, 239] on span "Tout" at bounding box center [792, 238] width 19 height 11
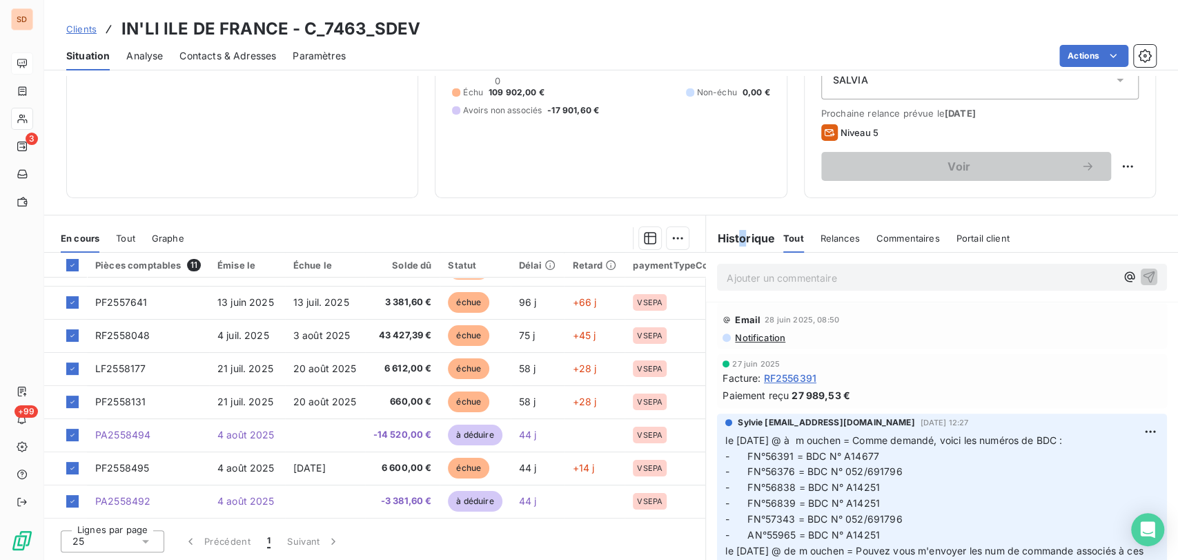
scroll to position [413, 0]
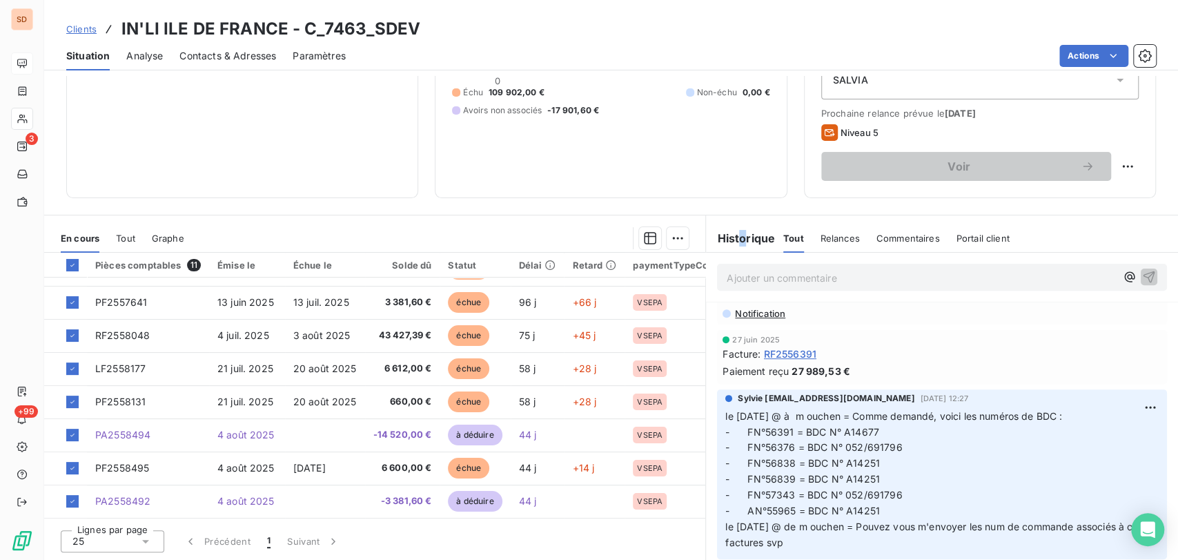
click at [899, 239] on span "Commentaires" at bounding box center [908, 238] width 63 height 11
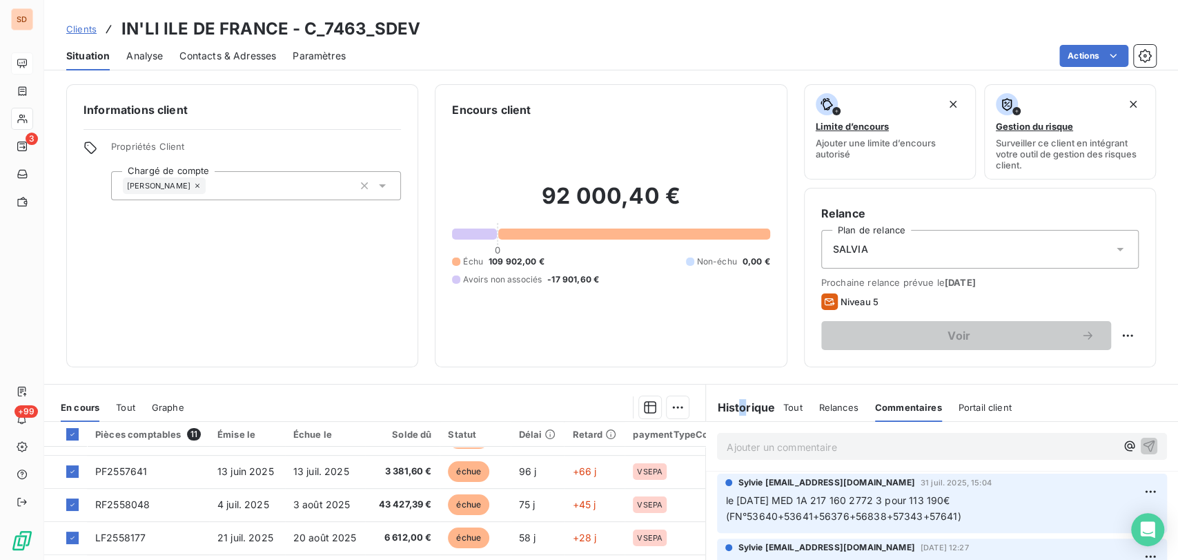
scroll to position [169, 0]
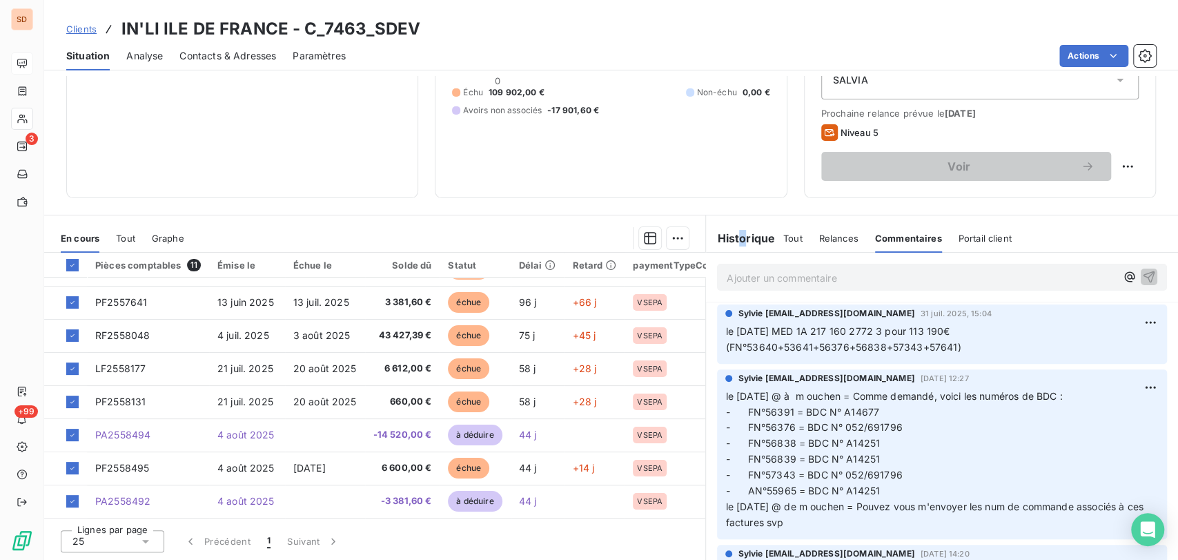
click at [783, 236] on span "Tout" at bounding box center [792, 238] width 19 height 11
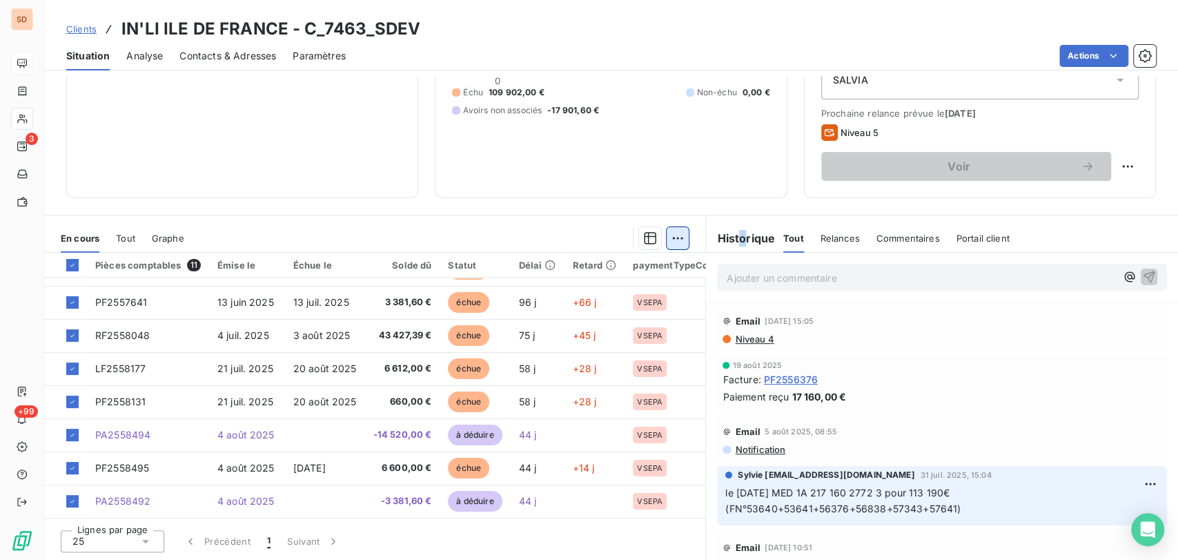
click at [665, 236] on html "SD 3 +99 Clients IN'LI ILE DE FRANCE - C_7463_SDEV Situation Analyse Contacts &…" at bounding box center [589, 280] width 1178 height 560
click at [659, 236] on html "SD 3 +99 Clients IN'LI ILE DE FRANCE - C_7463_SDEV Situation Analyse Contacts &…" at bounding box center [589, 280] width 1178 height 560
click at [639, 235] on button "button" at bounding box center [650, 238] width 22 height 22
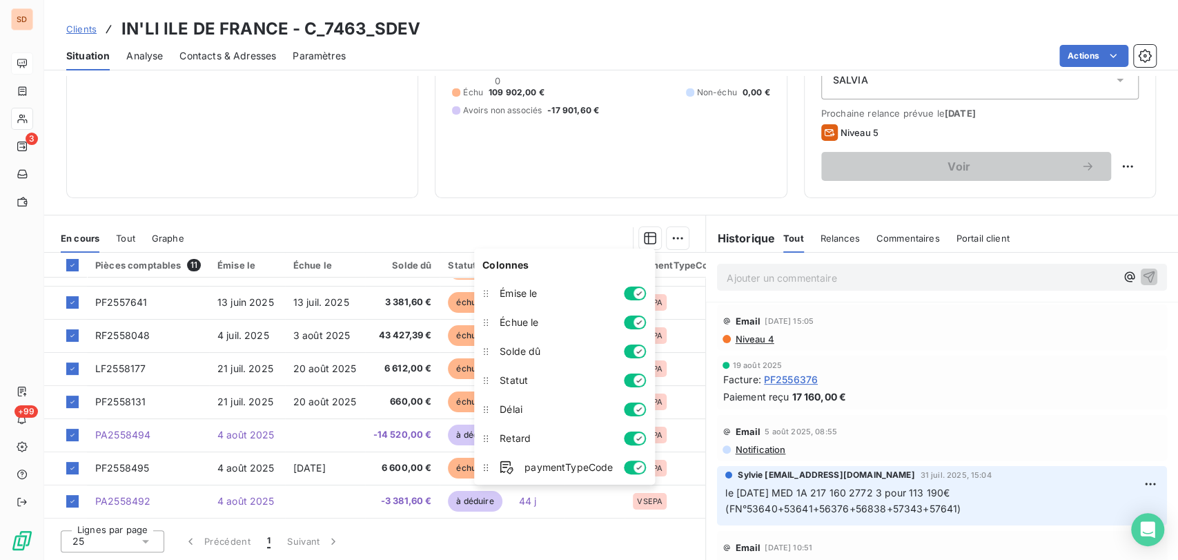
click at [591, 211] on div "Informations client Propriétés Client Chargé de compte [PERSON_NAME] client 92 …" at bounding box center [611, 318] width 1134 height 484
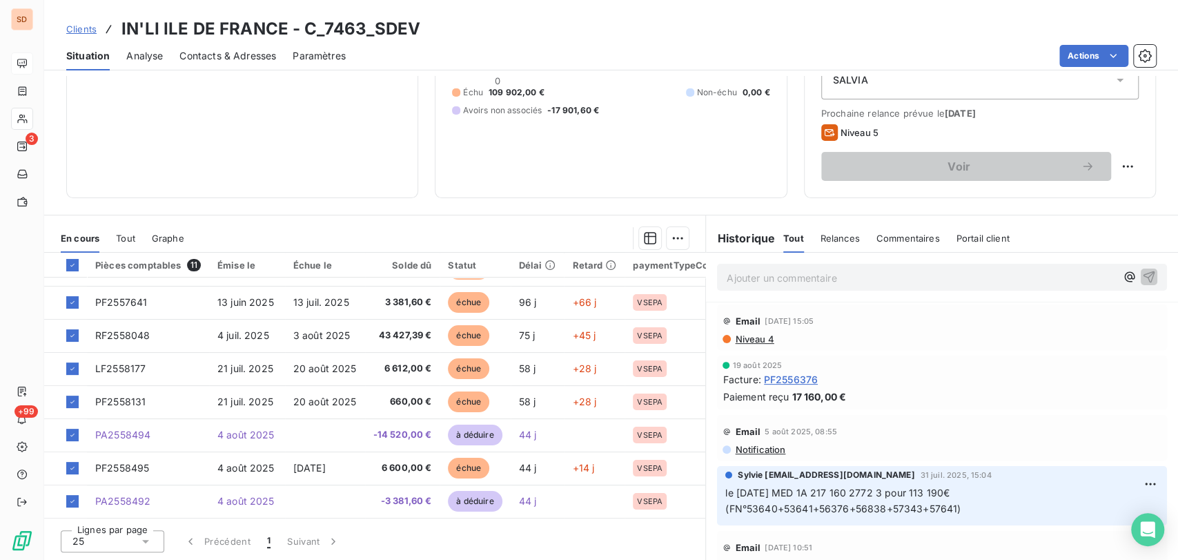
drag, startPoint x: 129, startPoint y: 294, endPoint x: 477, endPoint y: 179, distance: 366.3
click at [477, 179] on div "92 000,40 € 0 Échu 109 902,00 € Non-échu 0,00 € Avoirs non associés -17 901,60 €" at bounding box center [610, 65] width 317 height 232
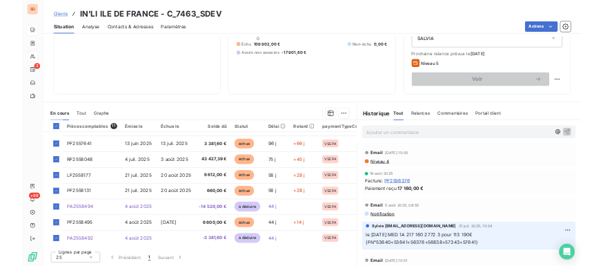
scroll to position [0, 0]
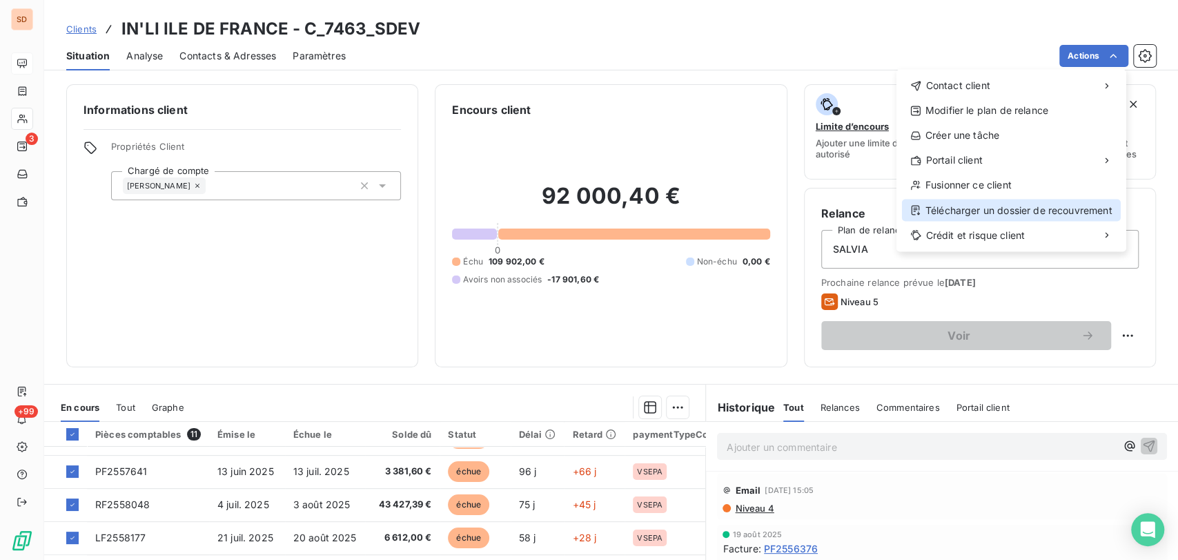
click at [977, 213] on div "Télécharger un dossier de recouvrement" at bounding box center [1011, 210] width 219 height 22
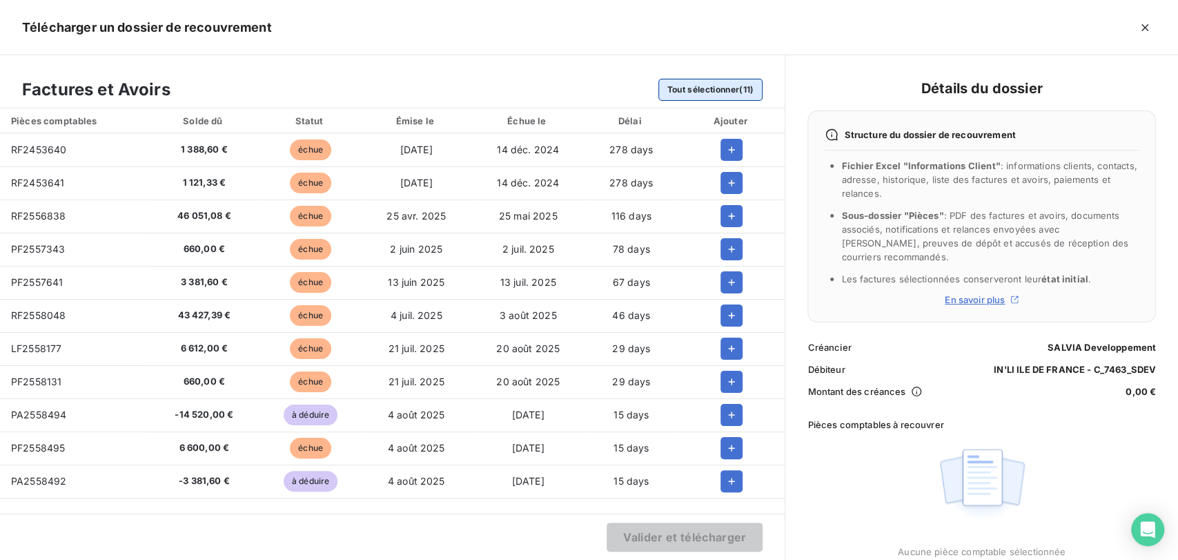
click at [674, 90] on button "Tout sélectionner (11)" at bounding box center [710, 90] width 105 height 22
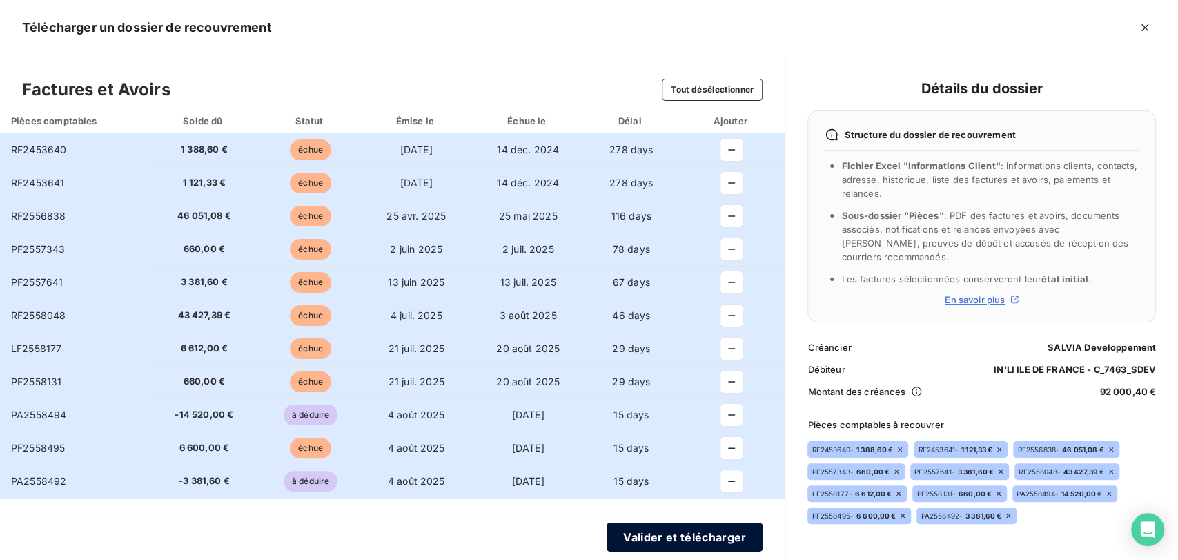
click at [671, 537] on button "Valider et télécharger" at bounding box center [685, 536] width 156 height 29
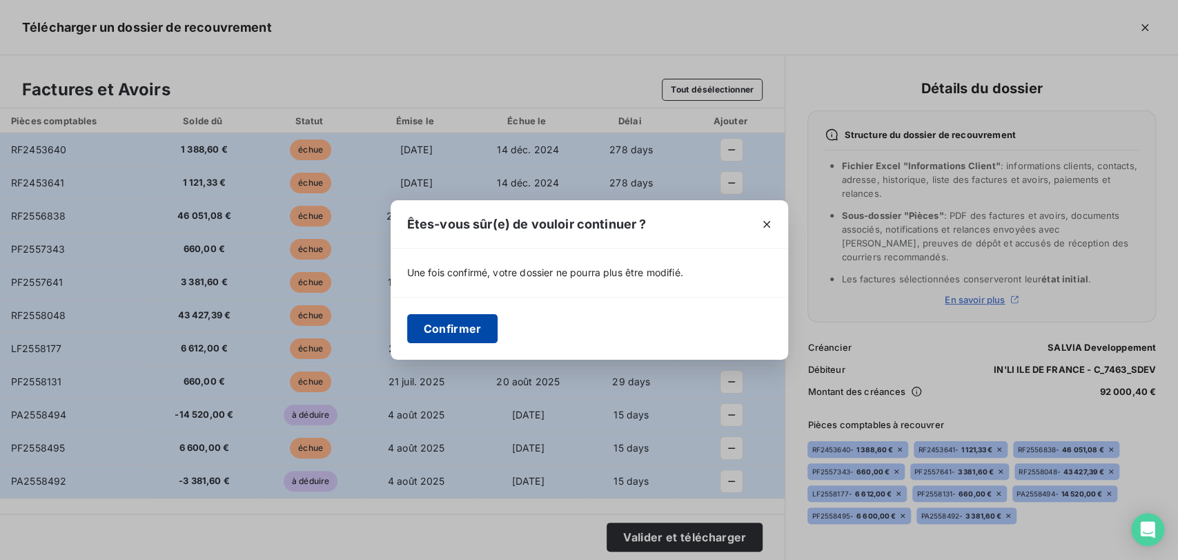
click at [462, 316] on button "Confirmer" at bounding box center [452, 328] width 91 height 29
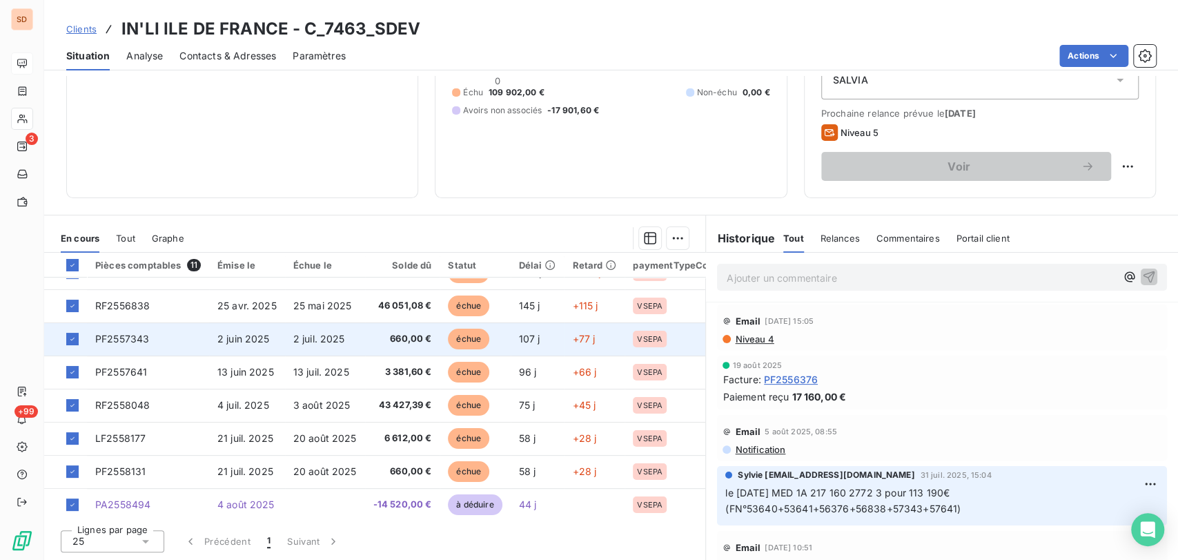
scroll to position [129, 0]
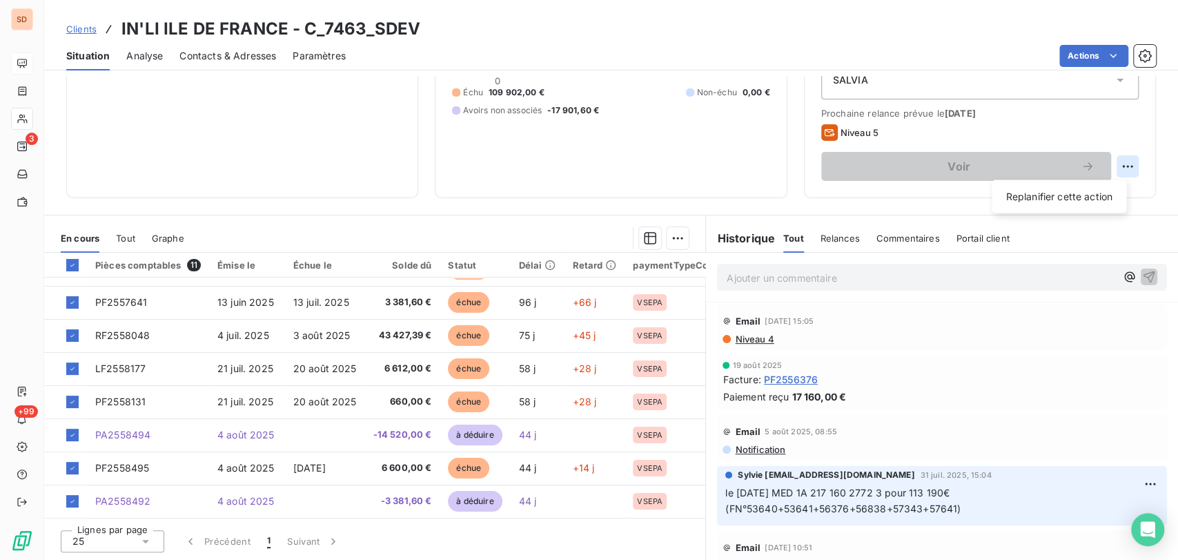
click at [1118, 167] on html "SD 3 +99 Clients IN'LI ILE DE FRANCE - C_7463_SDEV Situation Analyse Contacts &…" at bounding box center [589, 280] width 1178 height 560
click at [1057, 202] on div "Replanifier cette action" at bounding box center [1059, 196] width 124 height 22
select select "8"
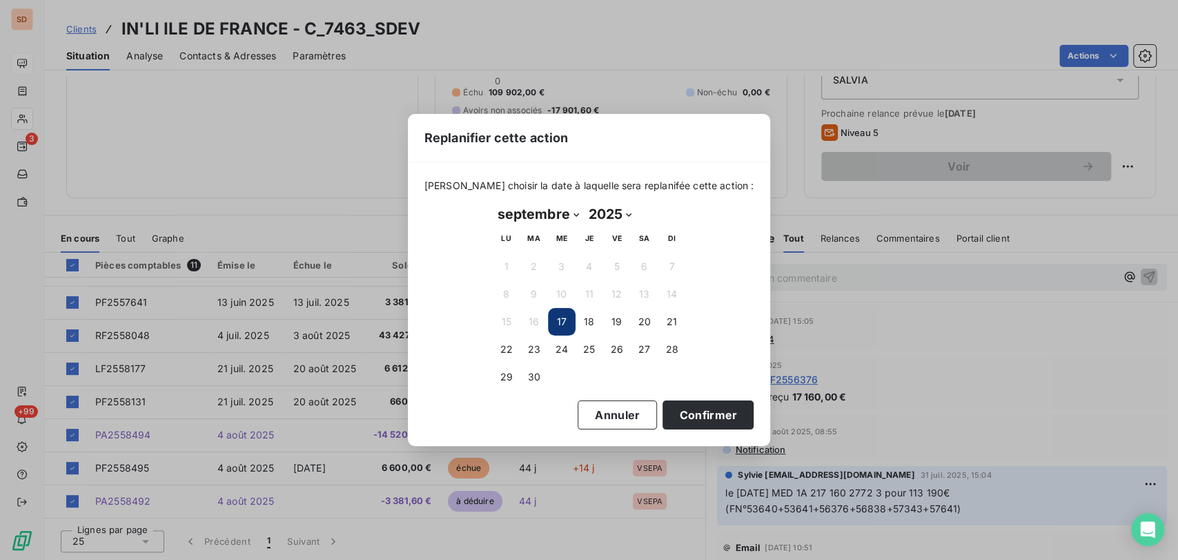
click at [558, 327] on button "17" at bounding box center [562, 322] width 28 height 28
click at [679, 410] on button "Confirmer" at bounding box center [708, 414] width 91 height 29
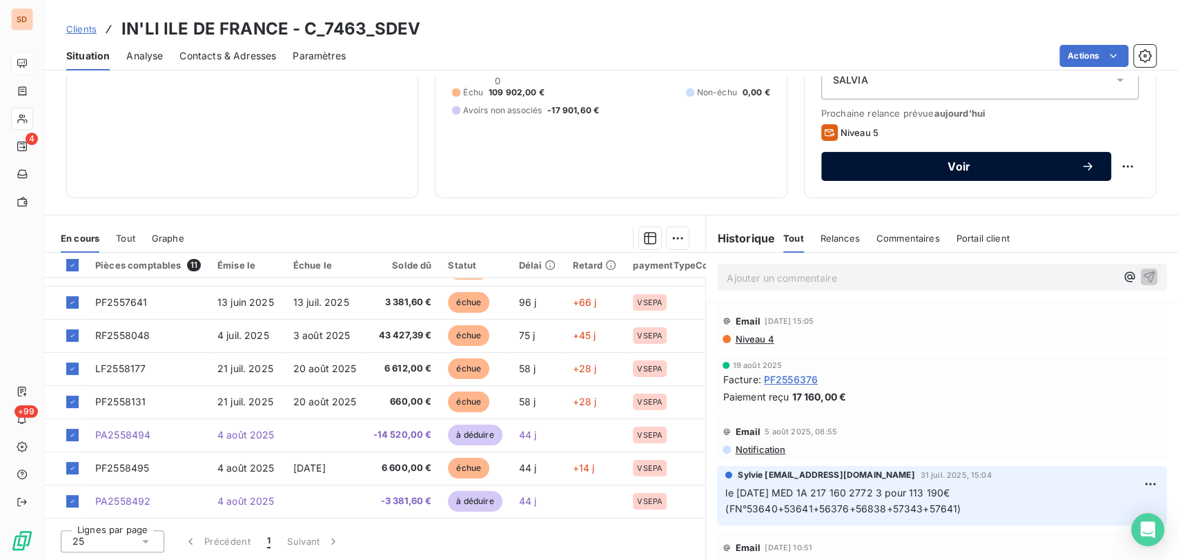
click at [904, 161] on span "Voir" at bounding box center [959, 166] width 243 height 11
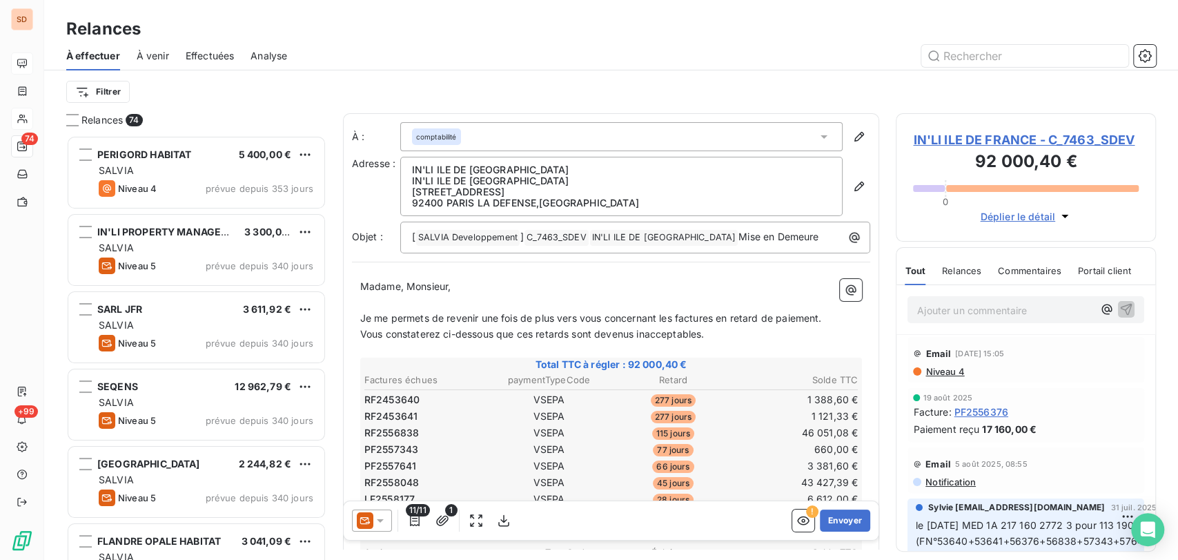
scroll to position [412, 248]
click at [507, 520] on icon "button" at bounding box center [504, 521] width 14 height 14
click at [499, 515] on icon "button" at bounding box center [504, 521] width 14 height 14
click at [933, 144] on span "IN'LI ILE DE FRANCE - C_7463_SDEV" at bounding box center [1026, 139] width 226 height 19
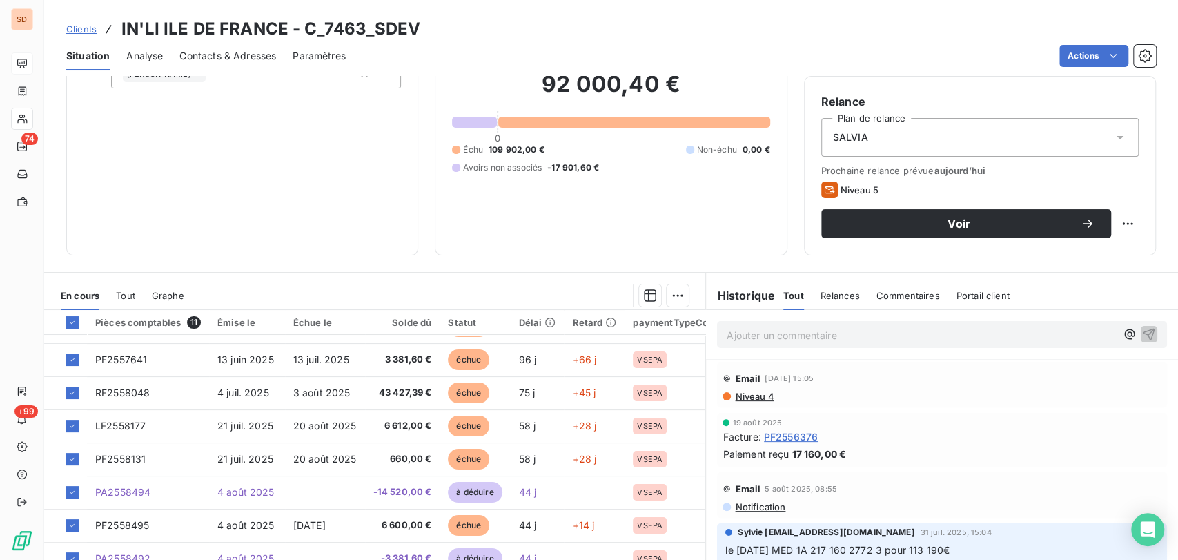
scroll to position [16, 0]
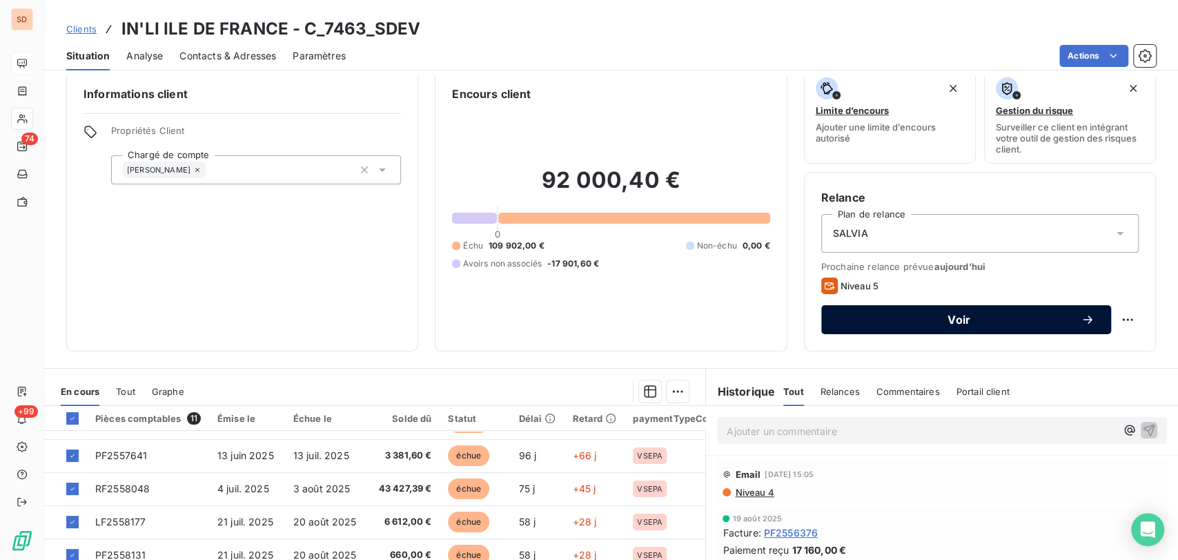
click at [1081, 323] on icon "button" at bounding box center [1088, 320] width 14 height 14
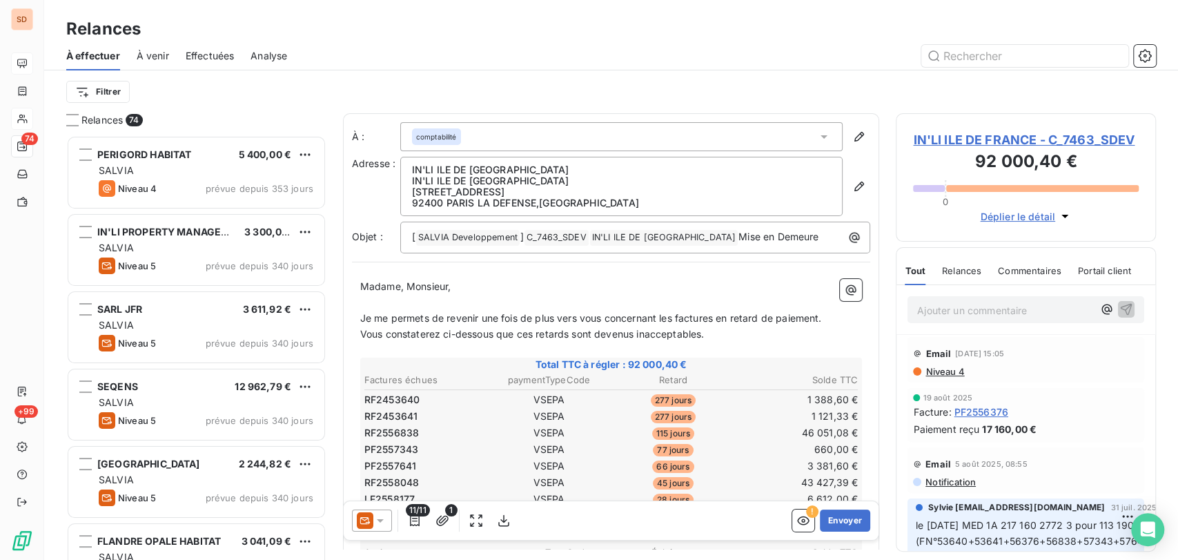
scroll to position [412, 248]
click at [387, 520] on div at bounding box center [372, 520] width 40 height 22
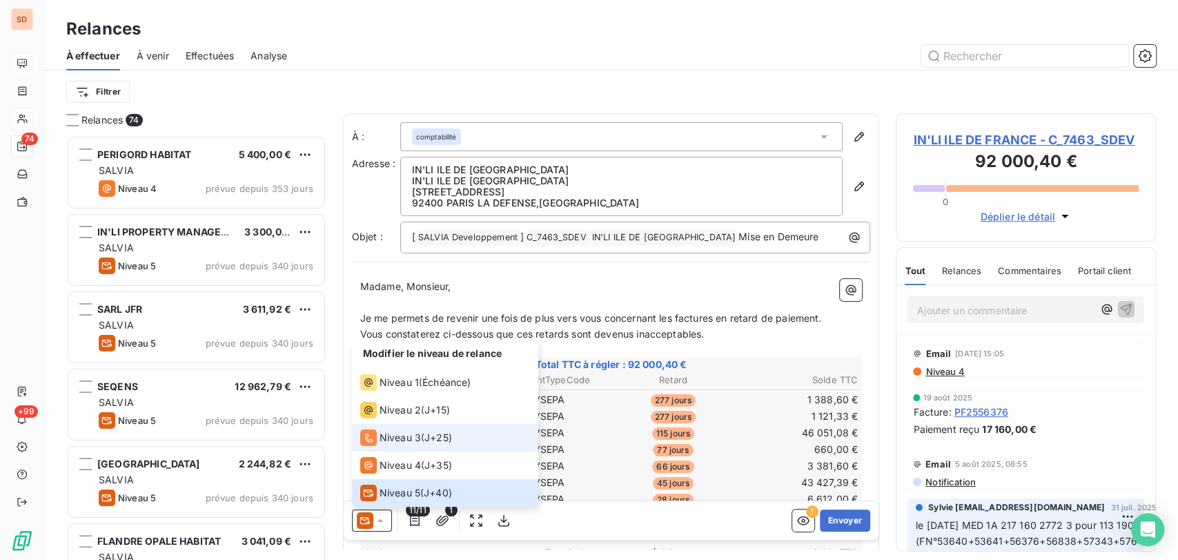
click at [383, 436] on span "Niveau 3" at bounding box center [400, 438] width 41 height 14
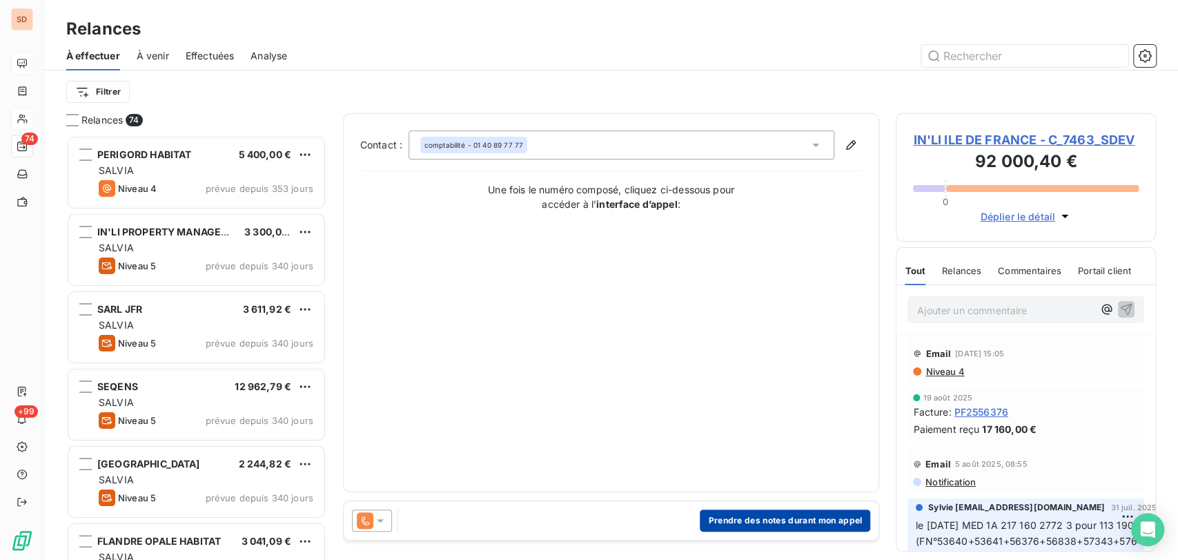
click at [741, 516] on button "Prendre des notes durant mon appel" at bounding box center [785, 520] width 170 height 22
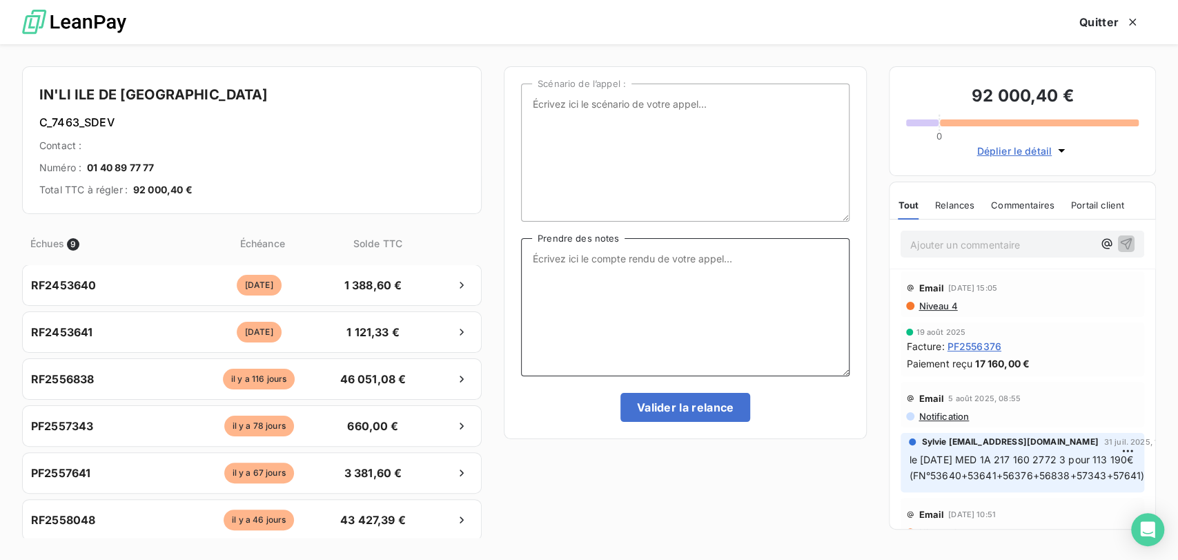
click at [534, 254] on textarea "Prendre des notes" at bounding box center [685, 307] width 329 height 138
click at [696, 260] on textarea "le [DATE] tel = personne donc M1 avec duplicata des factures et extrait de comp…" at bounding box center [685, 307] width 329 height 138
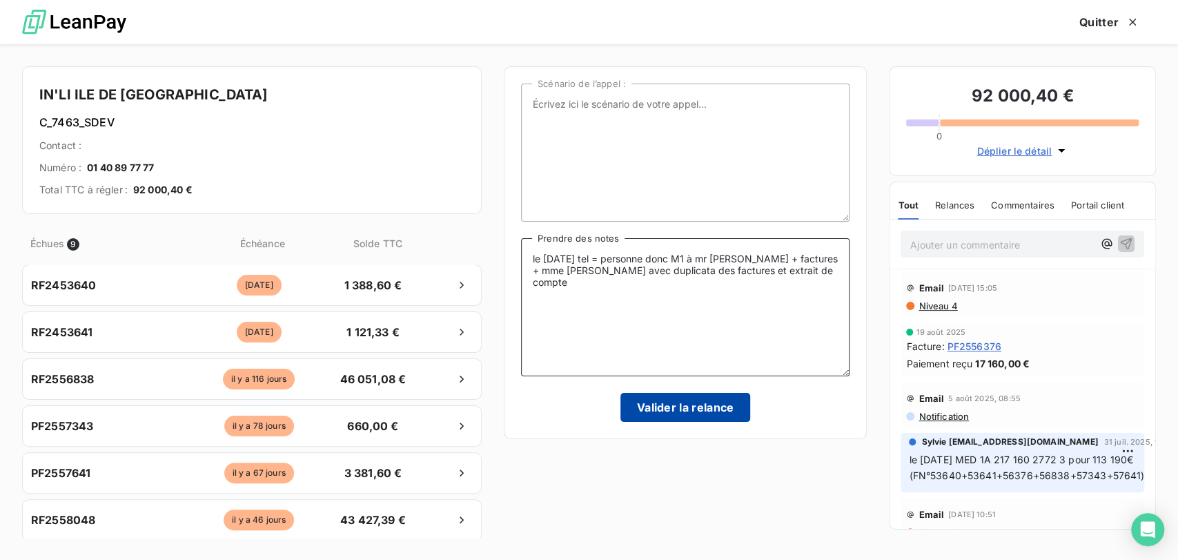
type textarea "le [DATE] tel = personne donc M1 à mr [PERSON_NAME] + factures + mme [PERSON_NA…"
click at [654, 412] on button "Valider la relance" at bounding box center [686, 407] width 130 height 29
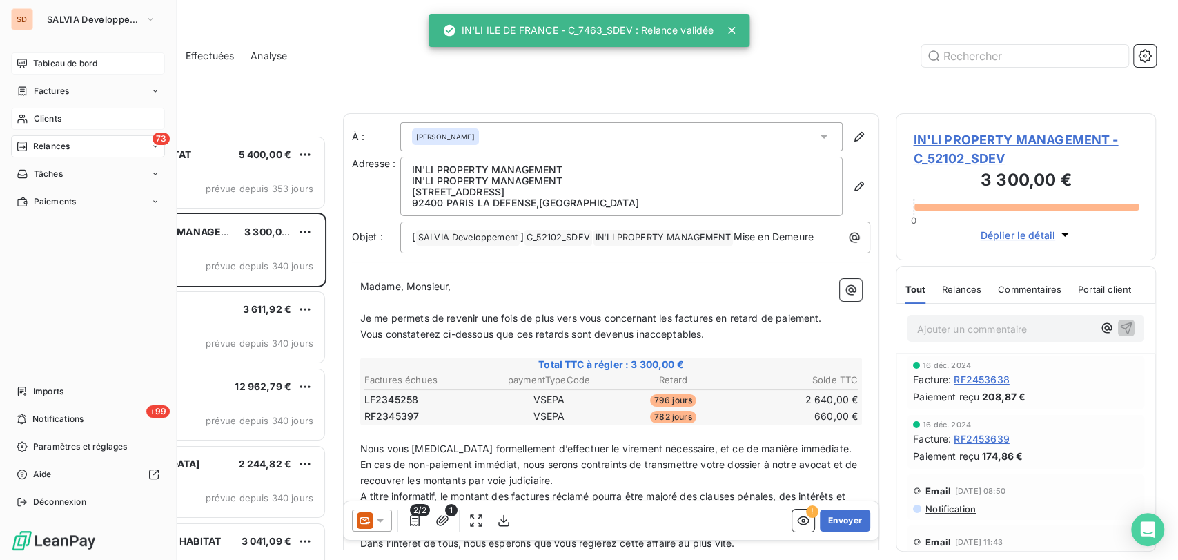
click at [34, 122] on span "Clients" at bounding box center [48, 119] width 28 height 12
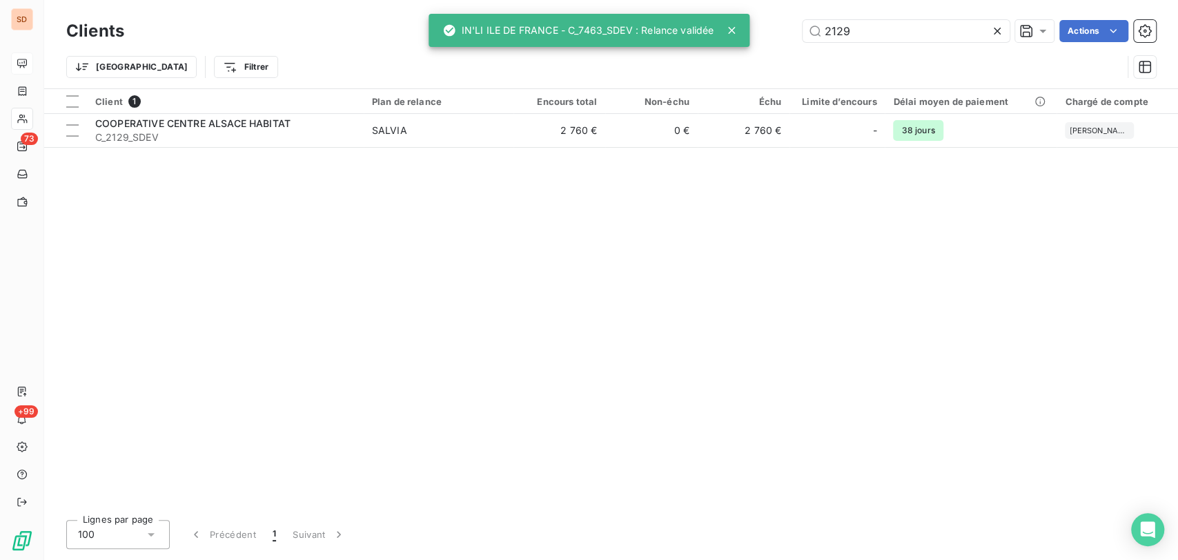
drag, startPoint x: 863, startPoint y: 31, endPoint x: 749, endPoint y: 30, distance: 113.9
click at [749, 30] on div "SD 73 +99 Clients 2129 Actions Trier Filtrer Client 1 Plan de relance Encours t…" at bounding box center [589, 280] width 1178 height 560
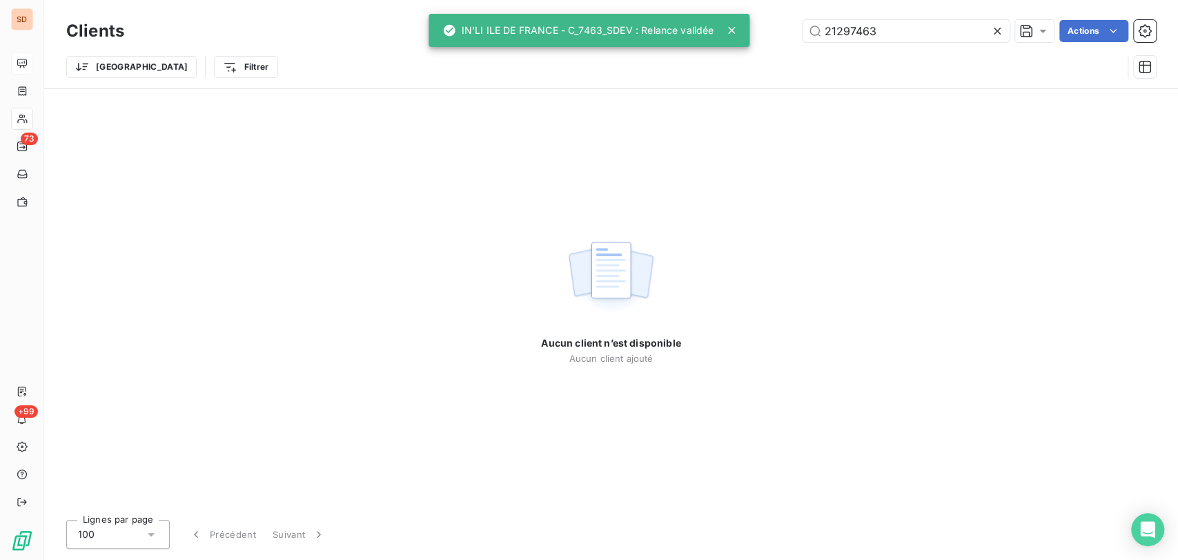
drag, startPoint x: 823, startPoint y: 33, endPoint x: 790, endPoint y: 26, distance: 33.8
click at [805, 30] on input "21297463" at bounding box center [906, 31] width 207 height 22
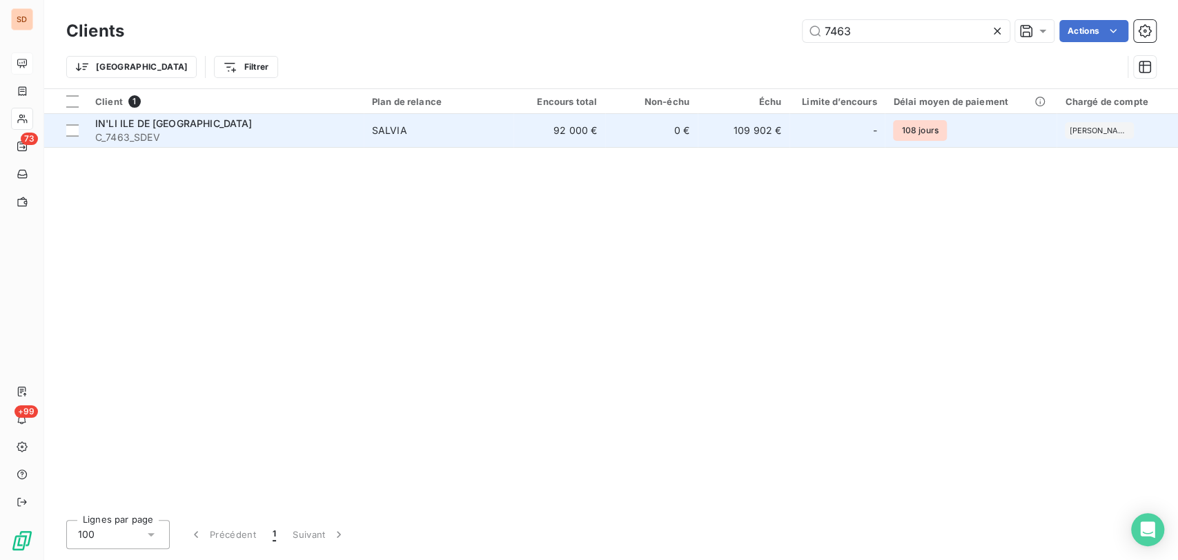
type input "7463"
click at [110, 130] on span "C_7463_SDEV" at bounding box center [225, 137] width 260 height 14
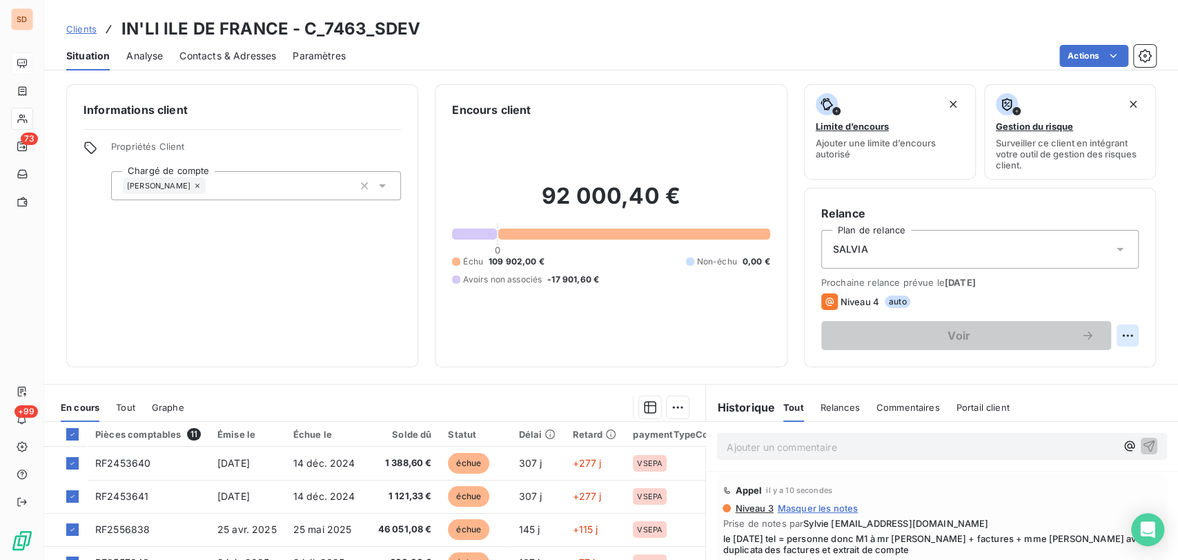
click at [1108, 338] on html "SD 73 +99 Clients IN'LI ILE DE FRANCE - C_7463_SDEV Situation Analyse Contacts …" at bounding box center [589, 280] width 1178 height 560
click at [1044, 367] on div "Replanifier cette action" at bounding box center [1059, 366] width 124 height 22
select select "8"
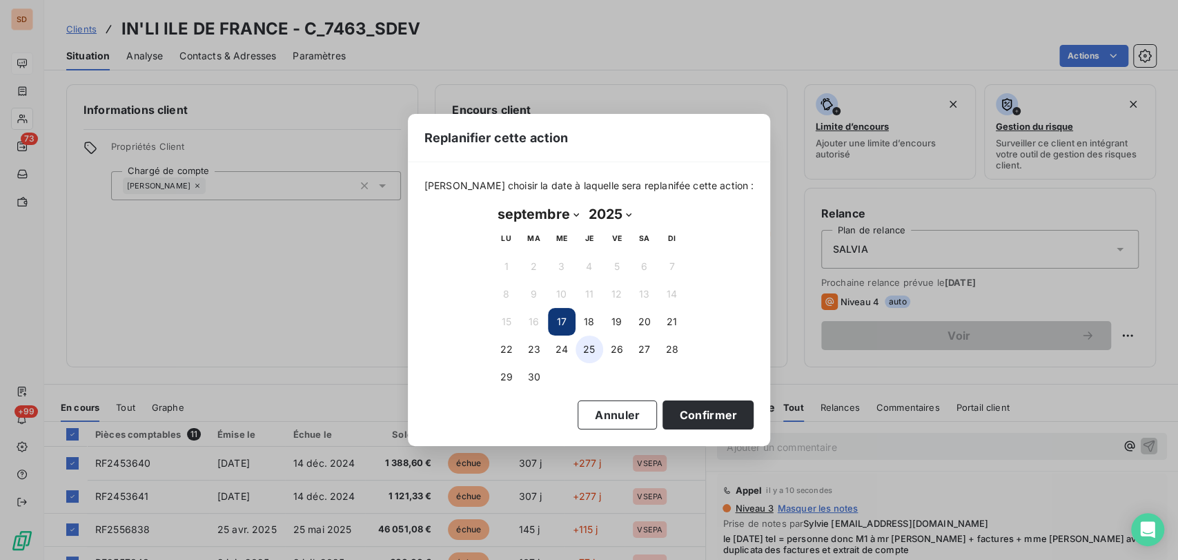
drag, startPoint x: 565, startPoint y: 349, endPoint x: 577, endPoint y: 353, distance: 12.9
click at [565, 349] on button "24" at bounding box center [562, 349] width 28 height 28
click at [712, 407] on button "Confirmer" at bounding box center [708, 414] width 91 height 29
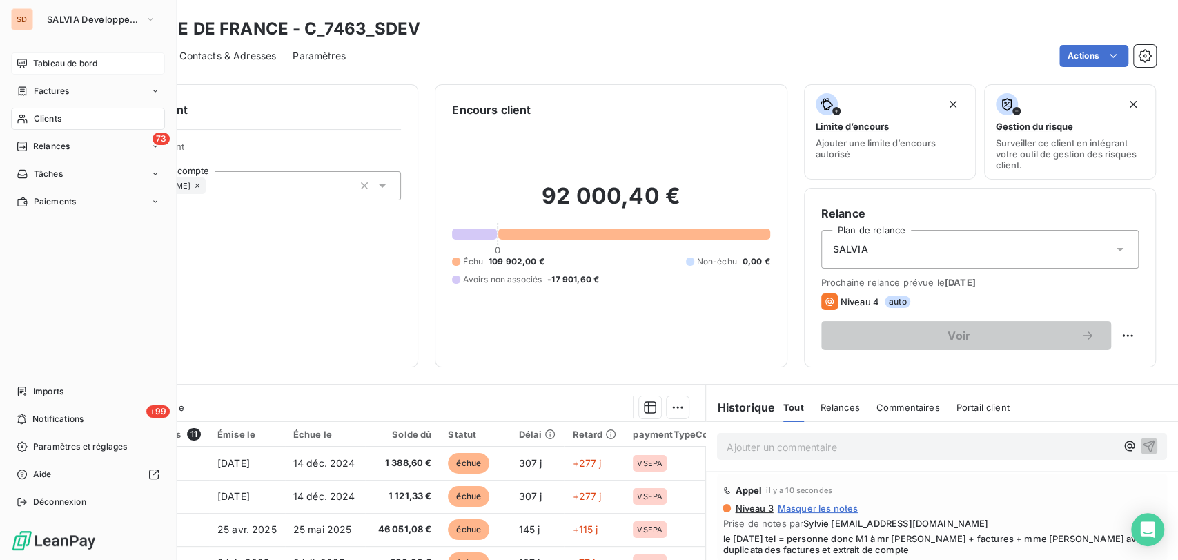
click at [61, 61] on span "Tableau de bord" at bounding box center [65, 63] width 64 height 12
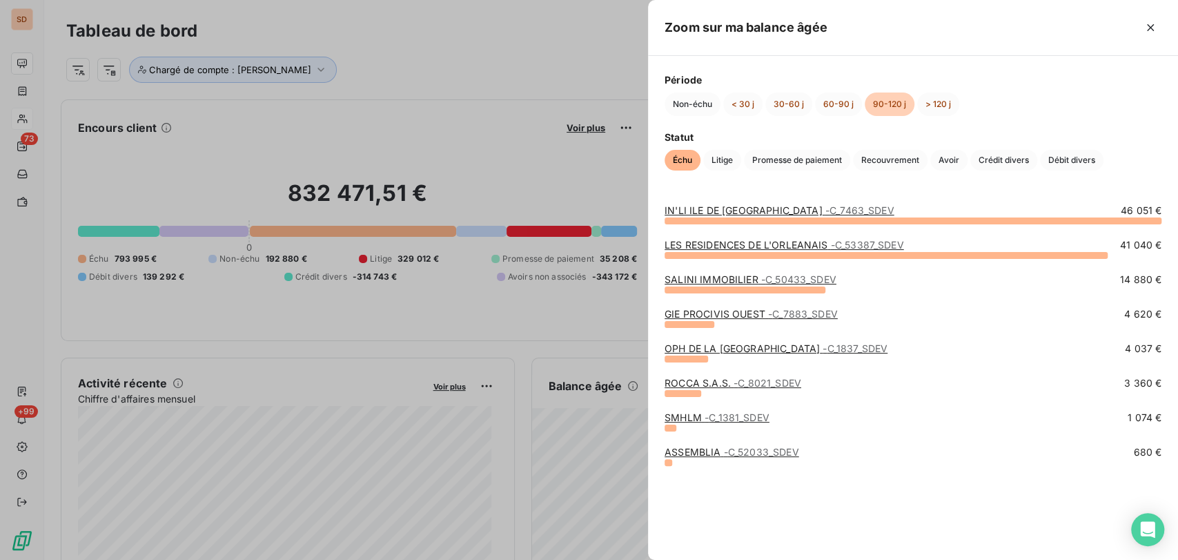
click at [725, 248] on link "LES RESIDENCES DE L'ORLEANAIS - C_53387_SDEV" at bounding box center [784, 245] width 239 height 12
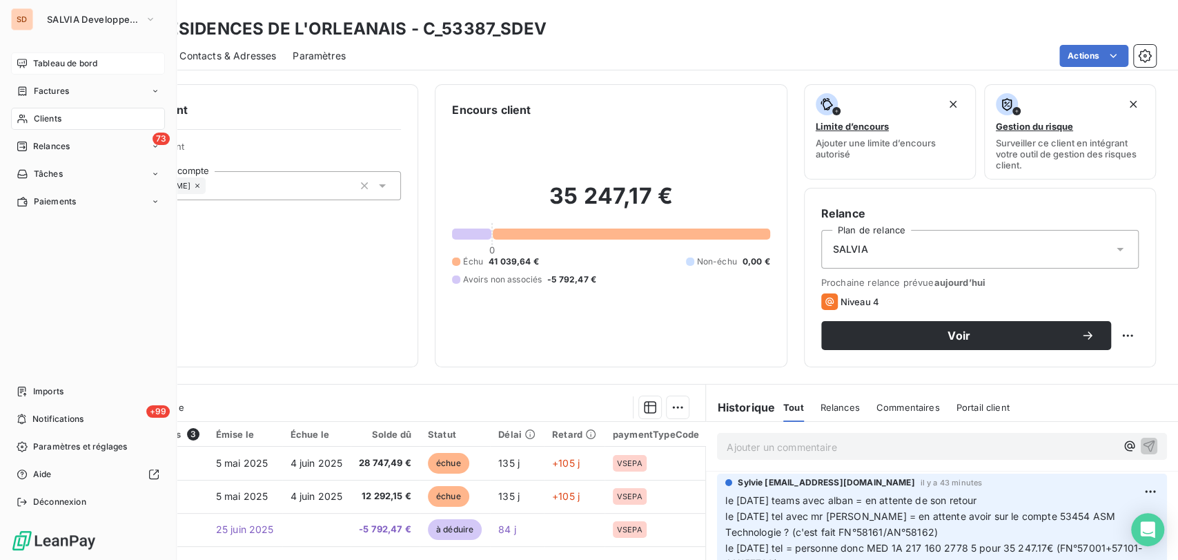
click at [53, 67] on span "Tableau de bord" at bounding box center [65, 63] width 64 height 12
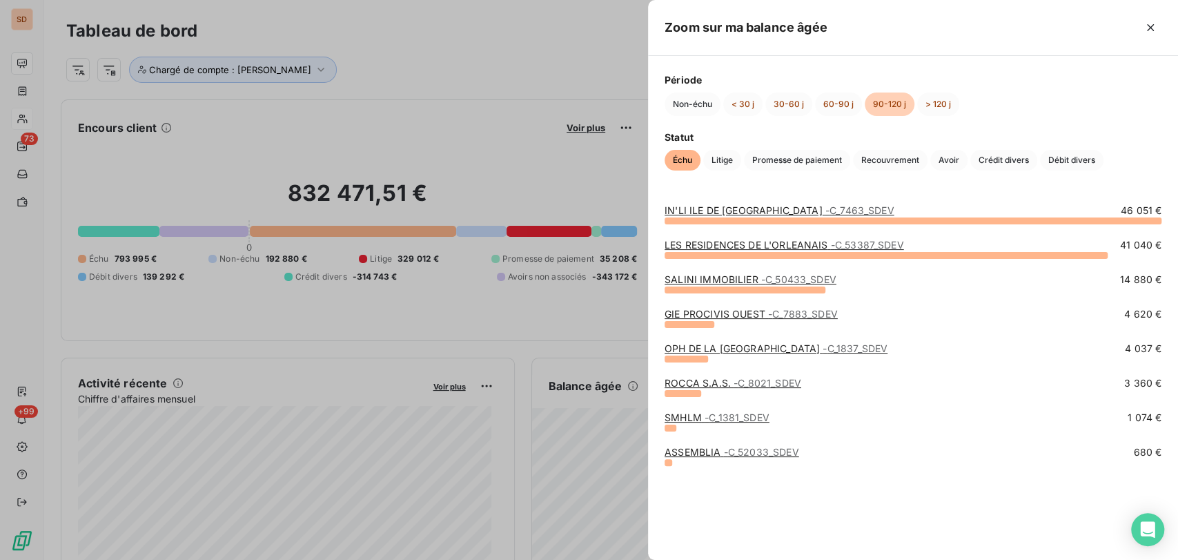
click at [706, 282] on link "SALINI IMMOBILIER - C_50433_SDEV" at bounding box center [751, 279] width 172 height 12
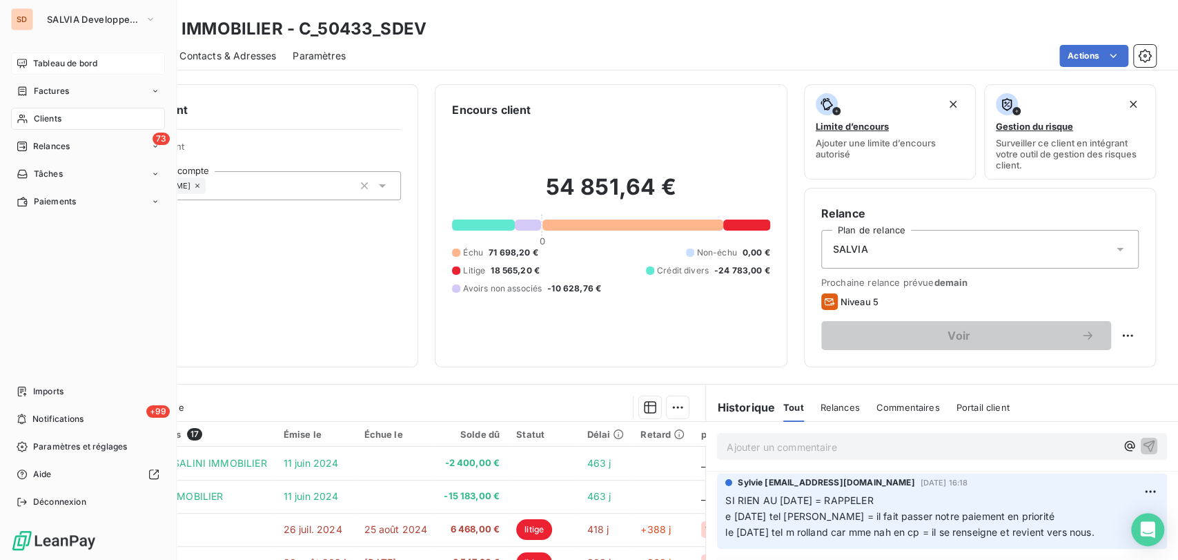
click at [66, 61] on span "Tableau de bord" at bounding box center [65, 63] width 64 height 12
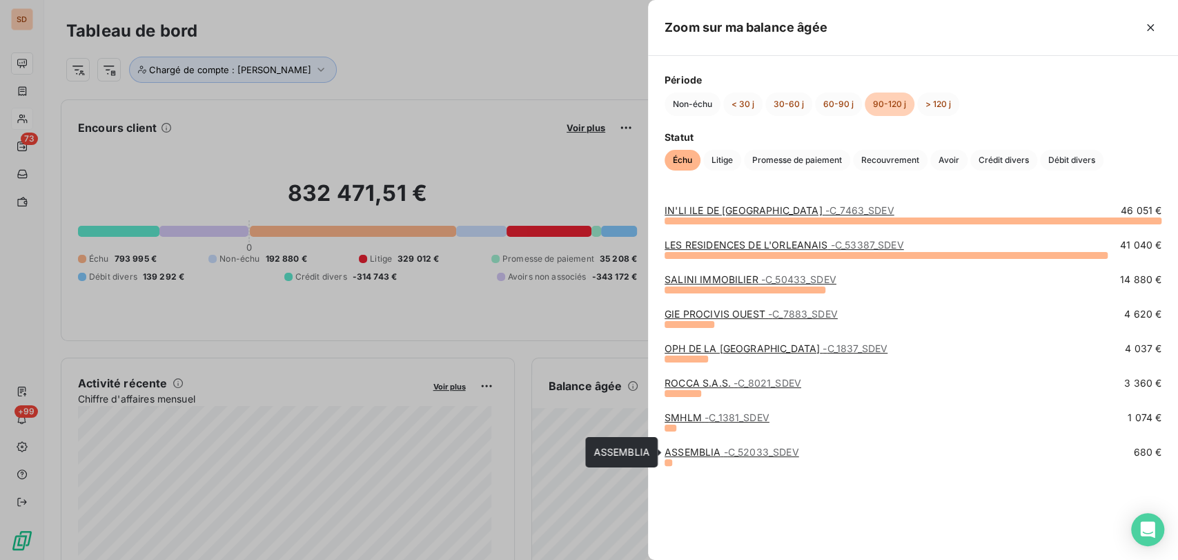
click at [703, 448] on link "ASSEMBLIA - C_52033_SDEV" at bounding box center [732, 452] width 134 height 12
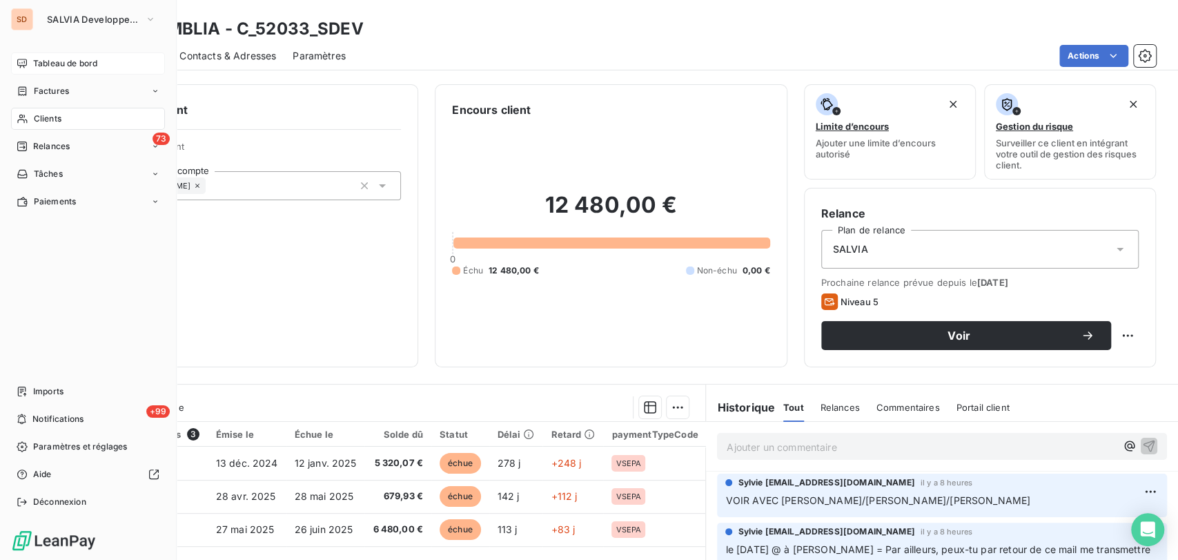
click at [50, 61] on span "Tableau de bord" at bounding box center [65, 63] width 64 height 12
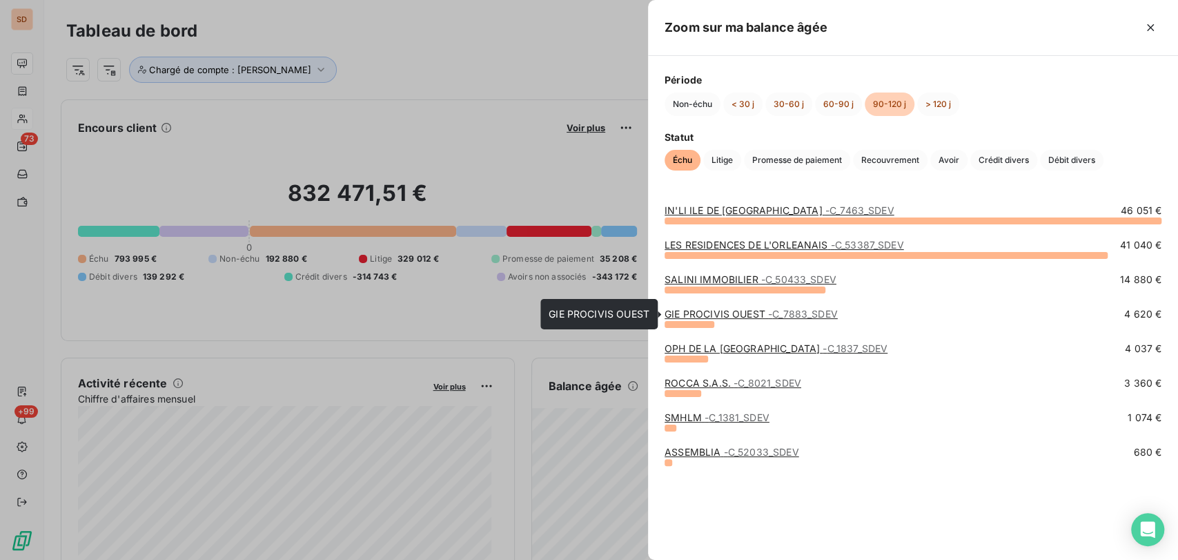
click at [679, 312] on link "GIE PROCIVIS OUEST - C_7883_SDEV" at bounding box center [751, 314] width 173 height 12
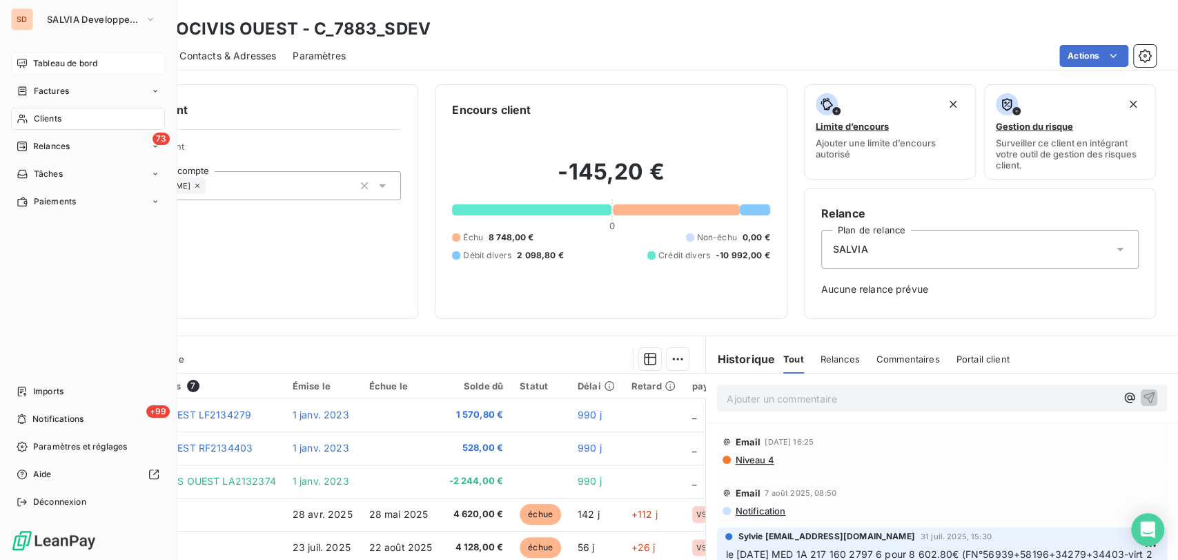
click at [37, 121] on span "Clients" at bounding box center [48, 119] width 28 height 12
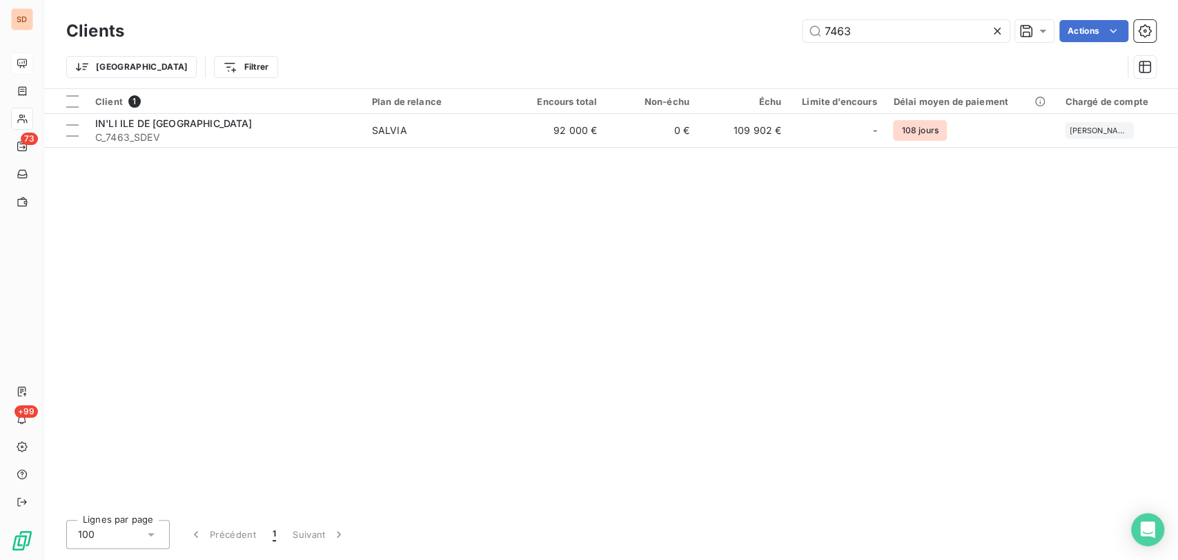
drag, startPoint x: 859, startPoint y: 34, endPoint x: 750, endPoint y: 43, distance: 108.8
click at [757, 47] on div "Clients 7463 Actions Trier Filtrer" at bounding box center [611, 53] width 1090 height 72
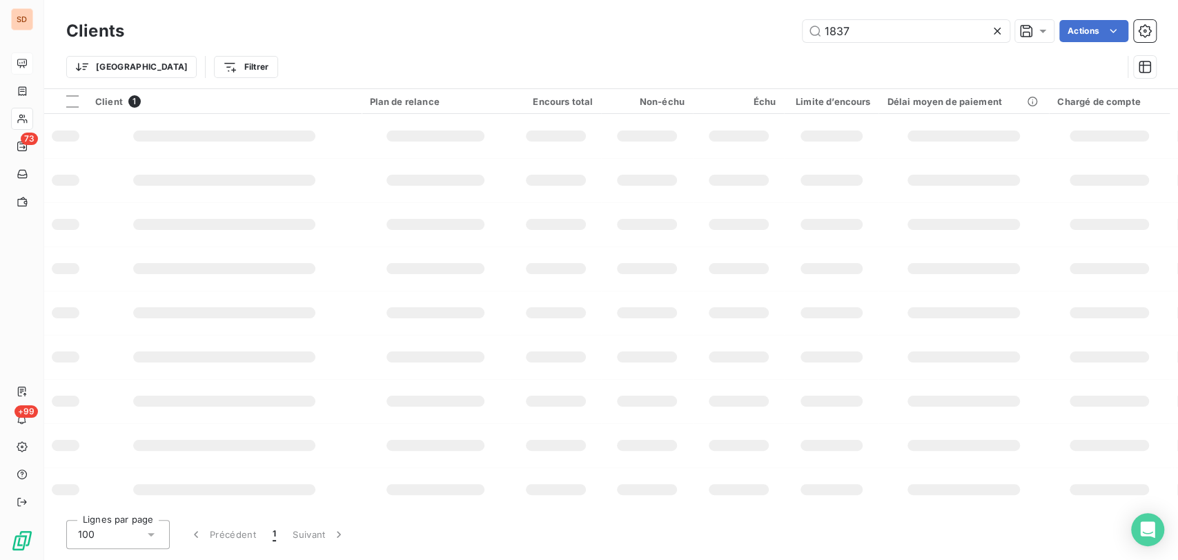
type input "1837"
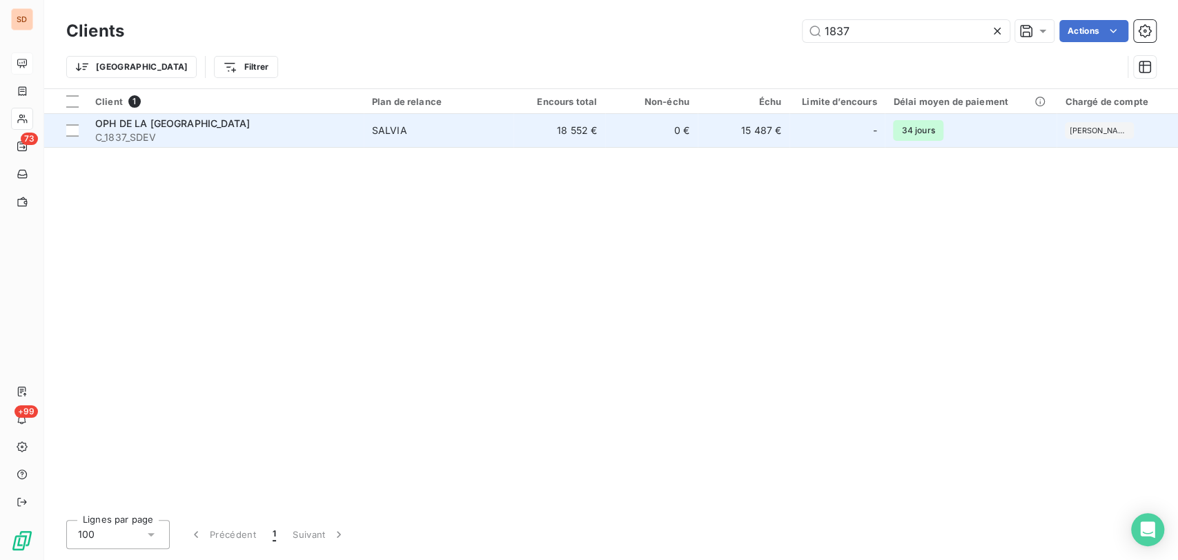
click at [144, 133] on span "C_1837_SDEV" at bounding box center [225, 137] width 260 height 14
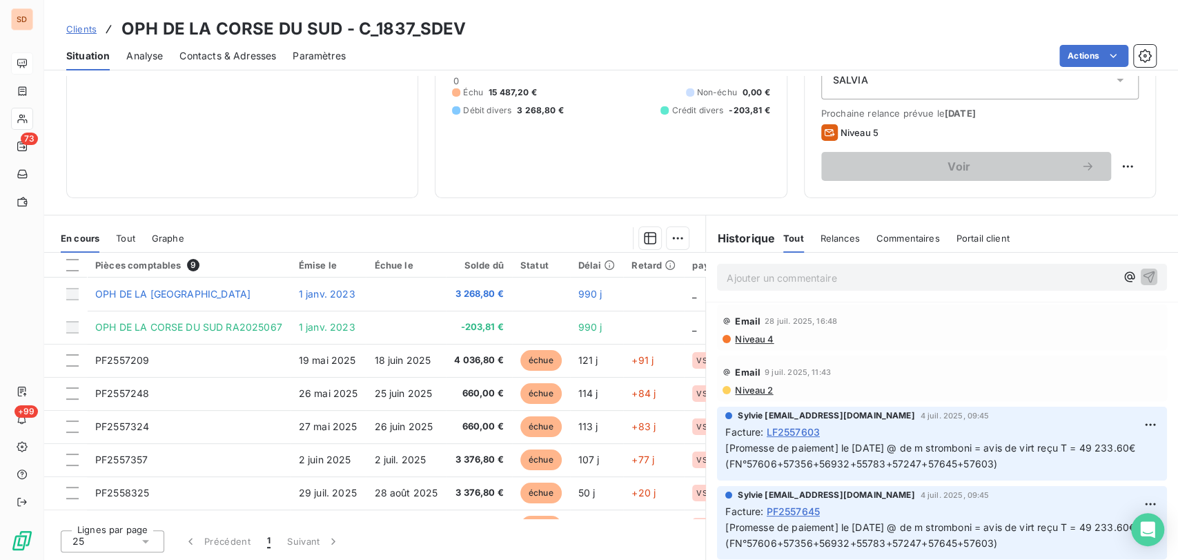
click at [226, 55] on span "Contacts & Adresses" at bounding box center [227, 56] width 97 height 14
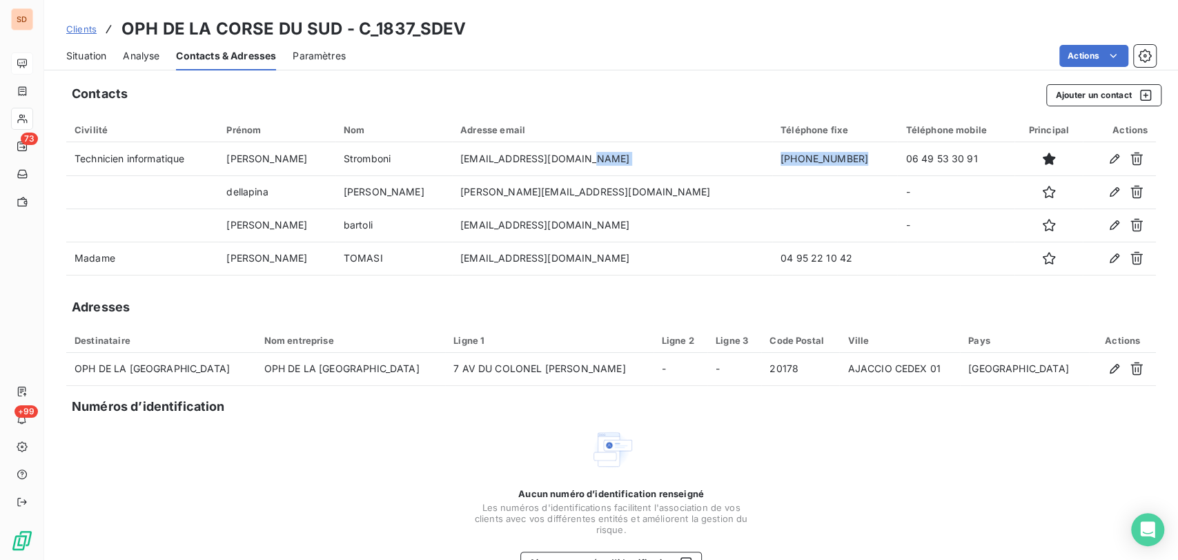
drag, startPoint x: 779, startPoint y: 152, endPoint x: 631, endPoint y: 128, distance: 150.2
click at [643, 139] on table "Civilité Prénom Nom Adresse email Téléphone fixe Téléphone mobile Principal Act…" at bounding box center [611, 196] width 1090 height 158
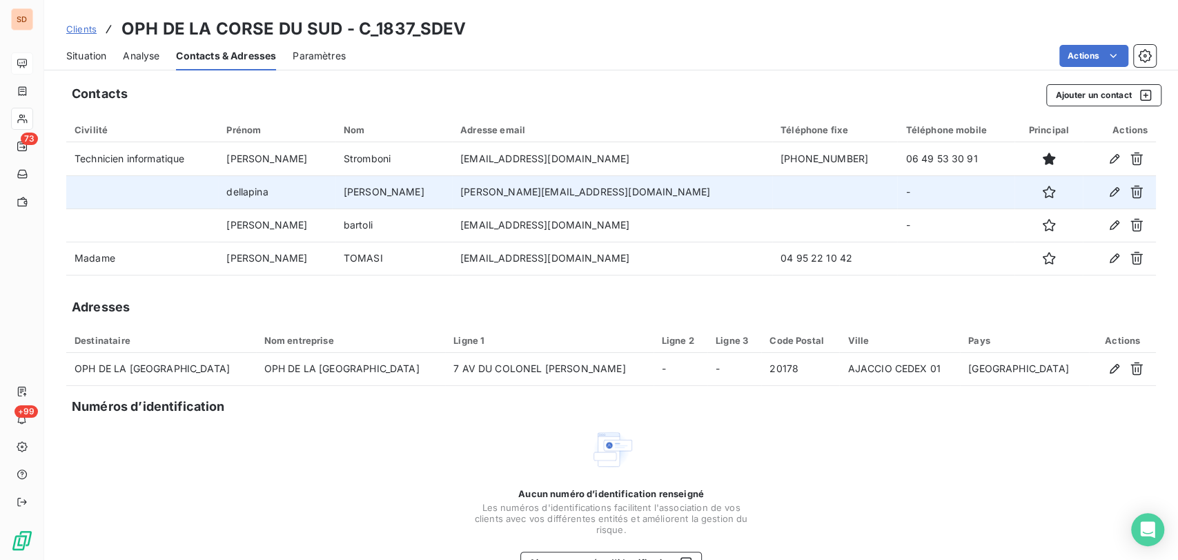
click at [819, 193] on td at bounding box center [835, 191] width 126 height 33
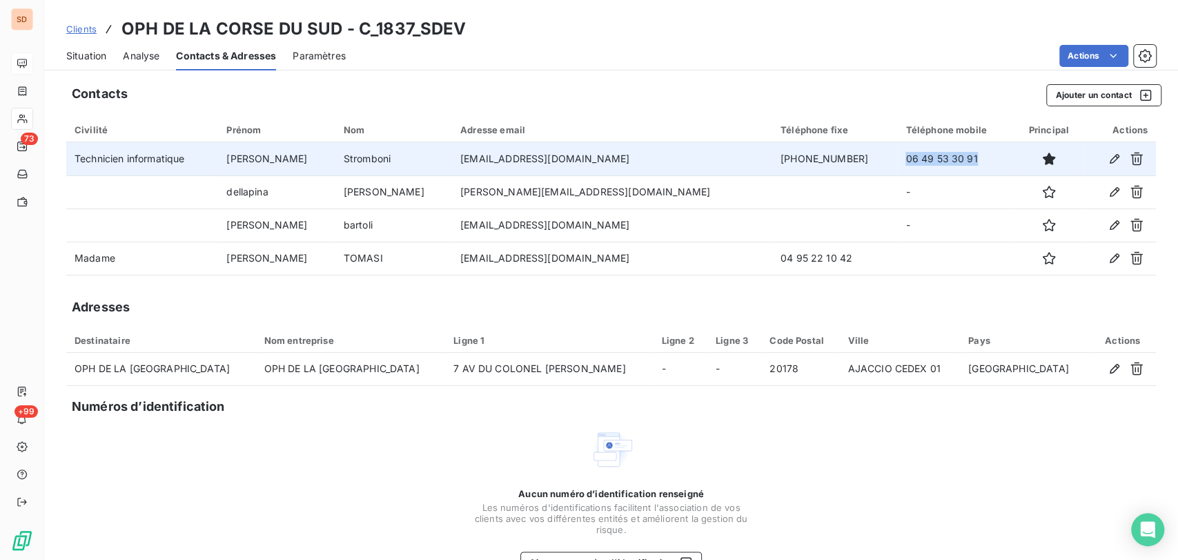
drag, startPoint x: 926, startPoint y: 159, endPoint x: 834, endPoint y: 159, distance: 91.8
click at [834, 159] on tr "Technicien informatique [PERSON_NAME] [EMAIL_ADDRESS][DOMAIN_NAME] [PHONE_NUMBE…" at bounding box center [611, 158] width 1090 height 33
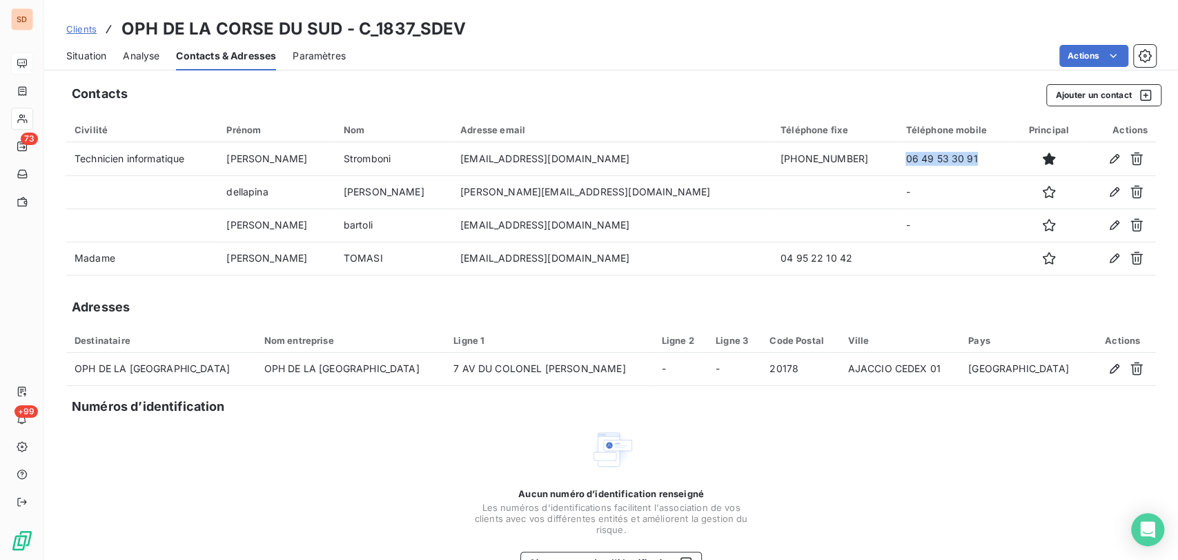
click at [84, 57] on span "Situation" at bounding box center [86, 56] width 40 height 14
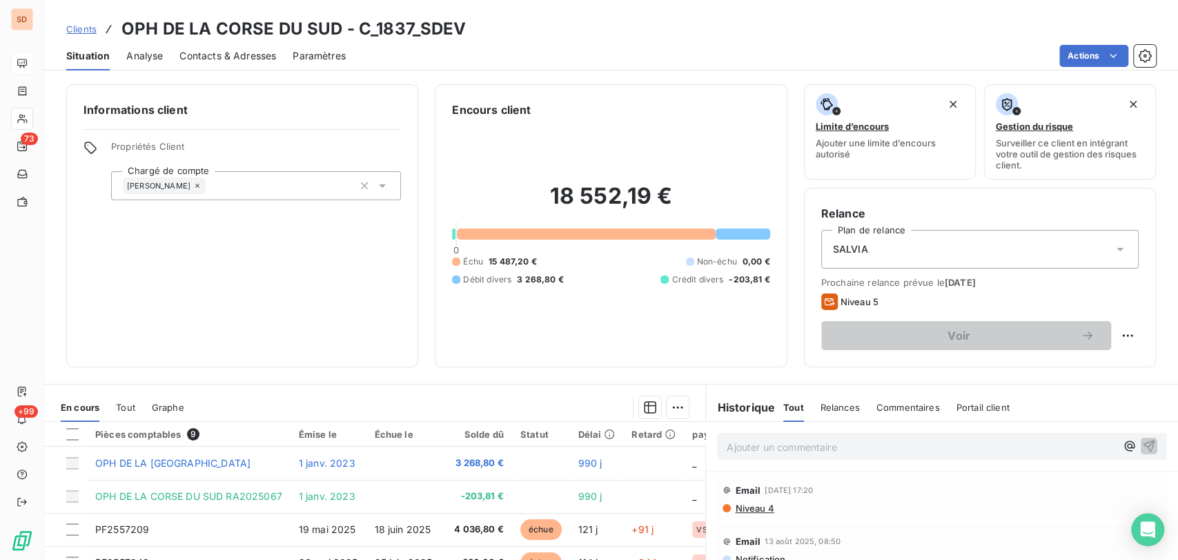
click at [199, 57] on span "Contacts & Adresses" at bounding box center [227, 56] width 97 height 14
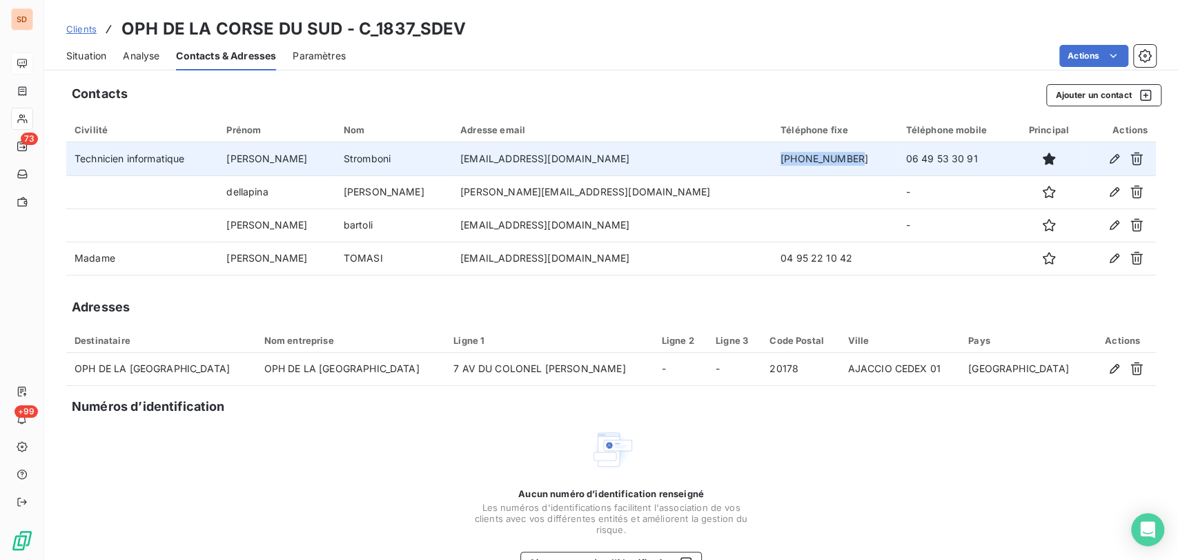
drag, startPoint x: 790, startPoint y: 162, endPoint x: 723, endPoint y: 154, distance: 66.7
click at [772, 154] on td "[PHONE_NUMBER]" at bounding box center [835, 158] width 126 height 33
drag, startPoint x: 797, startPoint y: 160, endPoint x: 717, endPoint y: 159, distance: 80.1
click at [772, 159] on td "[PHONE_NUMBER]" at bounding box center [835, 158] width 126 height 33
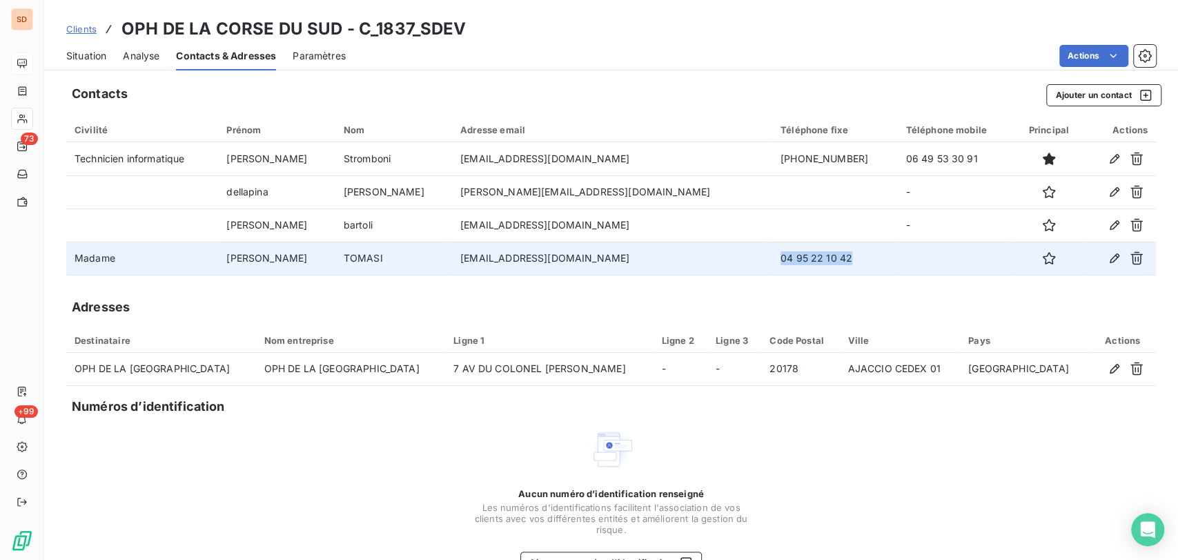
drag, startPoint x: 794, startPoint y: 262, endPoint x: 726, endPoint y: 253, distance: 68.2
click at [772, 253] on td "04 95 22 10 42" at bounding box center [835, 258] width 126 height 33
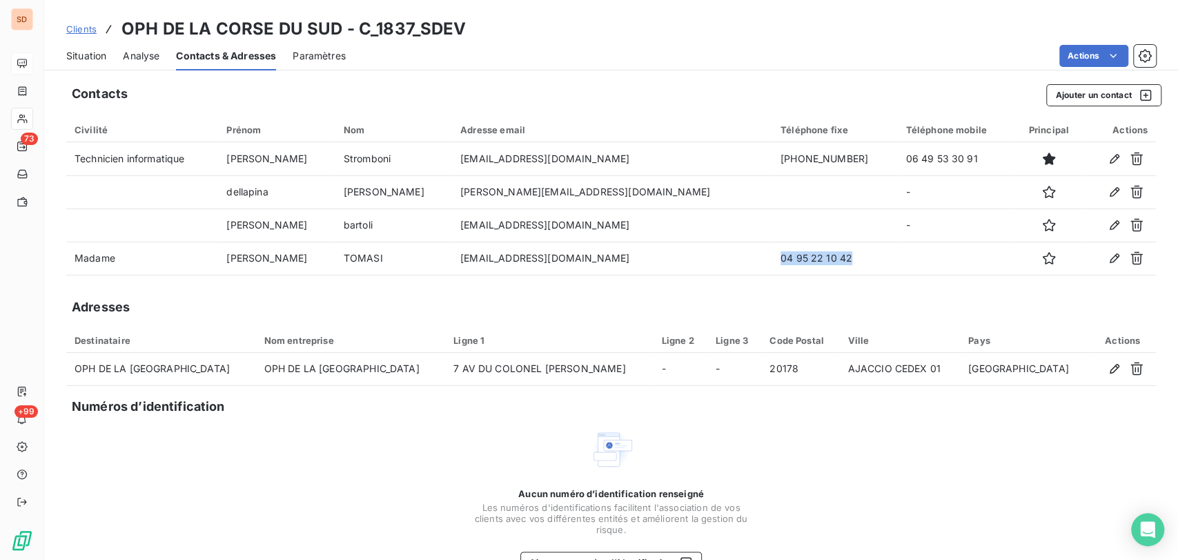
click at [88, 55] on span "Situation" at bounding box center [86, 56] width 40 height 14
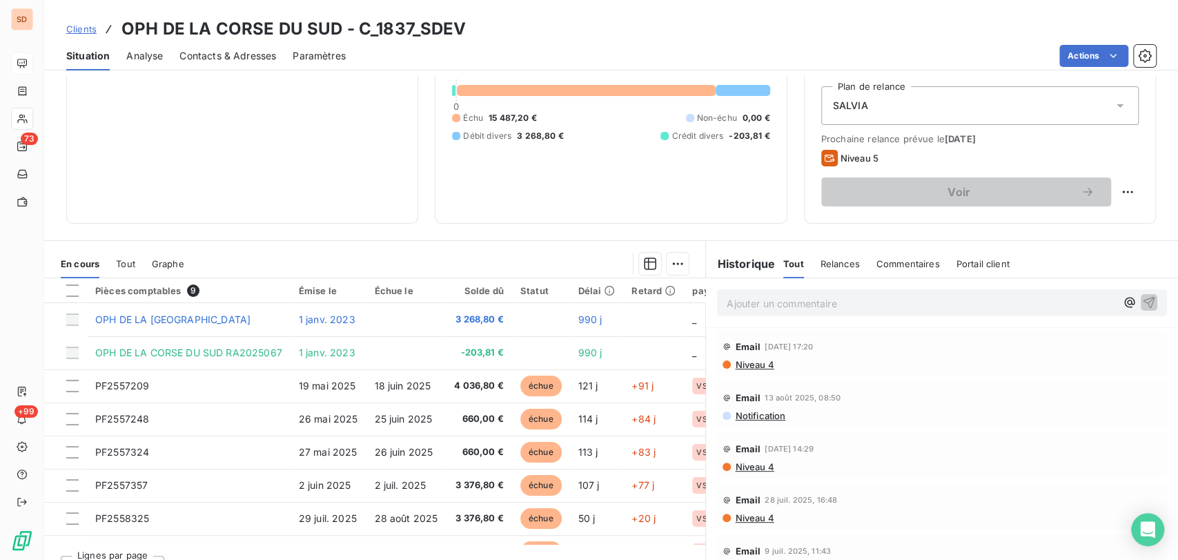
scroll to position [155, 0]
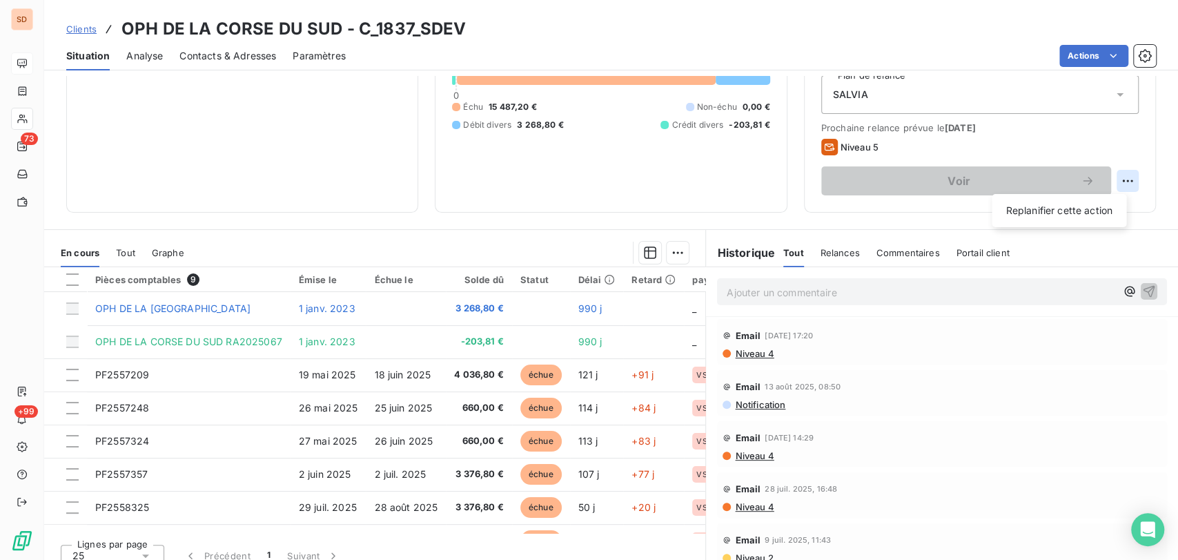
click at [1120, 177] on html "SD 73 +99 Clients OPH DE LA CORSE DU SUD - C_1837_SDEV Situation Analyse Contac…" at bounding box center [589, 280] width 1178 height 560
click at [1068, 210] on div "Replanifier cette action" at bounding box center [1059, 210] width 124 height 22
select select "8"
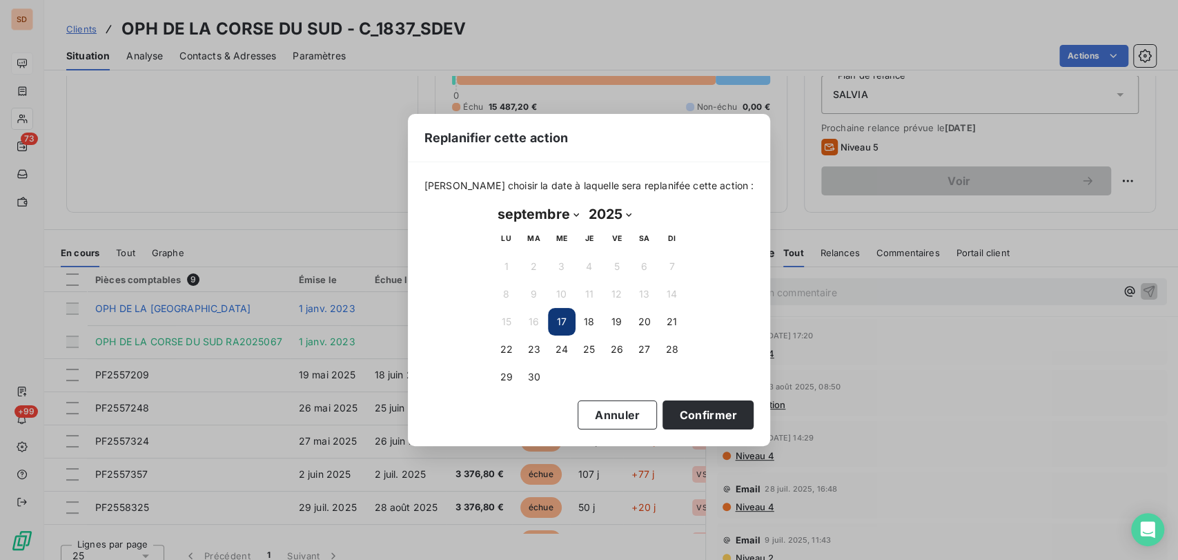
click at [571, 322] on button "17" at bounding box center [562, 322] width 28 height 28
click at [570, 321] on button "17" at bounding box center [562, 322] width 28 height 28
click at [663, 410] on button "Confirmer" at bounding box center [708, 414] width 91 height 29
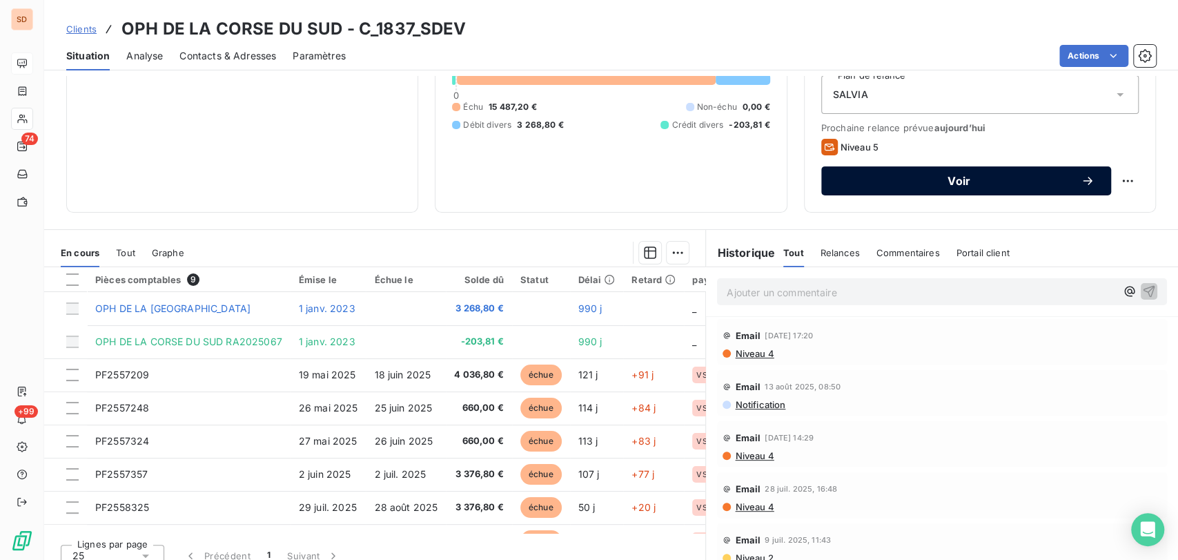
click at [861, 188] on button "Voir" at bounding box center [966, 180] width 290 height 29
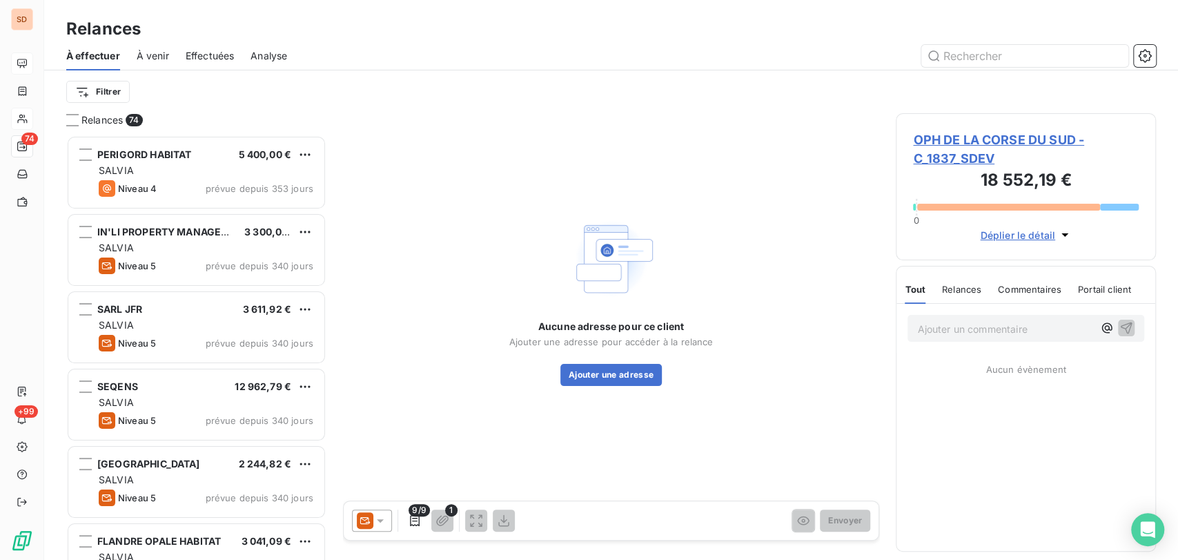
scroll to position [412, 248]
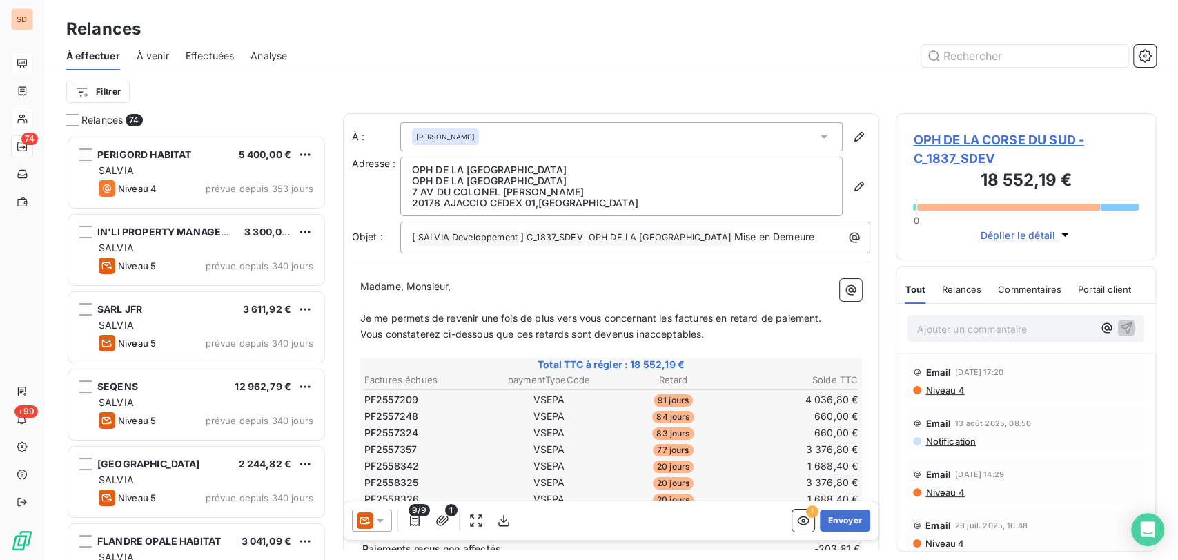
click at [380, 519] on icon at bounding box center [380, 520] width 7 height 3
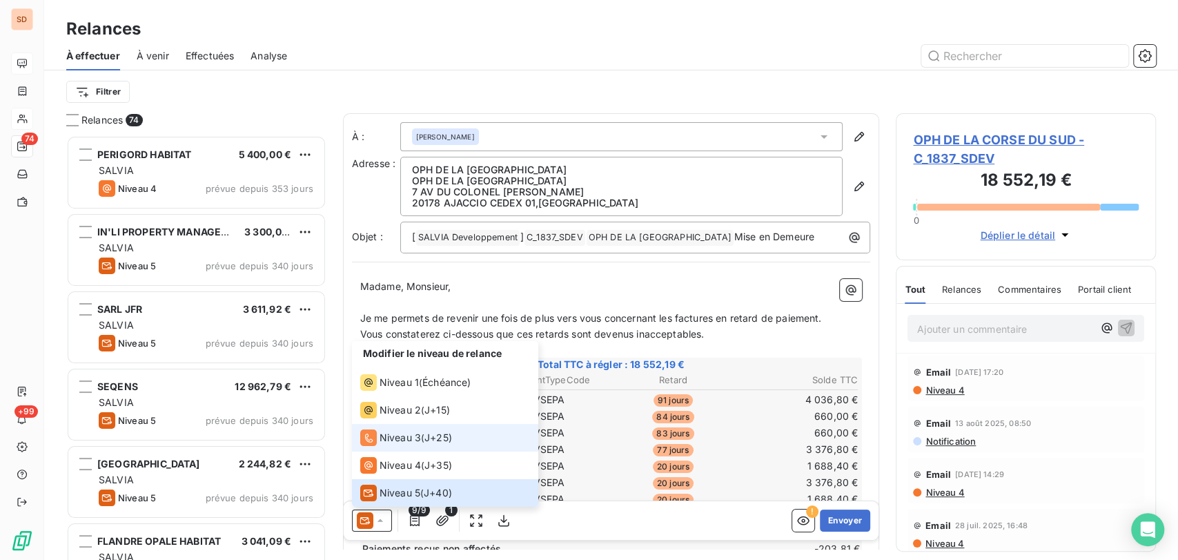
click at [376, 436] on div "Niveau 3" at bounding box center [390, 437] width 61 height 17
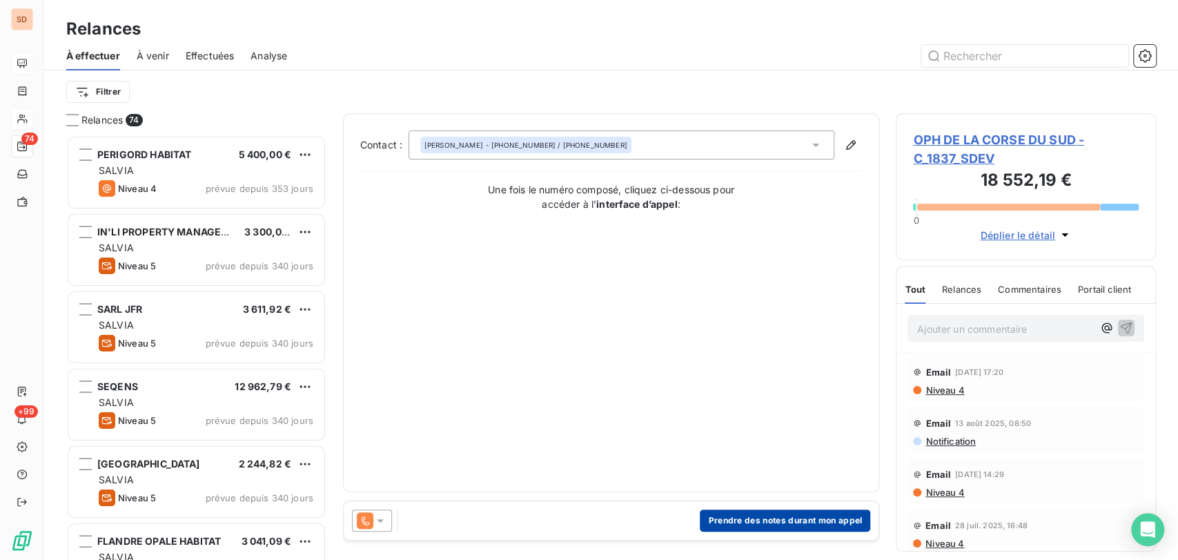
click at [754, 510] on button "Prendre des notes durant mon appel" at bounding box center [785, 520] width 170 height 22
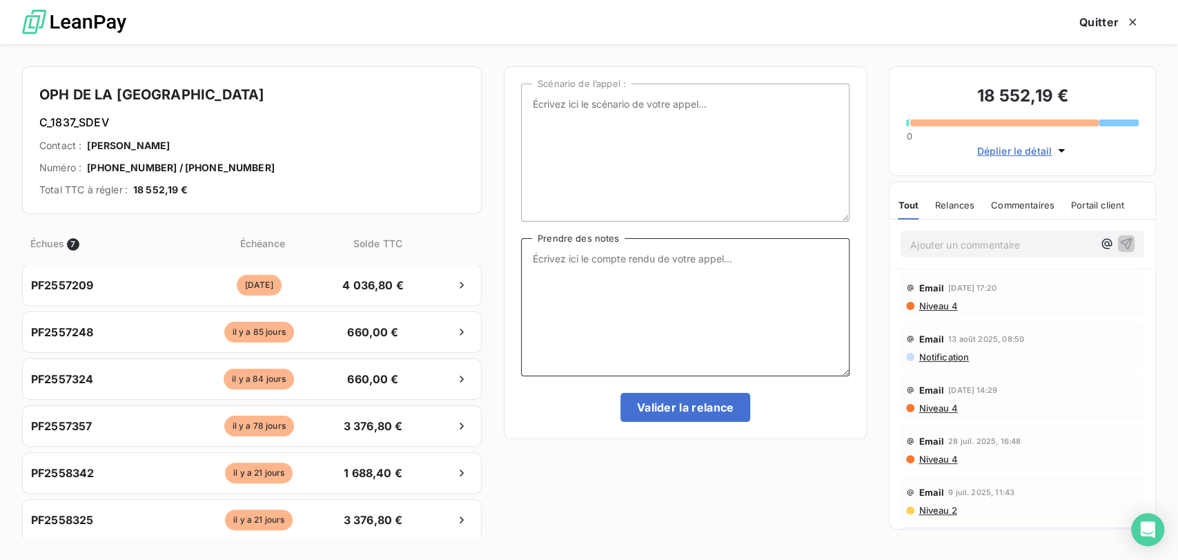
click at [547, 267] on textarea "Prendre des notes" at bounding box center [685, 307] width 329 height 138
click at [585, 122] on textarea "Scénario de l’appel :" at bounding box center [685, 153] width 329 height 138
click at [533, 256] on textarea "Prendre des notes" at bounding box center [685, 307] width 329 height 138
click at [678, 255] on textarea "le [DATE] tel mr [PERSON_NAME] = oersersonne laisdsé message + envoi mail" at bounding box center [685, 307] width 329 height 138
click at [760, 259] on textarea "le [DATE] tel mr [PERSON_NAME] = ersersonne laisdsé message + envoi mail" at bounding box center [685, 307] width 329 height 138
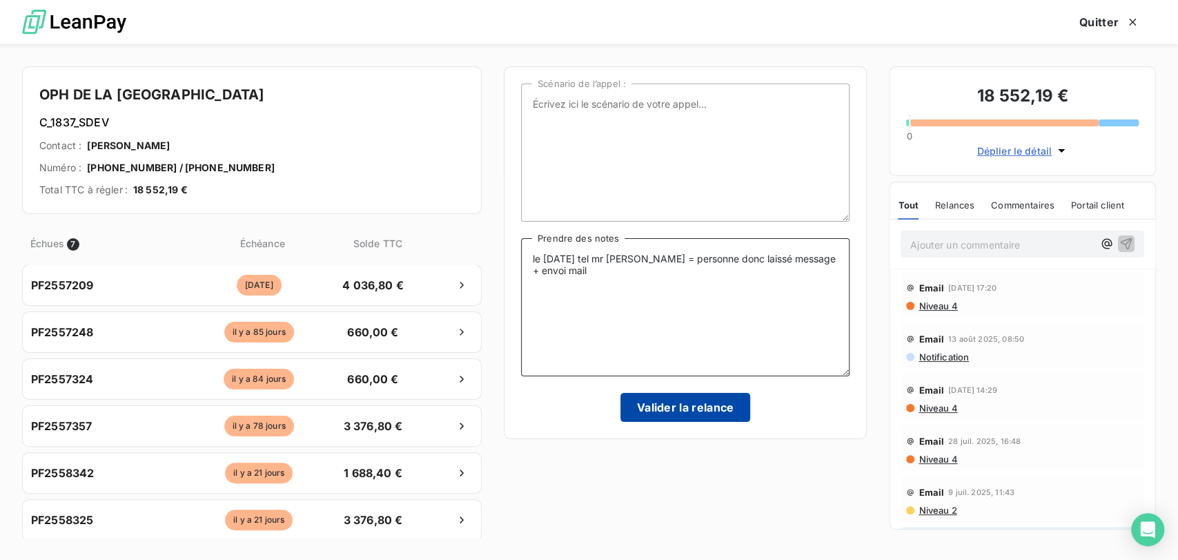
type textarea "le [DATE] tel mr [PERSON_NAME] = personne donc laissé message + envoi mail"
click at [679, 408] on button "Valider la relance" at bounding box center [686, 407] width 130 height 29
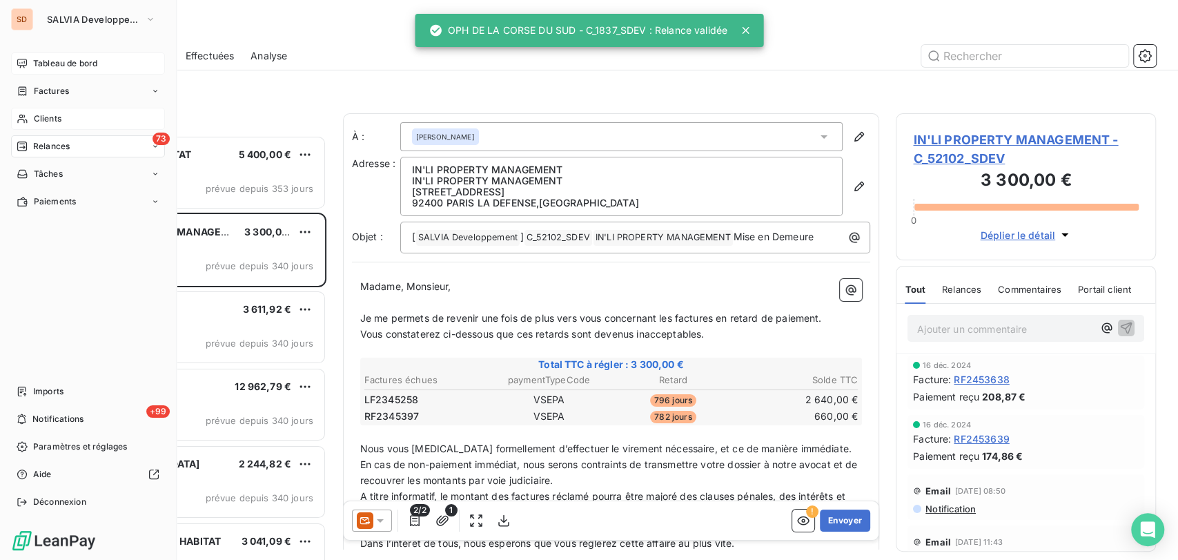
click at [34, 123] on span "Clients" at bounding box center [48, 119] width 28 height 12
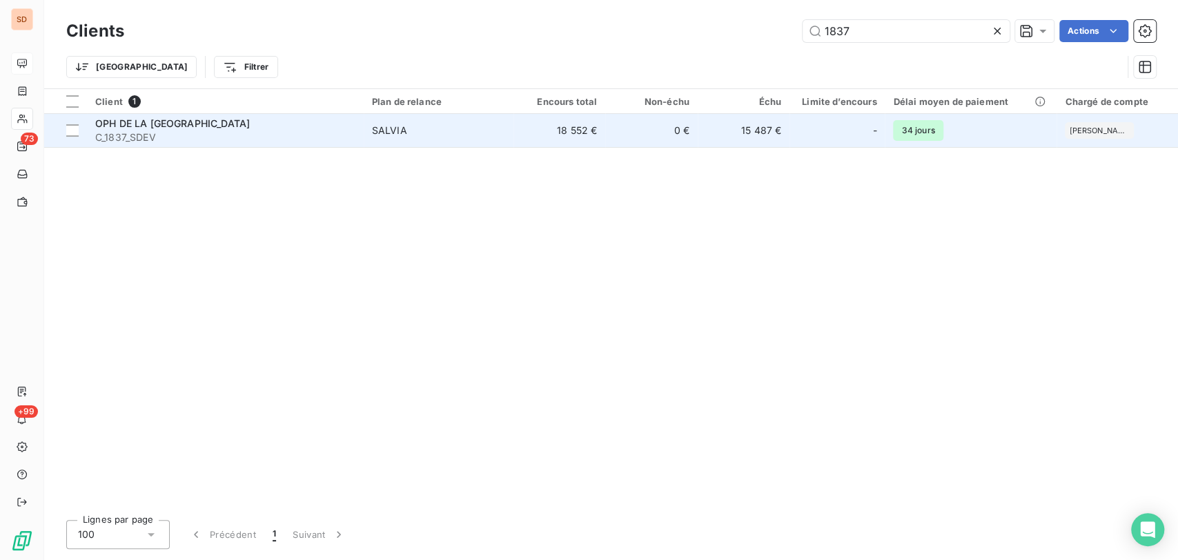
click at [131, 117] on span "OPH DE LA [GEOGRAPHIC_DATA]" at bounding box center [172, 123] width 155 height 12
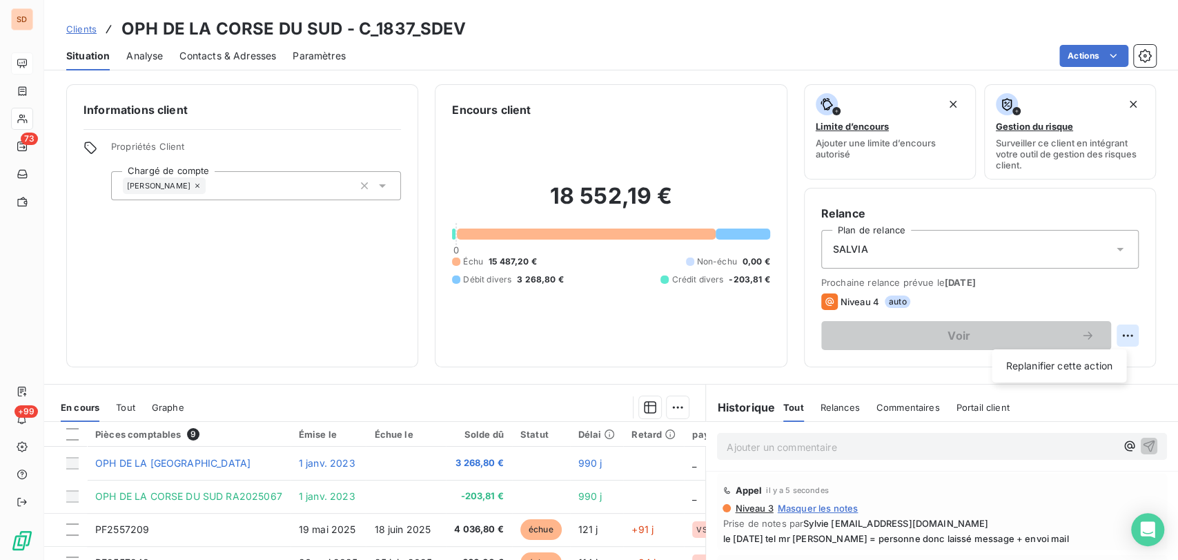
click at [1116, 333] on html "SD 73 +99 Clients OPH DE LA CORSE DU SUD - C_1837_SDEV Situation Analyse Contac…" at bounding box center [589, 280] width 1178 height 560
click at [1016, 373] on div "Replanifier cette action" at bounding box center [1059, 366] width 124 height 22
select select "8"
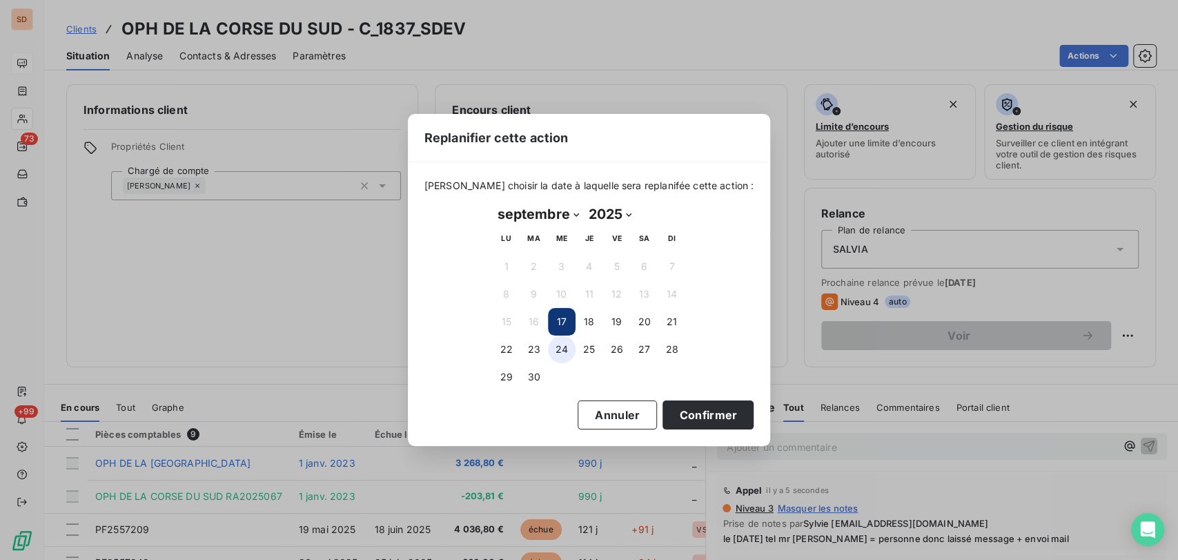
click at [558, 349] on button "24" at bounding box center [562, 349] width 28 height 28
click at [670, 413] on button "Confirmer" at bounding box center [708, 414] width 91 height 29
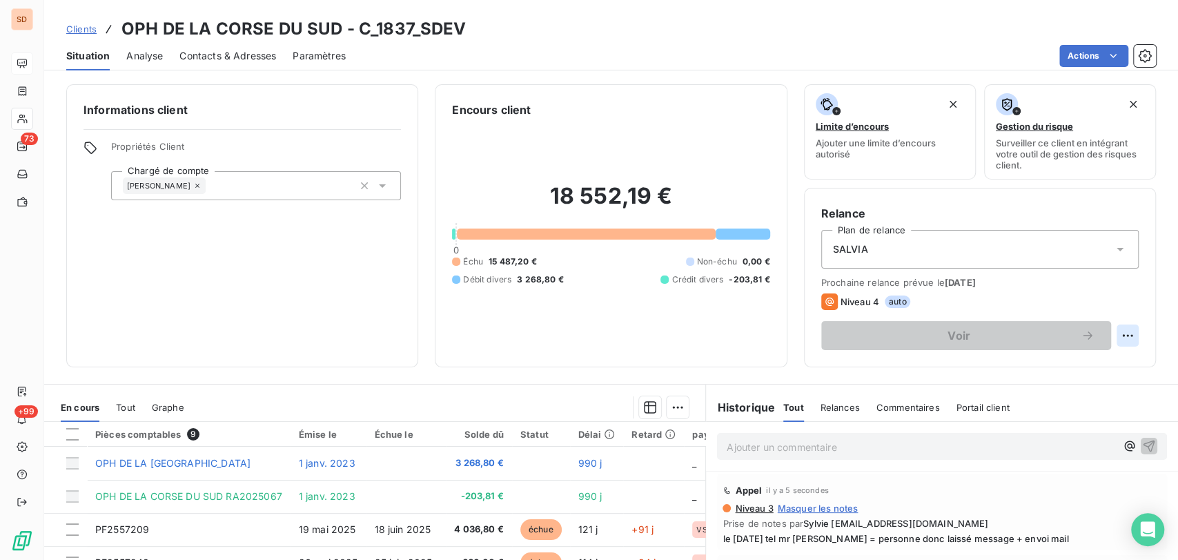
click at [1112, 338] on html "SD 73 +99 Clients OPH DE LA CORSE DU SUD - C_1837_SDEV Situation Analyse Contac…" at bounding box center [589, 280] width 1178 height 560
click at [1042, 366] on div "Replanifier cette action" at bounding box center [1059, 366] width 124 height 22
select select "8"
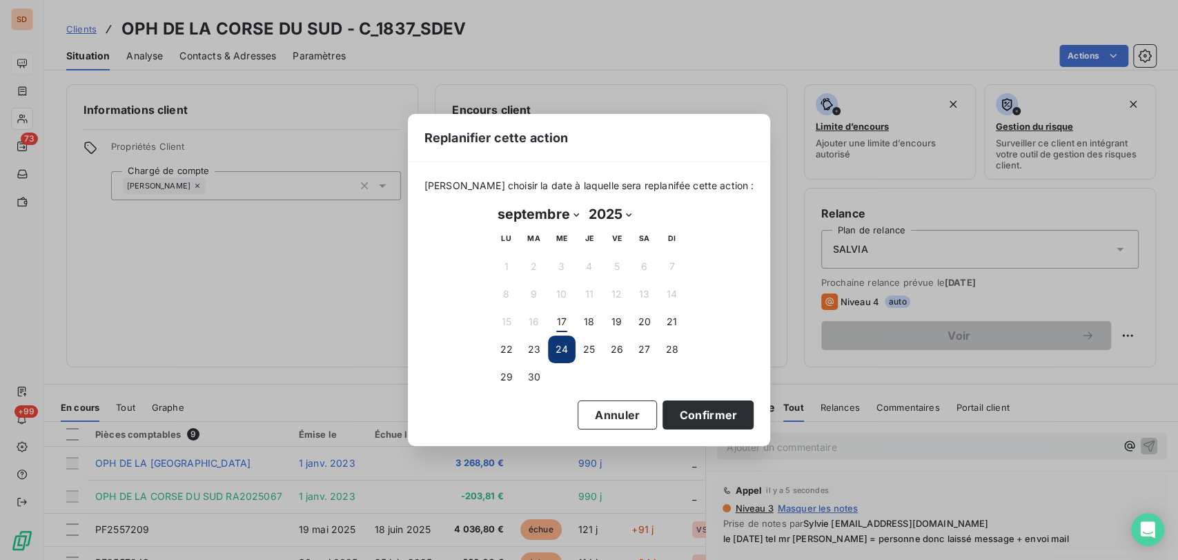
click at [551, 349] on button "24" at bounding box center [562, 349] width 28 height 28
click at [560, 320] on button "17" at bounding box center [562, 322] width 28 height 28
click at [685, 420] on button "Confirmer" at bounding box center [708, 414] width 91 height 29
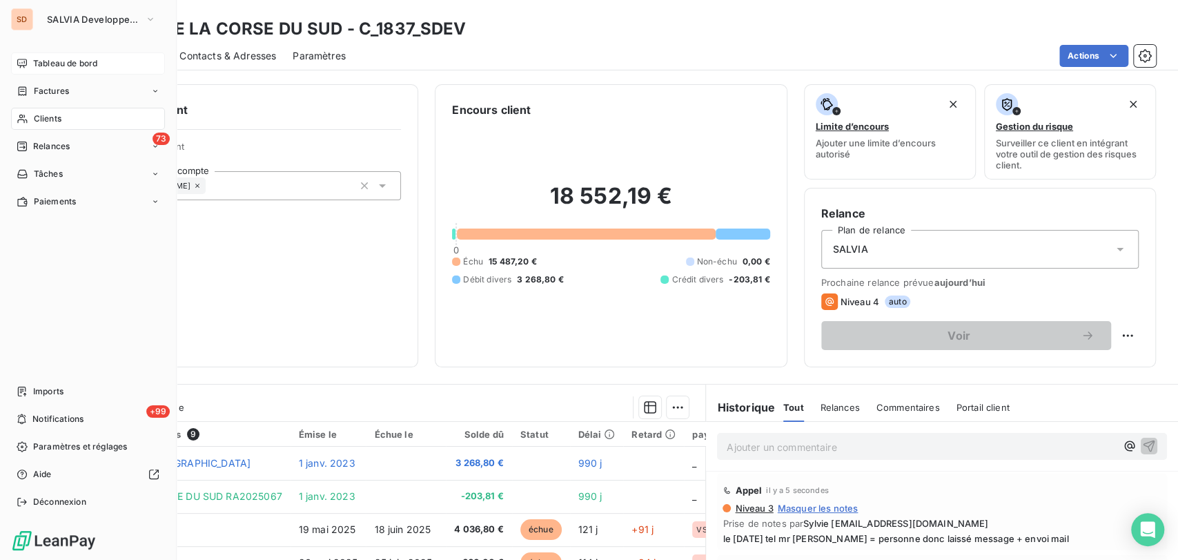
click at [56, 115] on span "Clients" at bounding box center [48, 119] width 28 height 12
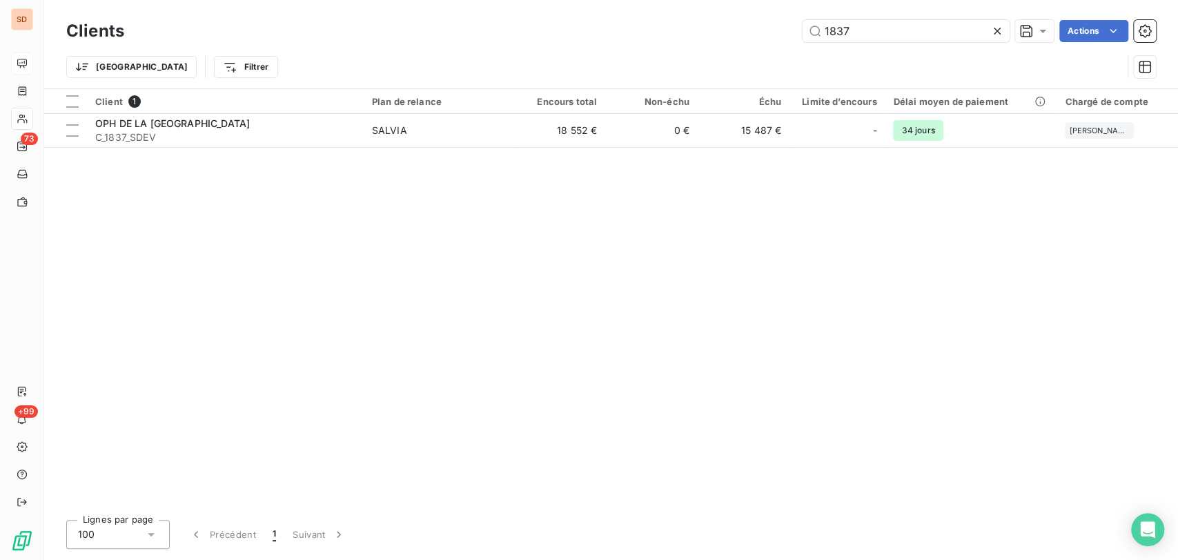
drag, startPoint x: 834, startPoint y: 26, endPoint x: 779, endPoint y: 26, distance: 55.9
click at [780, 26] on div "1837 Actions" at bounding box center [648, 31] width 1015 height 22
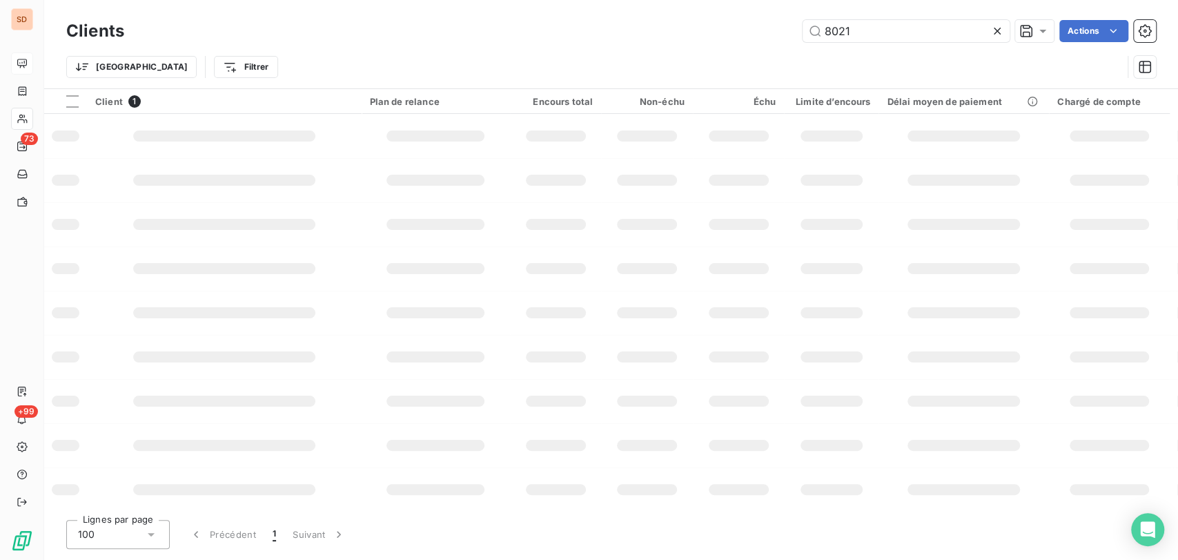
type input "8021"
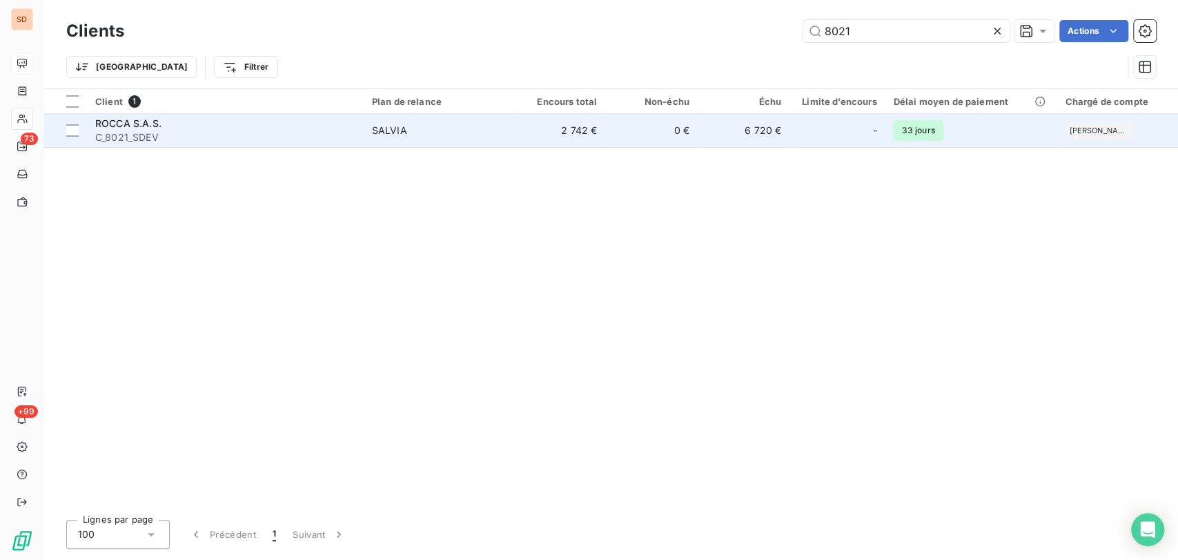
click at [116, 126] on span "ROCCA S.A.S." at bounding box center [128, 123] width 66 height 12
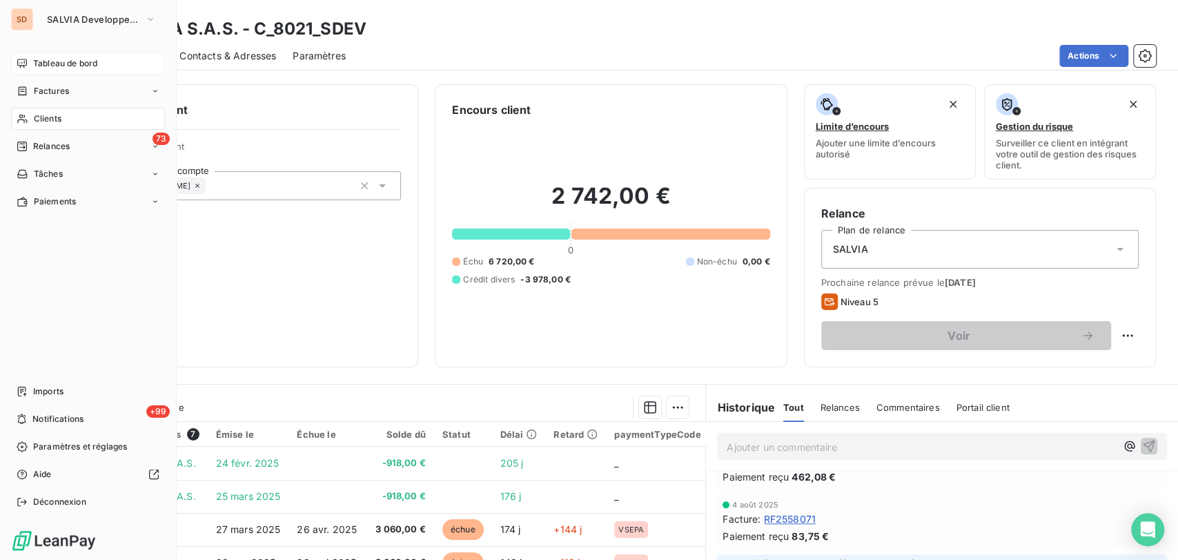
click at [34, 121] on span "Clients" at bounding box center [48, 119] width 28 height 12
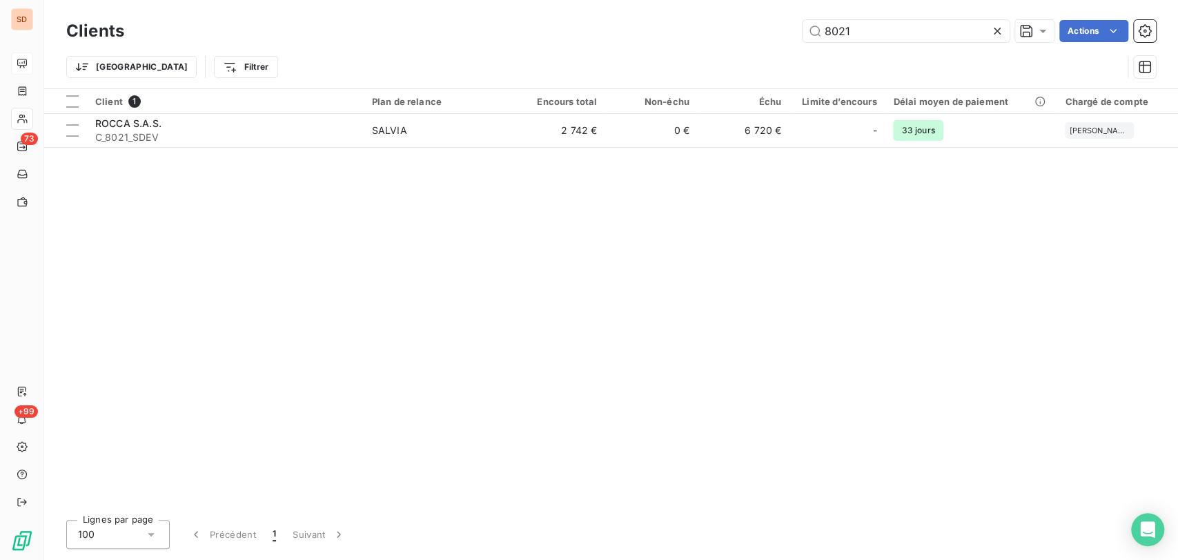
drag, startPoint x: 844, startPoint y: 35, endPoint x: 779, endPoint y: 34, distance: 65.6
click at [779, 34] on div "8021 Actions" at bounding box center [648, 31] width 1015 height 22
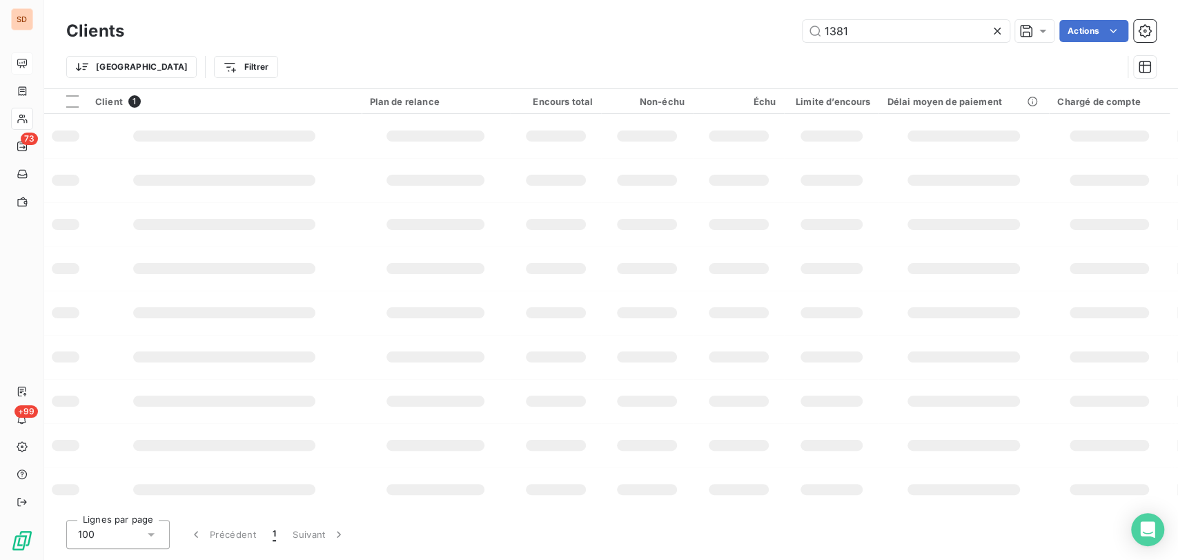
type input "1381"
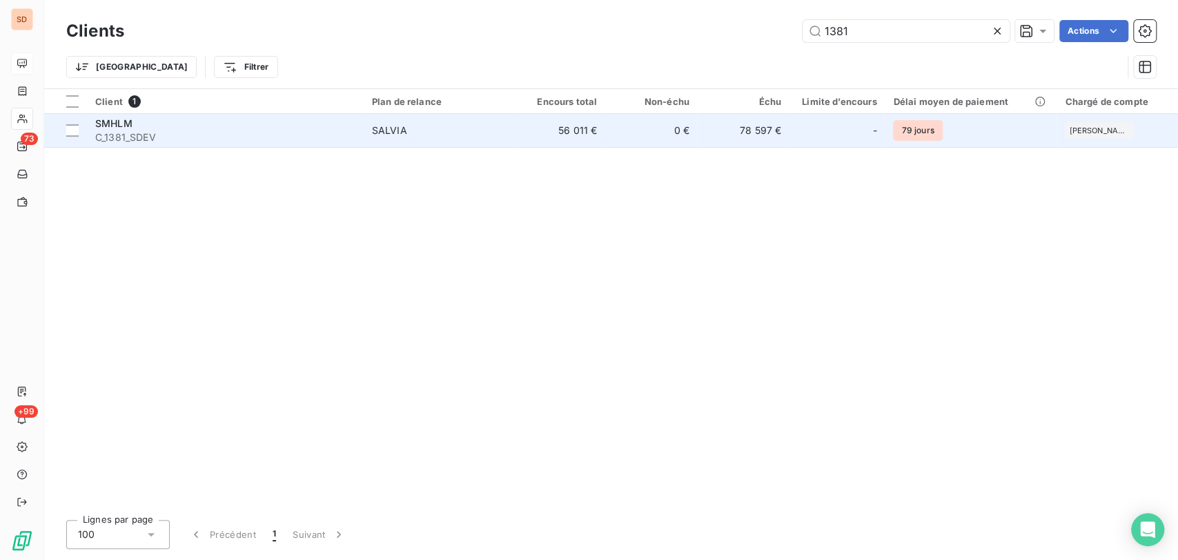
click at [108, 121] on span "SMHLM" at bounding box center [113, 123] width 37 height 12
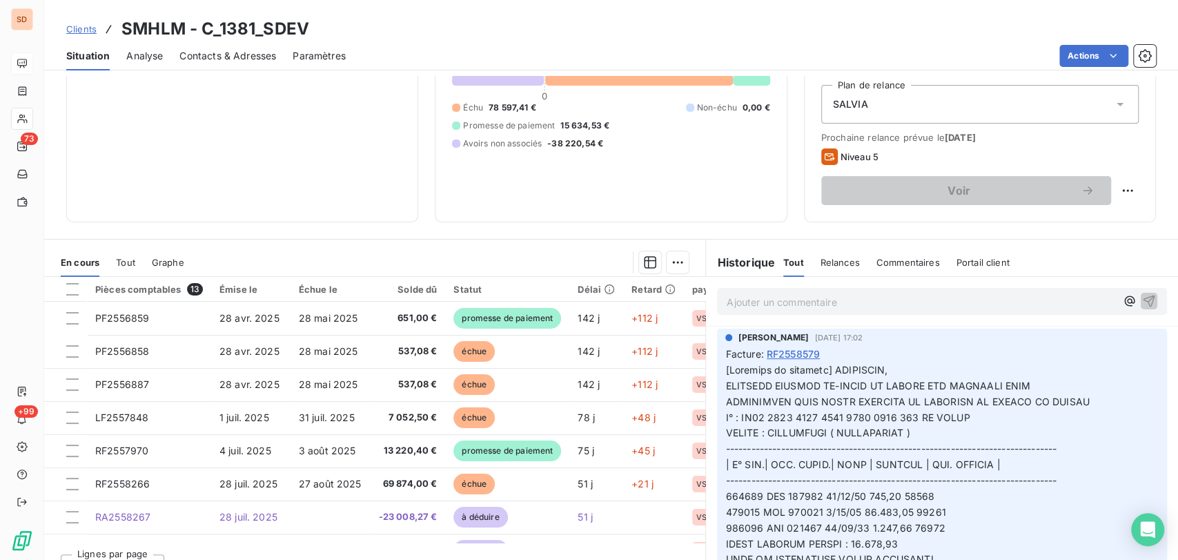
scroll to position [169, 0]
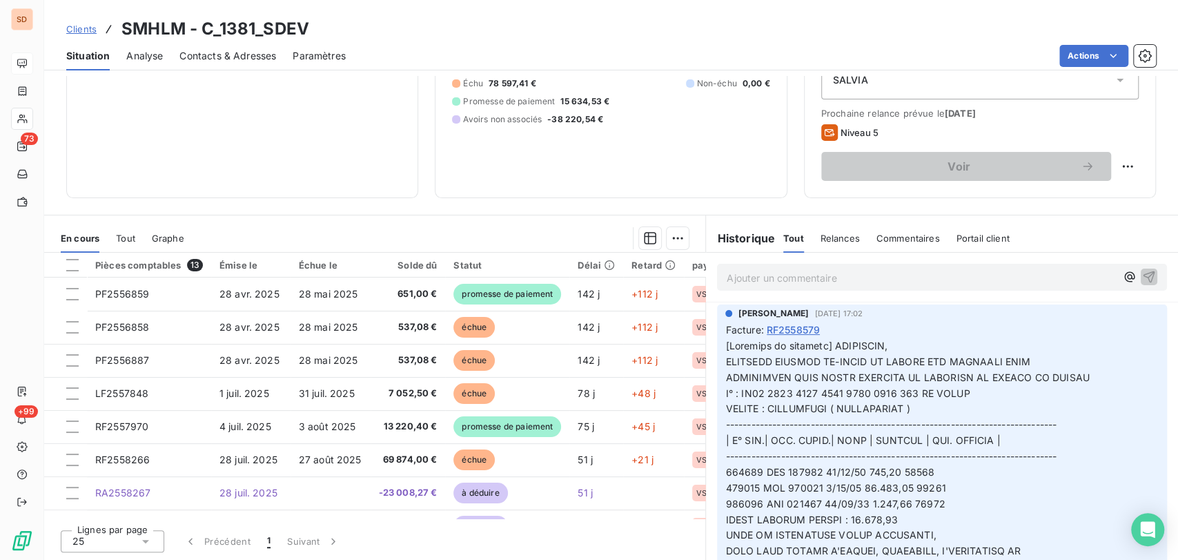
click at [141, 545] on icon at bounding box center [146, 541] width 14 height 14
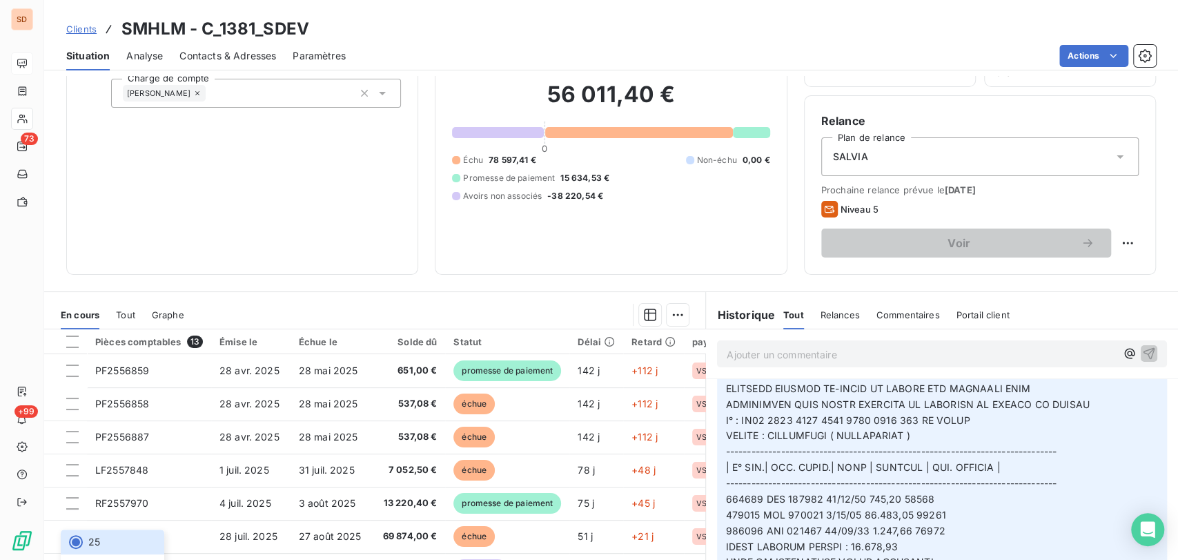
scroll to position [77, 0]
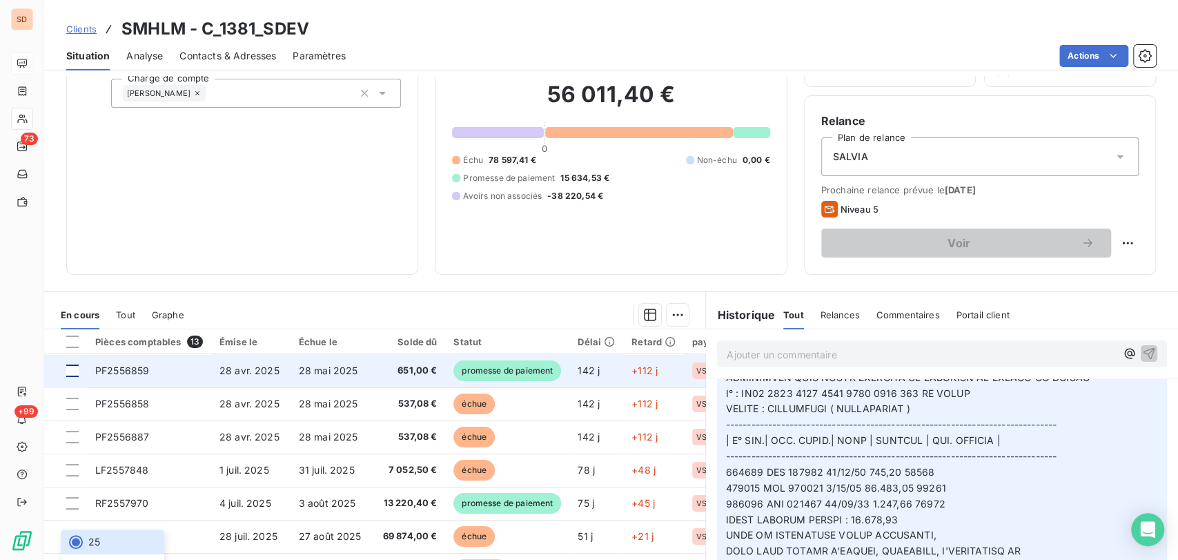
click at [70, 370] on div at bounding box center [72, 370] width 12 height 12
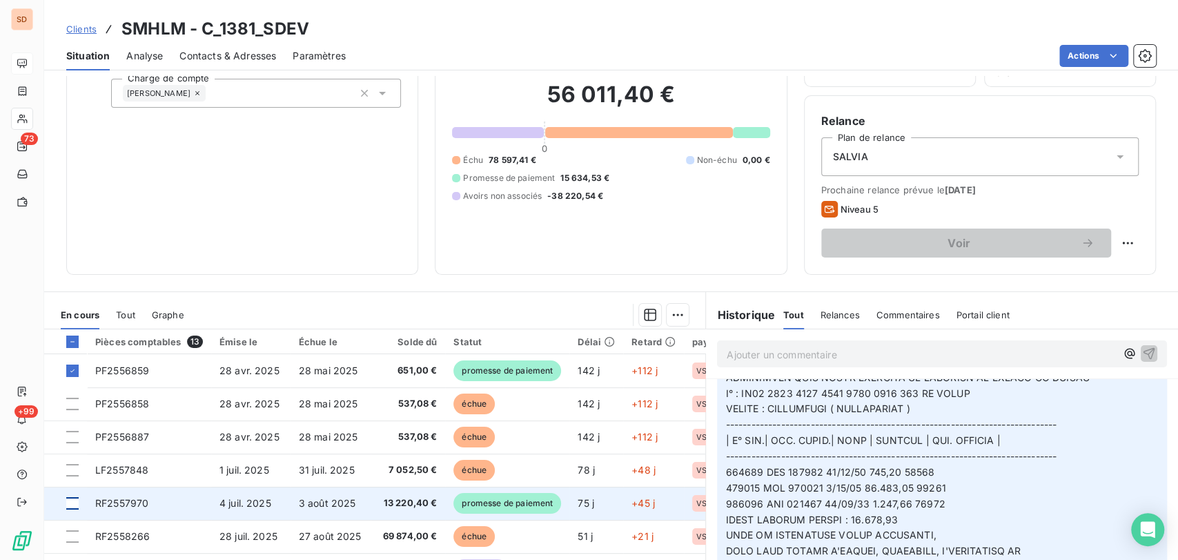
click at [78, 502] on div at bounding box center [72, 503] width 12 height 12
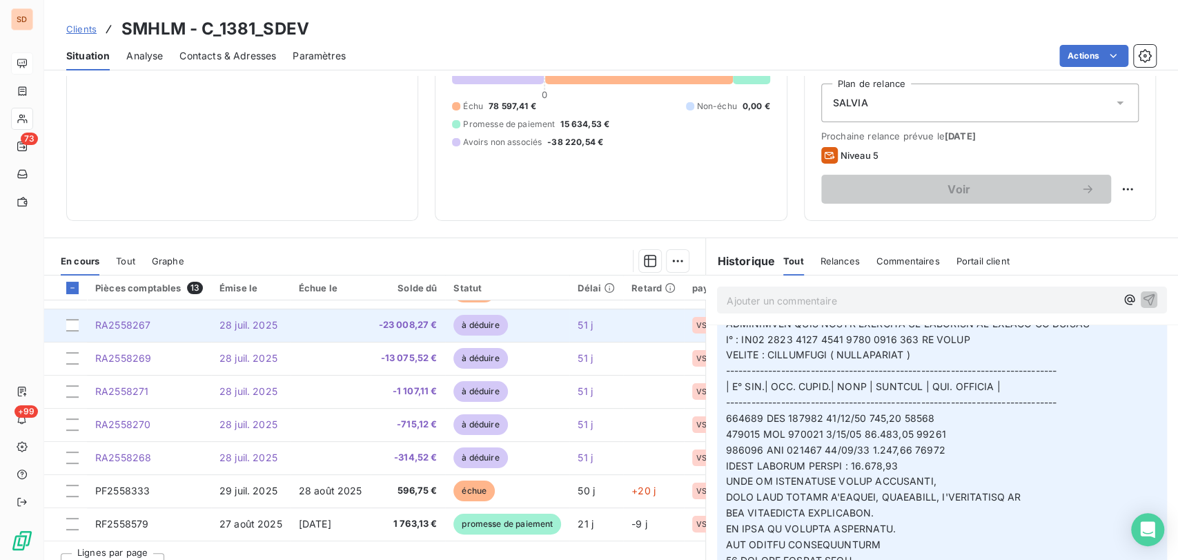
scroll to position [169, 0]
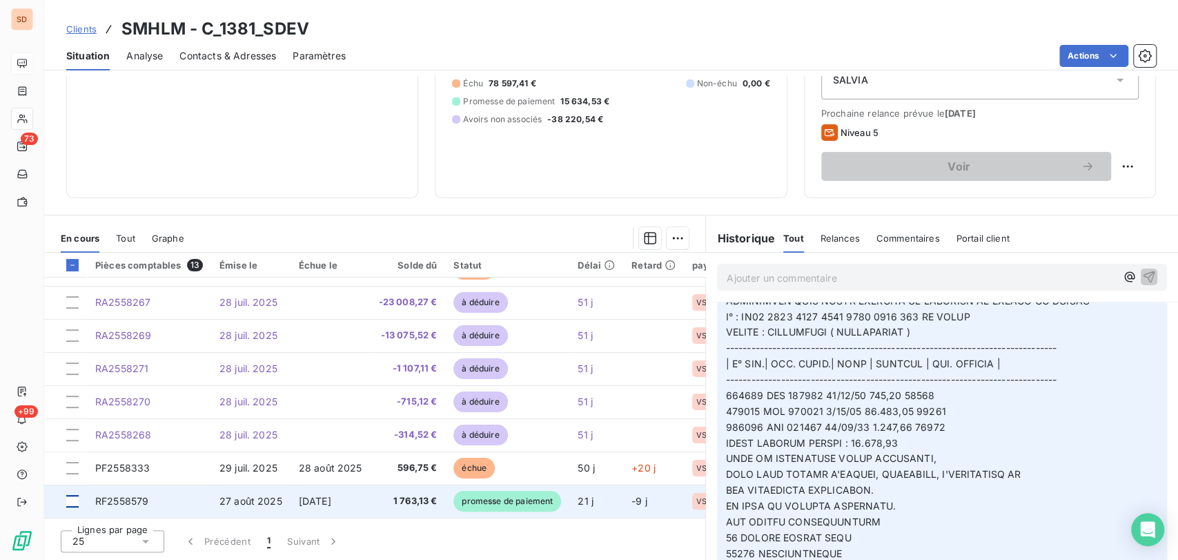
click at [67, 498] on div at bounding box center [72, 501] width 12 height 12
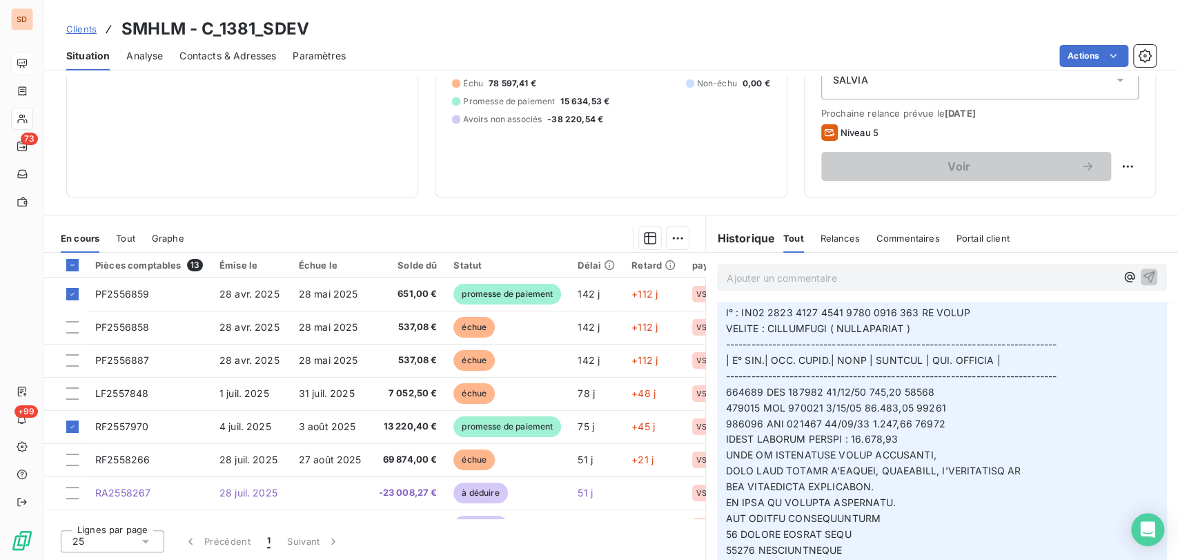
scroll to position [536, 0]
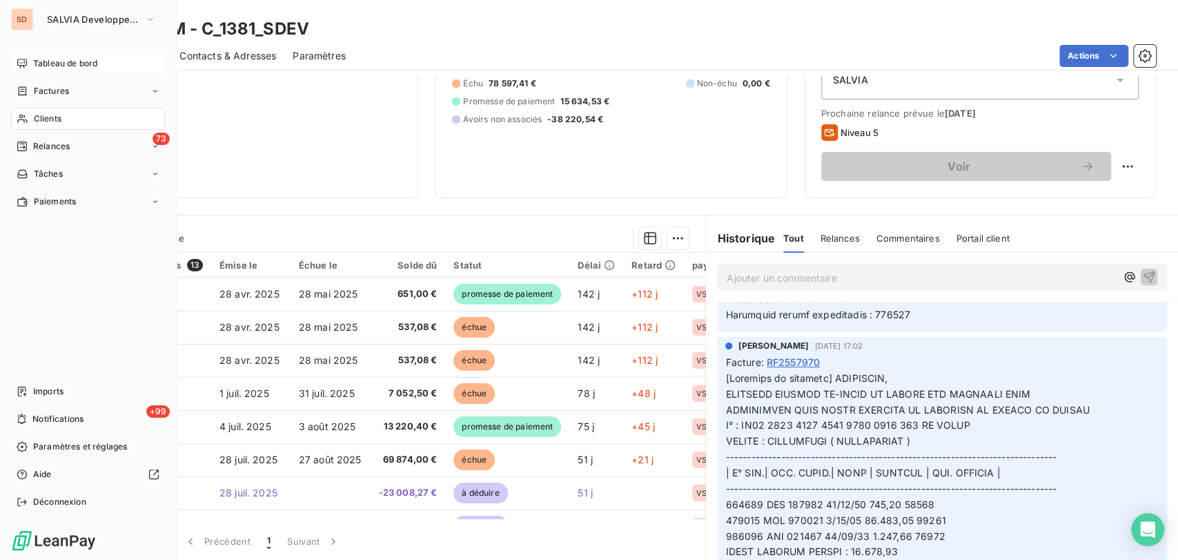
click at [70, 64] on span "Tableau de bord" at bounding box center [65, 63] width 64 height 12
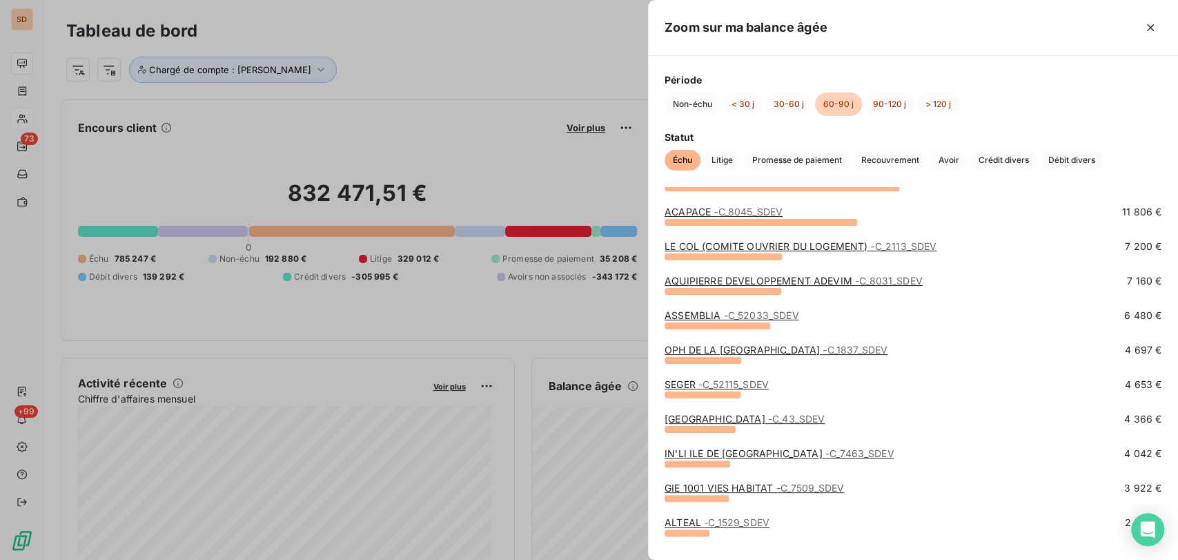
scroll to position [91, 0]
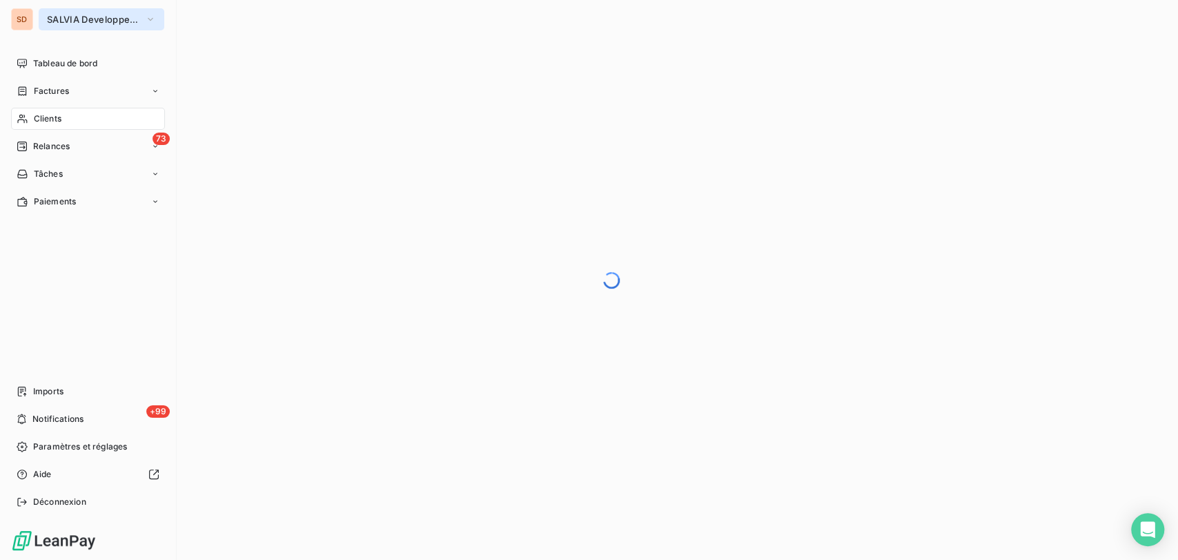
click at [150, 19] on icon "button" at bounding box center [150, 19] width 11 height 14
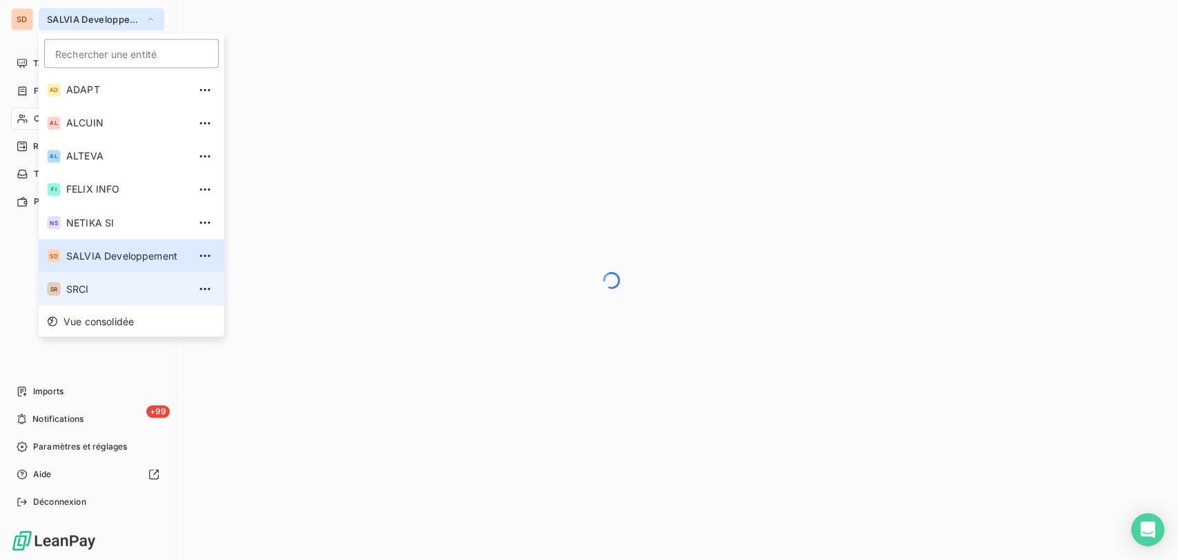
click at [84, 264] on li "SR SRCI" at bounding box center [132, 288] width 186 height 33
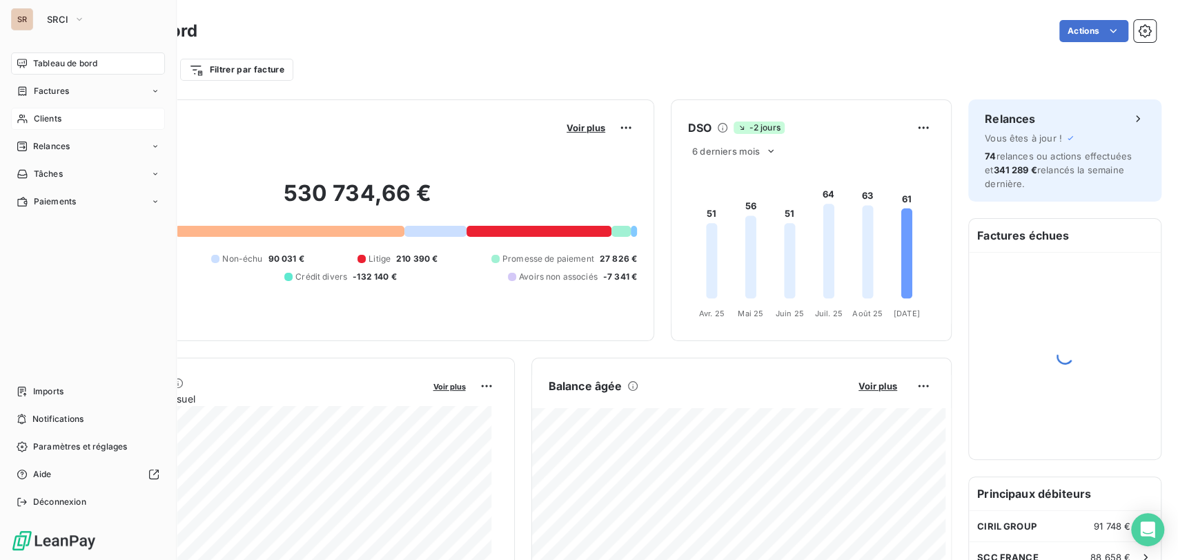
click at [47, 114] on span "Clients" at bounding box center [48, 119] width 28 height 12
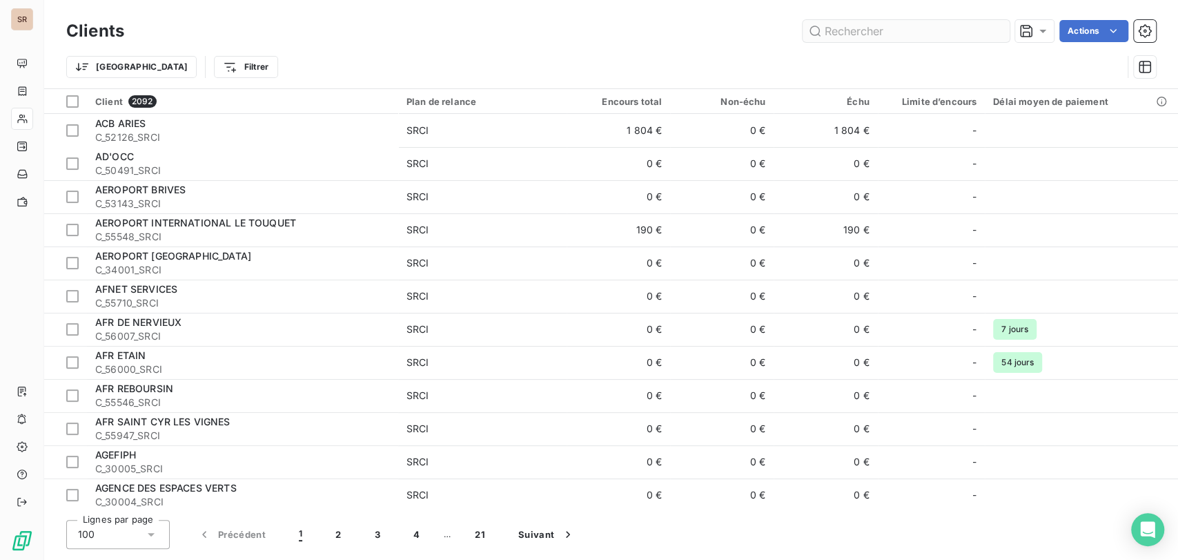
click at [600, 31] on input "text" at bounding box center [906, 31] width 207 height 22
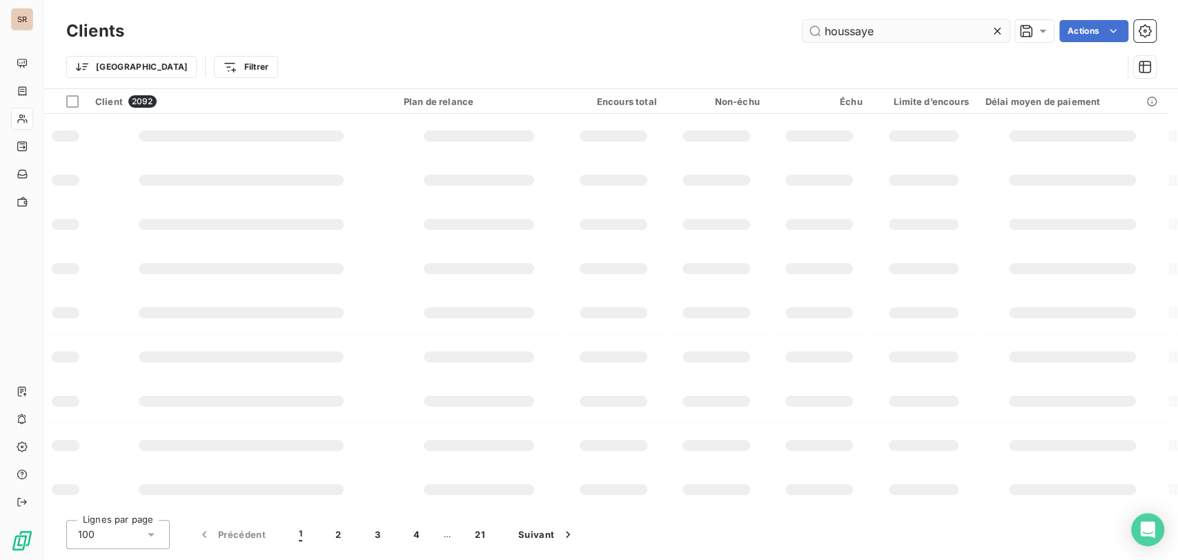
type input "houssaye"
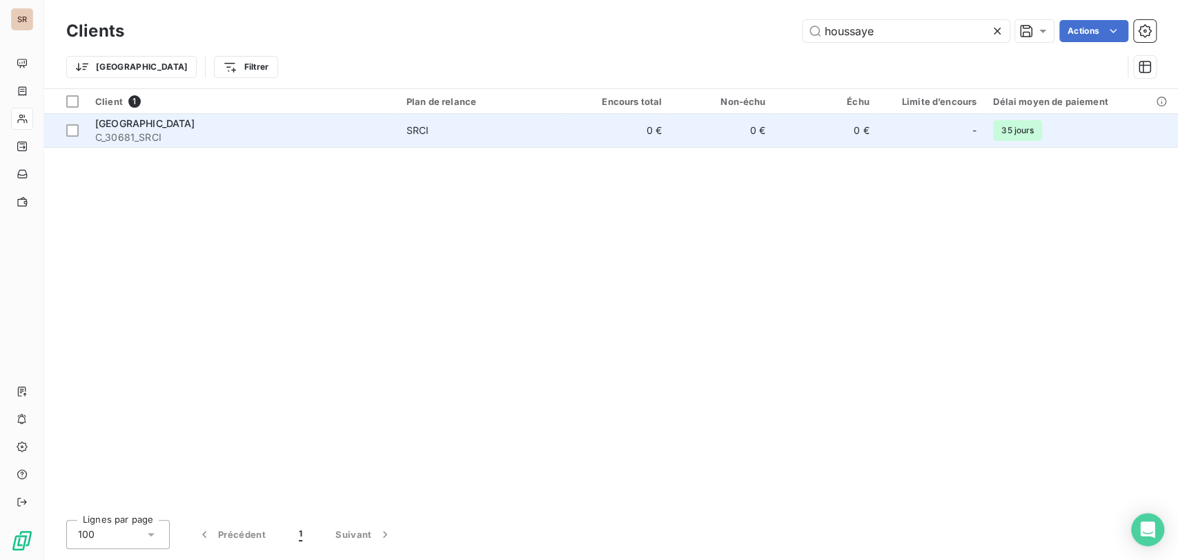
click at [114, 126] on span "[GEOGRAPHIC_DATA]" at bounding box center [145, 123] width 100 height 12
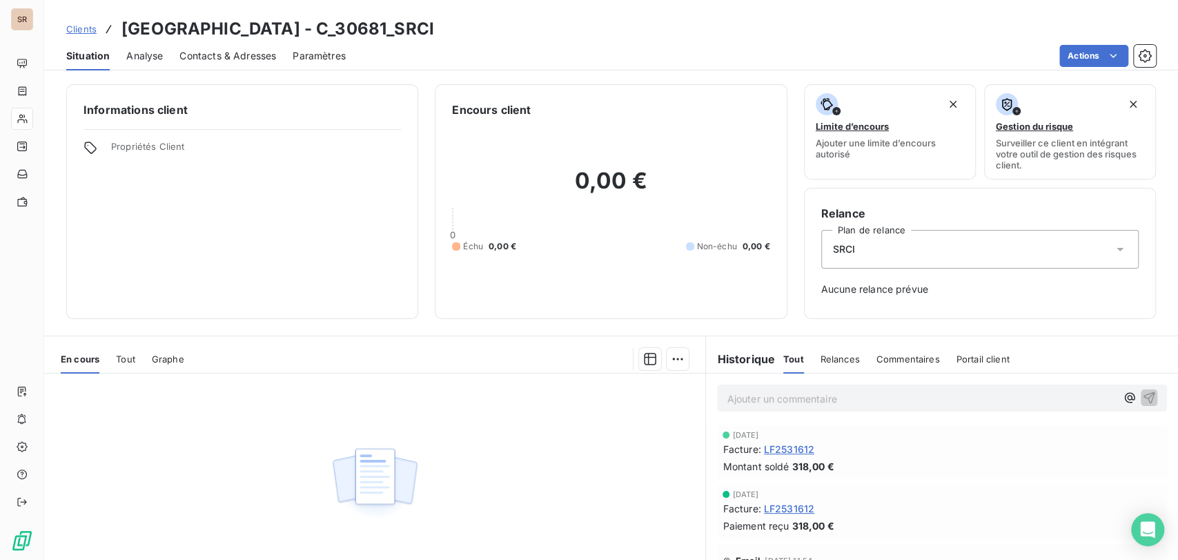
click at [226, 57] on span "Contacts & Adresses" at bounding box center [227, 56] width 97 height 14
